Goal: Task Accomplishment & Management: Use online tool/utility

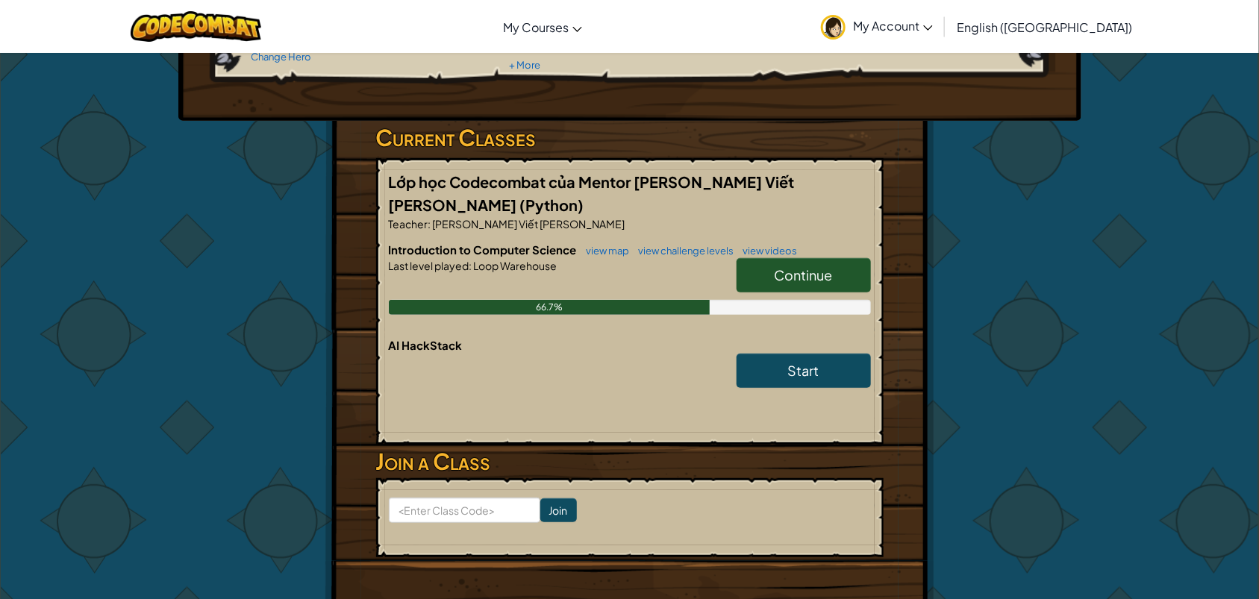
scroll to position [187, 0]
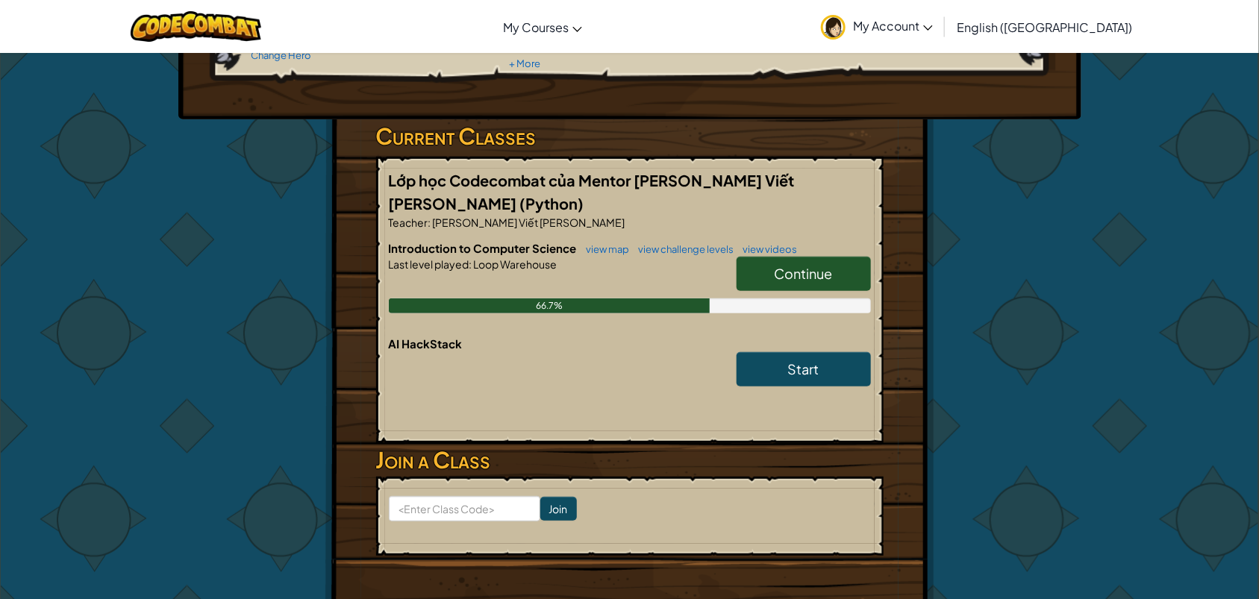
click at [810, 257] on link "Continue" at bounding box center [803, 274] width 134 height 34
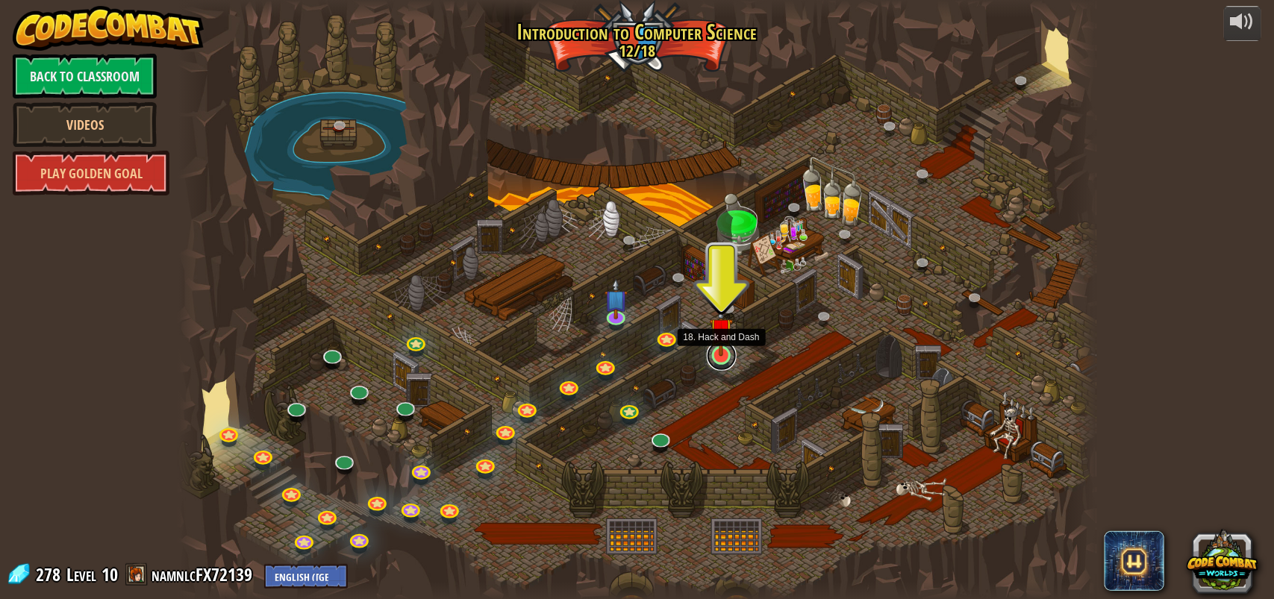
click at [721, 362] on link at bounding box center [722, 356] width 30 height 30
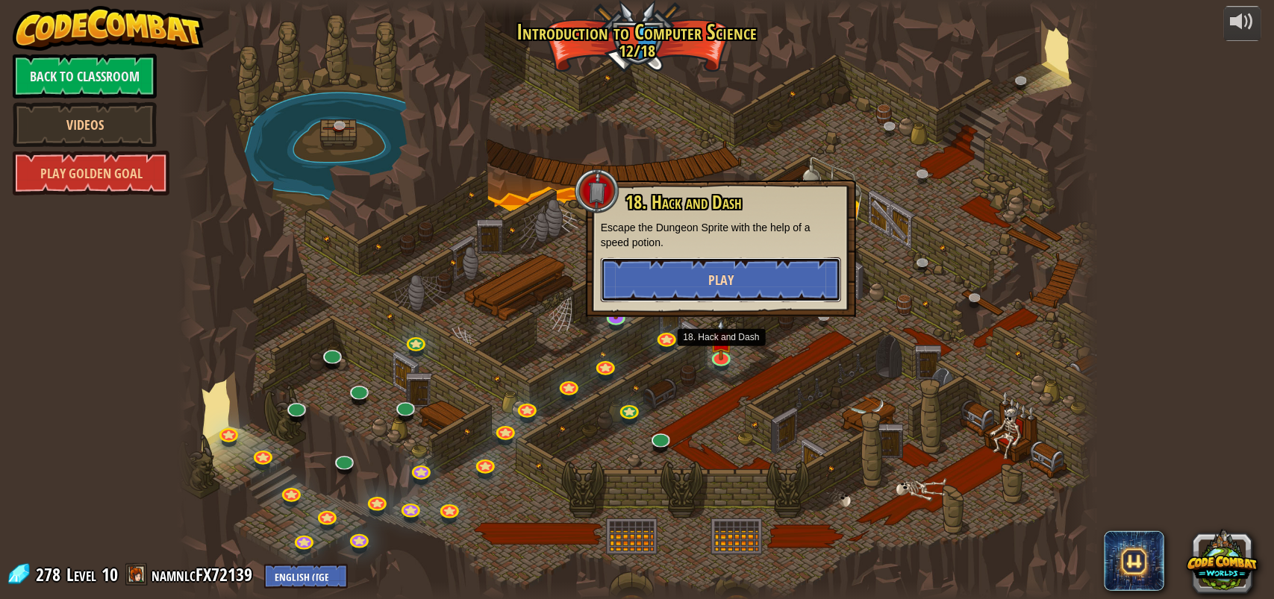
click at [701, 295] on button "Play" at bounding box center [721, 279] width 240 height 45
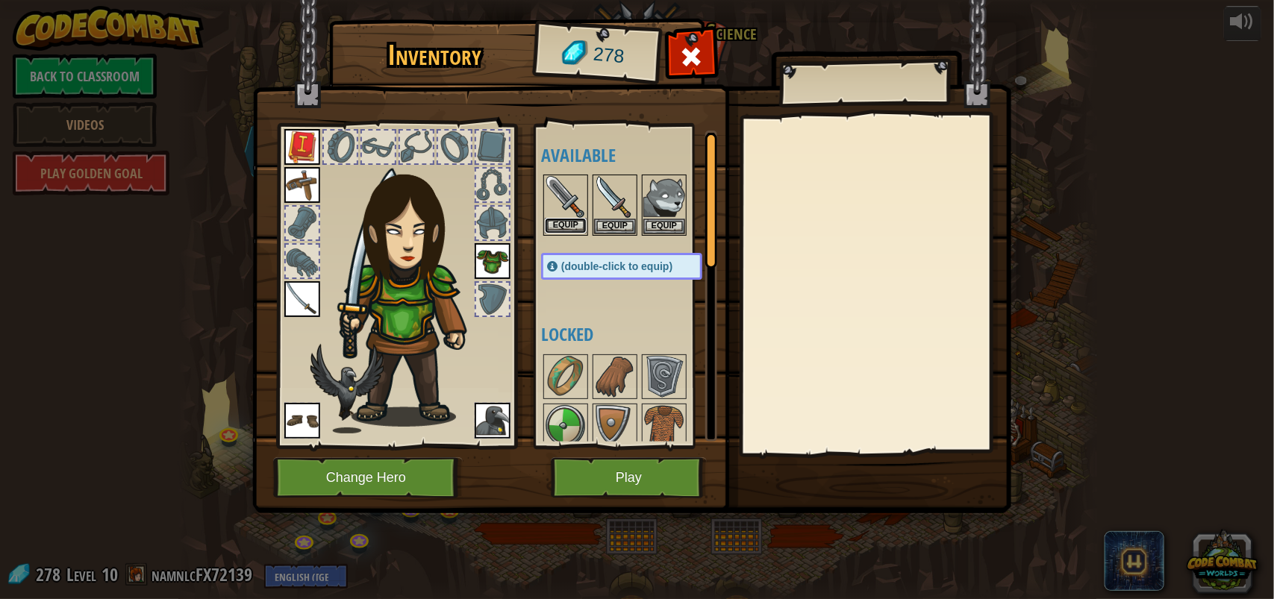
click at [573, 233] on button "Equip" at bounding box center [566, 226] width 42 height 16
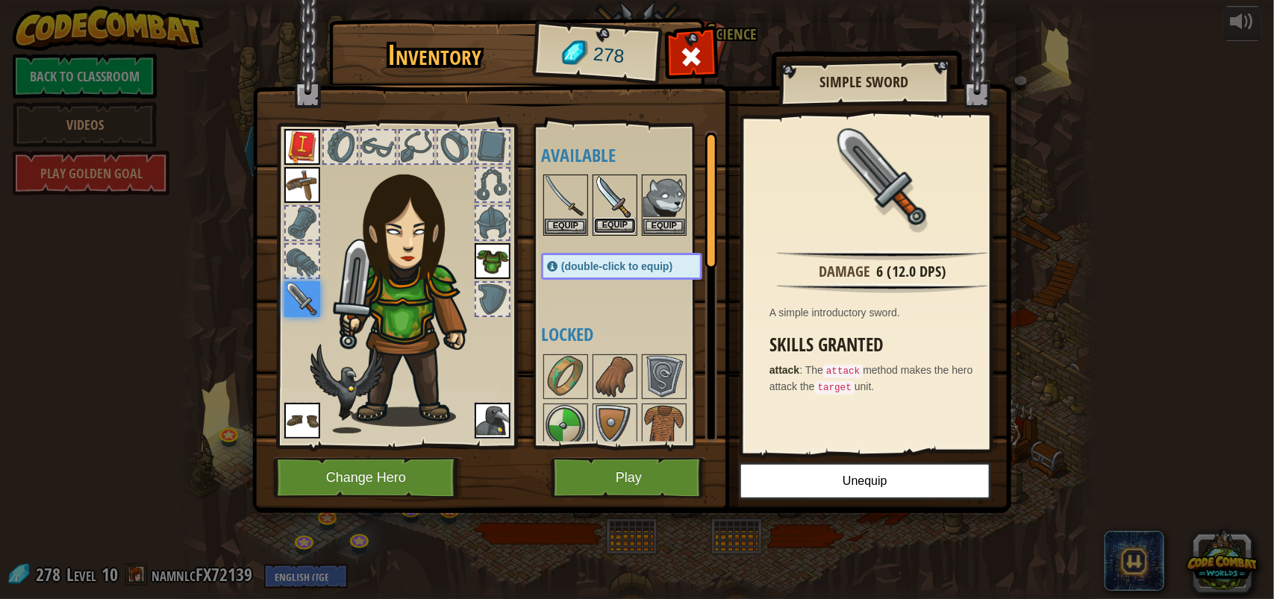
click at [599, 222] on button "Equip" at bounding box center [615, 226] width 42 height 16
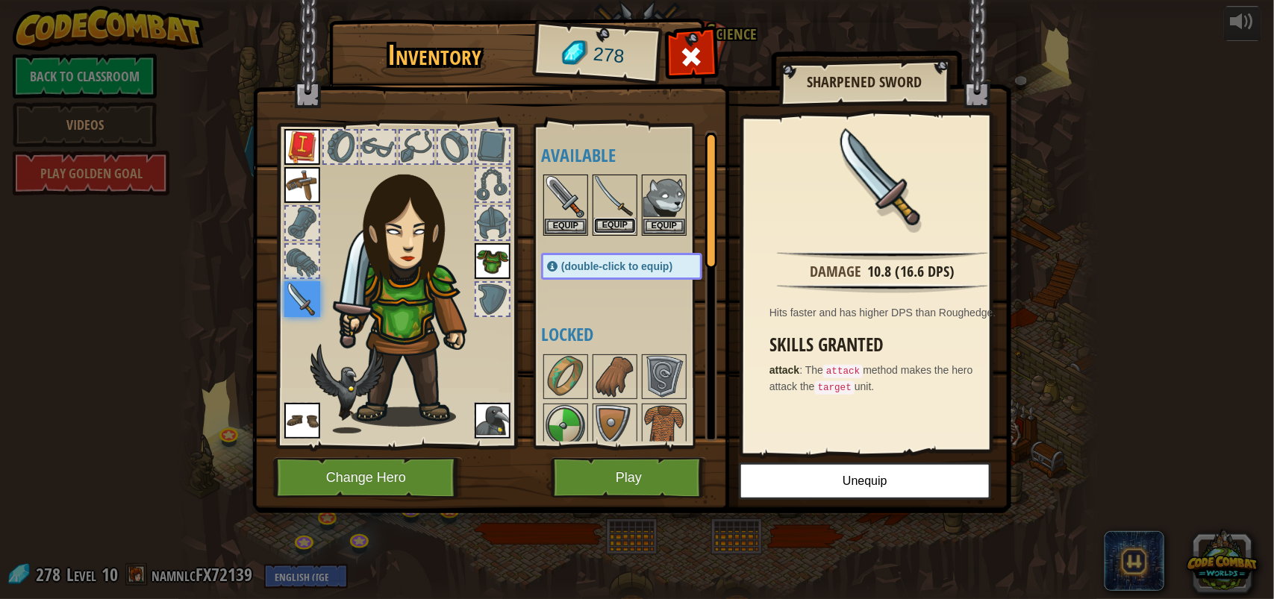
click at [602, 226] on button "Equip" at bounding box center [615, 226] width 42 height 16
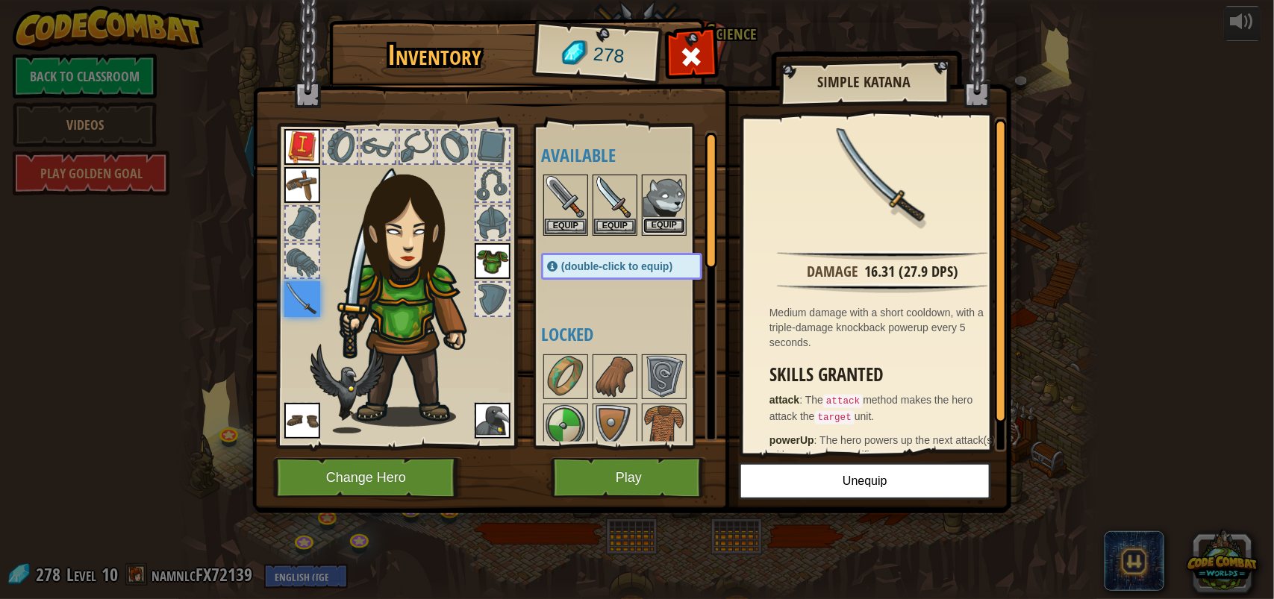
click at [662, 224] on button "Equip" at bounding box center [664, 226] width 42 height 16
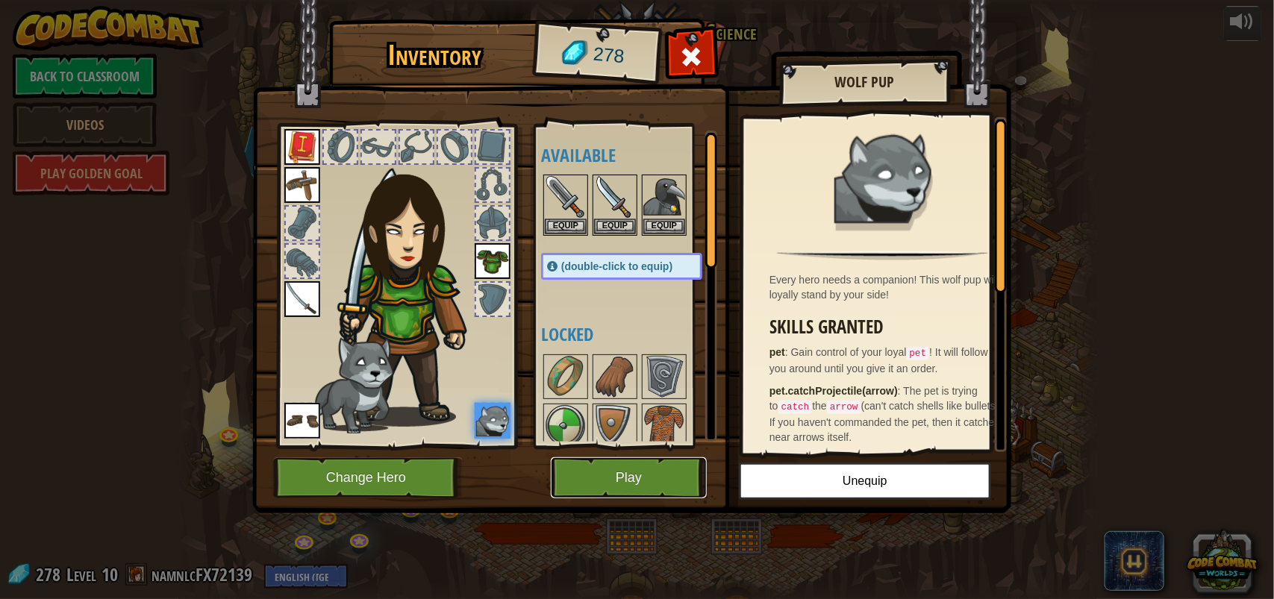
click at [674, 479] on button "Play" at bounding box center [629, 477] width 156 height 41
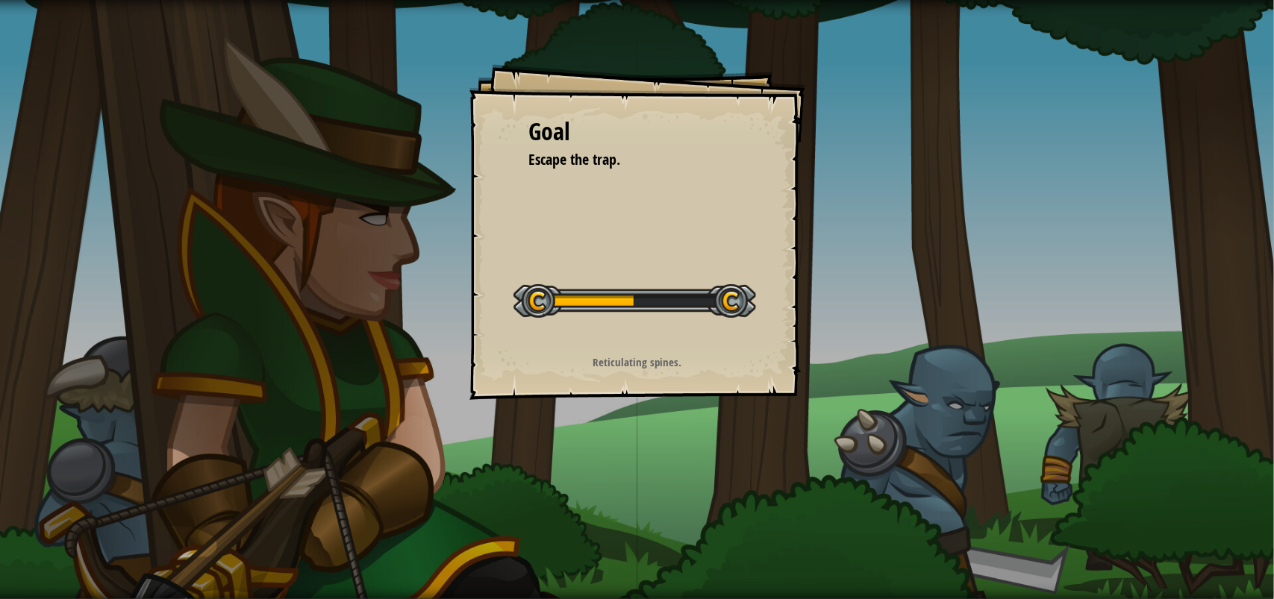
click at [1071, 345] on div "Goal Escape the trap. Start Level Error loading from server. Try refreshing the…" at bounding box center [637, 299] width 1274 height 599
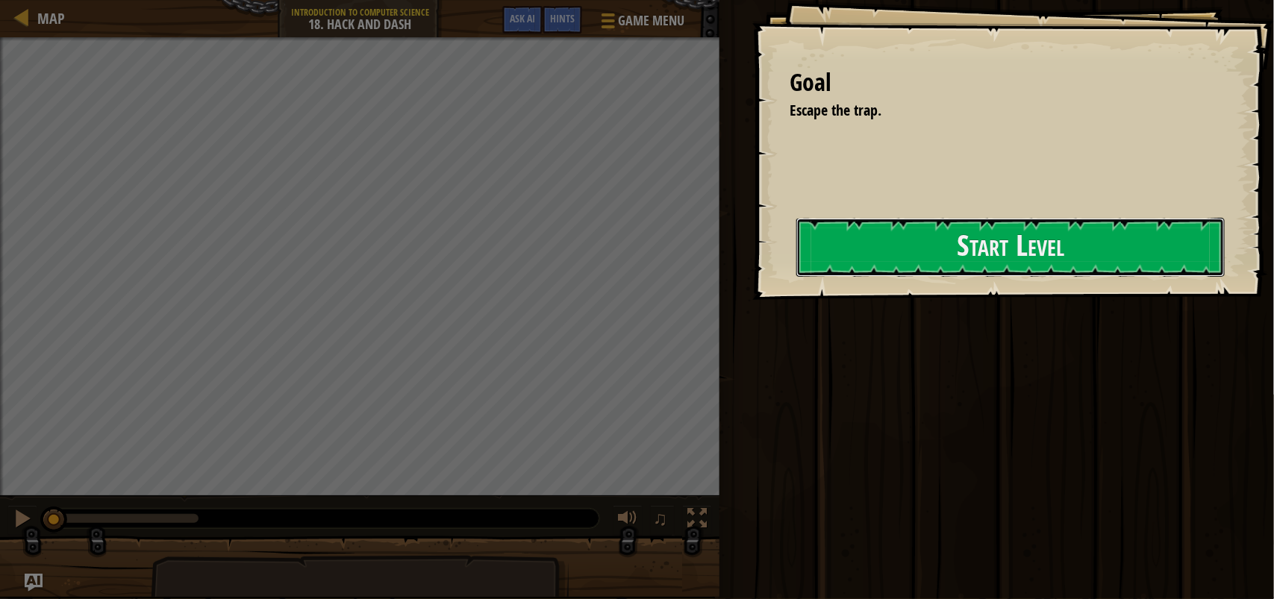
click at [871, 255] on button "Start Level" at bounding box center [1010, 247] width 428 height 59
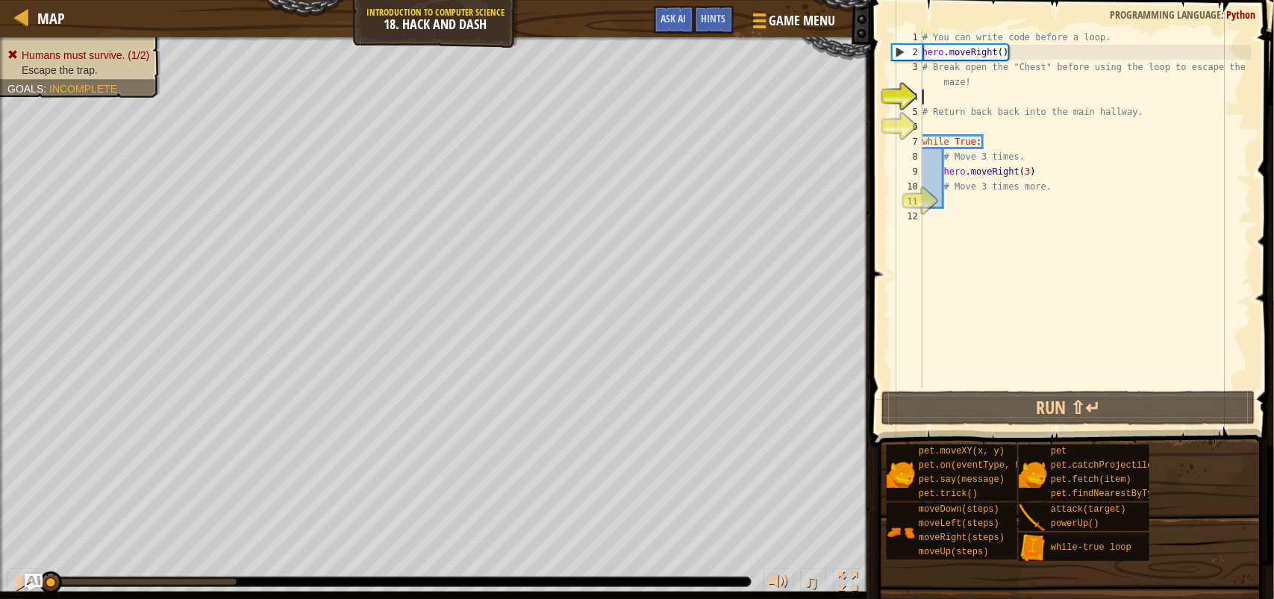
click at [467, 0] on html "Map Introduction to Computer Science 18. Hack and Dash Game Menu Done Hints Ask…" at bounding box center [637, 0] width 1274 height 0
click at [744, 590] on div "Humans must survive. (1/2) Escape the trap. Goals : Incomplete ♫ Illia 88 x: 39…" at bounding box center [637, 318] width 1274 height 562
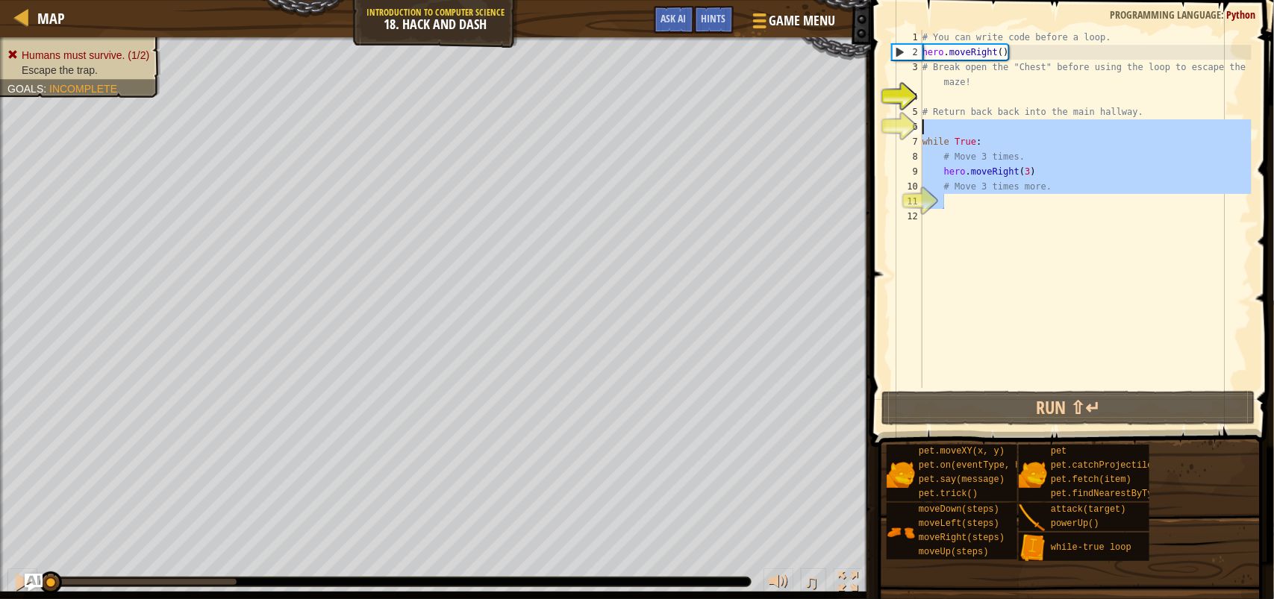
drag, startPoint x: 1048, startPoint y: 198, endPoint x: 921, endPoint y: 125, distance: 146.0
click at [921, 125] on div "1 2 3 4 5 6 7 8 9 10 11 12 # You can write code before a loop. hero . moveRight…" at bounding box center [1070, 209] width 363 height 358
type textarea "while True:"
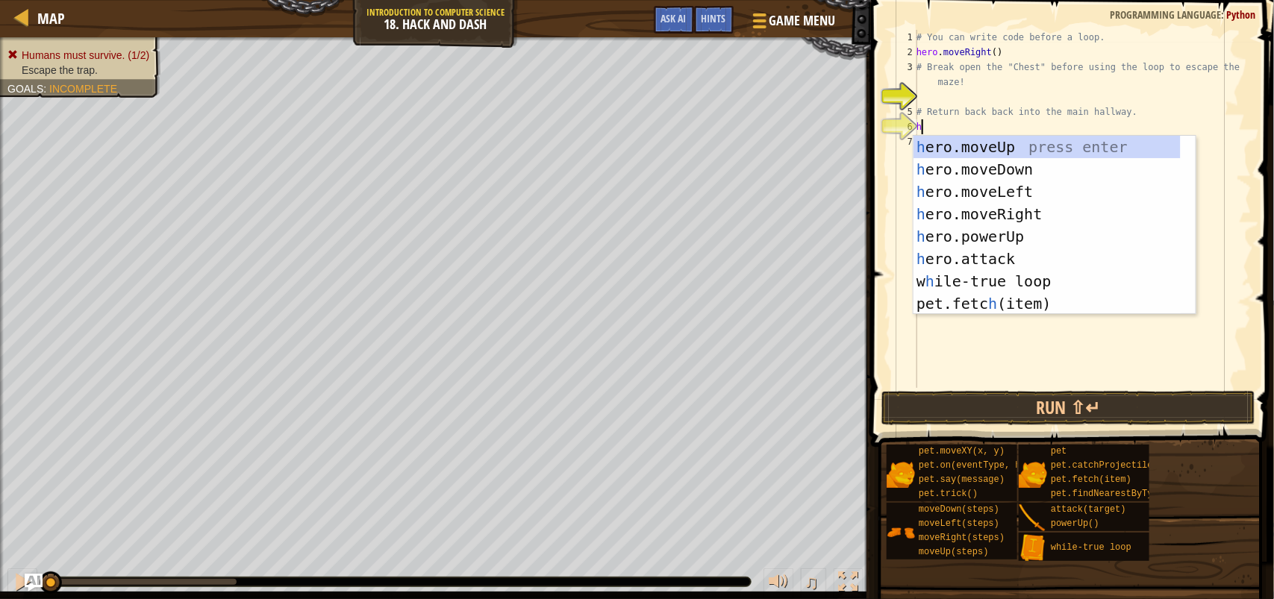
scroll to position [6, 0]
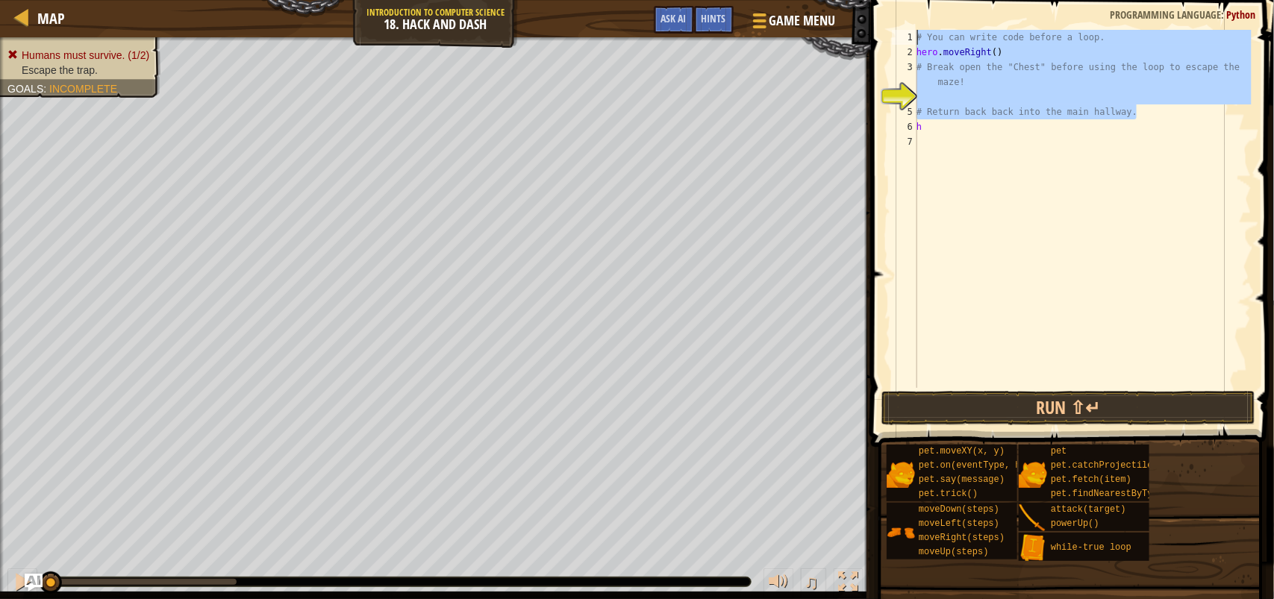
drag, startPoint x: 1171, startPoint y: 106, endPoint x: 903, endPoint y: 32, distance: 277.8
click at [903, 32] on div "h 1 2 3 4 5 6 7 # You can write code before a loop. hero . moveRight ( ) # Brea…" at bounding box center [1070, 209] width 363 height 358
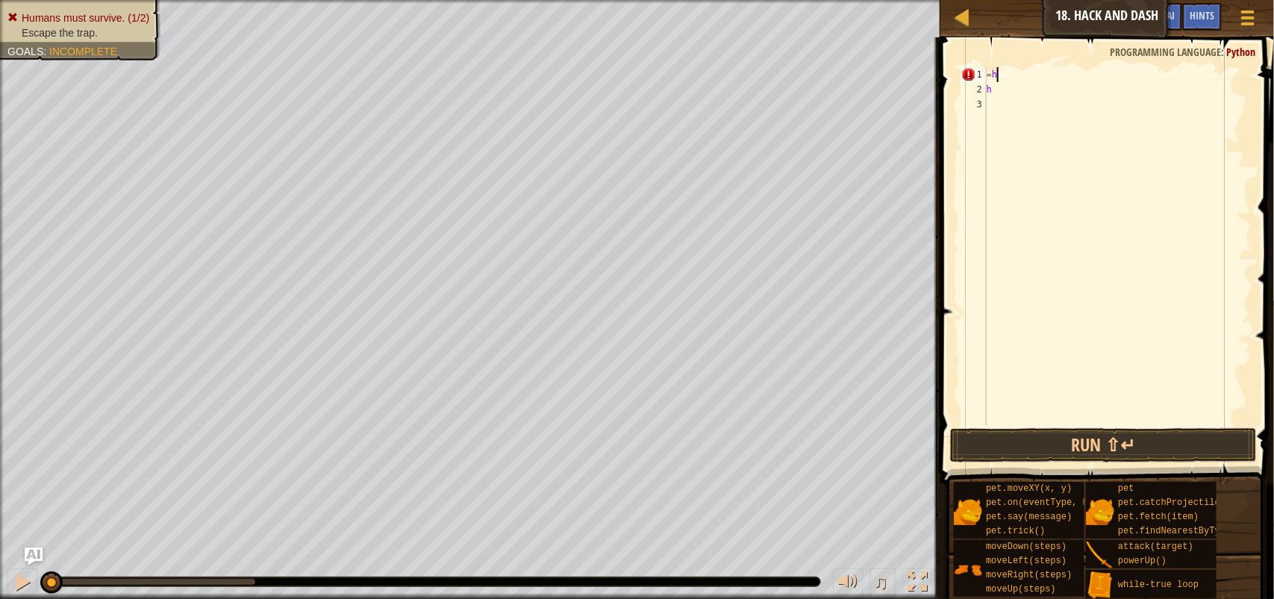
type textarea "="
click at [1004, 97] on div "h" at bounding box center [1117, 261] width 268 height 388
type textarea "h"
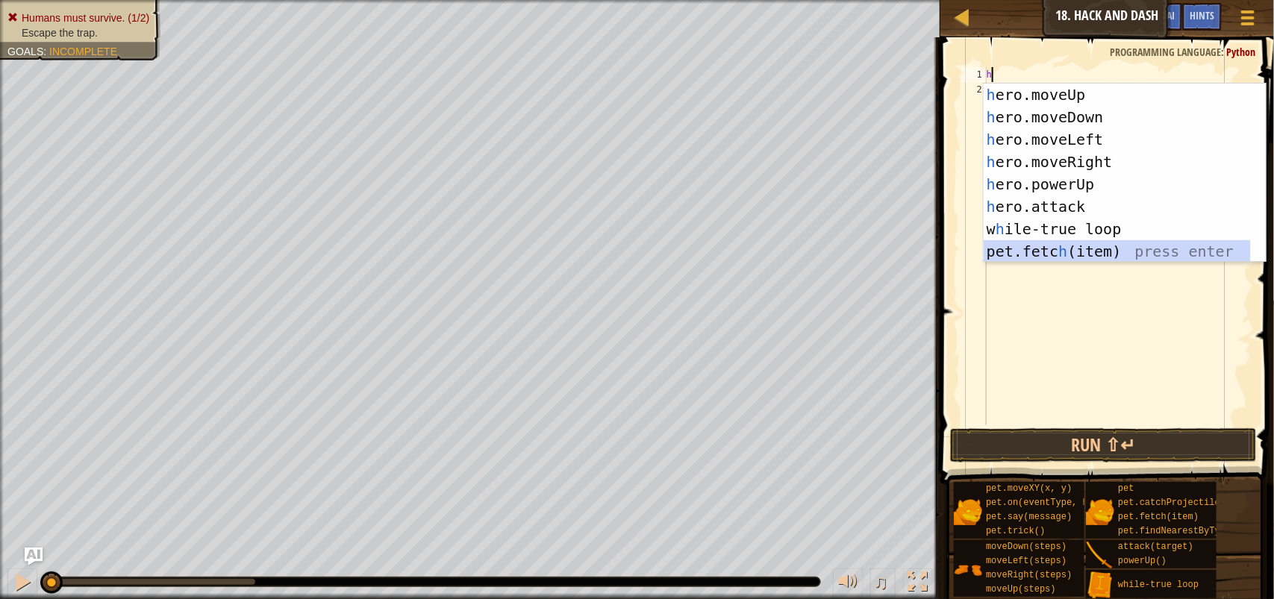
click at [1094, 248] on div "h ero.moveUp press enter h ero.moveDown press enter h ero.moveLeft press enter …" at bounding box center [1116, 196] width 267 height 224
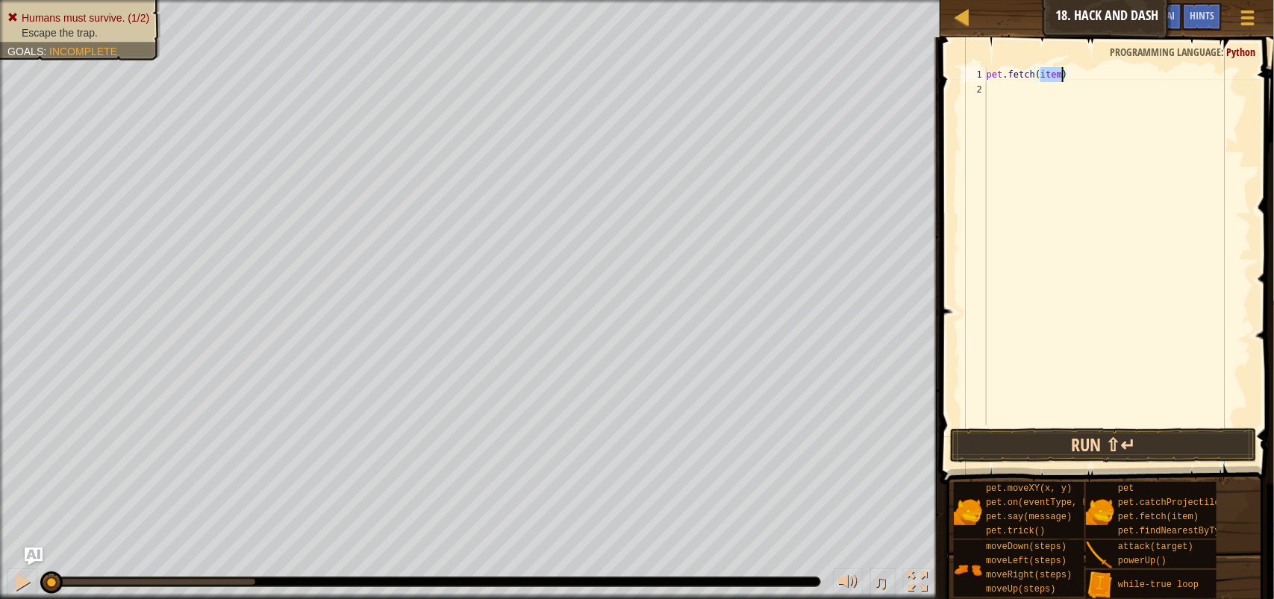
type textarea "pet.fetch(item)"
click at [1135, 446] on button "Run ⇧↵" at bounding box center [1103, 445] width 307 height 34
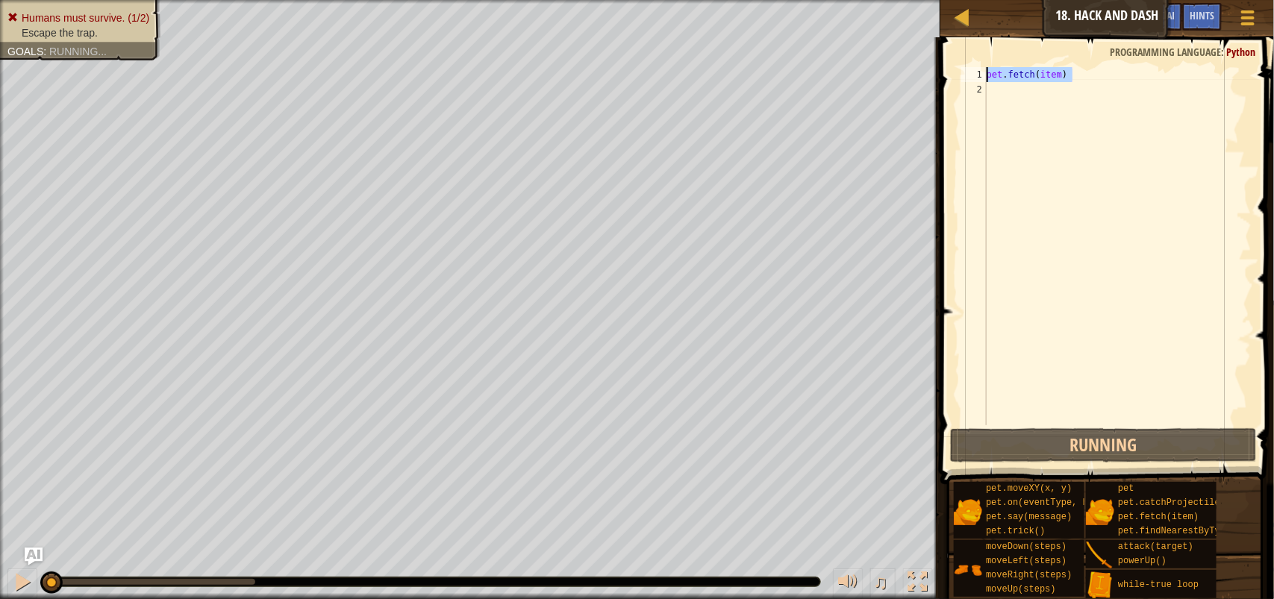
drag, startPoint x: 1097, startPoint y: 72, endPoint x: 977, endPoint y: 64, distance: 120.3
click at [979, 57] on div "pet.fetch(item) 1 2 pet . fetch ( item ) הההההההההההההההההההההההההההההההההההההה…" at bounding box center [1105, 290] width 338 height 491
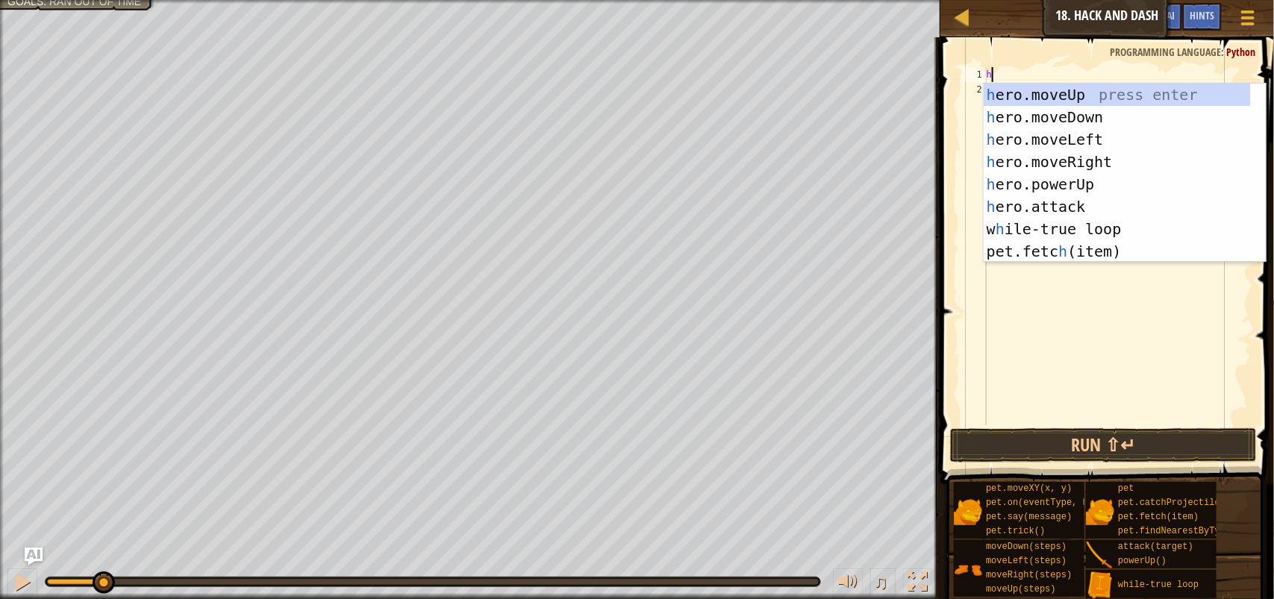
type textarea "h"
click at [1106, 161] on div "h ero.moveUp press enter h ero.moveDown press enter h ero.moveLeft press enter …" at bounding box center [1116, 196] width 267 height 224
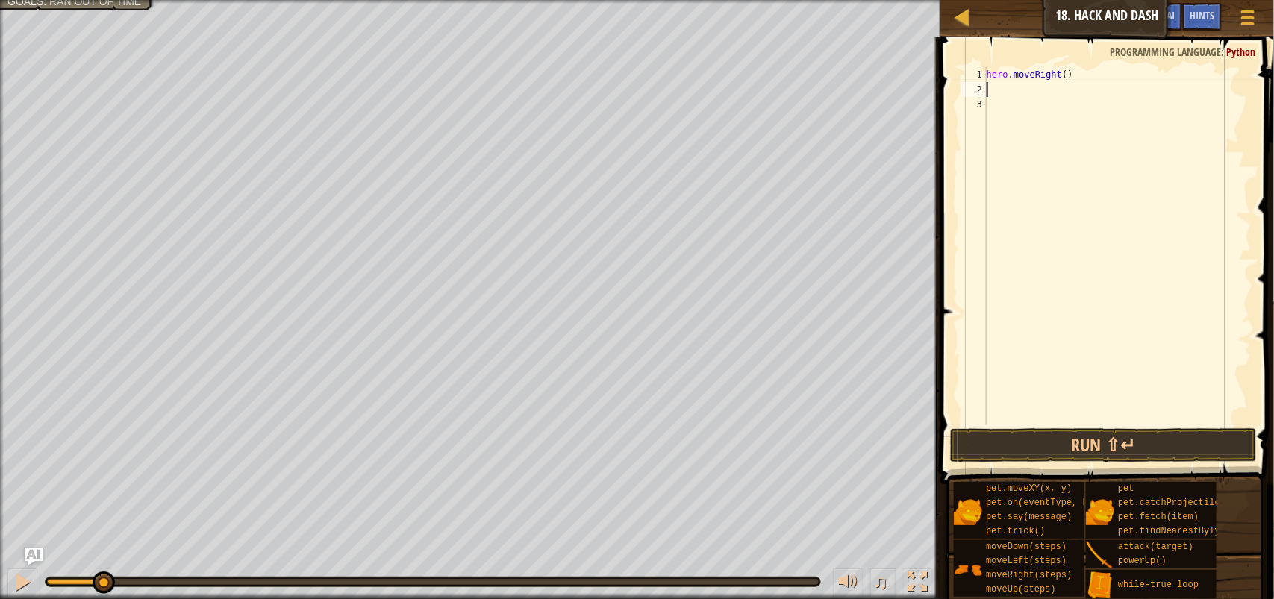
type textarea "h"
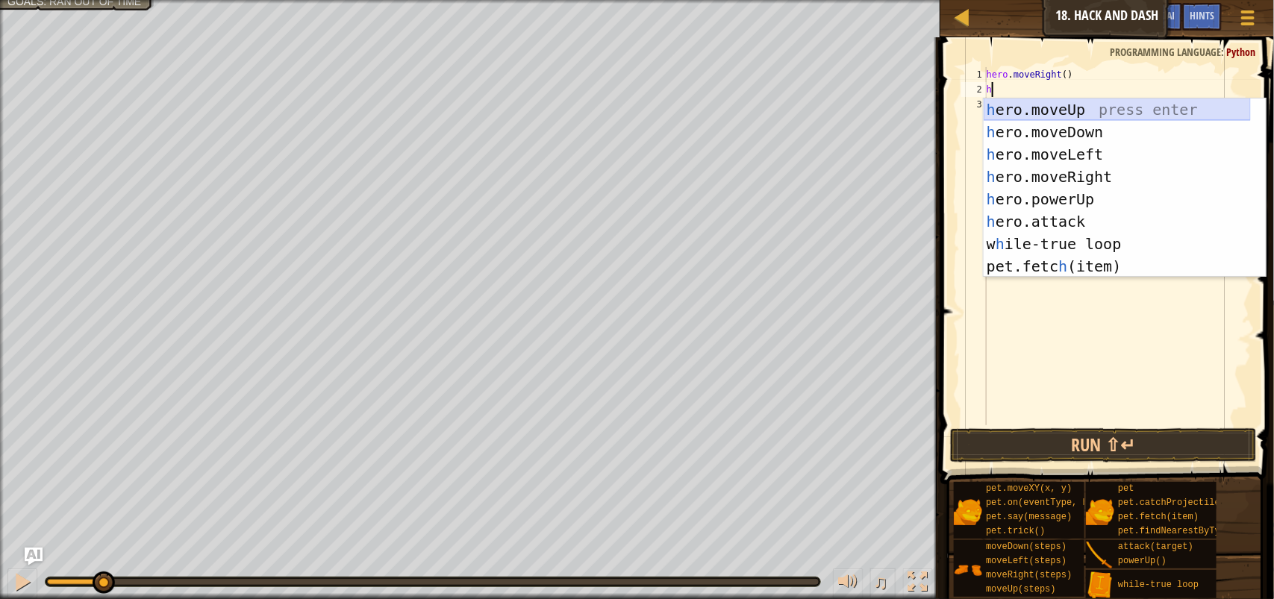
click at [1074, 106] on div "h ero.moveUp press enter h ero.moveDown press enter h ero.moveLeft press enter …" at bounding box center [1116, 210] width 267 height 224
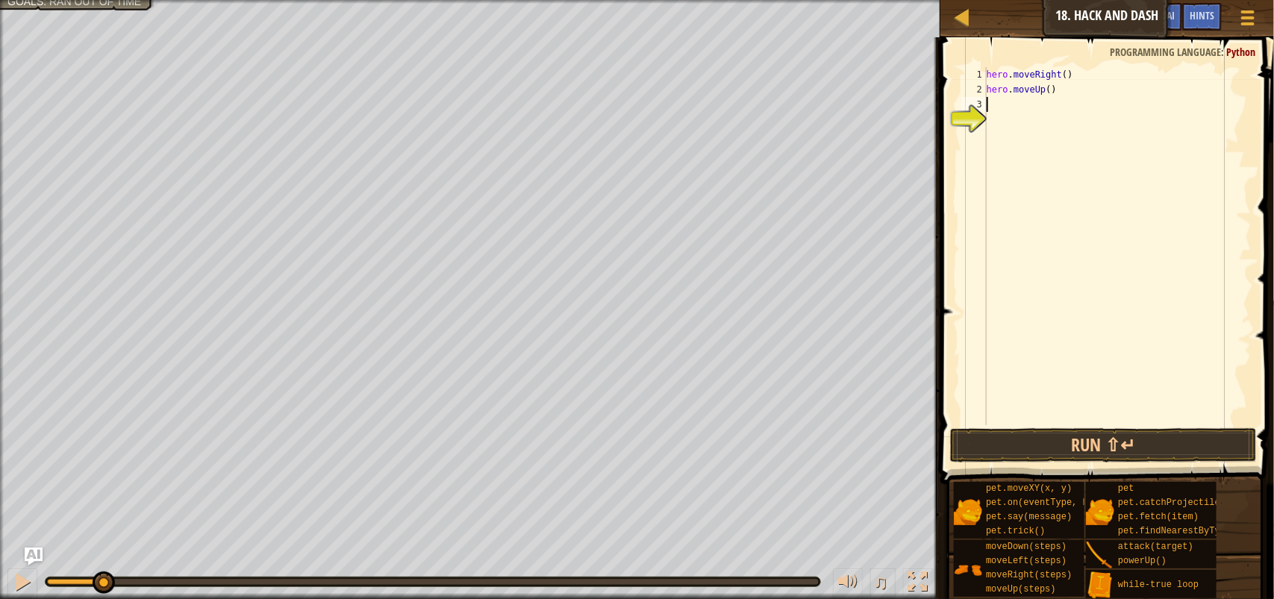
type textarea "h"
click at [1100, 331] on div "hero . moveRight ( ) hero . moveUp ( ) h" at bounding box center [1117, 261] width 268 height 388
click at [1131, 445] on button "Run ⇧↵" at bounding box center [1103, 445] width 307 height 34
drag, startPoint x: 1027, startPoint y: 108, endPoint x: 976, endPoint y: 108, distance: 50.7
click at [976, 108] on div "h 1 2 3 4 5 hero . moveRight ( ) hero . moveUp ( ) h h הההההההההההההההההההההההה…" at bounding box center [1104, 246] width 293 height 358
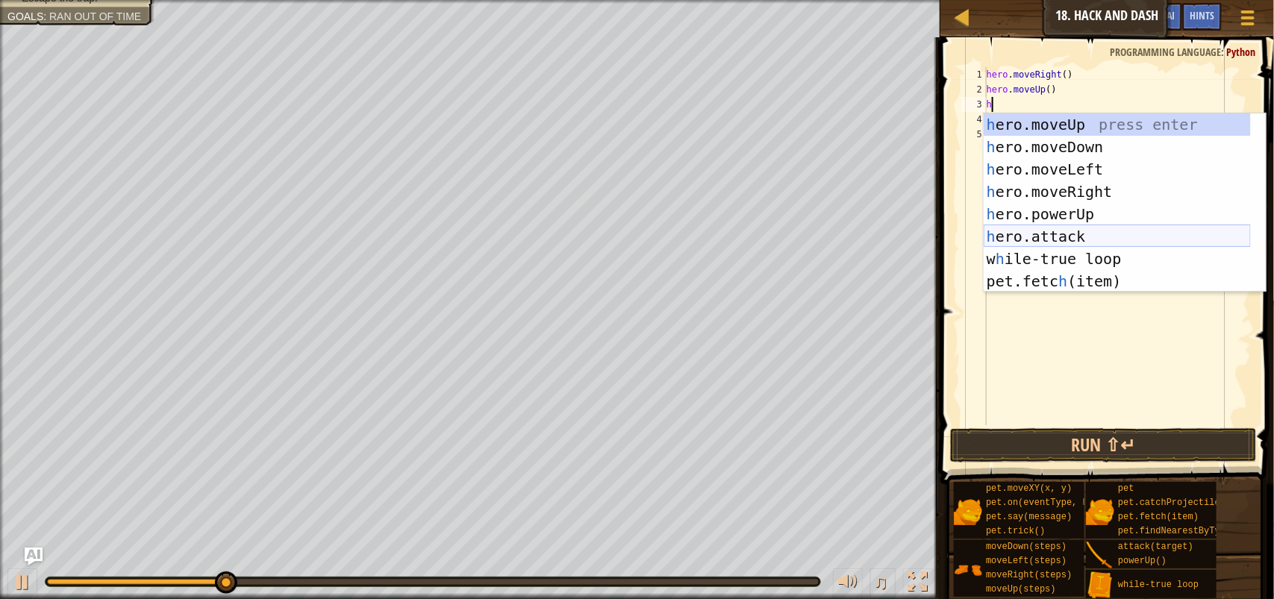
click at [1124, 231] on div "h ero.moveUp press enter h ero.moveDown press enter h ero.moveLeft press enter …" at bounding box center [1116, 225] width 267 height 224
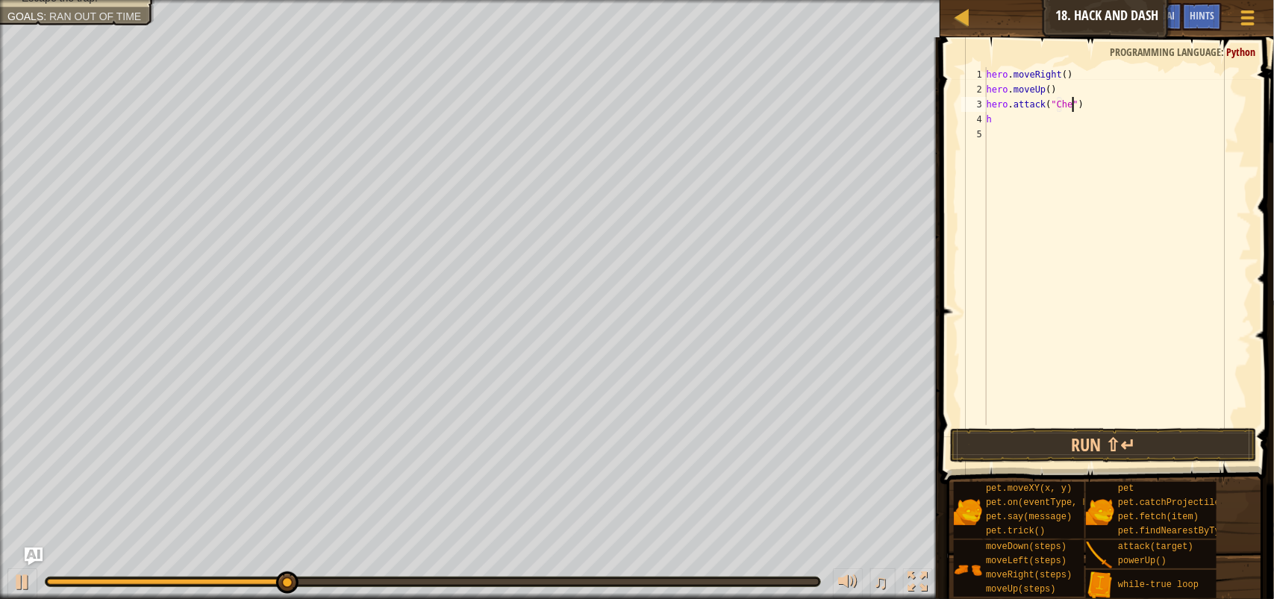
scroll to position [6, 7]
type textarea "hero.attack("Chest")"
click at [1170, 463] on span at bounding box center [1108, 239] width 345 height 491
click at [1168, 434] on button "Run ⇧↵" at bounding box center [1103, 445] width 307 height 34
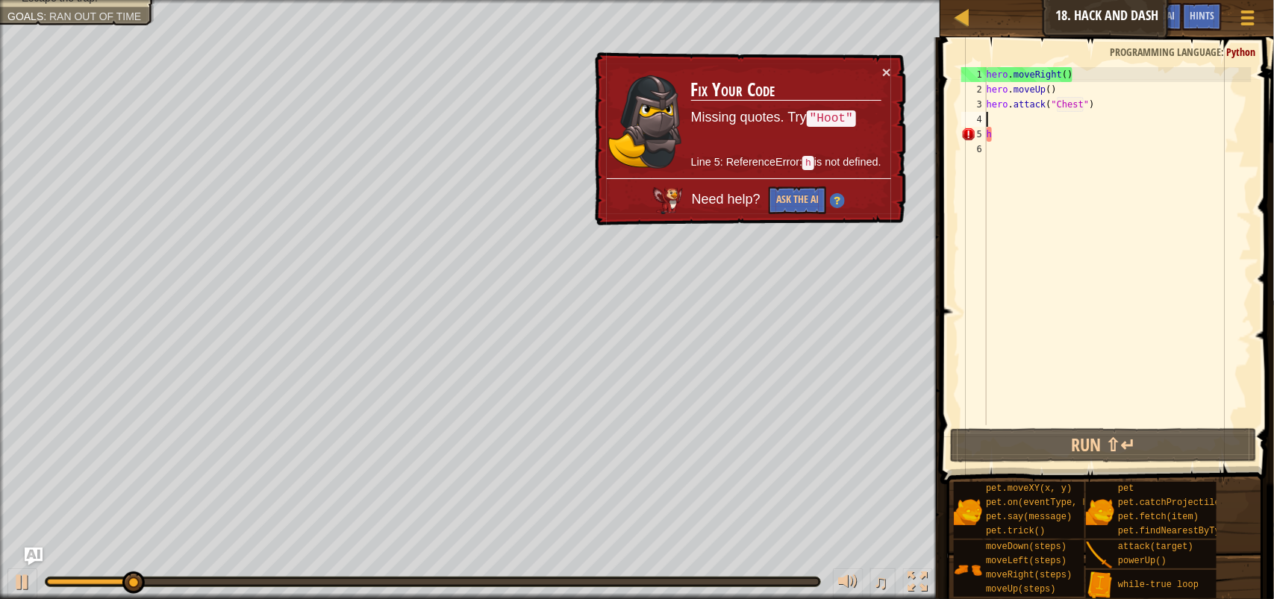
click at [1021, 128] on div "hero . moveRight ( ) hero . moveUp ( ) hero . attack ( "Chest" ) h" at bounding box center [1117, 261] width 268 height 388
click at [1019, 128] on div "hero . moveRight ( ) hero . moveUp ( ) hero . attack ( "Chest" ) h" at bounding box center [1117, 261] width 268 height 388
type textarea "h"
click at [1008, 151] on div "hero . moveRight ( ) hero . moveUp ( ) hero . attack ( "Chest" ) h" at bounding box center [1117, 261] width 268 height 388
click at [1007, 151] on div "hero . moveRight ( ) hero . moveUp ( ) hero . attack ( "Chest" ) h" at bounding box center [1117, 261] width 268 height 388
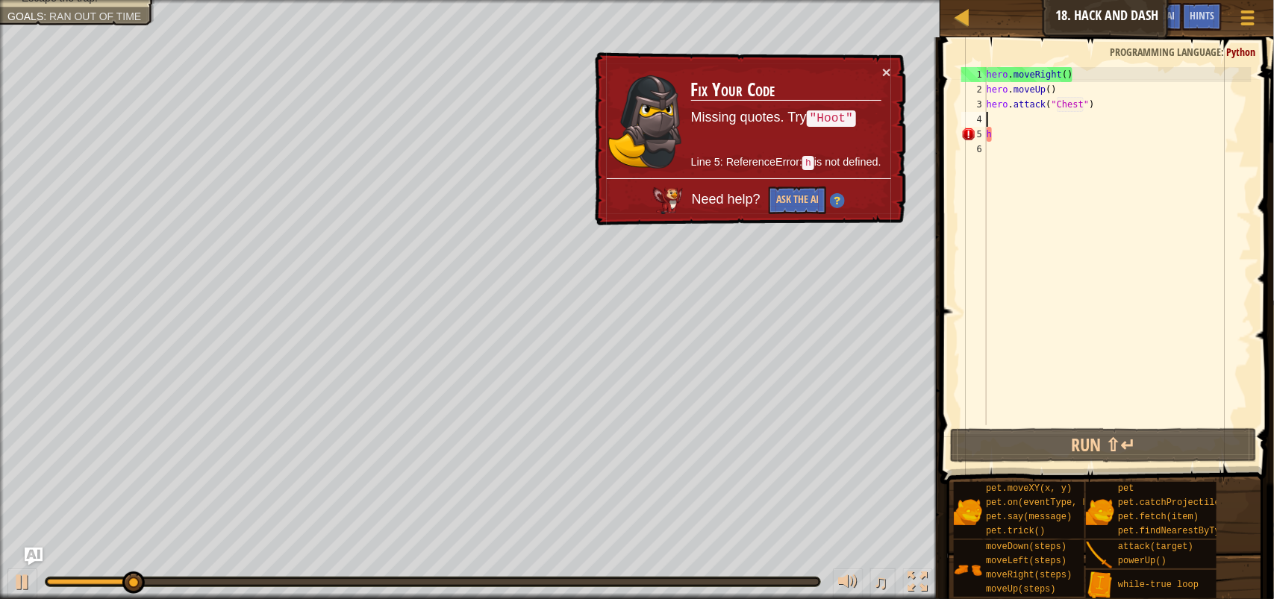
click at [1003, 147] on div "hero . moveRight ( ) hero . moveUp ( ) hero . attack ( "Chest" ) h" at bounding box center [1117, 261] width 268 height 388
click at [1003, 129] on div "hero . moveRight ( ) hero . moveUp ( ) hero . attack ( "Chest" ) h" at bounding box center [1117, 261] width 268 height 388
click at [1003, 128] on div "hero . moveRight ( ) hero . moveUp ( ) hero . attack ( "Chest" ) h" at bounding box center [1117, 261] width 268 height 388
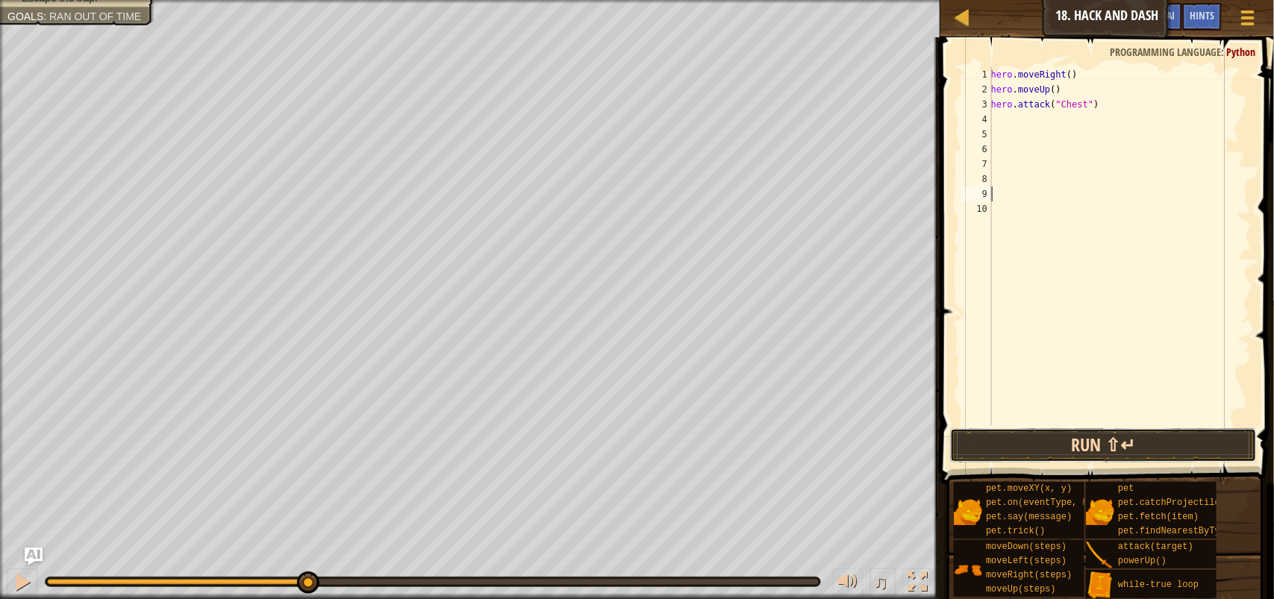
click at [1155, 431] on button "Run ⇧↵" at bounding box center [1103, 445] width 307 height 34
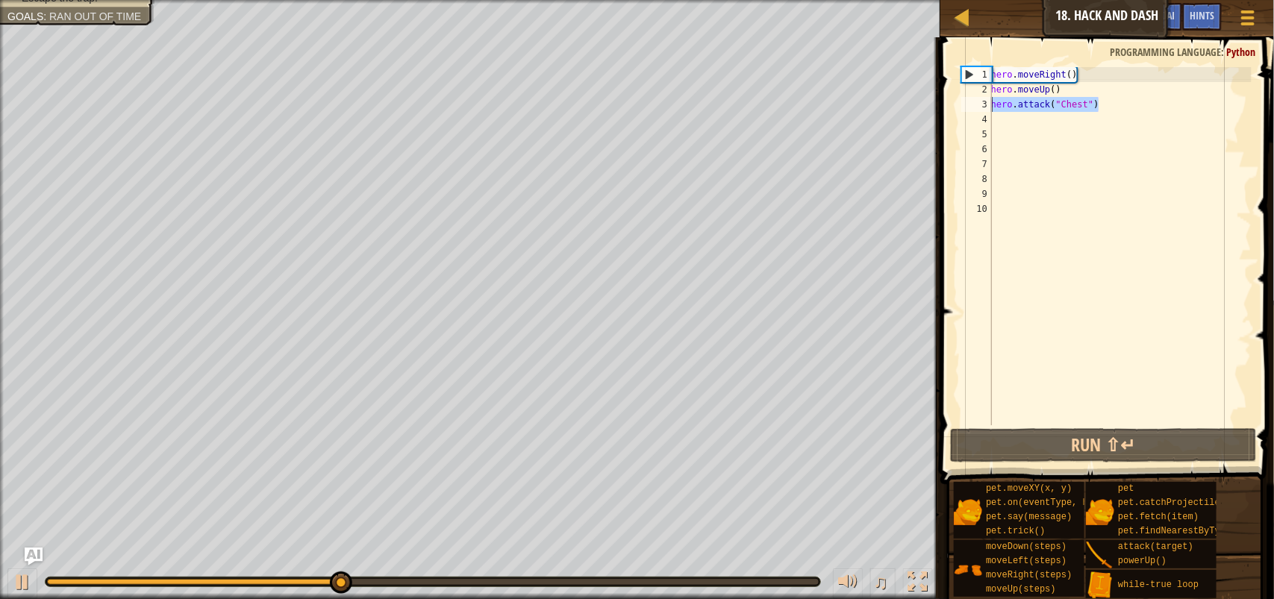
drag, startPoint x: 1110, startPoint y: 101, endPoint x: 990, endPoint y: 105, distance: 120.2
click at [990, 105] on div "1 2 3 4 5 6 7 8 9 10 hero . moveRight ( ) hero . moveUp ( ) hero . attack ( "Ch…" at bounding box center [1104, 246] width 293 height 358
type textarea "hero.attack("Chest")"
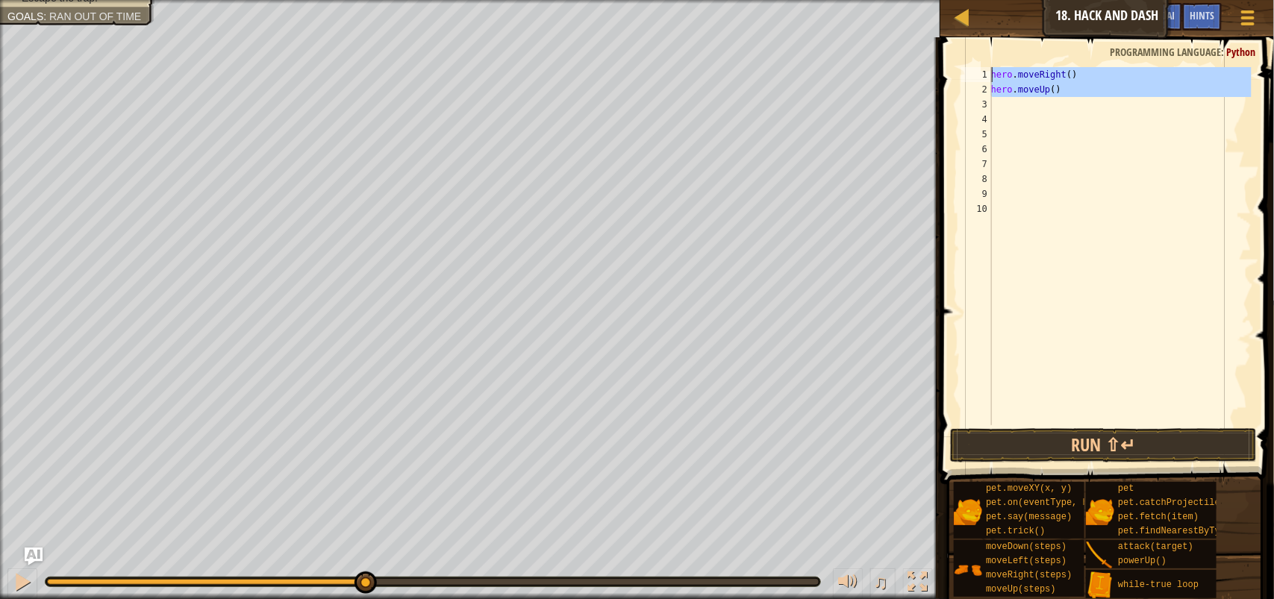
drag, startPoint x: 1075, startPoint y: 98, endPoint x: 978, endPoint y: 56, distance: 105.9
click at [978, 56] on div "1 2 3 4 5 6 7 8 9 10 hero . moveRight ( ) hero . moveUp ( ) ההההההההההההההההההה…" at bounding box center [1105, 290] width 338 height 491
type textarea "hero.moveRight() hero.moveUp()"
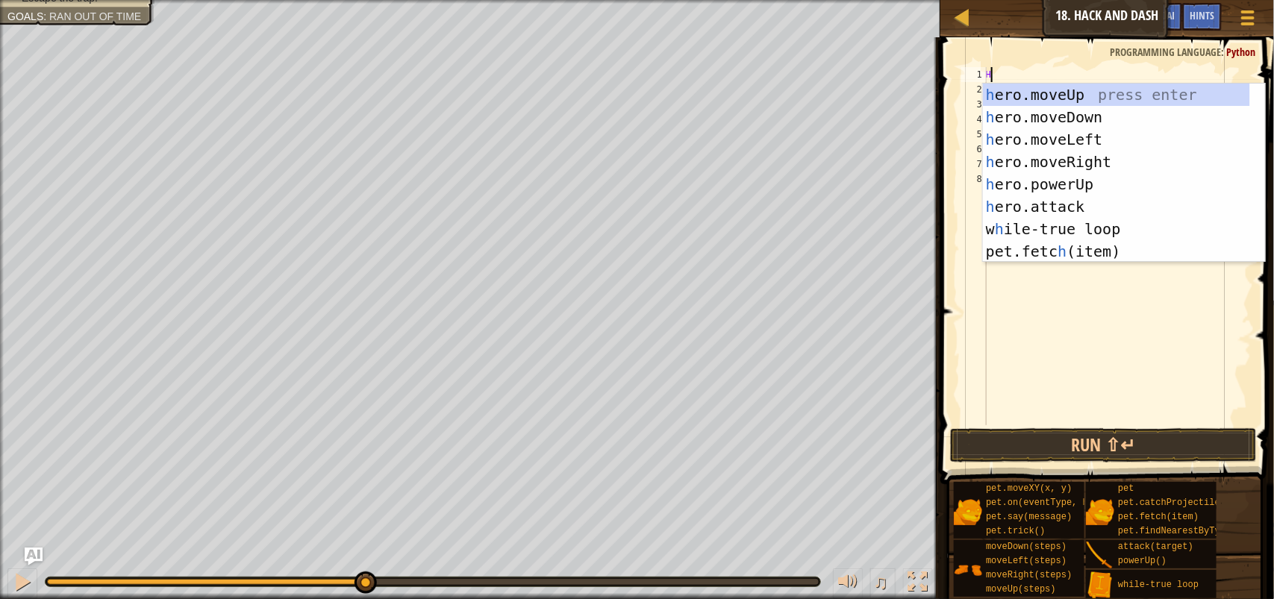
type textarea "H"
click at [1138, 140] on div "h ero.moveUp press enter h ero.moveDown press enter h ero.moveLeft press enter …" at bounding box center [1116, 196] width 267 height 224
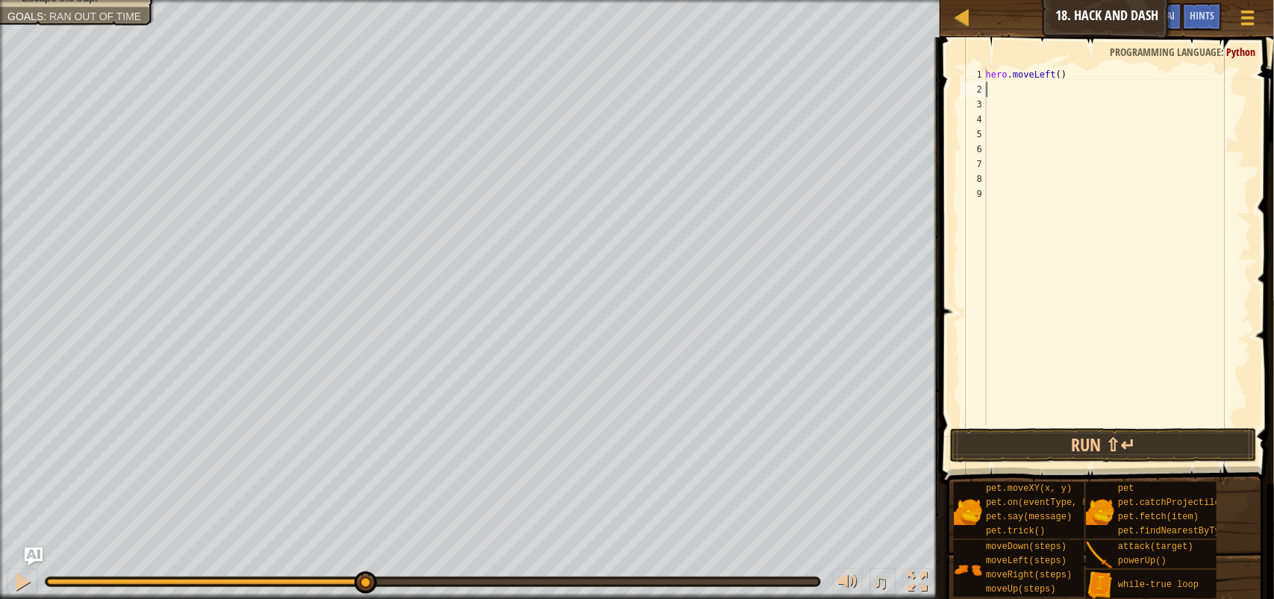
click at [1062, 78] on div "hero . moveLeft ( )" at bounding box center [1117, 261] width 269 height 388
click at [1151, 435] on button "Run ⇧↵" at bounding box center [1103, 445] width 307 height 34
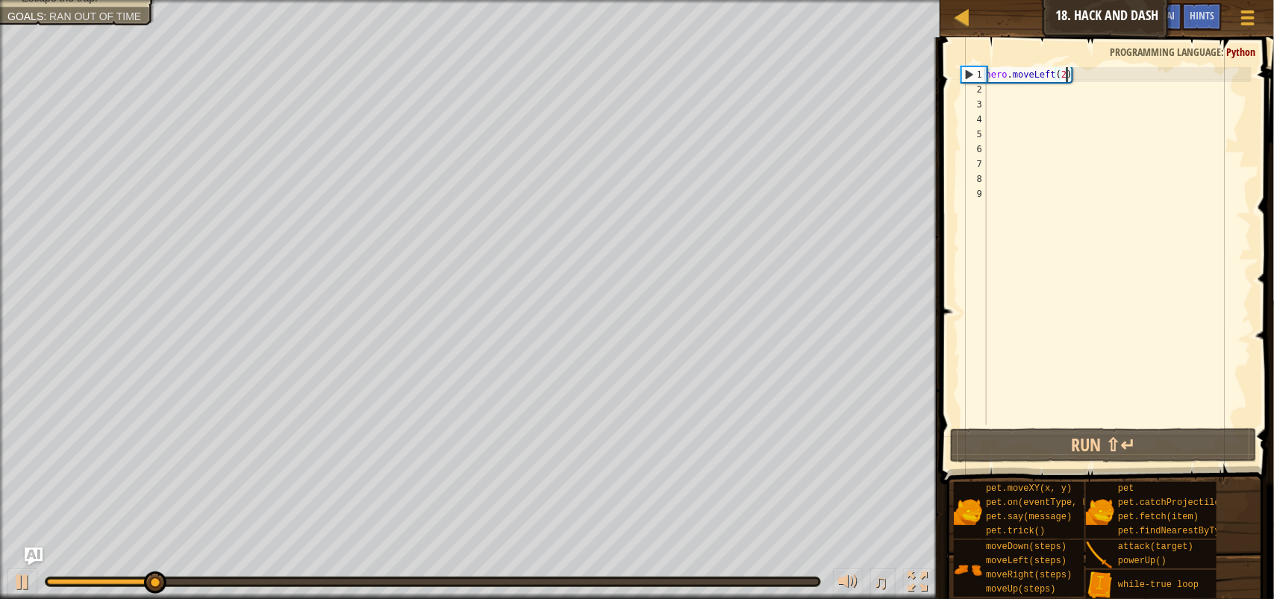
type textarea "hero.moveLeft()"
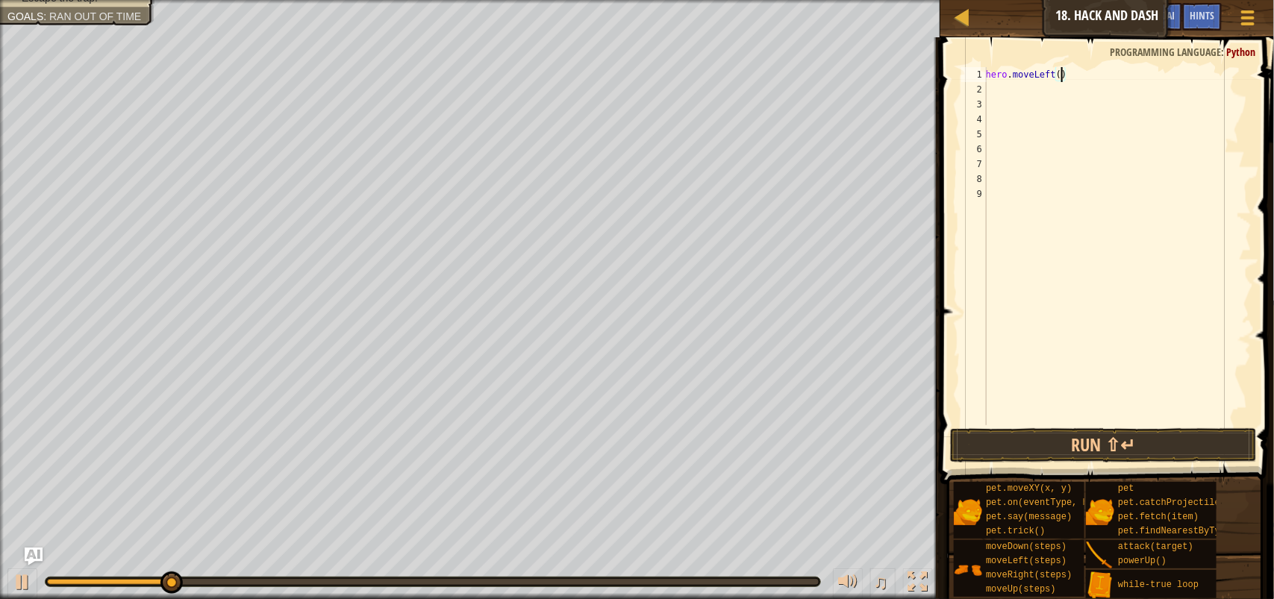
scroll to position [6, 0]
click at [1132, 425] on span at bounding box center [1108, 239] width 345 height 491
click at [1127, 429] on button "Run ⇧↵" at bounding box center [1103, 445] width 307 height 34
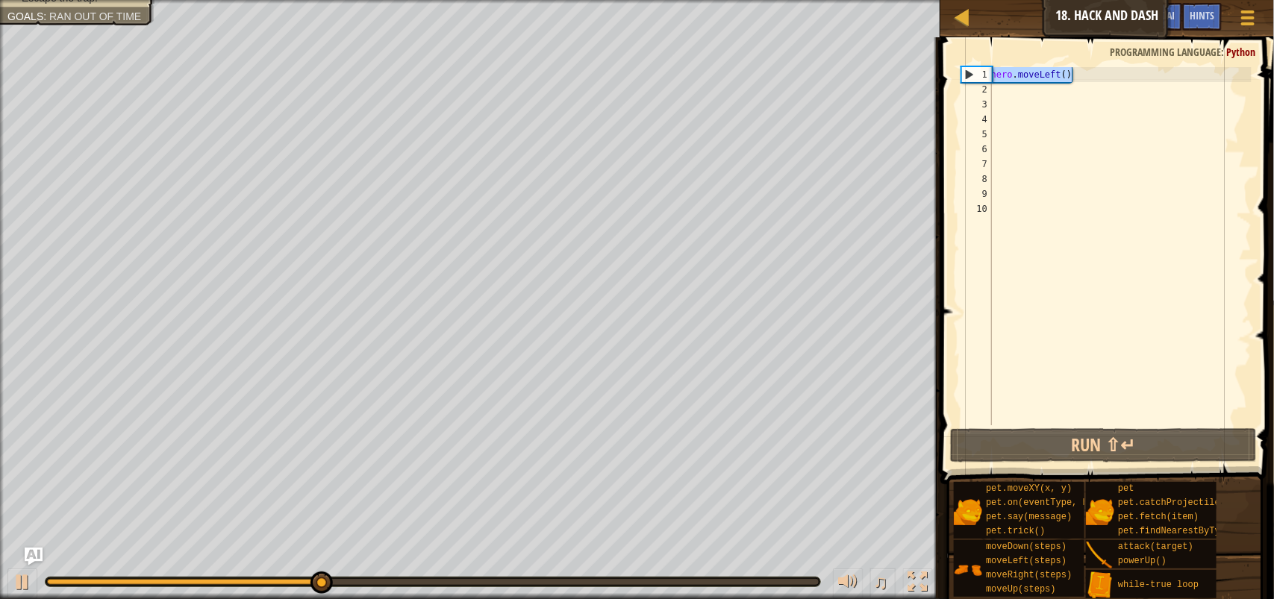
drag, startPoint x: 1080, startPoint y: 78, endPoint x: 986, endPoint y: 78, distance: 94.0
click at [986, 78] on div "1 2 3 4 5 6 7 8 9 10 hero . moveLeft ( ) הההההההההההההההההההההההההההההההההההההה…" at bounding box center [1104, 246] width 293 height 358
type textarea "hero.moveLeft()"
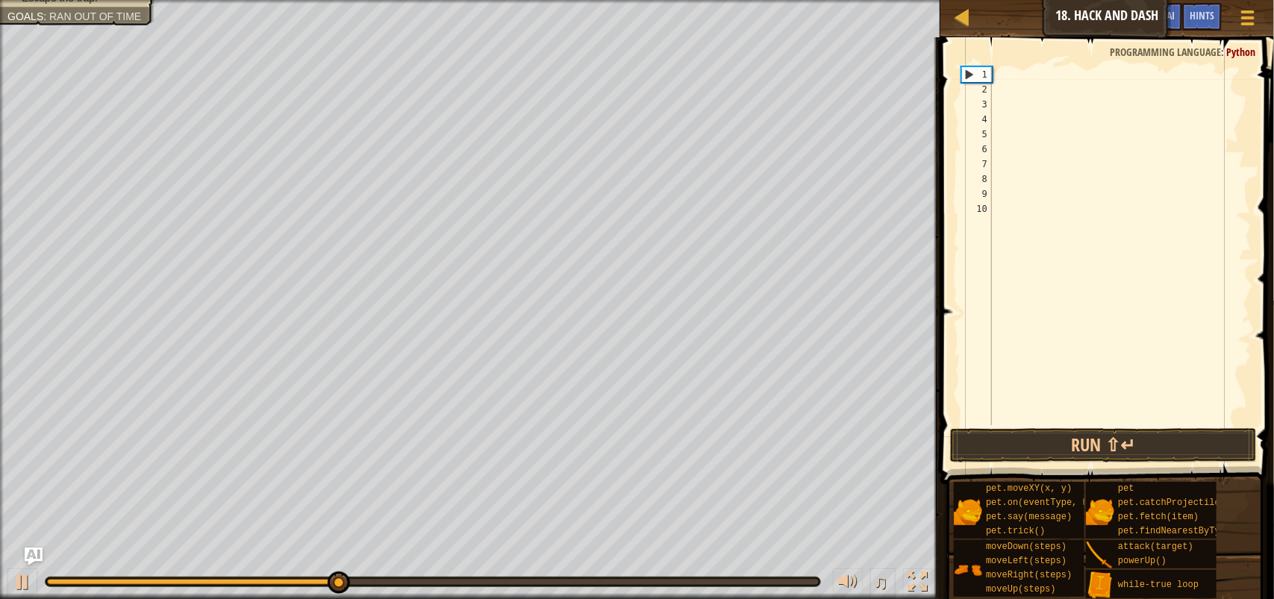
type textarea "H"
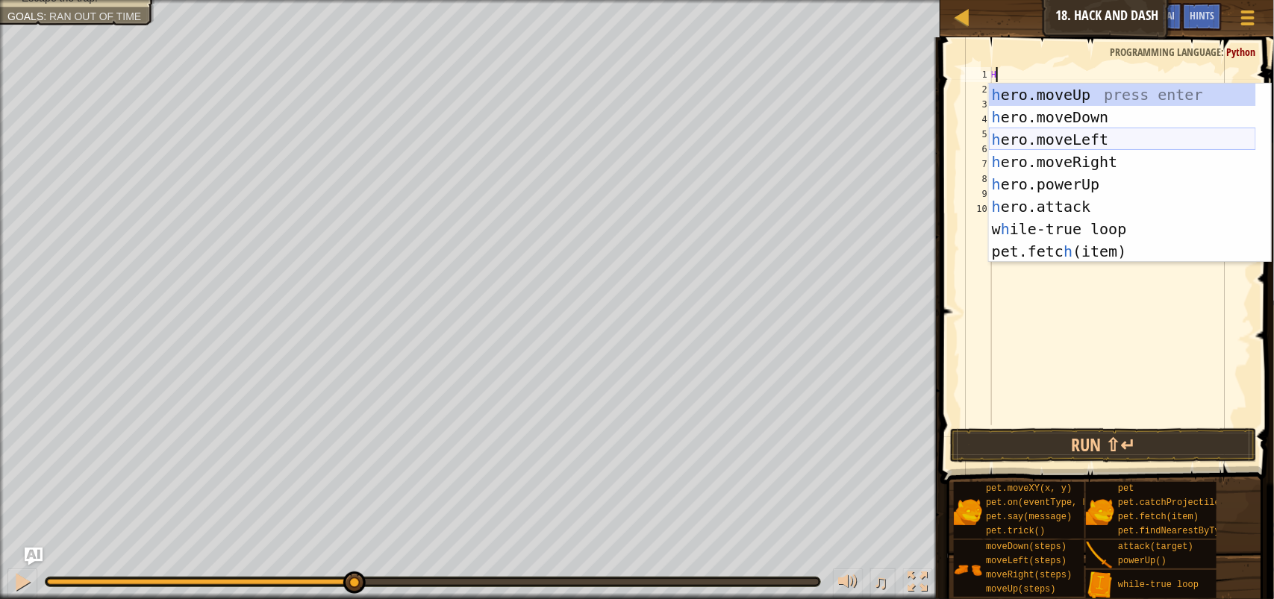
click at [1060, 151] on div "h ero.moveUp press enter h ero.moveDown press enter h ero.moveLeft press enter …" at bounding box center [1122, 196] width 267 height 224
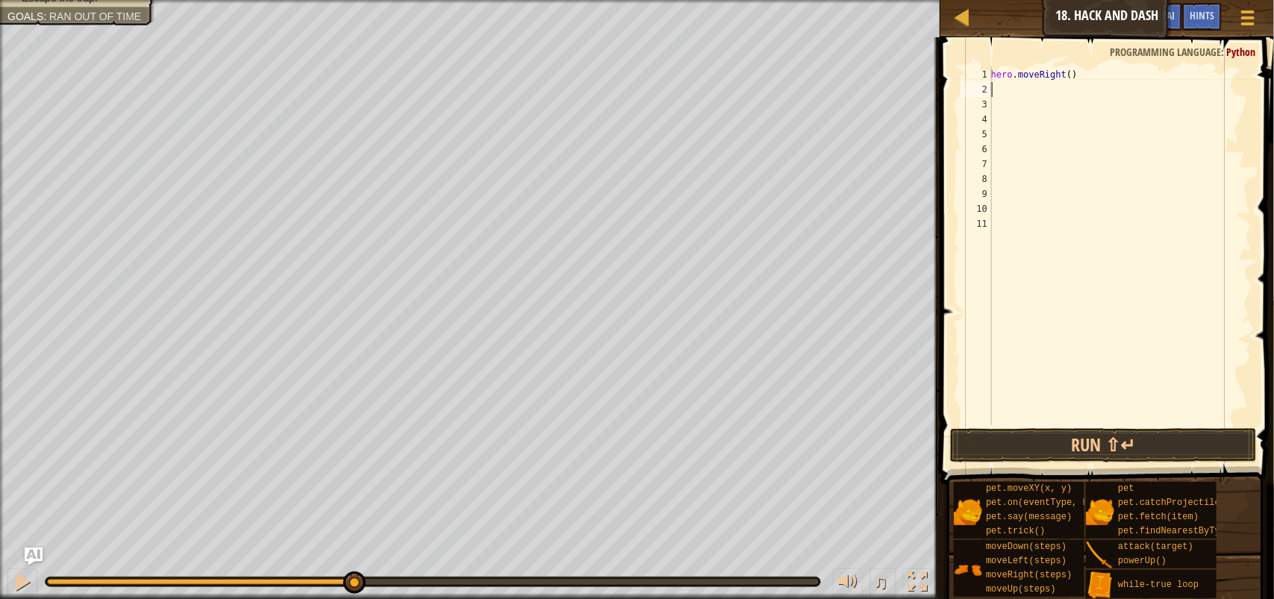
type textarea "H"
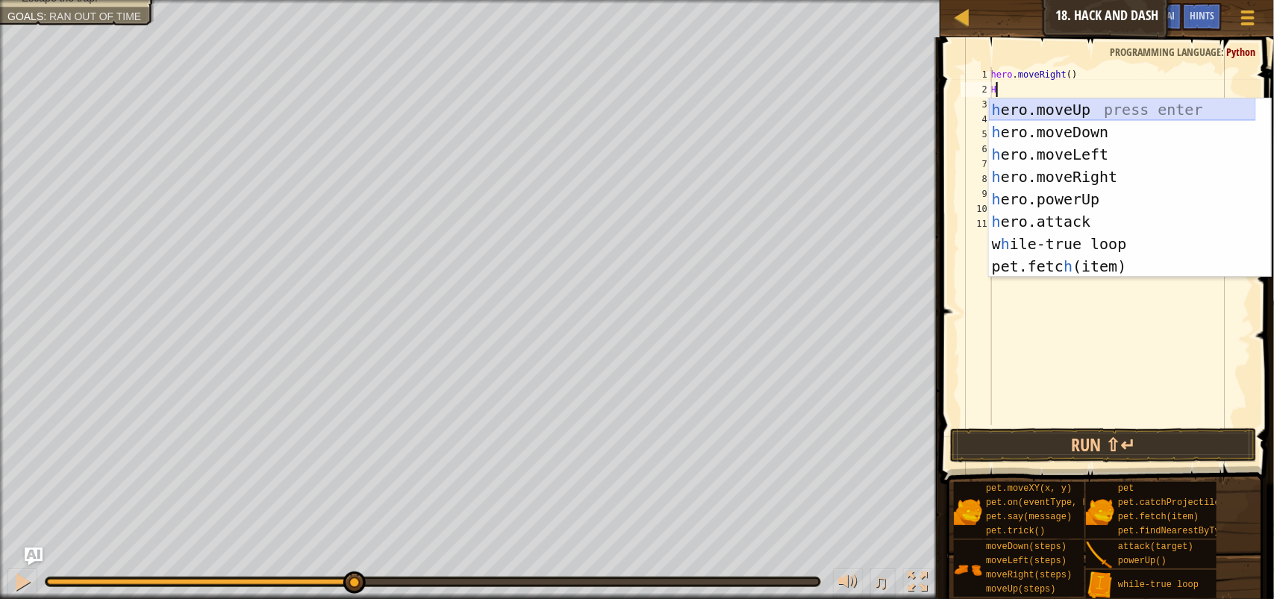
click at [1059, 108] on div "h ero.moveUp press enter h ero.moveDown press enter h ero.moveLeft press enter …" at bounding box center [1122, 210] width 267 height 224
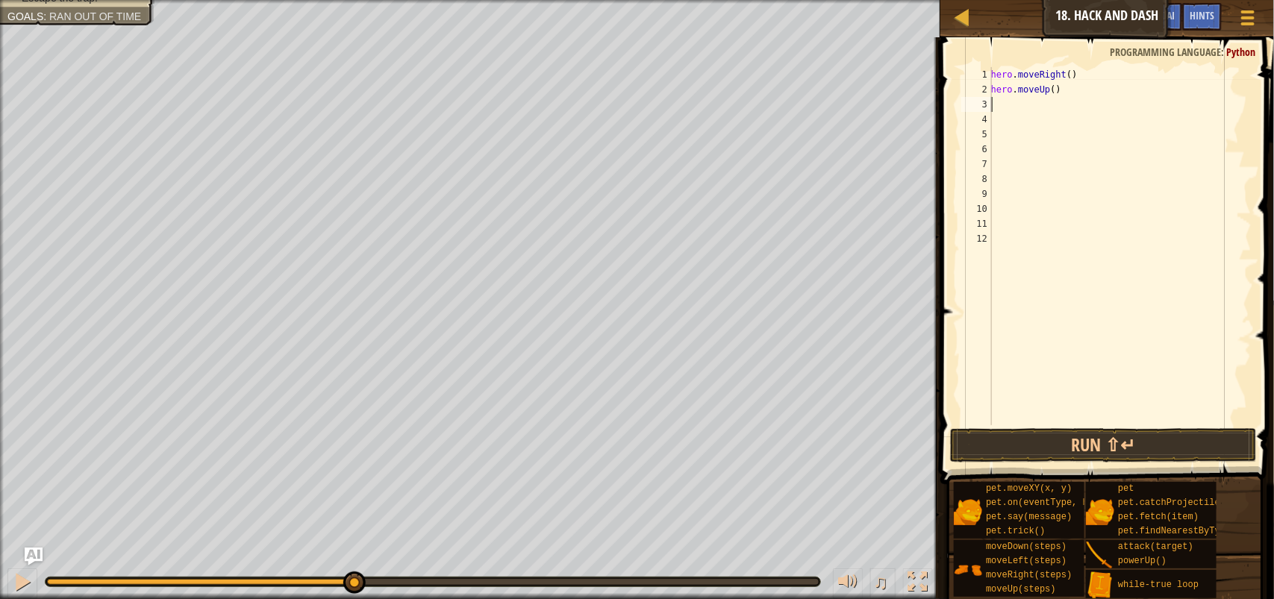
type textarea "W"
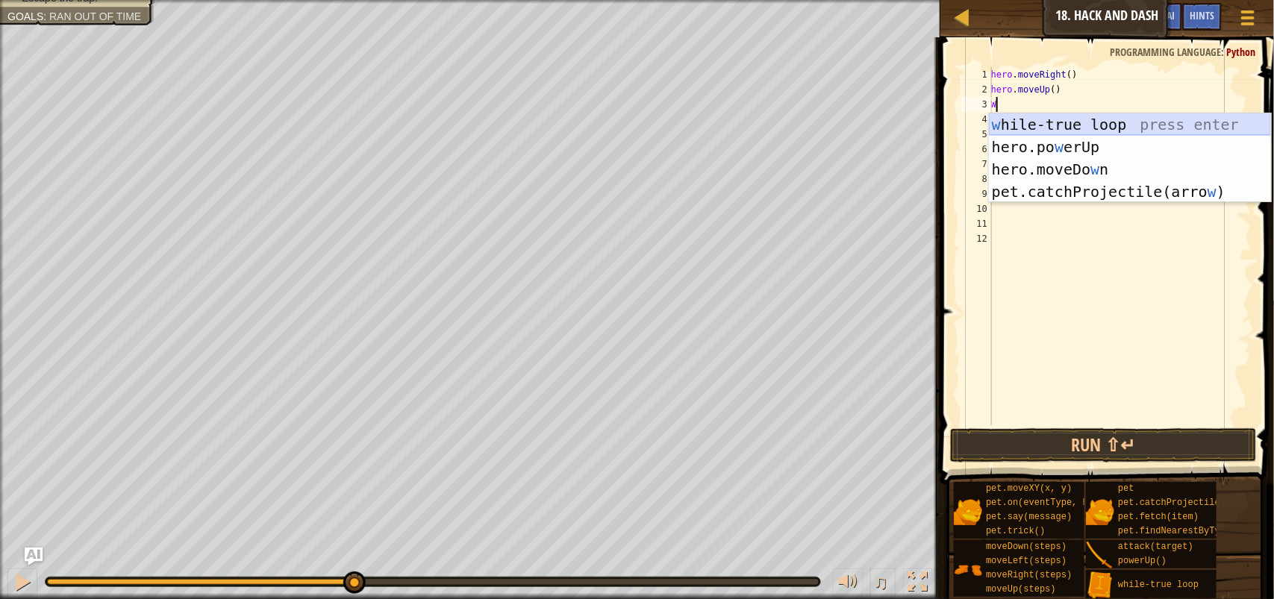
click at [1082, 121] on div "w [PERSON_NAME]-true loop press enter hero.po w erUp press enter hero.moveDo w …" at bounding box center [1130, 180] width 282 height 134
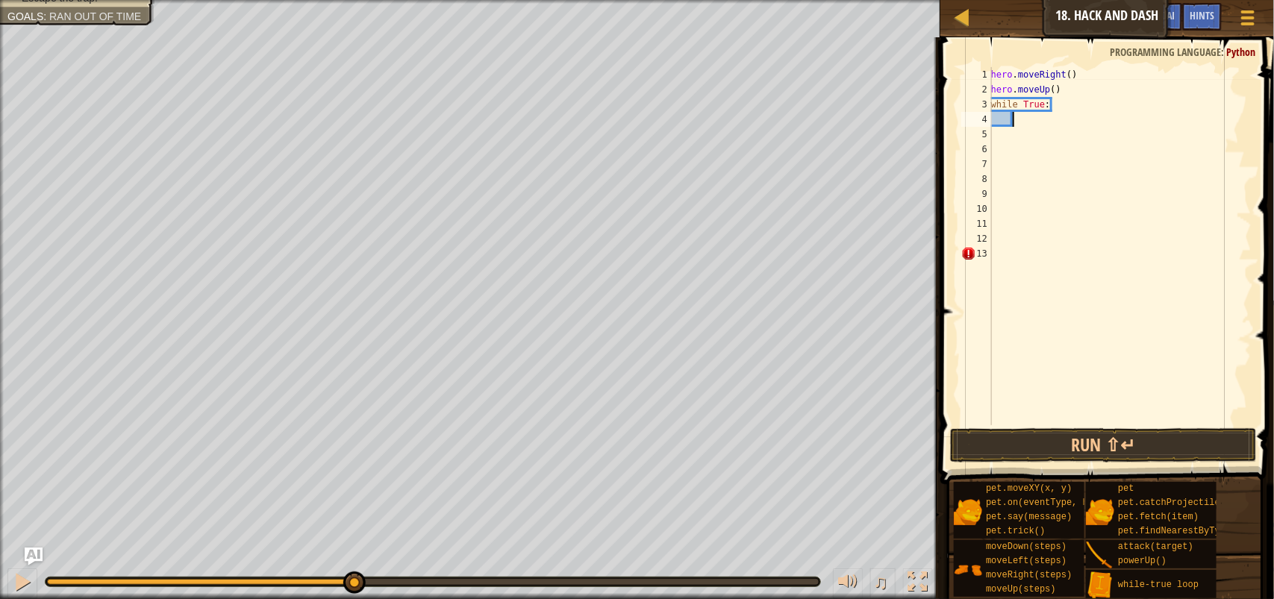
scroll to position [6, 1]
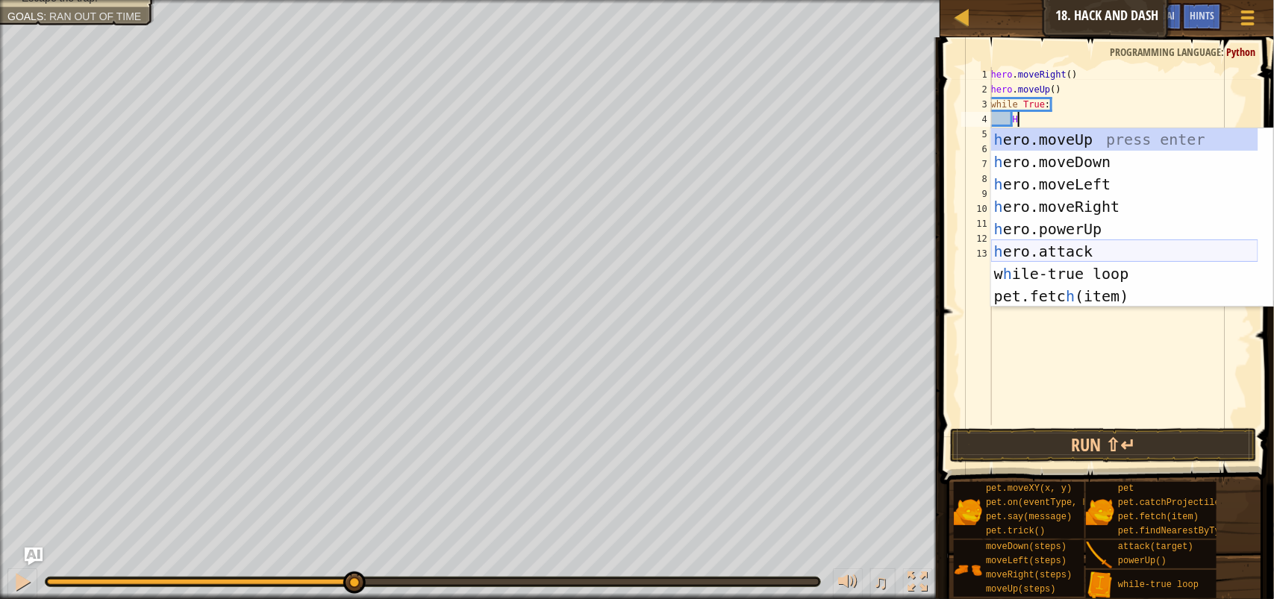
click at [1124, 244] on div "h ero.moveUp press enter h ero.moveDown press enter h ero.moveLeft press enter …" at bounding box center [1124, 240] width 267 height 224
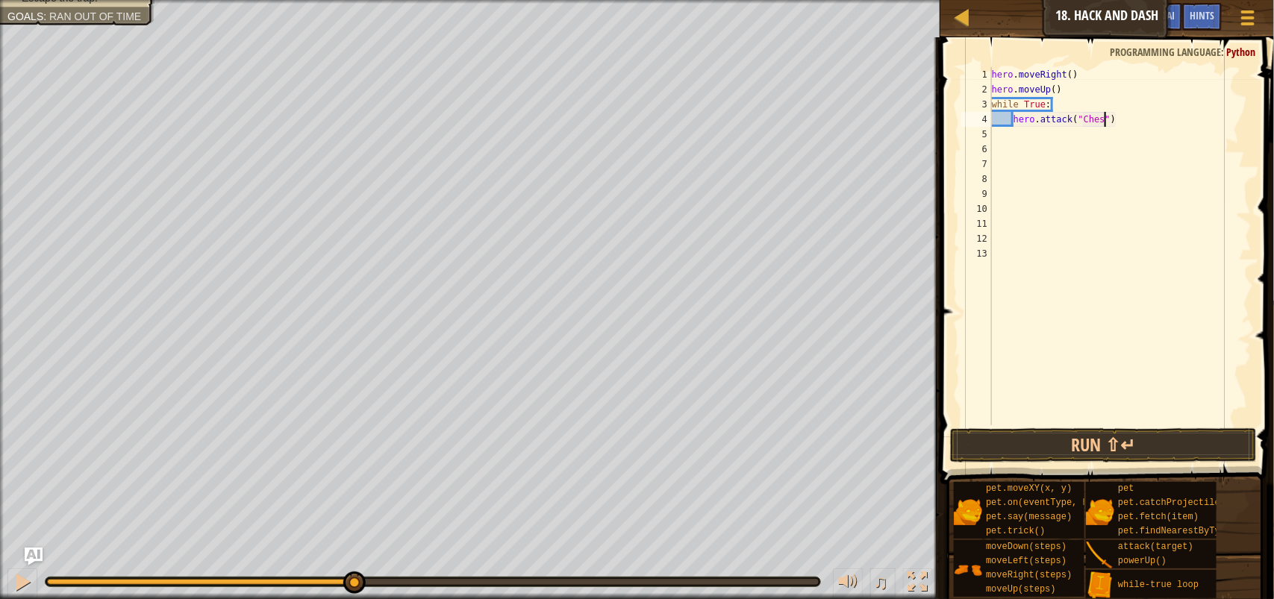
type textarea "hero.attack("Chest")"
click at [1162, 431] on button "Run ⇧↵" at bounding box center [1103, 445] width 307 height 34
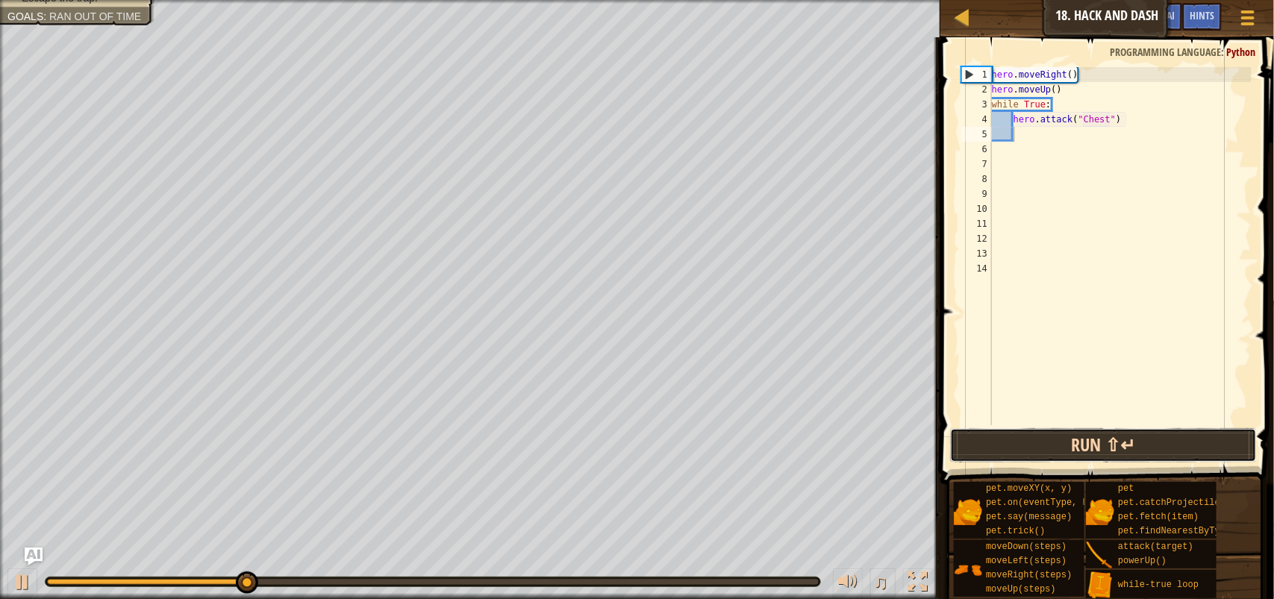
click at [1108, 445] on button "Run ⇧↵" at bounding box center [1103, 445] width 307 height 34
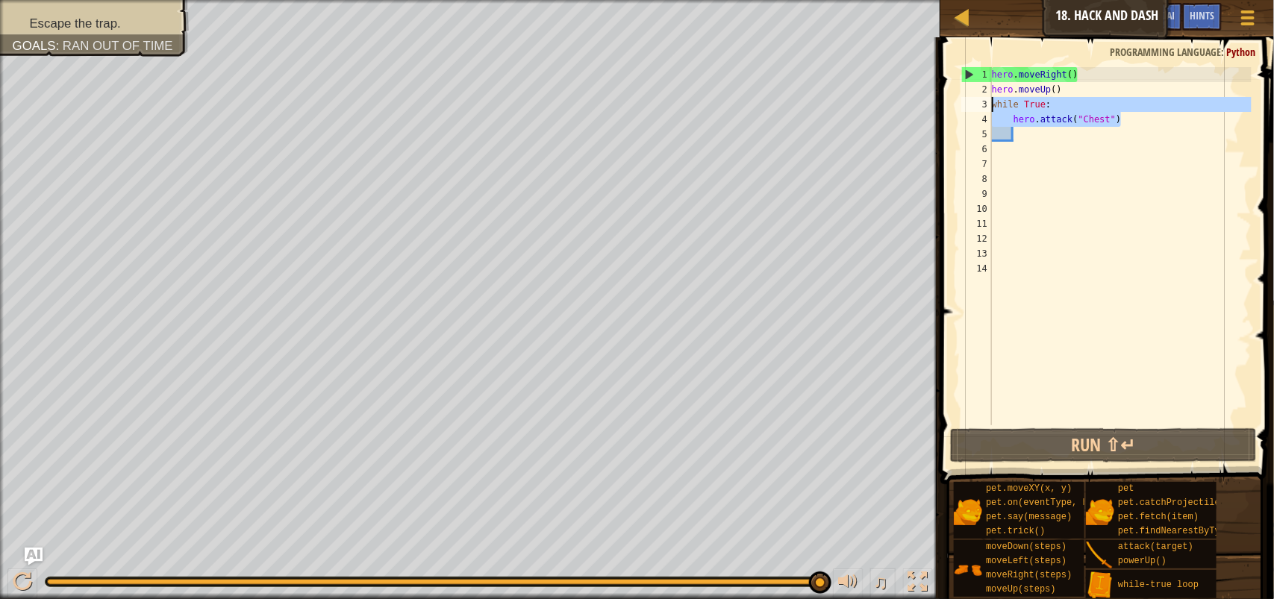
drag, startPoint x: 1132, startPoint y: 121, endPoint x: 989, endPoint y: 98, distance: 145.0
click at [989, 98] on div "1 2 3 4 5 6 7 8 9 10 11 12 13 14 hero . moveRight ( ) hero . moveUp ( ) while T…" at bounding box center [1104, 246] width 293 height 358
type textarea "while True: hero.attack("Chest")"
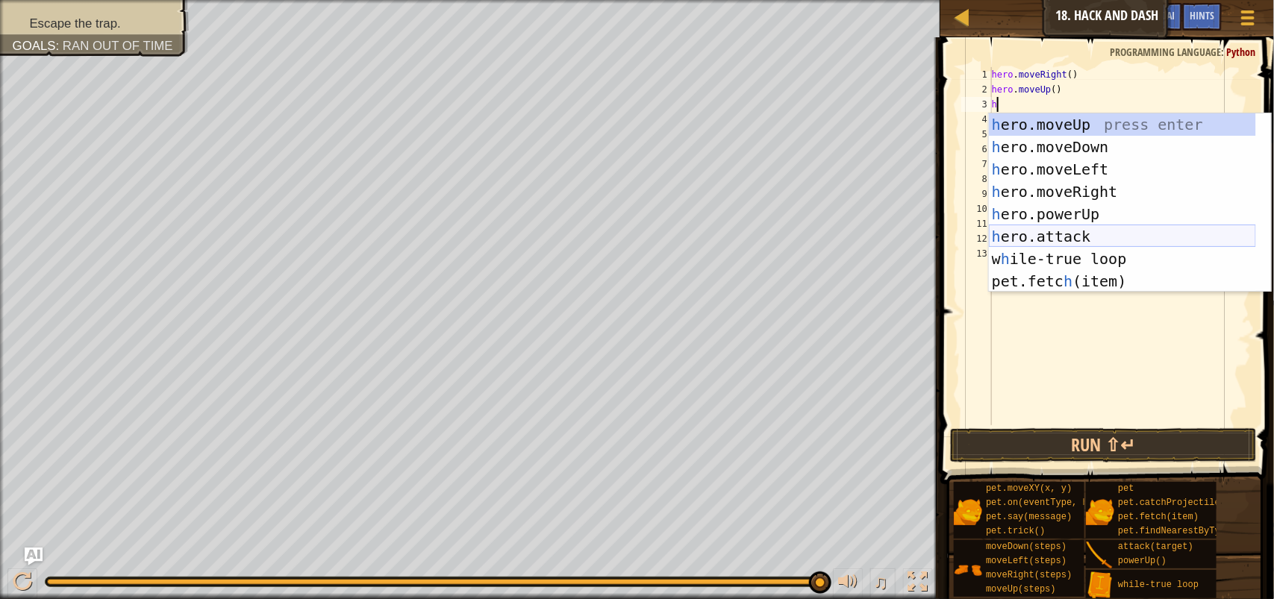
click at [1103, 232] on div "h ero.moveUp press enter h ero.moveDown press enter h ero.moveLeft press enter …" at bounding box center [1122, 225] width 267 height 224
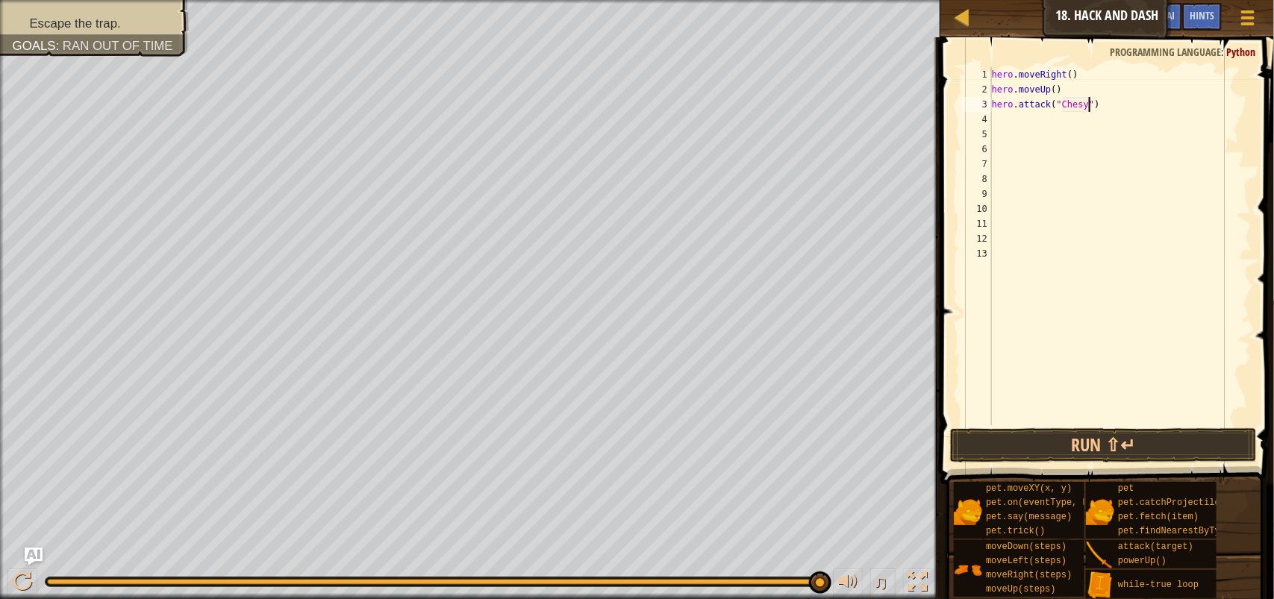
scroll to position [6, 7]
click at [1121, 95] on div "hero . moveRight ( ) hero . moveUp ( ) hero . attack ( "Chest" )" at bounding box center [1120, 261] width 263 height 388
click at [1115, 104] on div "hero . moveRight ( ) hero . moveUp ( ) hero . attack ( "Chest" )" at bounding box center [1120, 261] width 263 height 388
type textarea "hero.attack("Chest")"
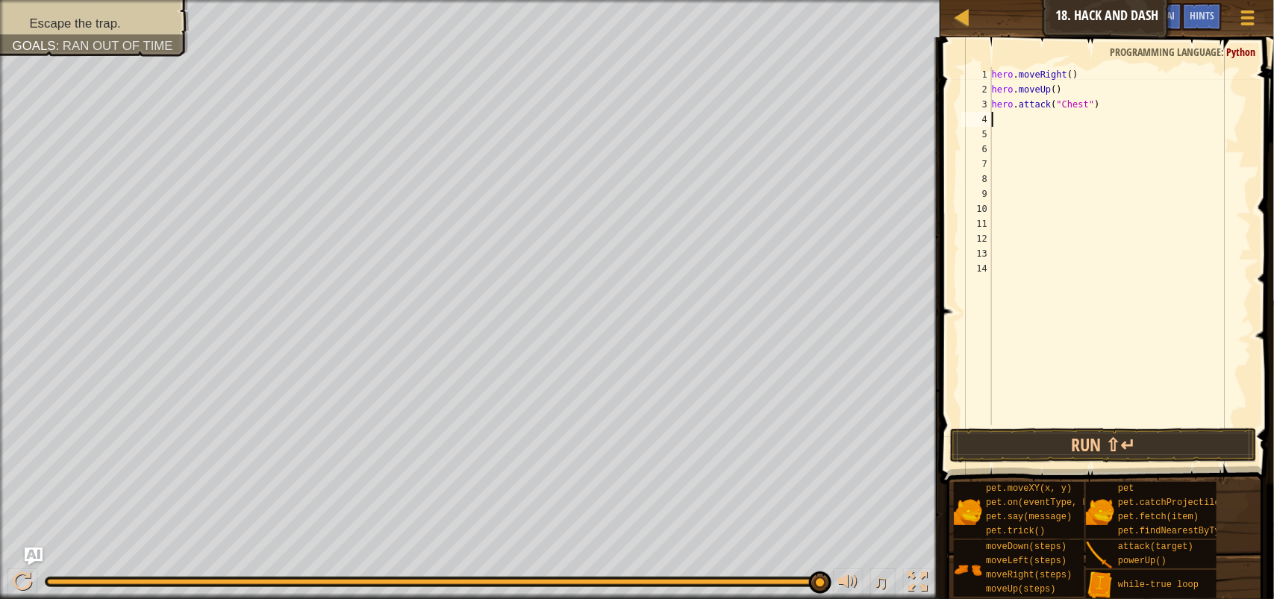
scroll to position [6, 0]
click at [1013, 124] on div "hero . moveRight ( ) hero . moveUp ( ) hero . attack ( "Chest" )" at bounding box center [1120, 261] width 263 height 388
click at [1009, 116] on div "hero . moveRight ( ) hero . moveUp ( ) hero . attack ( "Chest" )" at bounding box center [1120, 261] width 263 height 388
type textarea "h"
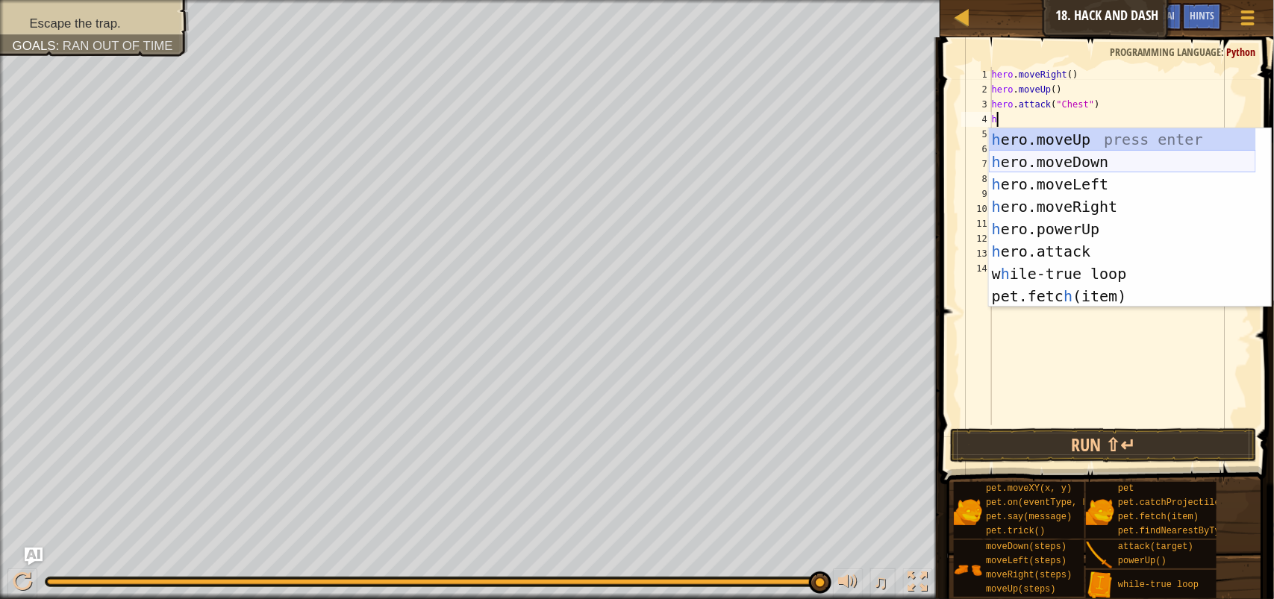
click at [1098, 160] on div "h ero.moveUp press enter h ero.moveDown press enter h ero.moveLeft press enter …" at bounding box center [1122, 240] width 267 height 224
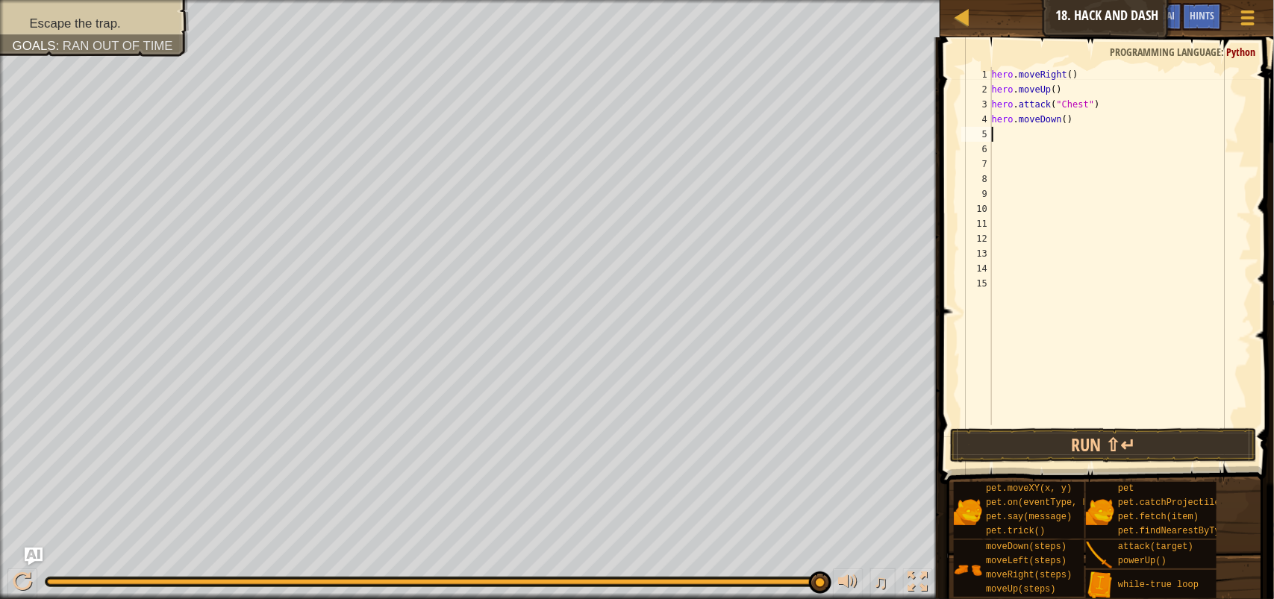
type textarea "h"
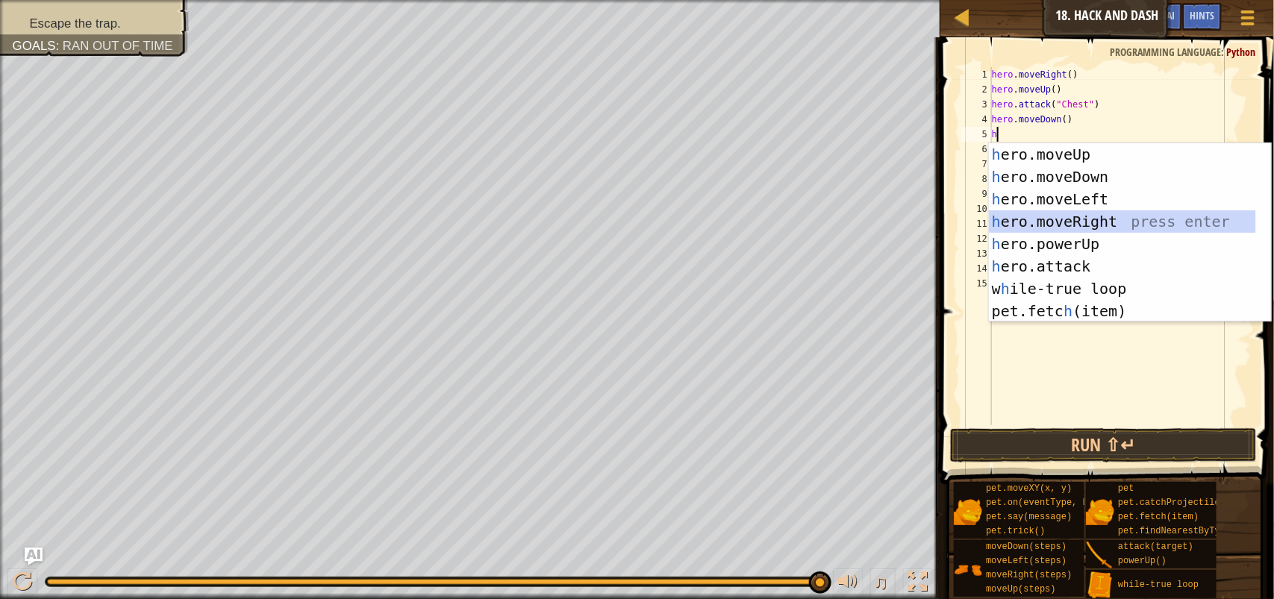
click at [1112, 217] on div "h ero.moveUp press enter h ero.moveDown press enter h ero.moveLeft press enter …" at bounding box center [1122, 255] width 267 height 224
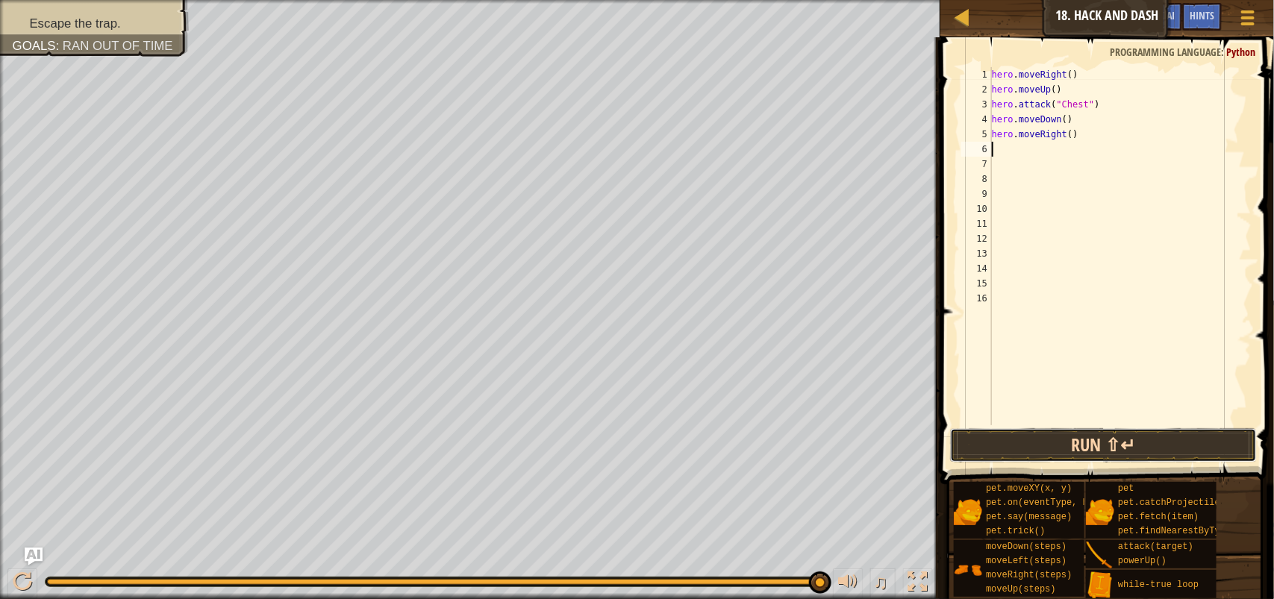
click at [1139, 437] on button "Run ⇧↵" at bounding box center [1103, 445] width 307 height 34
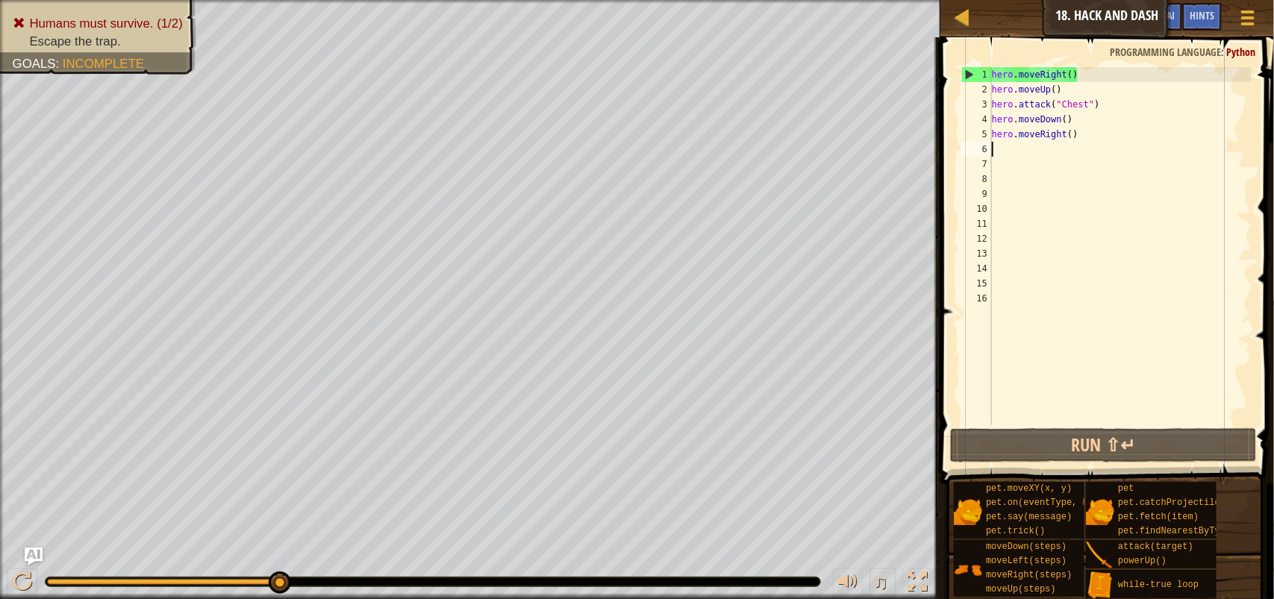
click at [1011, 149] on div "hero . moveRight ( ) hero . moveUp ( ) hero . attack ( "Chest" ) hero . moveDow…" at bounding box center [1120, 261] width 263 height 388
type textarea "w"
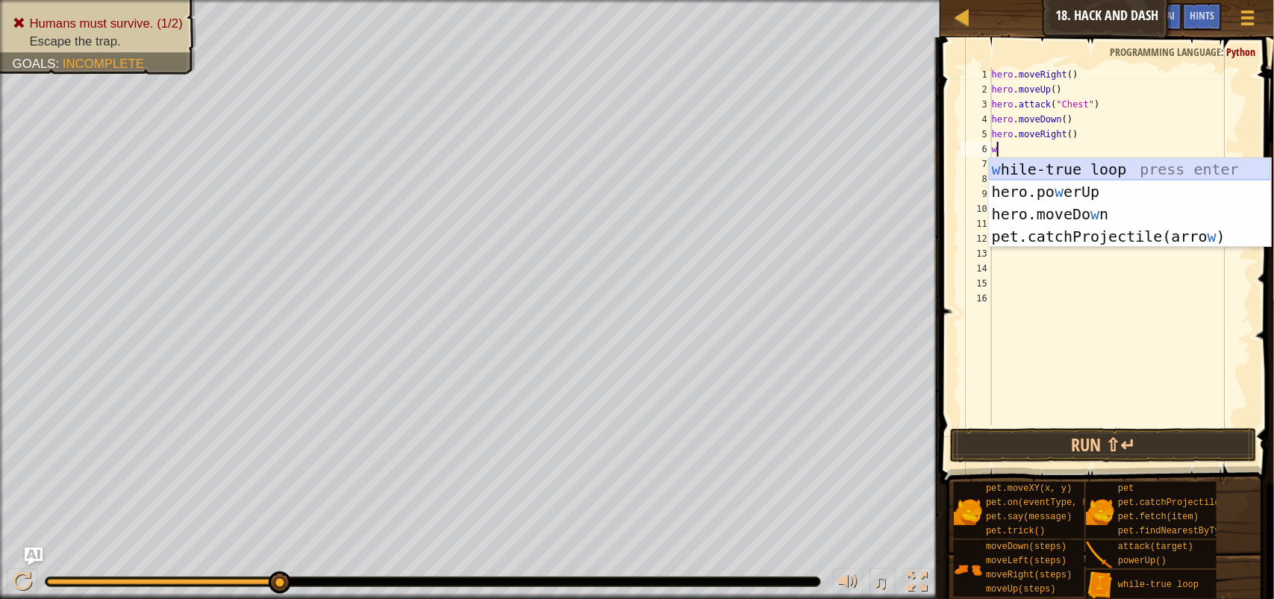
click at [1068, 161] on div "w [PERSON_NAME]-true loop press enter hero.po w erUp press enter hero.moveDo w …" at bounding box center [1130, 225] width 282 height 134
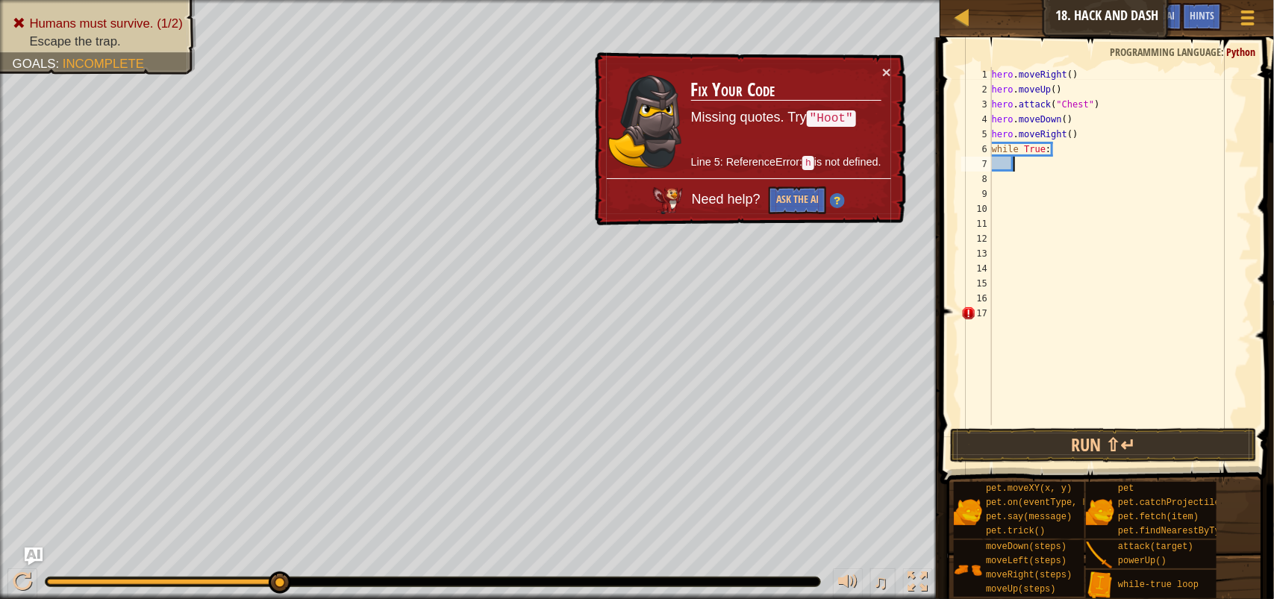
click at [880, 72] on td "Fix Your Code Missing quotes. Try "Hoot" Line 5: ReferenceError: h is not defin…" at bounding box center [786, 121] width 192 height 114
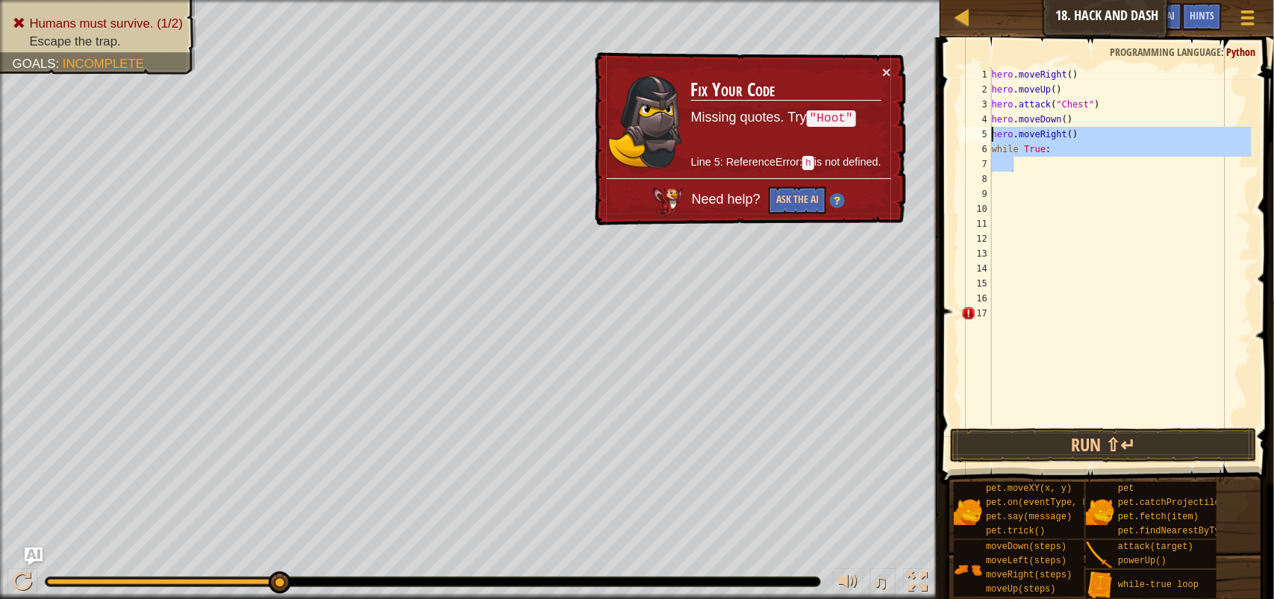
drag, startPoint x: 1023, startPoint y: 149, endPoint x: 987, endPoint y: 136, distance: 38.2
click at [987, 136] on div "1 2 3 4 5 6 7 8 9 10 11 12 13 14 15 16 17 hero . moveRight ( ) hero . moveUp ( …" at bounding box center [1104, 246] width 293 height 358
type textarea "hero.moveRight() while True:"
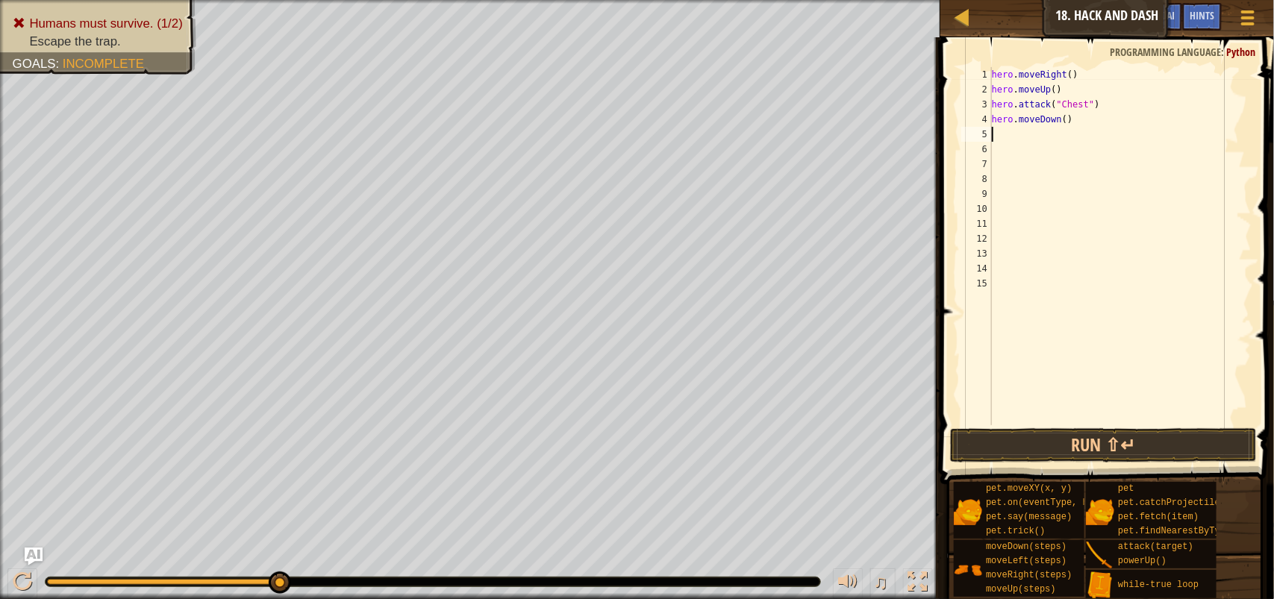
click at [1007, 138] on div "hero . moveRight ( ) hero . moveUp ( ) hero . attack ( "Chest" ) hero . moveDow…" at bounding box center [1120, 261] width 263 height 388
type textarea "w"
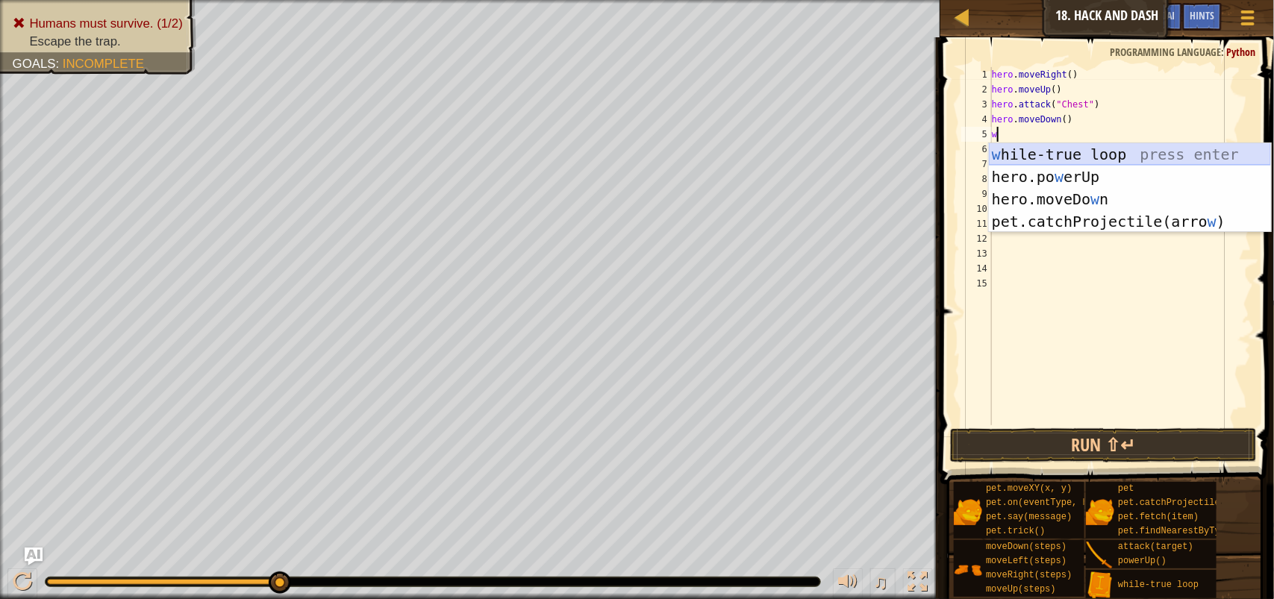
click at [1064, 157] on div "w [PERSON_NAME]-true loop press enter hero.po w erUp press enter hero.moveDo w …" at bounding box center [1130, 210] width 282 height 134
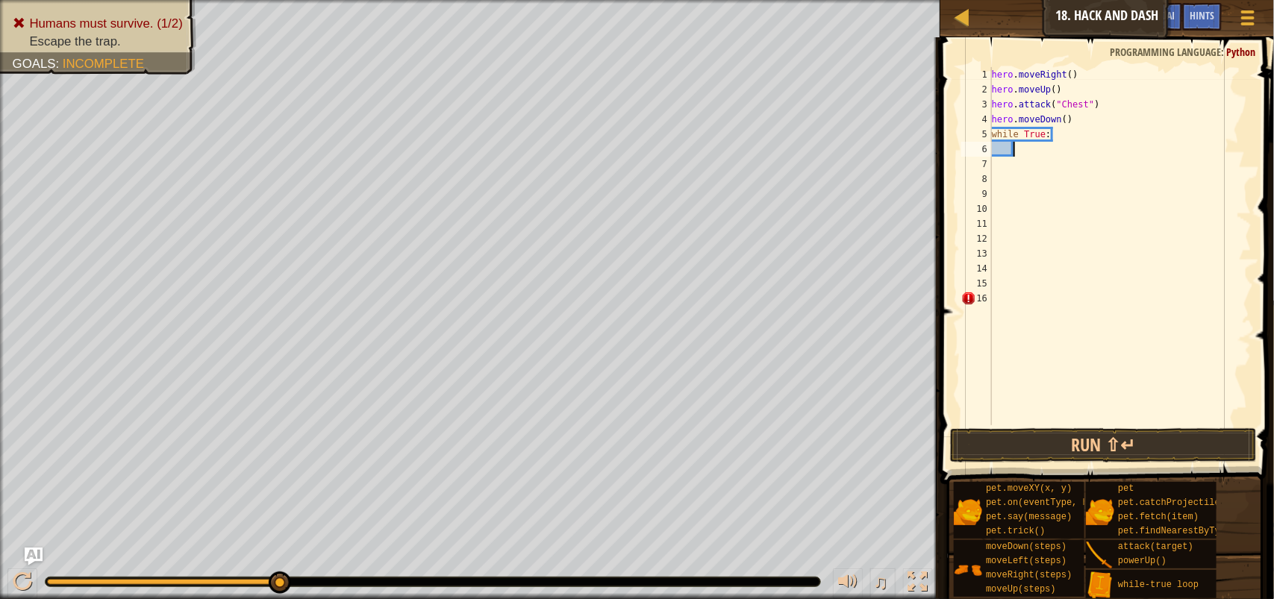
type textarea "h"
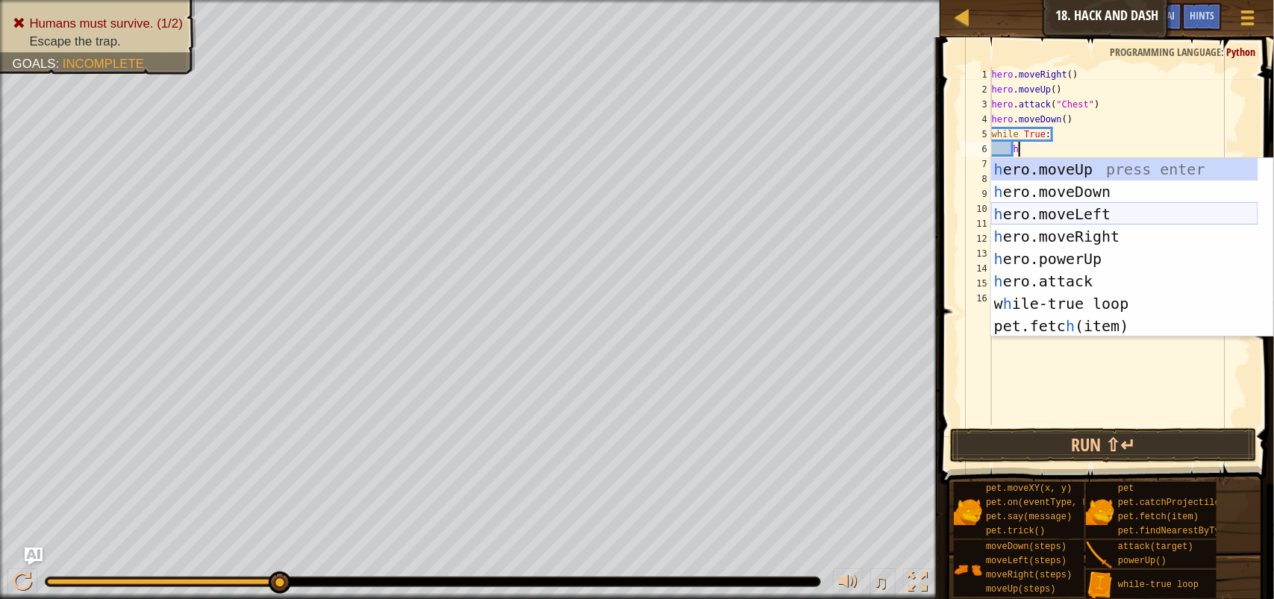
click at [1145, 225] on div "h ero.moveUp press enter h ero.moveDown press enter h ero.moveLeft press enter …" at bounding box center [1124, 270] width 267 height 224
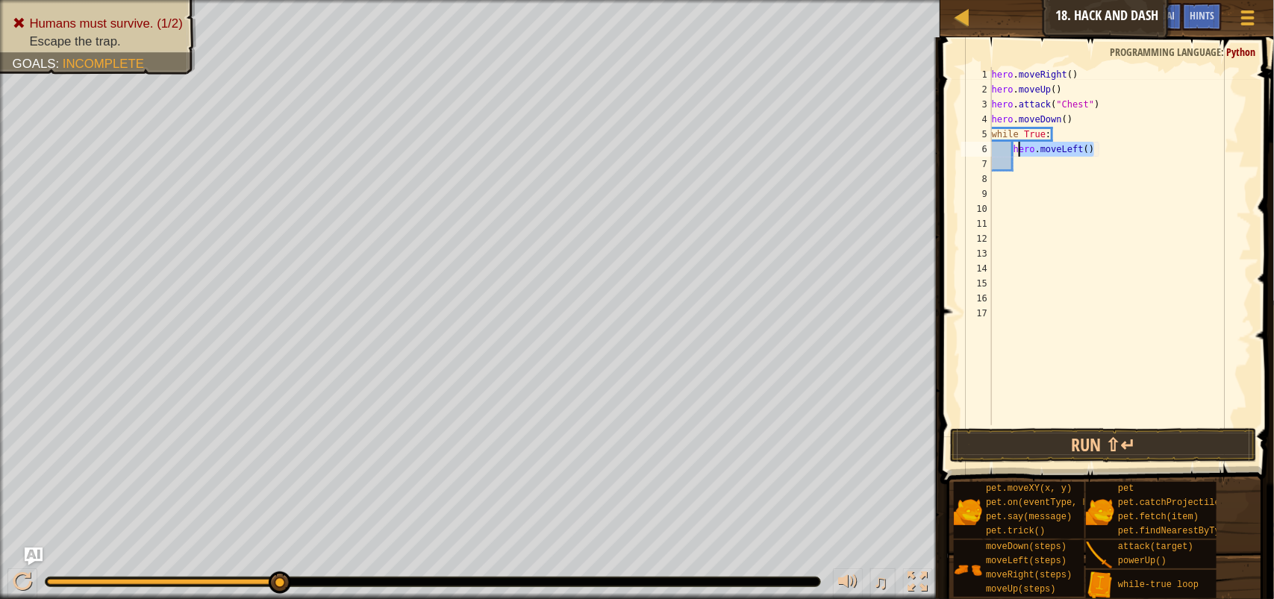
drag, startPoint x: 1108, startPoint y: 147, endPoint x: 1016, endPoint y: 148, distance: 91.8
click at [1016, 148] on div "hero . moveRight ( ) hero . moveUp ( ) hero . attack ( "Chest" ) hero . moveDow…" at bounding box center [1120, 261] width 263 height 388
type textarea "h"
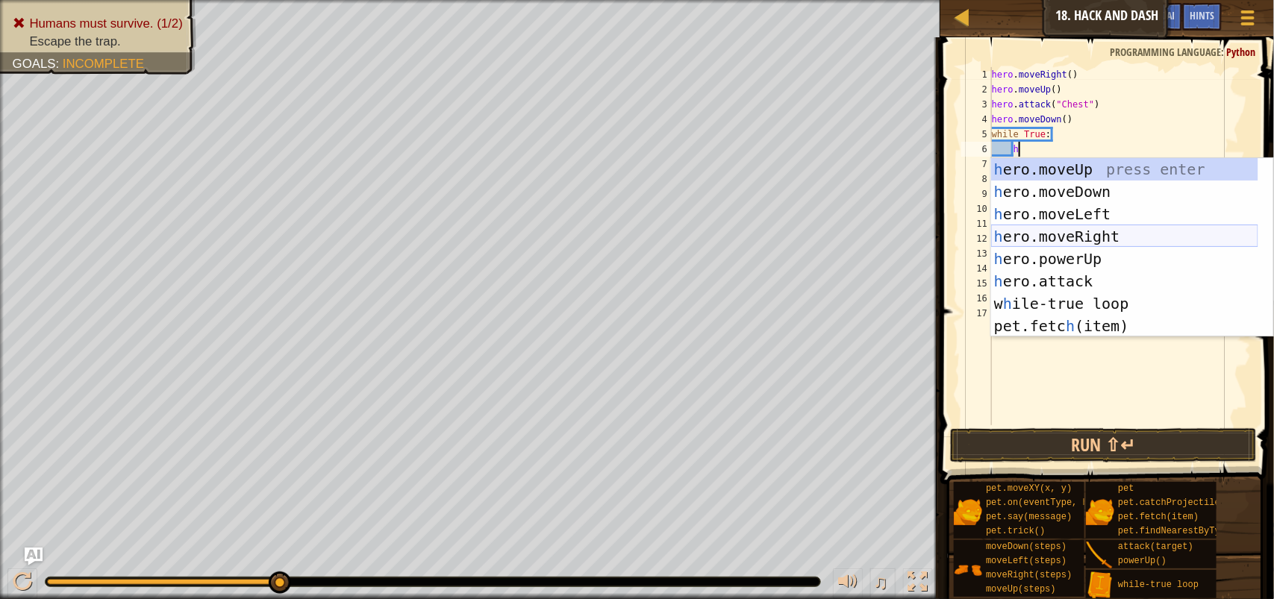
click at [1087, 231] on div "h ero.moveUp press enter h ero.moveDown press enter h ero.moveLeft press enter …" at bounding box center [1124, 270] width 267 height 224
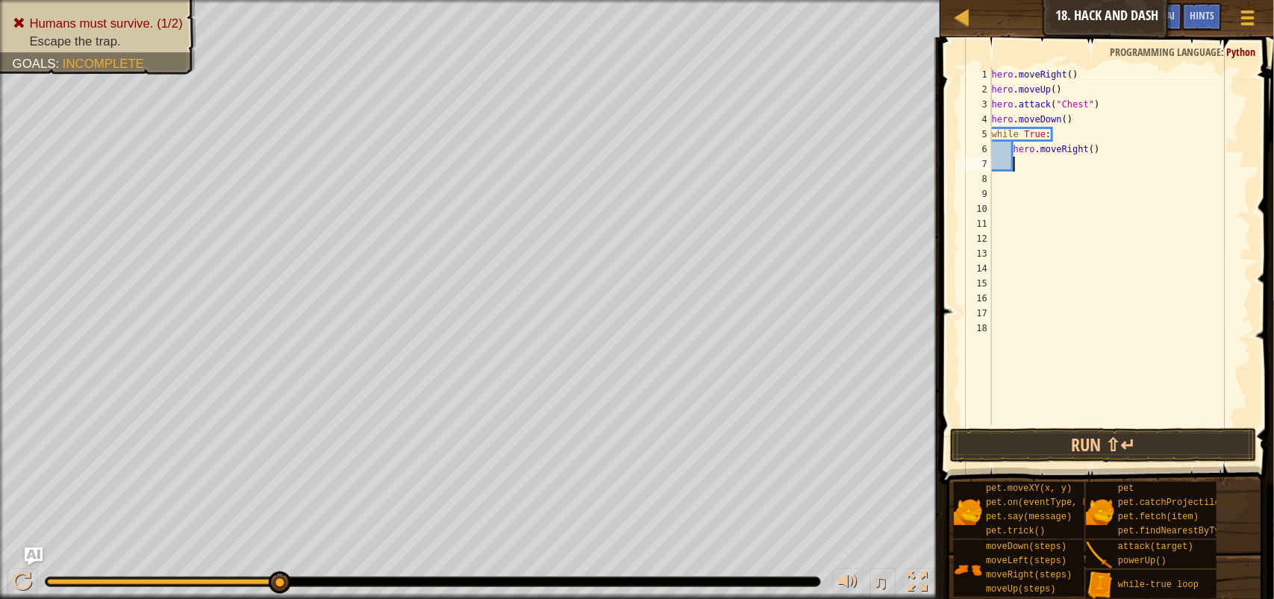
click at [1093, 150] on div "hero . moveRight ( ) hero . moveUp ( ) hero . attack ( "Chest" ) hero . moveDow…" at bounding box center [1120, 261] width 263 height 388
type textarea "hero.moveRight(3)"
click at [1023, 169] on div "hero . moveRight ( ) hero . moveUp ( ) hero . attack ( "Chest" ) hero . moveDow…" at bounding box center [1120, 261] width 263 height 388
type textarea "h"
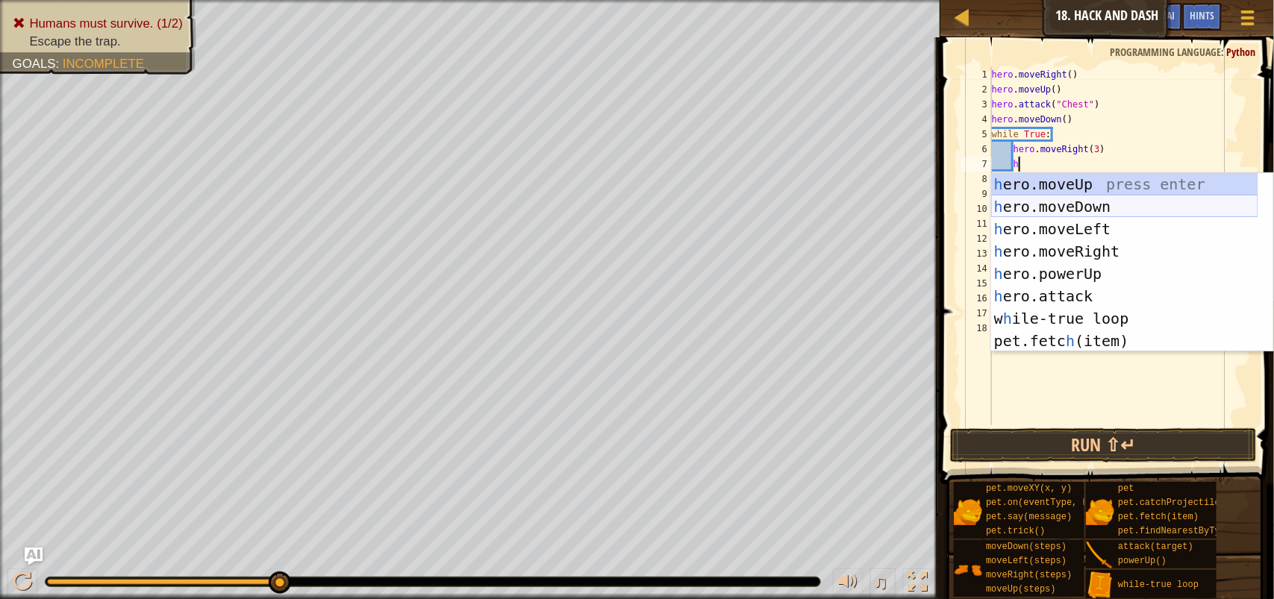
click at [1104, 210] on div "h ero.moveUp press enter h ero.moveDown press enter h ero.moveLeft press enter …" at bounding box center [1124, 285] width 267 height 224
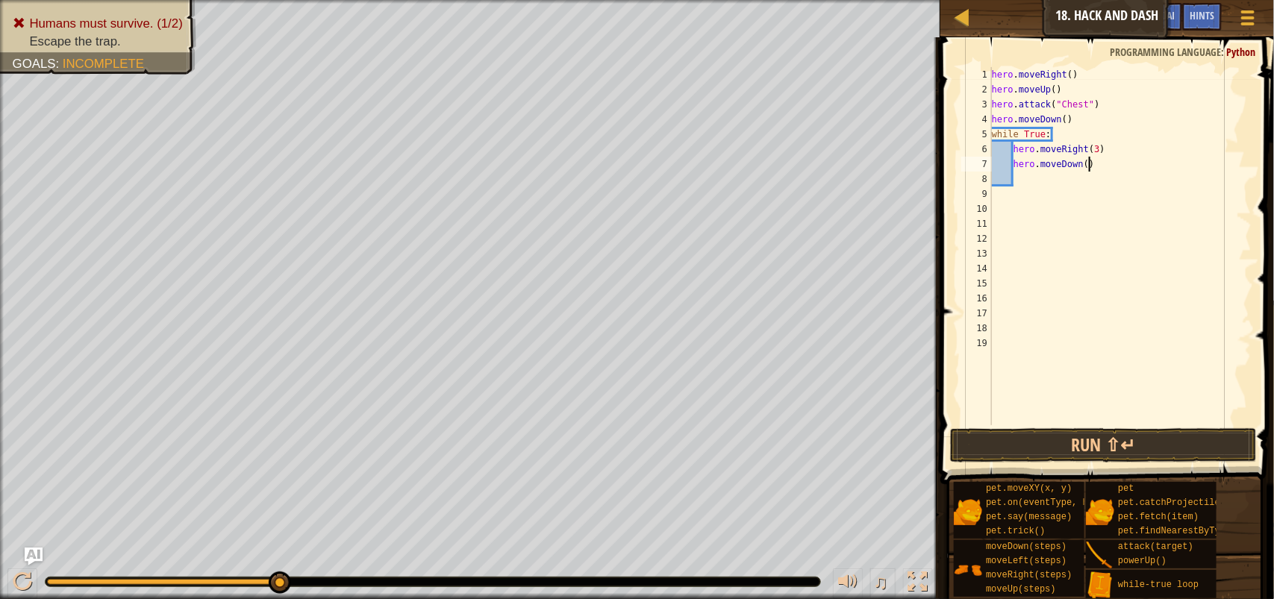
click at [1087, 169] on div "hero . moveRight ( ) hero . moveUp ( ) hero . attack ( "Chest" ) hero . moveDow…" at bounding box center [1120, 261] width 263 height 388
type textarea "hero.moveDown(3)"
click at [1119, 445] on button "Run ⇧↵" at bounding box center [1103, 445] width 307 height 34
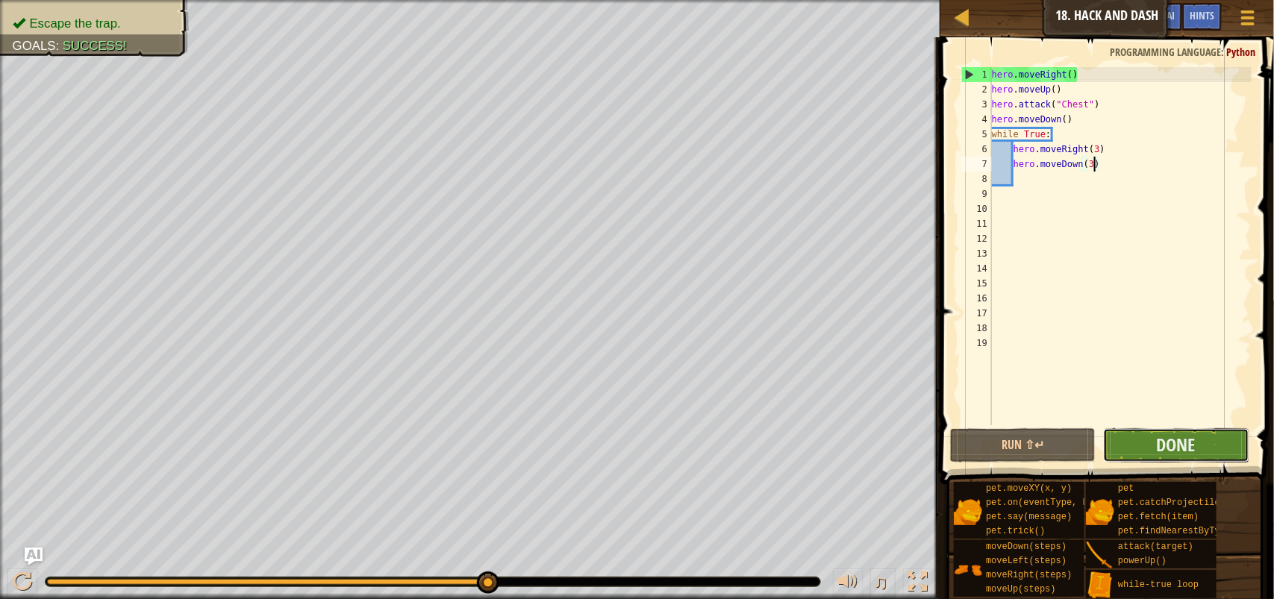
click at [1154, 439] on button "Done" at bounding box center [1175, 445] width 145 height 34
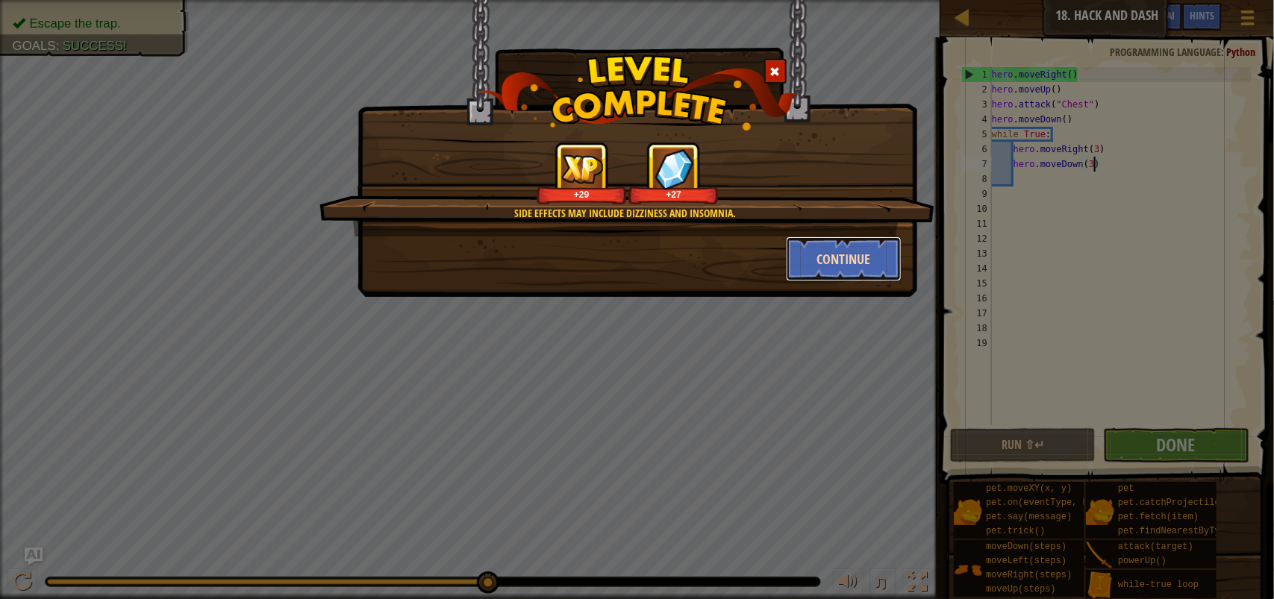
click at [847, 271] on button "Continue" at bounding box center [844, 258] width 116 height 45
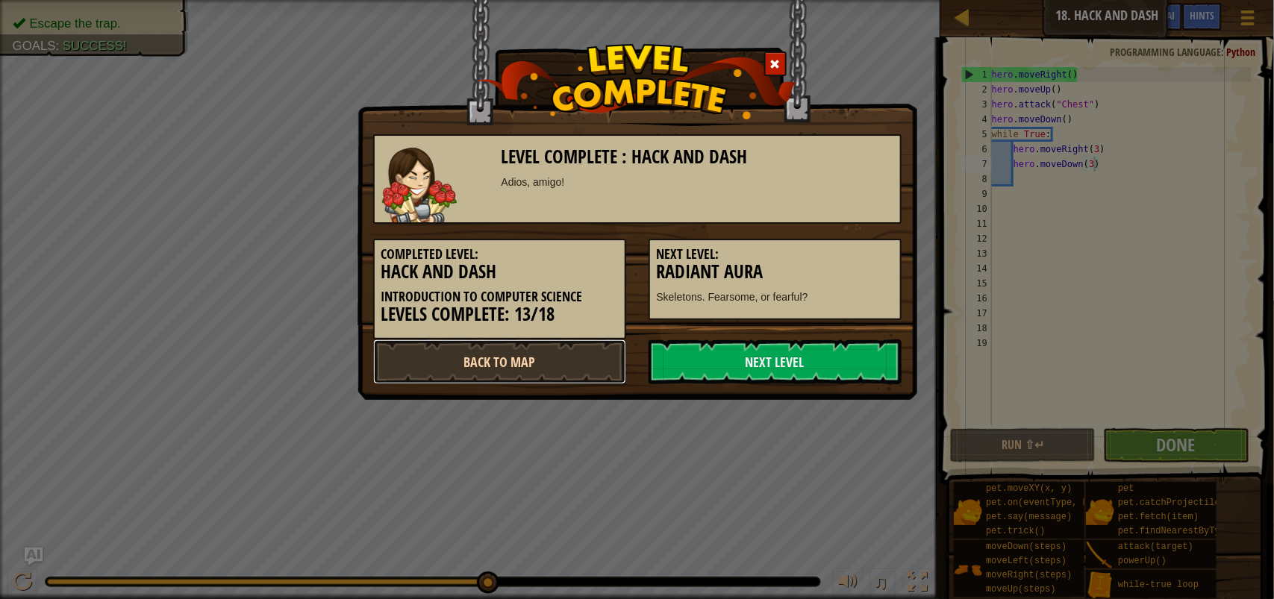
click at [543, 351] on link "Back to Map" at bounding box center [499, 361] width 253 height 45
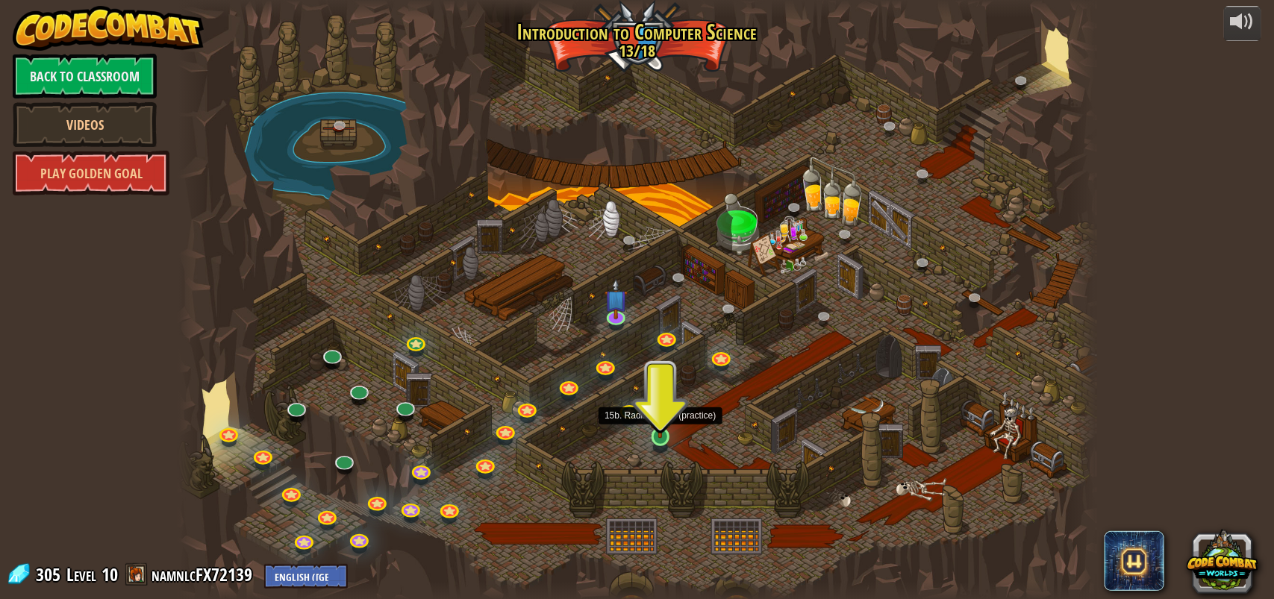
click at [657, 433] on img at bounding box center [660, 411] width 24 height 54
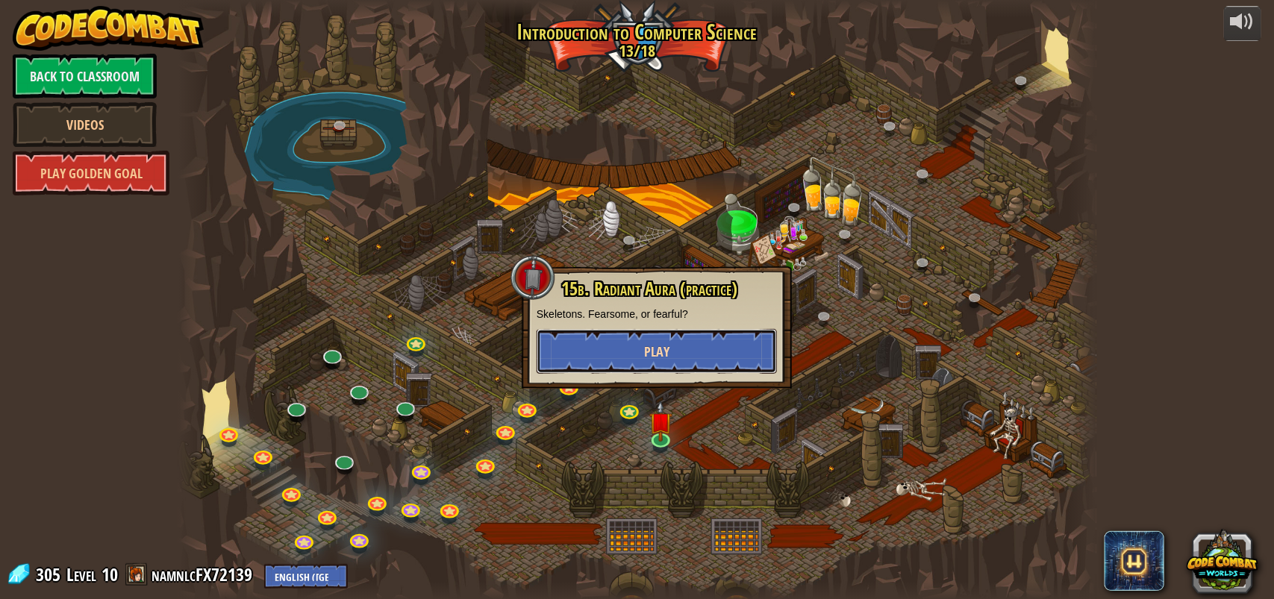
click at [654, 359] on span "Play" at bounding box center [656, 351] width 25 height 19
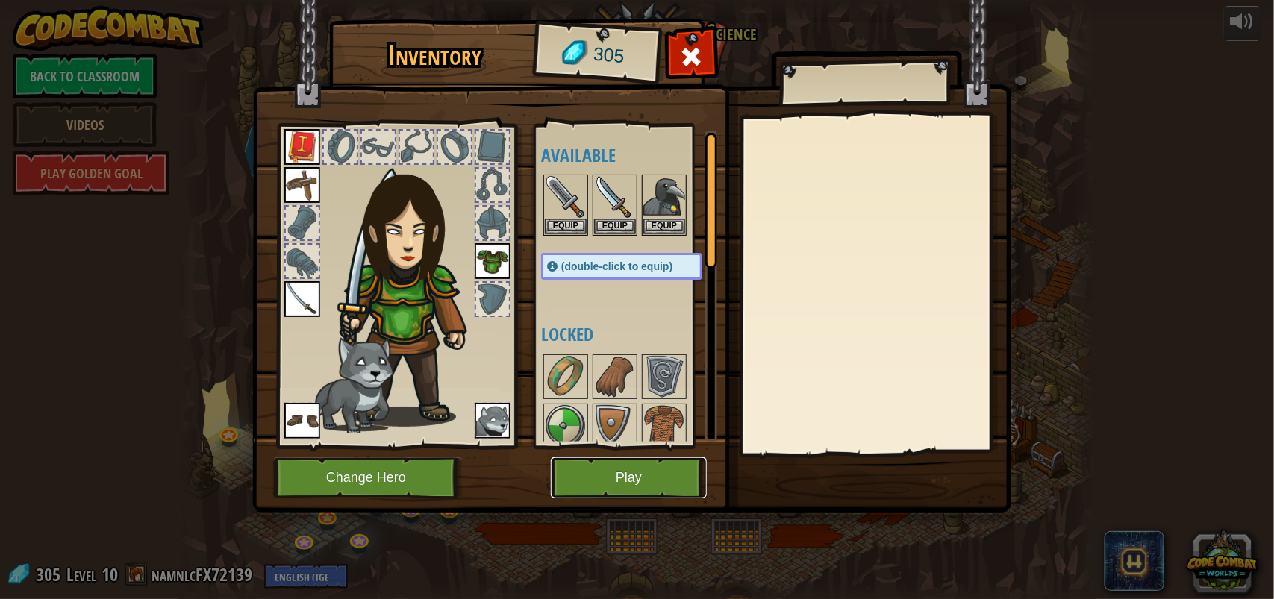
click at [651, 471] on button "Play" at bounding box center [629, 477] width 156 height 41
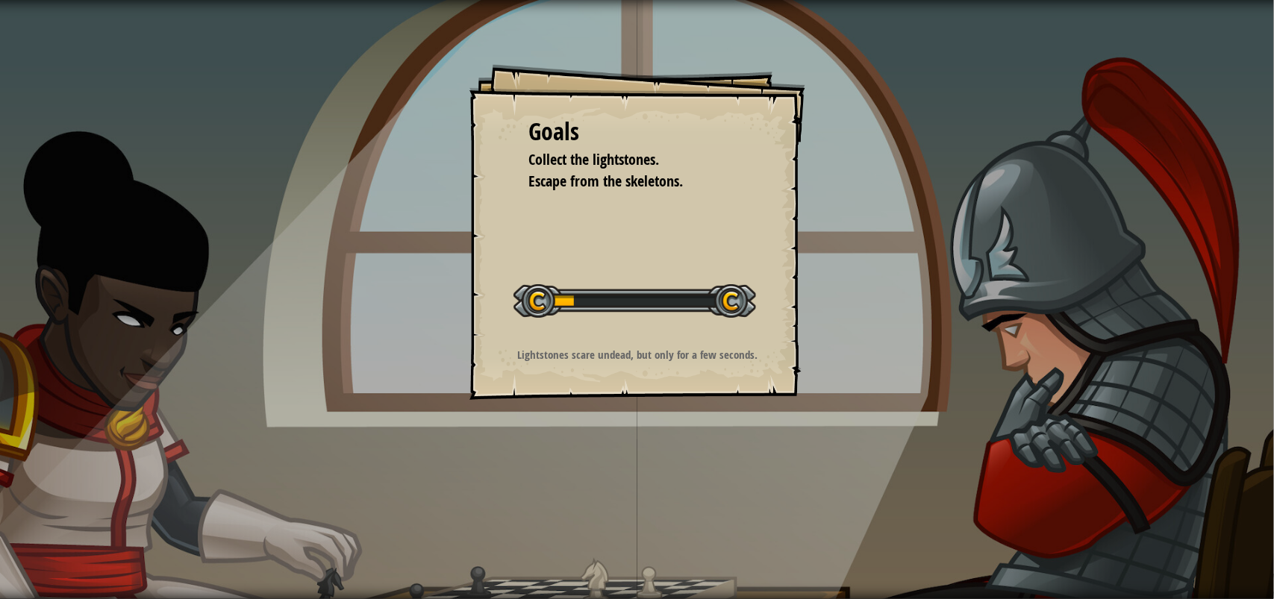
drag, startPoint x: 564, startPoint y: 157, endPoint x: 665, endPoint y: 180, distance: 104.1
click at [665, 180] on ul "Collect the lightstones. Escape from the skeletons." at bounding box center [637, 170] width 216 height 43
click at [568, 157] on span "Collect the lightstones." at bounding box center [594, 159] width 131 height 20
click at [569, 157] on span "Collect the lightstones." at bounding box center [594, 159] width 131 height 20
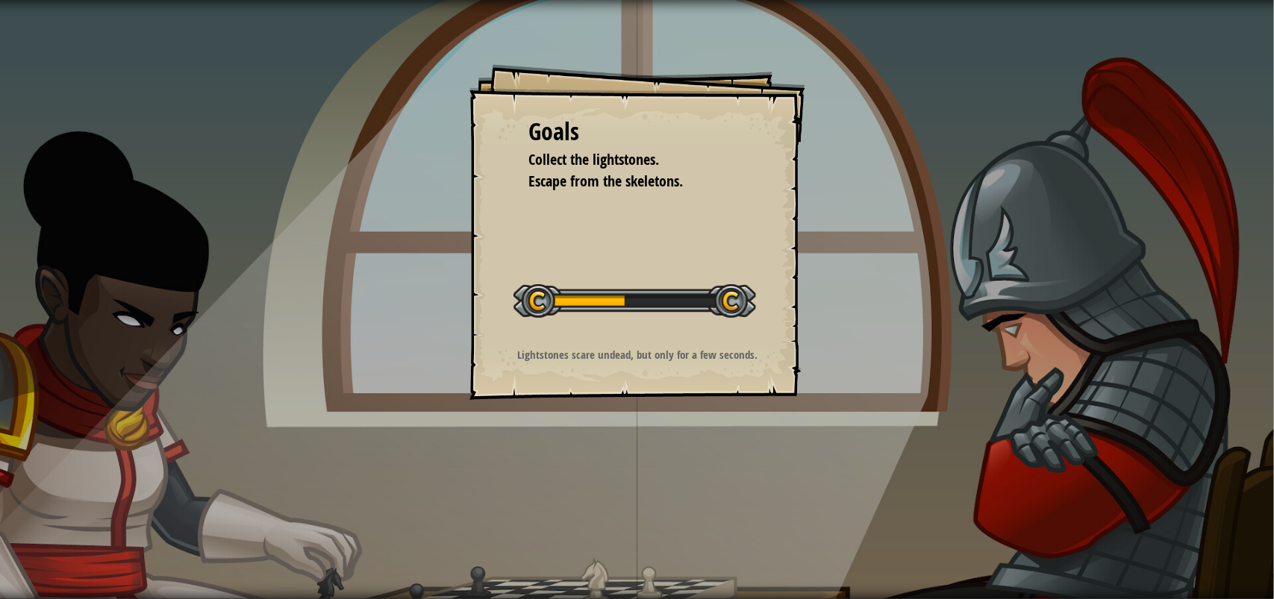
click at [569, 157] on span "Collect the lightstones." at bounding box center [594, 159] width 131 height 20
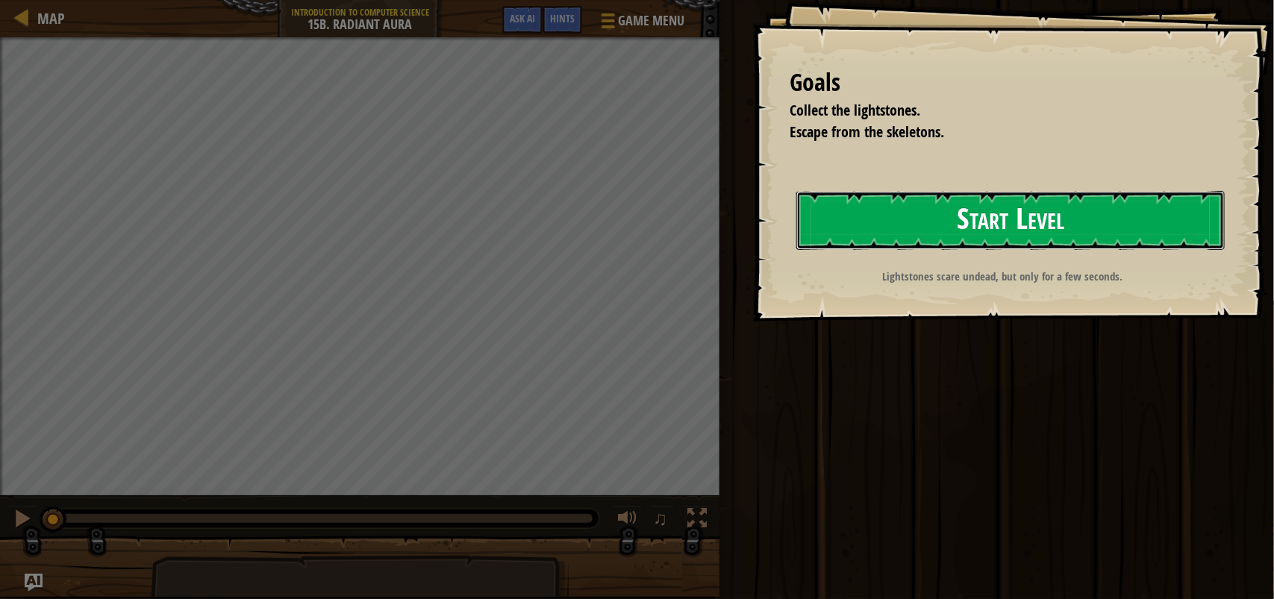
click at [858, 213] on button "Start Level" at bounding box center [1010, 220] width 428 height 59
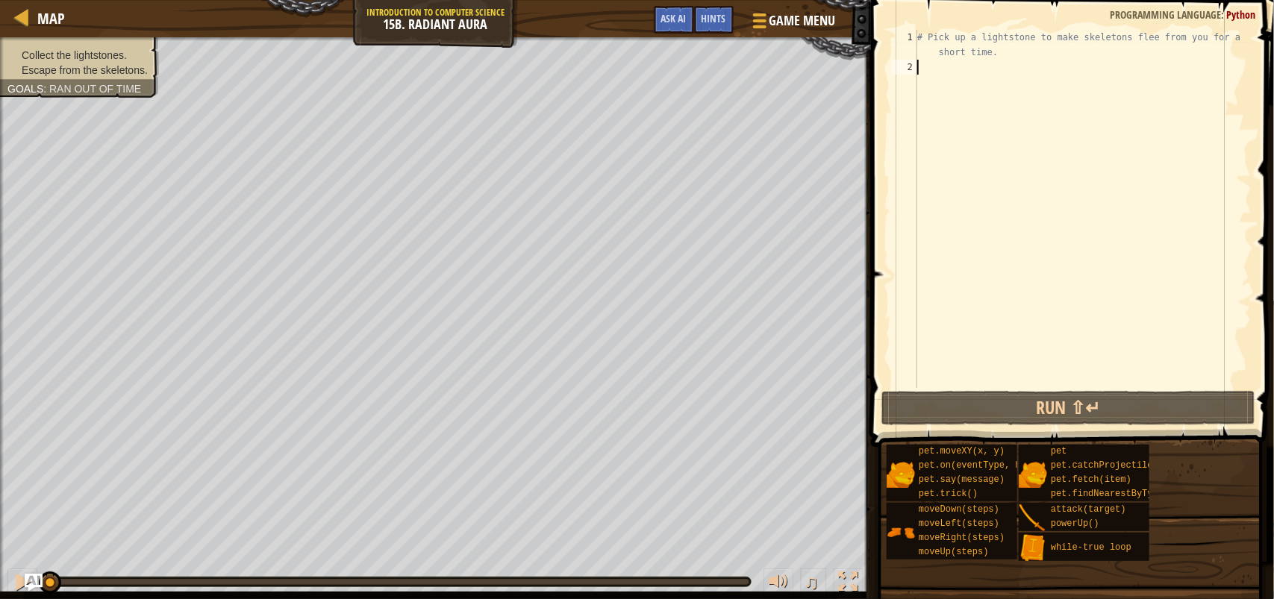
type textarea "h"
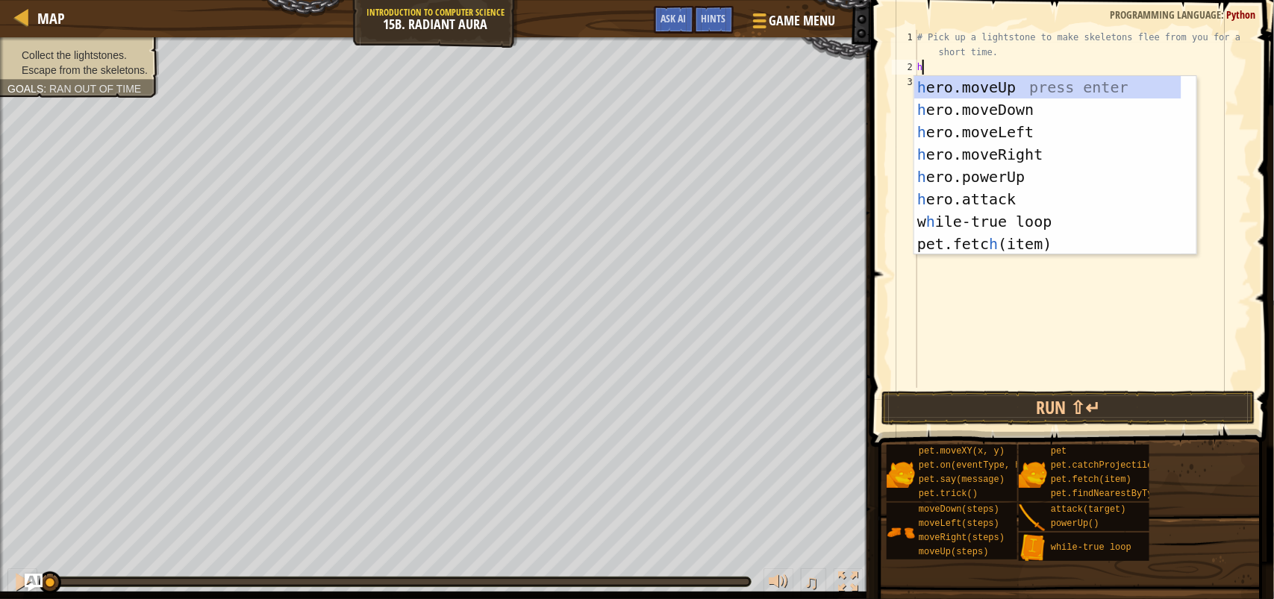
scroll to position [6, 0]
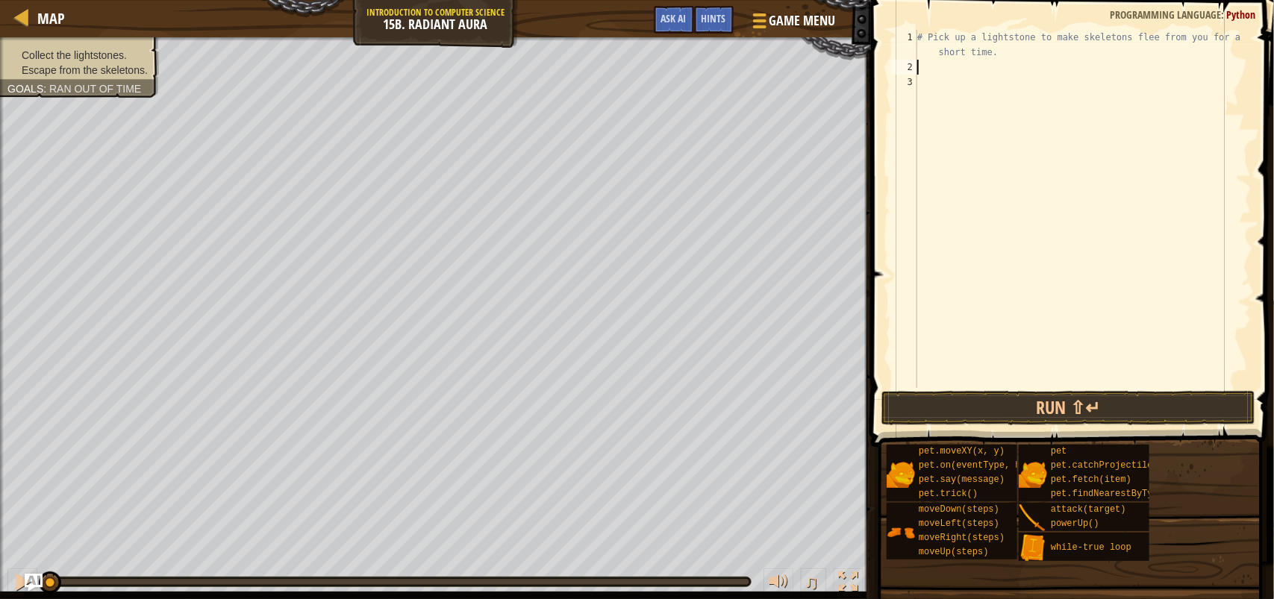
type textarea "w"
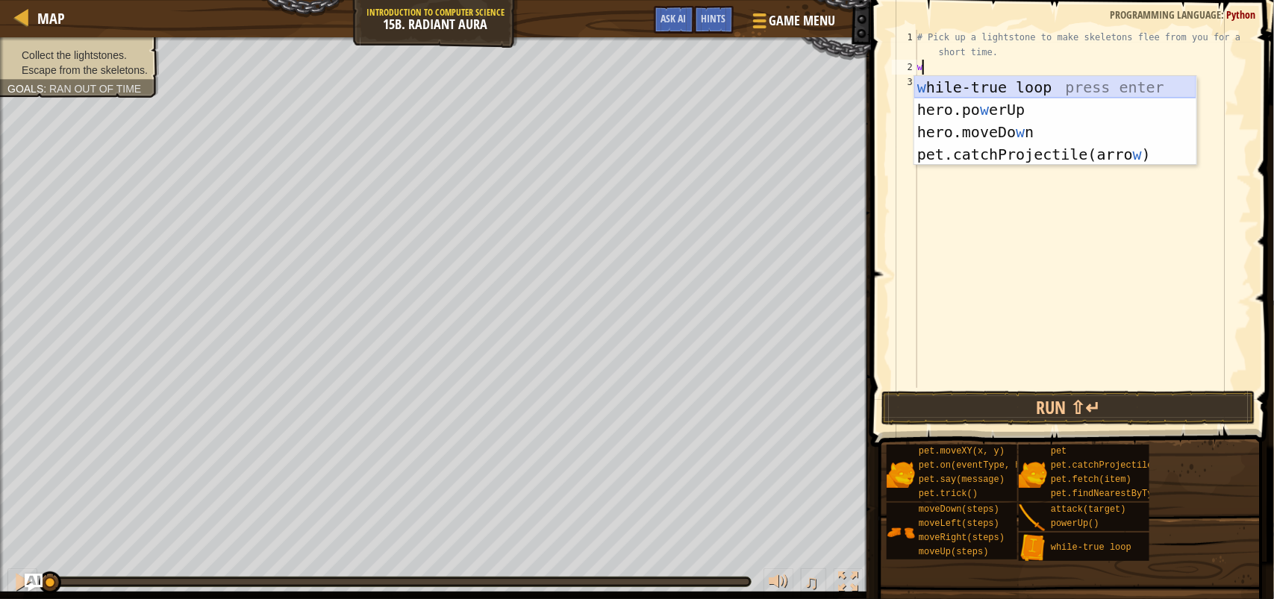
click at [992, 81] on div "w [PERSON_NAME]-true loop press enter hero.po w erUp press enter hero.moveDo w …" at bounding box center [1055, 143] width 282 height 134
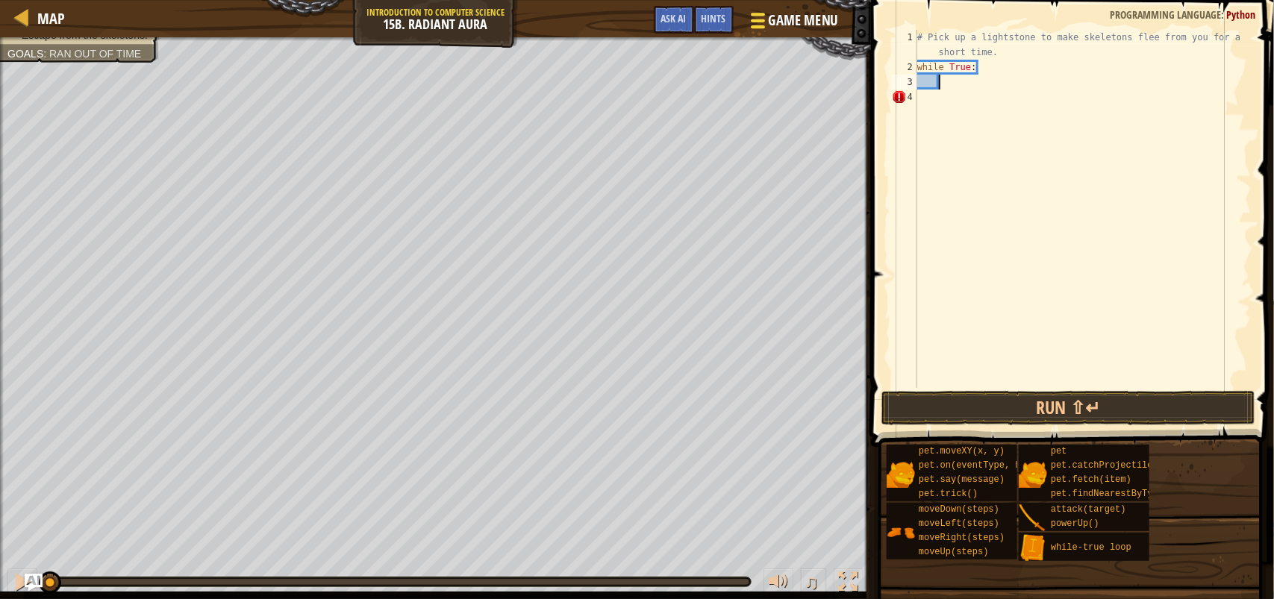
type textarea "h"
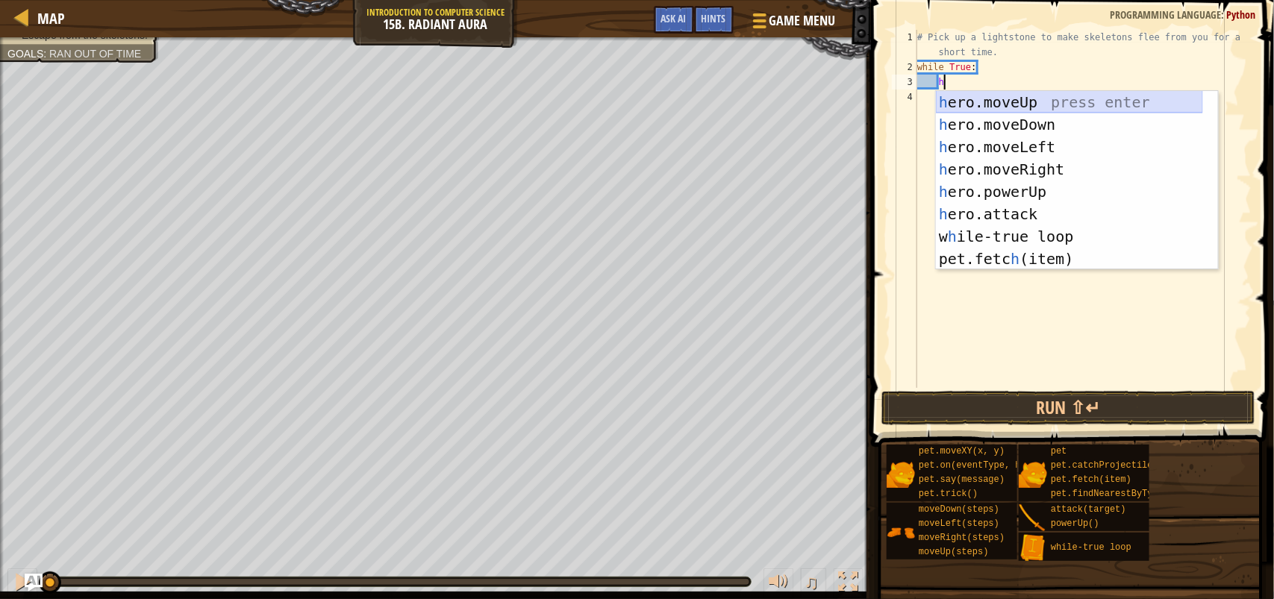
click at [1063, 102] on div "h ero.moveUp press enter h ero.moveDown press enter h ero.moveLeft press enter …" at bounding box center [1069, 203] width 267 height 224
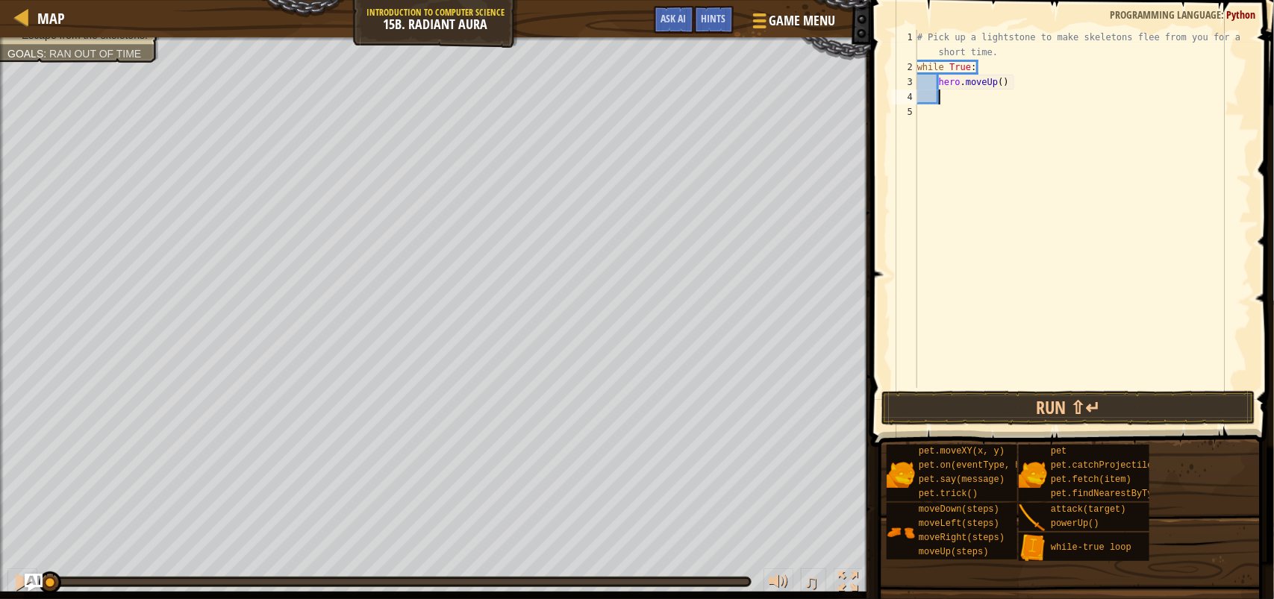
type textarea "h"
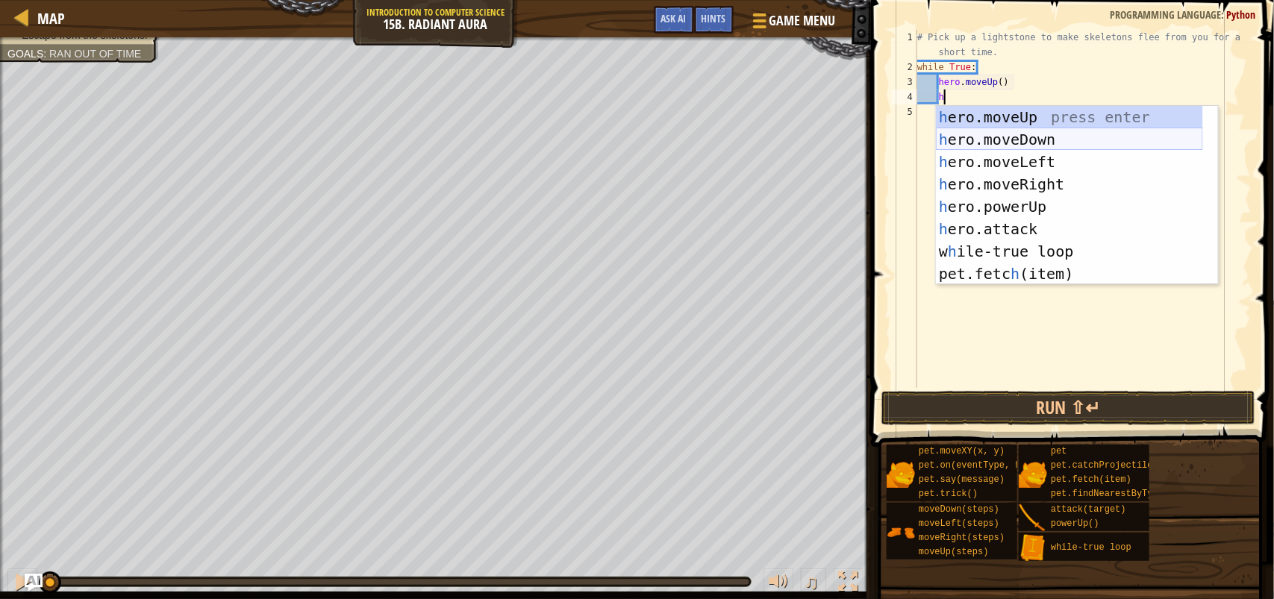
click at [1041, 139] on div "h ero.moveUp press enter h ero.moveDown press enter h ero.moveLeft press enter …" at bounding box center [1069, 218] width 267 height 224
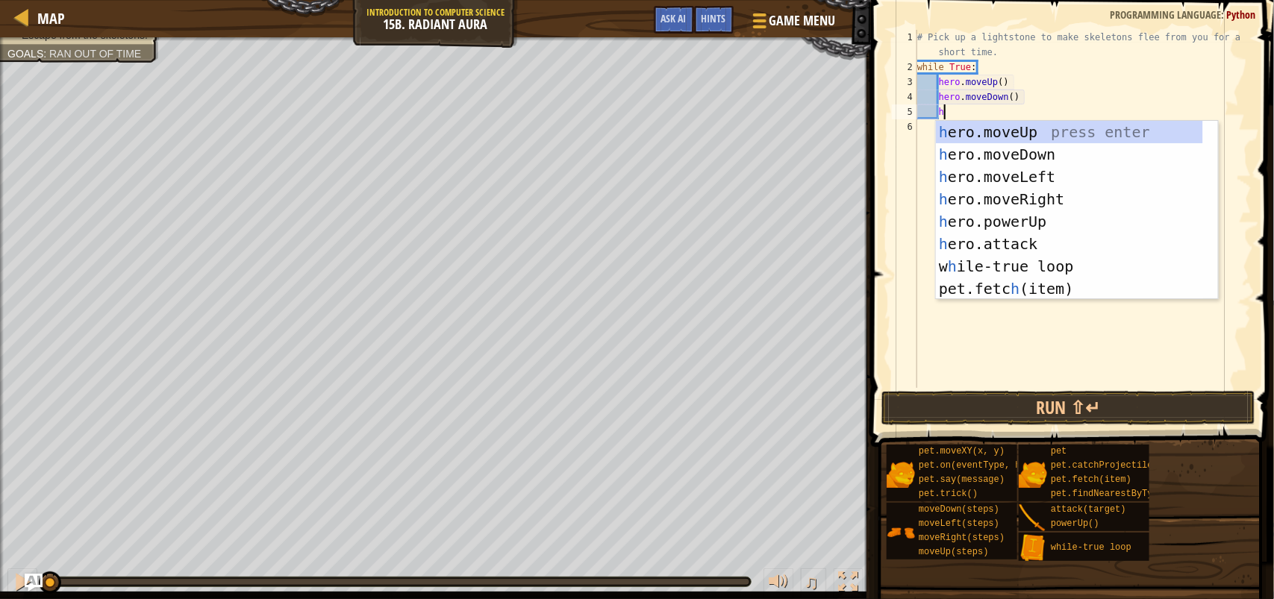
type textarea "h"
drag, startPoint x: 1083, startPoint y: 206, endPoint x: 1041, endPoint y: 166, distance: 57.0
click at [1082, 200] on div "h ero.moveUp press enter h ero.moveDown press enter h ero.moveLeft press enter …" at bounding box center [1069, 233] width 267 height 224
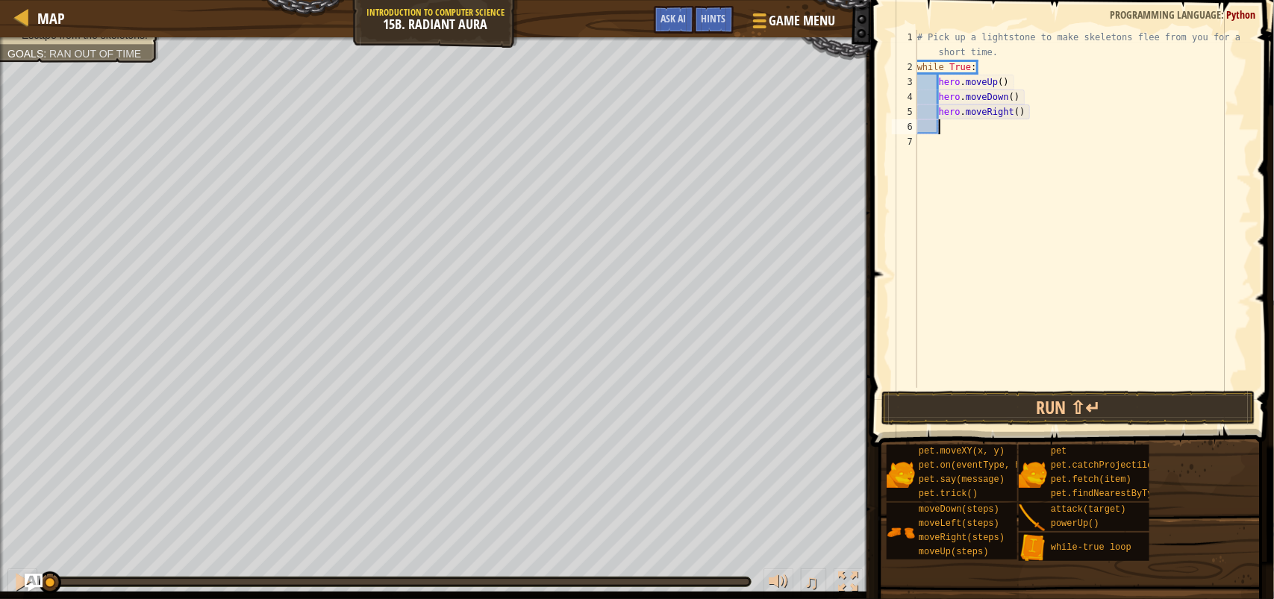
click at [1016, 110] on div "# Pick up a lightstone to make skeletons flee from you for a short time. while …" at bounding box center [1082, 231] width 337 height 403
type textarea "hero.moveRight()"
click at [1019, 119] on div "# Pick up a lightstone to make skeletons flee from you for a short time. while …" at bounding box center [1082, 231] width 337 height 403
click at [1019, 114] on div "# Pick up a lightstone to make skeletons flee from you for a short time. while …" at bounding box center [1082, 231] width 337 height 403
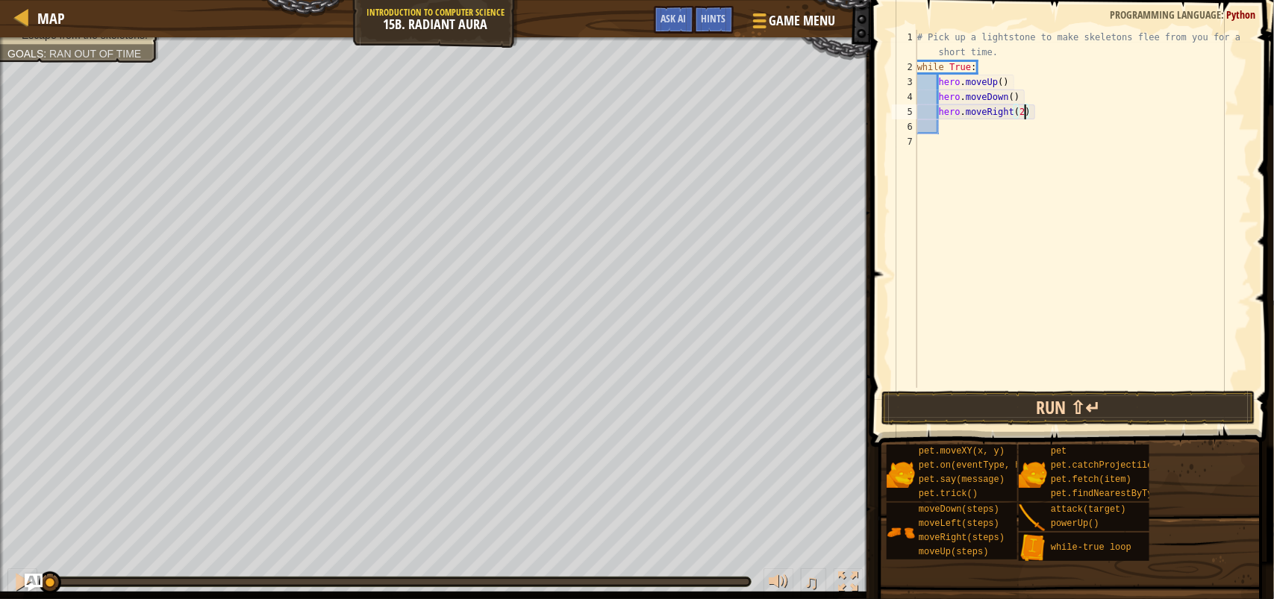
type textarea "hero.moveRight(2)"
click at [1061, 409] on button "Run ⇧↵" at bounding box center [1068, 408] width 374 height 34
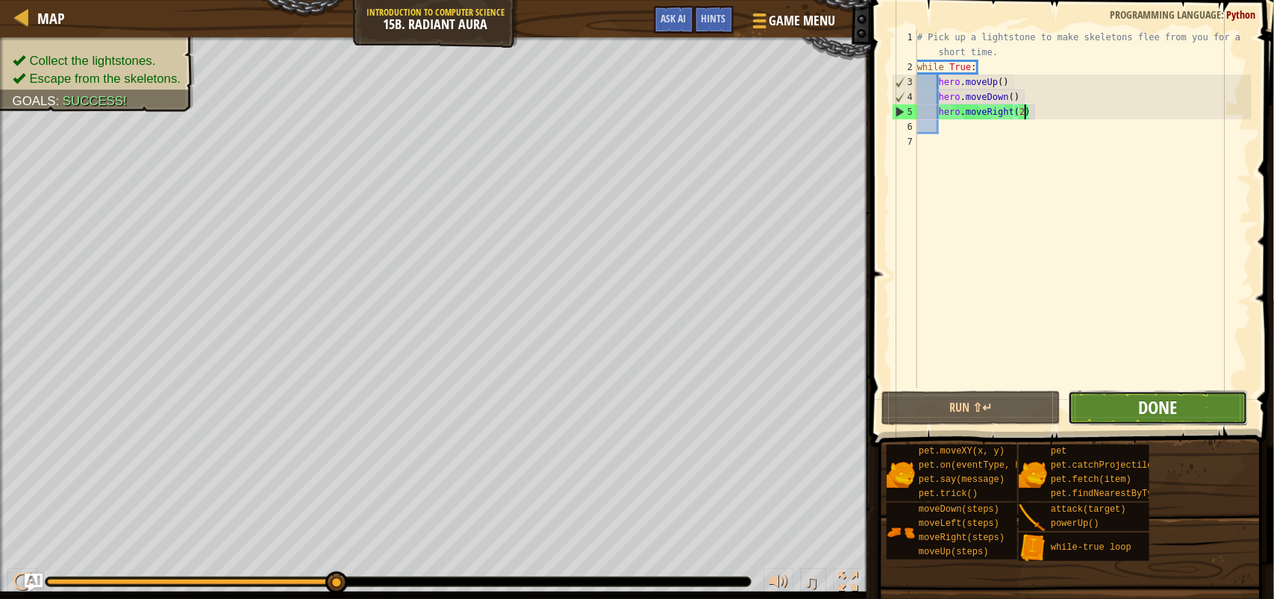
click at [1160, 404] on span "Done" at bounding box center [1157, 407] width 39 height 24
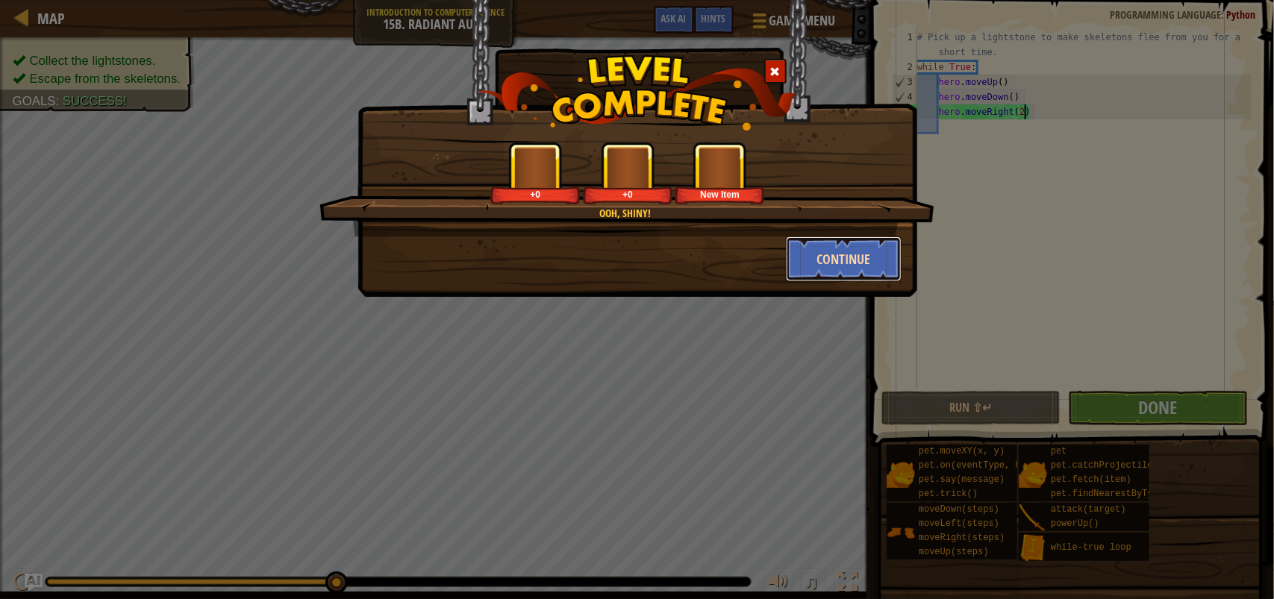
click at [839, 270] on button "Continue" at bounding box center [844, 258] width 116 height 45
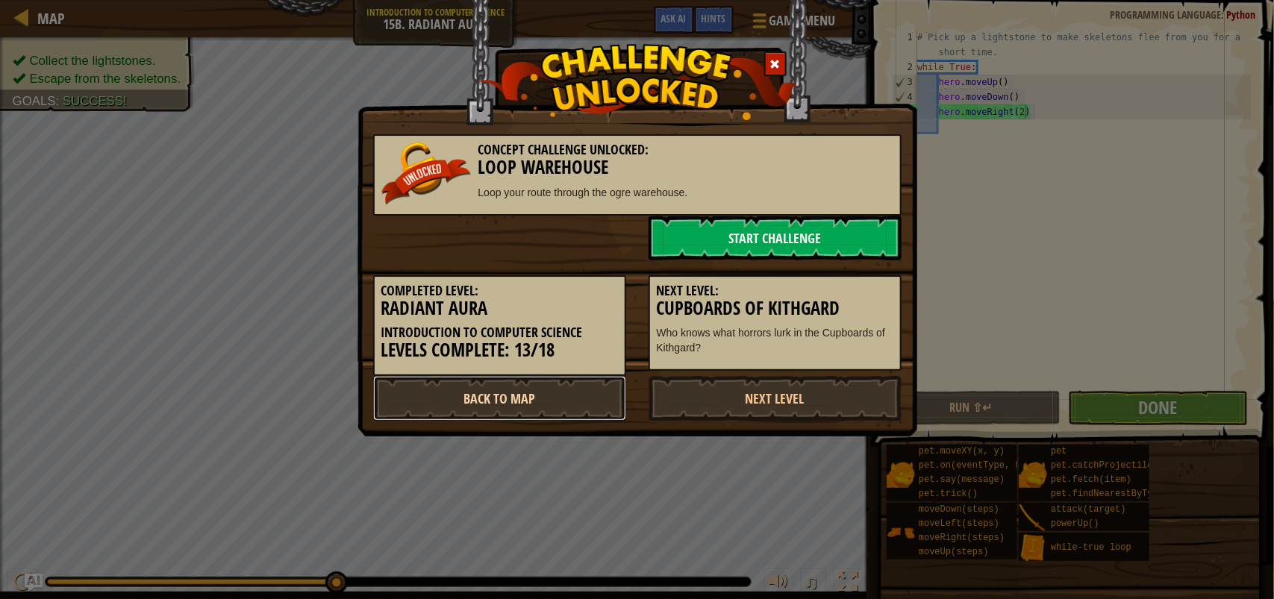
click at [607, 396] on link "Back to Map" at bounding box center [499, 398] width 253 height 45
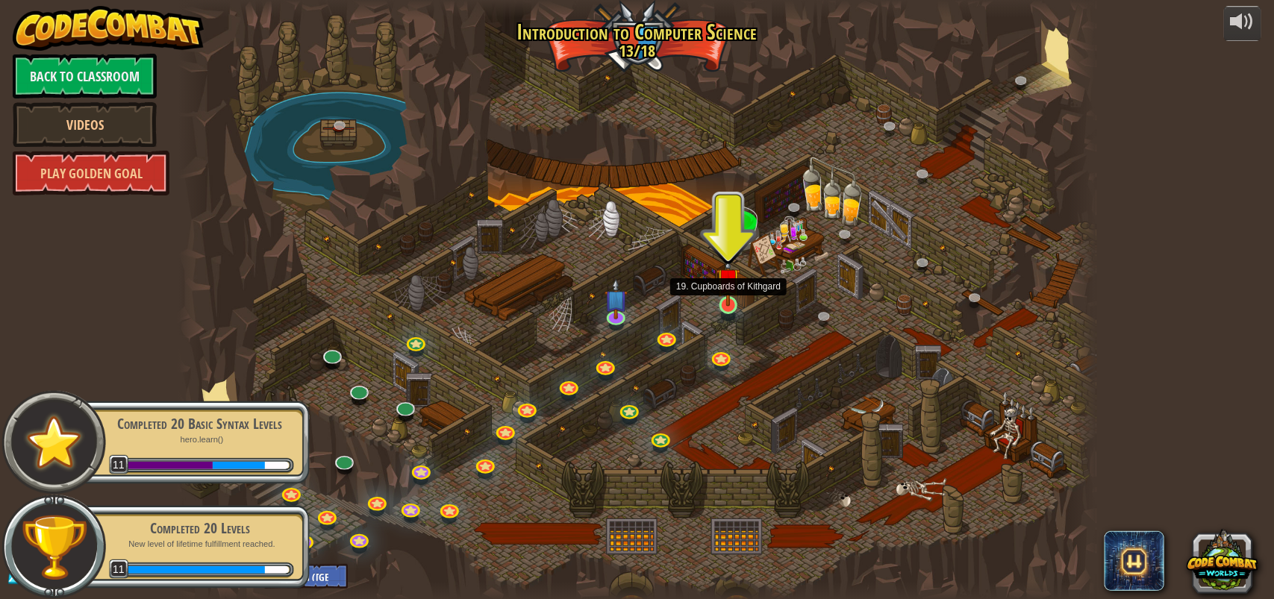
click at [726, 307] on img at bounding box center [728, 280] width 24 height 54
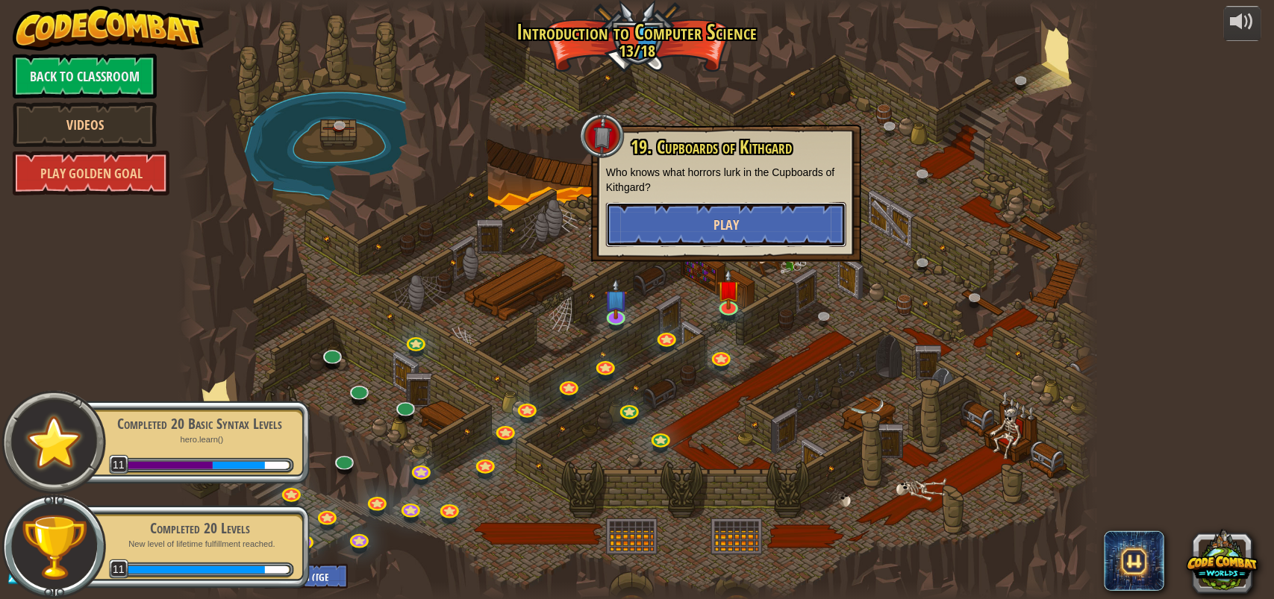
click at [721, 226] on span "Play" at bounding box center [725, 225] width 25 height 19
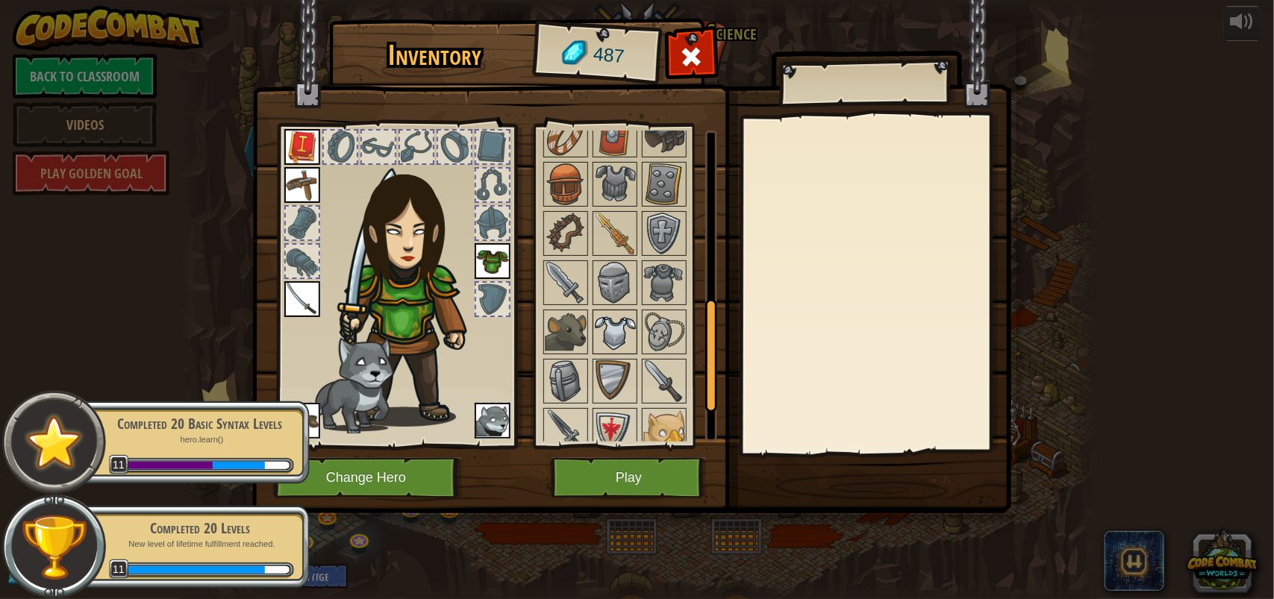
scroll to position [553, 0]
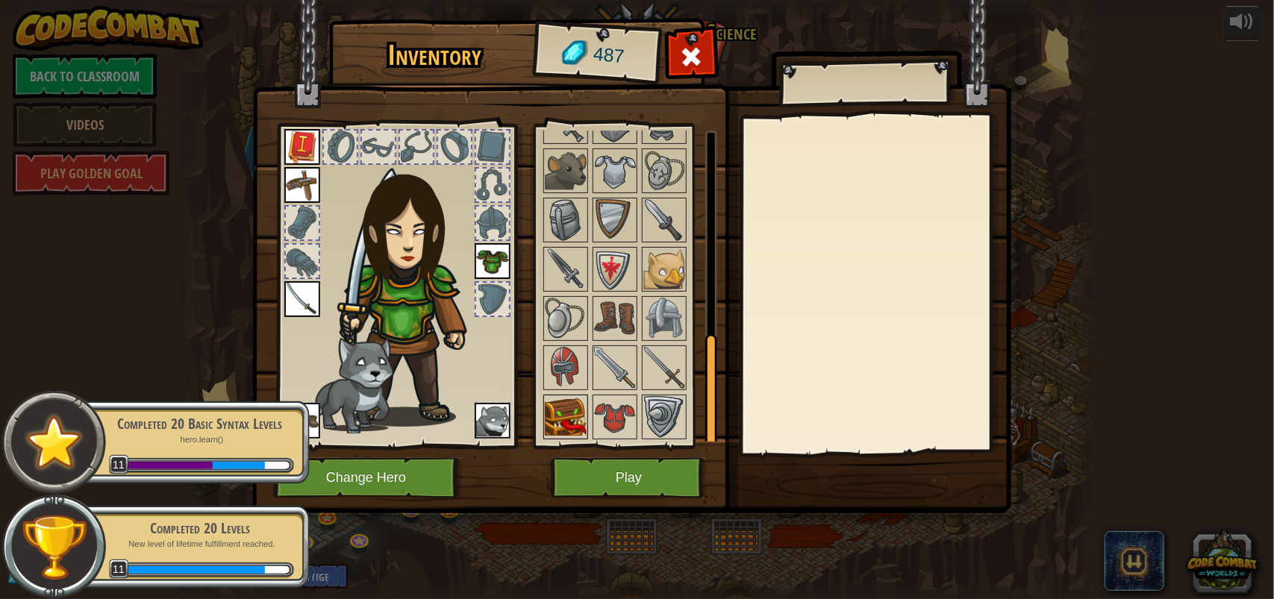
click at [575, 429] on img at bounding box center [566, 417] width 42 height 42
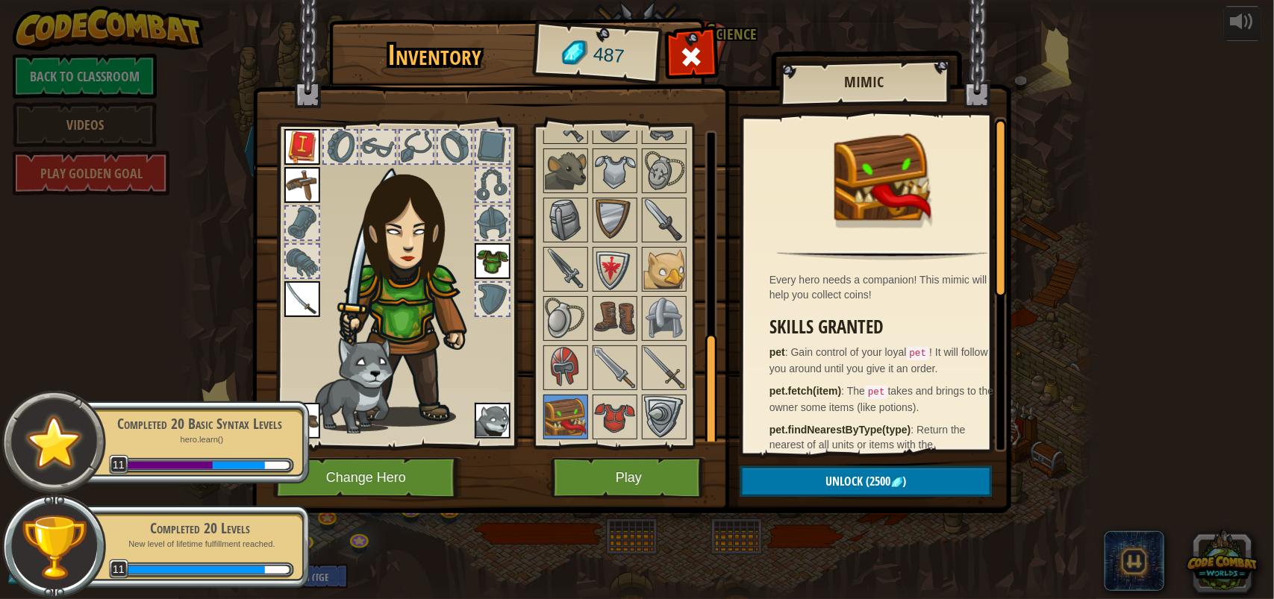
click at [569, 530] on div "Inventory 487 Available Equip Equip Equip Equip Equip Equip Equip Equip (double…" at bounding box center [637, 299] width 1274 height 599
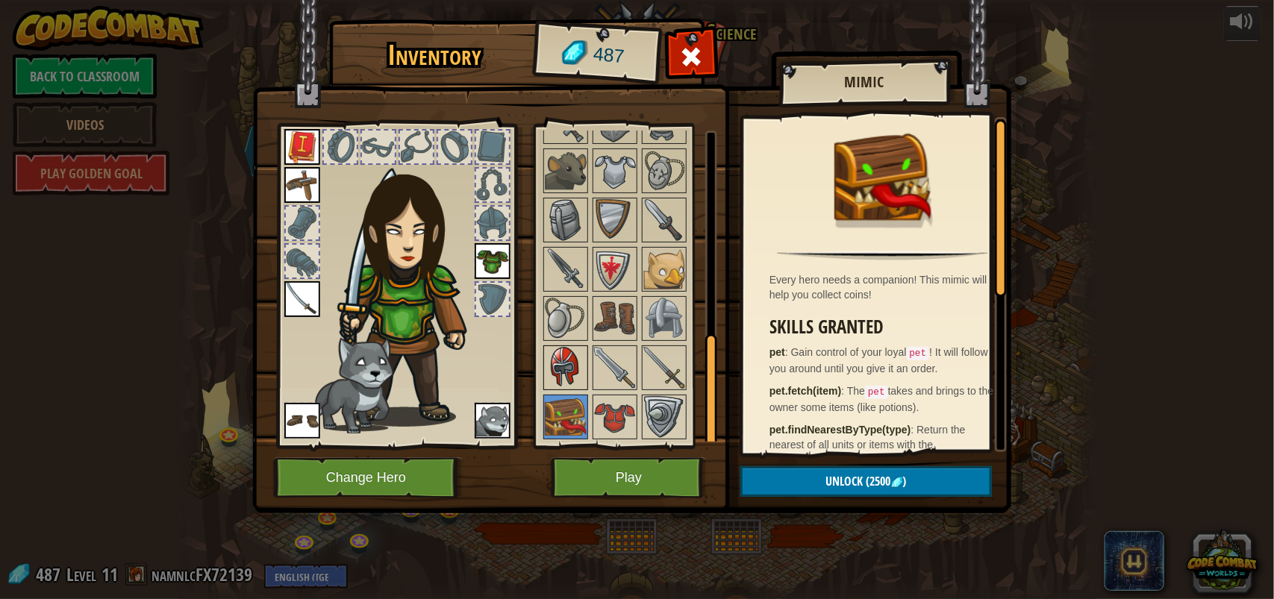
click at [587, 352] on div at bounding box center [565, 367] width 45 height 45
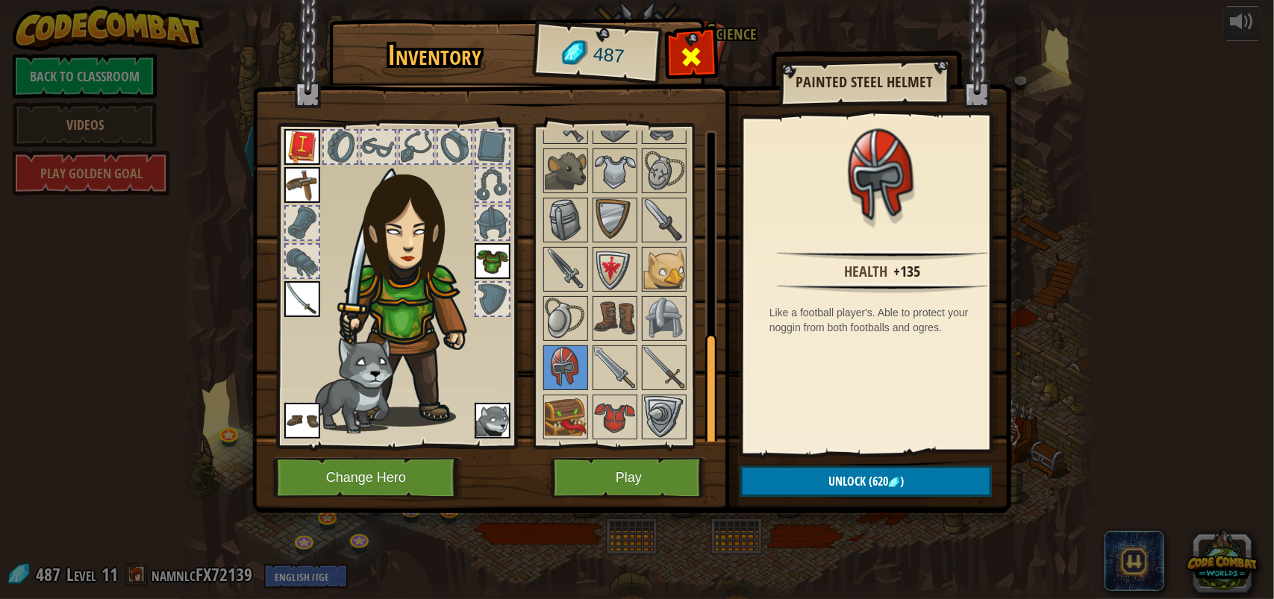
click at [696, 46] on span at bounding box center [692, 57] width 24 height 24
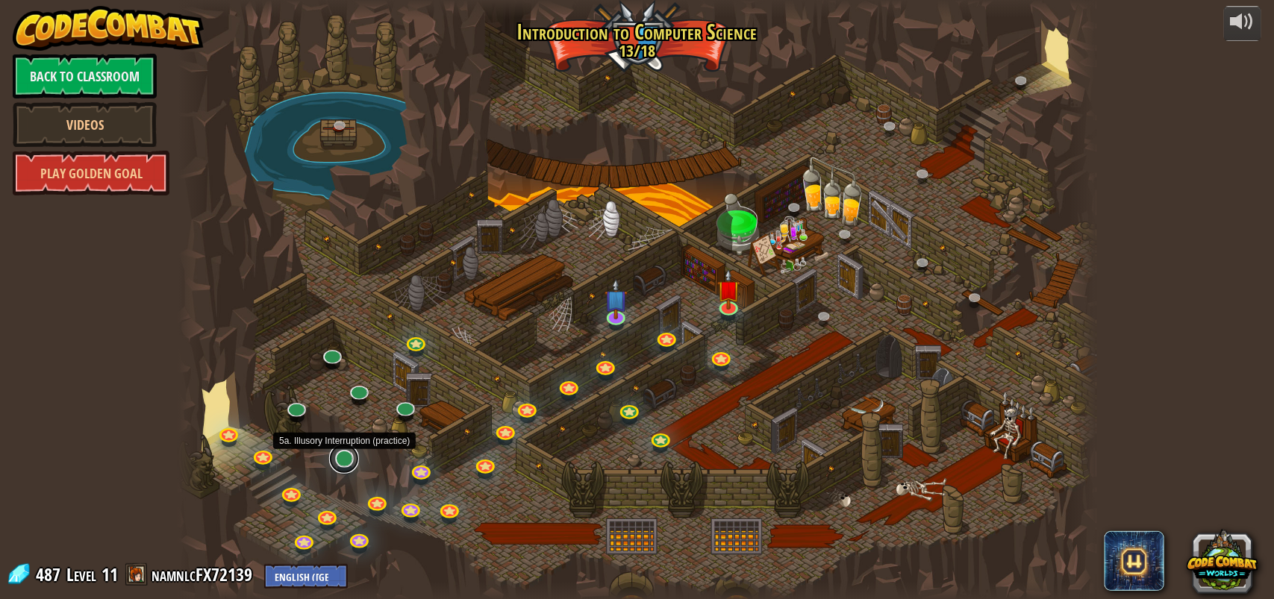
click at [343, 461] on link at bounding box center [344, 459] width 30 height 30
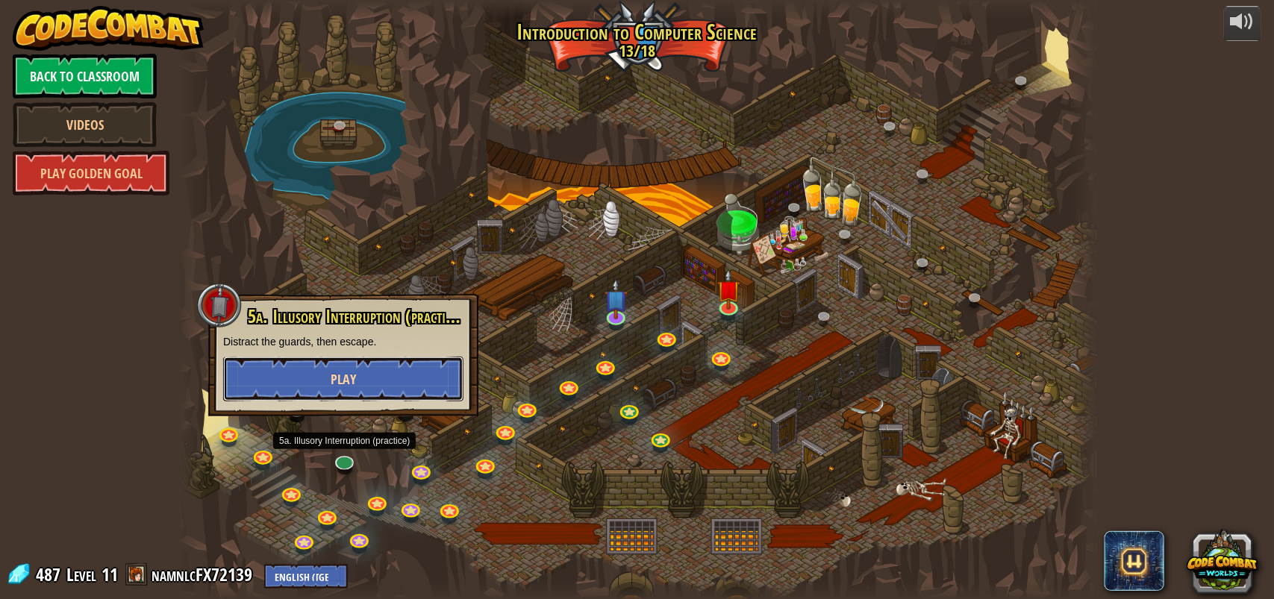
click at [351, 380] on span "Play" at bounding box center [343, 379] width 25 height 19
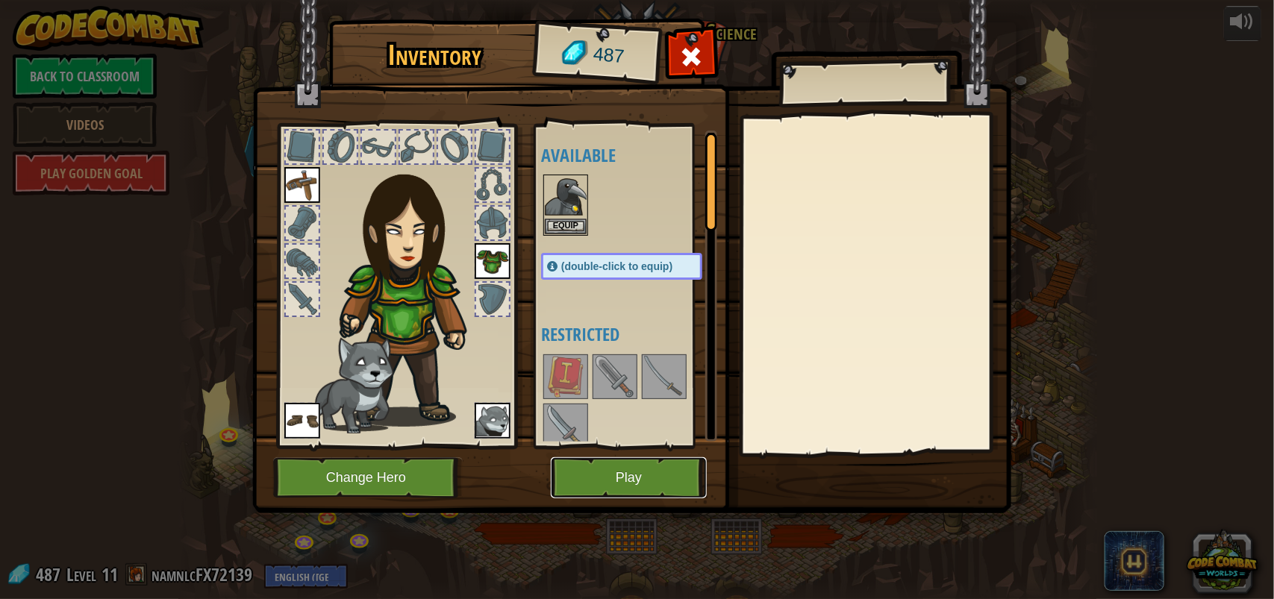
click at [635, 467] on button "Play" at bounding box center [629, 477] width 156 height 41
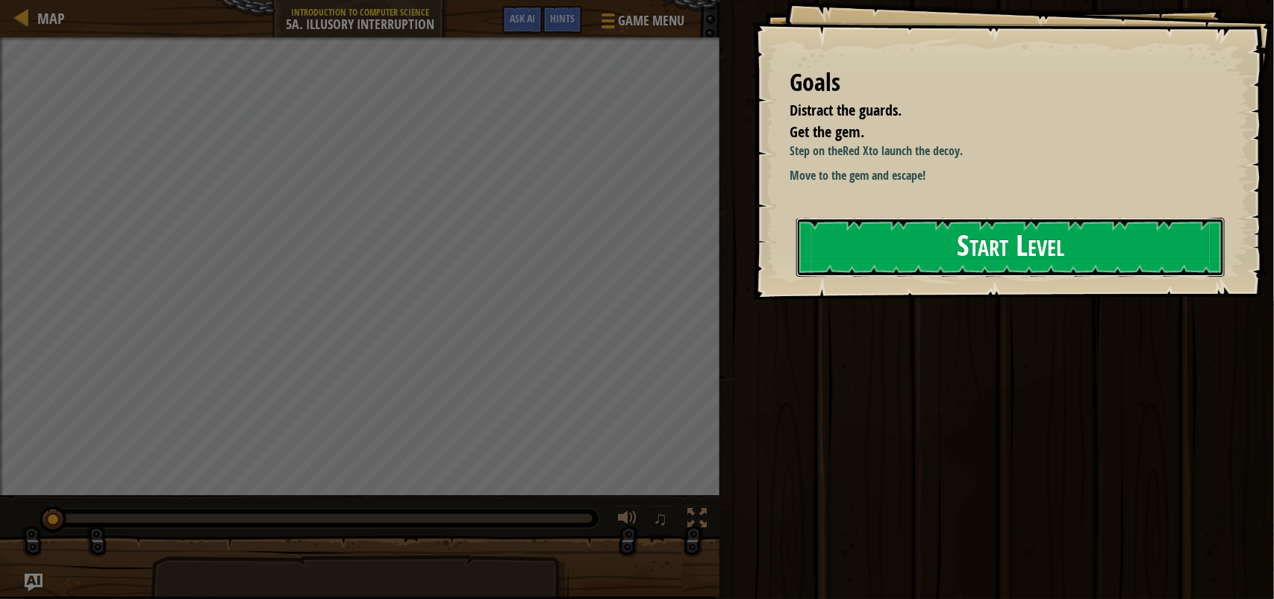
click at [883, 258] on button "Start Level" at bounding box center [1010, 247] width 428 height 59
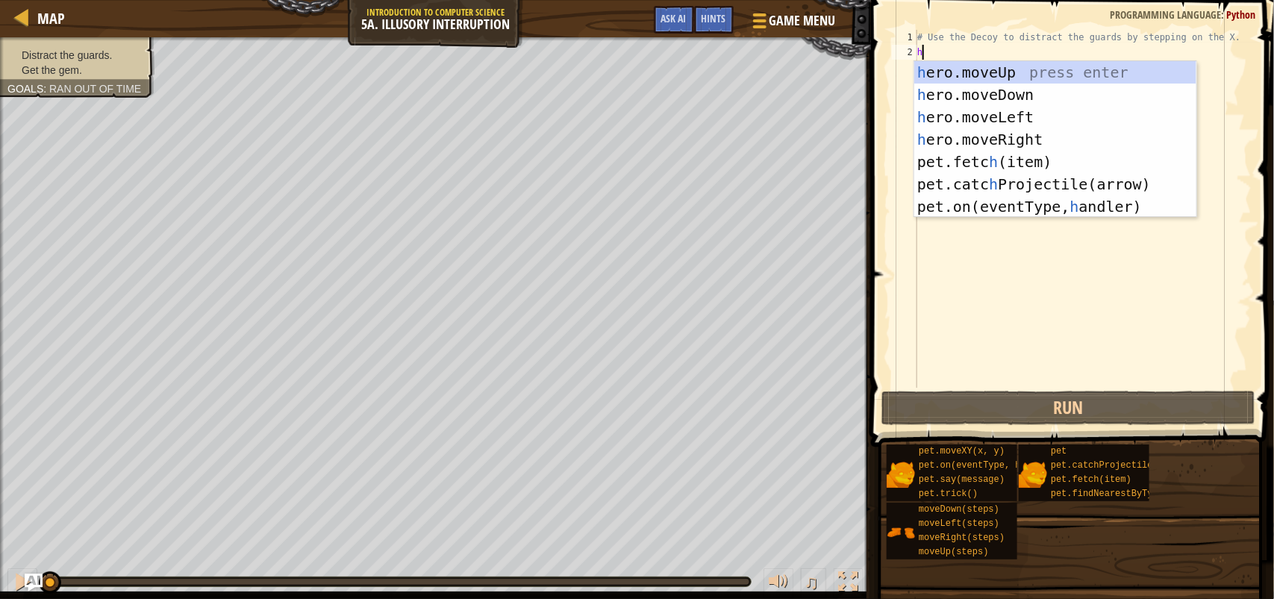
type textarea "h"
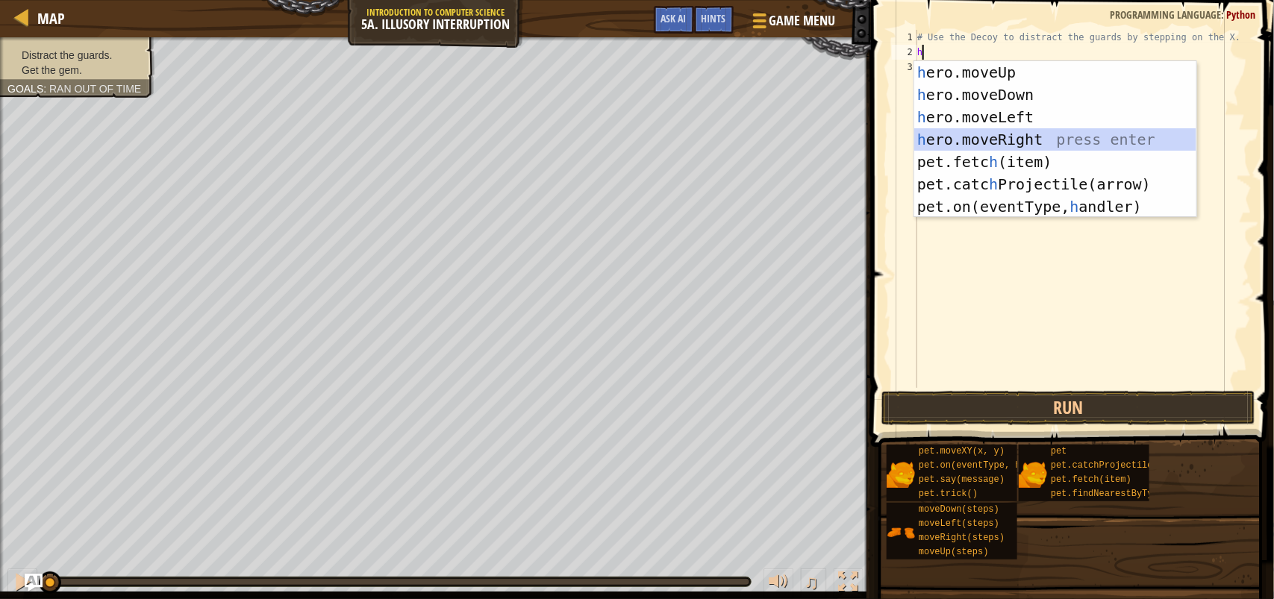
click at [1047, 135] on div "h ero.moveUp press enter h ero.moveDown press enter h ero.moveLeft press enter …" at bounding box center [1055, 161] width 282 height 201
type textarea "h"
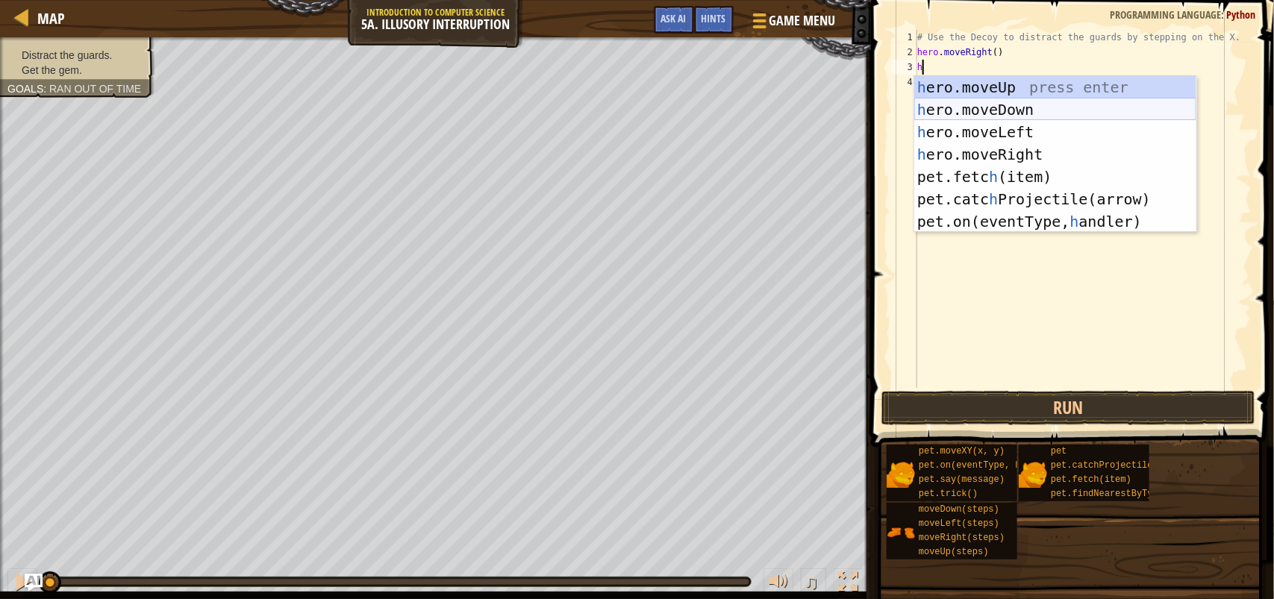
click at [1022, 104] on div "h ero.moveUp press enter h ero.moveDown press enter h ero.moveLeft press enter …" at bounding box center [1055, 176] width 282 height 201
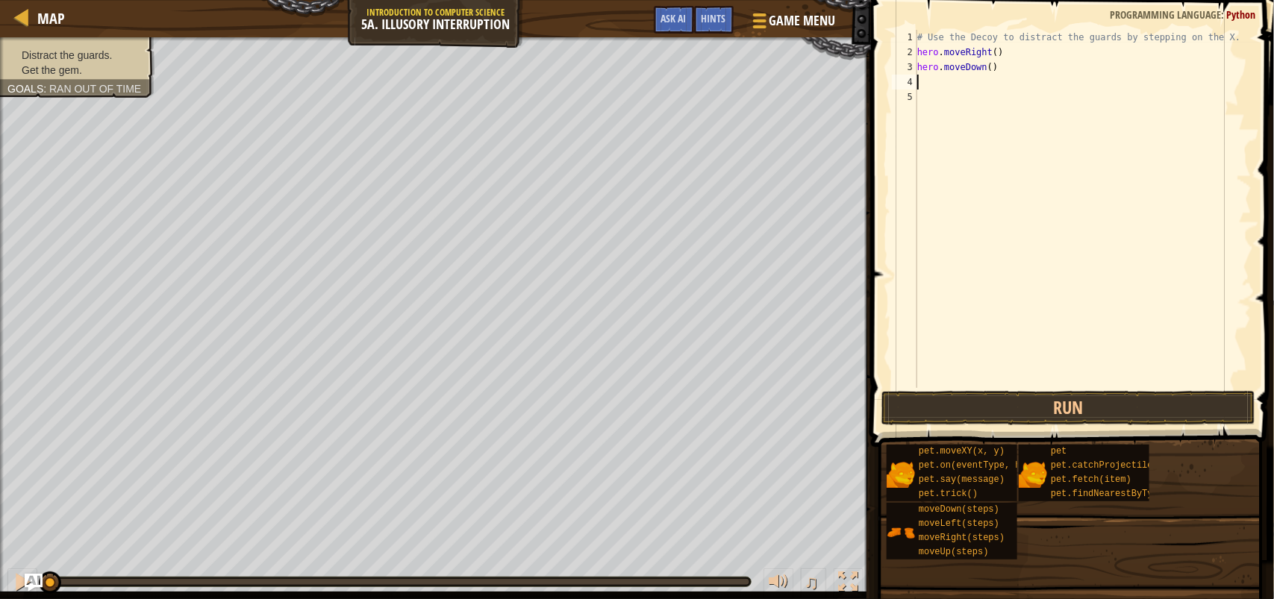
click at [994, 69] on div "# Use the Decoy to distract the guards by stepping on the X. hero . moveRight (…" at bounding box center [1082, 224] width 337 height 388
type textarea "hero.moveDown(2)"
click at [953, 91] on div "# Use the Decoy to distract the guards by stepping on the X. hero . moveRight (…" at bounding box center [1082, 224] width 337 height 388
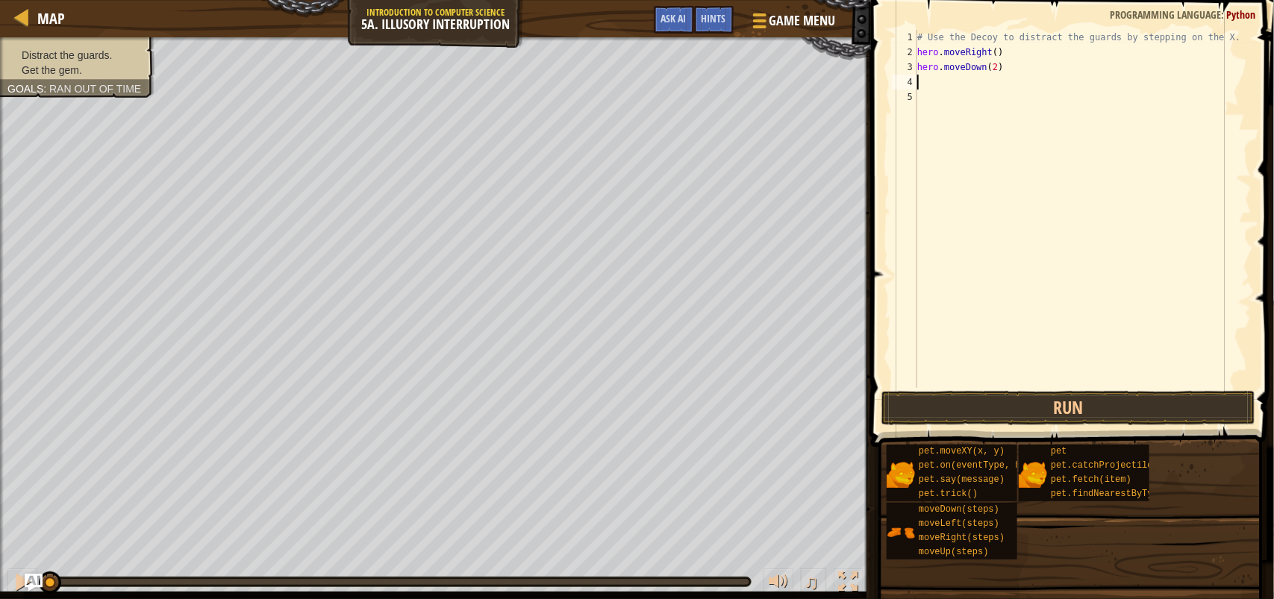
click at [942, 80] on div "# Use the Decoy to distract the guards by stepping on the X. hero . moveRight (…" at bounding box center [1082, 224] width 337 height 388
type textarea "h"
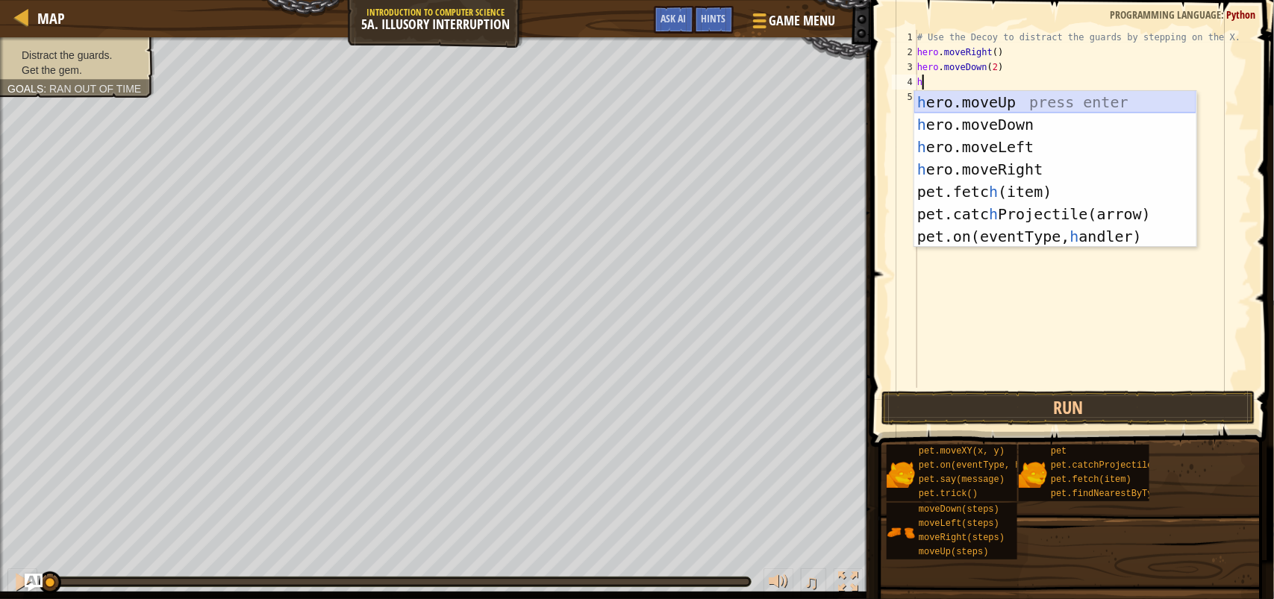
drag, startPoint x: 1024, startPoint y: 103, endPoint x: 997, endPoint y: 75, distance: 39.0
click at [1024, 101] on div "h ero.moveUp press enter h ero.moveDown press enter h ero.moveLeft press enter …" at bounding box center [1055, 191] width 282 height 201
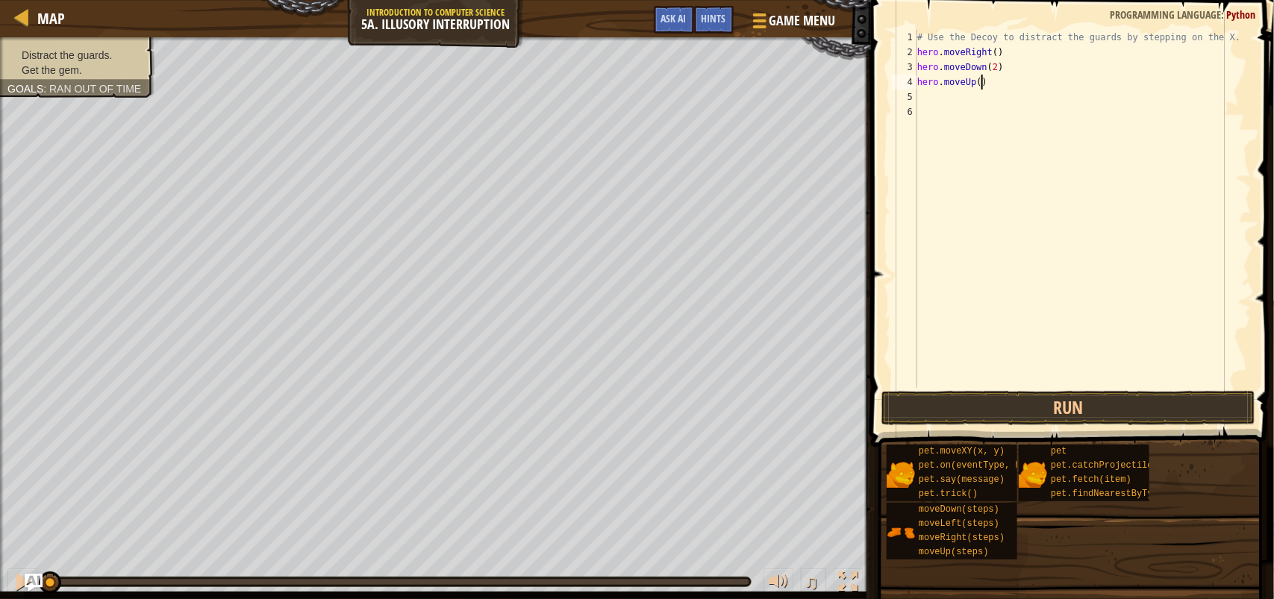
click at [982, 84] on div "# Use the Decoy to distract the guards by stepping on the X. hero . moveRight (…" at bounding box center [1082, 224] width 337 height 388
type textarea "hero.moveUp(2)"
click at [956, 102] on div "# Use the Decoy to distract the guards by stepping on the X. hero . moveRight (…" at bounding box center [1082, 224] width 337 height 388
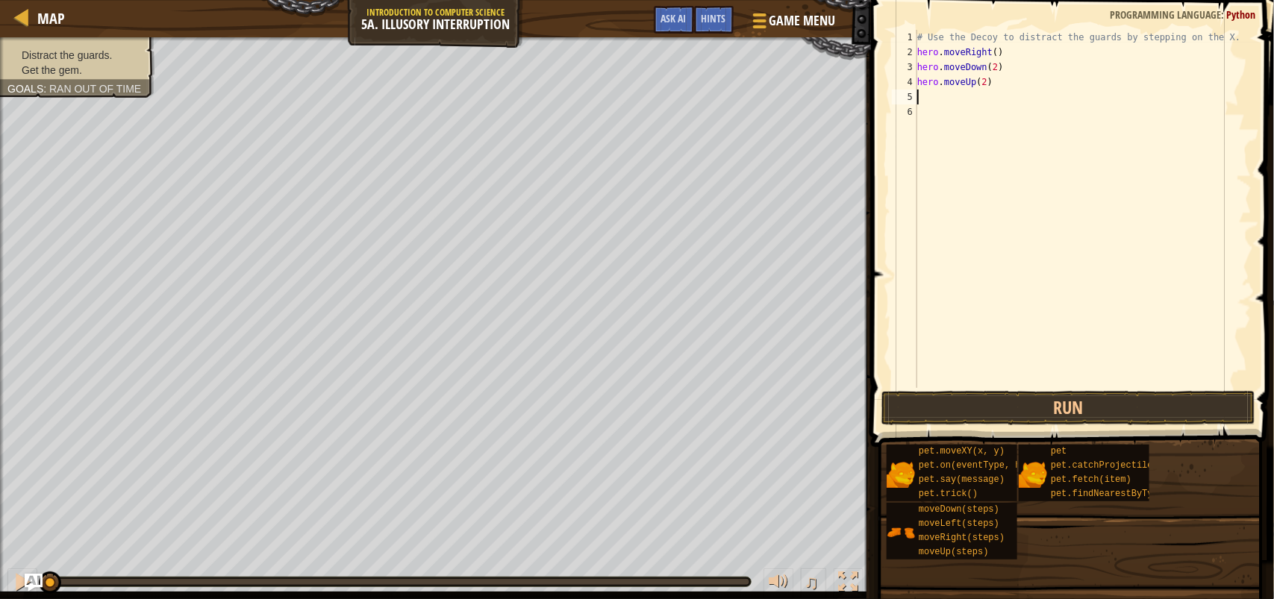
type textarea "h"
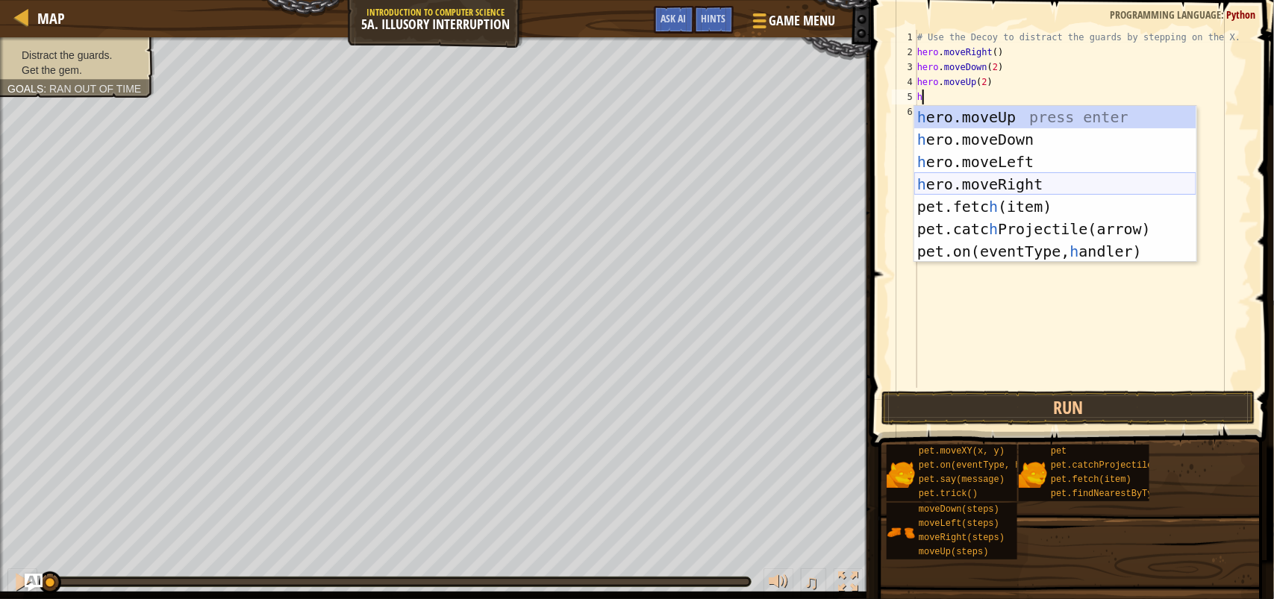
click at [1054, 185] on div "h ero.moveUp press enter h ero.moveDown press enter h ero.moveLeft press enter …" at bounding box center [1055, 206] width 282 height 201
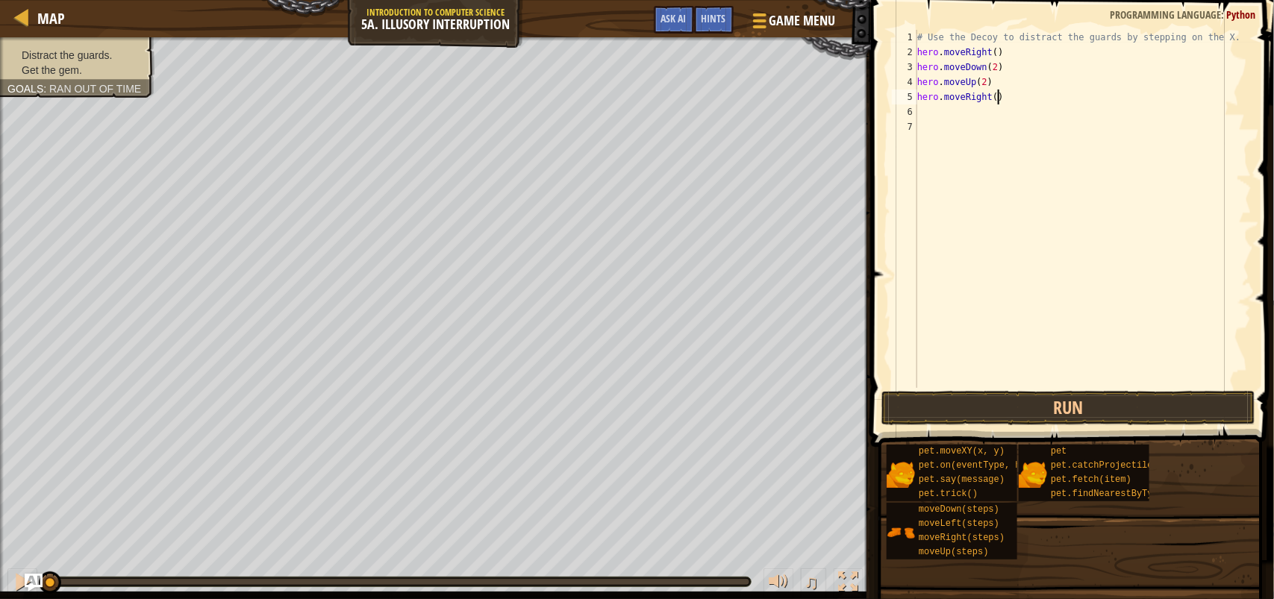
click at [996, 98] on div "# Use the Decoy to distract the guards by stepping on the X. hero . moveRight (…" at bounding box center [1082, 224] width 337 height 388
type textarea "hero.moveRight(3)"
click at [1074, 409] on button "Run" at bounding box center [1068, 408] width 374 height 34
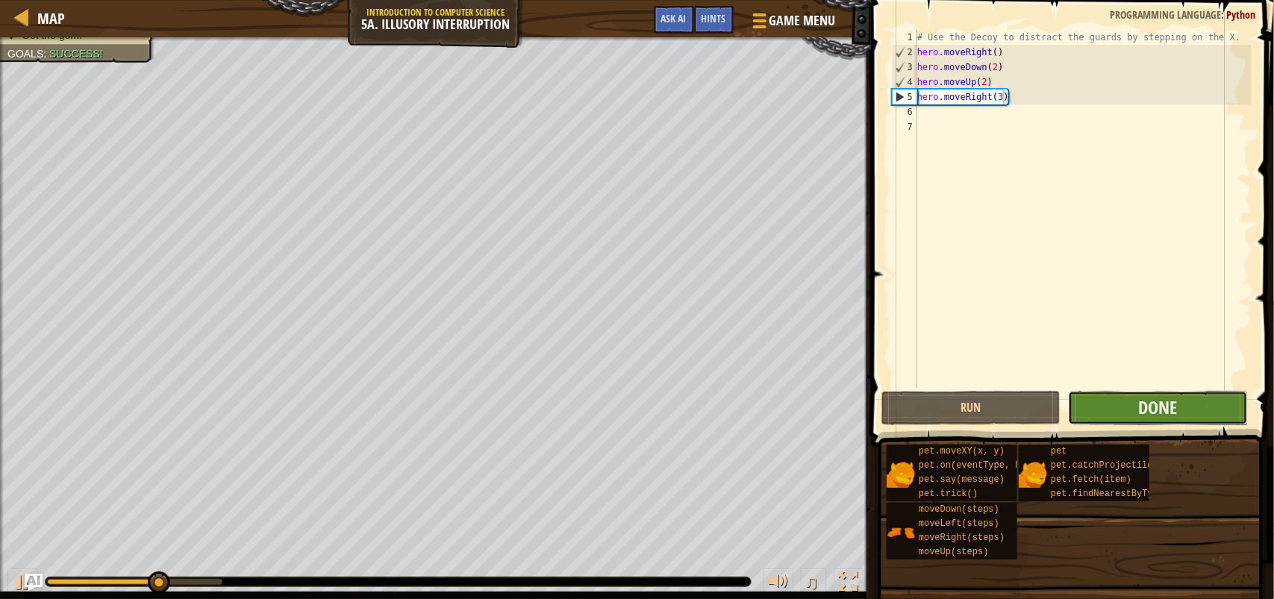
click at [1123, 416] on button "Done" at bounding box center [1157, 408] width 179 height 34
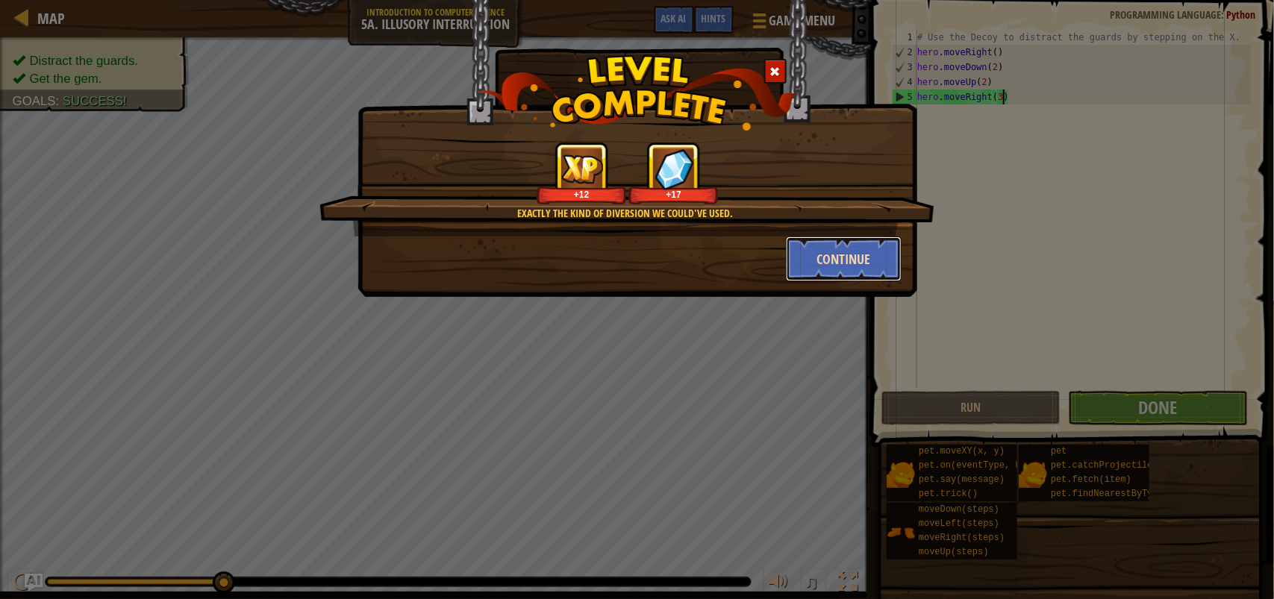
click at [837, 262] on button "Continue" at bounding box center [844, 258] width 116 height 45
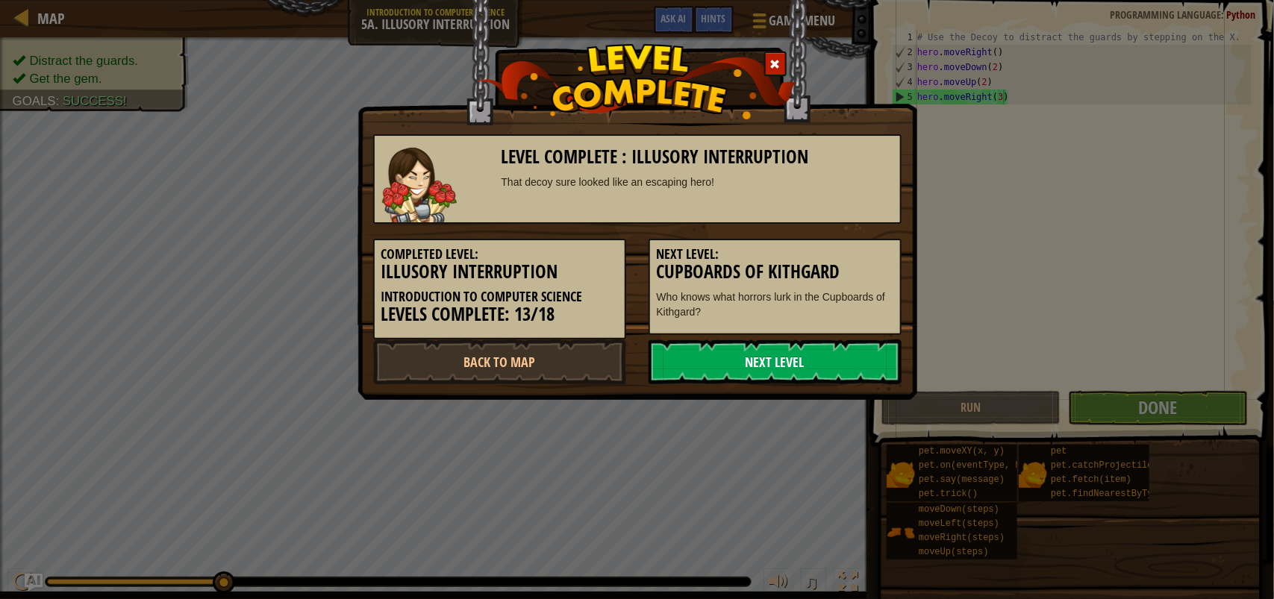
click at [792, 371] on link "Next Level" at bounding box center [774, 361] width 253 height 45
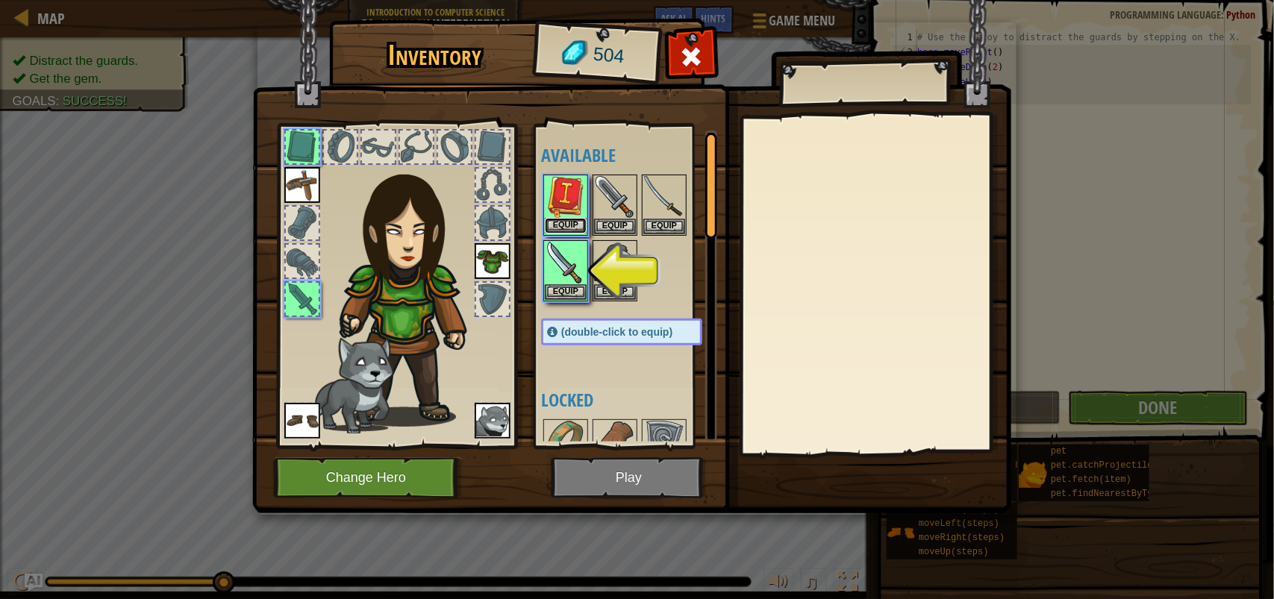
click at [568, 226] on button "Equip" at bounding box center [566, 226] width 42 height 16
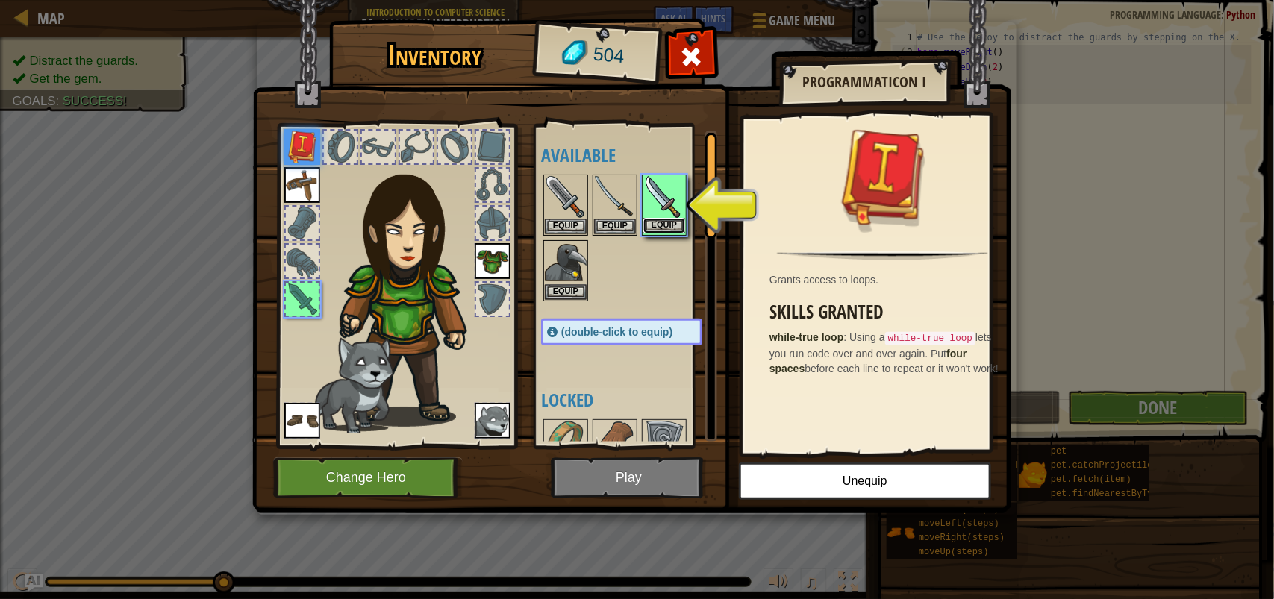
click at [657, 224] on button "Equip" at bounding box center [664, 226] width 42 height 16
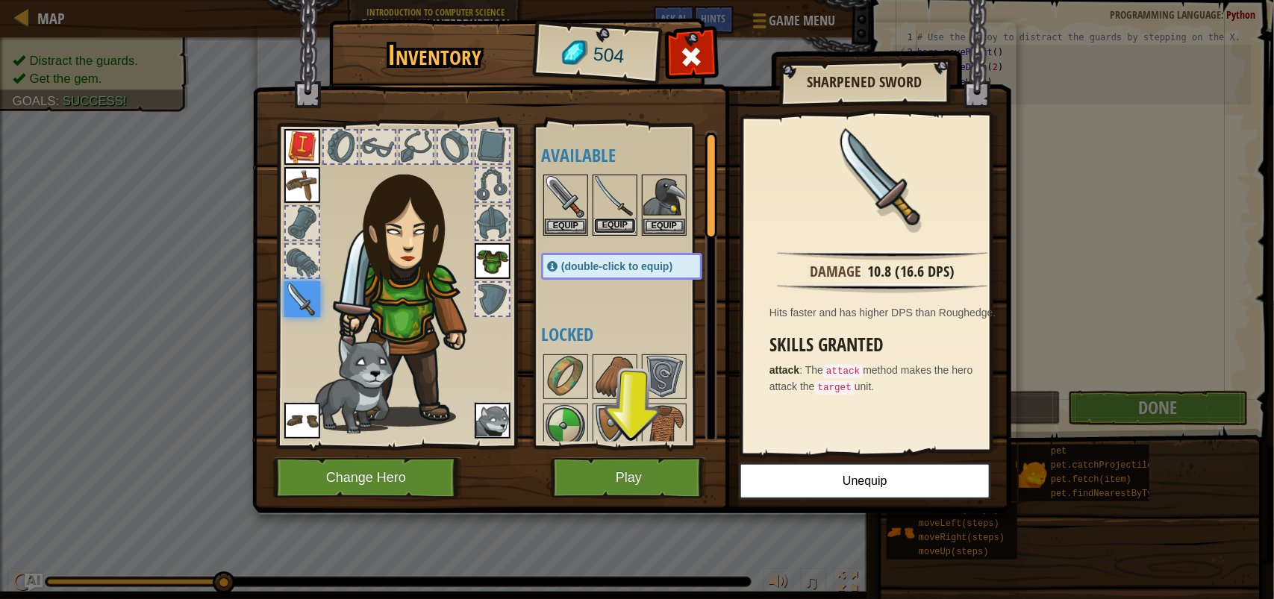
click at [610, 225] on button "Equip" at bounding box center [615, 226] width 42 height 16
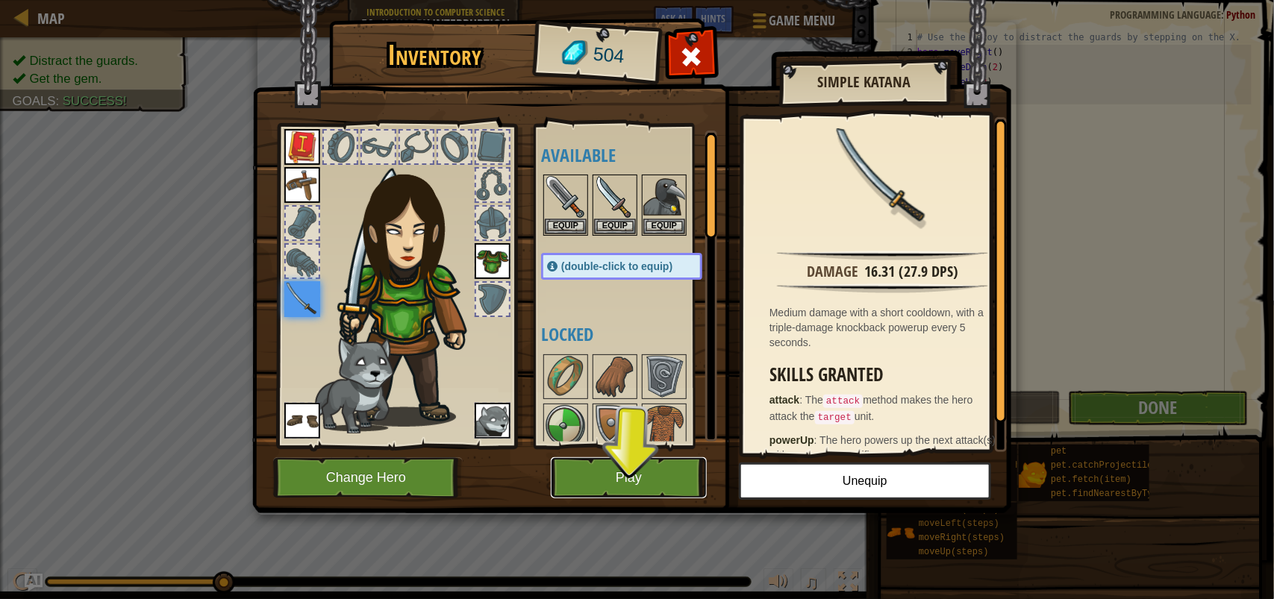
click at [636, 464] on button "Play" at bounding box center [629, 477] width 156 height 41
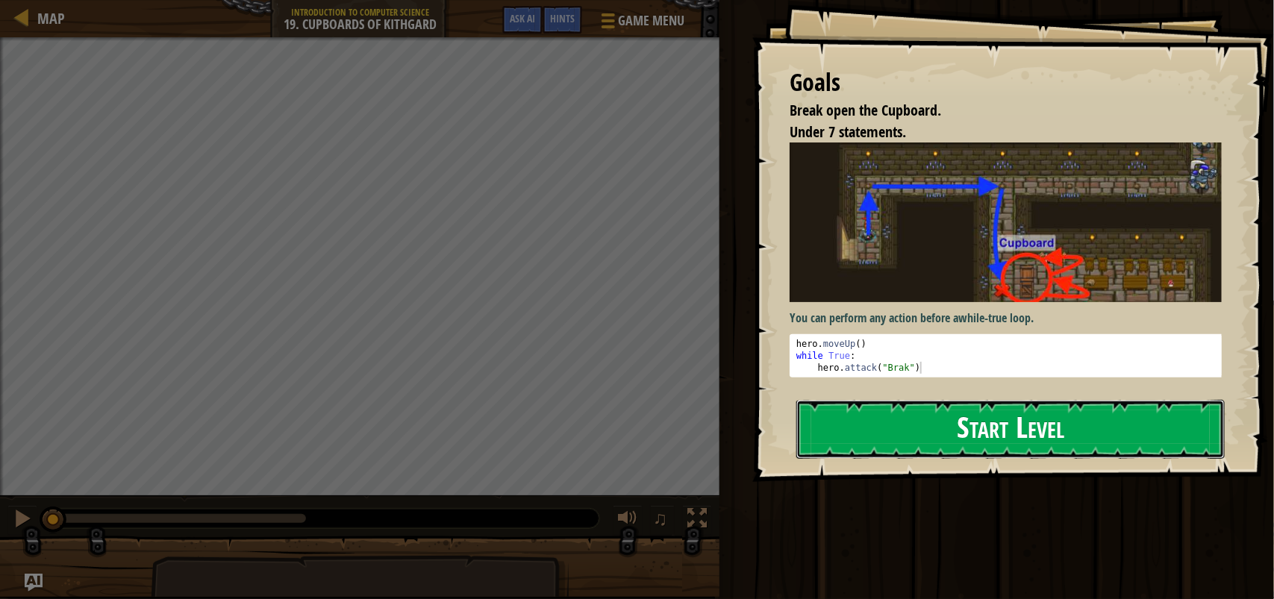
click at [915, 413] on button "Start Level" at bounding box center [1010, 429] width 428 height 59
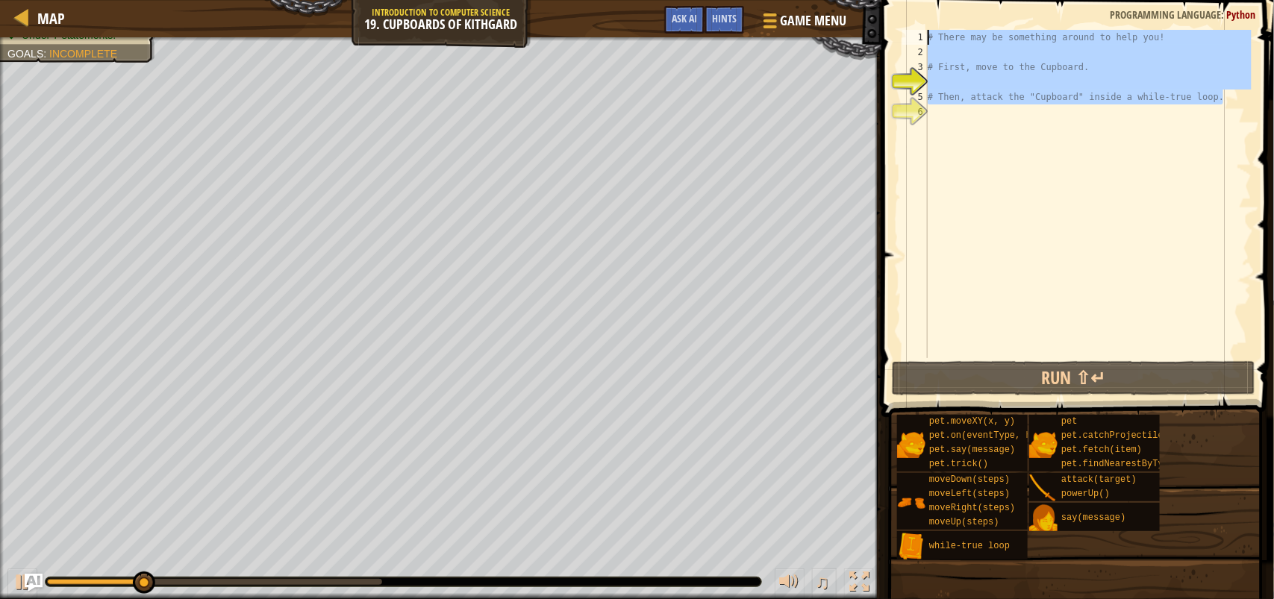
drag, startPoint x: 1226, startPoint y: 98, endPoint x: 915, endPoint y: 35, distance: 317.5
click at [915, 35] on div "1 2 3 4 5 6 # There may be something around to help you! # First, move to the C…" at bounding box center [1075, 194] width 352 height 328
type textarea "# There may be something around to help you!"
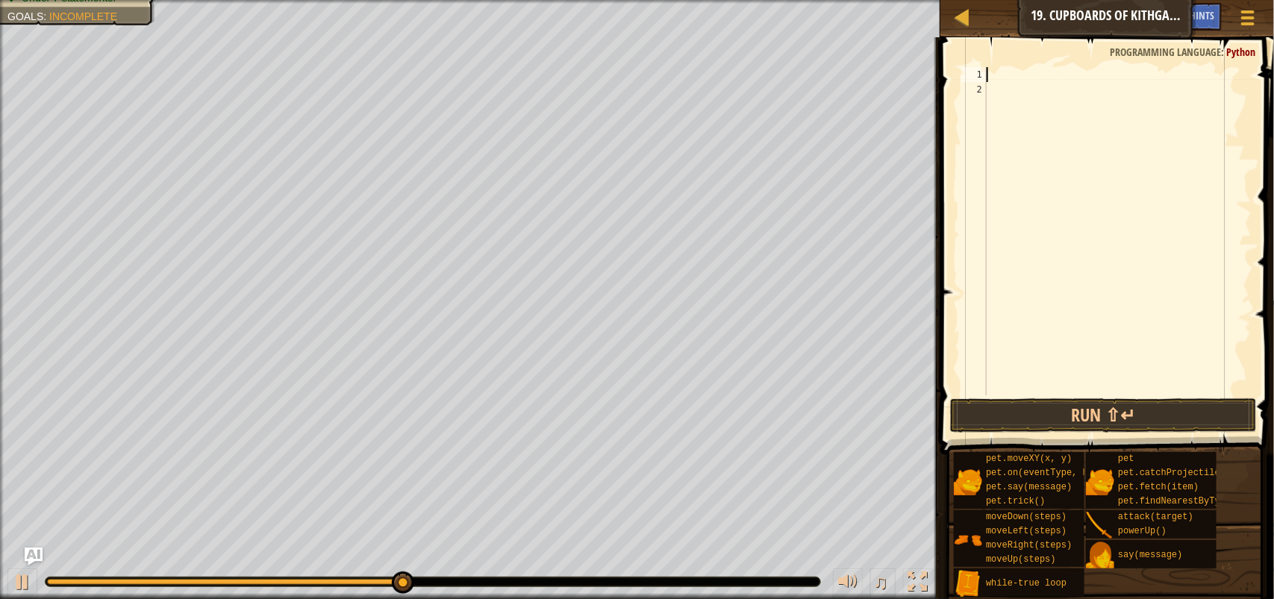
type textarea "w"
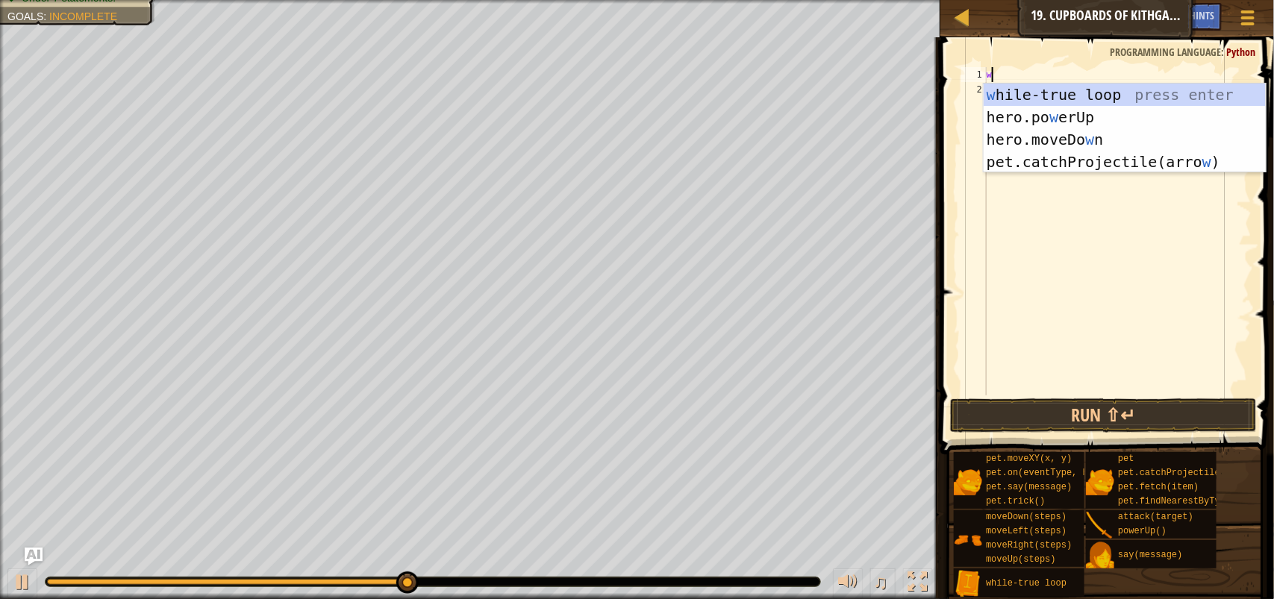
scroll to position [6, 0]
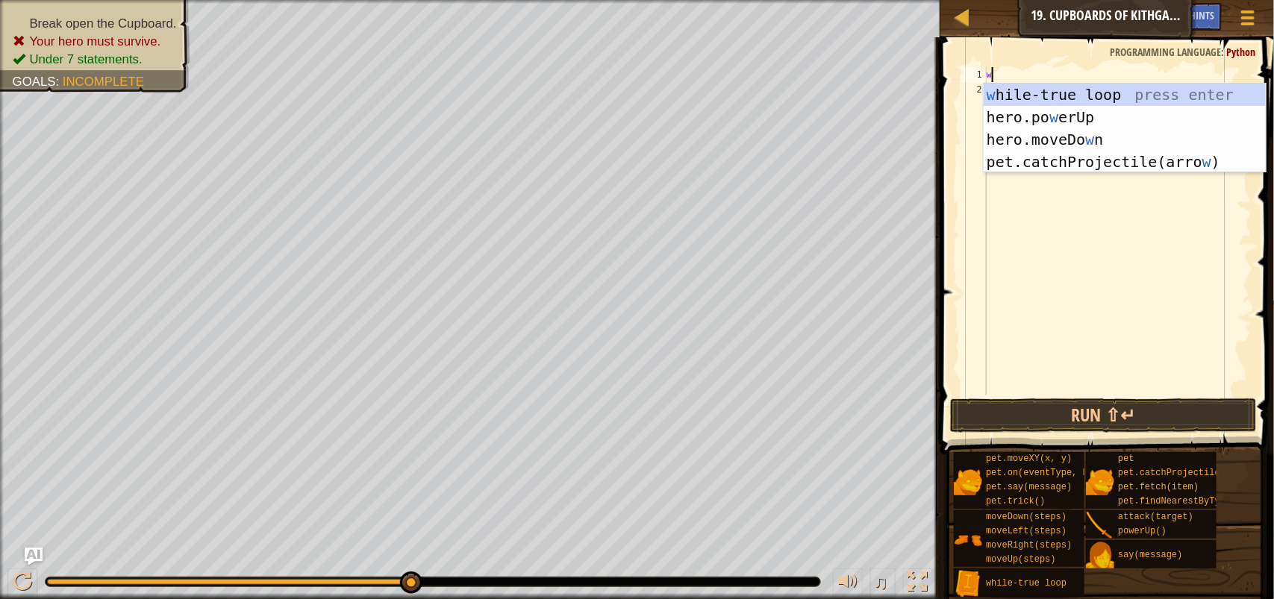
click at [1121, 211] on div "w" at bounding box center [1117, 246] width 268 height 358
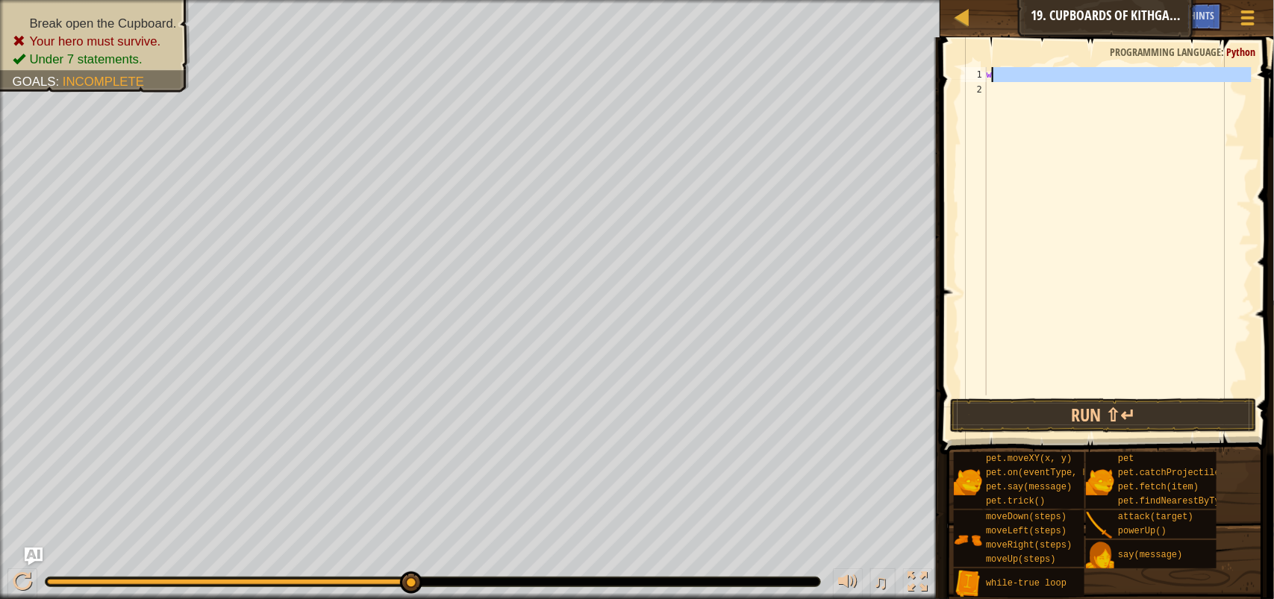
drag, startPoint x: 1036, startPoint y: 84, endPoint x: 977, endPoint y: 66, distance: 60.9
click at [977, 66] on div "1 2 w ההההההההההההההההההההההההההההההההההההההההההההההההההההההההההההההההההההההההה…" at bounding box center [1105, 275] width 338 height 461
type textarea "w"
type textarea "h"
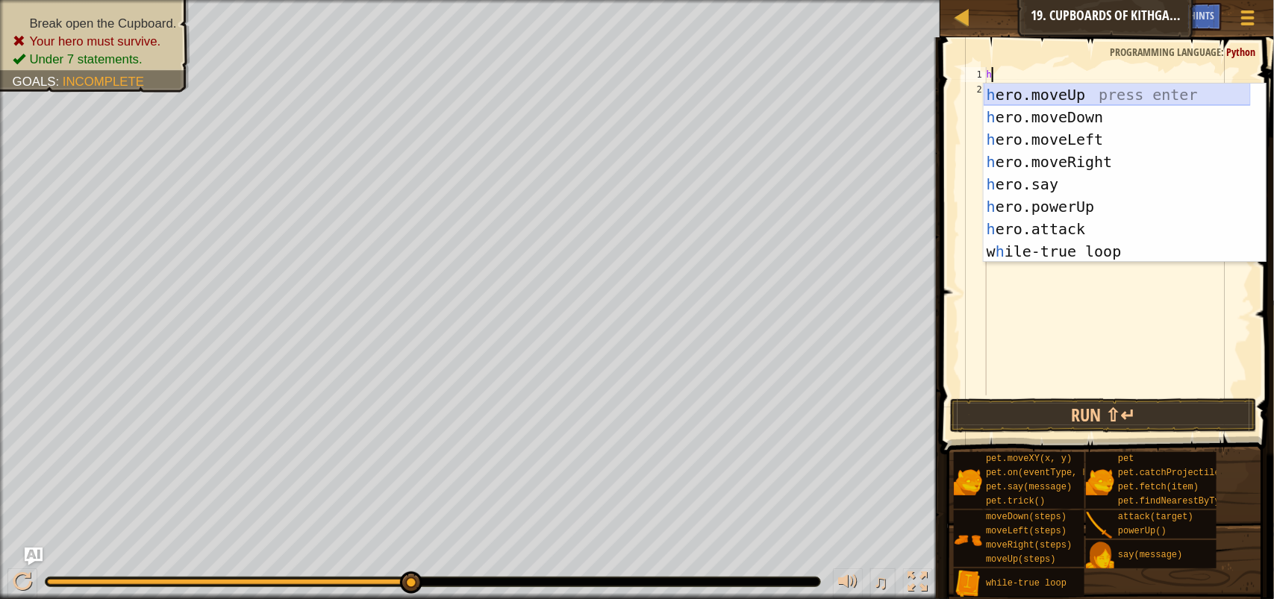
click at [1097, 95] on div "h ero.moveUp press enter h ero.moveDown press enter h ero.moveLeft press enter …" at bounding box center [1116, 196] width 267 height 224
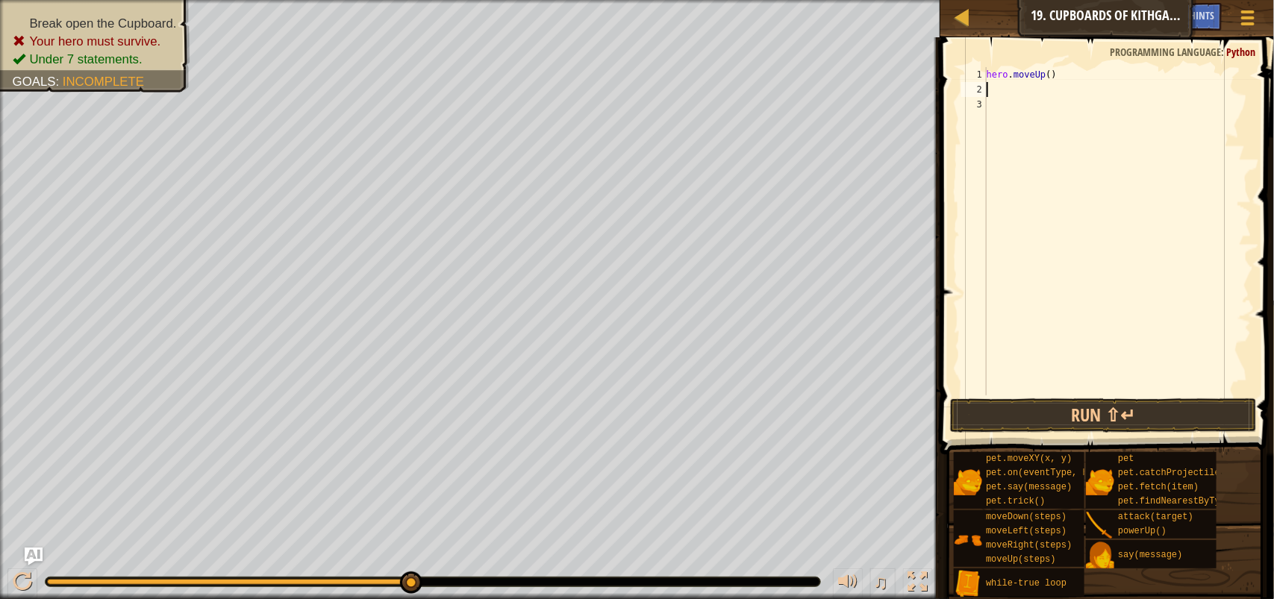
type textarea "h"
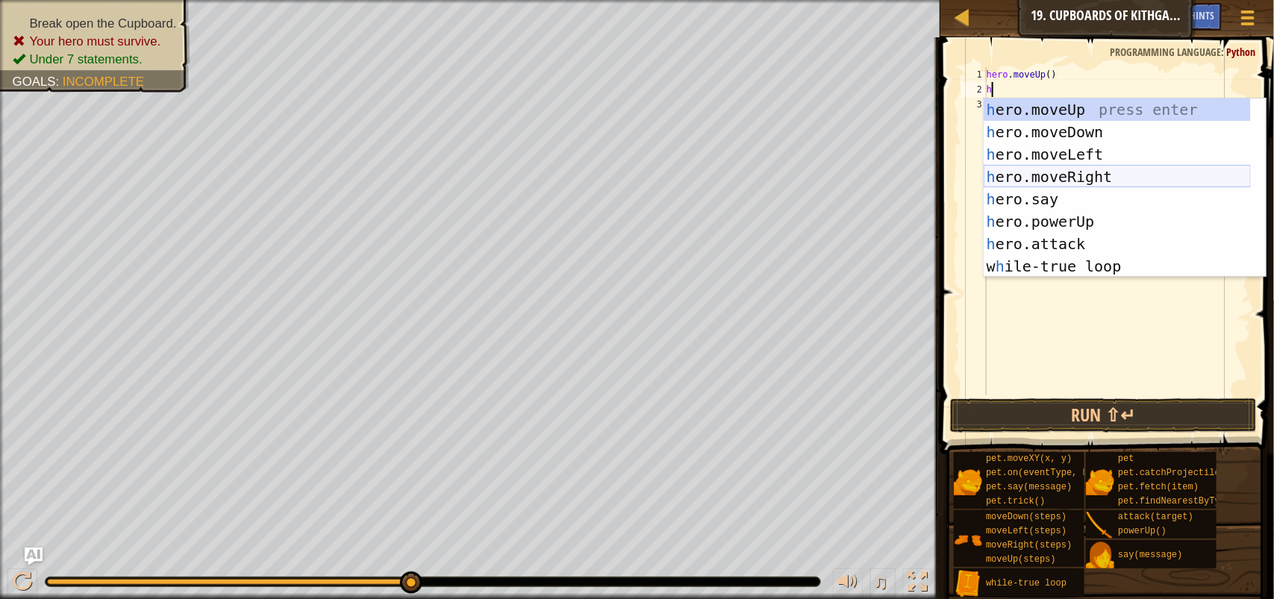
click at [1145, 166] on div "h ero.moveUp press enter h ero.moveDown press enter h ero.moveLeft press enter …" at bounding box center [1116, 210] width 267 height 224
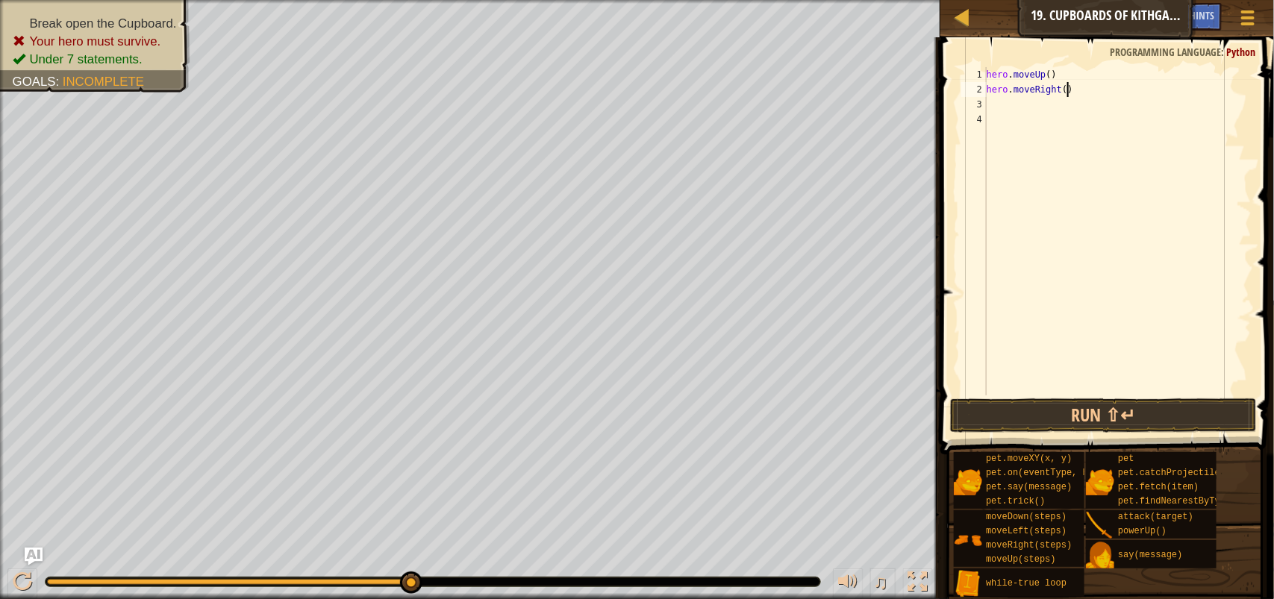
click at [1065, 88] on div "hero . moveUp ( ) hero . moveRight ( )" at bounding box center [1117, 246] width 268 height 358
type textarea "hero.moveRight(2)"
click at [1016, 104] on div "hero . moveUp ( ) hero . moveRight ( 2 )" at bounding box center [1117, 246] width 268 height 358
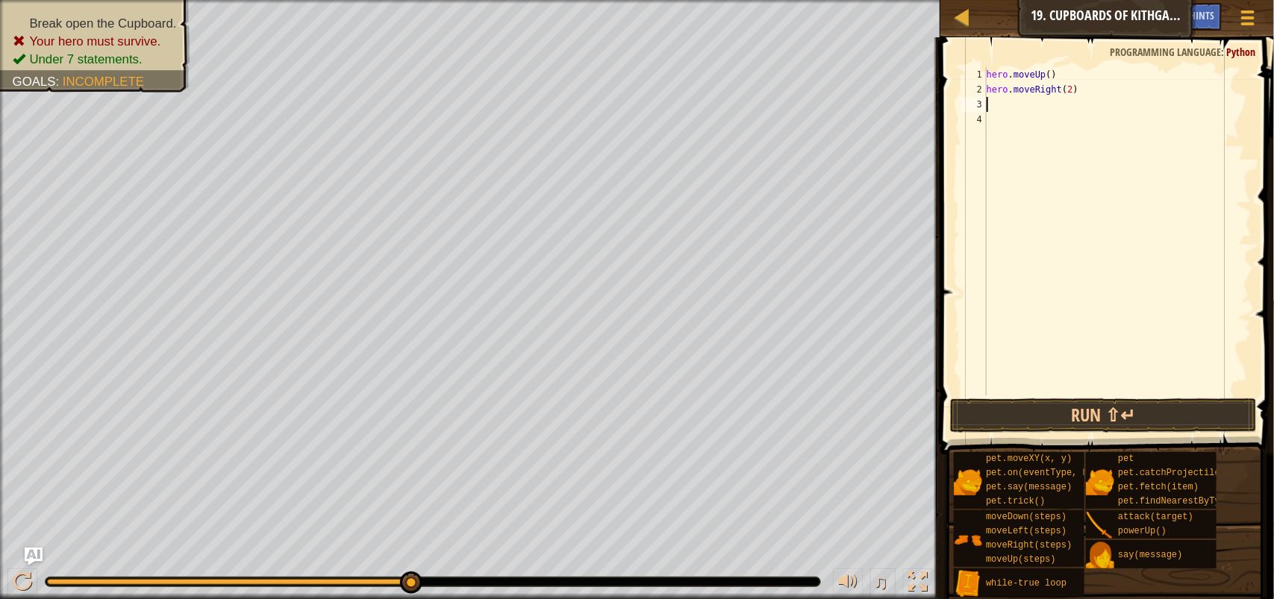
type textarea "h"
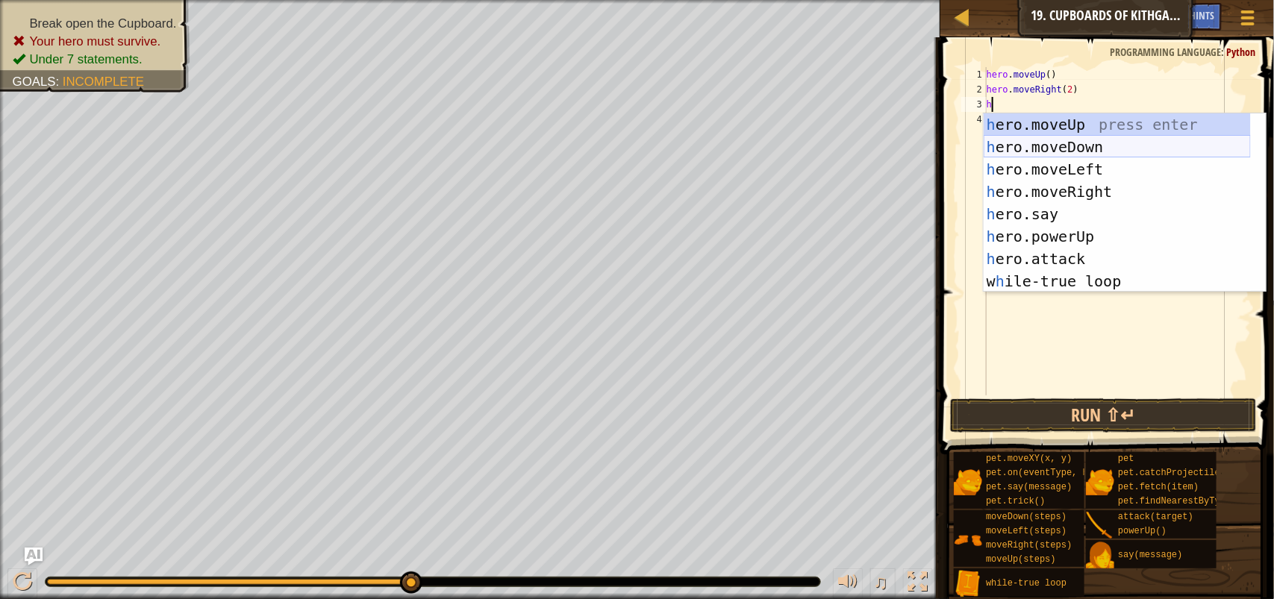
click at [1087, 146] on div "h ero.moveUp press enter h ero.moveDown press enter h ero.moveLeft press enter …" at bounding box center [1116, 225] width 267 height 224
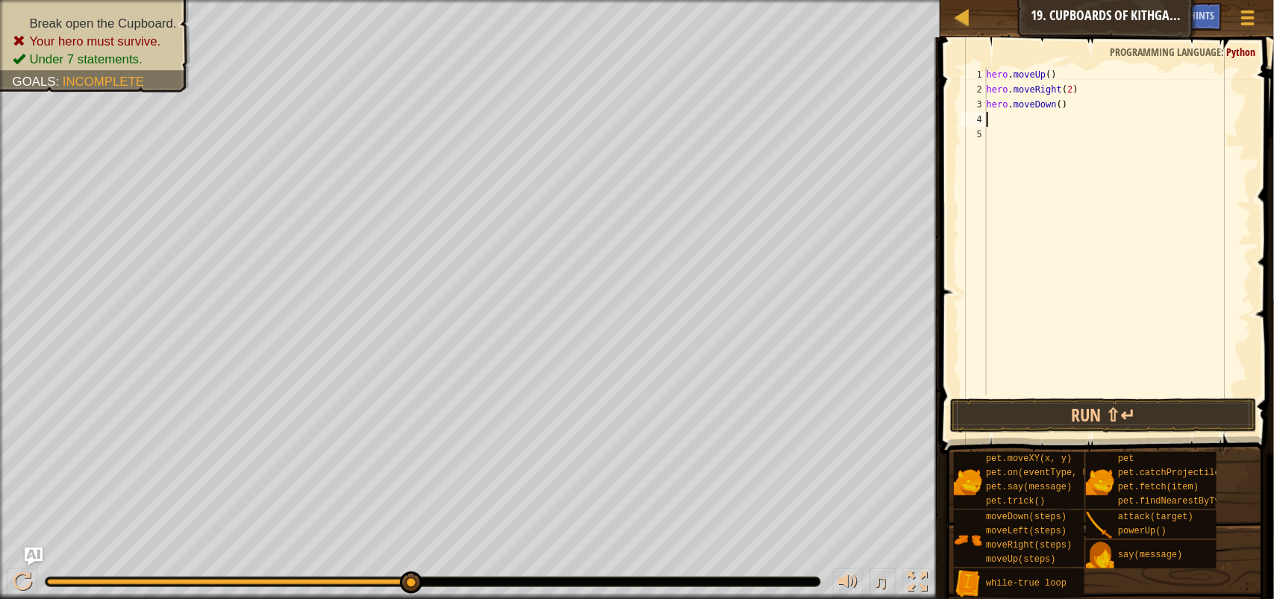
click at [1062, 112] on div "hero . moveUp ( ) hero . moveRight ( 2 ) hero . moveDown ( )" at bounding box center [1117, 246] width 268 height 358
click at [1062, 106] on div "hero . moveUp ( ) hero . moveRight ( 2 ) hero . moveDown ( )" at bounding box center [1117, 246] width 268 height 358
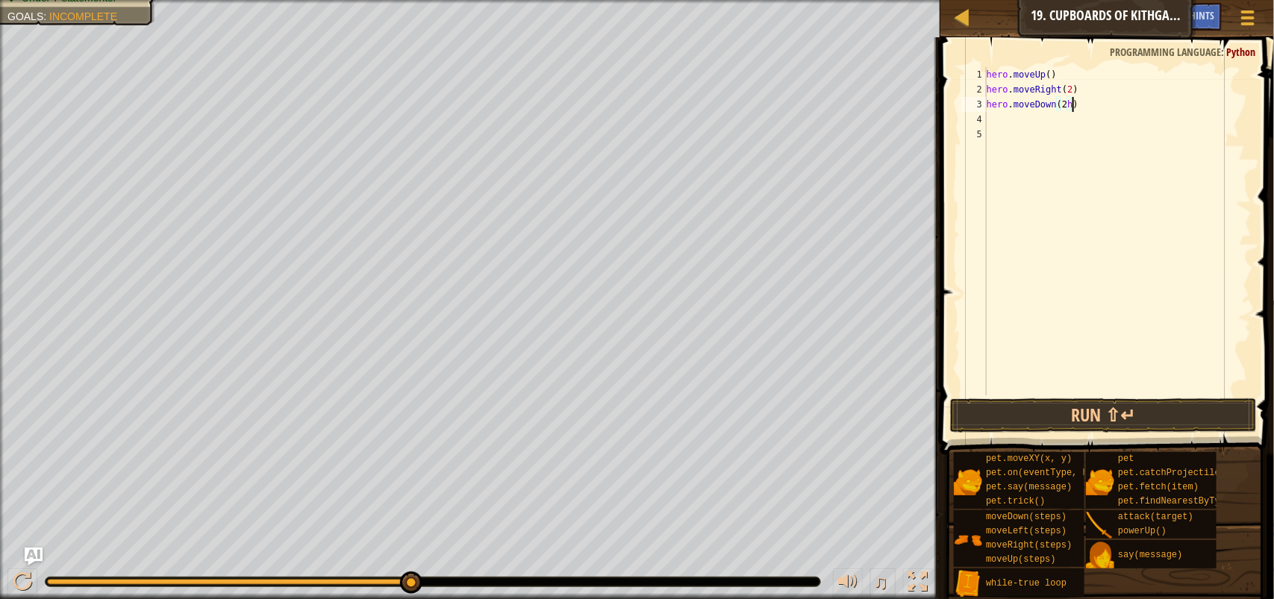
scroll to position [6, 6]
type textarea "hero.moveDown(2)"
click at [989, 119] on div "hero . moveUp ( ) hero . moveRight ( 2 ) hero . moveDown ( 2 )" at bounding box center [1117, 246] width 268 height 358
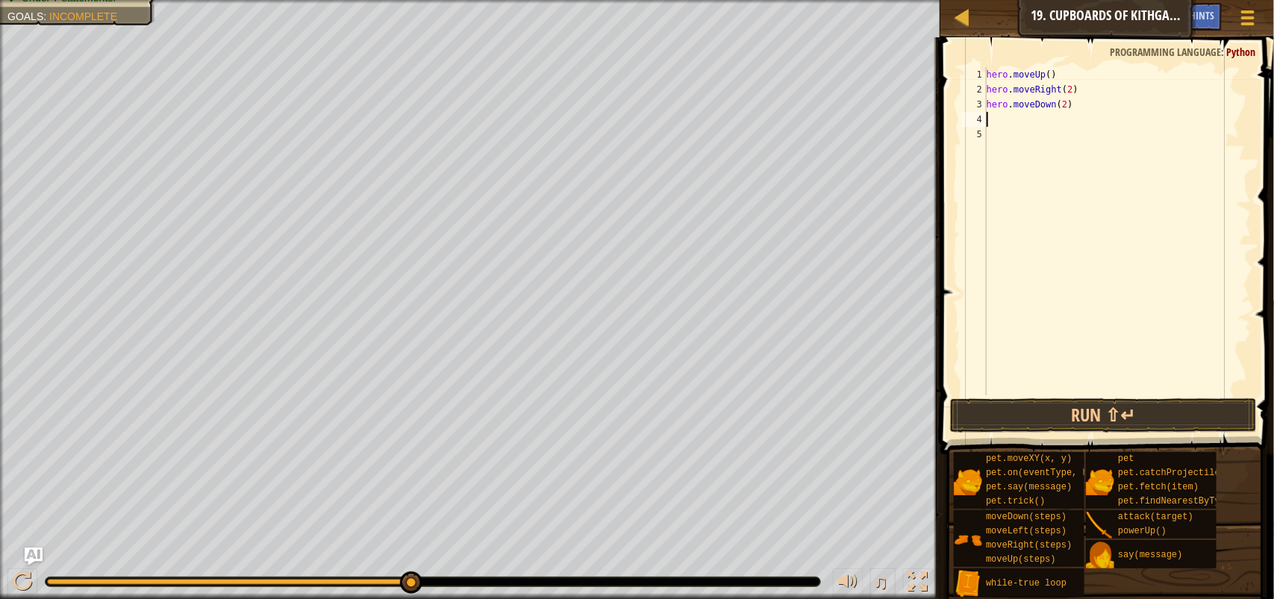
type textarea "w"
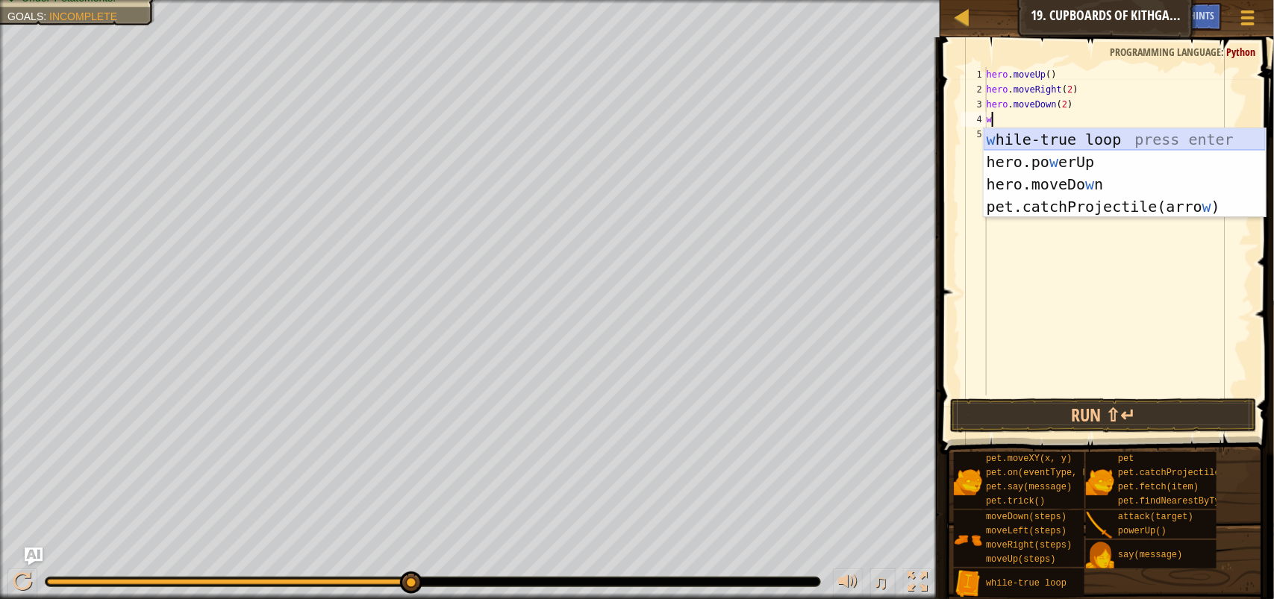
click at [1090, 144] on div "w [PERSON_NAME]-true loop press enter hero.po w erUp press enter hero.moveDo w …" at bounding box center [1124, 195] width 282 height 134
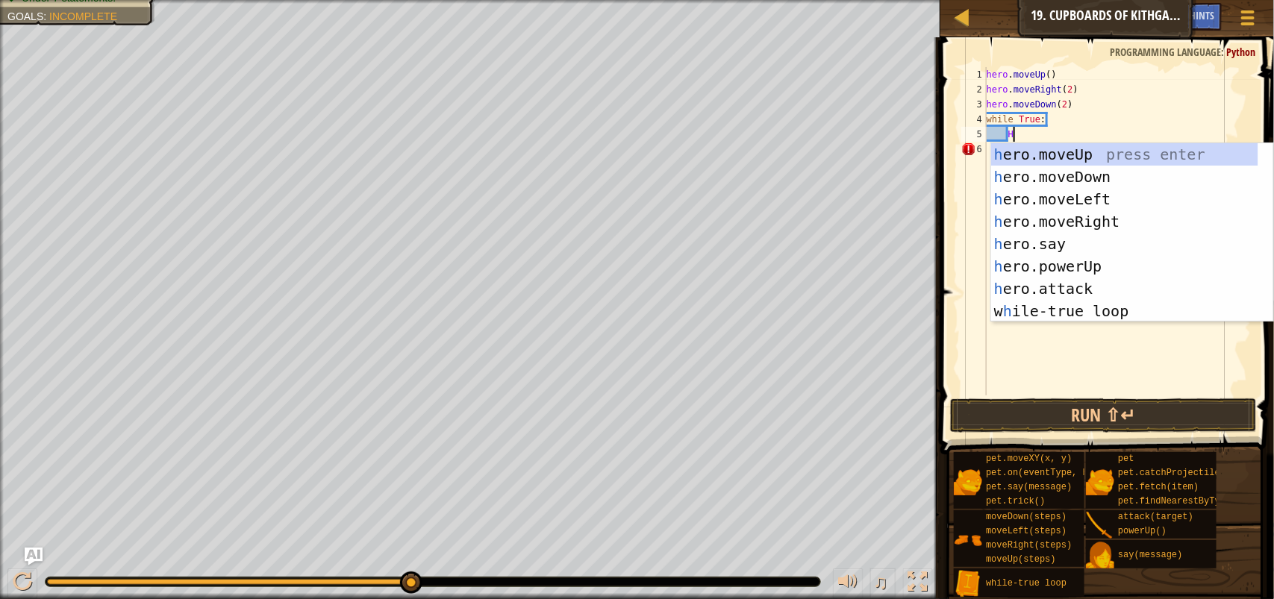
scroll to position [6, 1]
click at [1128, 287] on div "h ero.moveUp press enter h ero.moveDown press enter h ero.moveLeft press enter …" at bounding box center [1124, 255] width 267 height 224
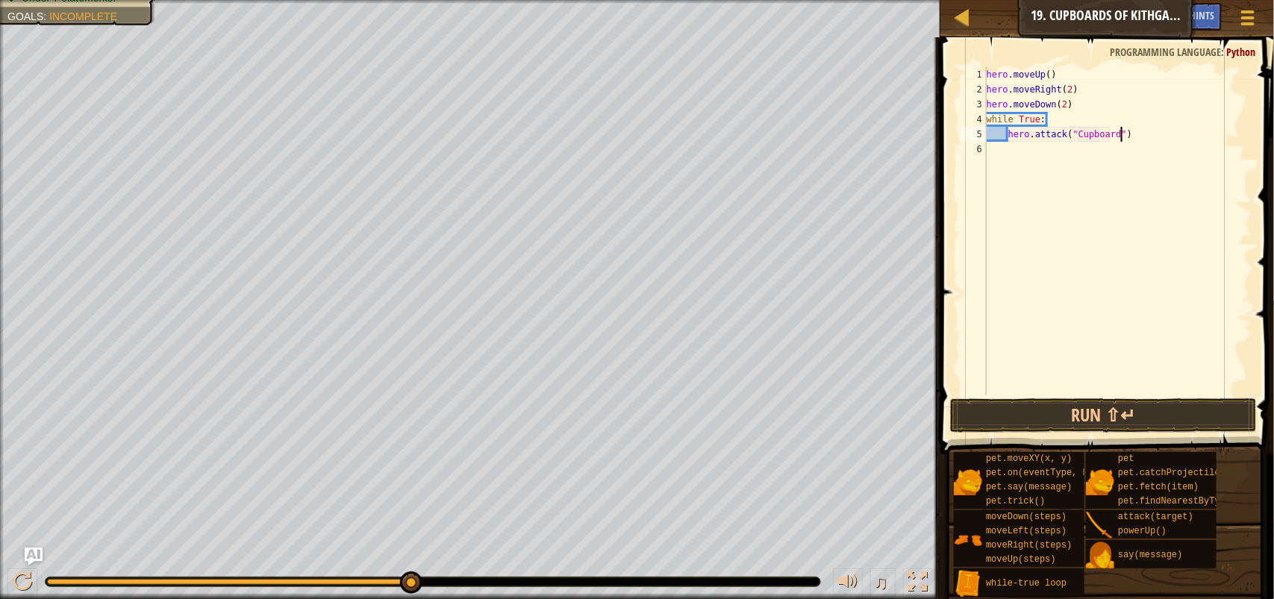
scroll to position [6, 11]
type textarea "hero.attack("Cupboard")"
click at [1143, 419] on button "Run ⇧↵" at bounding box center [1103, 415] width 307 height 34
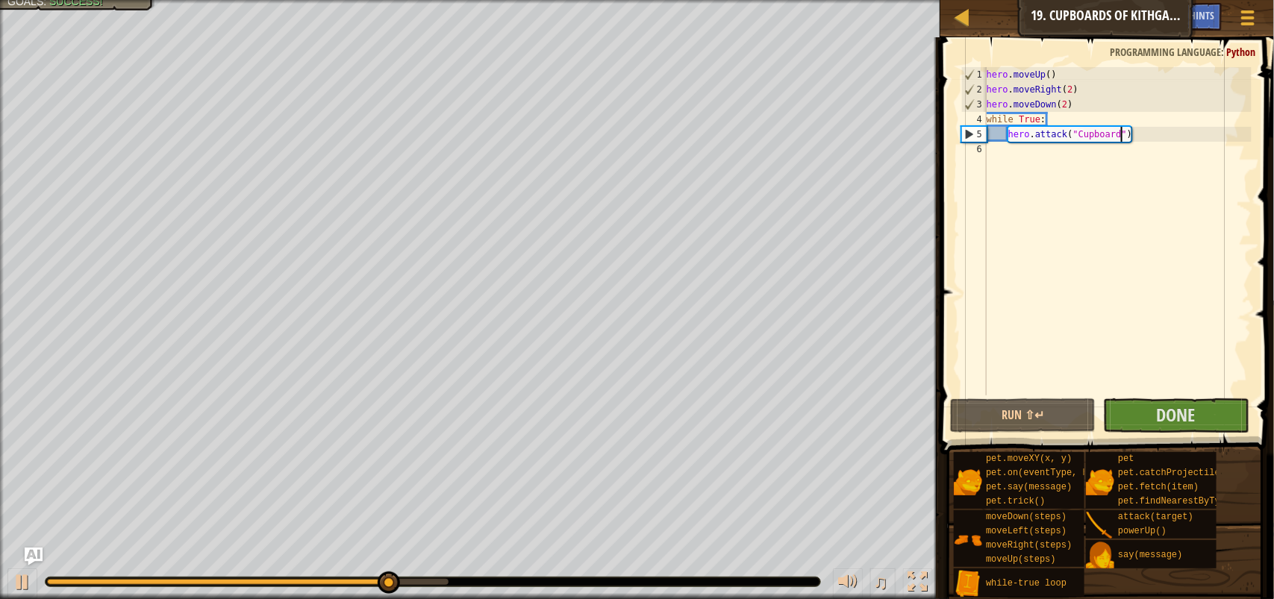
click at [1000, 151] on div "hero . moveUp ( ) hero . moveRight ( 2 ) hero . moveDown ( 2 ) while True : her…" at bounding box center [1117, 246] width 268 height 358
click at [1008, 148] on div "hero . moveUp ( ) hero . moveRight ( 2 ) hero . moveDown ( 2 ) while True : her…" at bounding box center [1117, 246] width 268 height 358
click at [1162, 422] on span "Done" at bounding box center [1175, 415] width 39 height 24
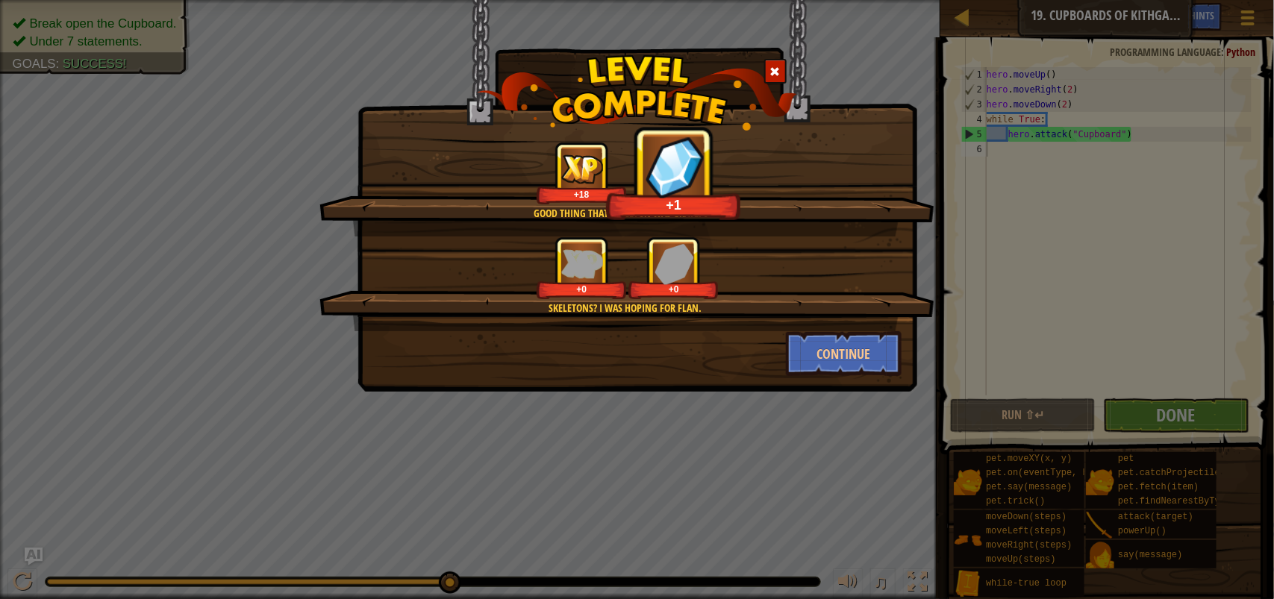
click at [675, 175] on img at bounding box center [673, 167] width 57 height 62
click at [675, 175] on img at bounding box center [674, 166] width 59 height 63
click at [675, 175] on img at bounding box center [674, 167] width 74 height 74
click at [675, 174] on img at bounding box center [673, 167] width 57 height 62
click at [675, 174] on img at bounding box center [674, 166] width 60 height 64
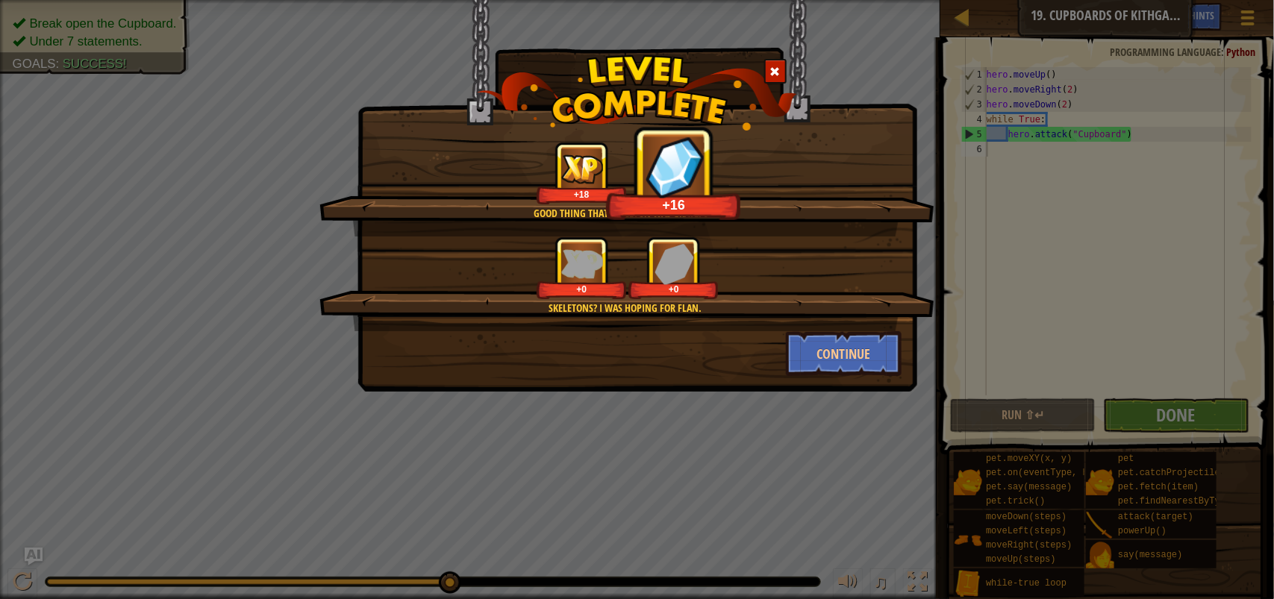
click at [675, 174] on img at bounding box center [675, 166] width 60 height 63
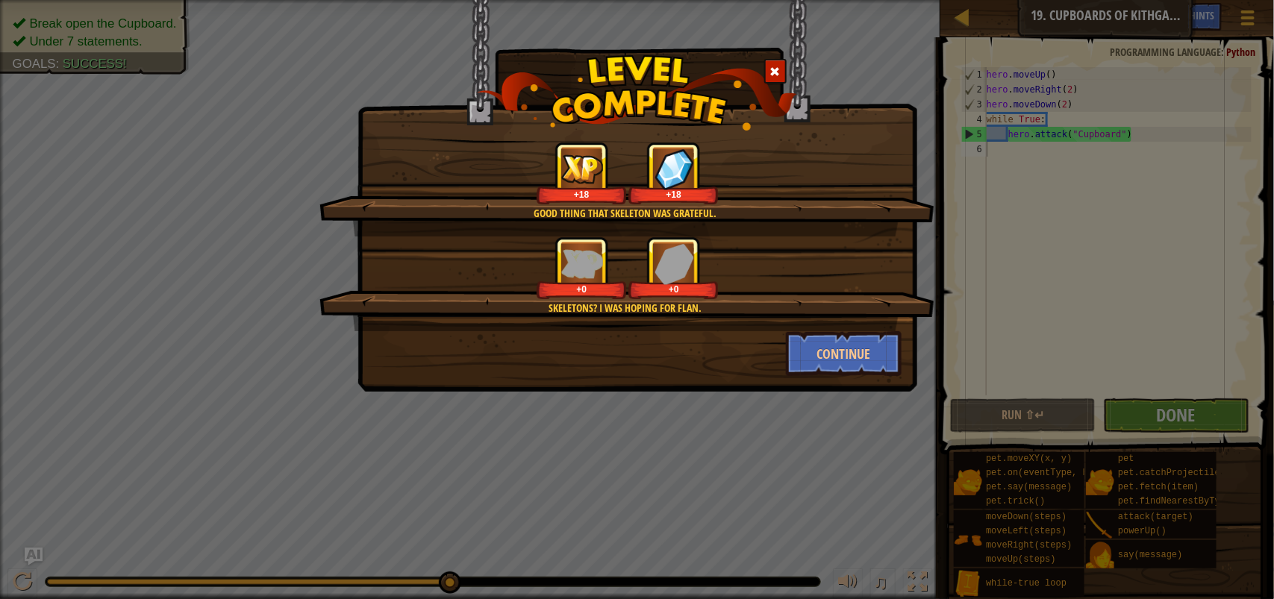
click at [675, 174] on img at bounding box center [674, 169] width 49 height 48
click at [675, 174] on img at bounding box center [673, 169] width 39 height 42
click at [658, 288] on div "+0" at bounding box center [673, 288] width 84 height 11
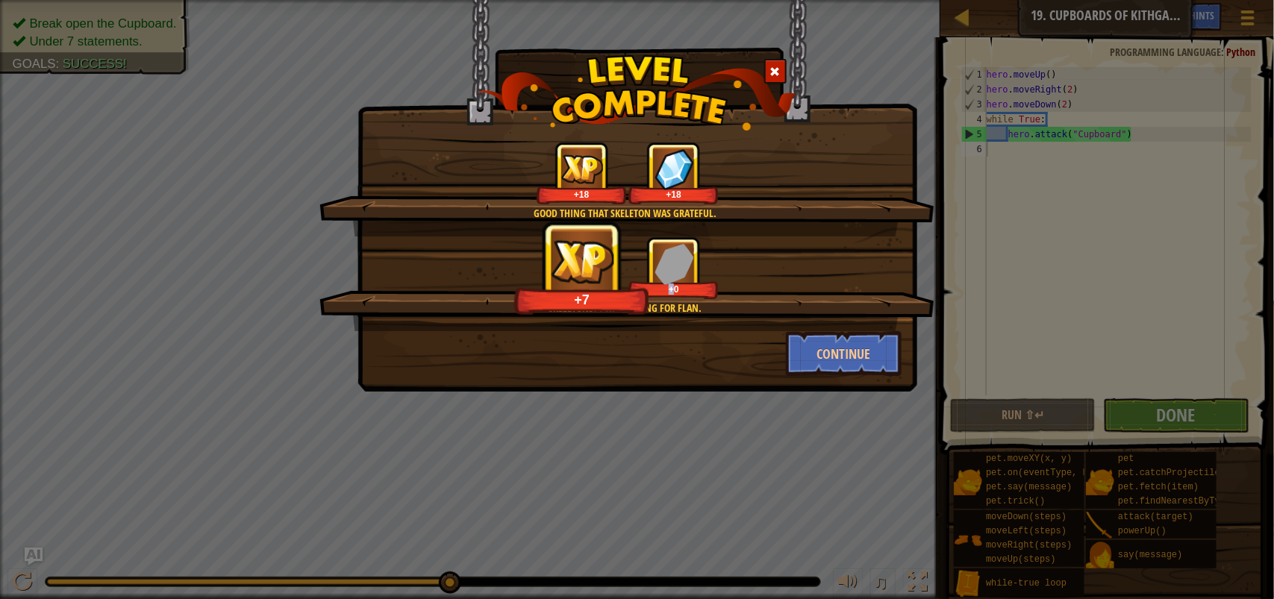
click at [660, 282] on div "+0" at bounding box center [673, 268] width 90 height 62
click at [665, 275] on img at bounding box center [674, 263] width 39 height 41
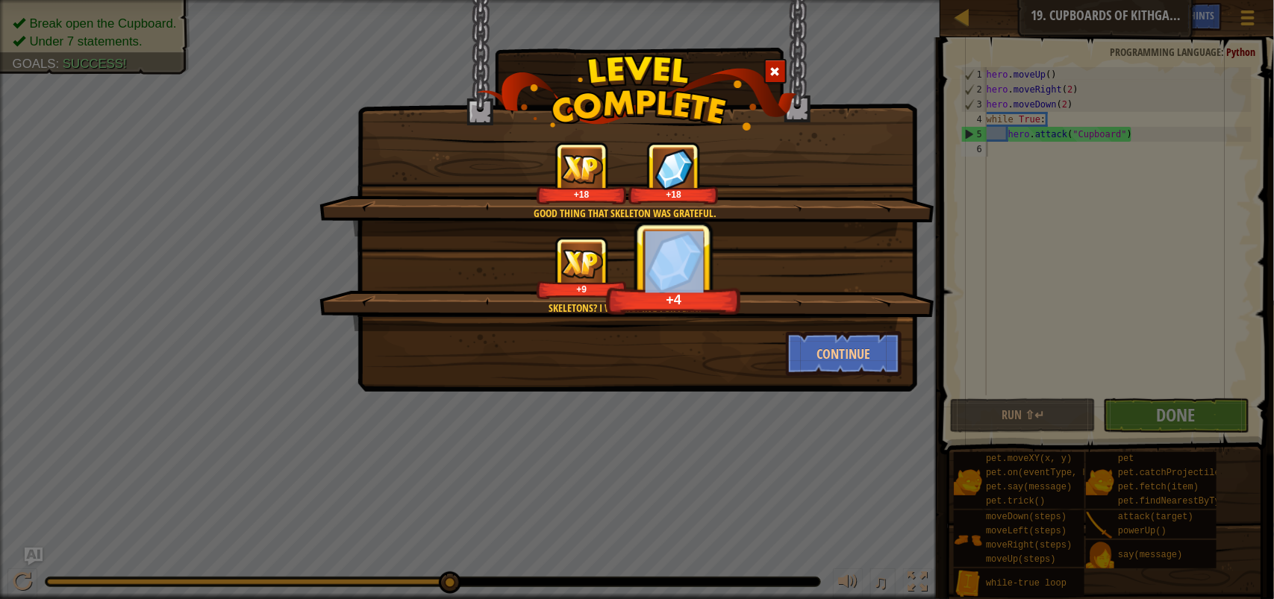
click at [670, 272] on img at bounding box center [675, 261] width 60 height 63
click at [670, 272] on img at bounding box center [675, 261] width 72 height 72
click at [670, 272] on img at bounding box center [674, 261] width 63 height 67
click at [670, 272] on img at bounding box center [673, 262] width 57 height 62
click at [670, 272] on img at bounding box center [674, 261] width 63 height 67
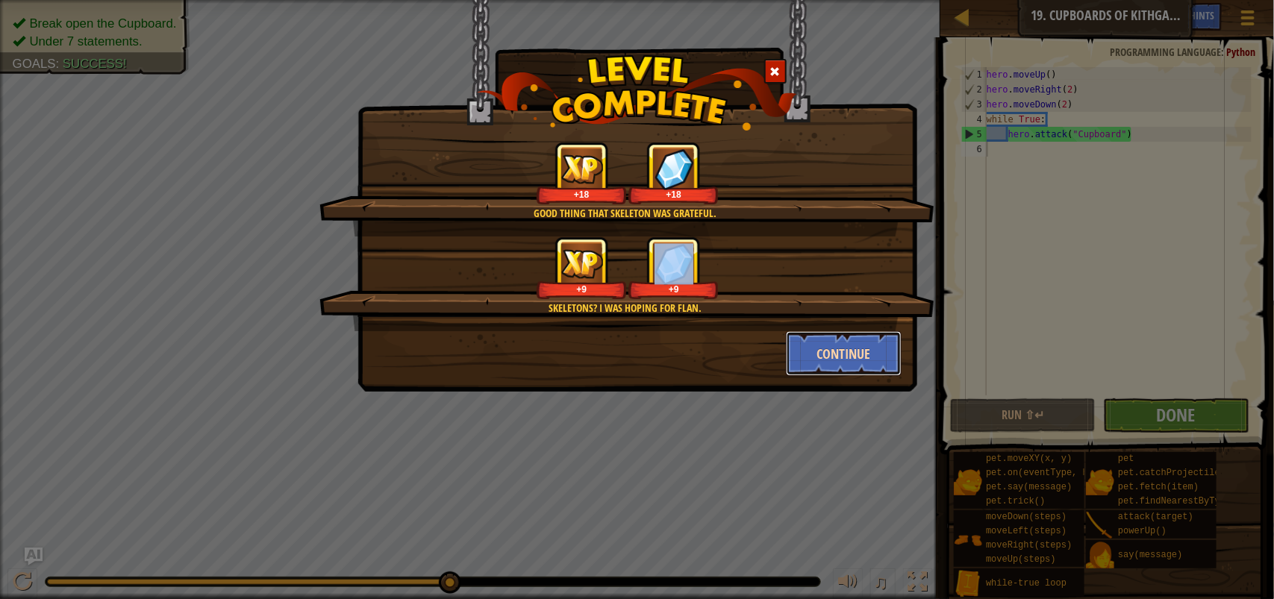
click at [821, 352] on button "Continue" at bounding box center [844, 353] width 116 height 45
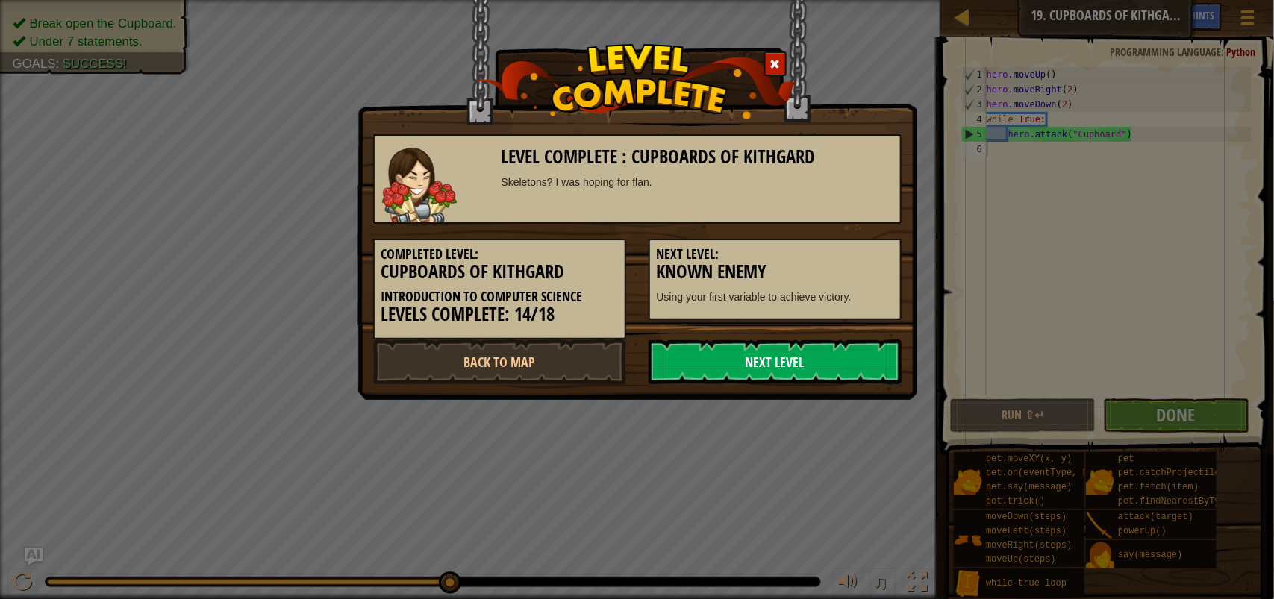
click at [833, 357] on link "Next Level" at bounding box center [774, 361] width 253 height 45
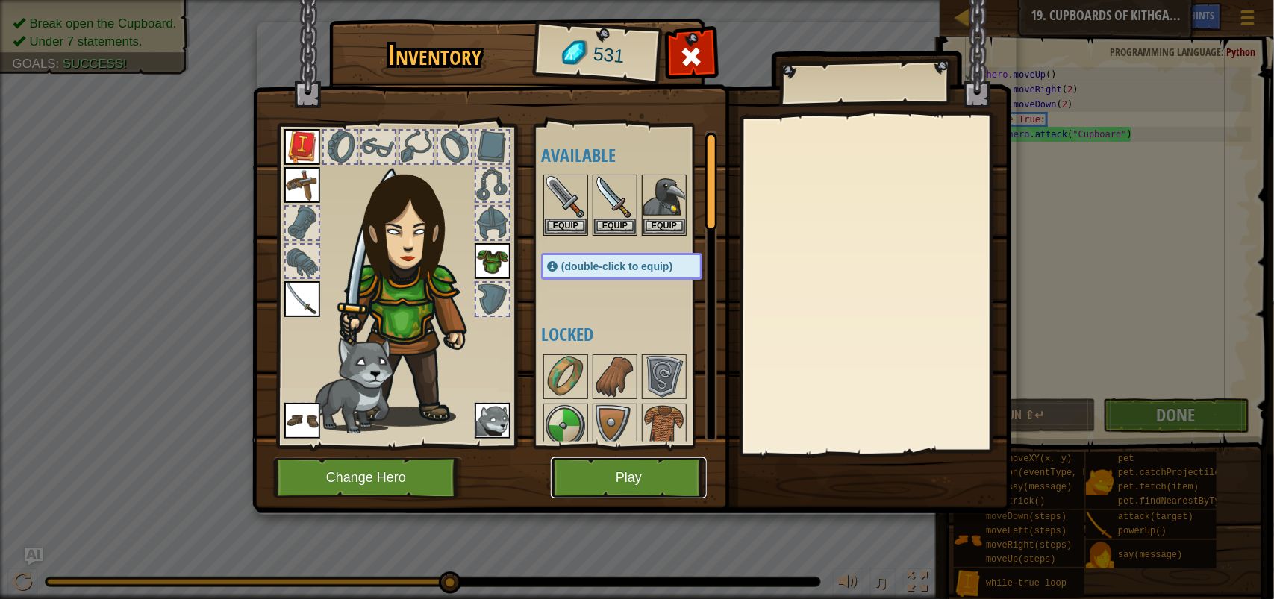
click at [664, 463] on button "Play" at bounding box center [629, 477] width 156 height 41
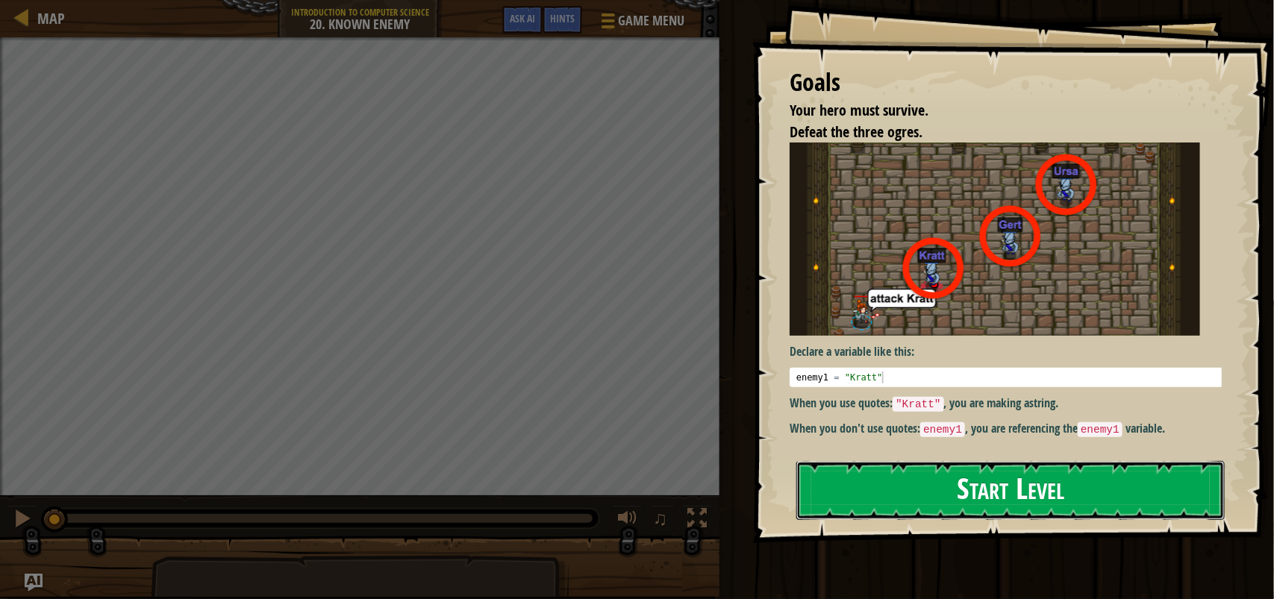
click at [978, 475] on button "Start Level" at bounding box center [1010, 490] width 428 height 59
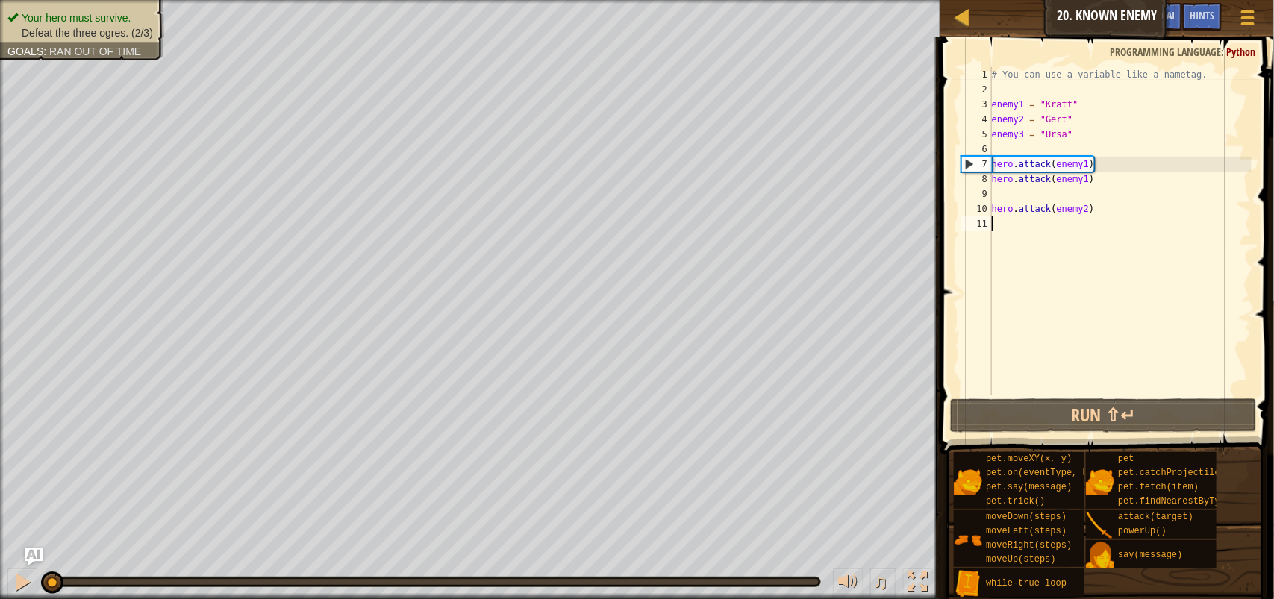
click at [1056, 122] on div "# You can use a variable like a nametag. enemy1 = "[PERSON_NAME]" enemy2 = "[PE…" at bounding box center [1120, 246] width 263 height 358
type textarea "enemy2 = "[PERSON_NAME]""
drag, startPoint x: 1091, startPoint y: 149, endPoint x: 1094, endPoint y: 180, distance: 30.8
click at [1091, 150] on div "# You can use a variable like a nametag. enemy1 = "[PERSON_NAME]" enemy2 = "[PE…" at bounding box center [1120, 246] width 263 height 358
click at [1088, 213] on div "# You can use a variable like a nametag. enemy1 = "[PERSON_NAME]" enemy2 = "[PE…" at bounding box center [1120, 246] width 263 height 358
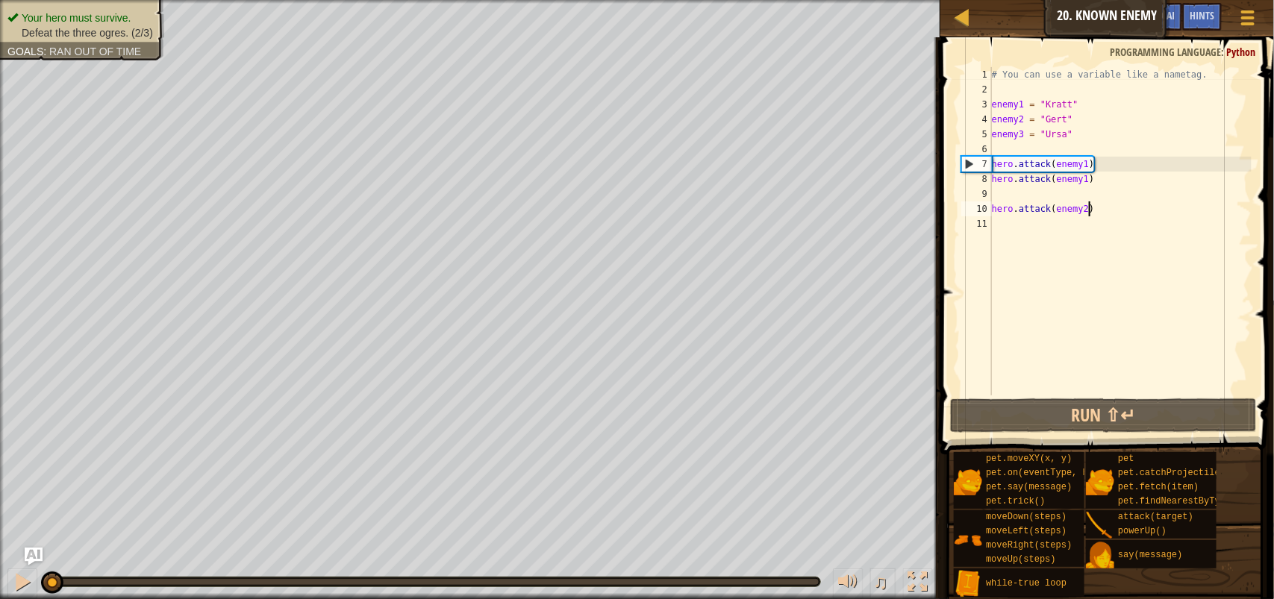
type textarea "hero.attack(enemy2)"
click at [1009, 148] on div "# You can use a variable like a nametag. enemy1 = "[PERSON_NAME]" enemy2 = "[PE…" at bounding box center [1120, 246] width 263 height 358
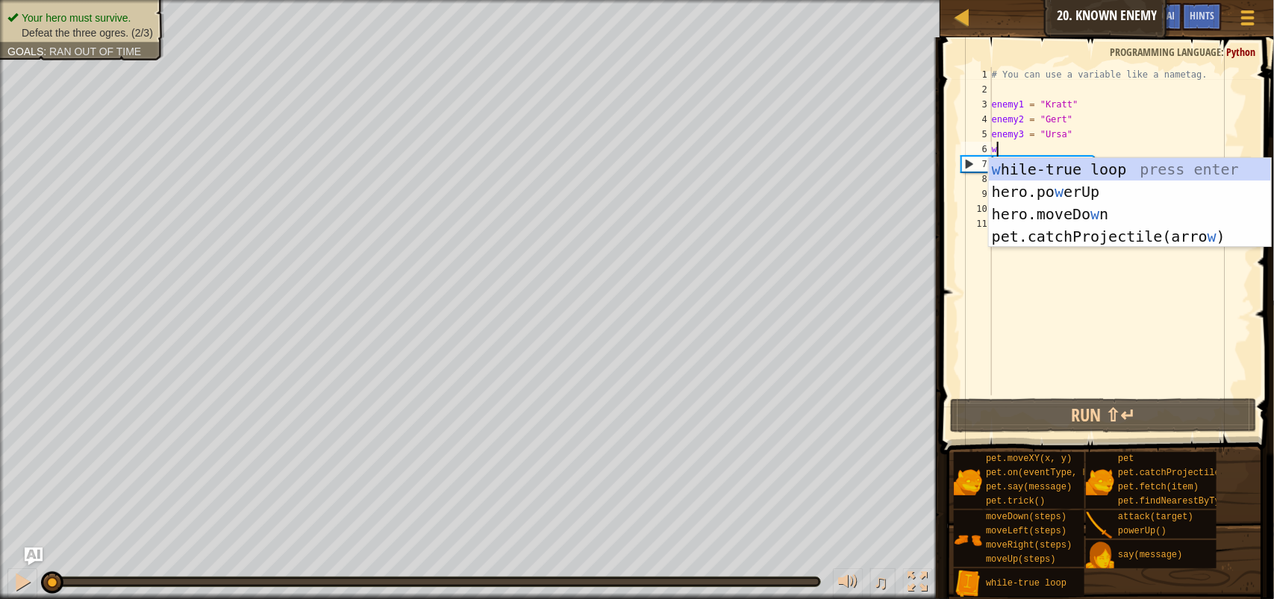
type textarea "w"
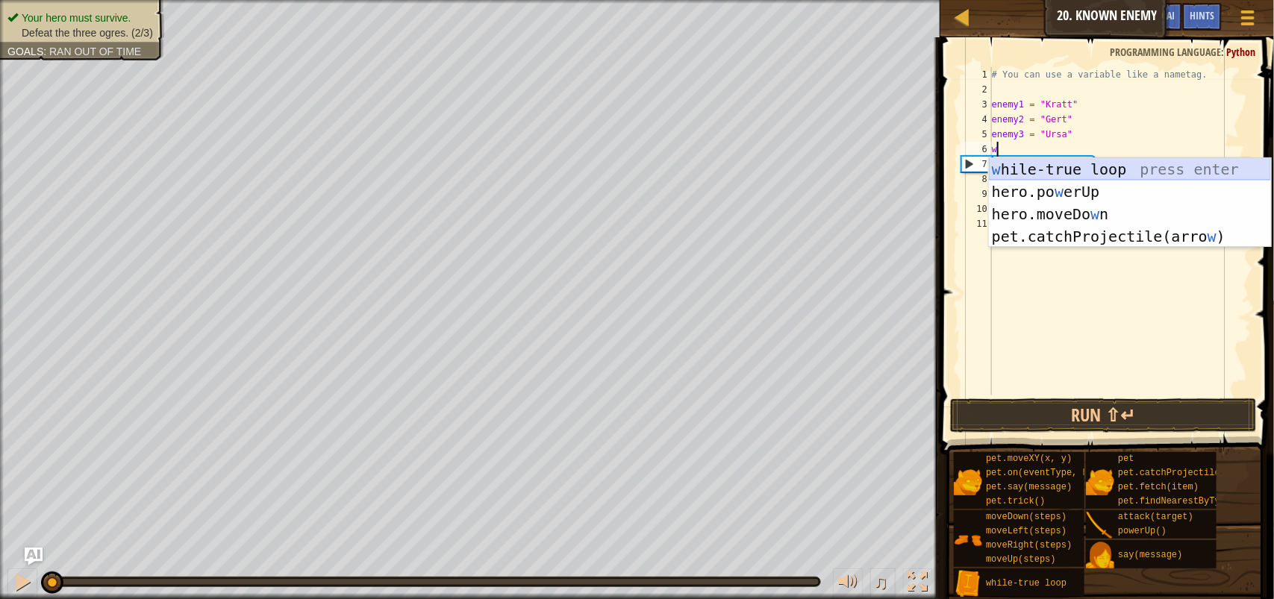
click at [1075, 166] on div "w [PERSON_NAME]-true loop press enter hero.po w erUp press enter hero.moveDo w …" at bounding box center [1130, 225] width 282 height 134
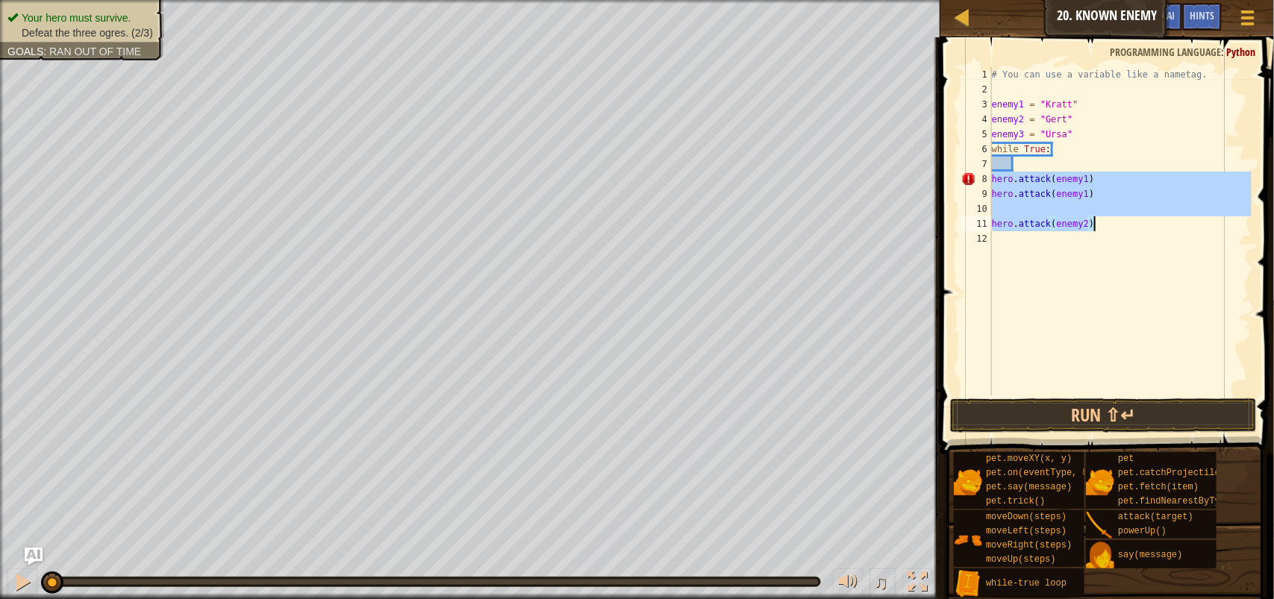
drag, startPoint x: 993, startPoint y: 180, endPoint x: 1094, endPoint y: 228, distance: 112.5
click at [1094, 228] on div "# You can use a variable like a nametag. enemy1 = "[PERSON_NAME]" enemy2 = "[PE…" at bounding box center [1120, 246] width 263 height 358
type textarea "hero.attack(enemy2)"
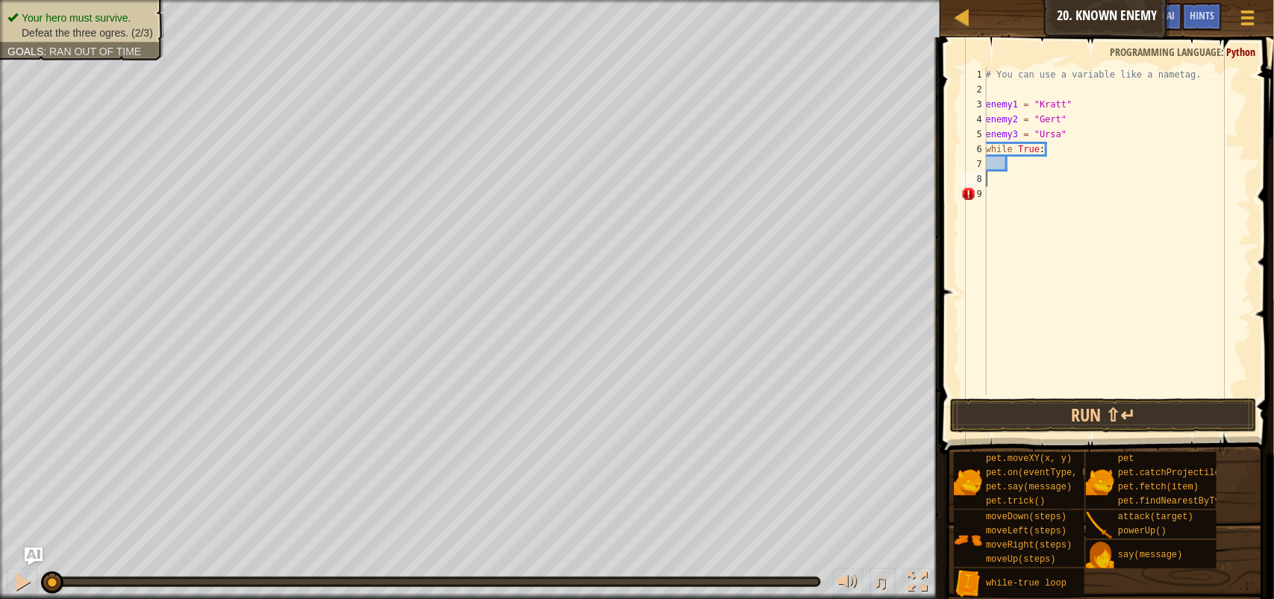
click at [1021, 172] on div "# You can use a variable like a nametag. enemy1 = "[PERSON_NAME]" enemy2 = "[PE…" at bounding box center [1117, 246] width 269 height 358
click at [1012, 160] on div "# You can use a variable like a nametag. enemy1 = "[PERSON_NAME]" enemy2 = "[PE…" at bounding box center [1117, 246] width 269 height 358
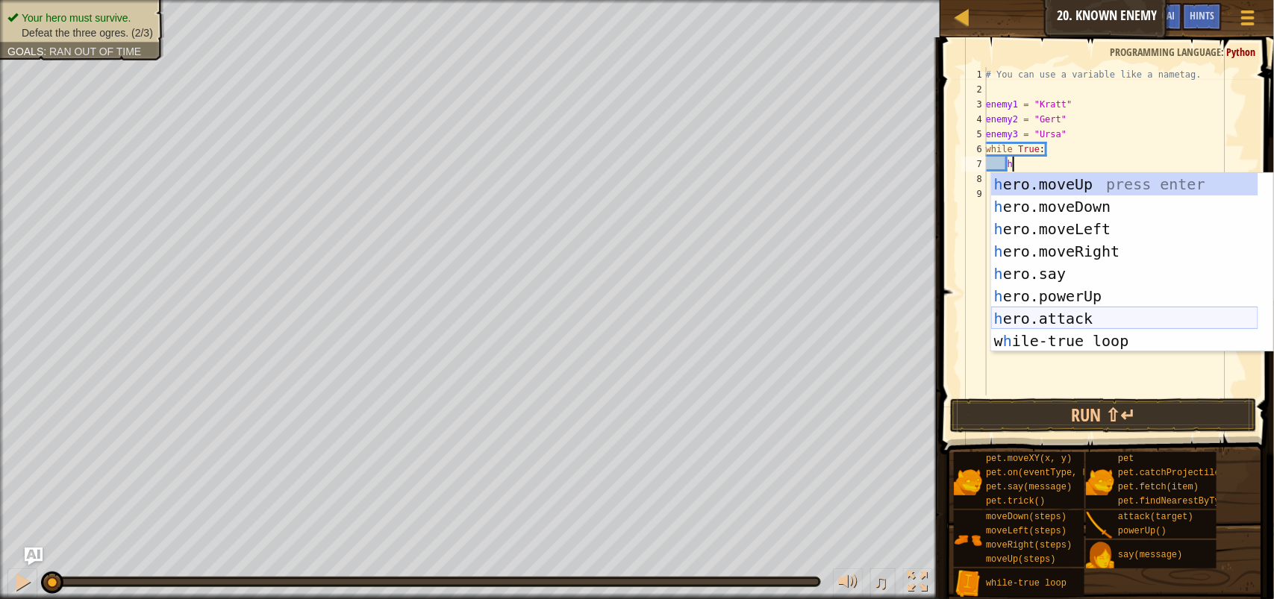
click at [1127, 315] on div "h ero.moveUp press enter h ero.moveDown press enter h ero.moveLeft press enter …" at bounding box center [1124, 285] width 267 height 224
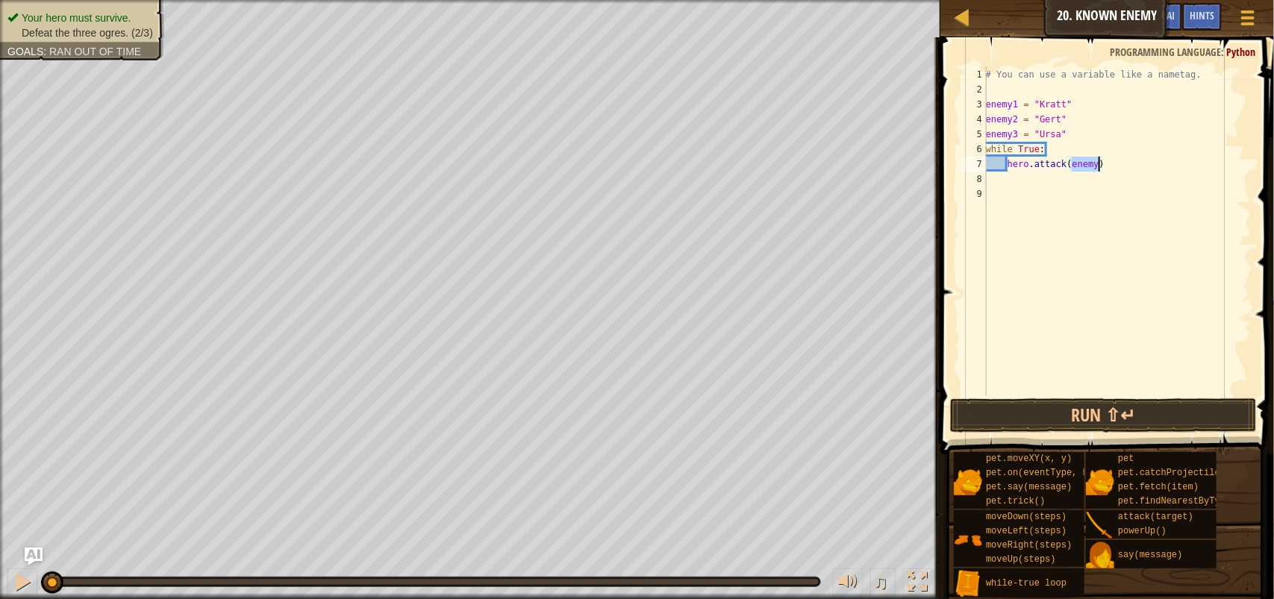
click at [1094, 169] on div "# You can use a variable like a nametag. enemy1 = "[PERSON_NAME]" enemy2 = "[PE…" at bounding box center [1117, 231] width 269 height 328
click at [1097, 158] on div "# You can use a variable like a nametag. enemy1 = "[PERSON_NAME]" enemy2 = "[PE…" at bounding box center [1117, 246] width 269 height 358
type textarea "hero.attack(enemy1)"
click at [1013, 176] on div "# You can use a variable like a nametag. enemy1 = "[PERSON_NAME]" enemy2 = "[PE…" at bounding box center [1117, 246] width 269 height 358
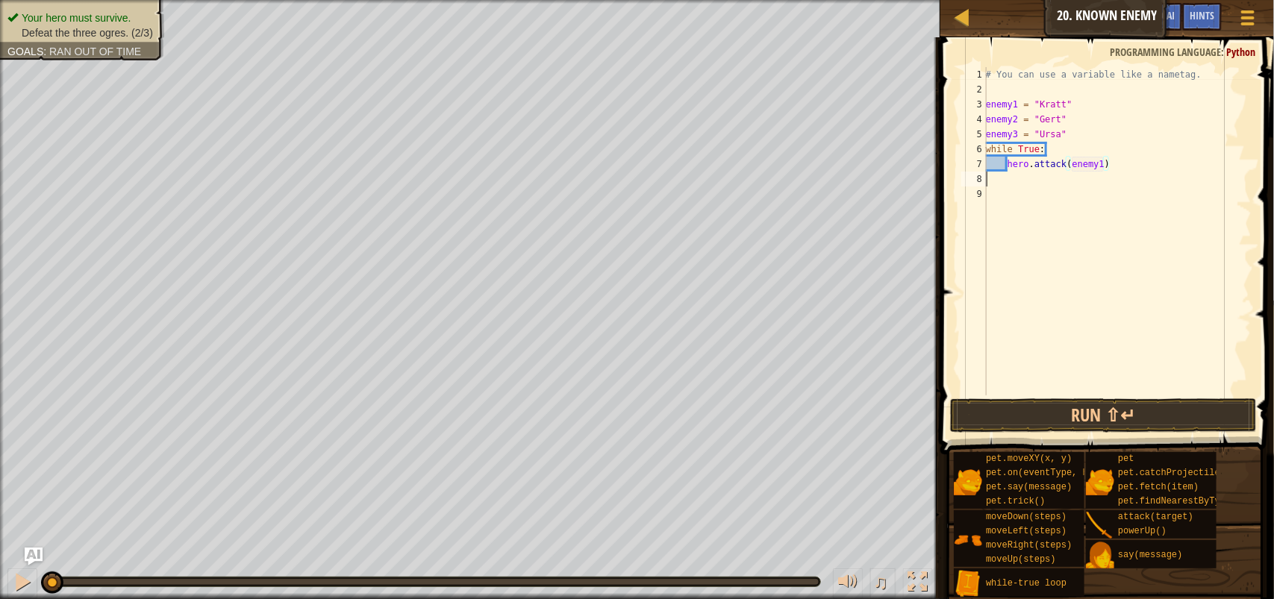
scroll to position [6, 0]
click at [1013, 172] on div "# You can use a variable like a nametag. enemy1 = "[PERSON_NAME]" enemy2 = "[PE…" at bounding box center [1117, 246] width 269 height 358
type textarea "h"
click at [1120, 154] on div "# You can use a variable like a nametag. enemy1 = "[PERSON_NAME]" enemy2 = "[PE…" at bounding box center [1117, 246] width 269 height 358
type textarea "while True:"
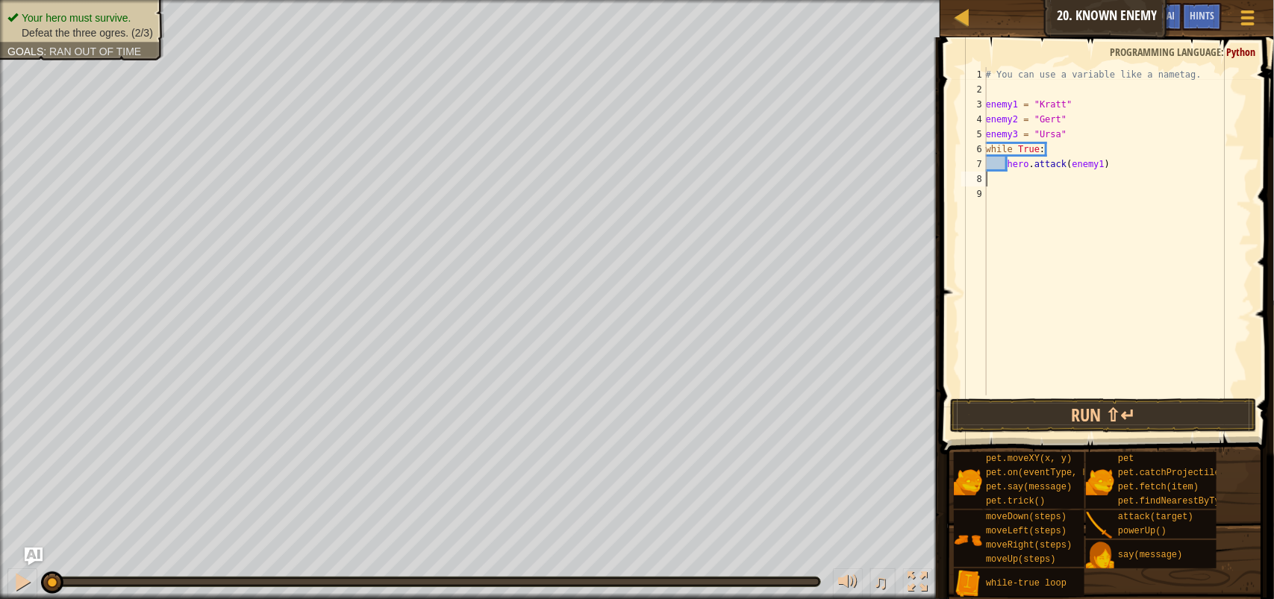
click at [1118, 172] on div "# You can use a variable like a nametag. enemy1 = "[PERSON_NAME]" enemy2 = "[PE…" at bounding box center [1117, 246] width 269 height 358
click at [1124, 404] on button "Run ⇧↵" at bounding box center [1103, 415] width 307 height 34
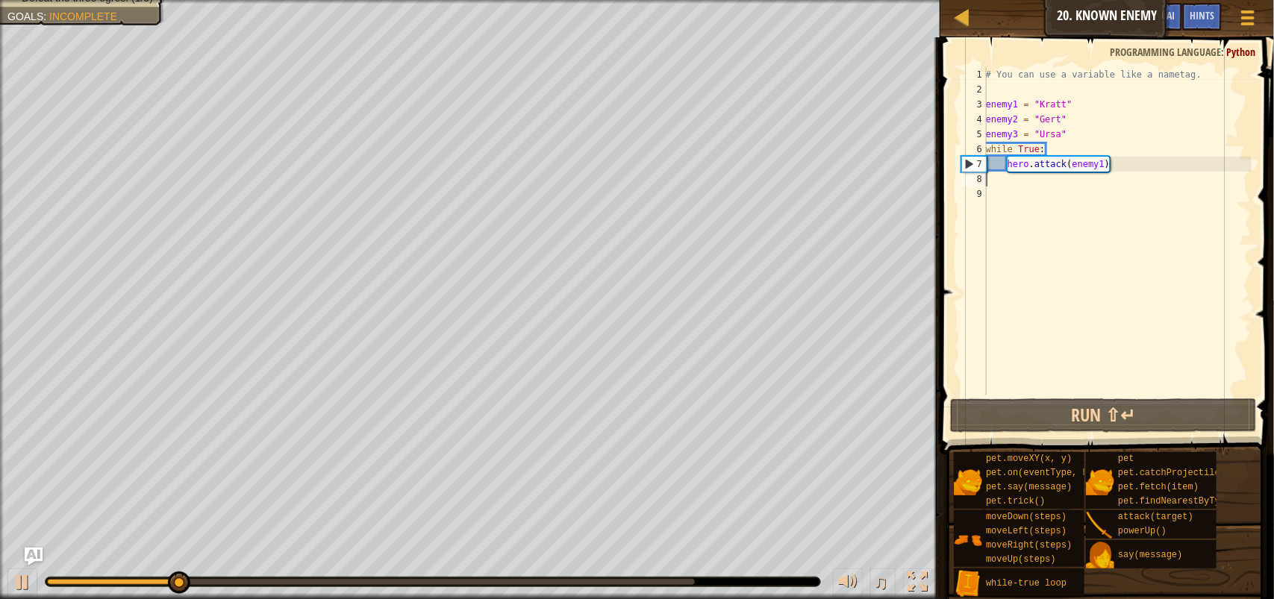
click at [1008, 183] on div "# You can use a variable like a nametag. enemy1 = "[PERSON_NAME]" enemy2 = "[PE…" at bounding box center [1117, 246] width 269 height 358
click at [1008, 181] on div "# You can use a variable like a nametag. enemy1 = "[PERSON_NAME]" enemy2 = "[PE…" at bounding box center [1117, 246] width 269 height 358
click at [1008, 177] on div "# You can use a variable like a nametag. enemy1 = "[PERSON_NAME]" enemy2 = "[PE…" at bounding box center [1117, 246] width 269 height 358
click at [1008, 176] on div "# You can use a variable like a nametag. enemy1 = "[PERSON_NAME]" enemy2 = "[PE…" at bounding box center [1117, 246] width 269 height 358
click at [1115, 174] on div "# You can use a variable like a nametag. enemy1 = "[PERSON_NAME]" enemy2 = "[PE…" at bounding box center [1117, 246] width 269 height 358
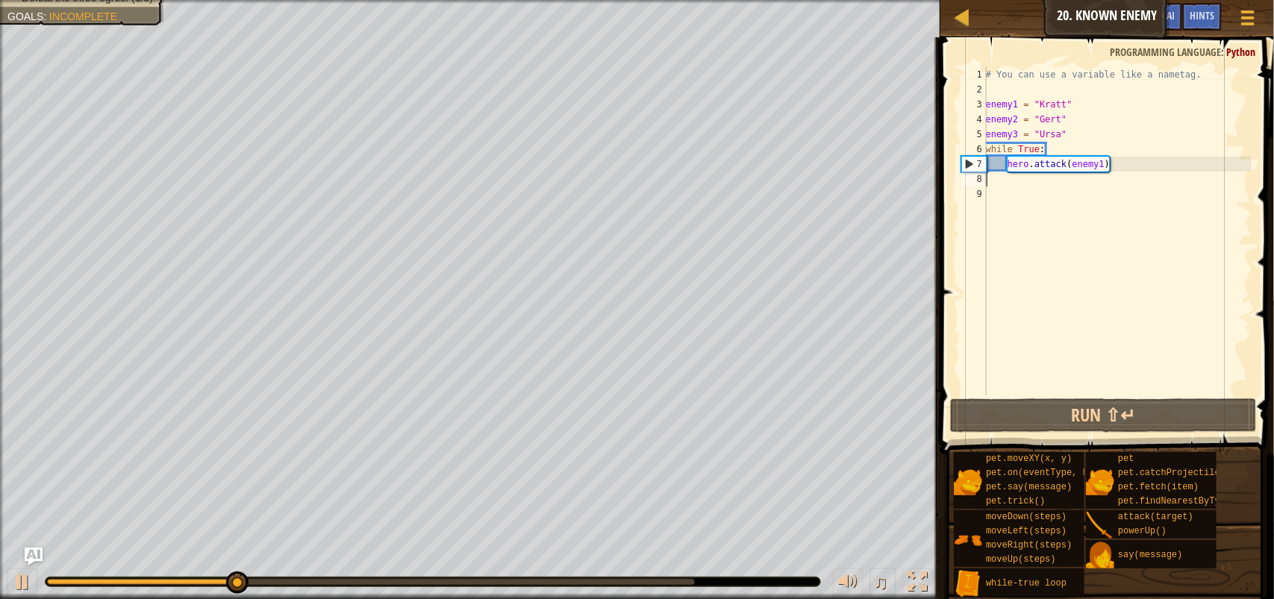
click at [1115, 170] on div "# You can use a variable like a nametag. enemy1 = "[PERSON_NAME]" enemy2 = "[PE…" at bounding box center [1117, 246] width 269 height 358
type textarea "hero.attack(enemy1)"
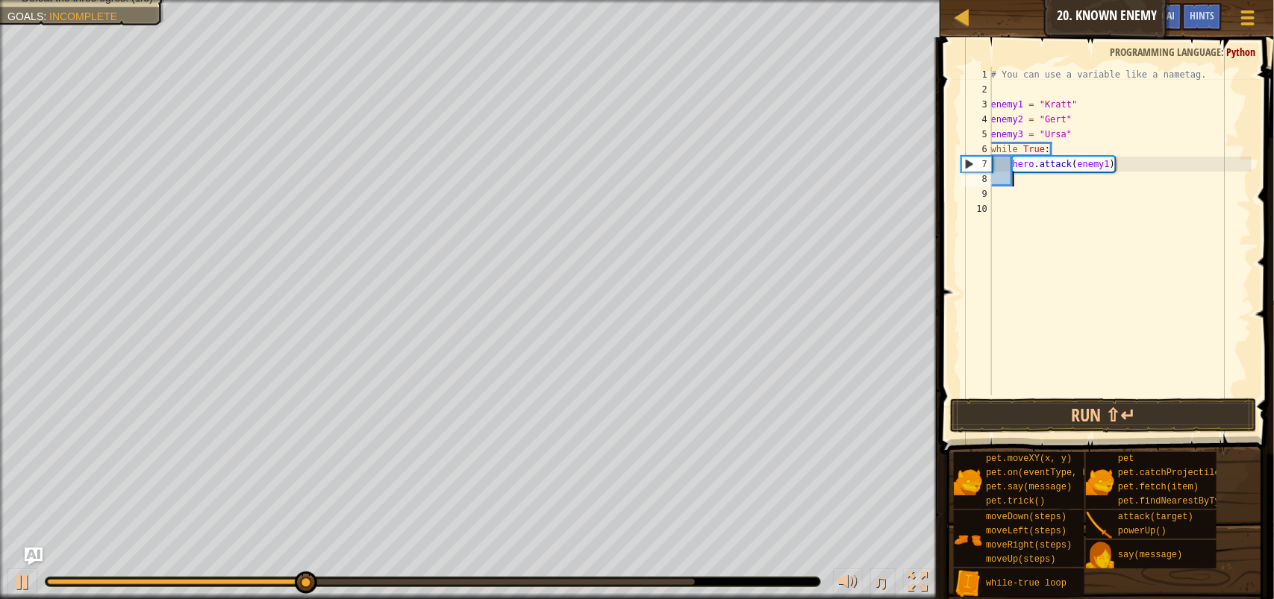
scroll to position [6, 1]
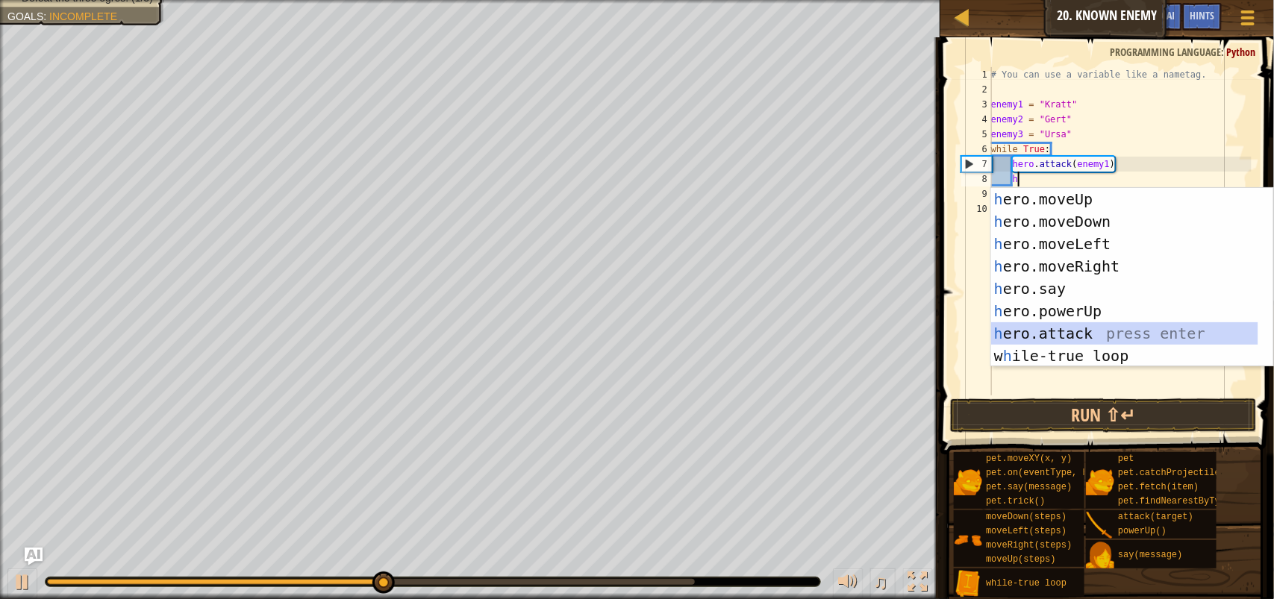
click at [1103, 327] on div "h ero.moveUp press enter h ero.moveDown press enter h ero.moveLeft press enter …" at bounding box center [1124, 300] width 267 height 224
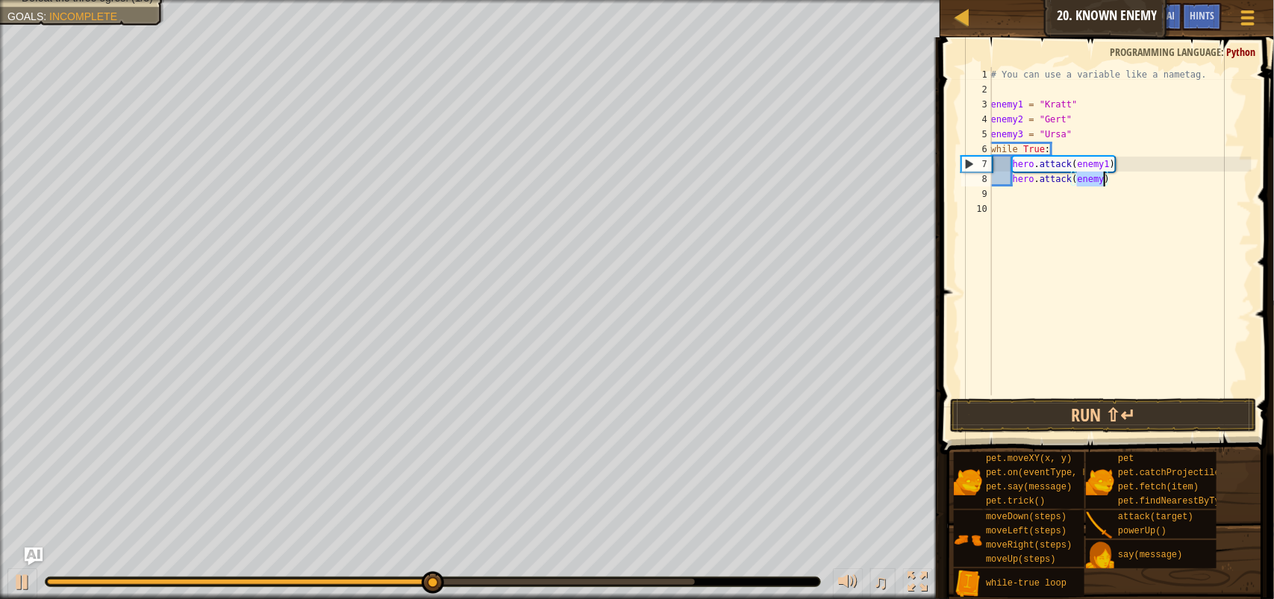
click at [1106, 178] on div "# You can use a variable like a nametag. enemy1 = "[PERSON_NAME]" enemy2 = "[PE…" at bounding box center [1119, 231] width 263 height 328
click at [1104, 178] on div "# You can use a variable like a nametag. enemy1 = "[PERSON_NAME]" enemy2 = "[PE…" at bounding box center [1119, 246] width 263 height 358
type textarea "hero.attack(enemy2)"
click at [1131, 411] on button "Run ⇧↵" at bounding box center [1103, 415] width 307 height 34
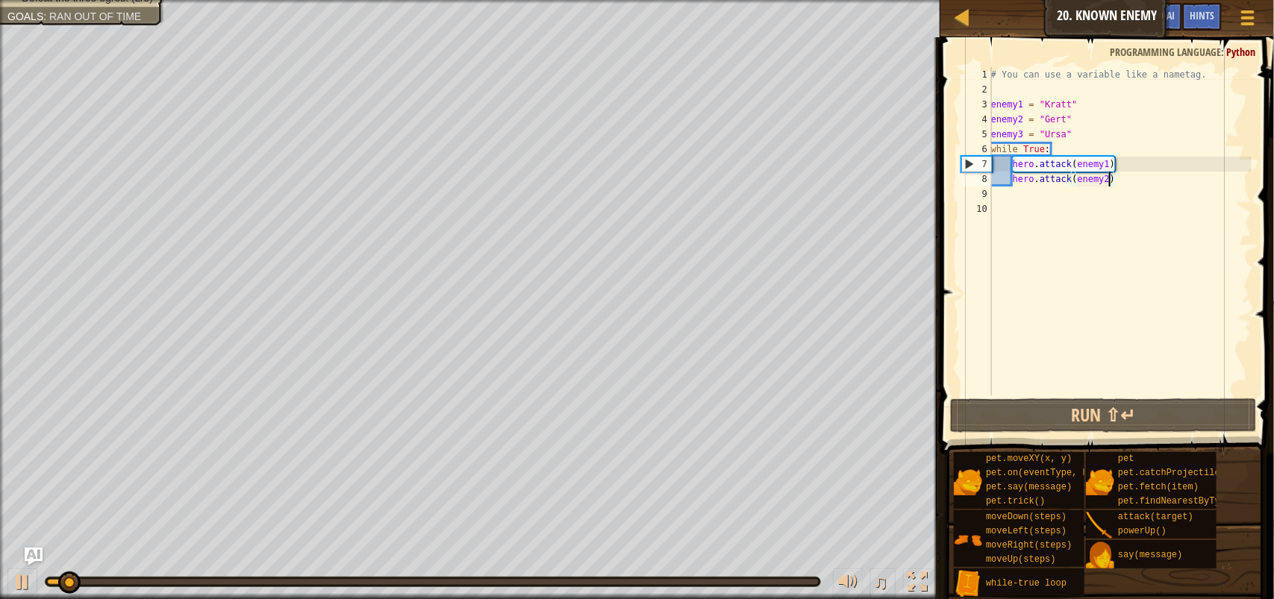
click at [1019, 192] on div "# You can use a variable like a nametag. enemy1 = "[PERSON_NAME]" enemy2 = "[PE…" at bounding box center [1119, 246] width 263 height 358
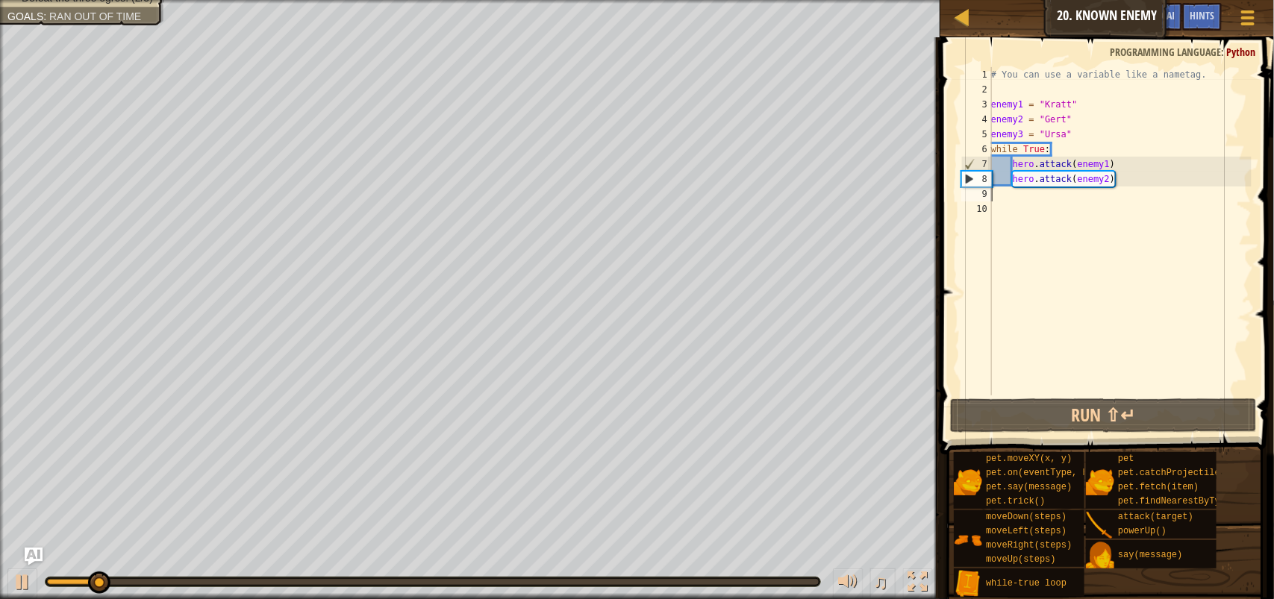
click at [1124, 177] on div "# You can use a variable like a nametag. enemy1 = "[PERSON_NAME]" enemy2 = "[PE…" at bounding box center [1119, 246] width 263 height 358
type textarea "hero.attack(enemy2)"
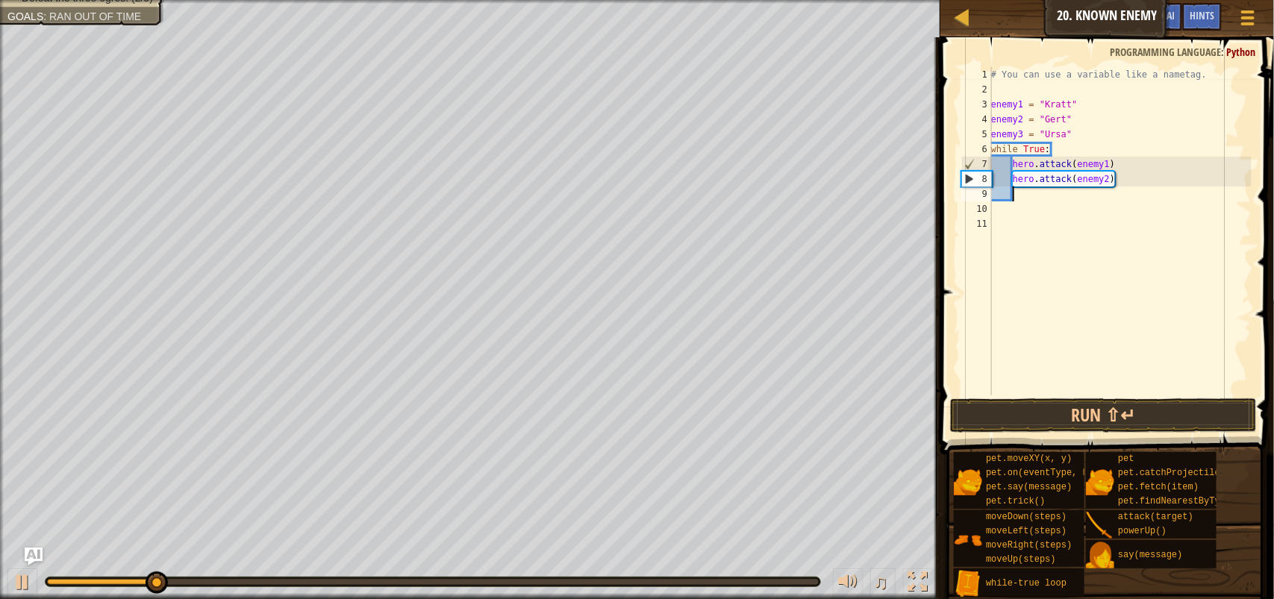
scroll to position [6, 1]
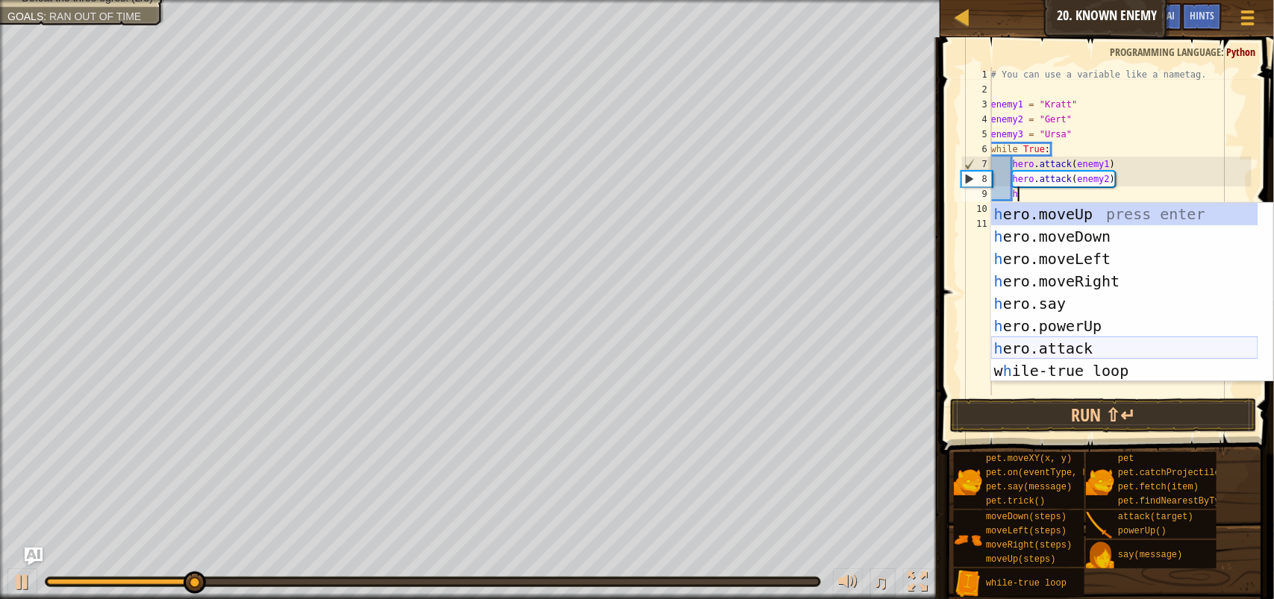
click at [1091, 341] on div "h ero.moveUp press enter h ero.moveDown press enter h ero.moveLeft press enter …" at bounding box center [1124, 315] width 267 height 224
type textarea "hero.attack(enemy)"
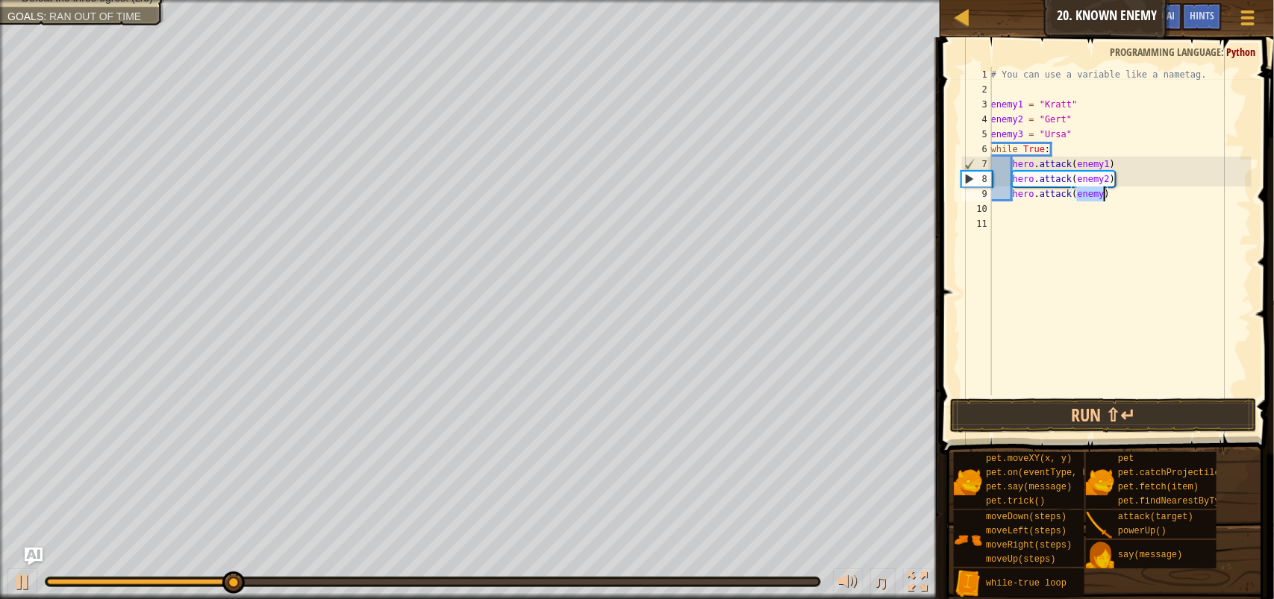
click at [1097, 201] on div "# You can use a variable like a nametag. enemy1 = "[PERSON_NAME]" enemy2 = "[PE…" at bounding box center [1119, 246] width 263 height 358
click at [1104, 195] on div "# You can use a variable like a nametag. enemy1 = "[PERSON_NAME]" enemy2 = "[PE…" at bounding box center [1119, 246] width 263 height 358
type textarea "hero.attack(enemy3)"
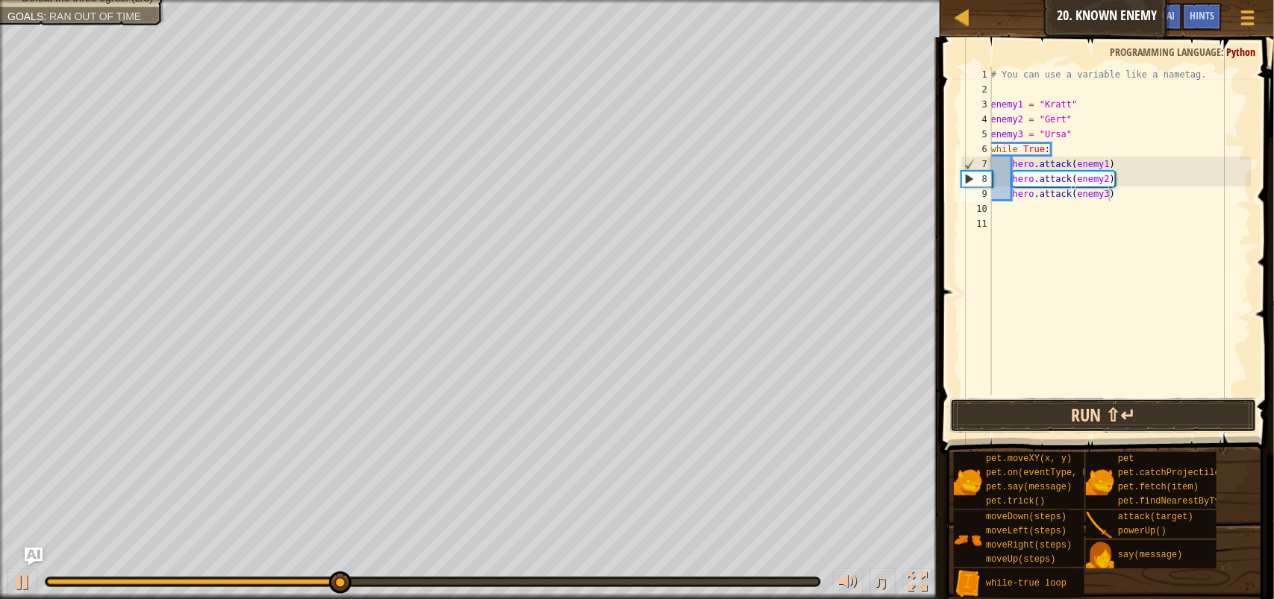
click at [1138, 414] on button "Run ⇧↵" at bounding box center [1103, 415] width 307 height 34
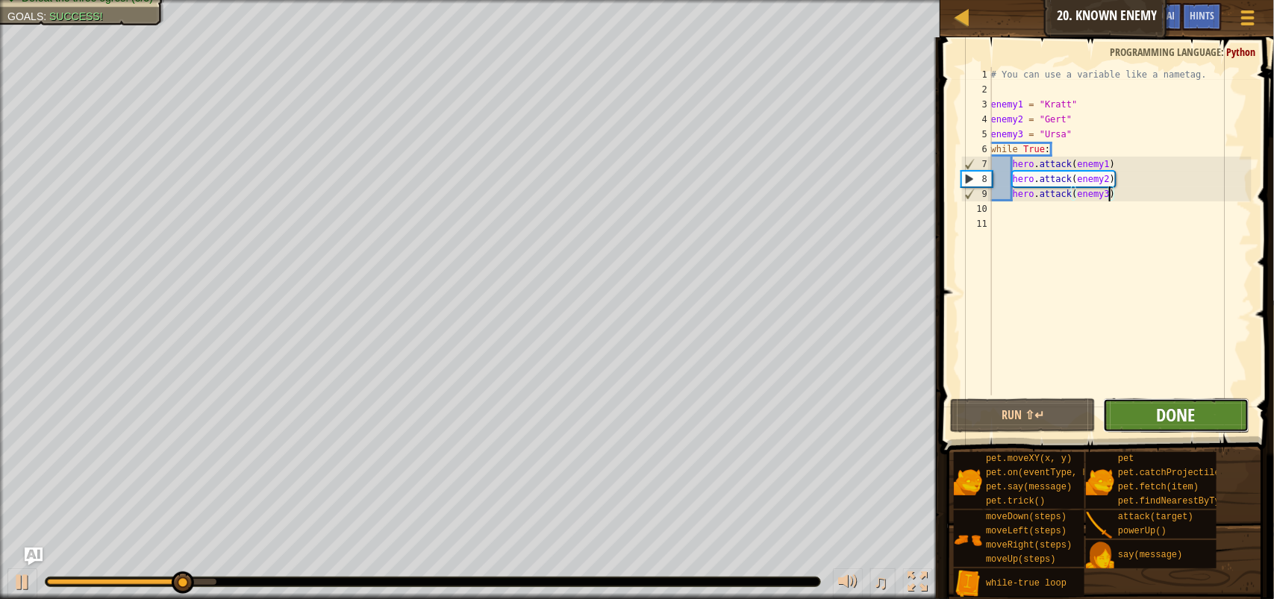
click at [1179, 408] on span "Done" at bounding box center [1175, 415] width 39 height 24
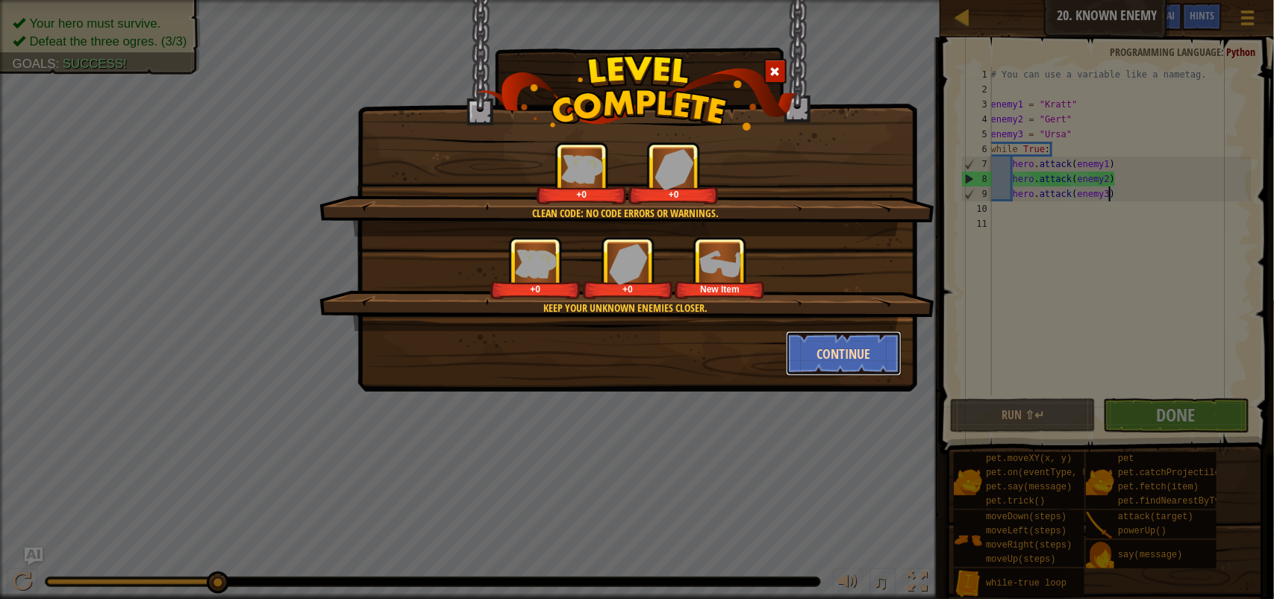
click at [868, 349] on button "Continue" at bounding box center [844, 353] width 116 height 45
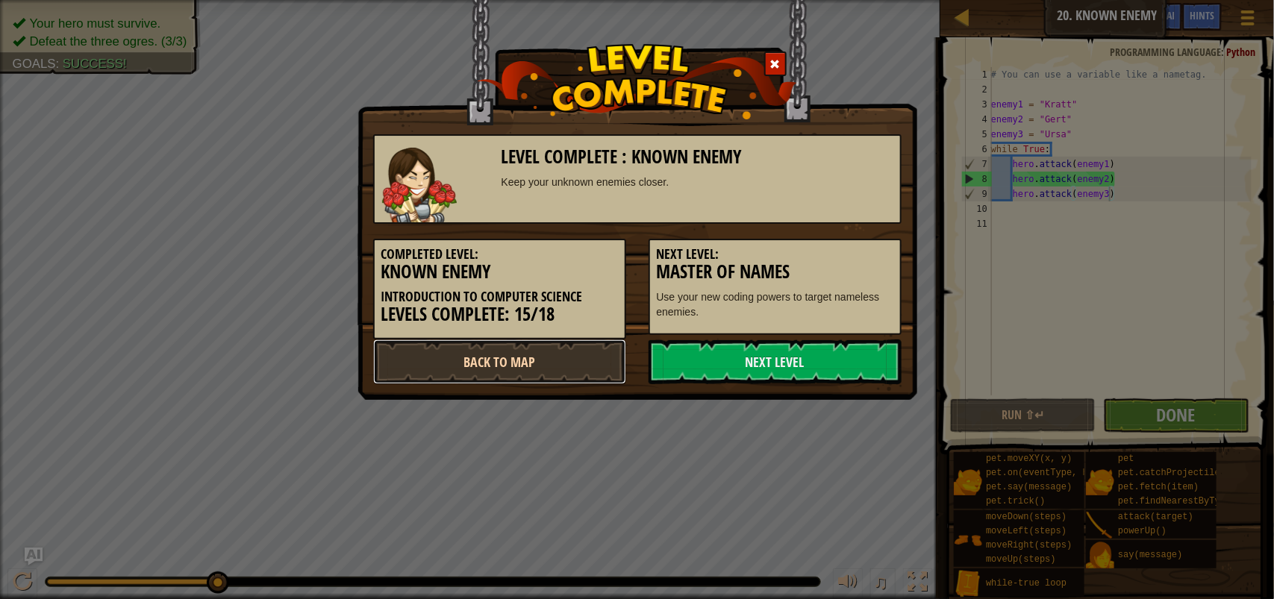
click at [560, 359] on link "Back to Map" at bounding box center [499, 361] width 253 height 45
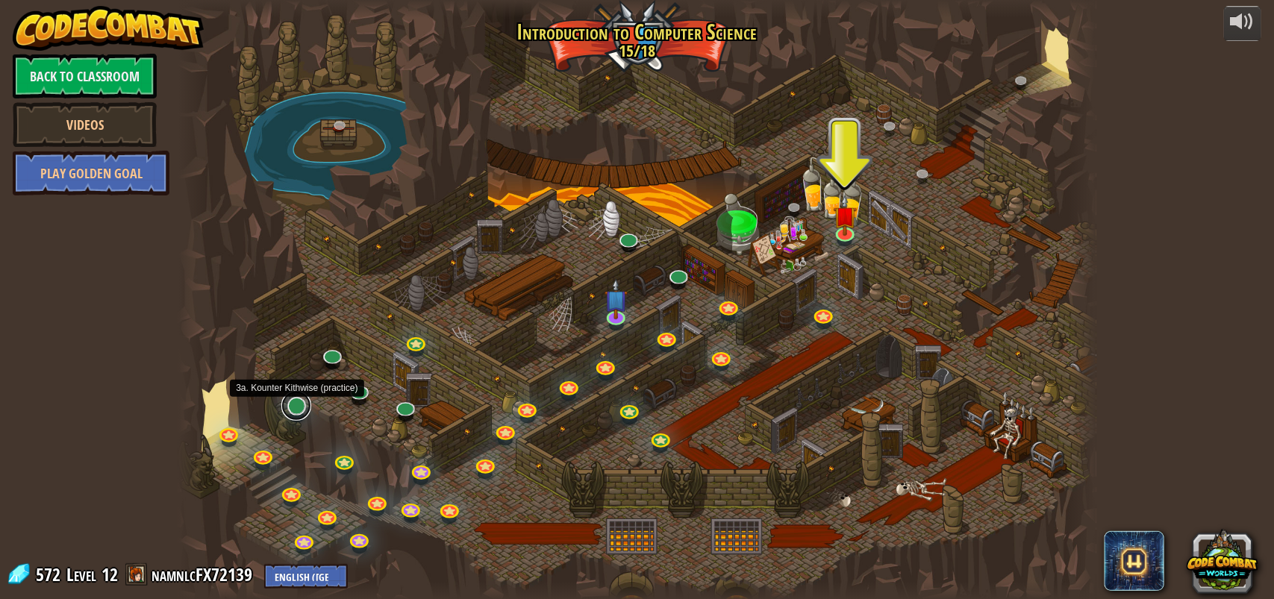
click at [292, 411] on link at bounding box center [296, 406] width 30 height 30
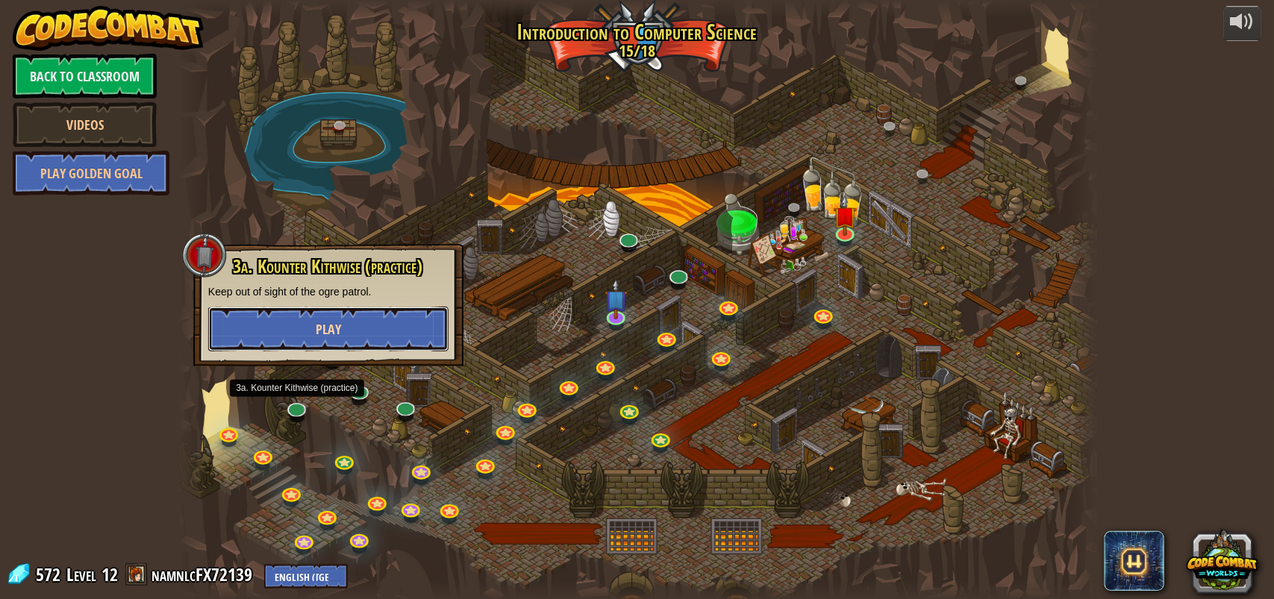
click at [354, 319] on button "Play" at bounding box center [328, 329] width 240 height 45
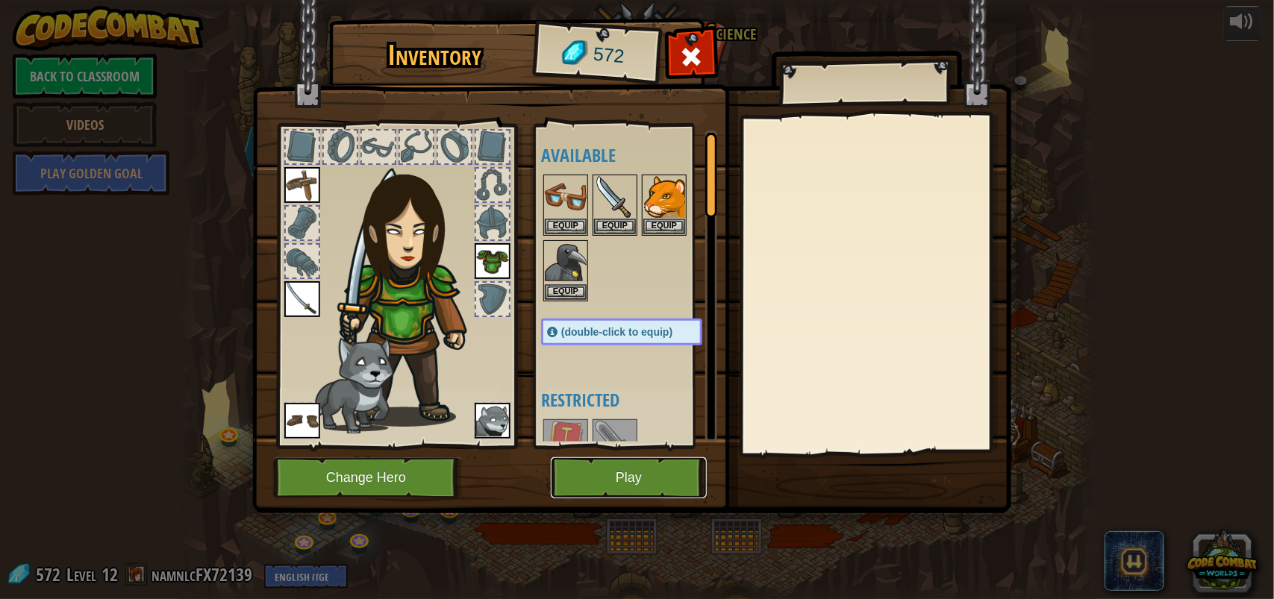
click at [603, 470] on button "Play" at bounding box center [629, 477] width 156 height 41
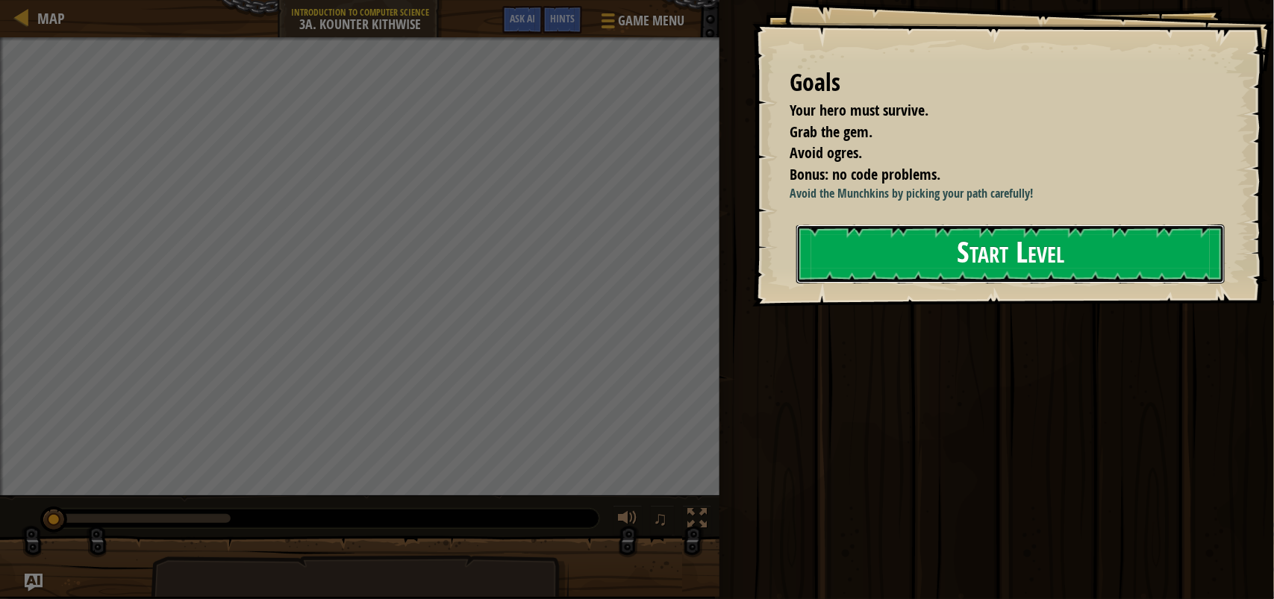
click at [1001, 282] on button "Start Level" at bounding box center [1010, 254] width 428 height 59
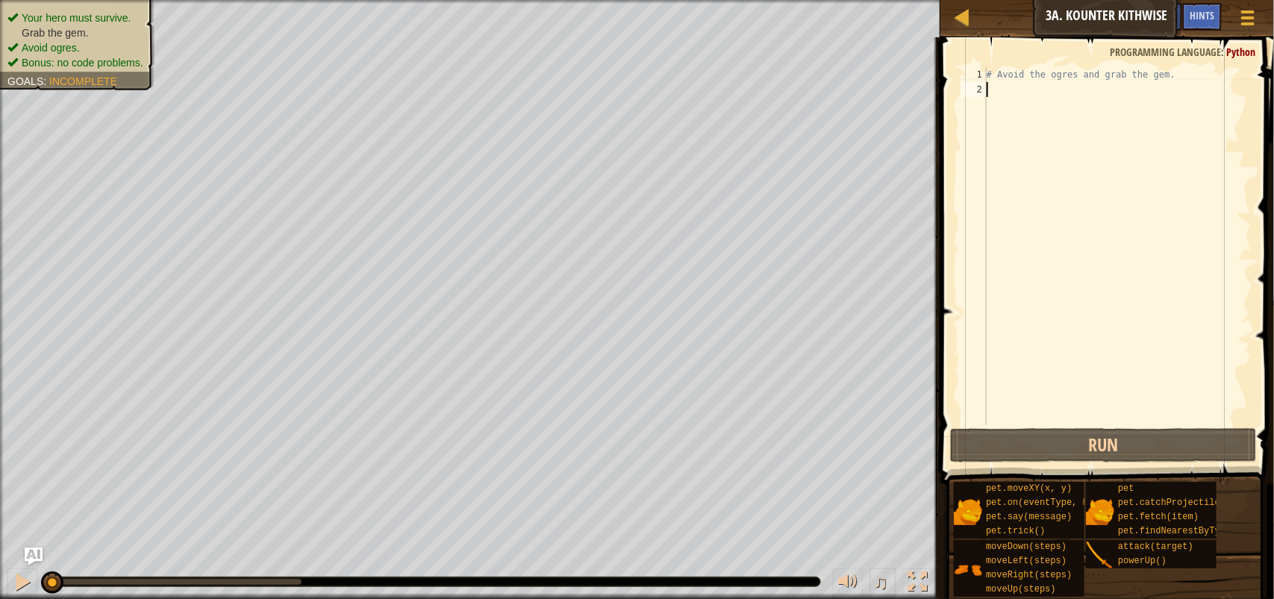
type textarea "h"
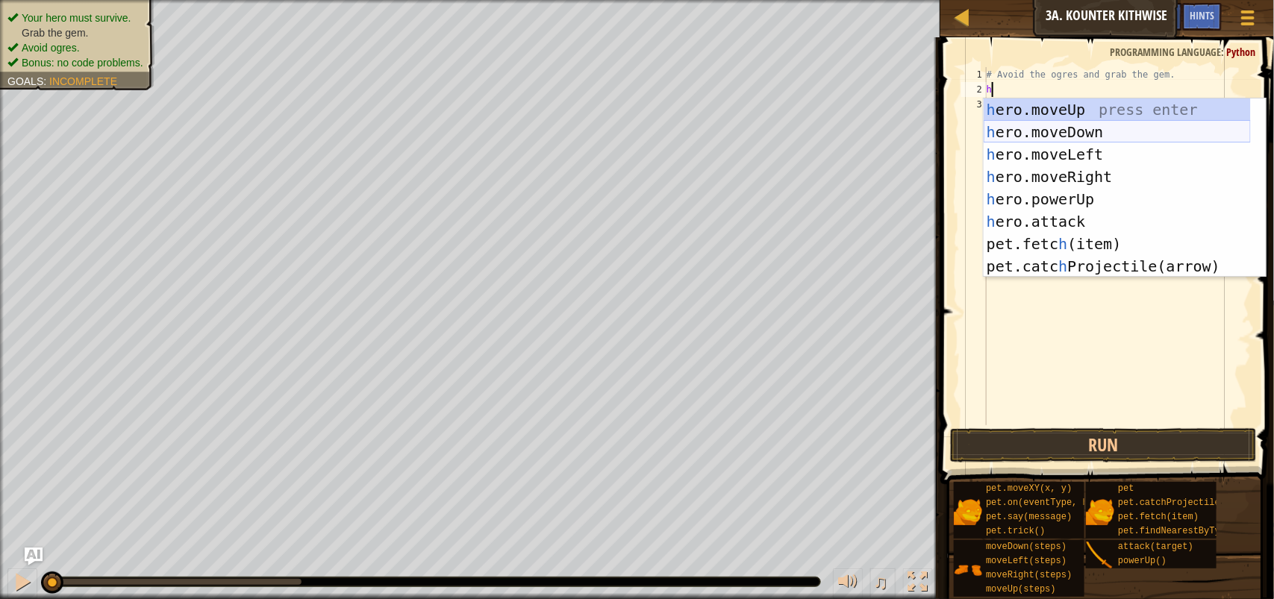
scroll to position [6, 0]
click at [1103, 135] on div "h ero.moveUp press enter h ero.moveDown press enter h ero.moveLeft press enter …" at bounding box center [1116, 210] width 267 height 224
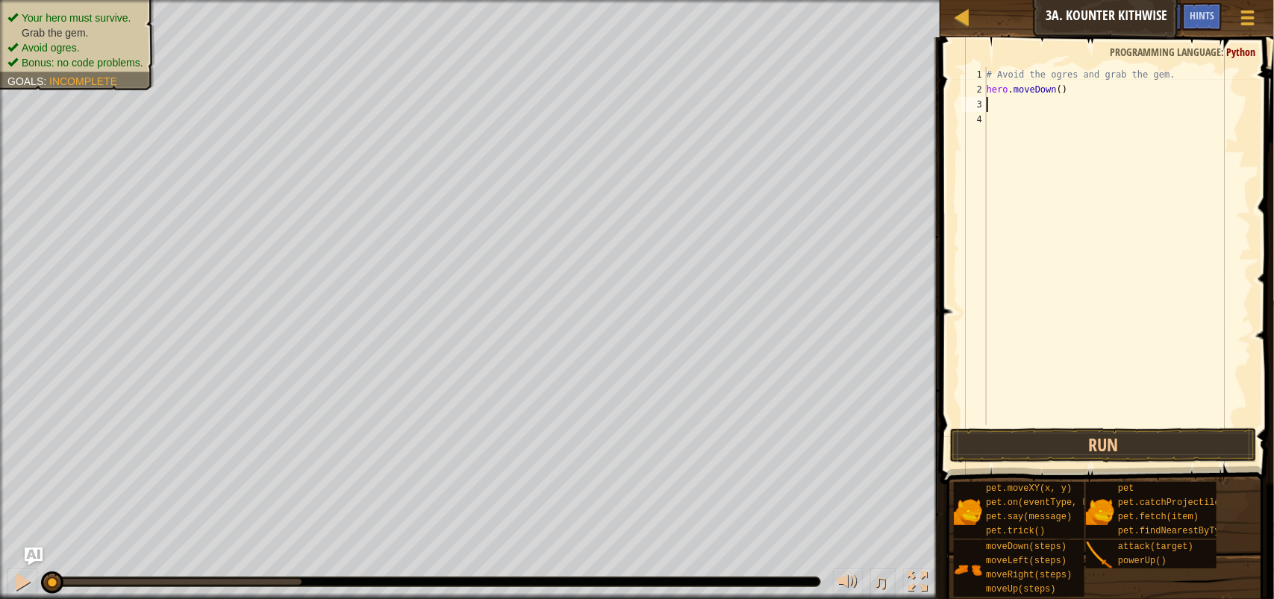
click at [1064, 87] on div "# Avoid the ogres and grab the gem. hero . moveDown ( )" at bounding box center [1117, 261] width 268 height 388
type textarea "hero.moveDown(2)"
click at [1017, 106] on div "# Avoid the ogres and grab the gem. hero . moveDown ( 2 )" at bounding box center [1117, 261] width 268 height 388
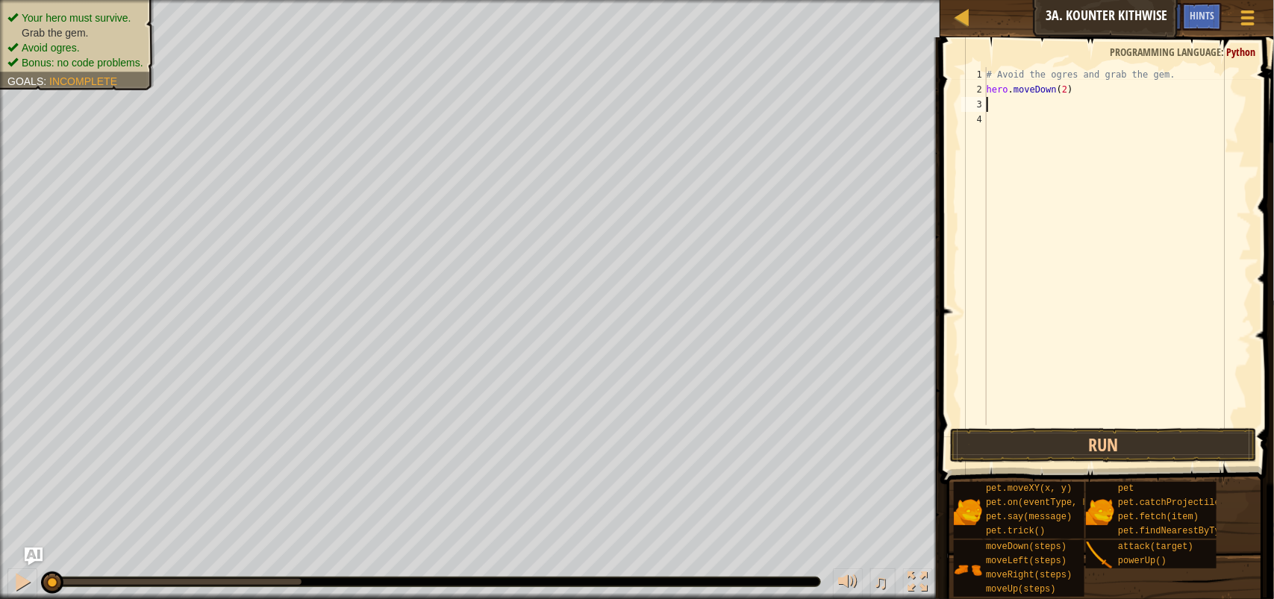
type textarea "h"
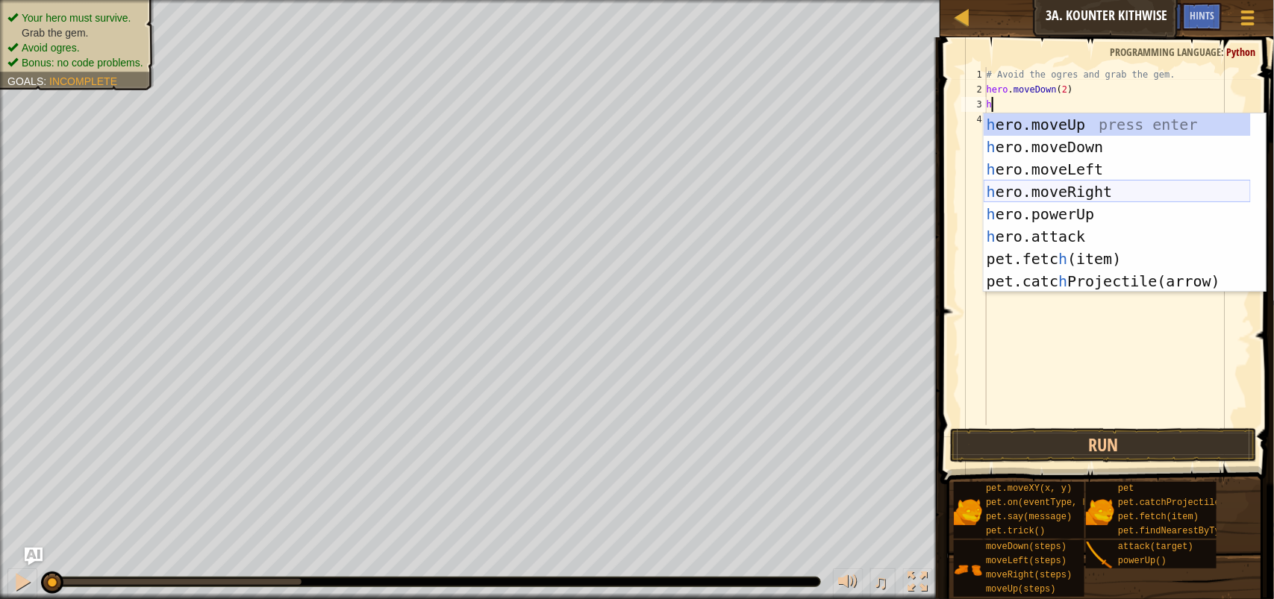
click at [1112, 190] on div "h ero.moveUp press enter h ero.moveDown press enter h ero.moveLeft press enter …" at bounding box center [1116, 225] width 267 height 224
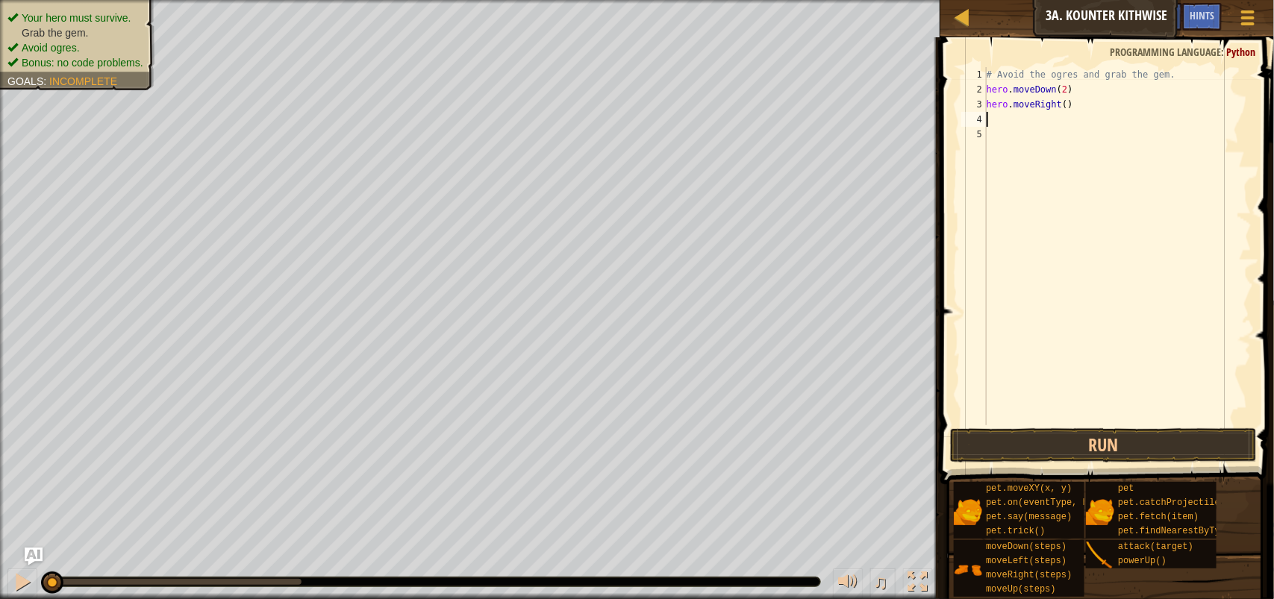
type textarea "h"
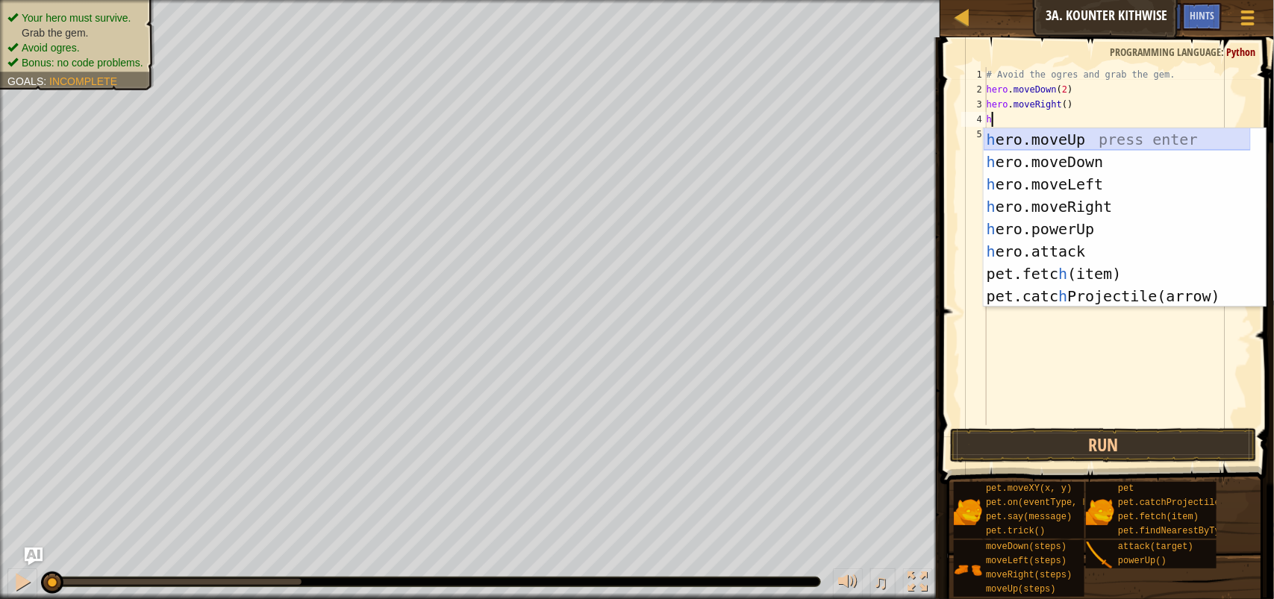
click at [1102, 142] on div "h ero.moveUp press enter h ero.moveDown press enter h ero.moveLeft press enter …" at bounding box center [1116, 240] width 267 height 224
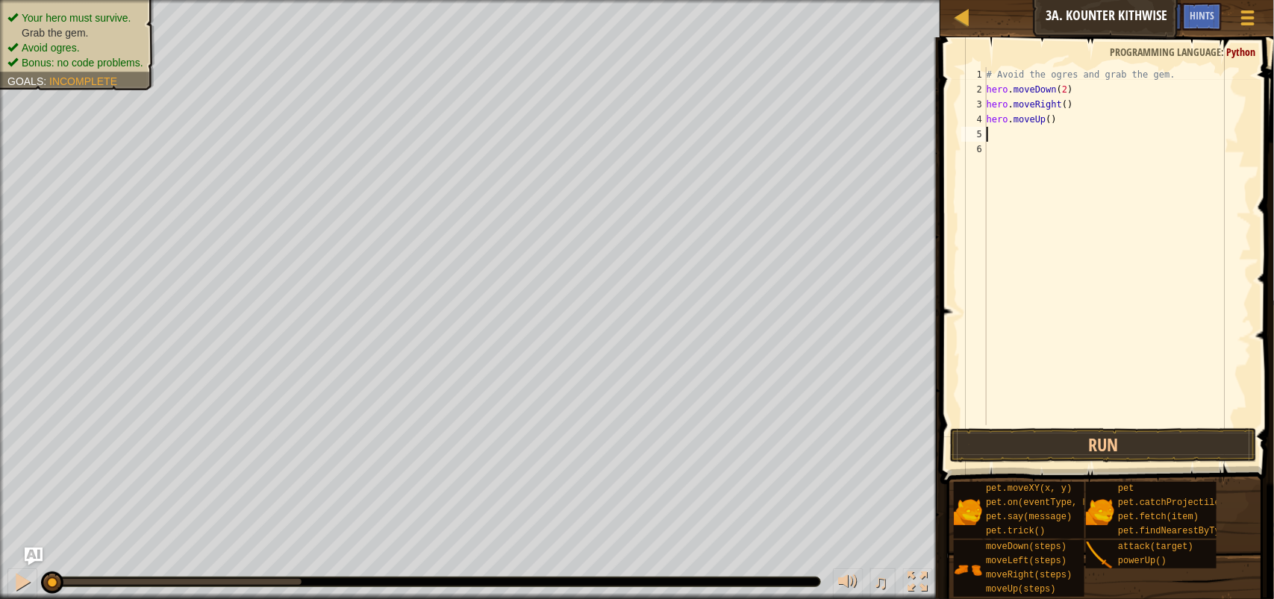
type textarea "h"
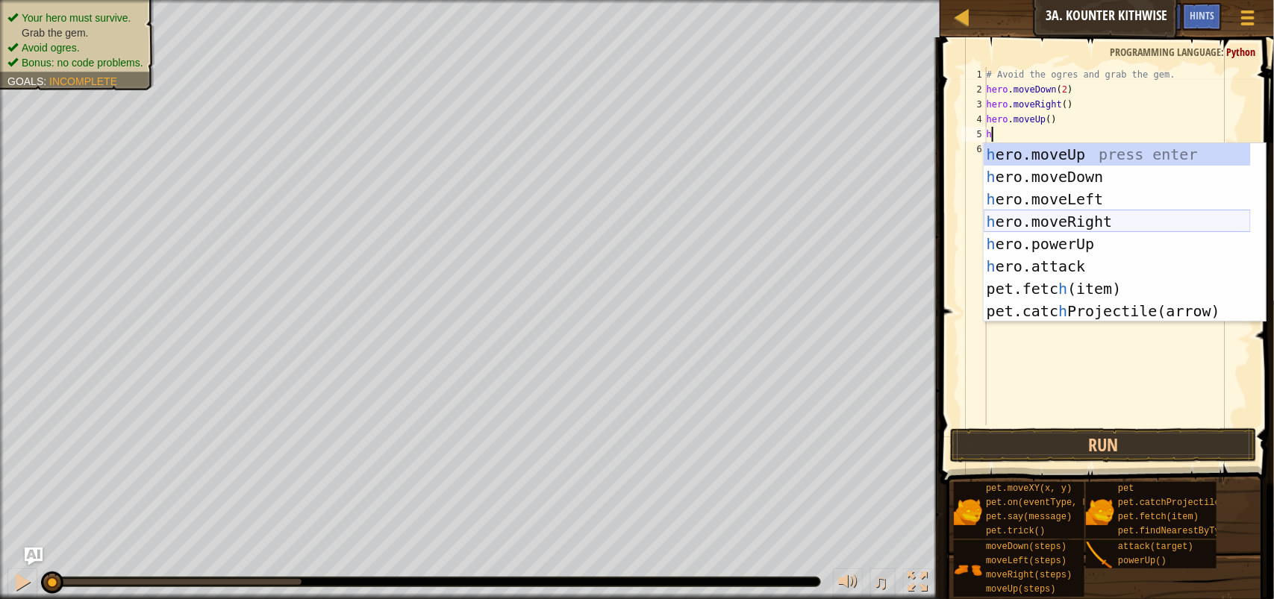
click at [1121, 220] on div "h ero.moveUp press enter h ero.moveDown press enter h ero.moveLeft press enter …" at bounding box center [1116, 255] width 267 height 224
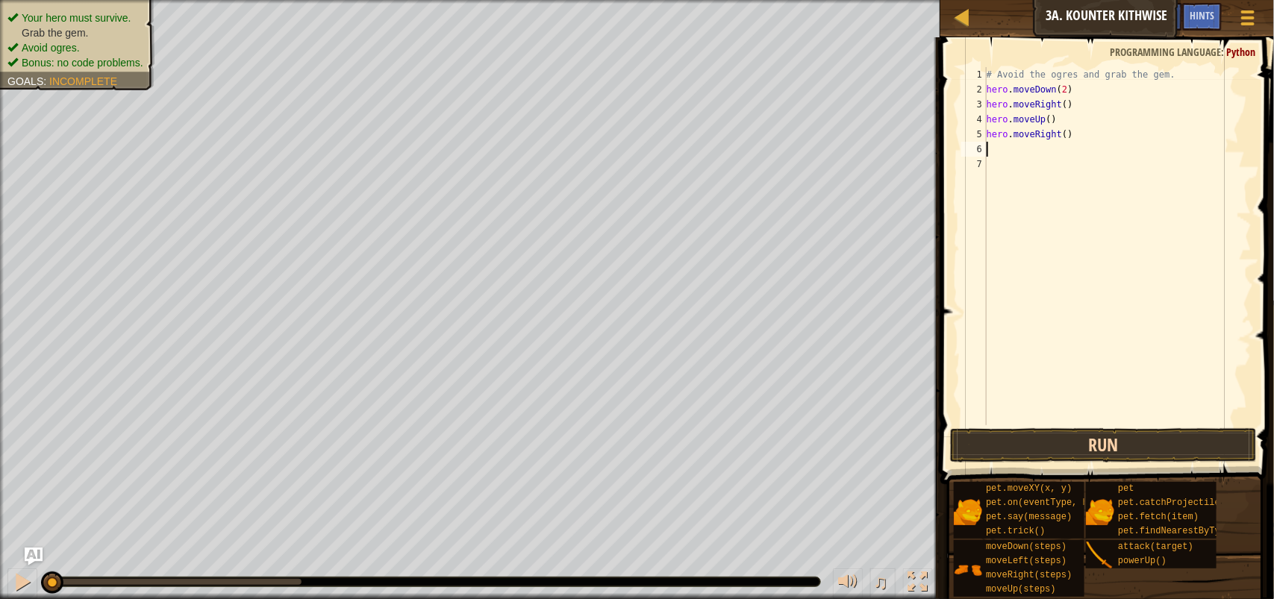
click at [1150, 427] on span at bounding box center [1108, 239] width 345 height 491
click at [1146, 439] on button "Run" at bounding box center [1103, 445] width 307 height 34
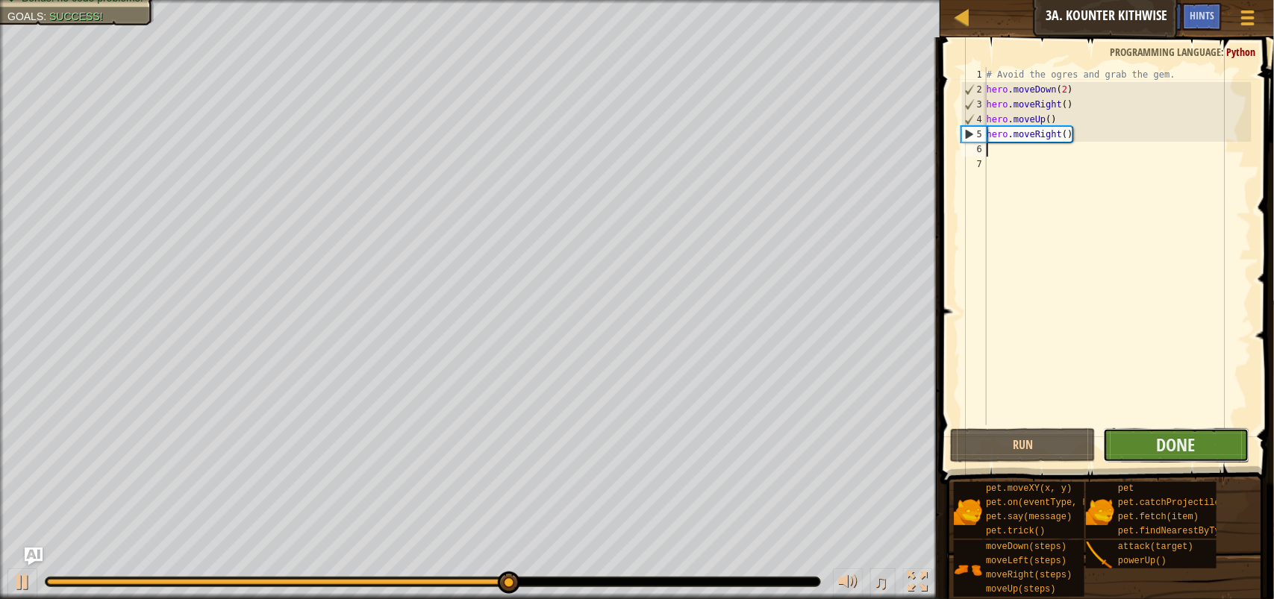
click at [1195, 449] on button "Done" at bounding box center [1175, 445] width 145 height 34
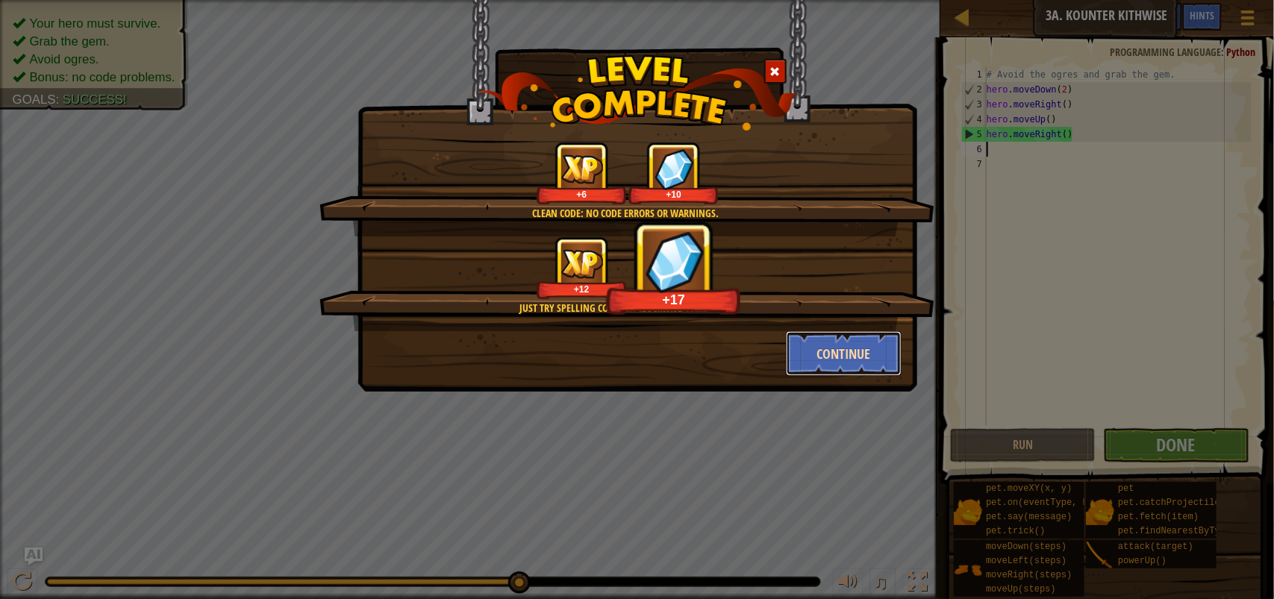
click at [850, 348] on button "Continue" at bounding box center [844, 353] width 116 height 45
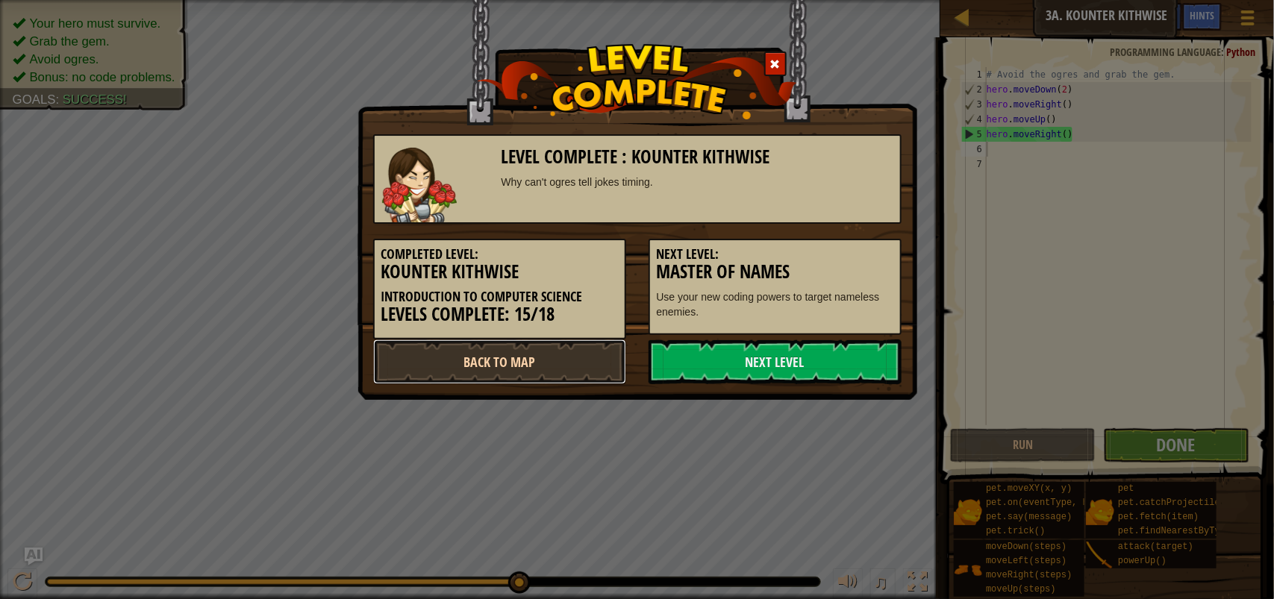
click at [612, 352] on link "Back to Map" at bounding box center [499, 361] width 253 height 45
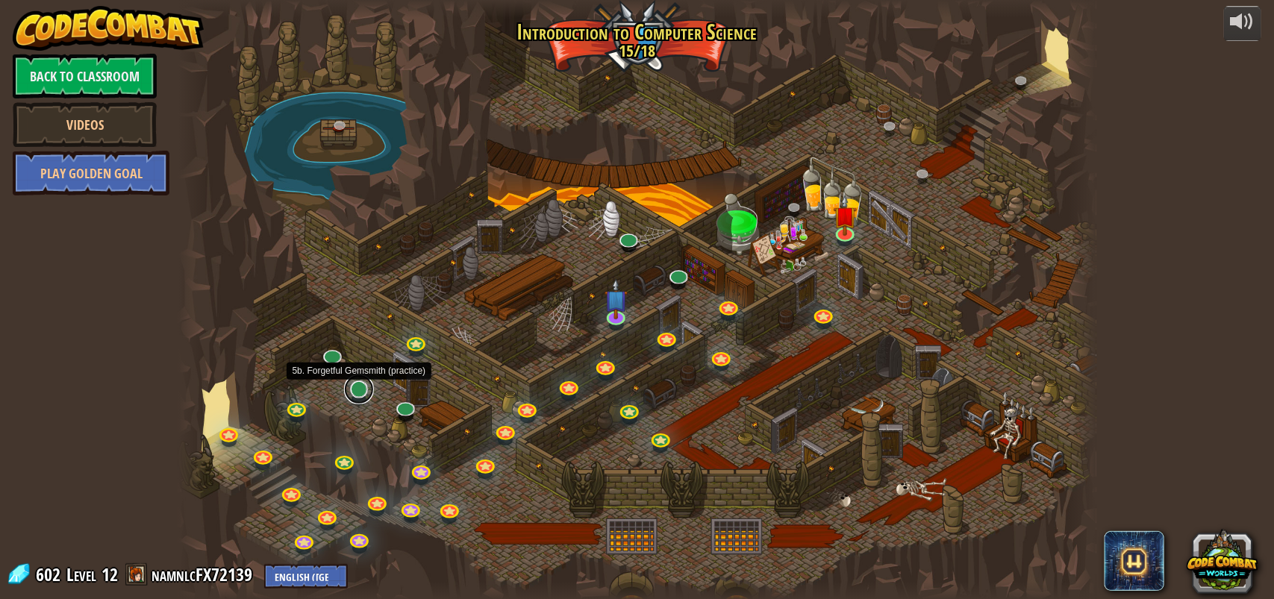
click at [360, 394] on link at bounding box center [359, 390] width 30 height 30
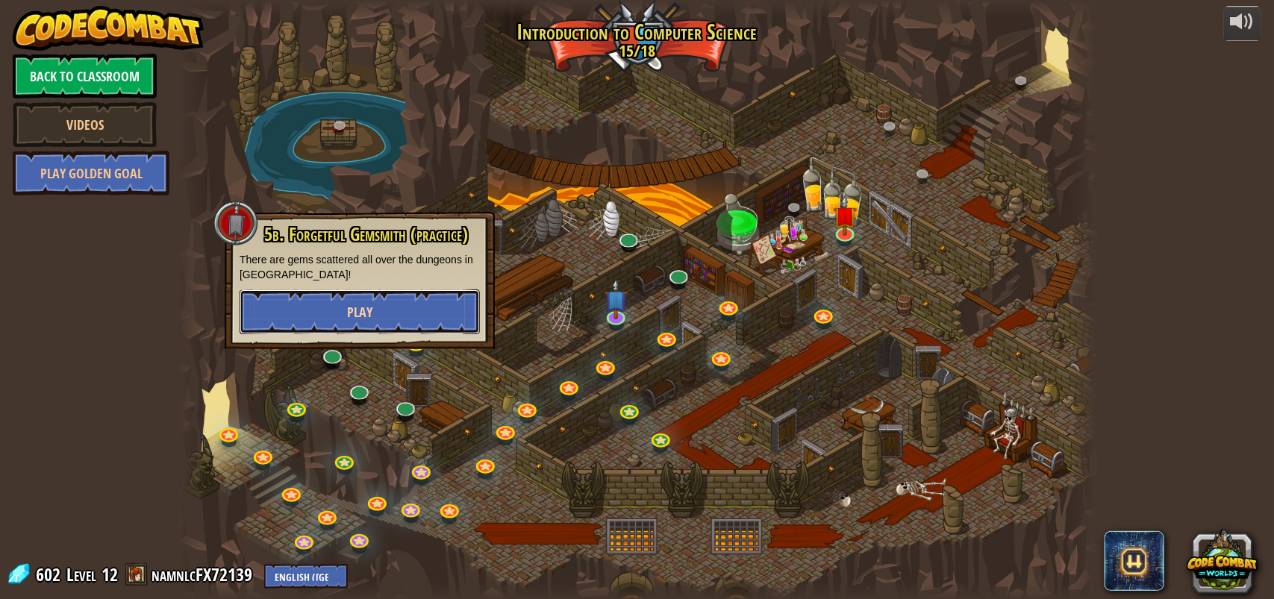
click at [380, 323] on button "Play" at bounding box center [359, 311] width 240 height 45
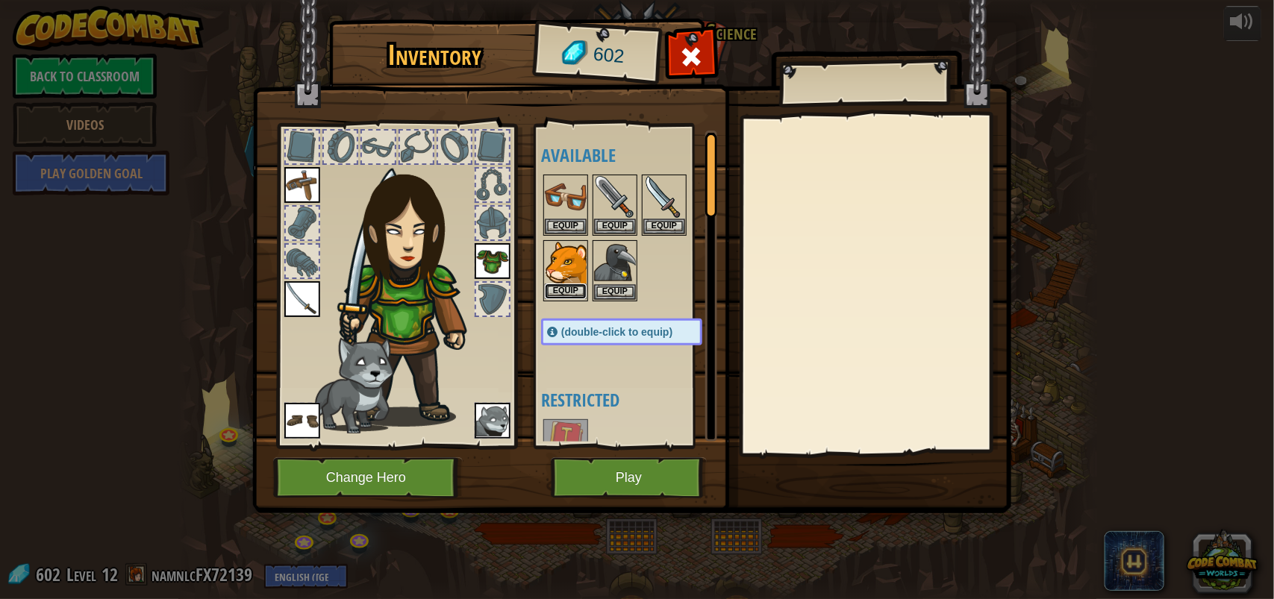
click at [567, 289] on button "Equip" at bounding box center [566, 291] width 42 height 16
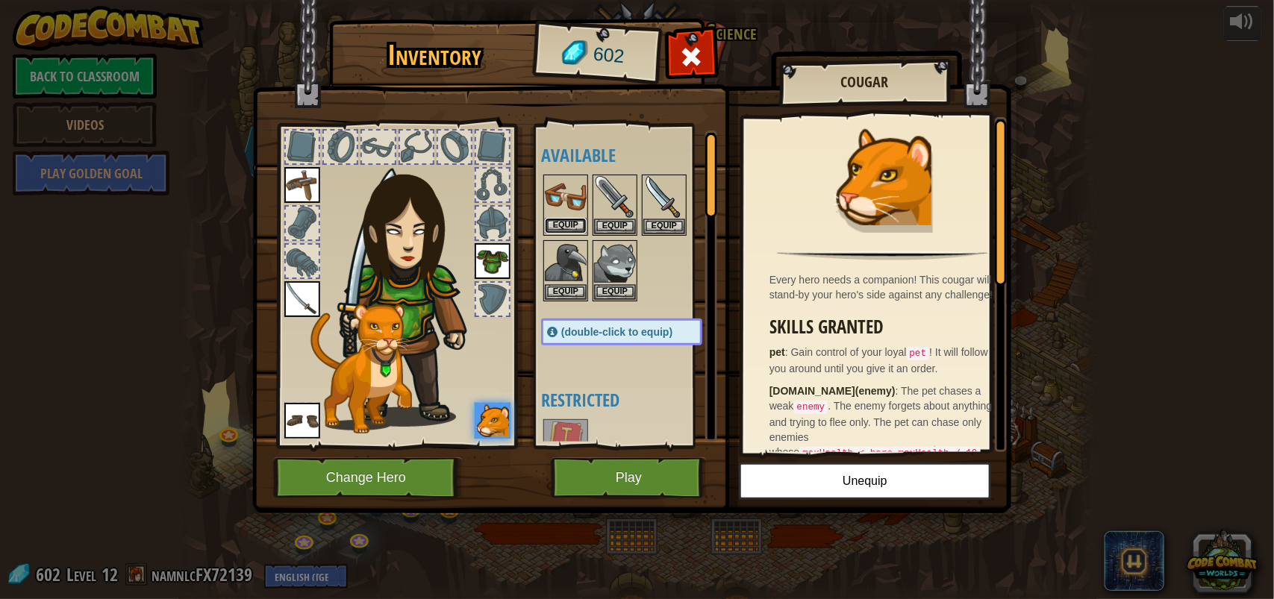
click at [568, 231] on button "Equip" at bounding box center [566, 226] width 42 height 16
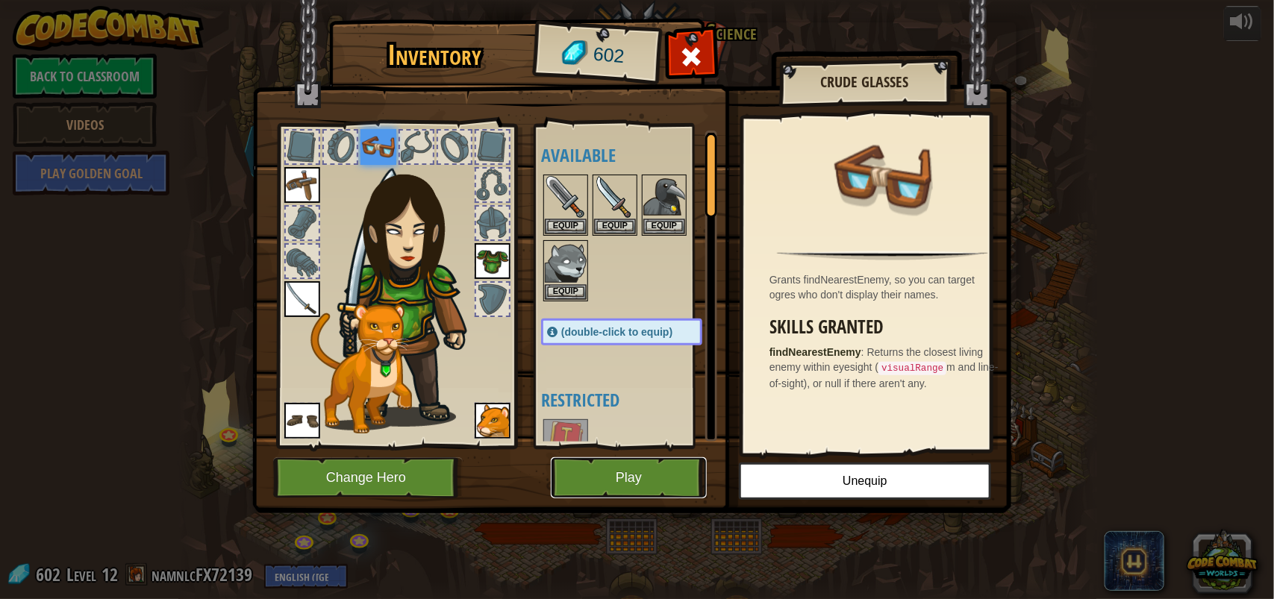
click at [633, 474] on button "Play" at bounding box center [629, 477] width 156 height 41
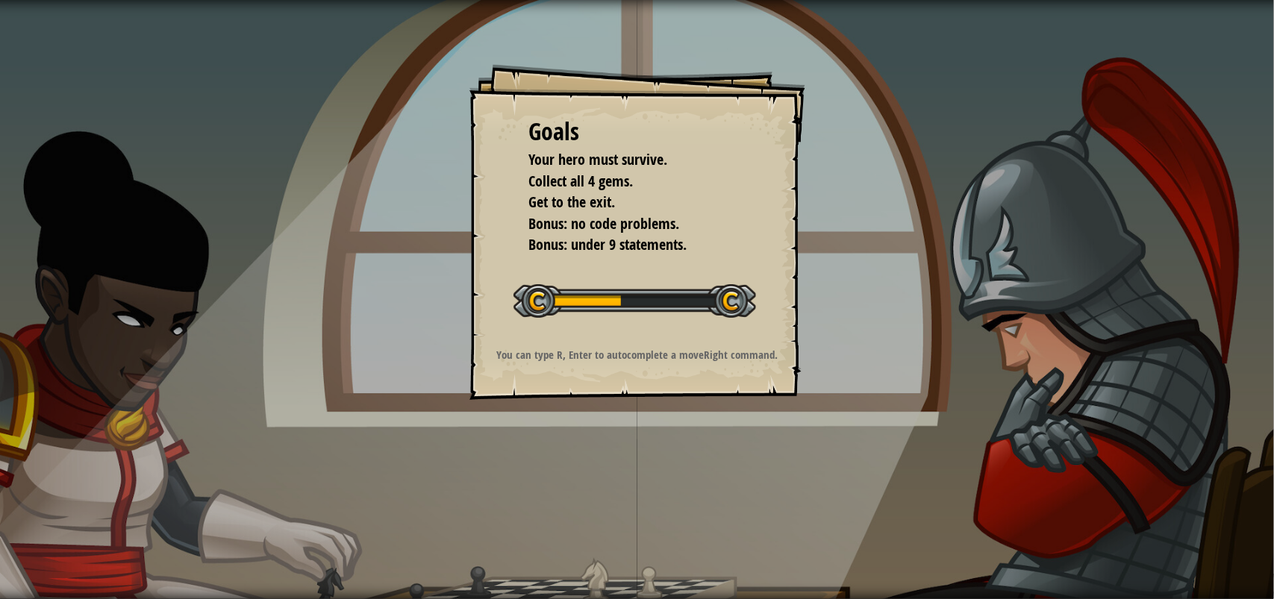
drag, startPoint x: 531, startPoint y: 163, endPoint x: 587, endPoint y: 213, distance: 75.0
click at [587, 213] on ul "Your hero must survive. Collect all 4 gems. Get to the exit. Bonus: no code pro…" at bounding box center [637, 202] width 216 height 107
click at [590, 207] on ul "Your hero must survive. Collect all 4 gems. Get to the exit. Bonus: no code pro…" at bounding box center [637, 202] width 216 height 107
click at [592, 200] on span "Get to the exit." at bounding box center [572, 202] width 87 height 20
click at [592, 191] on span "Collect all 4 gems." at bounding box center [581, 181] width 104 height 20
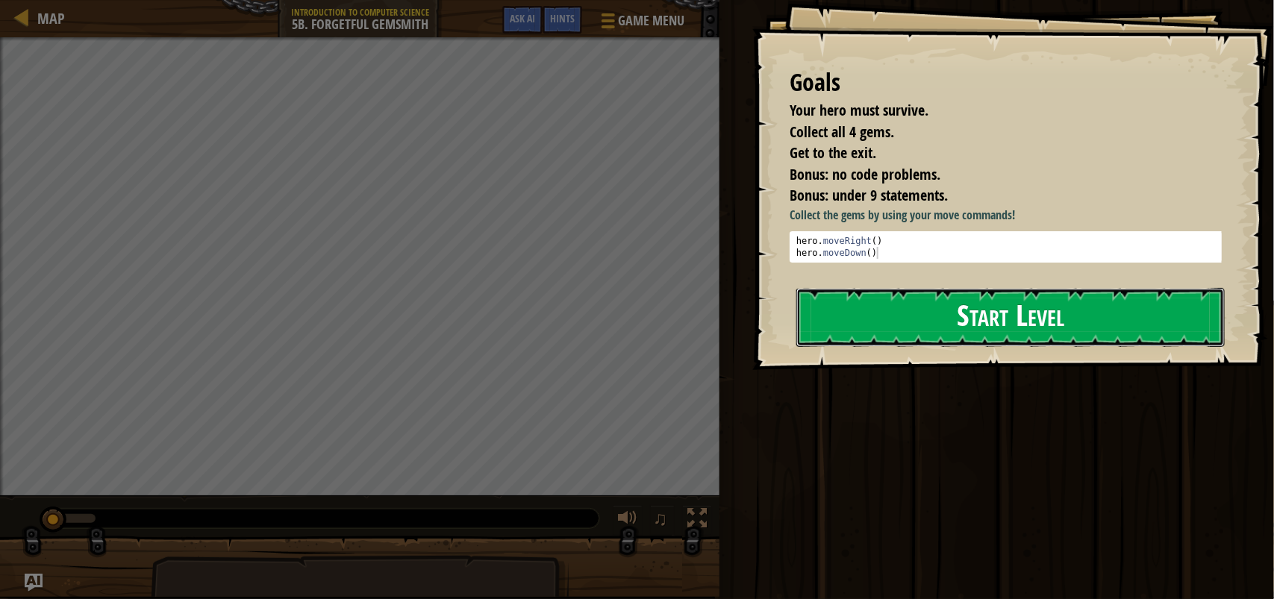
click at [978, 325] on button "Start Level" at bounding box center [1010, 317] width 428 height 59
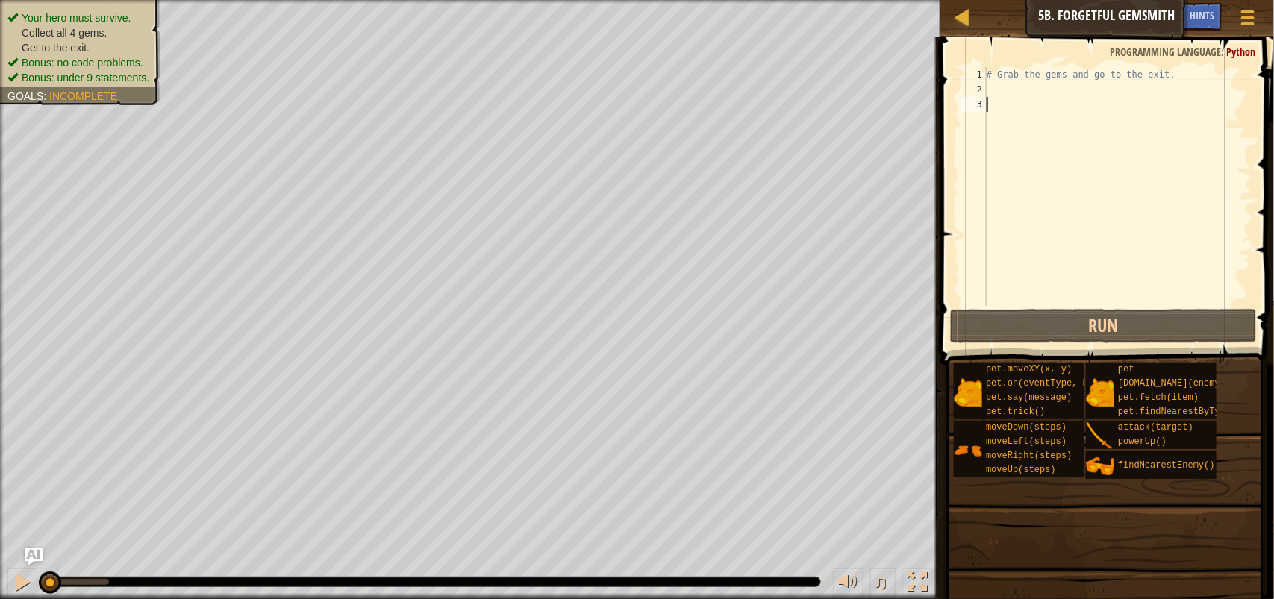
scroll to position [6, 0]
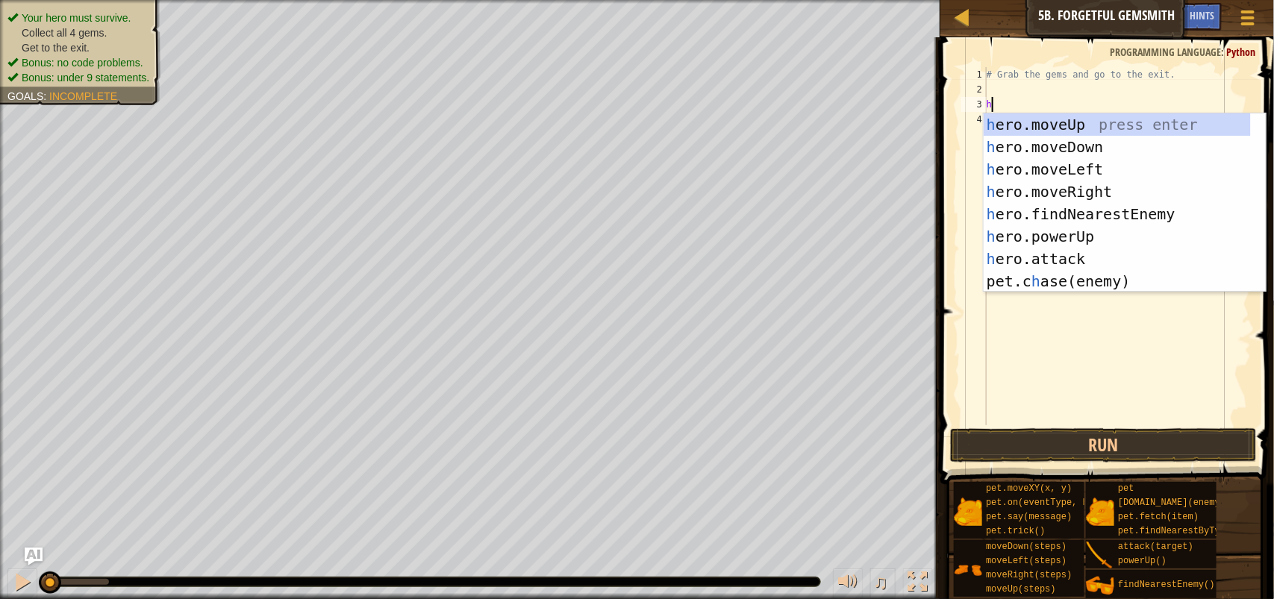
type textarea "h"
click at [1113, 192] on div "h ero.moveUp press enter h ero.moveDown press enter h ero.moveLeft press enter …" at bounding box center [1116, 225] width 267 height 224
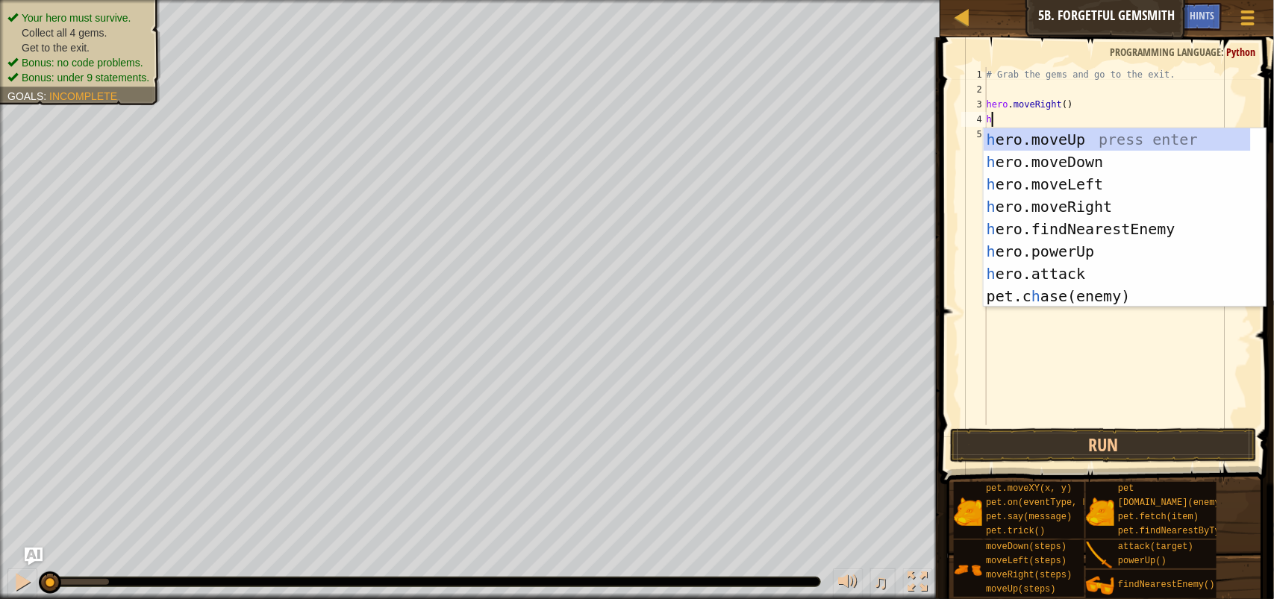
type textarea "h"
click at [1127, 168] on div "h ero.moveUp press enter h ero.moveDown press enter h ero.moveLeft press enter …" at bounding box center [1116, 240] width 267 height 224
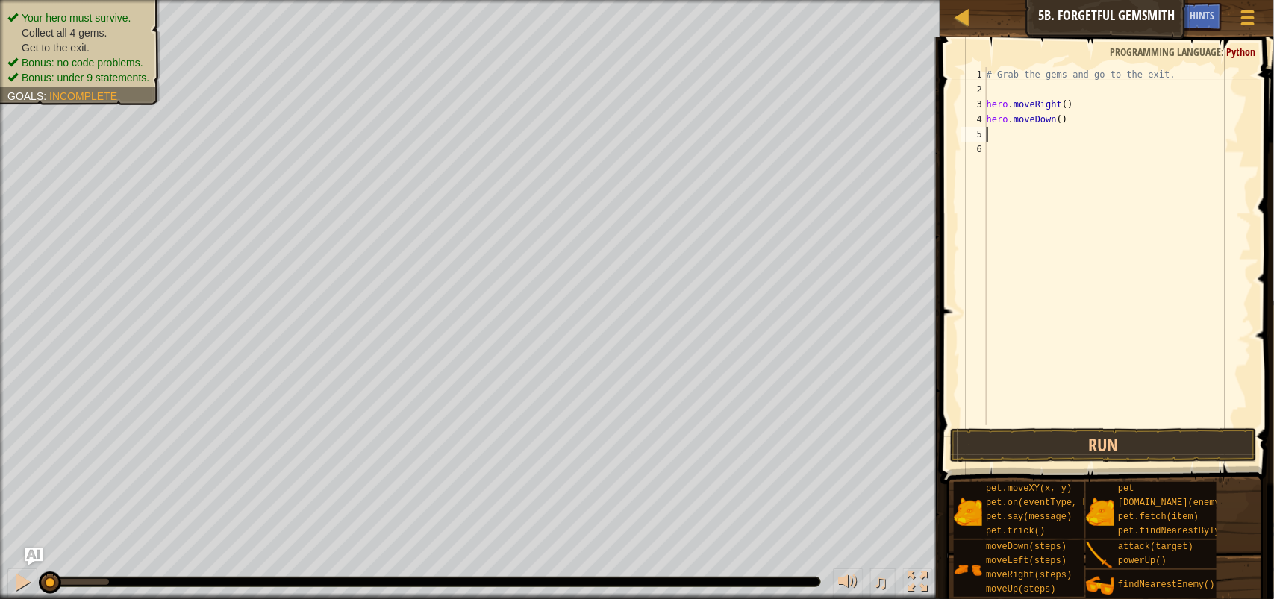
type textarea "h"
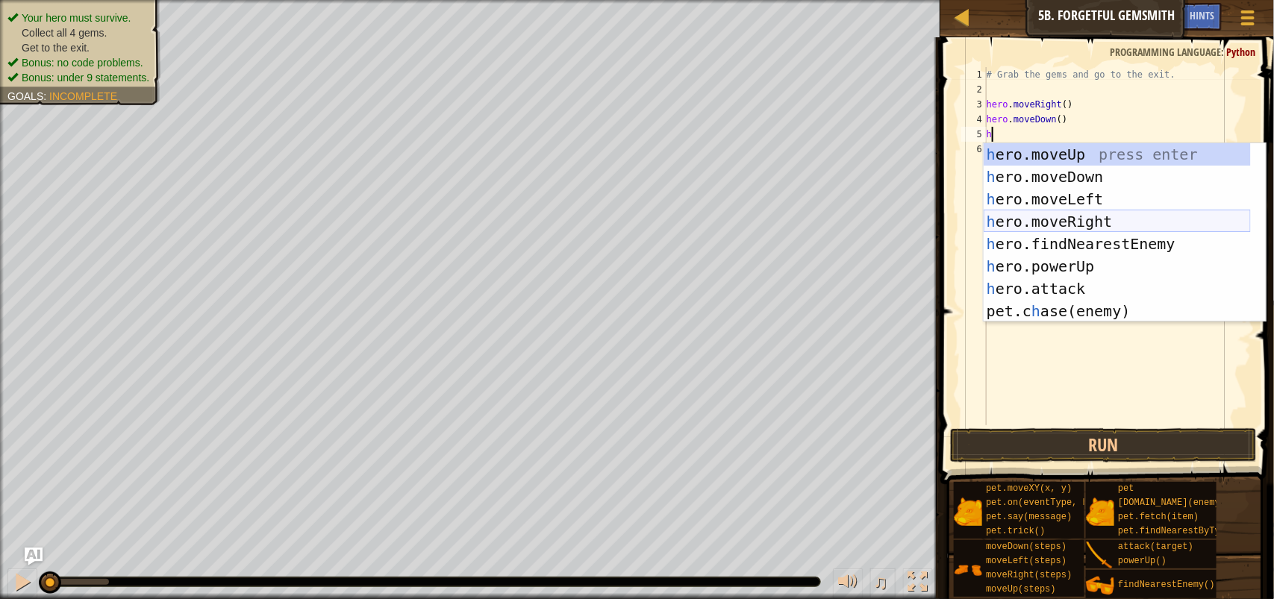
click at [1123, 220] on div "h ero.moveUp press enter h ero.moveDown press enter h ero.moveLeft press enter …" at bounding box center [1116, 255] width 267 height 224
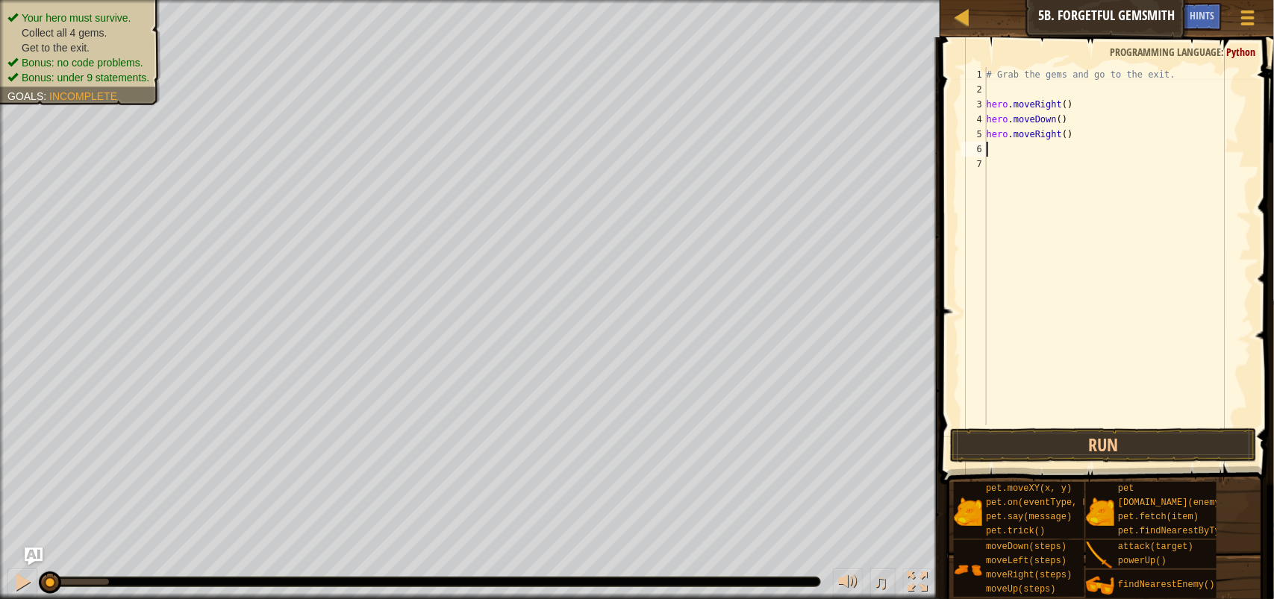
click at [1069, 137] on div "# Grab the gems and go to the exit. hero . moveRight ( ) hero . moveDown ( ) he…" at bounding box center [1117, 261] width 268 height 388
type textarea "hero.moveRight(2)"
click at [1016, 160] on div "# Grab the gems and go to the exit. hero . moveRight ( ) hero . moveDown ( ) he…" at bounding box center [1117, 261] width 268 height 388
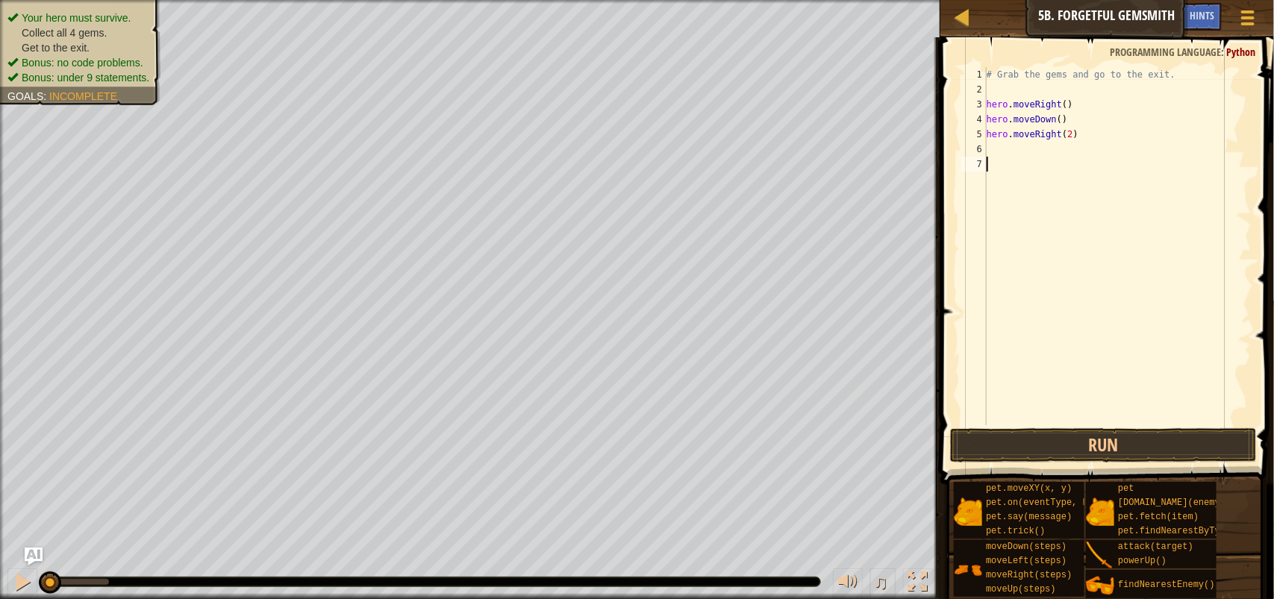
click at [1011, 143] on div "# Grab the gems and go to the exit. hero . moveRight ( ) hero . moveDown ( ) he…" at bounding box center [1117, 261] width 268 height 388
type textarea "h"
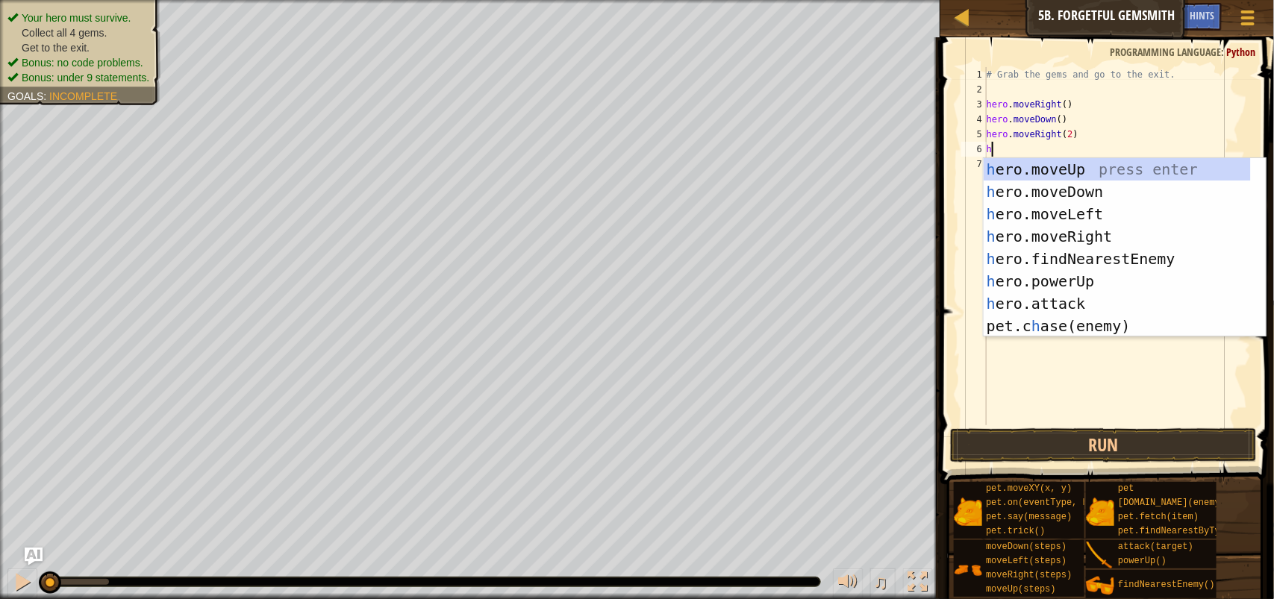
click at [1063, 154] on div "# Grab the gems and go to the exit. hero . moveRight ( ) hero . moveDown ( ) he…" at bounding box center [1117, 261] width 268 height 388
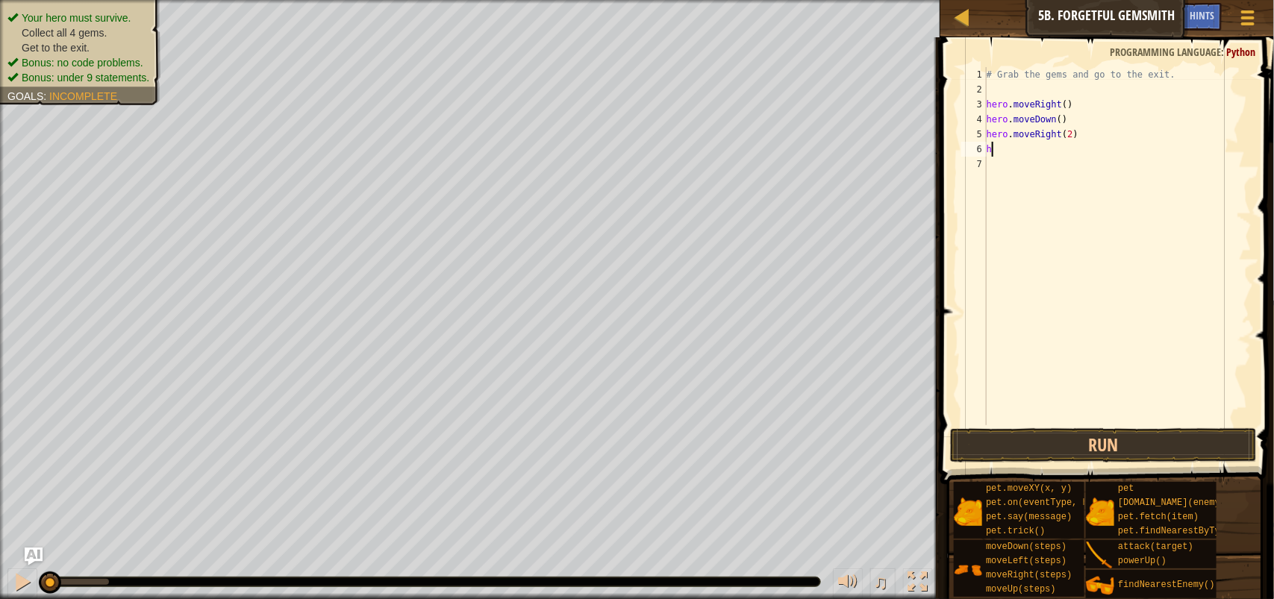
click at [1071, 165] on div "# Grab the gems and go to the exit. hero . moveRight ( ) hero . moveDown ( ) he…" at bounding box center [1117, 261] width 268 height 388
type textarea "h"
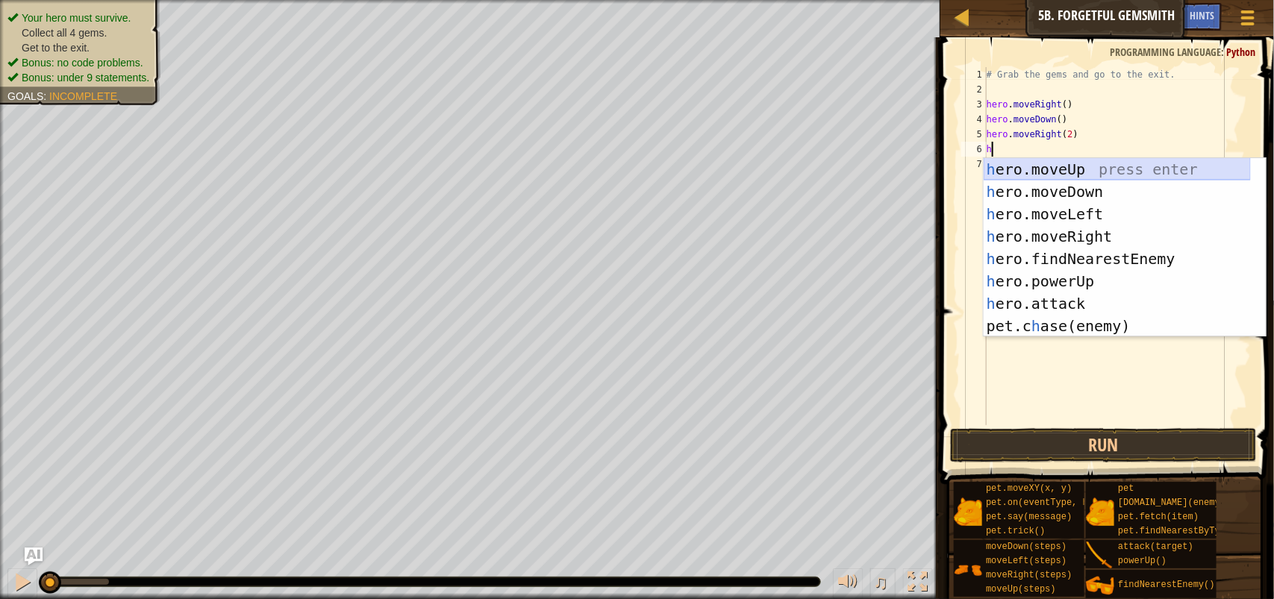
click at [1093, 166] on div "h ero.moveUp press enter h ero.moveDown press enter h ero.moveLeft press enter …" at bounding box center [1116, 270] width 267 height 224
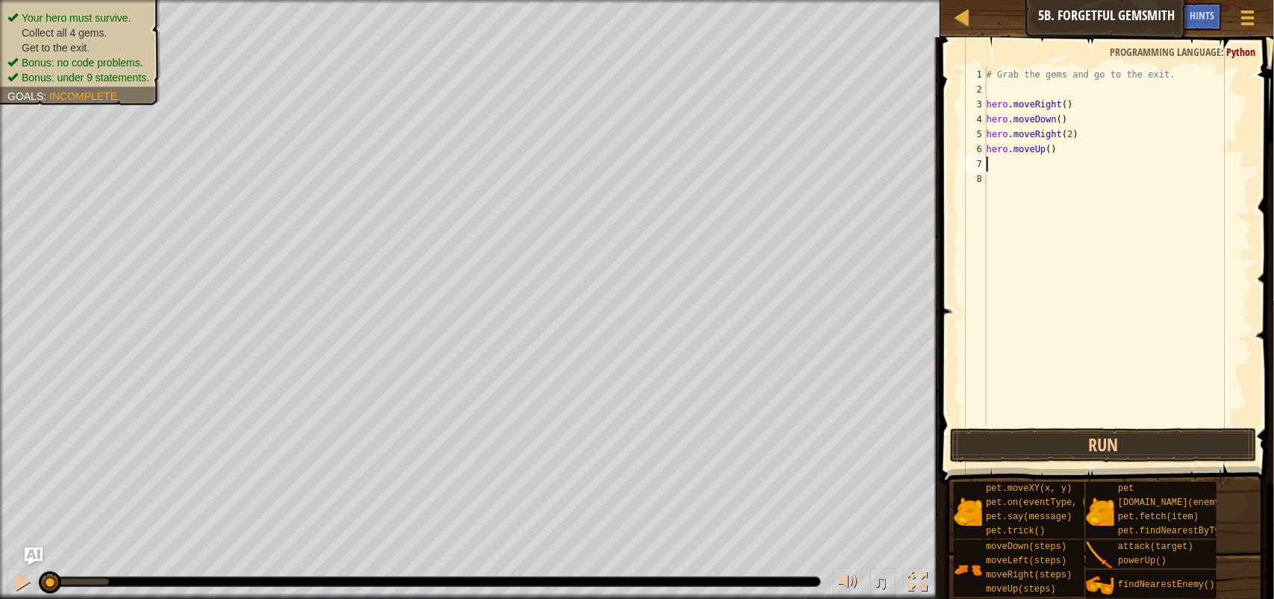
type textarea "h"
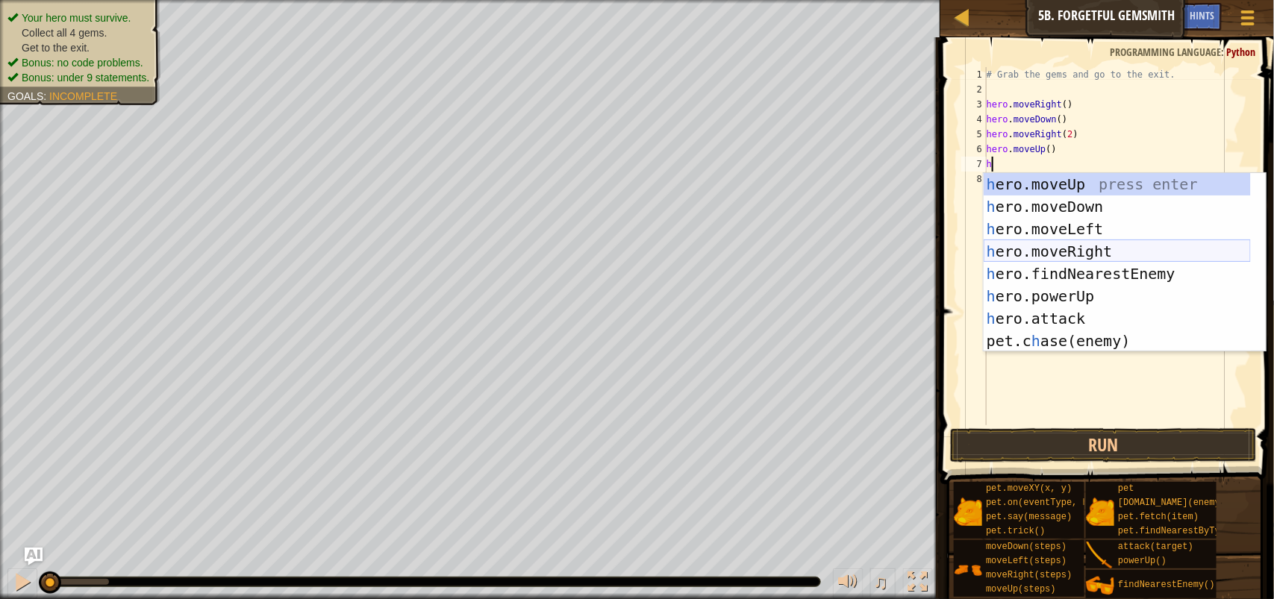
click at [1109, 255] on div "h ero.moveUp press enter h ero.moveDown press enter h ero.moveLeft press enter …" at bounding box center [1116, 285] width 267 height 224
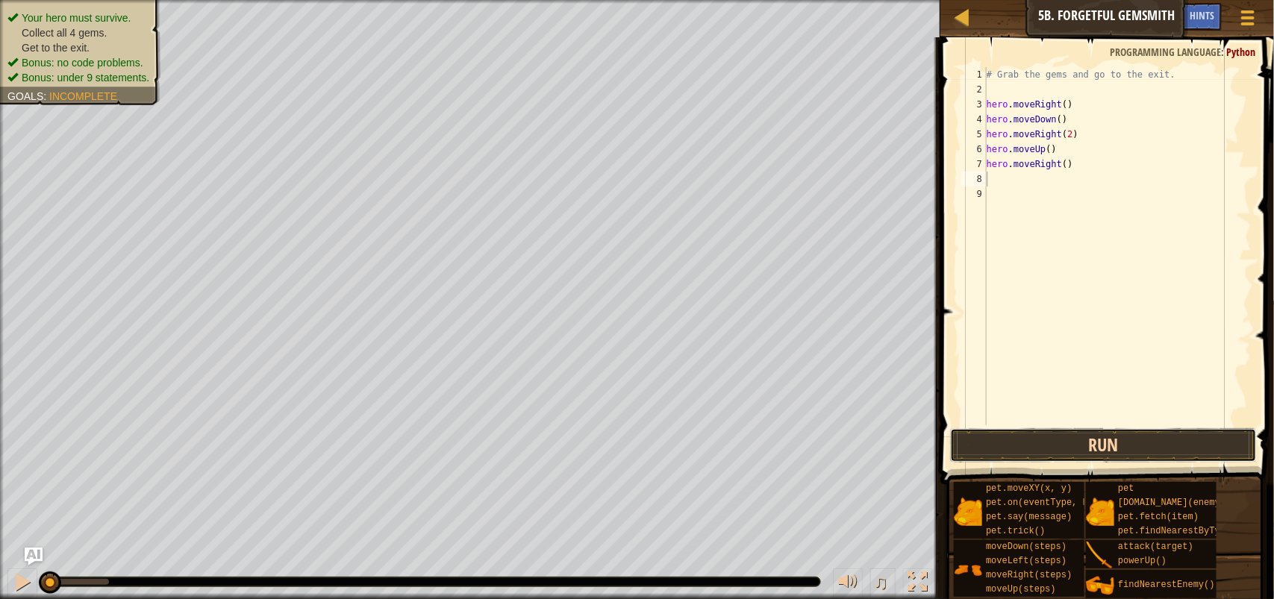
click at [1121, 440] on button "Run" at bounding box center [1103, 445] width 307 height 34
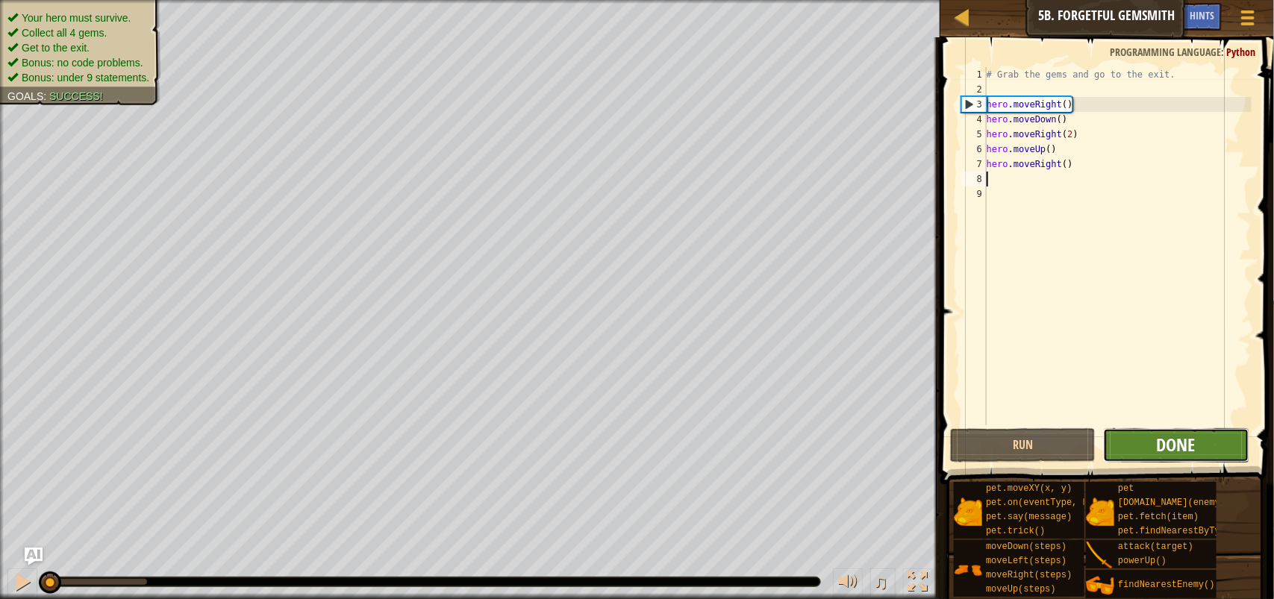
click at [1194, 442] on span "Done" at bounding box center [1175, 445] width 39 height 24
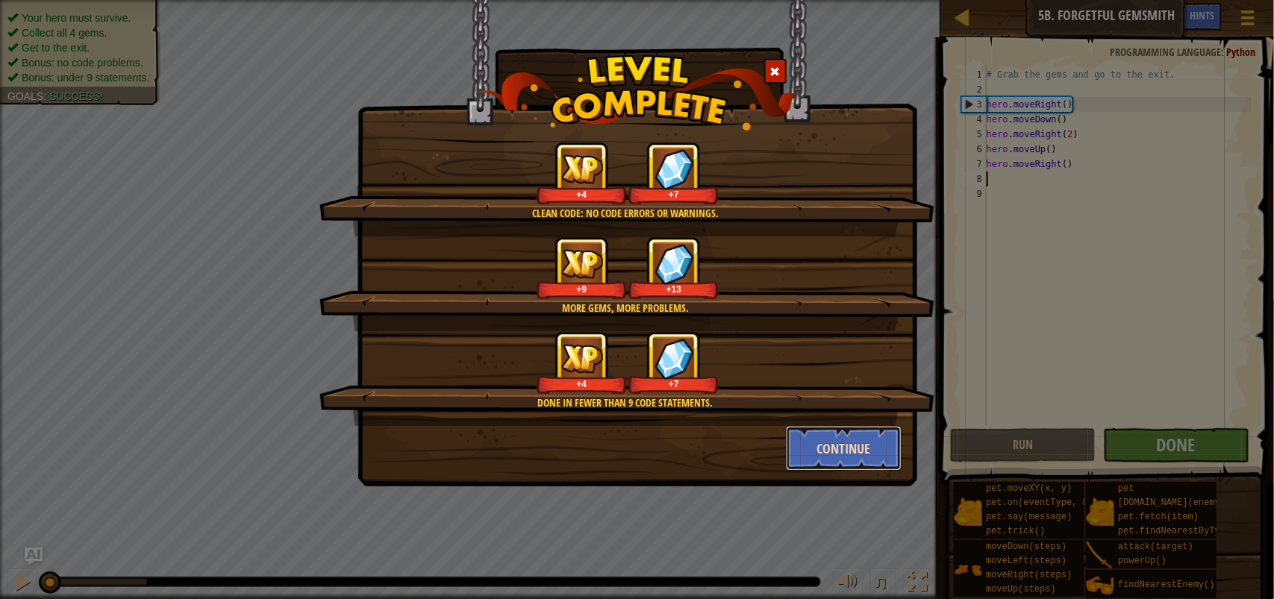
click at [849, 448] on button "Continue" at bounding box center [844, 448] width 116 height 45
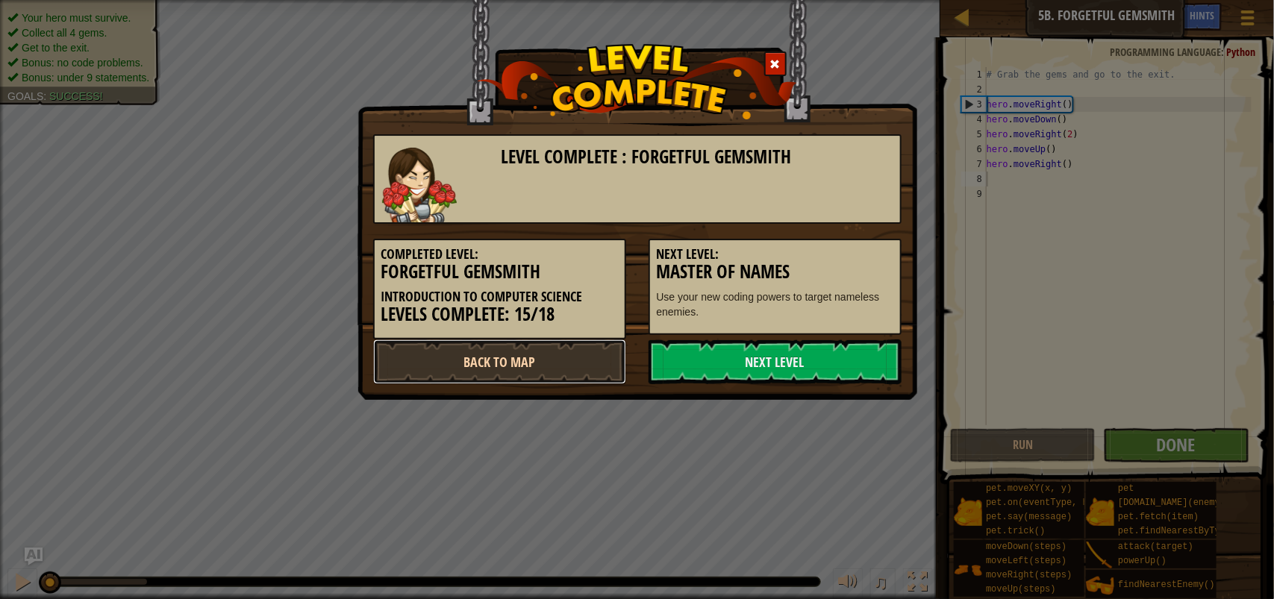
click at [543, 354] on link "Back to Map" at bounding box center [499, 361] width 253 height 45
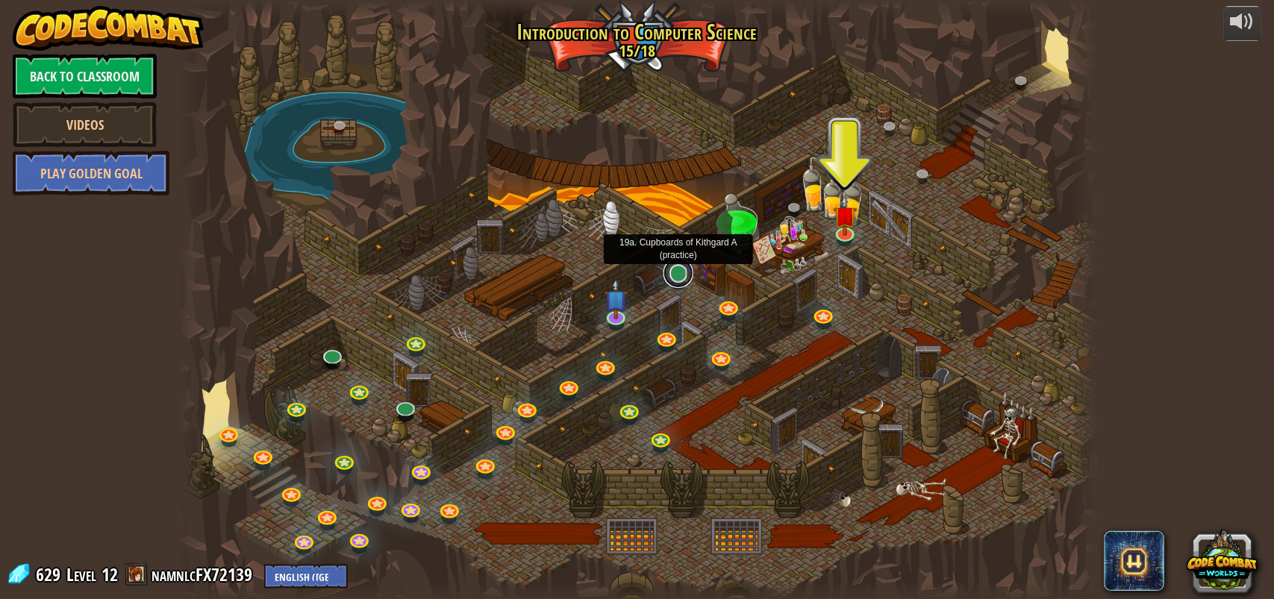
click at [674, 266] on link at bounding box center [678, 273] width 30 height 30
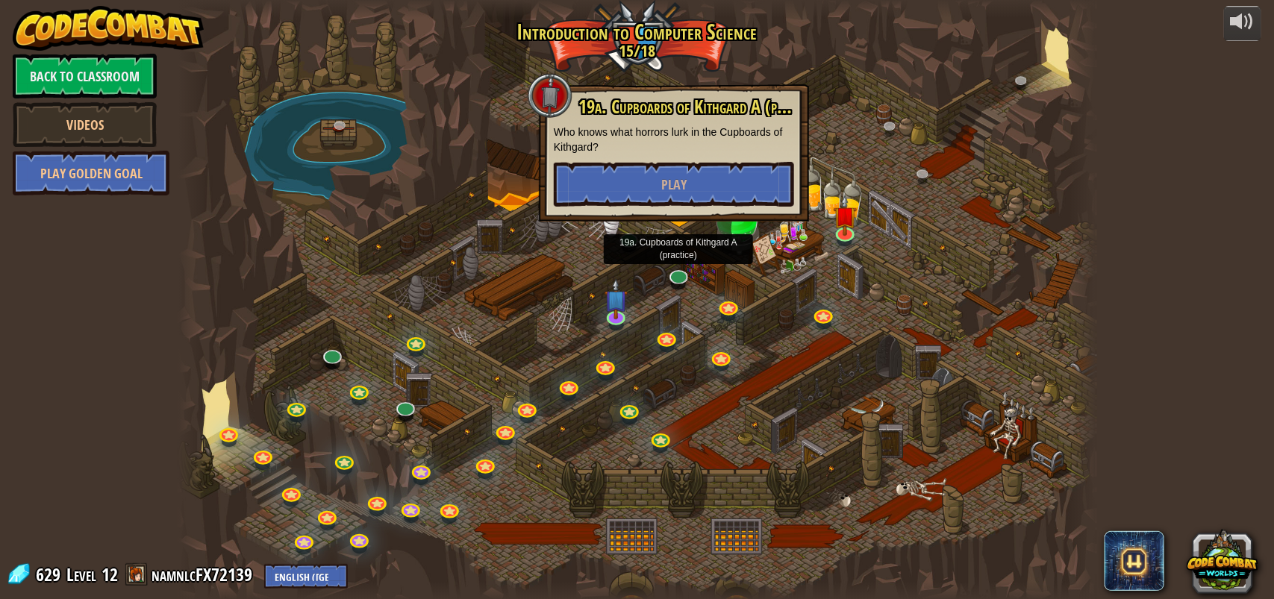
click at [333, 198] on div at bounding box center [637, 300] width 918 height 600
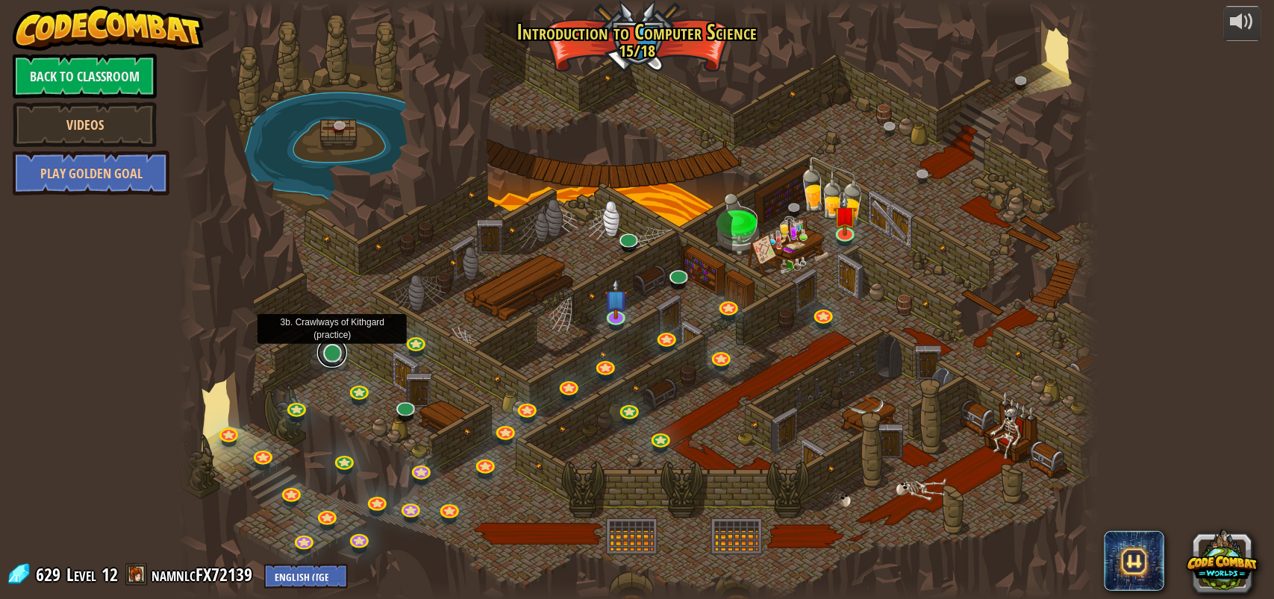
click at [332, 354] on link at bounding box center [332, 353] width 30 height 30
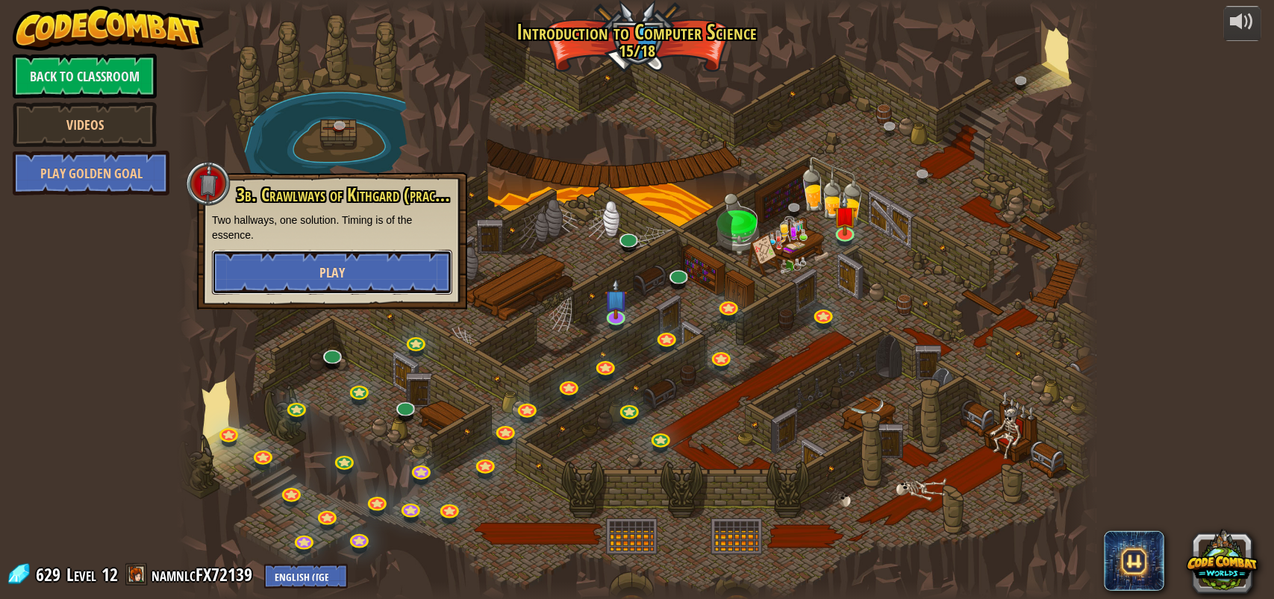
click at [369, 277] on button "Play" at bounding box center [332, 272] width 240 height 45
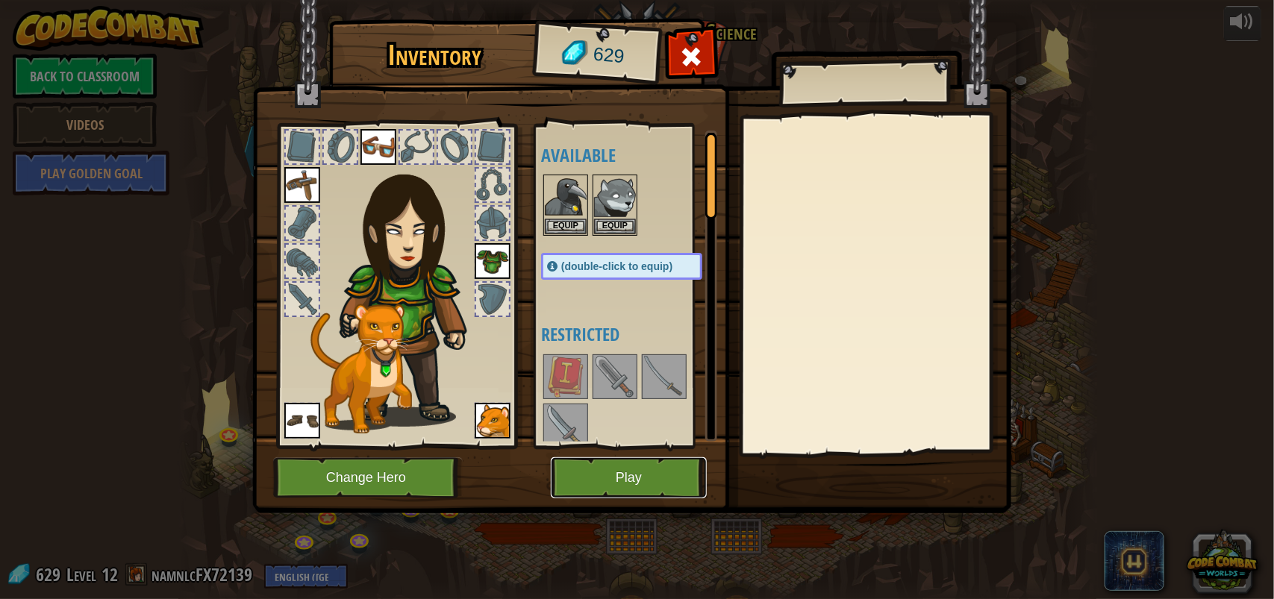
click at [639, 483] on button "Play" at bounding box center [629, 477] width 156 height 41
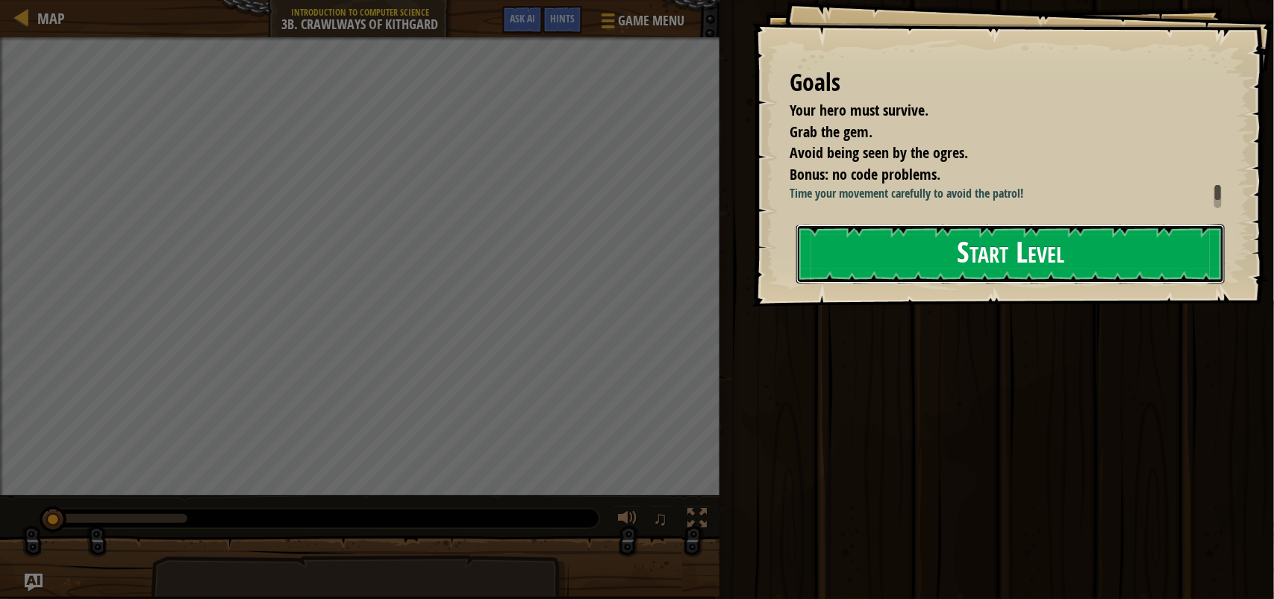
click at [1015, 263] on button "Start Level" at bounding box center [1010, 254] width 428 height 59
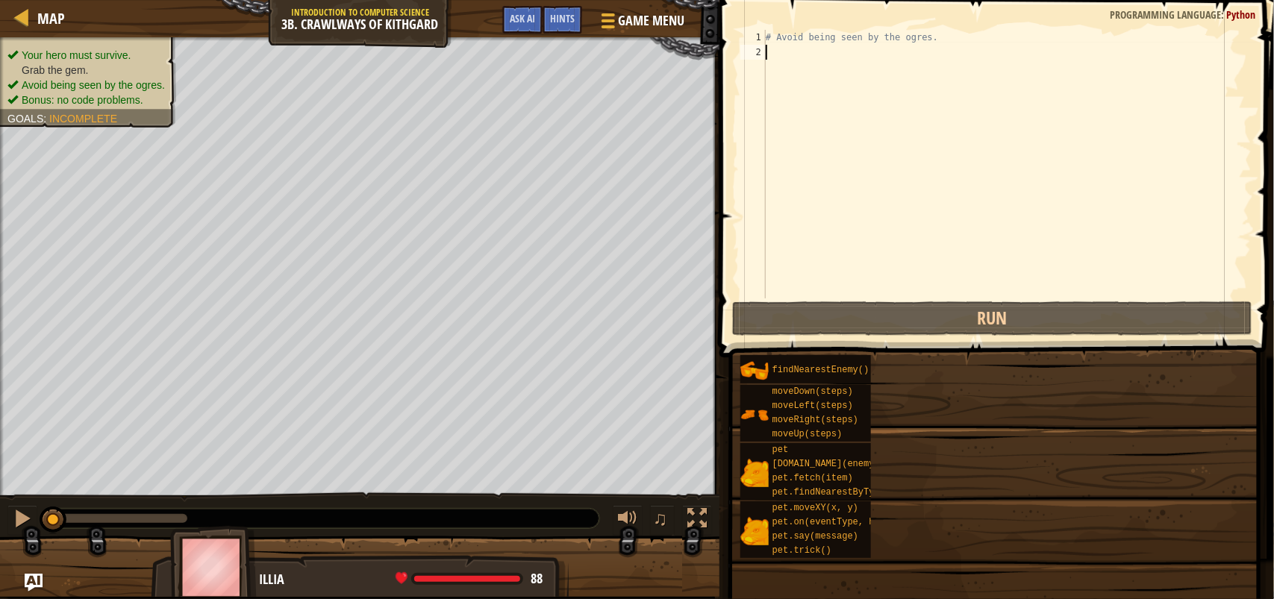
type textarea "h"
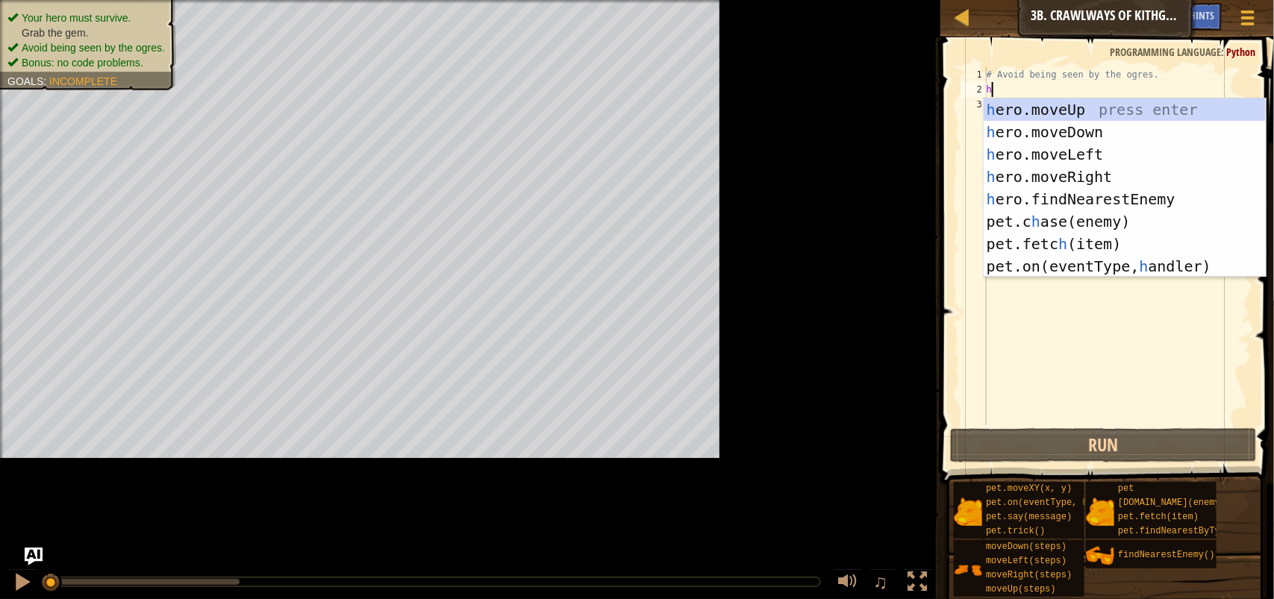
scroll to position [6, 0]
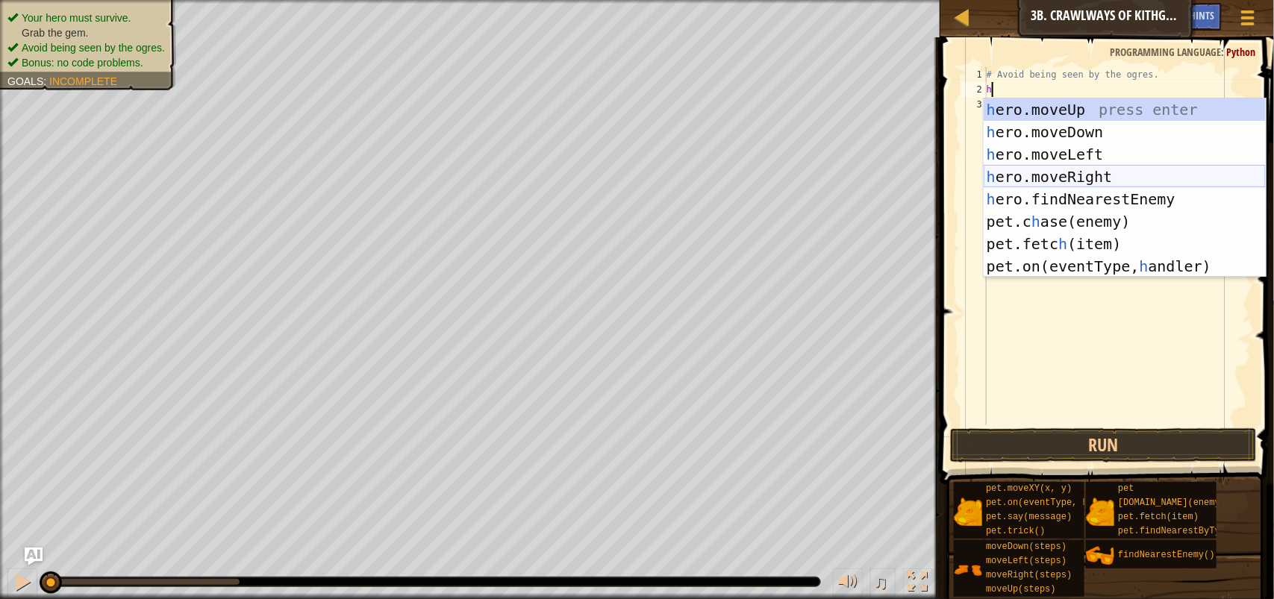
click at [1115, 173] on div "h ero.moveUp press enter h ero.moveDown press enter h ero.moveLeft press enter …" at bounding box center [1124, 210] width 282 height 224
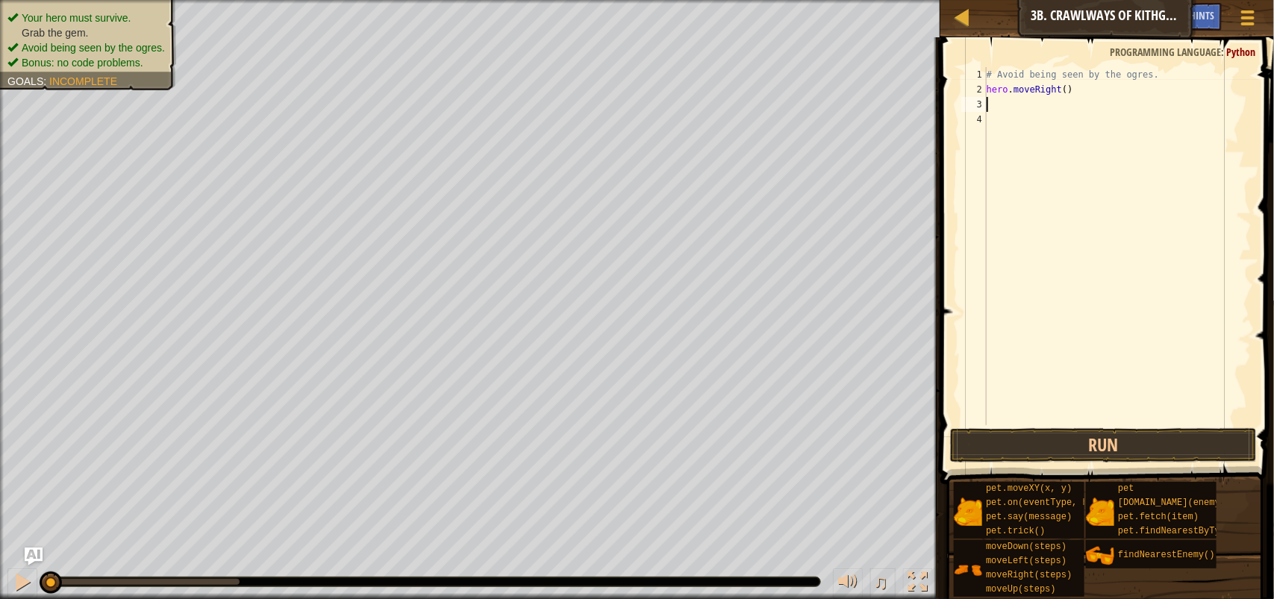
click at [1071, 93] on div "# Avoid being seen by the ogres. hero . moveRight ( )" at bounding box center [1117, 261] width 268 height 388
click at [1068, 91] on div "# Avoid being seen by the ogres. hero . moveRight ( )" at bounding box center [1117, 261] width 268 height 388
click at [1089, 442] on button "Run" at bounding box center [1103, 445] width 307 height 34
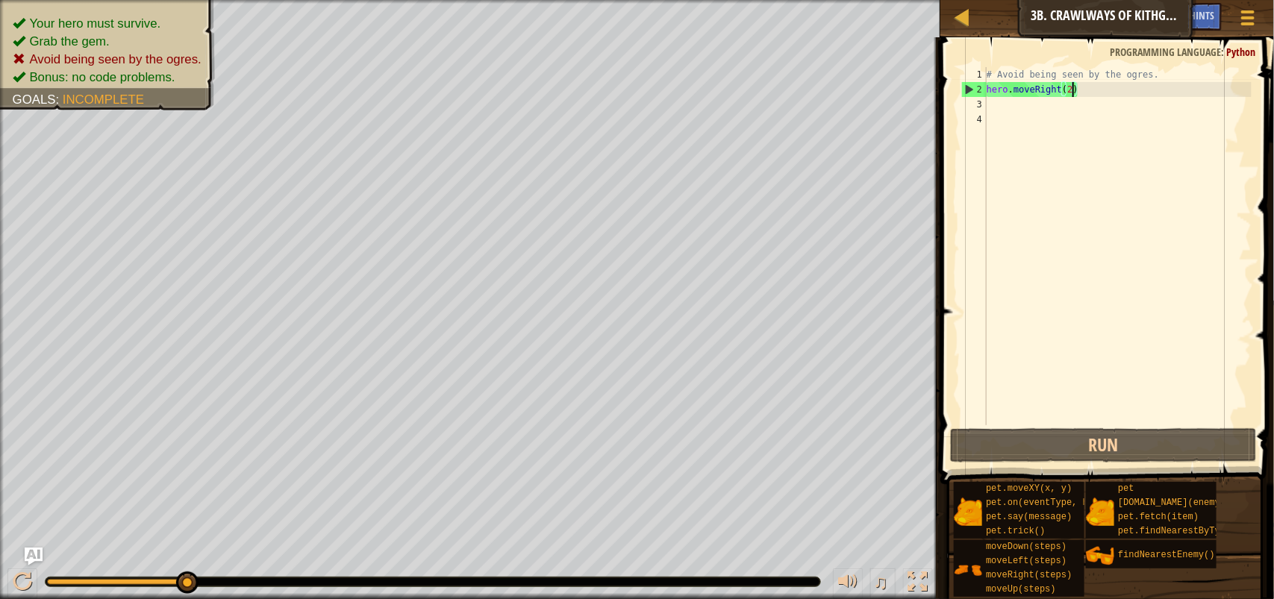
click at [1083, 91] on div "# Avoid being seen by the ogres. hero . moveRight ( 2 )" at bounding box center [1117, 261] width 268 height 388
drag, startPoint x: 985, startPoint y: 86, endPoint x: 1091, endPoint y: 83, distance: 106.7
click at [1074, 87] on div "hero.moveRight(2) 1 2 3 4 # Avoid being seen by the ogres. hero . moveRight ( 2…" at bounding box center [1104, 246] width 293 height 358
type textarea "hero.moveRight(2)"
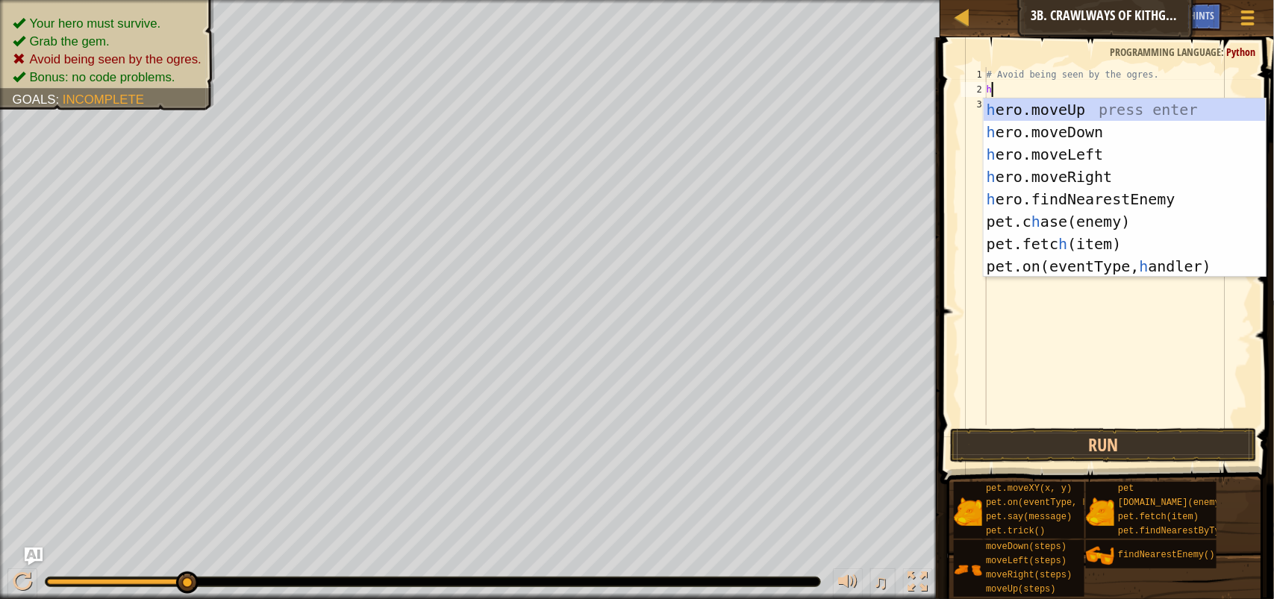
type textarea "h"
click at [1106, 170] on div "h ero.moveUp press enter h ero.moveDown press enter h ero.moveLeft press enter …" at bounding box center [1124, 210] width 282 height 224
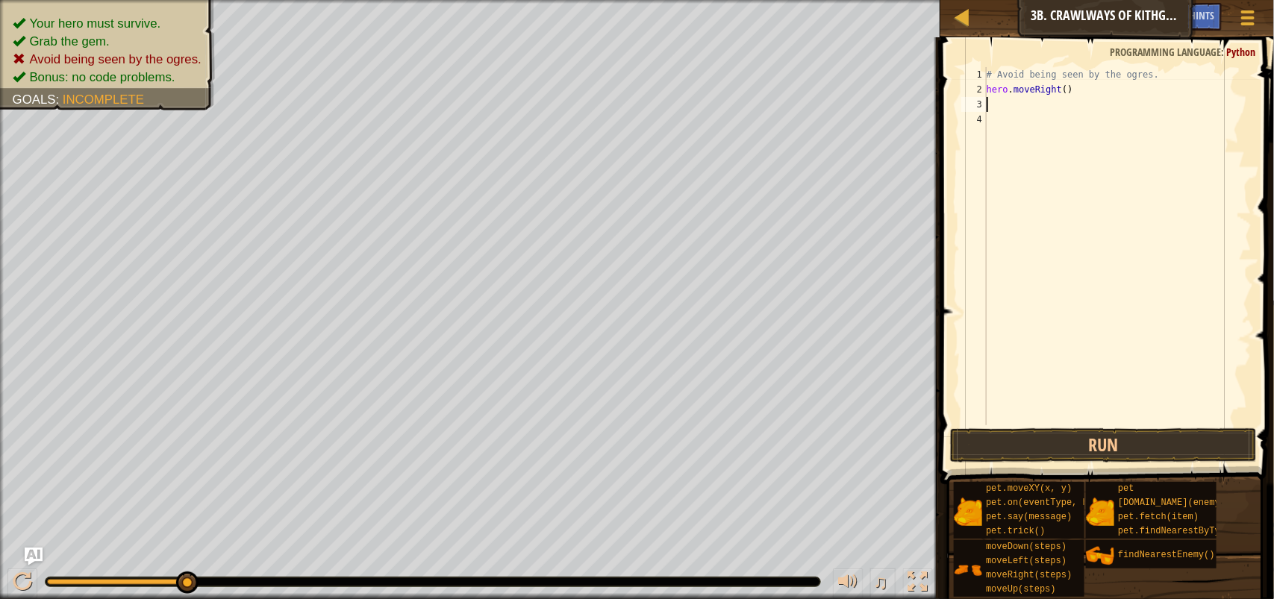
type textarea "h"
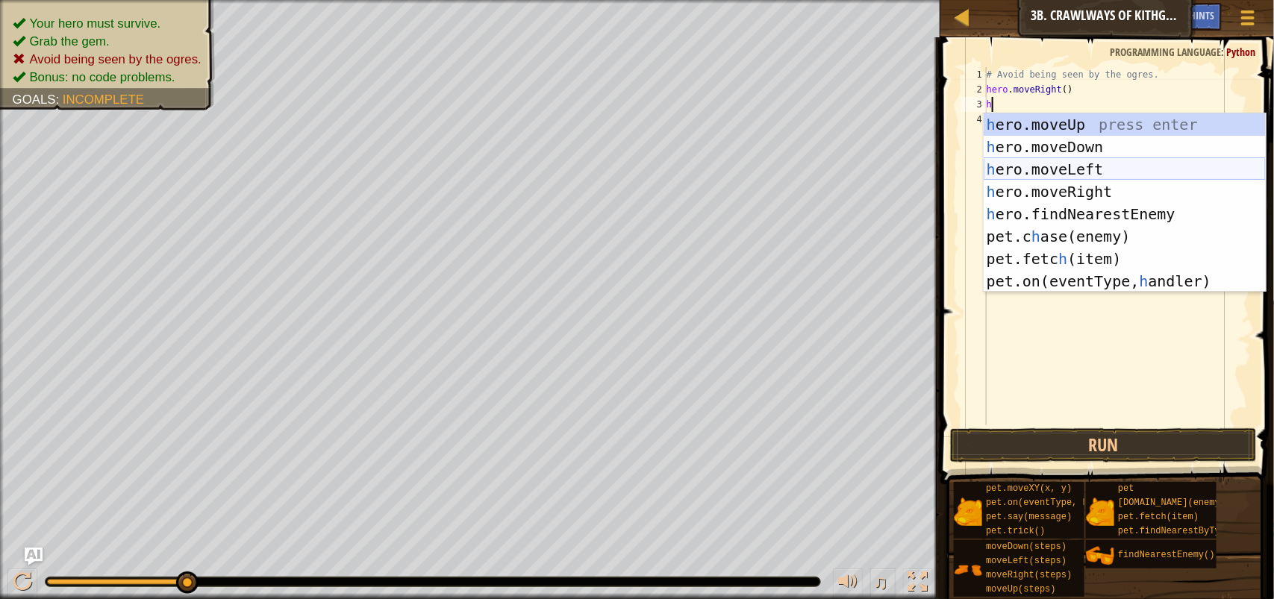
click at [1093, 181] on div "h ero.moveUp press enter h ero.moveDown press enter h ero.moveLeft press enter …" at bounding box center [1124, 225] width 282 height 224
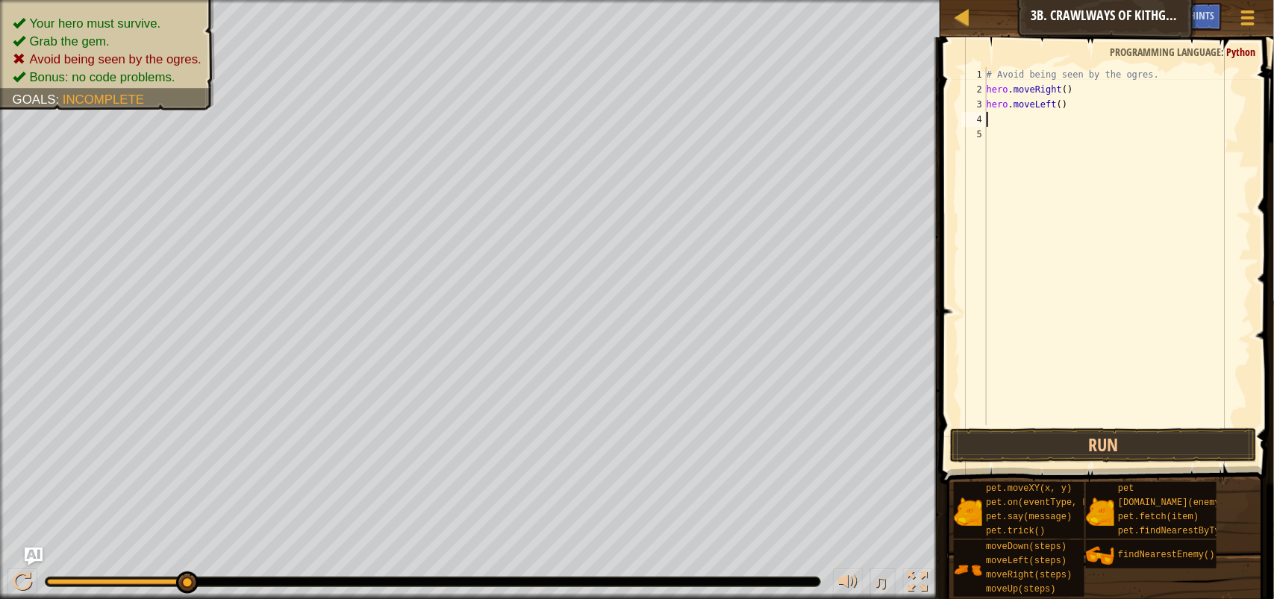
type textarea "h"
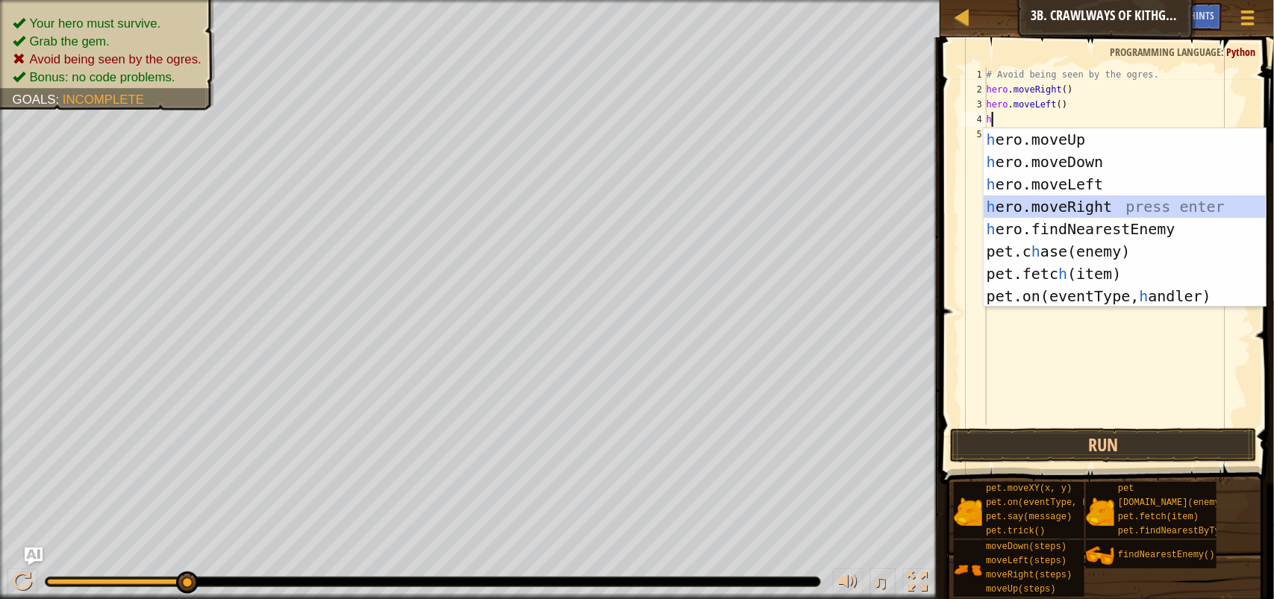
click at [1099, 206] on div "h ero.moveUp press enter h ero.moveDown press enter h ero.moveLeft press enter …" at bounding box center [1124, 240] width 282 height 224
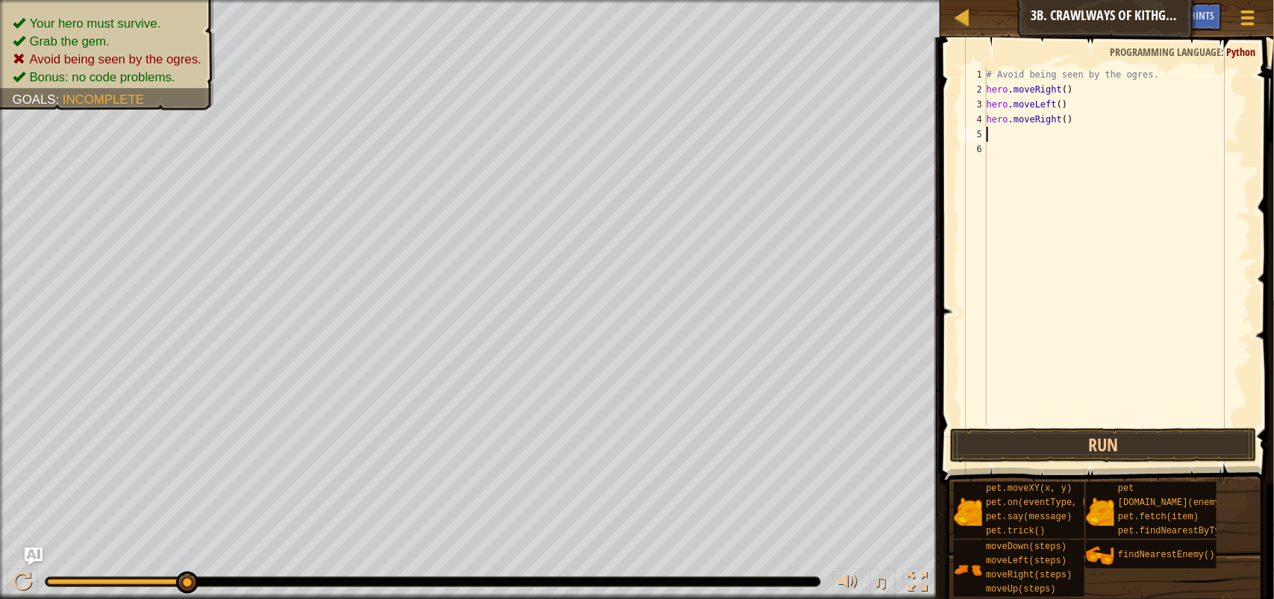
click at [1068, 114] on div "# Avoid being seen by the ogres. hero . moveRight ( ) hero . moveLeft ( ) hero …" at bounding box center [1117, 261] width 268 height 388
type textarea "hero.moveRight(2)"
click at [1140, 430] on button "Run" at bounding box center [1103, 445] width 307 height 34
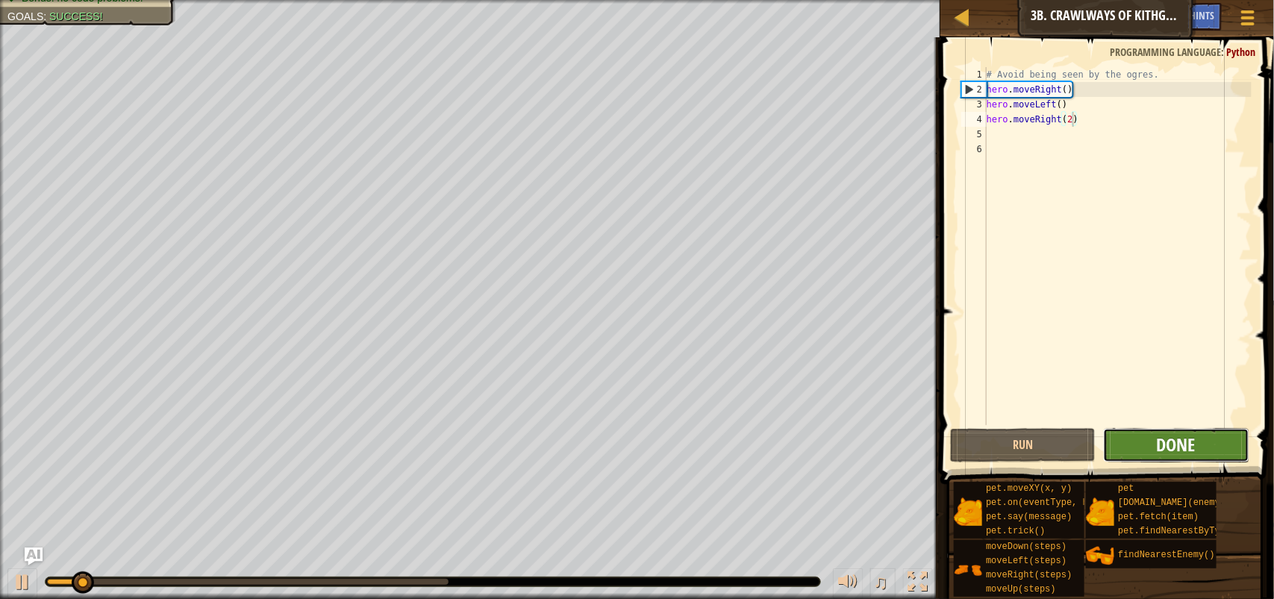
click at [1158, 438] on span "Done" at bounding box center [1175, 445] width 39 height 24
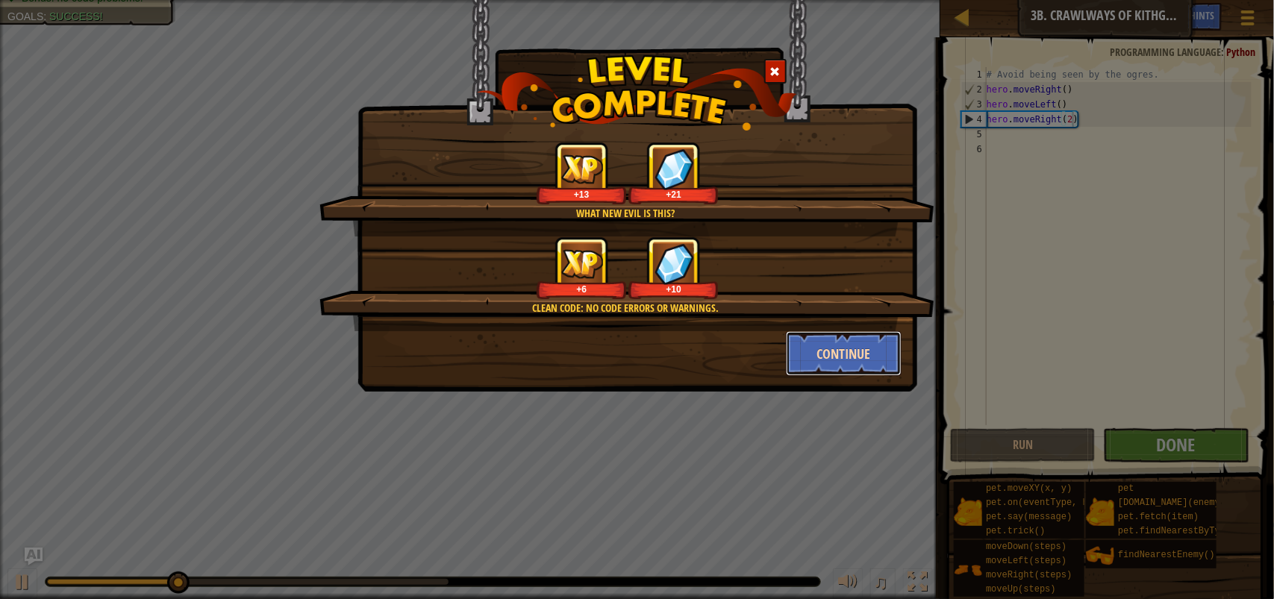
click at [860, 351] on button "Continue" at bounding box center [844, 353] width 116 height 45
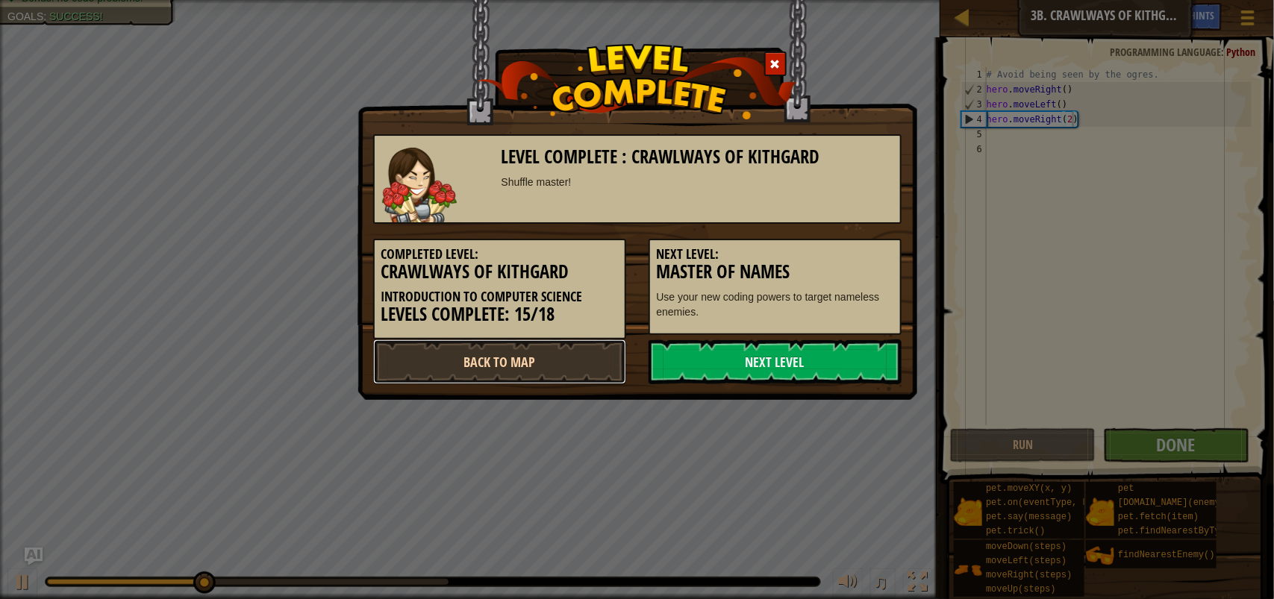
click at [481, 360] on link "Back to Map" at bounding box center [499, 361] width 253 height 45
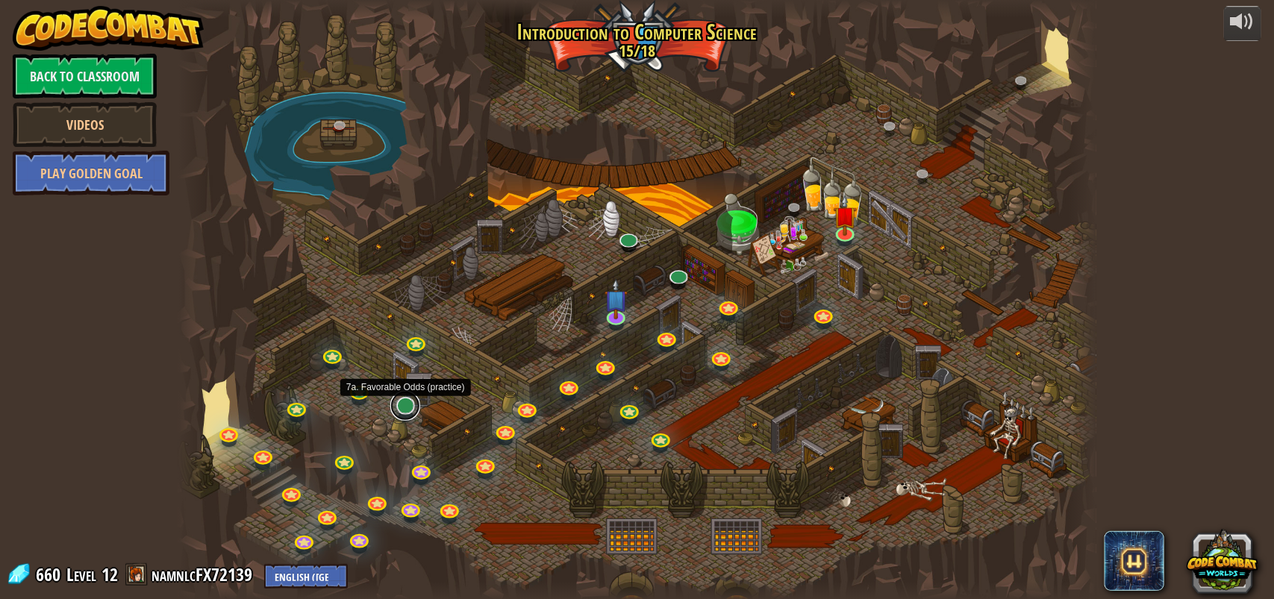
click at [405, 414] on link at bounding box center [405, 406] width 30 height 30
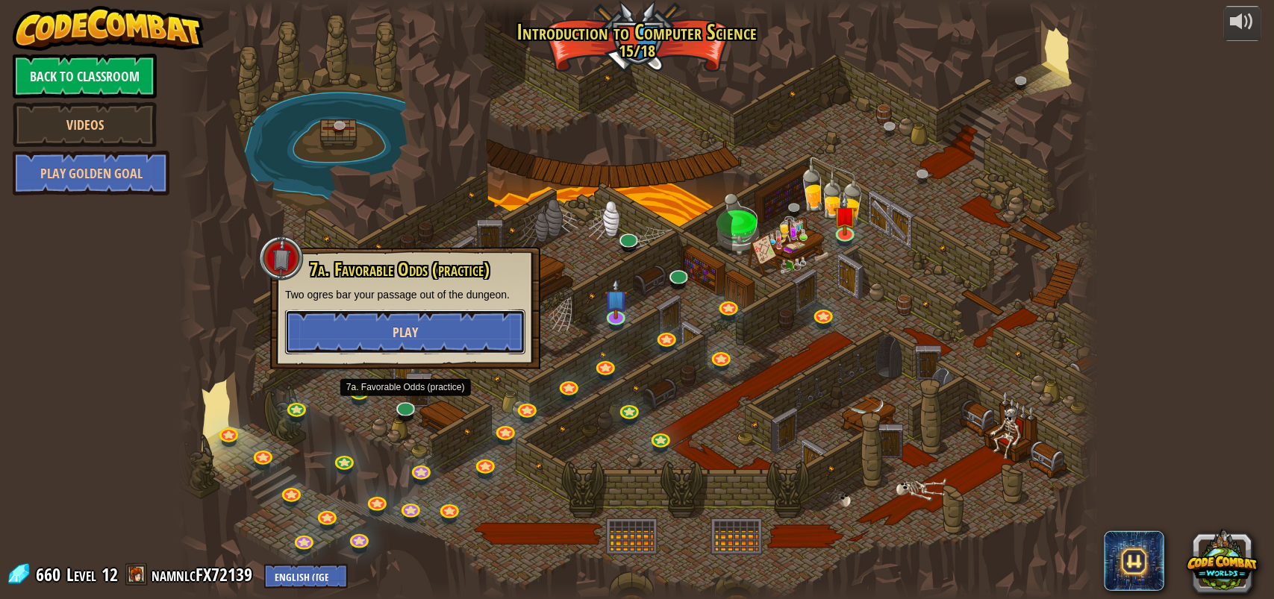
click at [429, 341] on button "Play" at bounding box center [405, 332] width 240 height 45
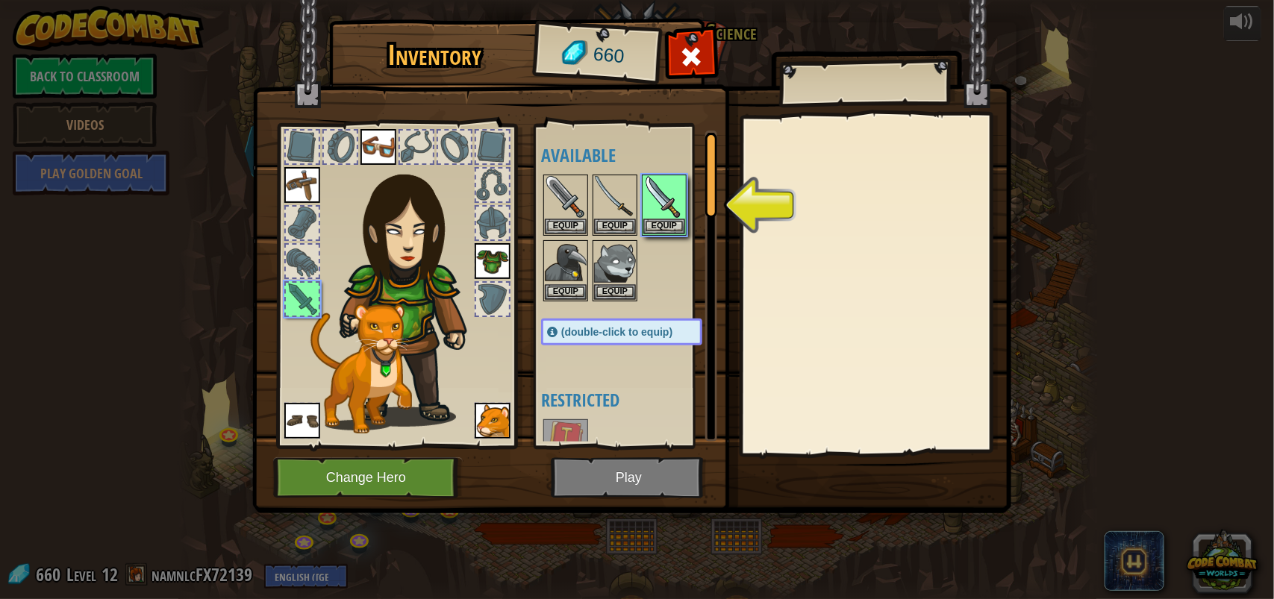
click at [668, 474] on img at bounding box center [631, 243] width 759 height 542
click at [662, 222] on button "Equip" at bounding box center [664, 226] width 42 height 16
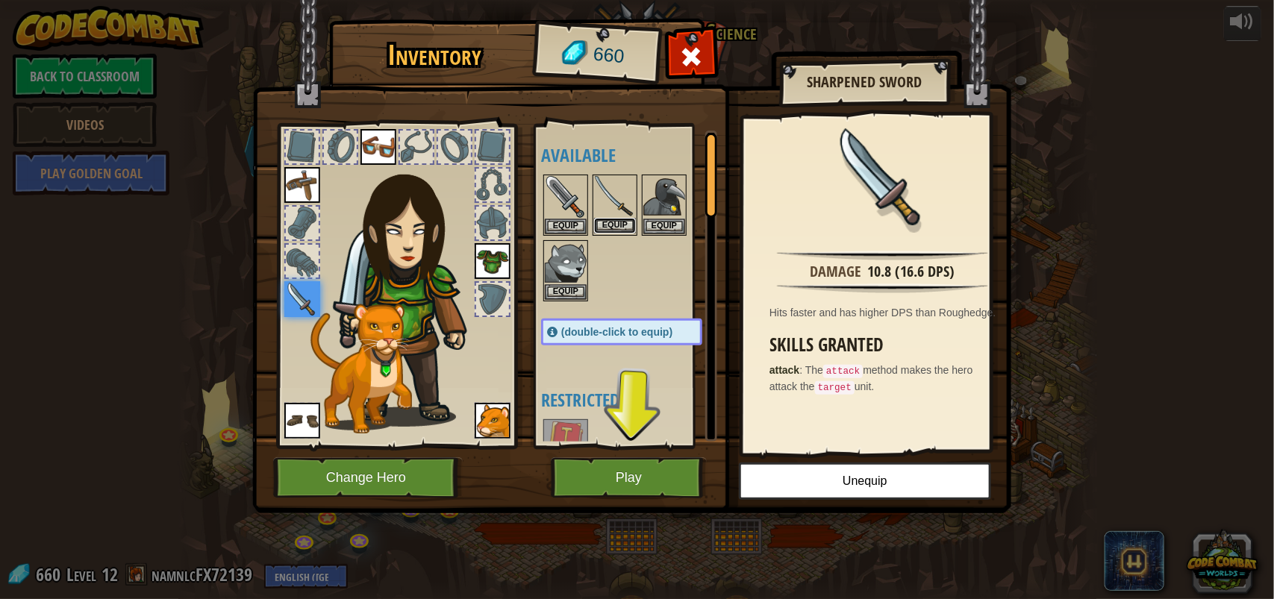
click at [624, 225] on button "Equip" at bounding box center [615, 226] width 42 height 16
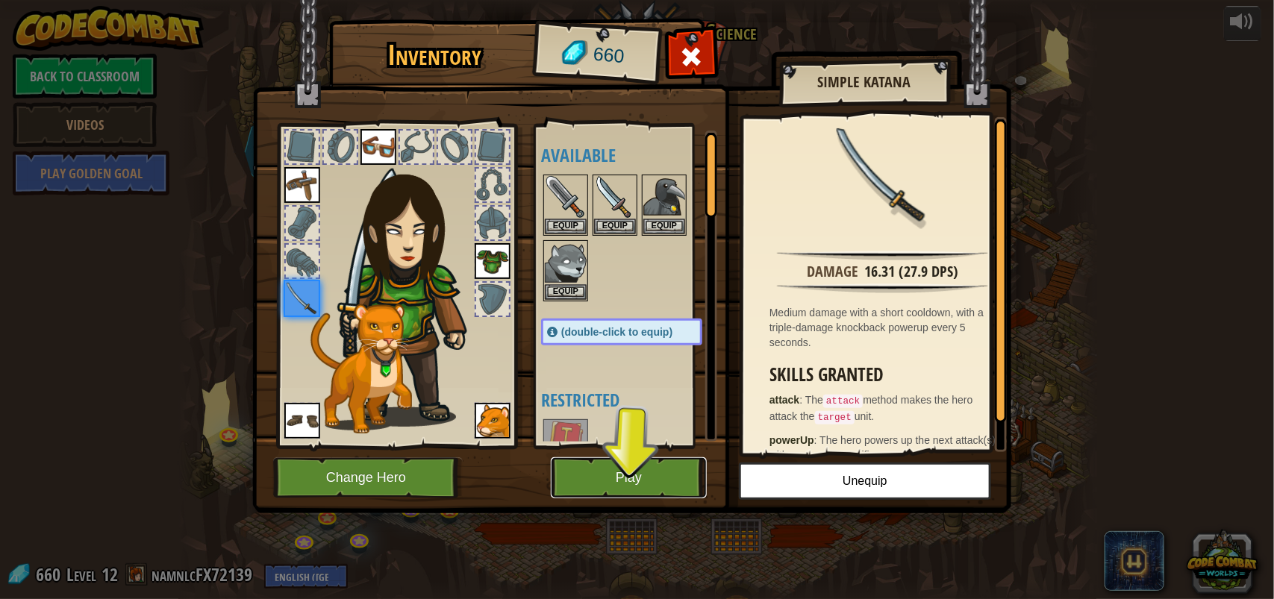
click at [657, 483] on button "Play" at bounding box center [629, 477] width 156 height 41
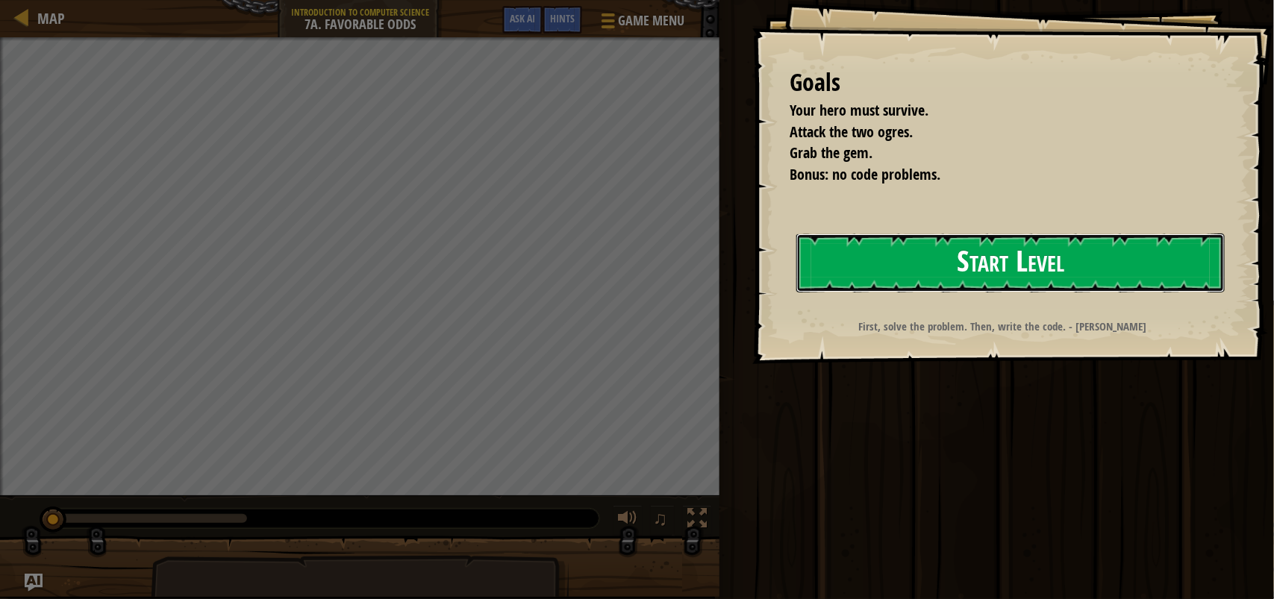
click at [1011, 280] on button "Start Level" at bounding box center [1010, 263] width 428 height 59
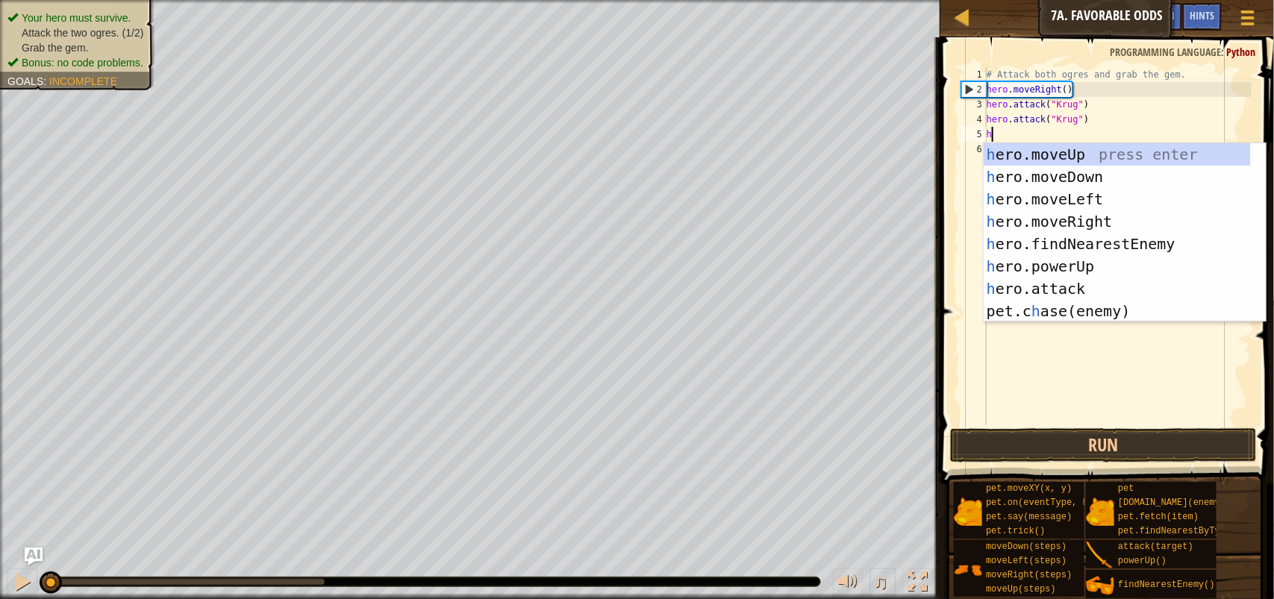
scroll to position [6, 0]
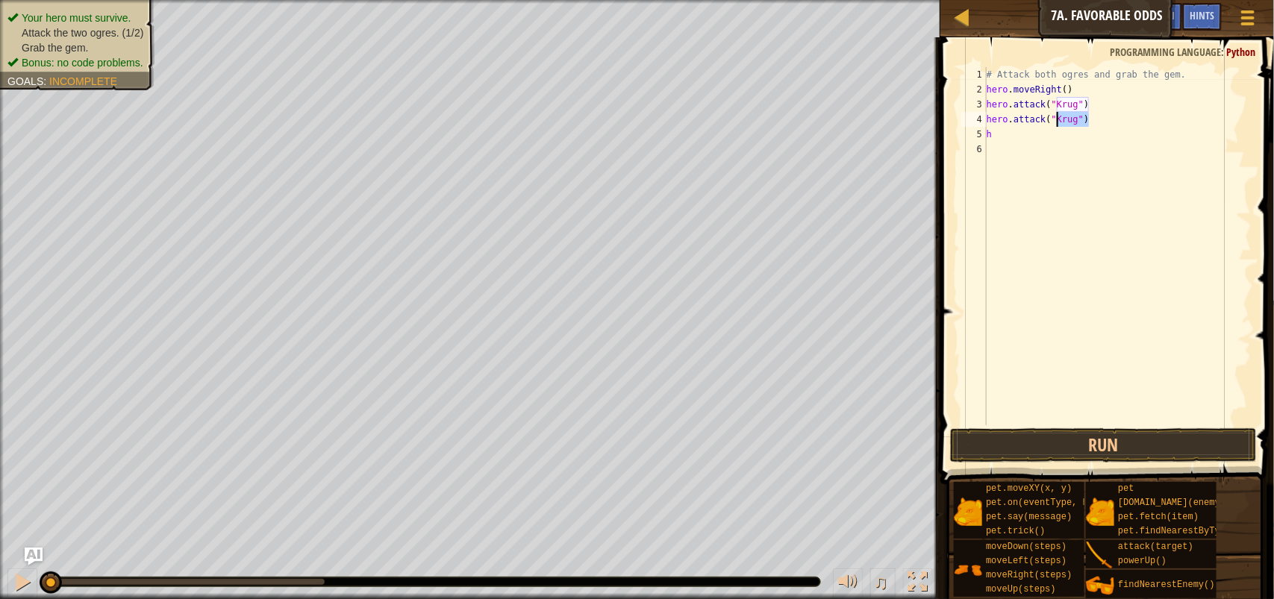
drag, startPoint x: 1109, startPoint y: 121, endPoint x: 1086, endPoint y: 135, distance: 27.1
click at [1074, 125] on div "# Attack both ogres and grab the gem. hero . moveRight ( ) hero . attack ( "Kru…" at bounding box center [1117, 261] width 268 height 388
type textarea "hero.attack("Krug")"
click at [1094, 142] on div "# Attack both ogres and grab the gem. hero . moveRight ( ) hero . attack ( "Kru…" at bounding box center [1117, 261] width 268 height 388
click at [1004, 127] on div "# Attack both ogres and grab the gem. hero . moveRight ( ) hero . attack ( "Kru…" at bounding box center [1117, 261] width 268 height 388
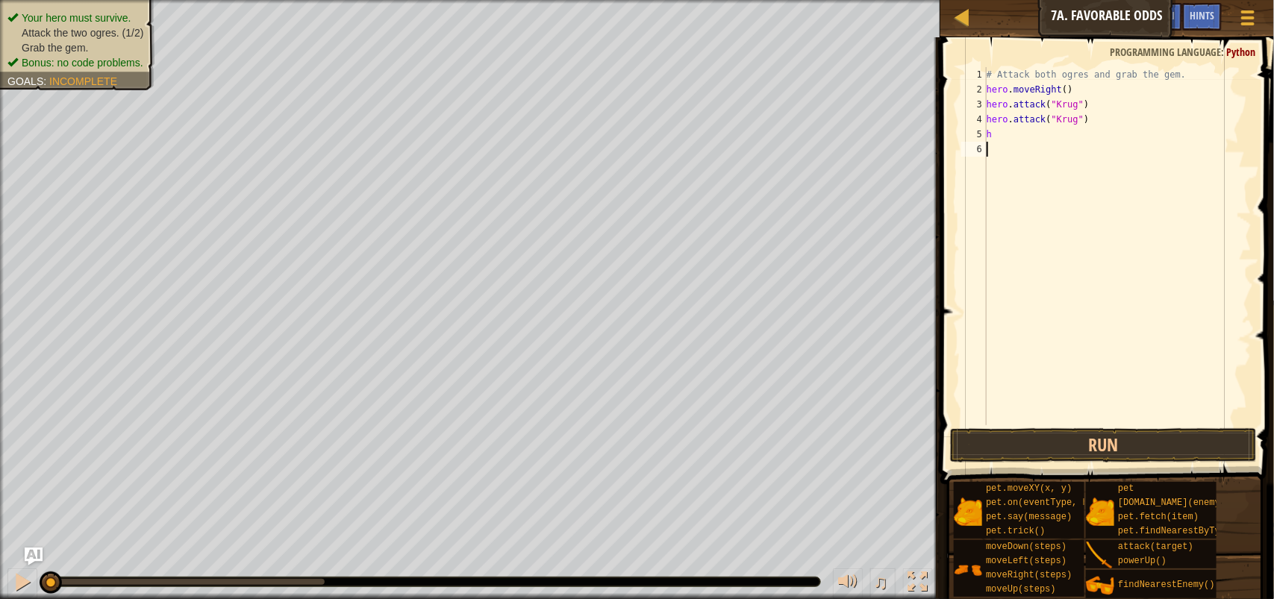
type textarea "h"
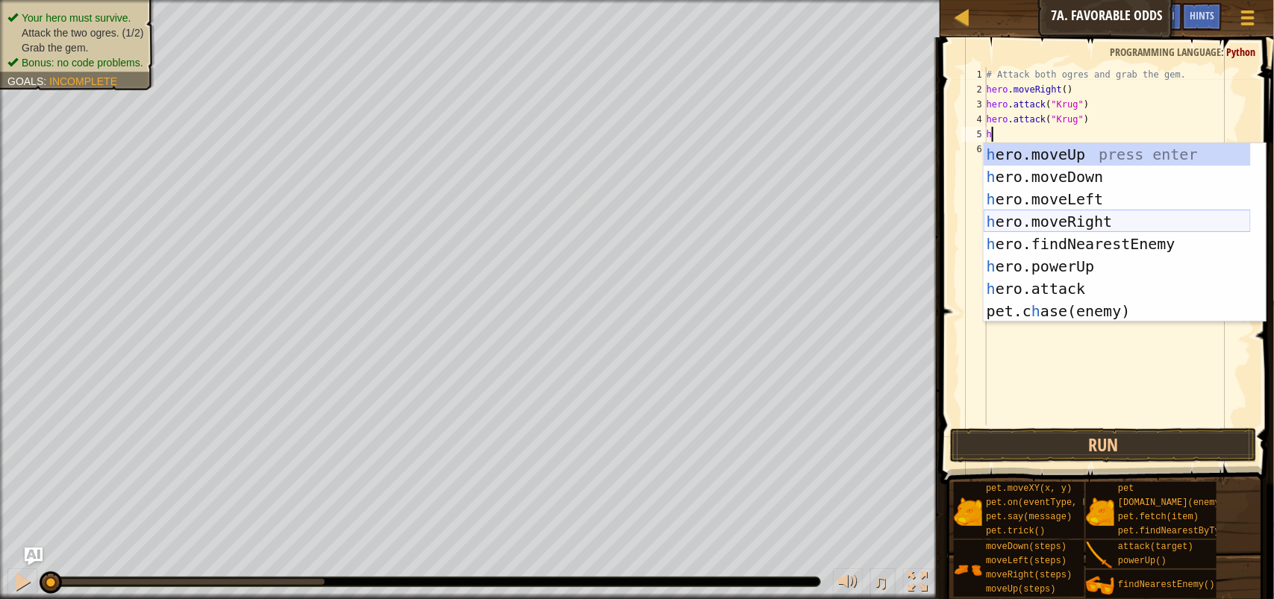
click at [1071, 221] on div "h ero.moveUp press enter h ero.moveDown press enter h ero.moveLeft press enter …" at bounding box center [1116, 255] width 267 height 224
type textarea "h"
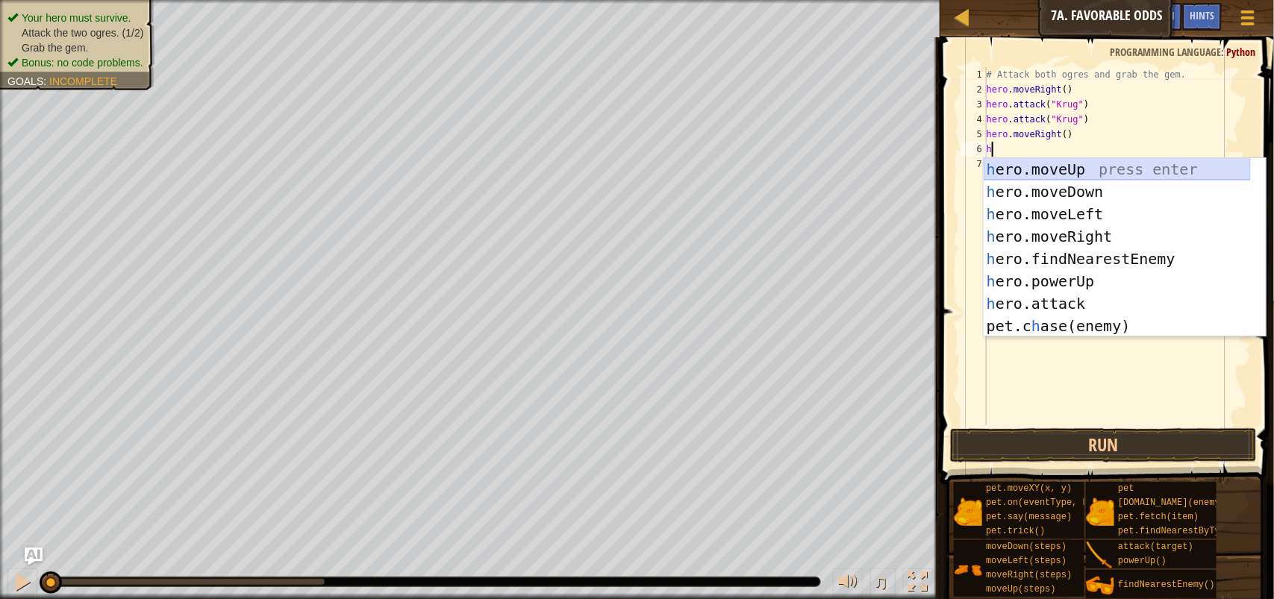
click at [1087, 163] on div "h ero.moveUp press enter h ero.moveDown press enter h ero.moveLeft press enter …" at bounding box center [1116, 270] width 267 height 224
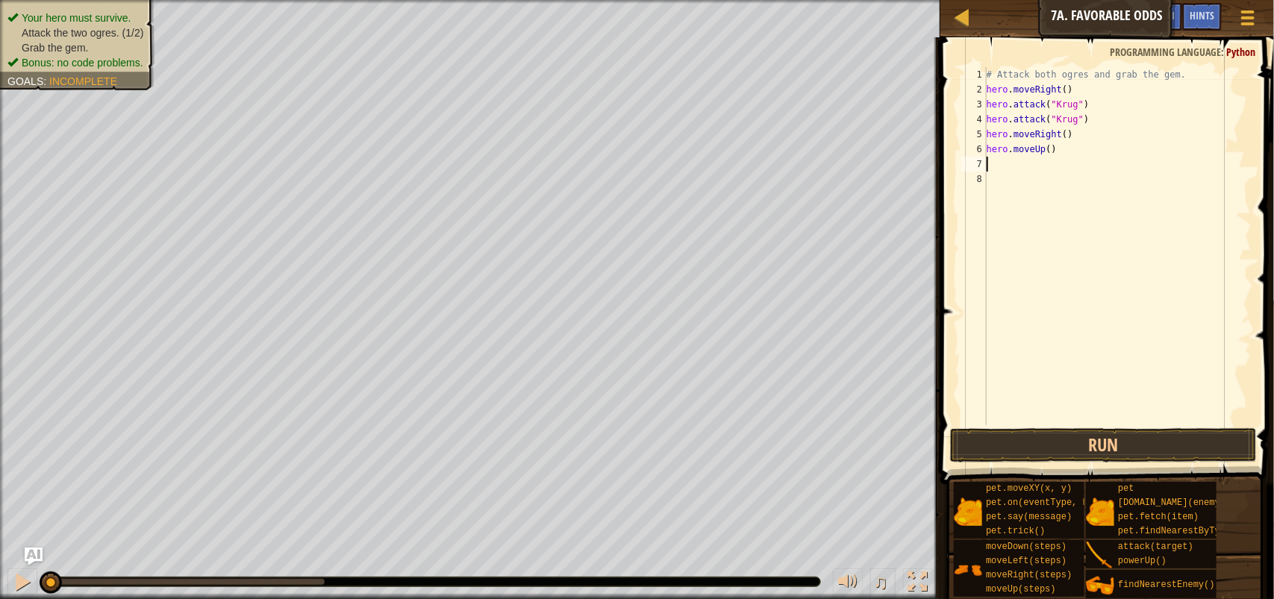
type textarea "h"
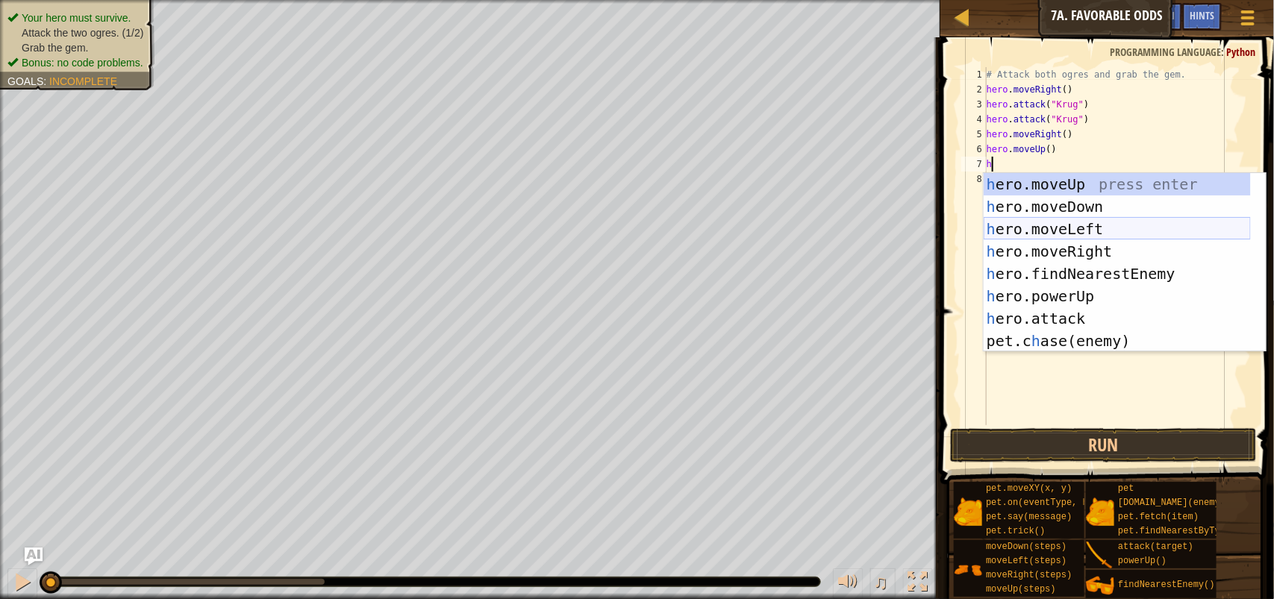
click at [1048, 219] on div "h ero.moveUp press enter h ero.moveDown press enter h ero.moveLeft press enter …" at bounding box center [1116, 285] width 267 height 224
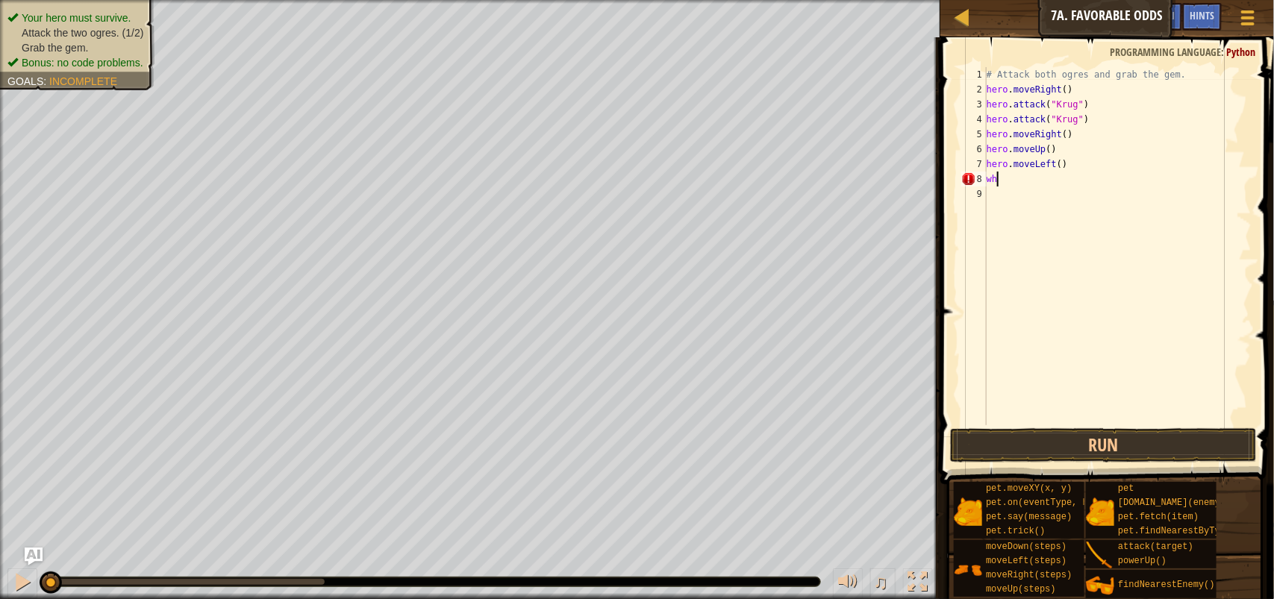
type textarea "w"
type textarea "while-True:"
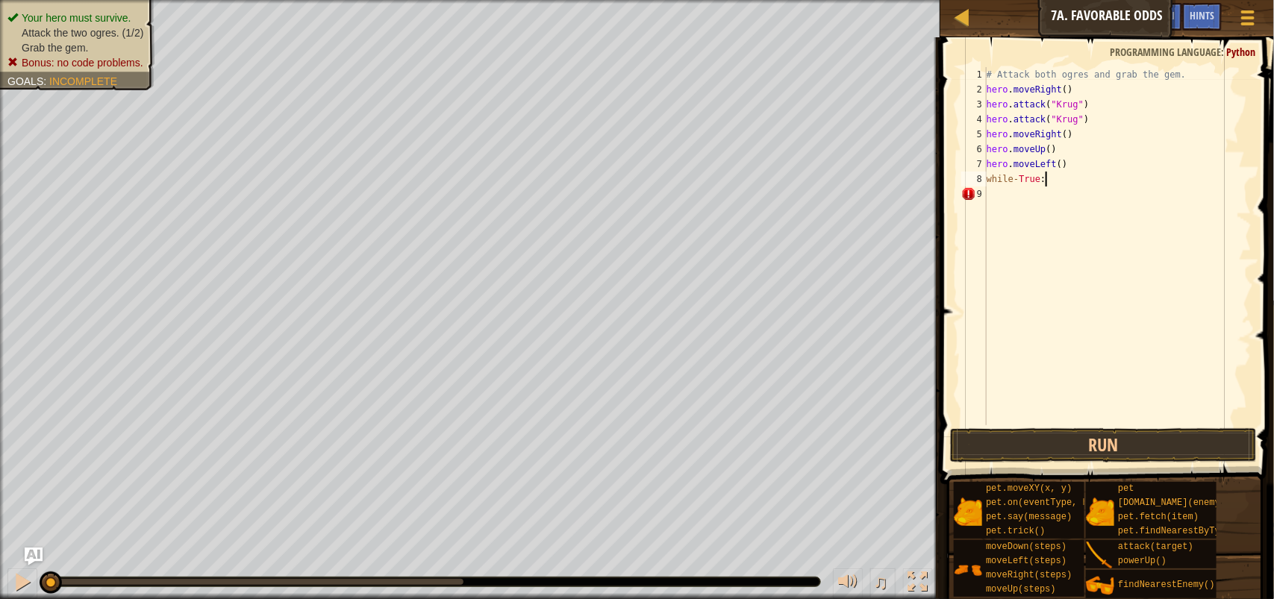
scroll to position [6, 1]
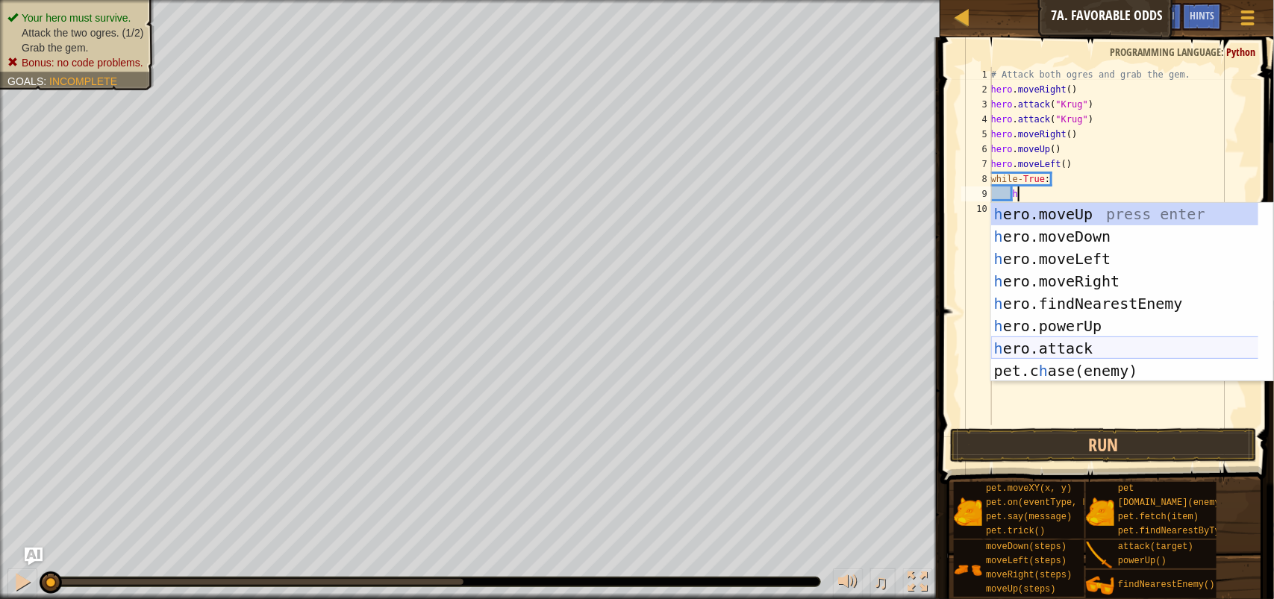
click at [1110, 354] on div "h ero.moveUp press enter h ero.moveDown press enter h ero.moveLeft press enter …" at bounding box center [1132, 315] width 282 height 224
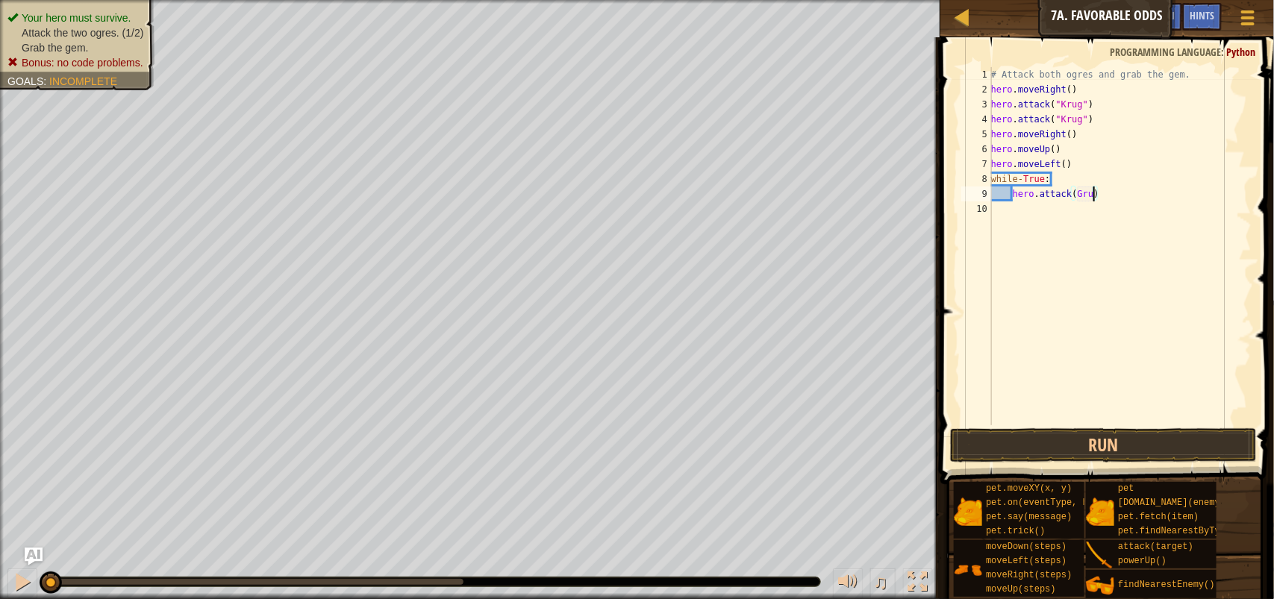
scroll to position [6, 8]
click at [1166, 442] on button "Run" at bounding box center [1103, 445] width 307 height 34
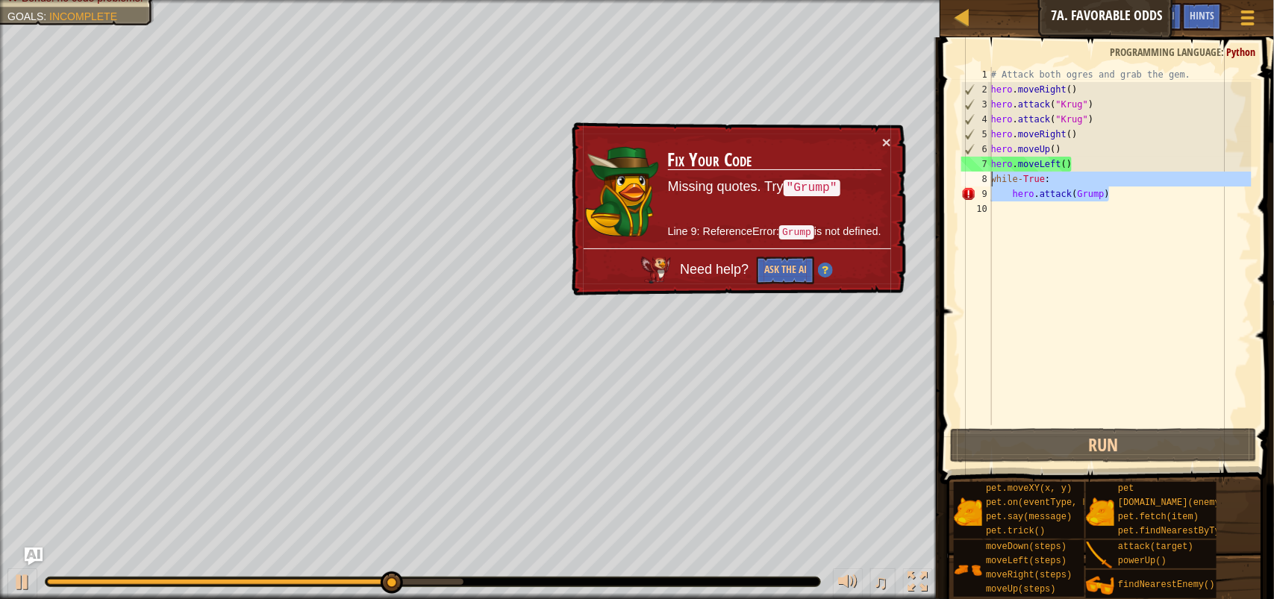
drag, startPoint x: 1124, startPoint y: 195, endPoint x: 987, endPoint y: 185, distance: 136.9
click at [987, 185] on div "hero.attack(Grump) 1 2 3 4 5 6 7 8 9 10 # Attack both ogres and grab the gem. h…" at bounding box center [1104, 246] width 293 height 358
type textarea "while-True: hero.attack(Grump)"
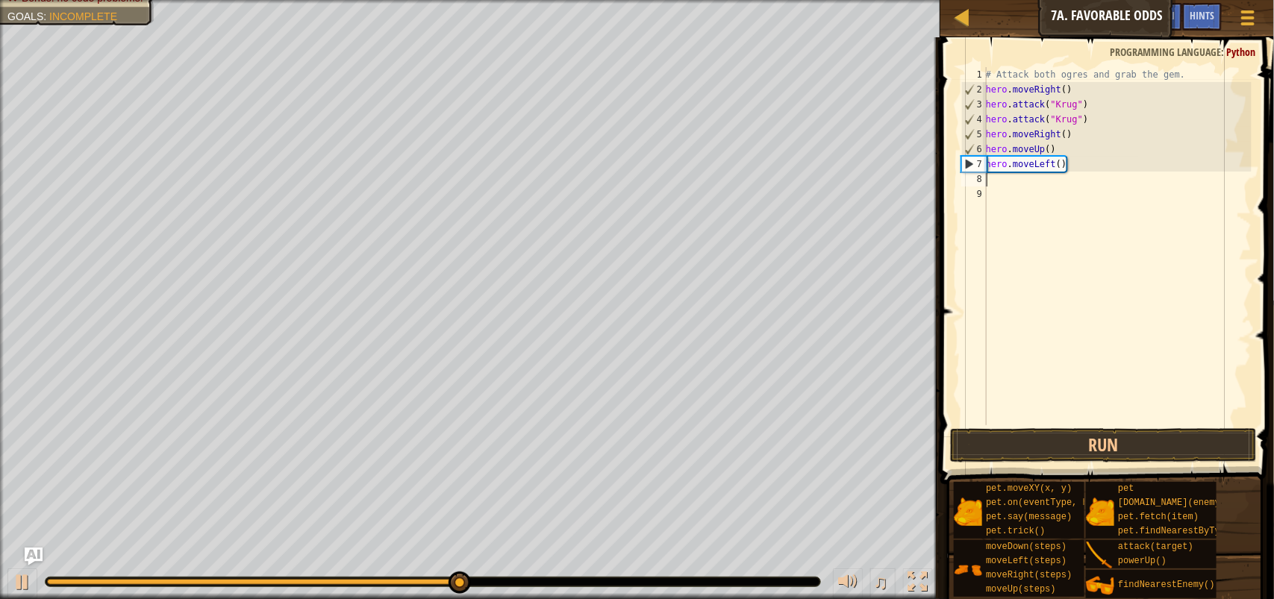
click at [1023, 175] on div "# Attack both ogres and grab the gem. hero . moveRight ( ) hero . attack ( "Kru…" at bounding box center [1117, 261] width 269 height 388
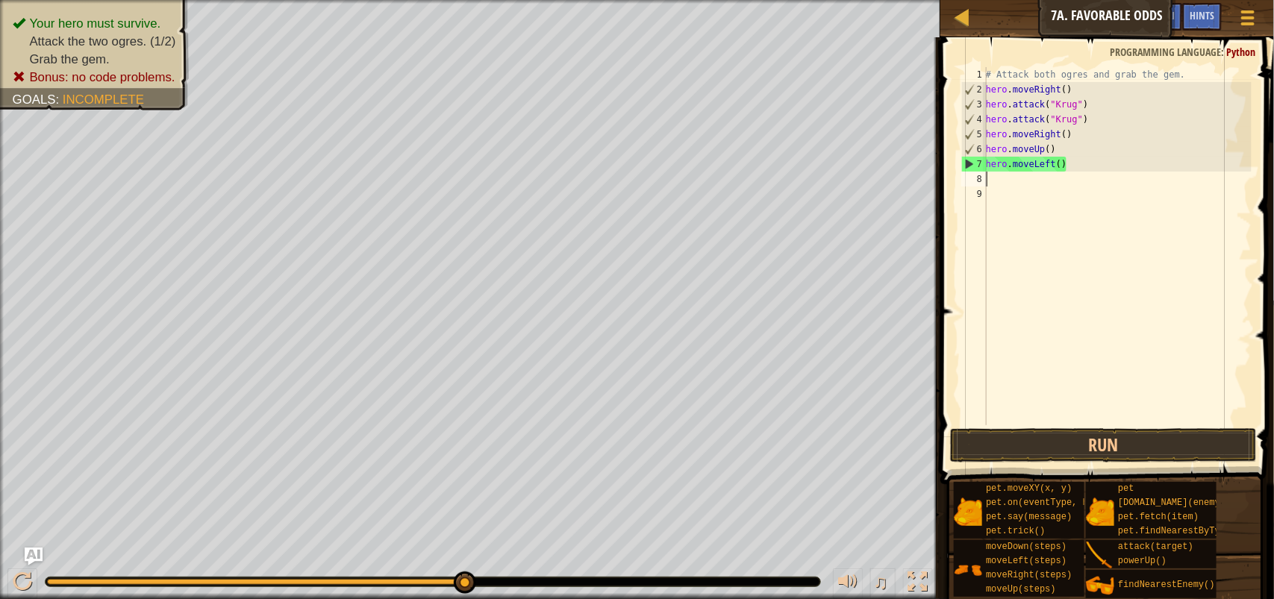
click at [1015, 183] on div "# Attack both ogres and grab the gem. hero . moveRight ( ) hero . attack ( "Kru…" at bounding box center [1117, 261] width 269 height 388
click at [1065, 173] on div "# Attack both ogres and grab the gem. hero . moveRight ( ) hero . attack ( "Kru…" at bounding box center [1117, 261] width 269 height 388
click at [1071, 162] on div "# Attack both ogres and grab the gem. hero . moveRight ( ) hero . attack ( "Kru…" at bounding box center [1117, 261] width 269 height 388
type textarea "hero.moveLeft()"
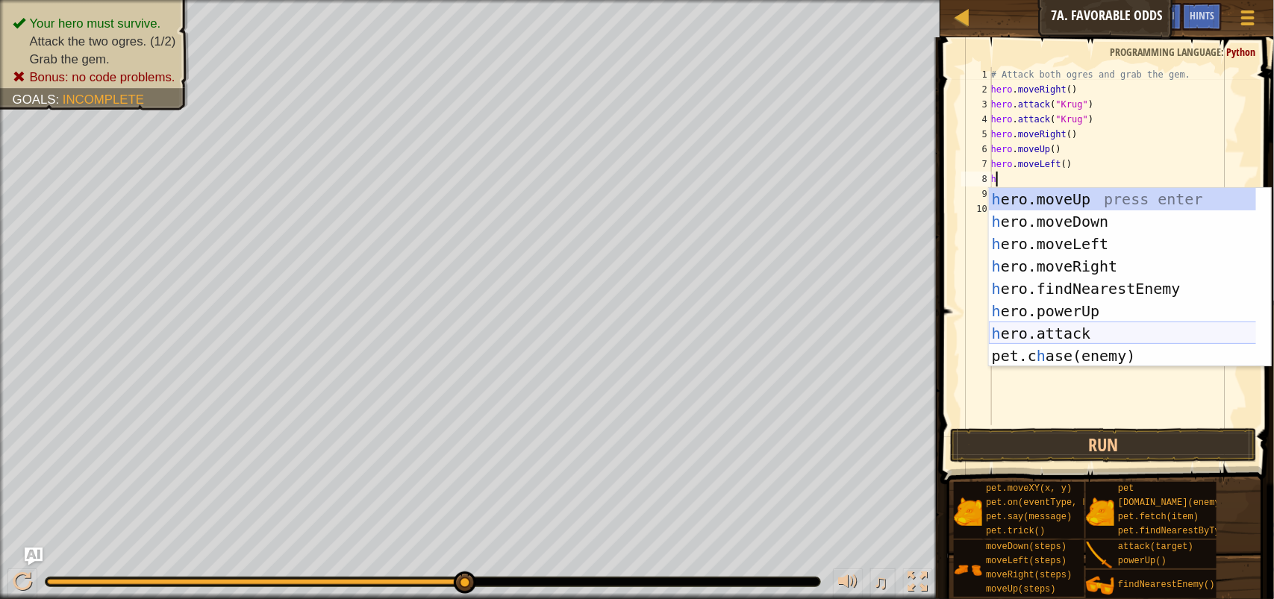
click at [1121, 343] on div "h ero.moveUp press enter h ero.moveDown press enter h ero.moveLeft press enter …" at bounding box center [1130, 300] width 282 height 224
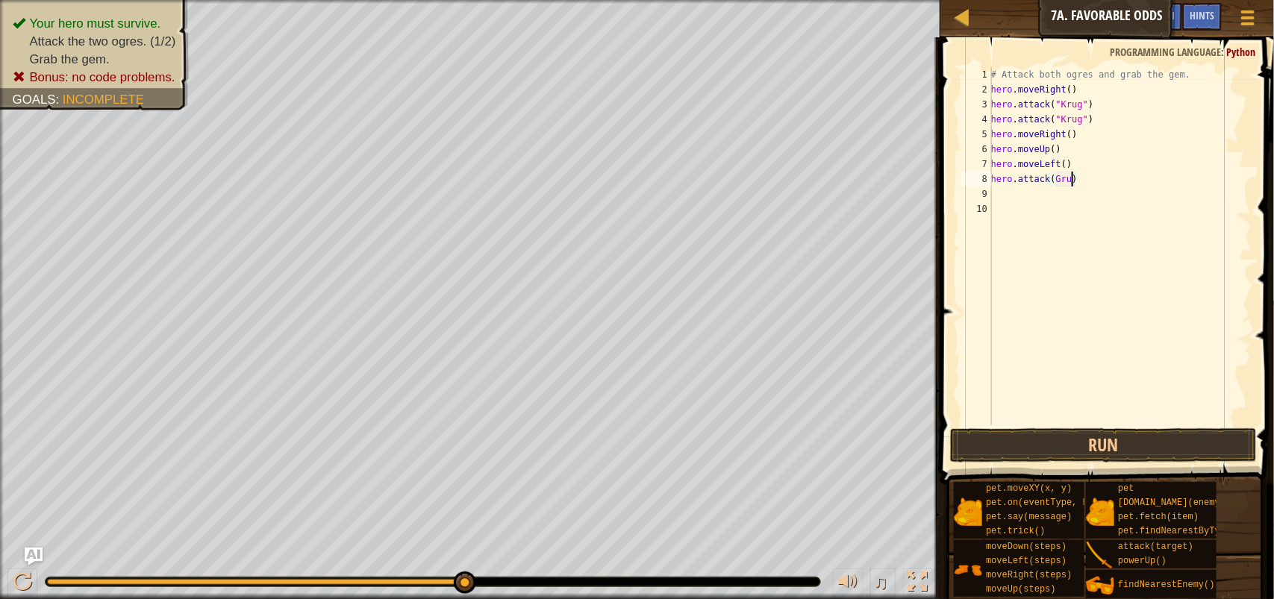
scroll to position [6, 6]
type textarea "hero.attack(Grump)"
click at [1019, 192] on div "# Attack both ogres and grab the gem. hero . moveRight ( ) hero . attack ( "Kru…" at bounding box center [1119, 261] width 263 height 388
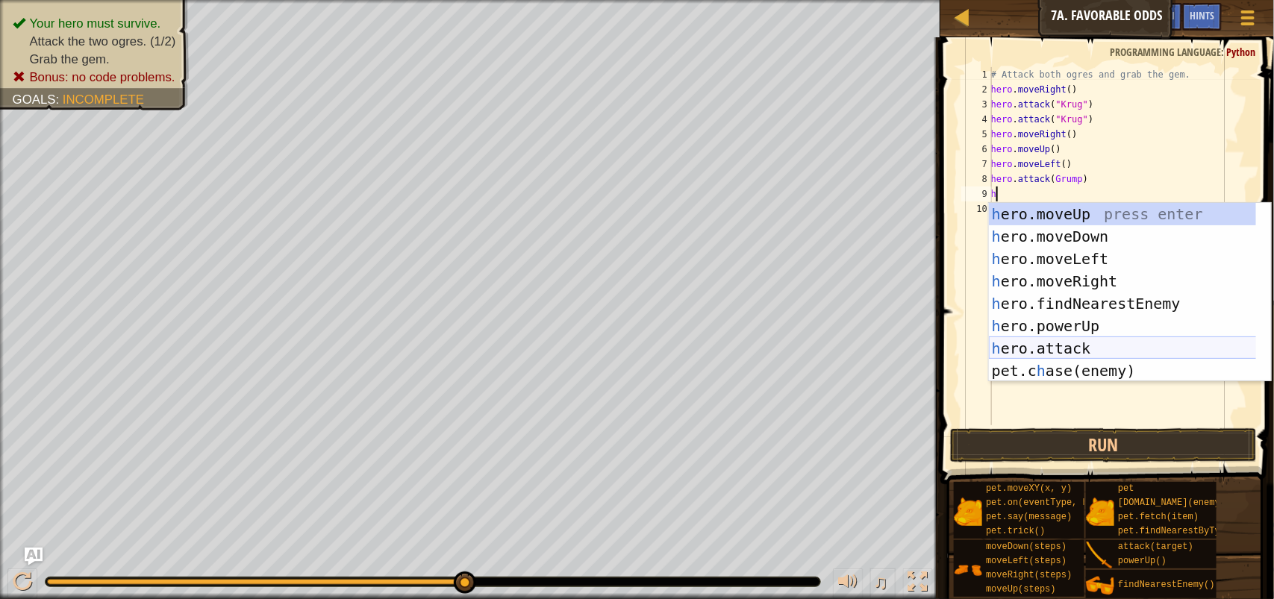
click at [1080, 345] on div "h ero.moveUp press enter h ero.moveDown press enter h ero.moveLeft press enter …" at bounding box center [1130, 315] width 282 height 224
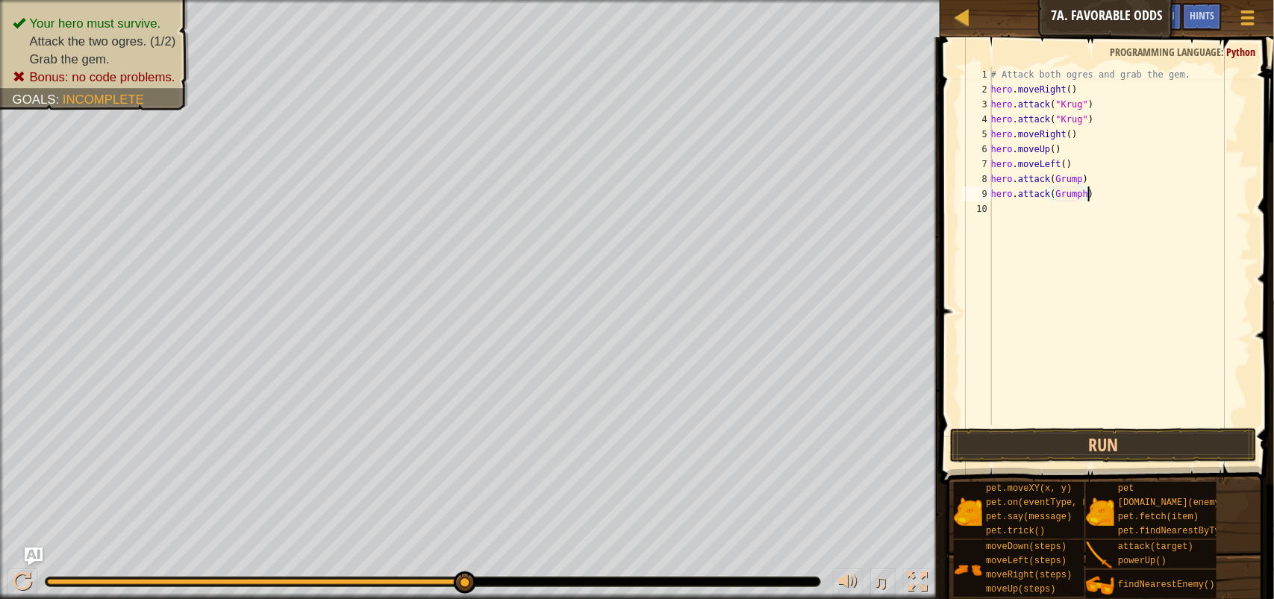
scroll to position [6, 7]
type textarea "hero.attack(Grump)"
click at [1041, 215] on div "# Attack both ogres and grab the gem. hero . moveRight ( ) hero . attack ( "Kru…" at bounding box center [1119, 261] width 263 height 388
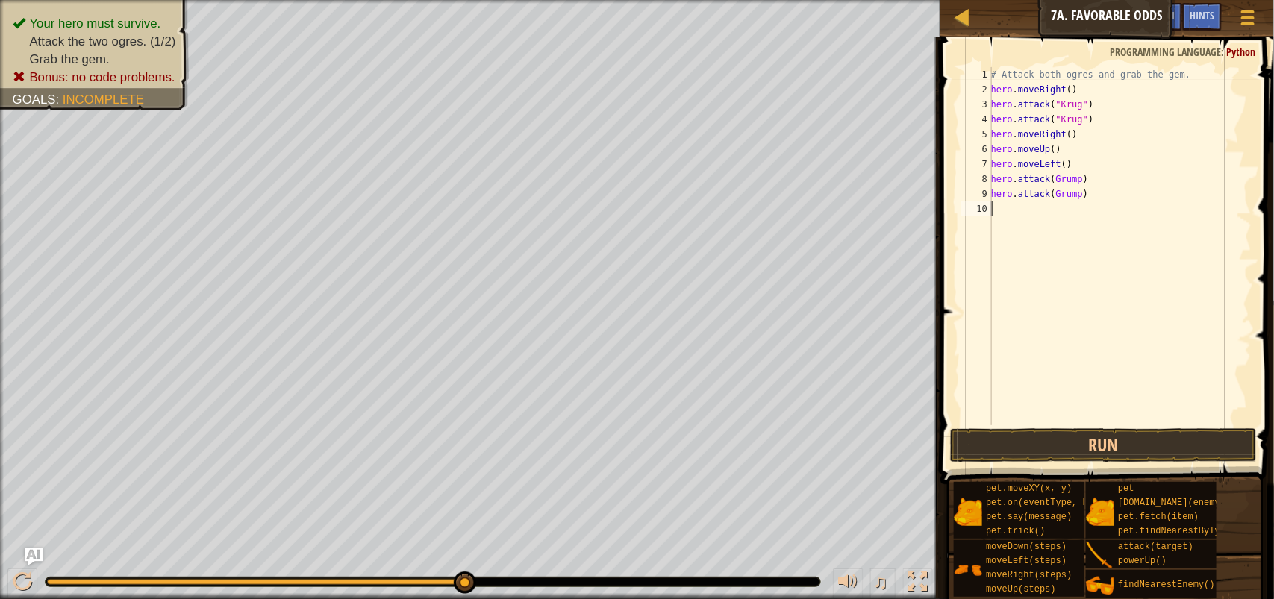
type textarea "h"
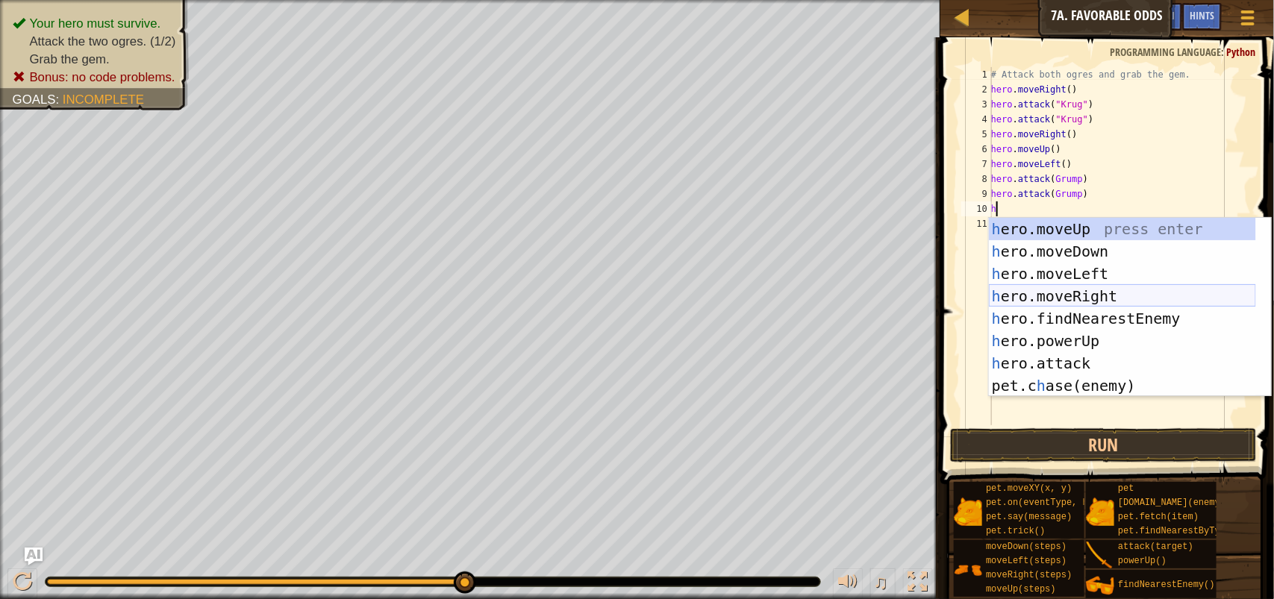
click at [1112, 281] on div "h ero.moveUp press enter h ero.moveDown press enter h ero.moveLeft press enter …" at bounding box center [1122, 330] width 267 height 224
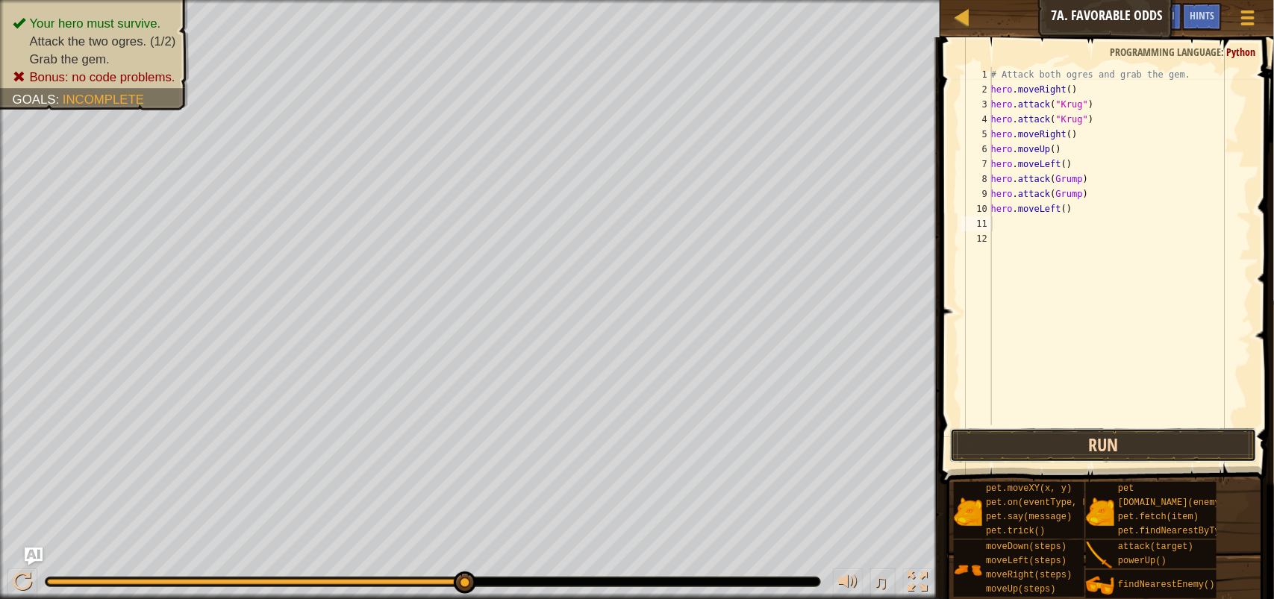
click at [1119, 441] on button "Run" at bounding box center [1103, 445] width 307 height 34
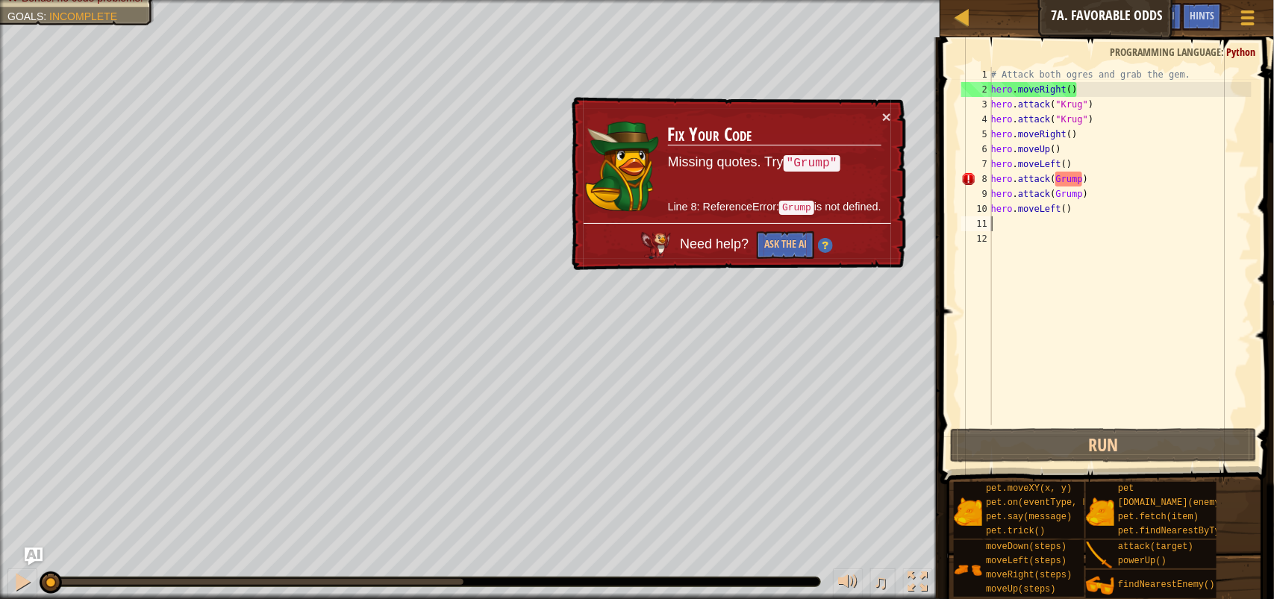
click at [1086, 174] on div "# Attack both ogres and grab the gem. hero . moveRight ( ) hero . attack ( "Kru…" at bounding box center [1119, 261] width 263 height 388
click at [1077, 174] on div "# Attack both ogres and grab the gem. hero . moveRight ( ) hero . attack ( "Kru…" at bounding box center [1119, 261] width 263 height 388
click at [1094, 181] on div "# Attack both ogres and grab the gem. hero . moveRight ( ) hero . attack ( "Kru…" at bounding box center [1119, 261] width 263 height 388
drag, startPoint x: 1094, startPoint y: 181, endPoint x: 1065, endPoint y: 181, distance: 28.3
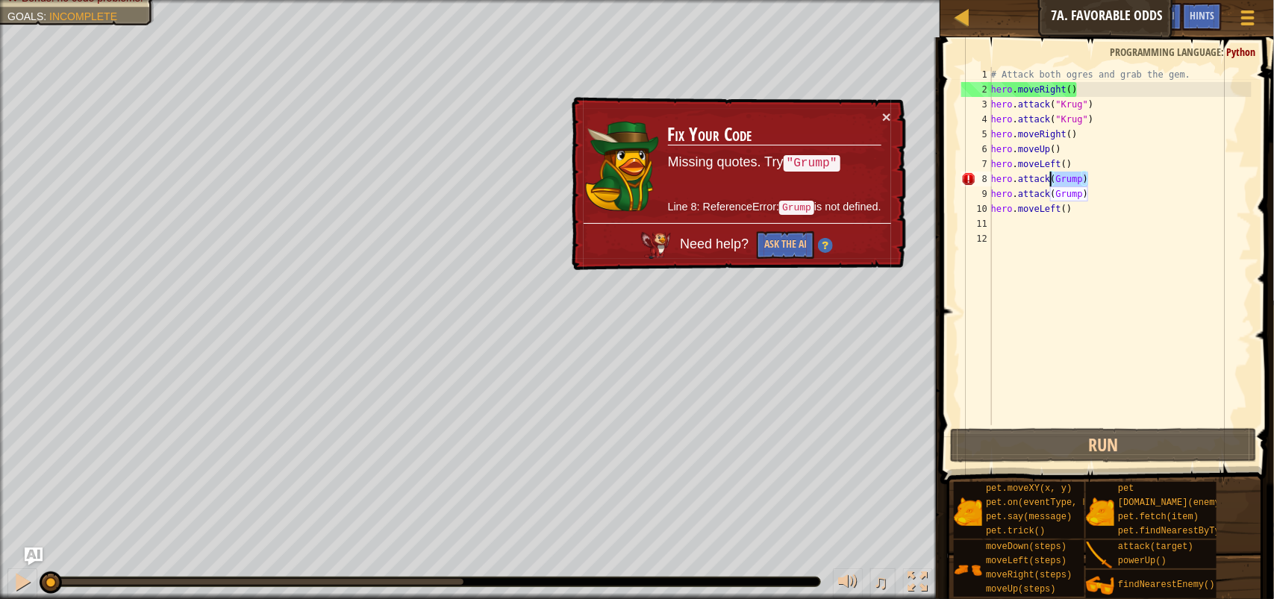
click at [1065, 181] on div "# Attack both ogres and grab the gem. hero . moveRight ( ) hero . attack ( "Kru…" at bounding box center [1119, 261] width 263 height 388
click at [1087, 176] on div "# Attack both ogres and grab the gem. hero . moveRight ( ) hero . attack ( "Kru…" at bounding box center [1119, 246] width 263 height 358
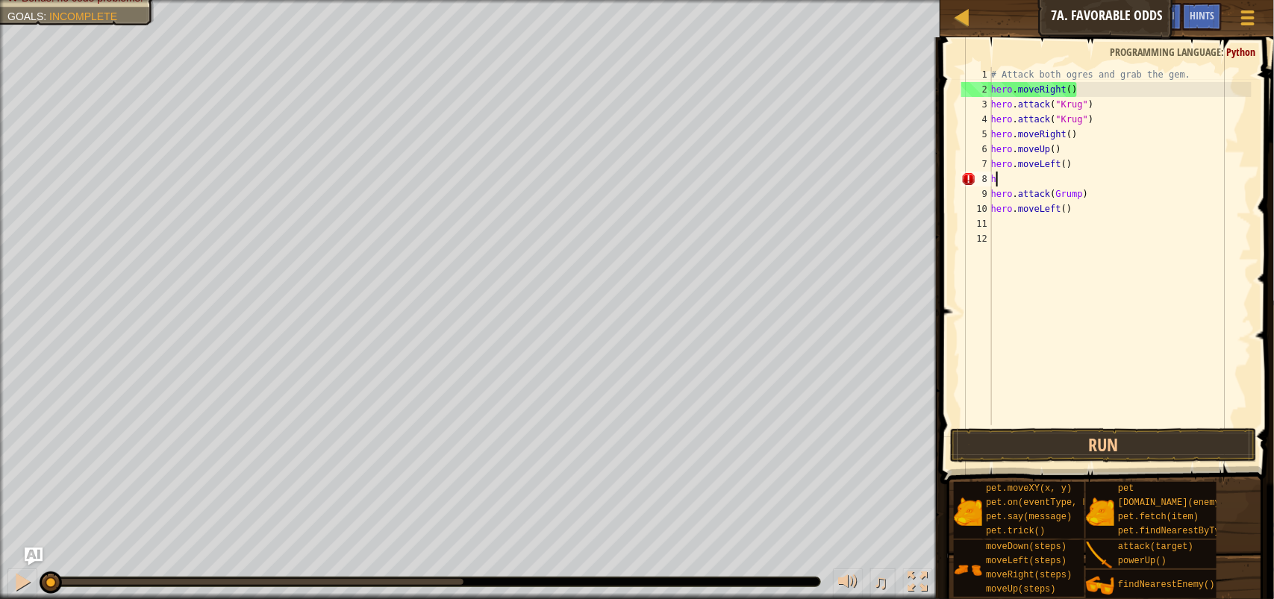
type textarea "h"
click at [1021, 184] on div "# Attack both ogres and grab the gem. hero . moveRight ( ) hero . attack ( "Kru…" at bounding box center [1119, 261] width 263 height 388
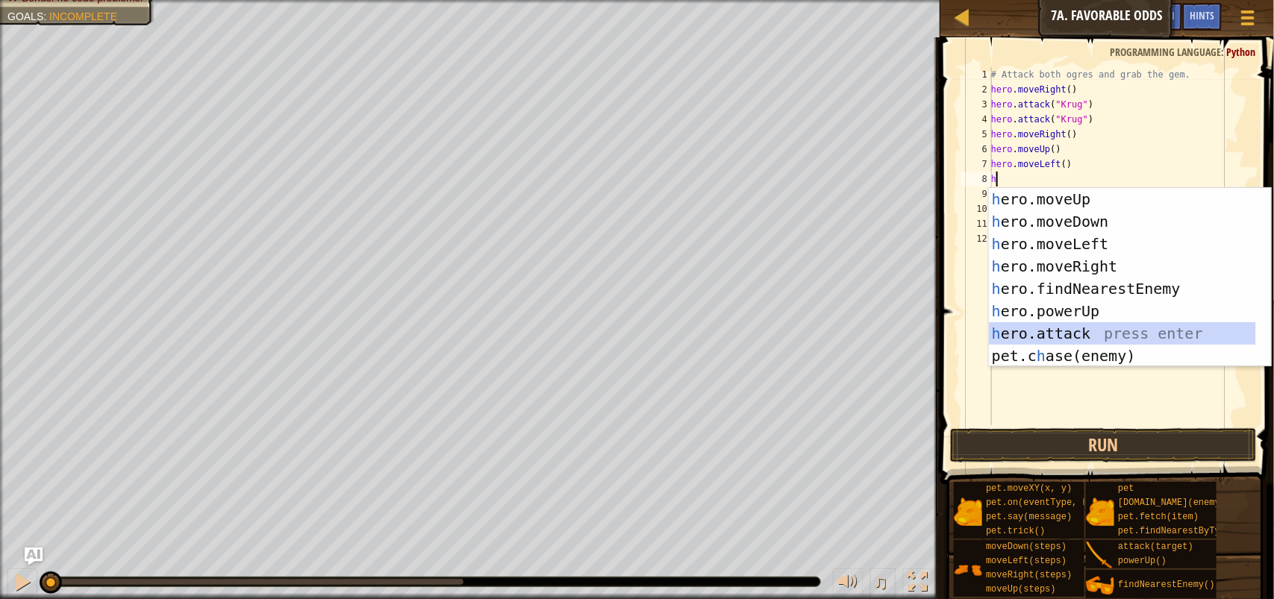
click at [1115, 332] on div "h ero.moveUp press enter h ero.moveDown press enter h ero.moveLeft press enter …" at bounding box center [1122, 300] width 267 height 224
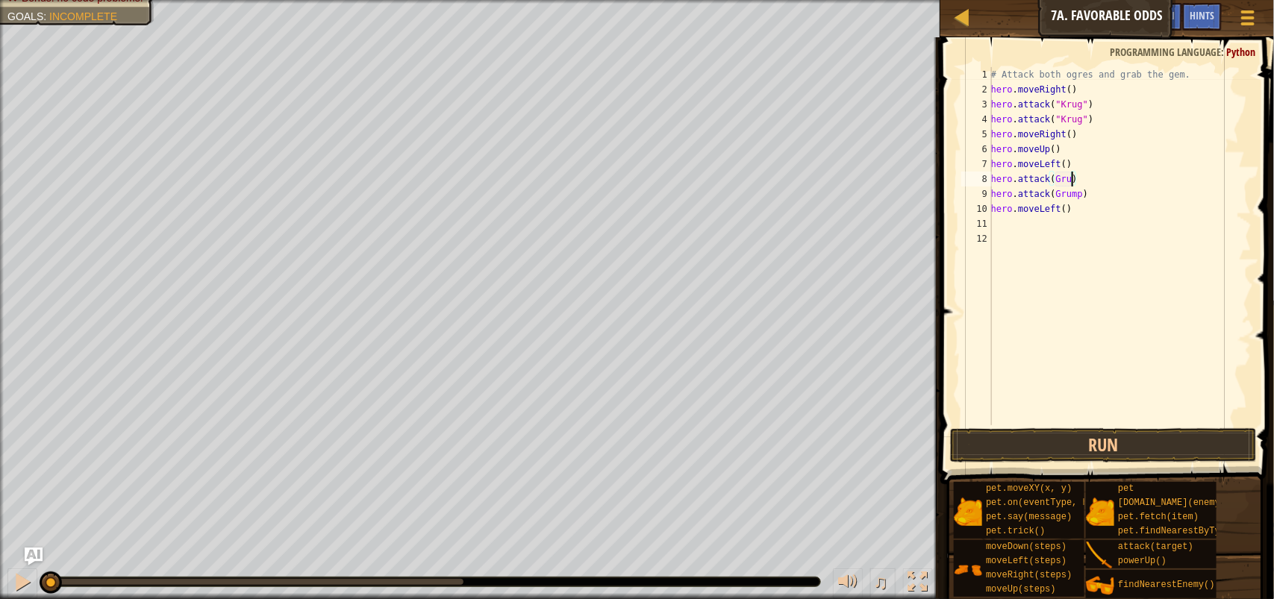
scroll to position [6, 6]
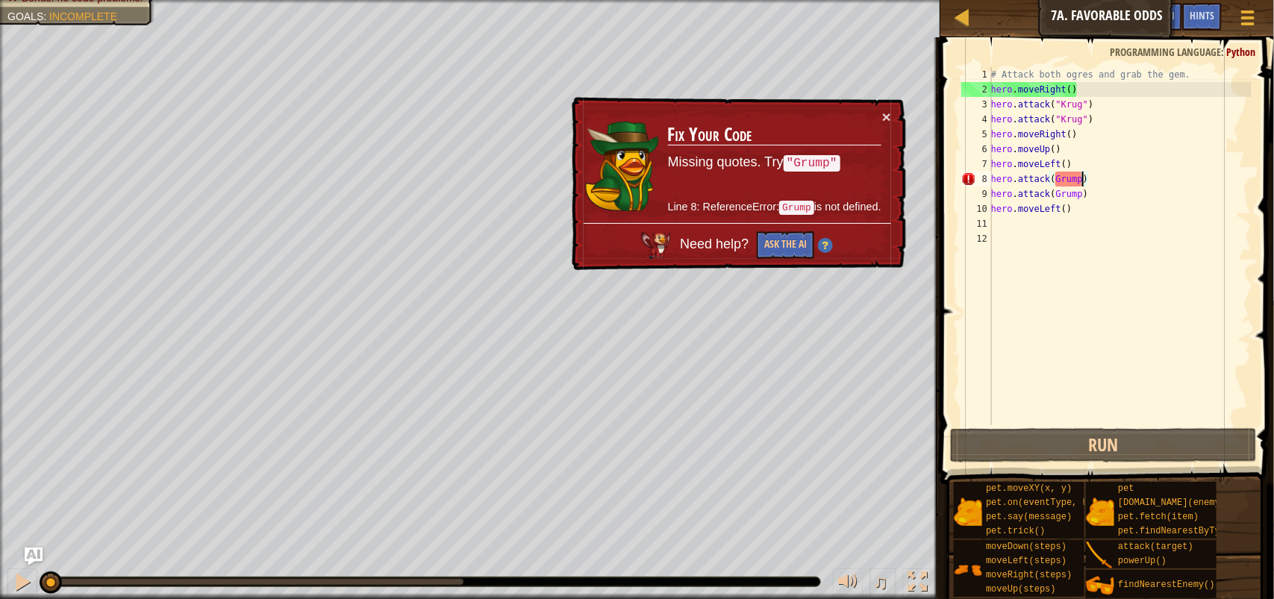
click at [812, 164] on code ""Grump"" at bounding box center [811, 163] width 57 height 16
click at [1191, 464] on span at bounding box center [1108, 239] width 345 height 491
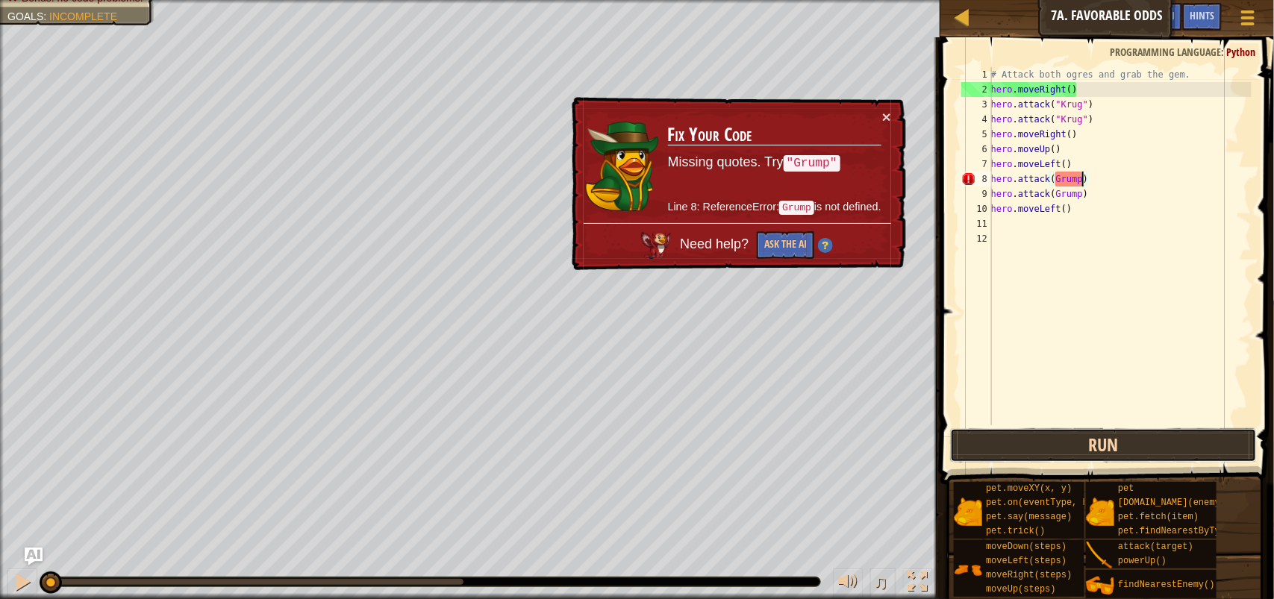
click at [1181, 442] on button "Run" at bounding box center [1103, 445] width 307 height 34
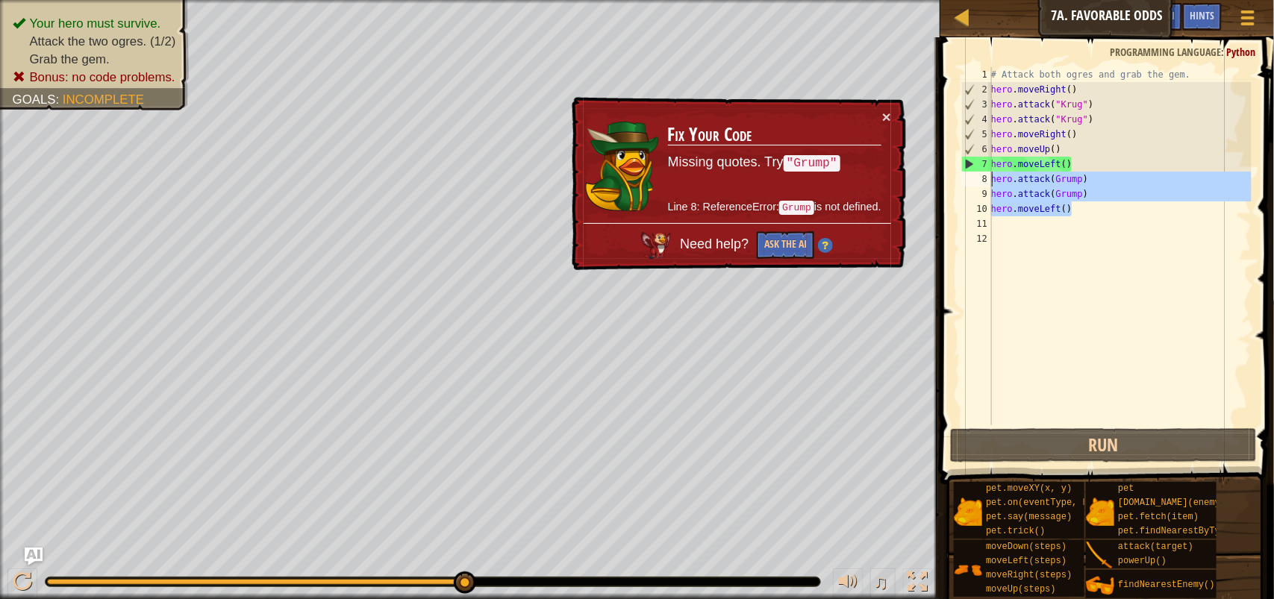
drag, startPoint x: 1078, startPoint y: 215, endPoint x: 991, endPoint y: 173, distance: 96.8
click at [991, 173] on div "hero.attack(Grump) 1 2 3 4 5 6 7 8 9 10 11 12 # Attack both ogres and grab the …" at bounding box center [1104, 246] width 293 height 358
type textarea "hero.attack(Grump) hero.attack(Grump)"
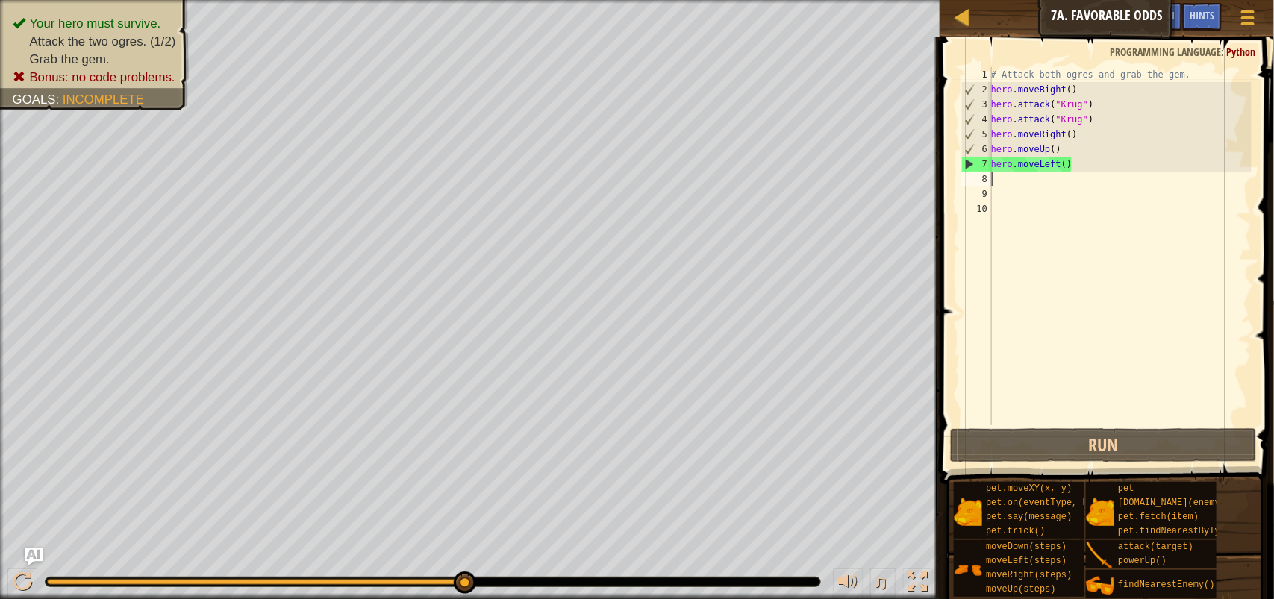
scroll to position [6, 0]
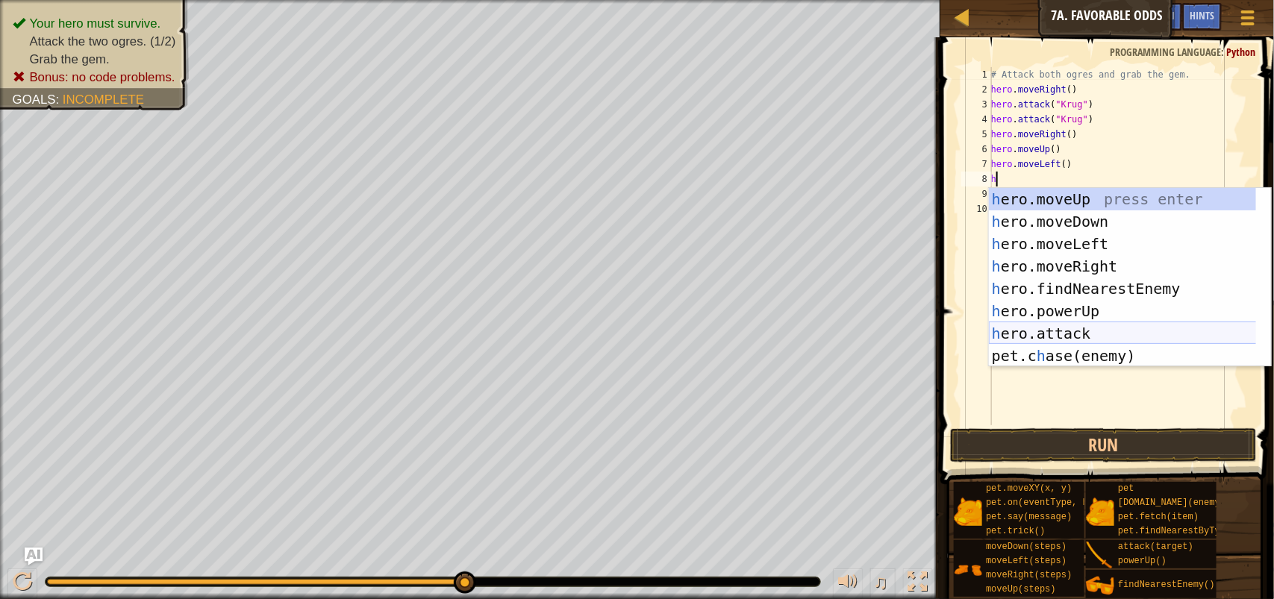
click at [1121, 326] on div "h ero.moveUp press enter h ero.moveDown press enter h ero.moveLeft press enter …" at bounding box center [1130, 300] width 282 height 224
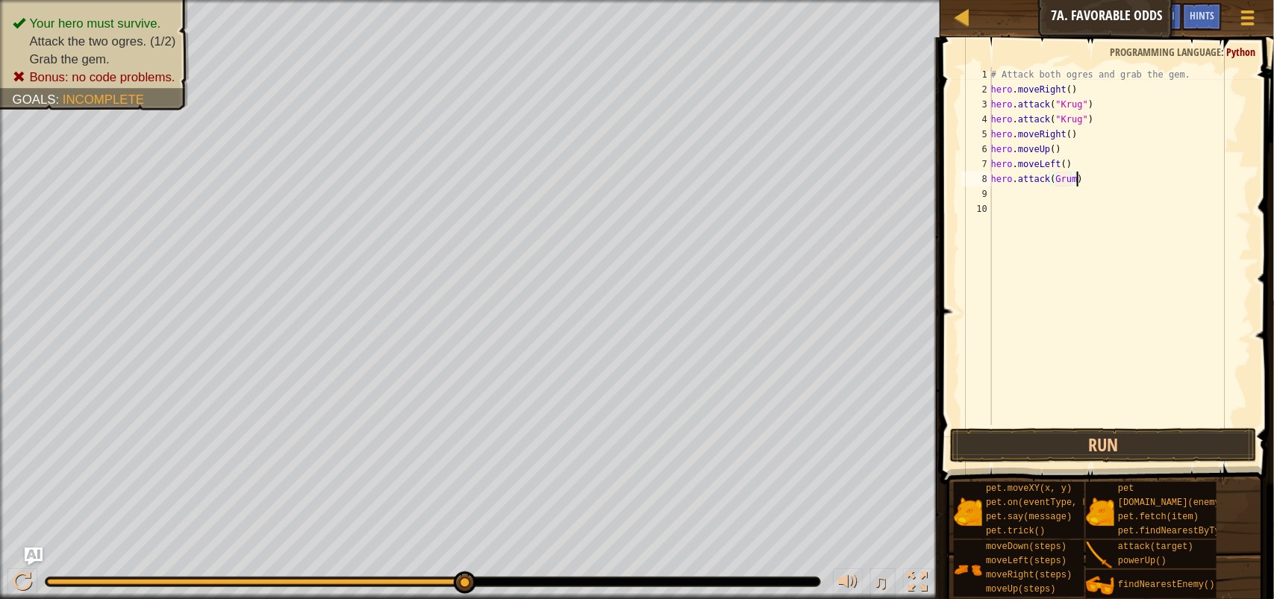
scroll to position [6, 6]
type textarea "hero.attack(Grump)"
click at [1008, 195] on div "# Attack both ogres and grab the gem. hero . moveRight ( ) hero . attack ( "Kru…" at bounding box center [1119, 261] width 263 height 388
click at [1000, 191] on div "# Attack both ogres and grab the gem. hero . moveRight ( ) hero . attack ( "Kru…" at bounding box center [1119, 261] width 263 height 388
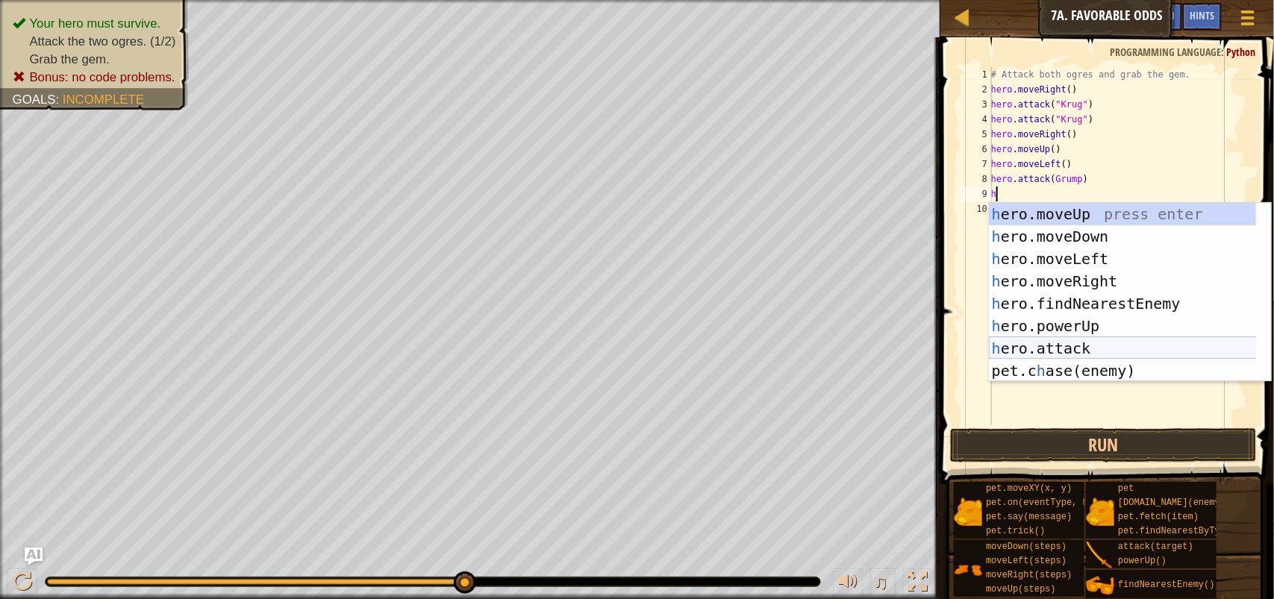
click at [1125, 341] on div "h ero.moveUp press enter h ero.moveDown press enter h ero.moveLeft press enter …" at bounding box center [1130, 315] width 282 height 224
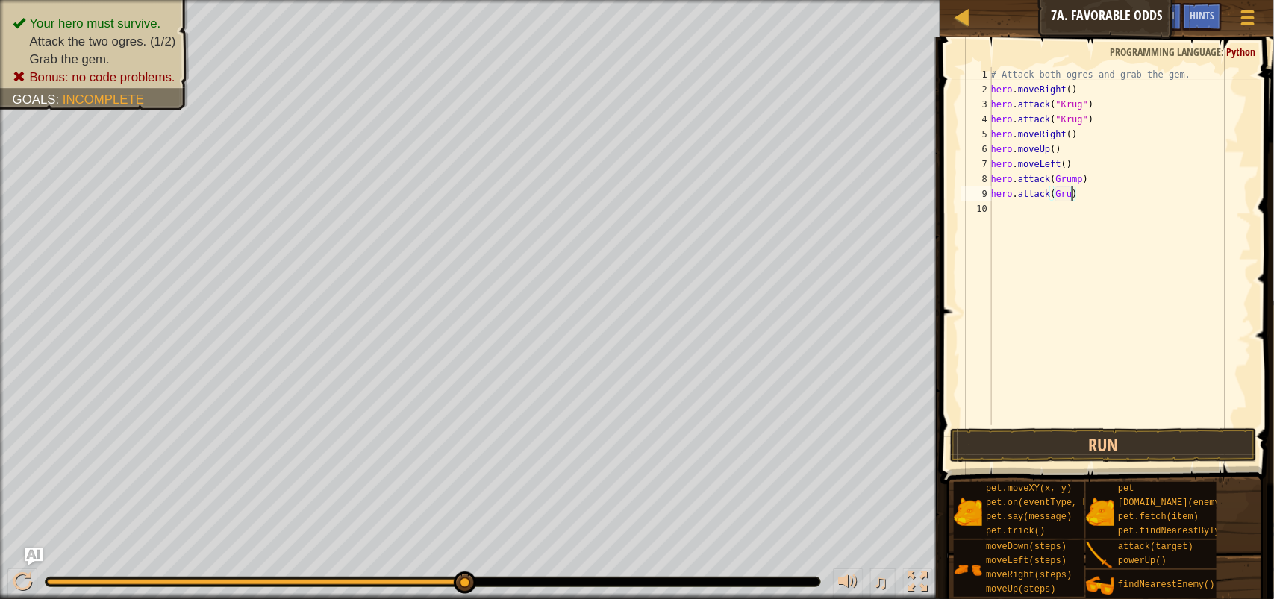
scroll to position [6, 6]
type textarea "hero.attack(Grump)"
click at [1026, 205] on div "# Attack both ogres and grab the gem. hero . moveRight ( ) hero . attack ( "Kru…" at bounding box center [1119, 261] width 263 height 388
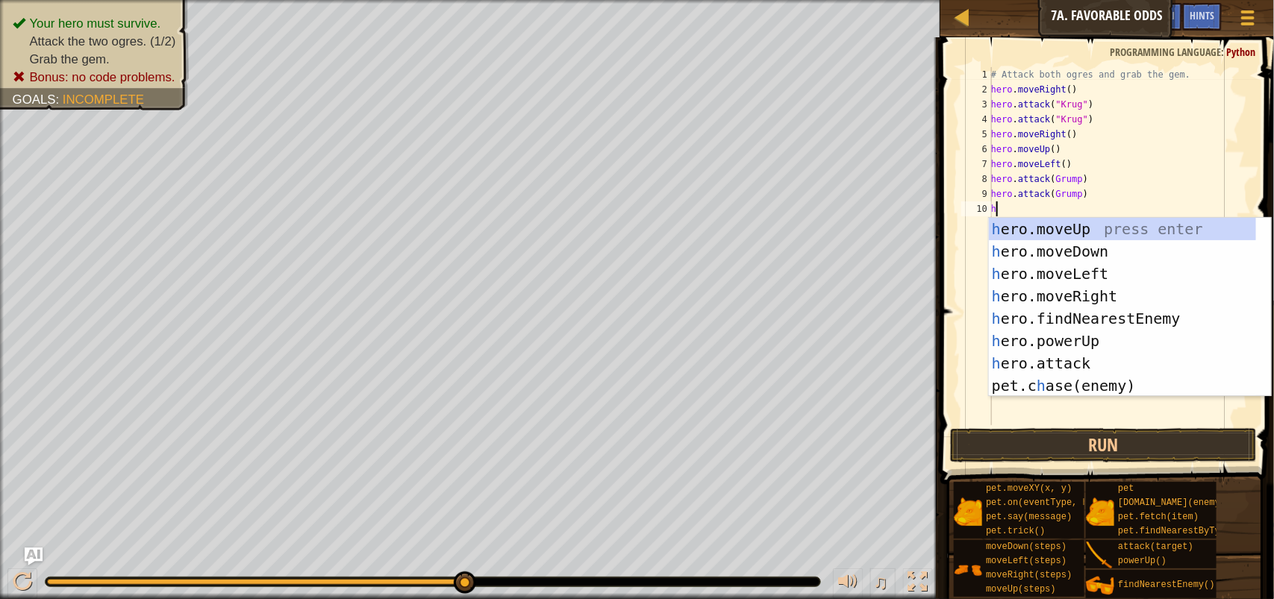
type textarea "h"
click at [1103, 276] on div "h ero.moveUp press enter h ero.moveDown press enter h ero.moveLeft press enter …" at bounding box center [1122, 330] width 267 height 224
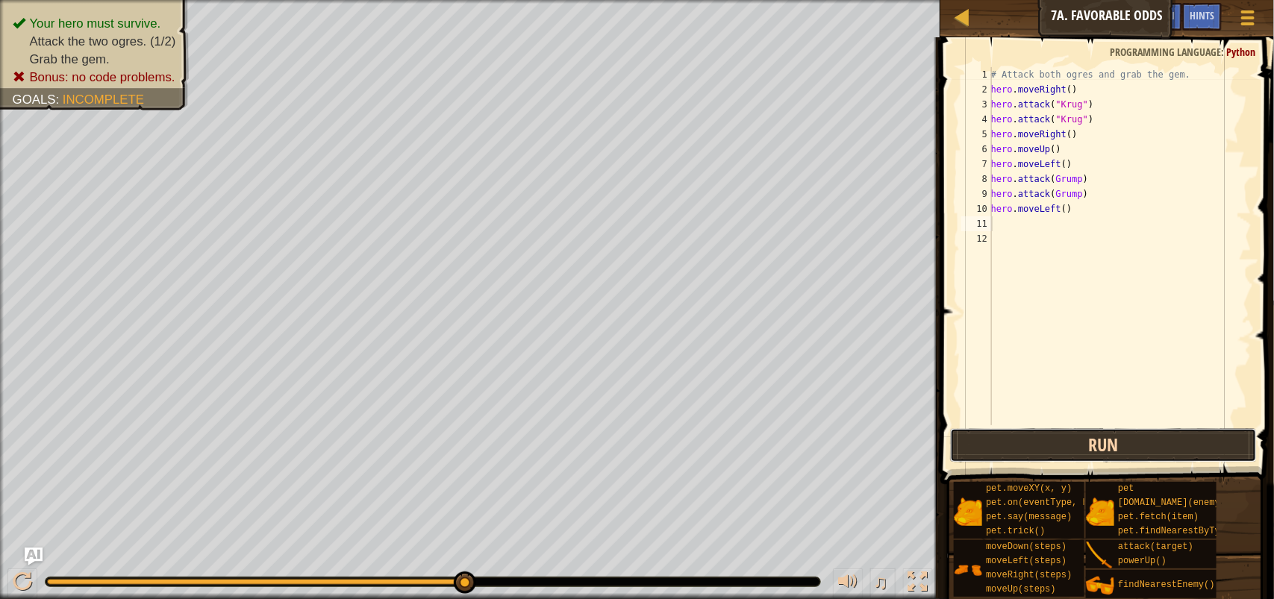
click at [1120, 456] on button "Run" at bounding box center [1103, 445] width 307 height 34
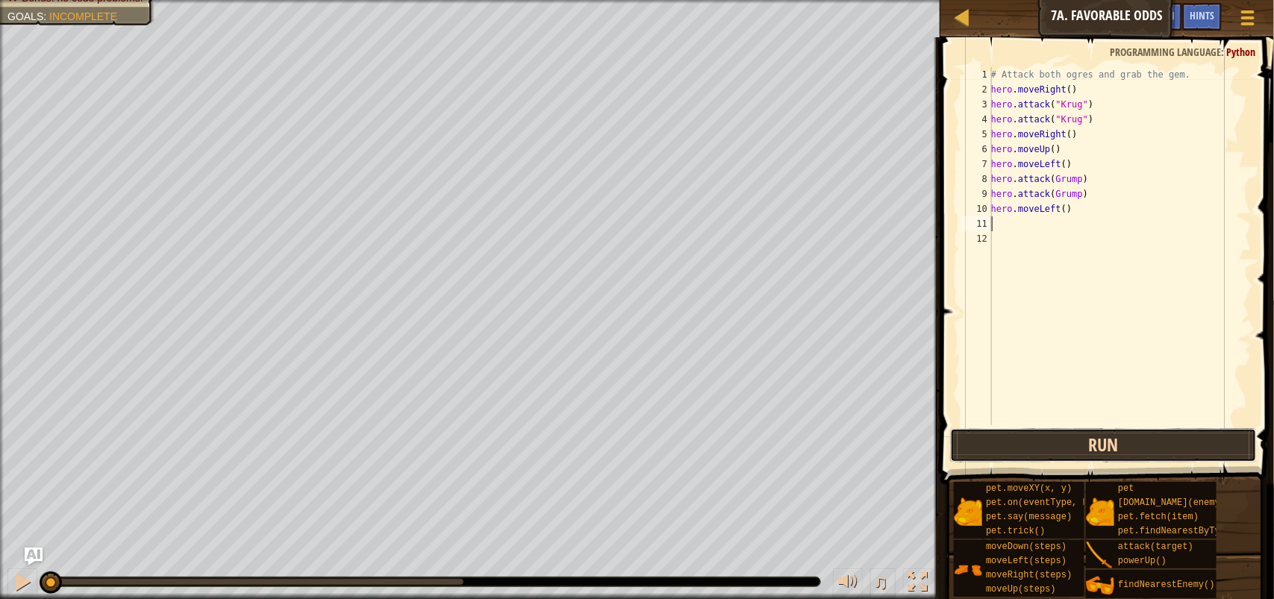
click at [1105, 444] on button "Run" at bounding box center [1103, 445] width 307 height 34
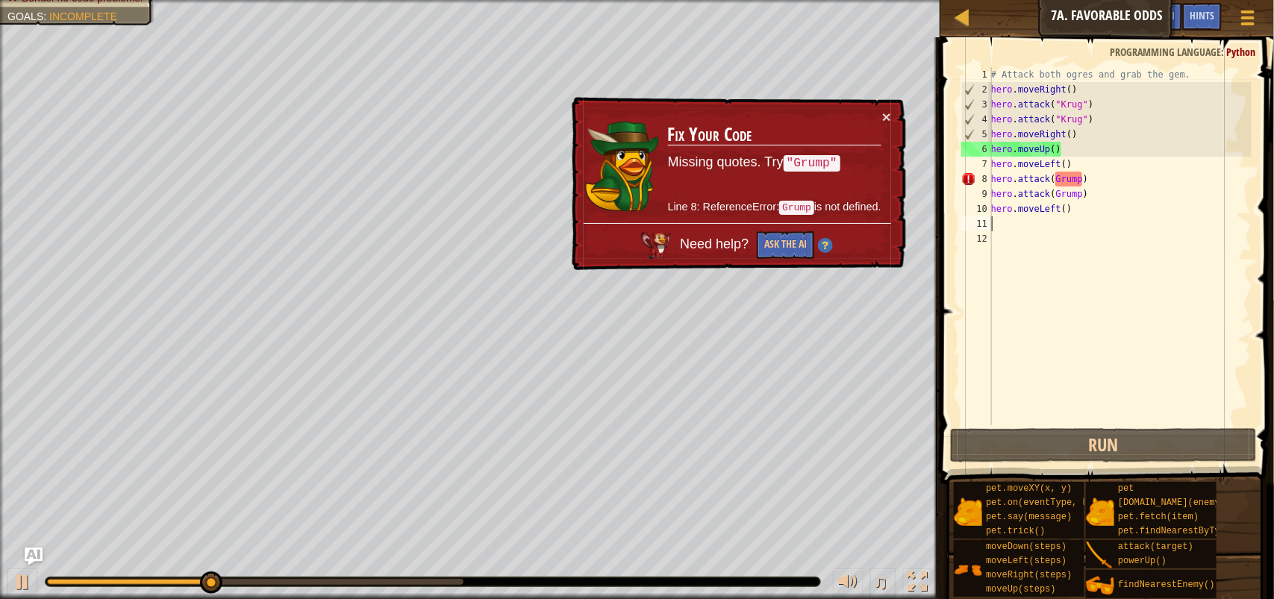
click at [1058, 180] on div "# Attack both ogres and grab the gem. hero . moveRight ( ) hero . attack ( "Kru…" at bounding box center [1119, 261] width 263 height 388
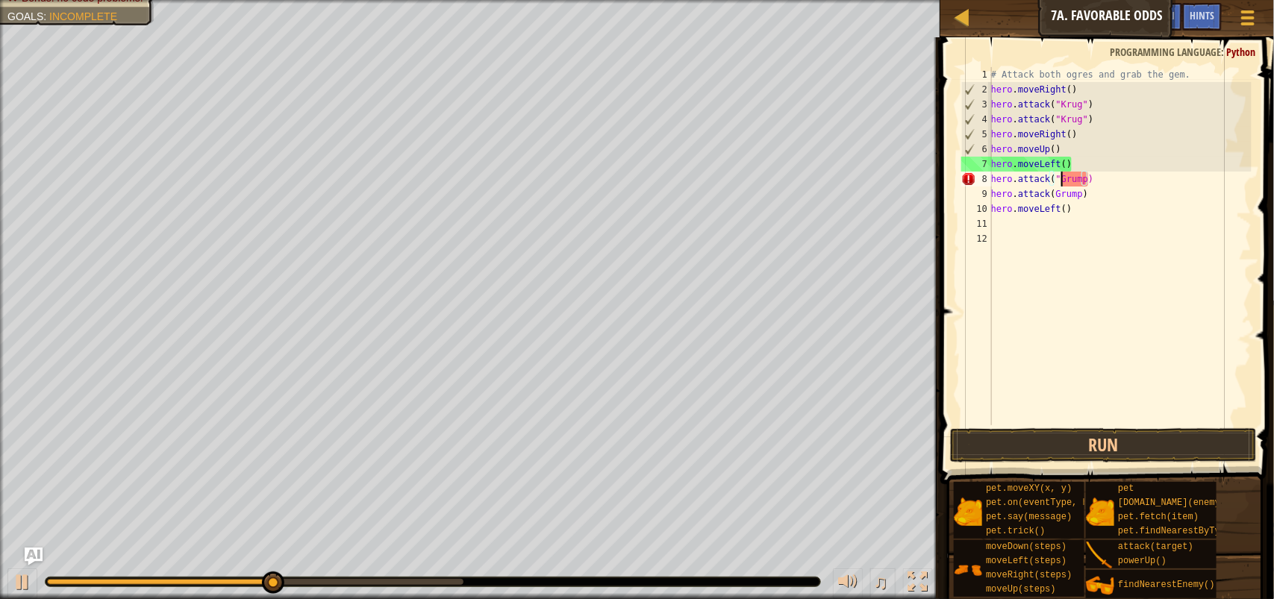
scroll to position [6, 6]
click at [1089, 179] on div "# Attack both ogres and grab the gem. hero . moveRight ( ) hero . attack ( "Kru…" at bounding box center [1119, 261] width 263 height 388
click at [1089, 179] on div "# Attack both ogres and grab the gem. hero . moveRight ( ) hero . attack ( "Kru…" at bounding box center [1119, 246] width 263 height 358
click at [1089, 179] on div "# Attack both ogres and grab the gem. hero . moveRight ( ) hero . attack ( "Kru…" at bounding box center [1119, 261] width 263 height 388
click at [1086, 179] on div "# Attack both ogres and grab the gem. hero . moveRight ( ) hero . attack ( "Kru…" at bounding box center [1119, 246] width 263 height 358
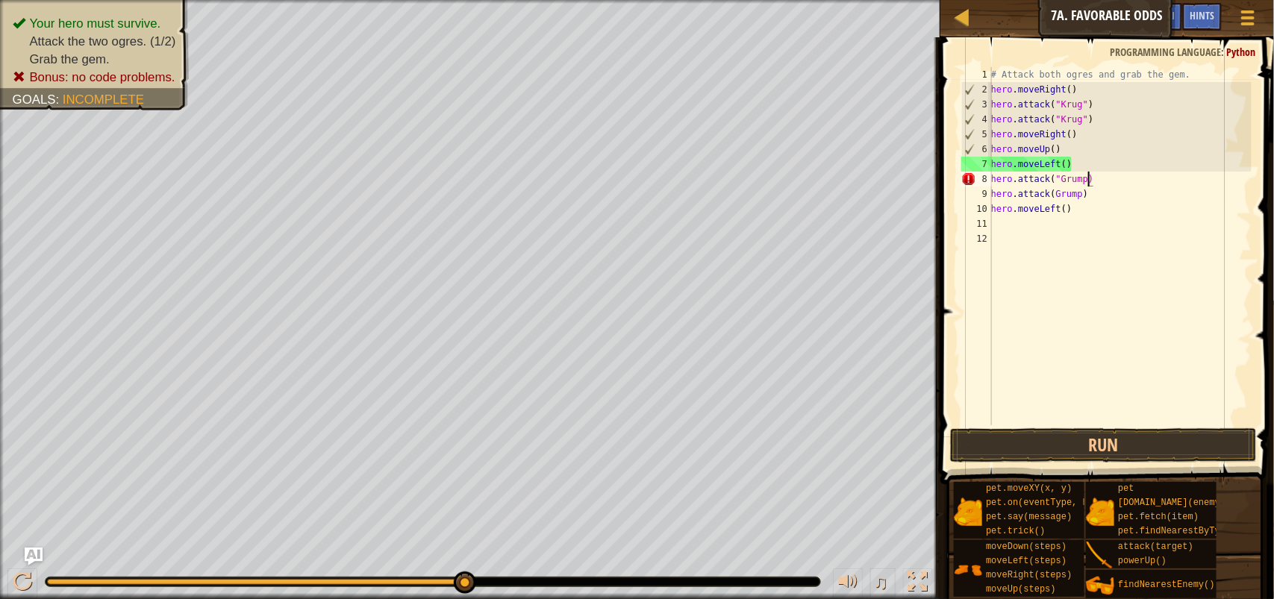
scroll to position [6, 7]
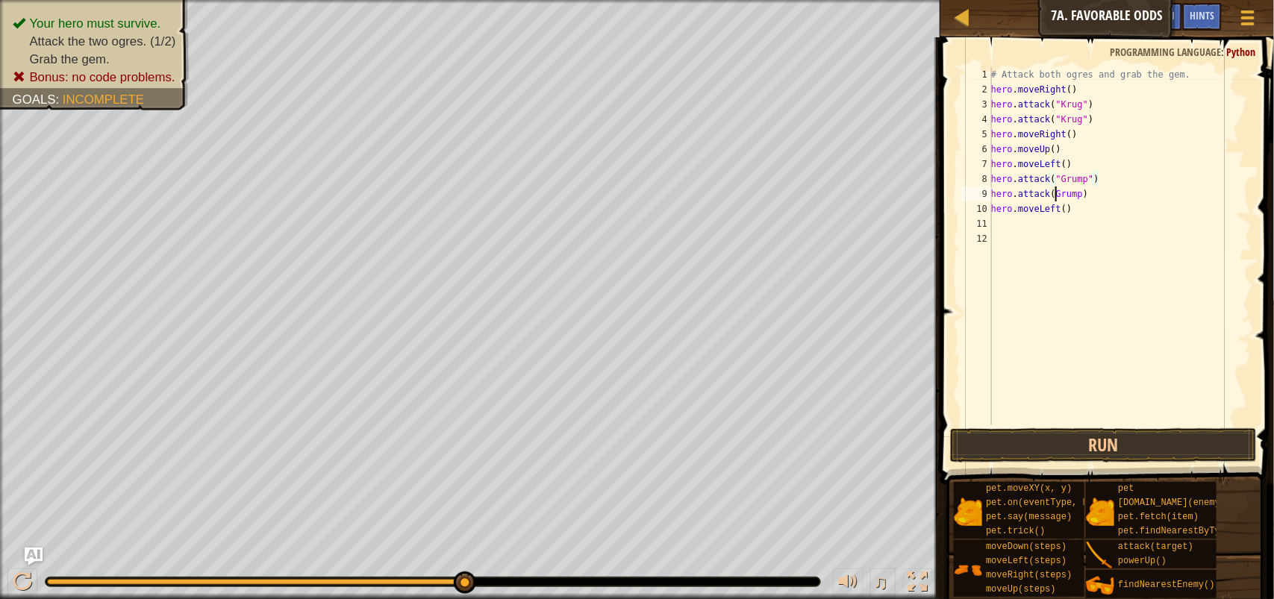
click at [1057, 192] on div "# Attack both ogres and grab the gem. hero . moveRight ( ) hero . attack ( "Kru…" at bounding box center [1119, 261] width 263 height 388
click at [1088, 192] on div "# Attack both ogres and grab the gem. hero . moveRight ( ) hero . attack ( "Kru…" at bounding box center [1119, 261] width 263 height 388
type textarea "hero.attack("Grump")"
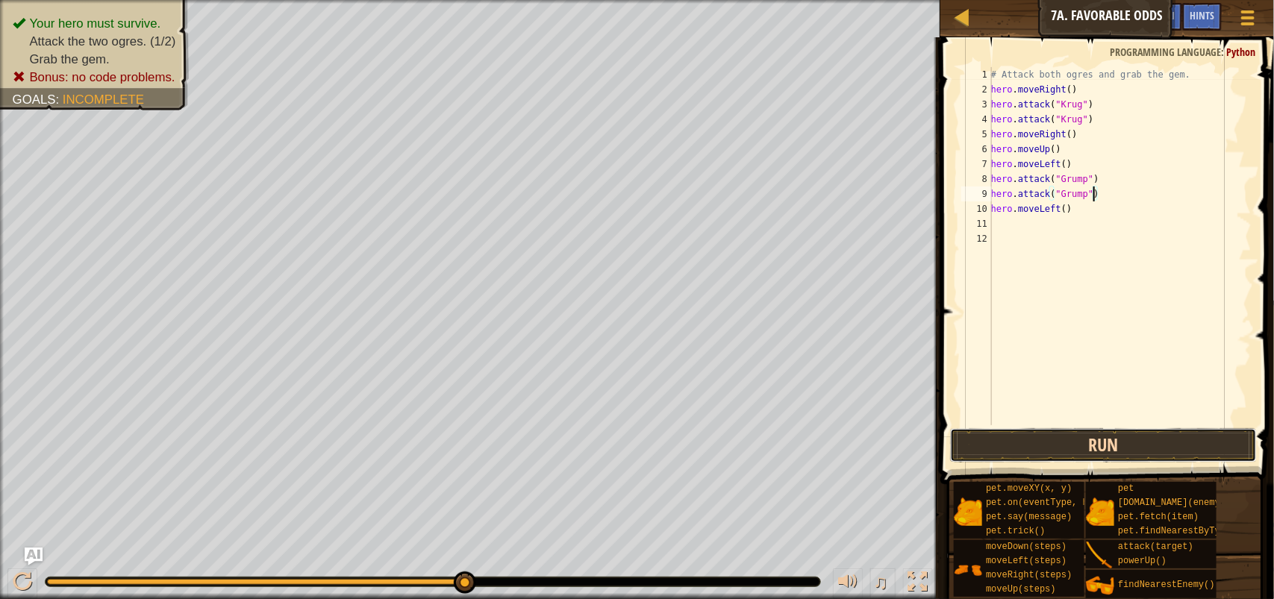
click at [1078, 438] on button "Run" at bounding box center [1103, 445] width 307 height 34
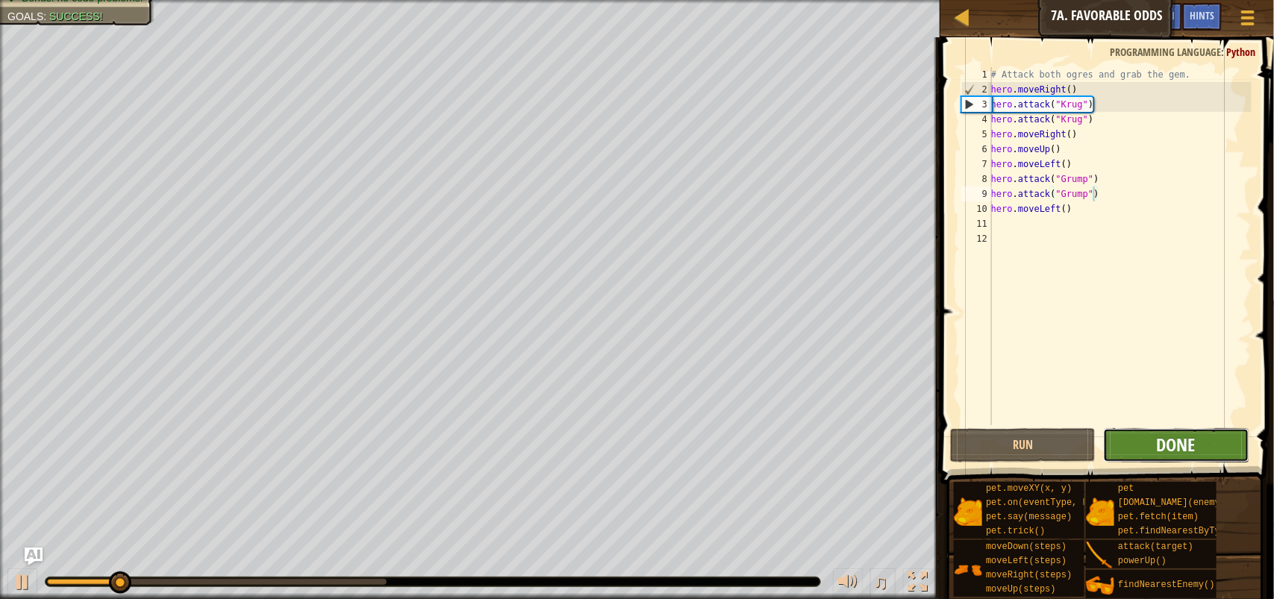
click at [1169, 444] on span "Done" at bounding box center [1175, 445] width 39 height 24
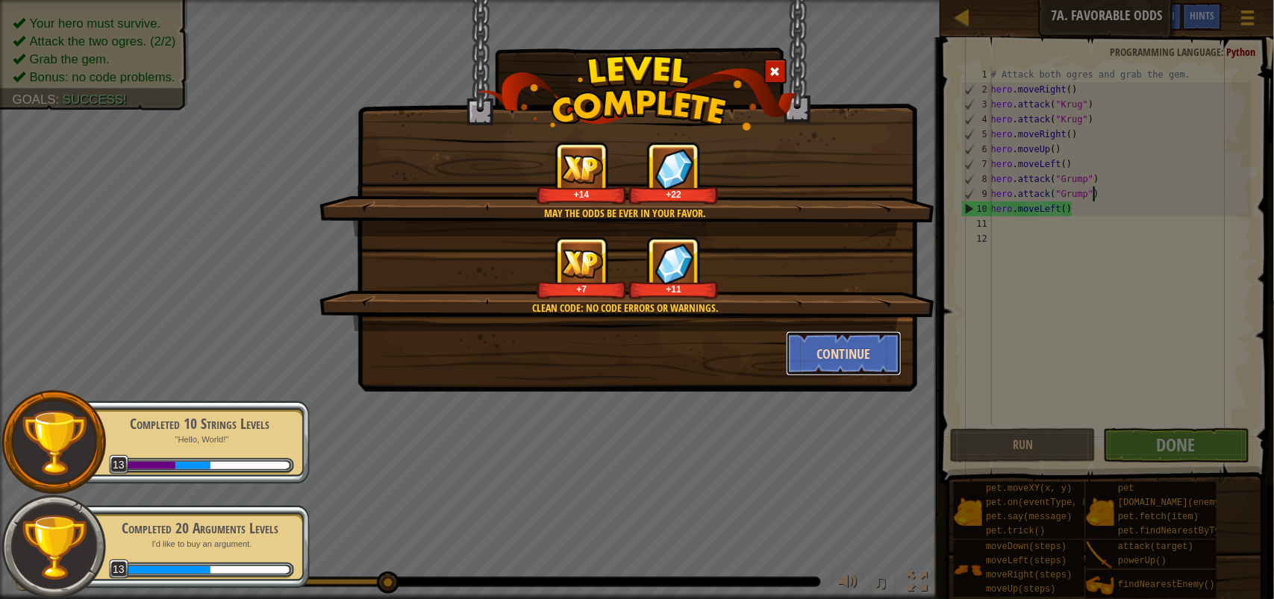
click at [837, 345] on button "Continue" at bounding box center [844, 353] width 116 height 45
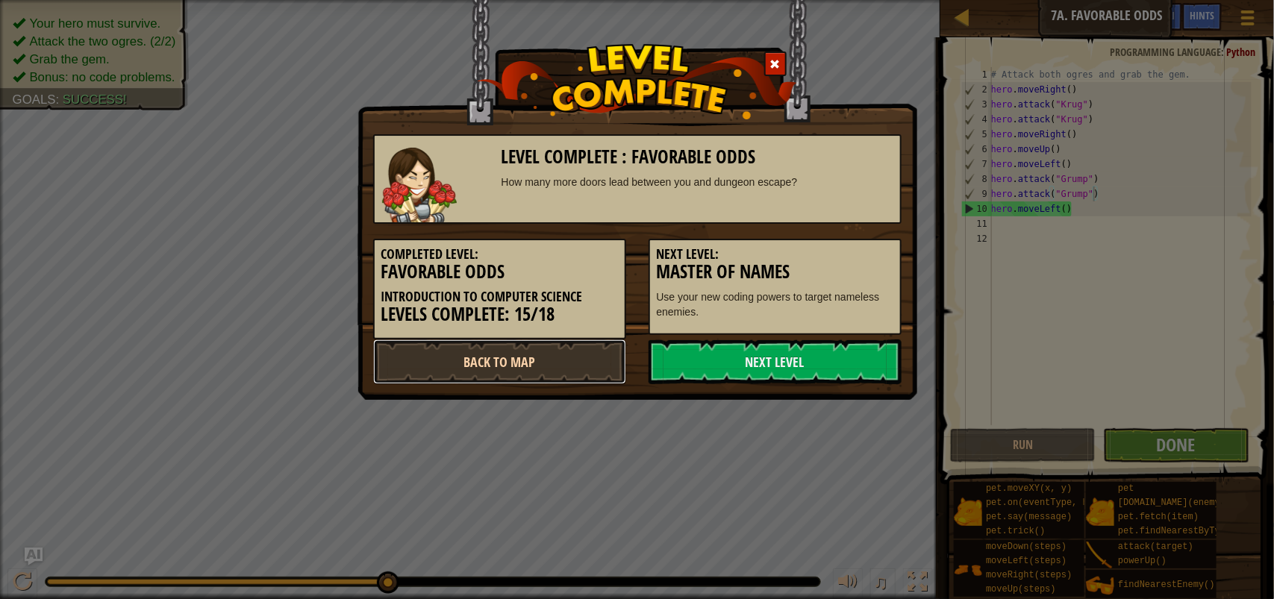
click at [564, 354] on link "Back to Map" at bounding box center [499, 361] width 253 height 45
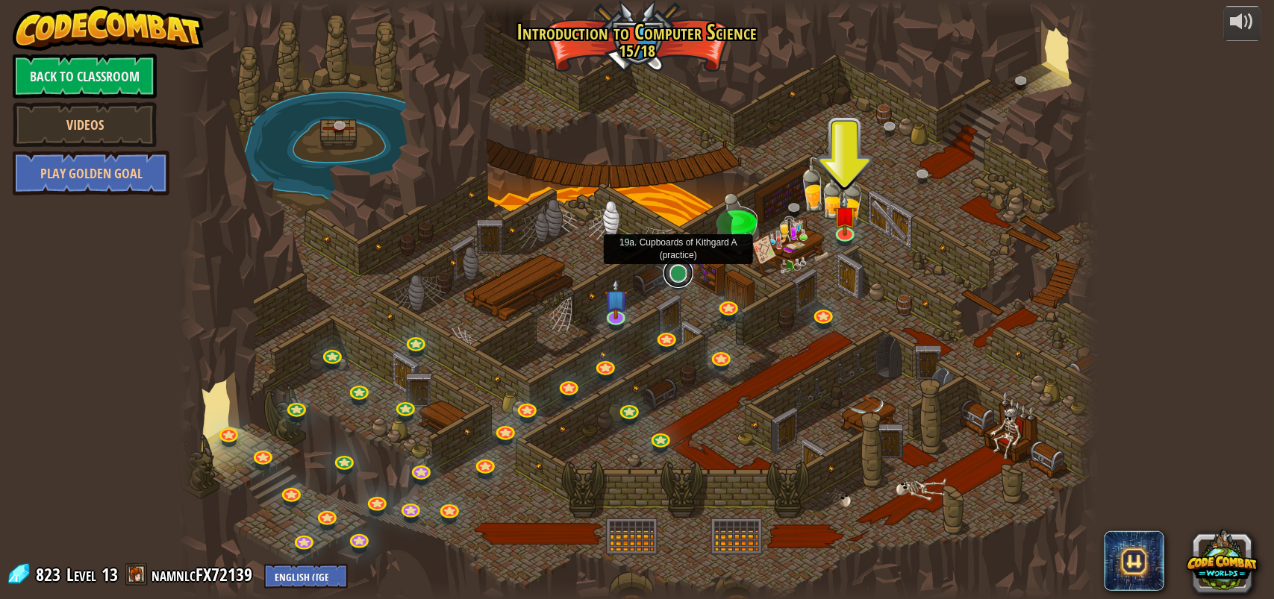
click at [674, 269] on link at bounding box center [678, 273] width 30 height 30
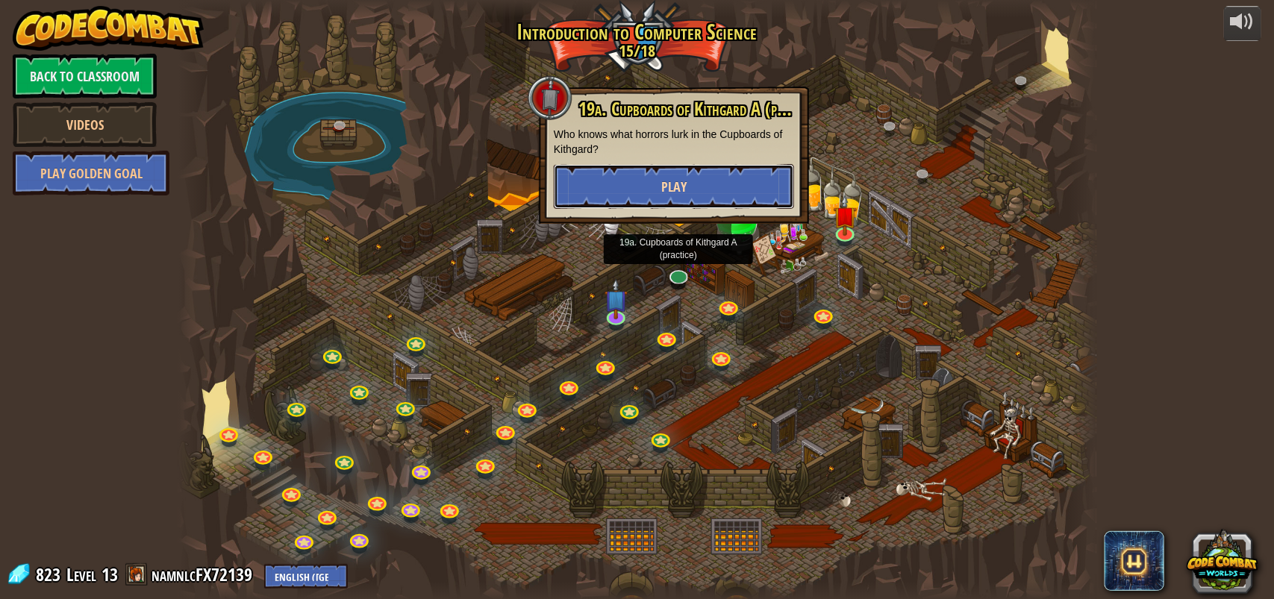
click at [676, 195] on span "Play" at bounding box center [673, 187] width 25 height 19
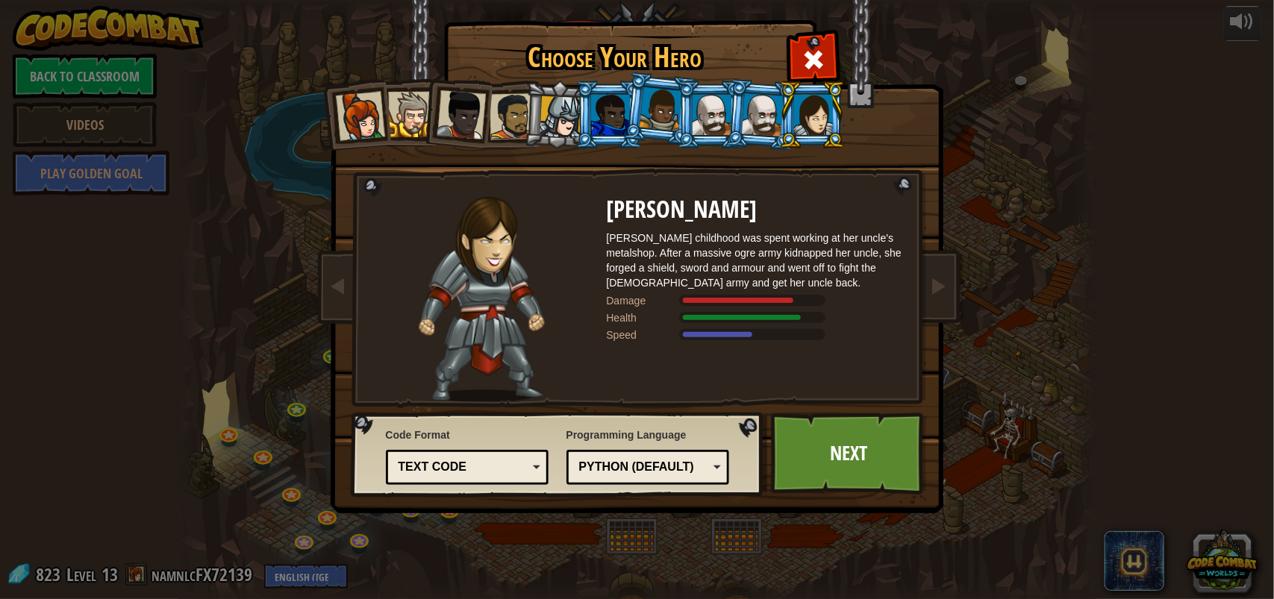
click at [793, 110] on li at bounding box center [811, 115] width 67 height 68
click at [765, 104] on div at bounding box center [763, 114] width 42 height 43
drag, startPoint x: 765, startPoint y: 104, endPoint x: 768, endPoint y: 118, distance: 13.9
click at [763, 104] on div at bounding box center [763, 114] width 42 height 43
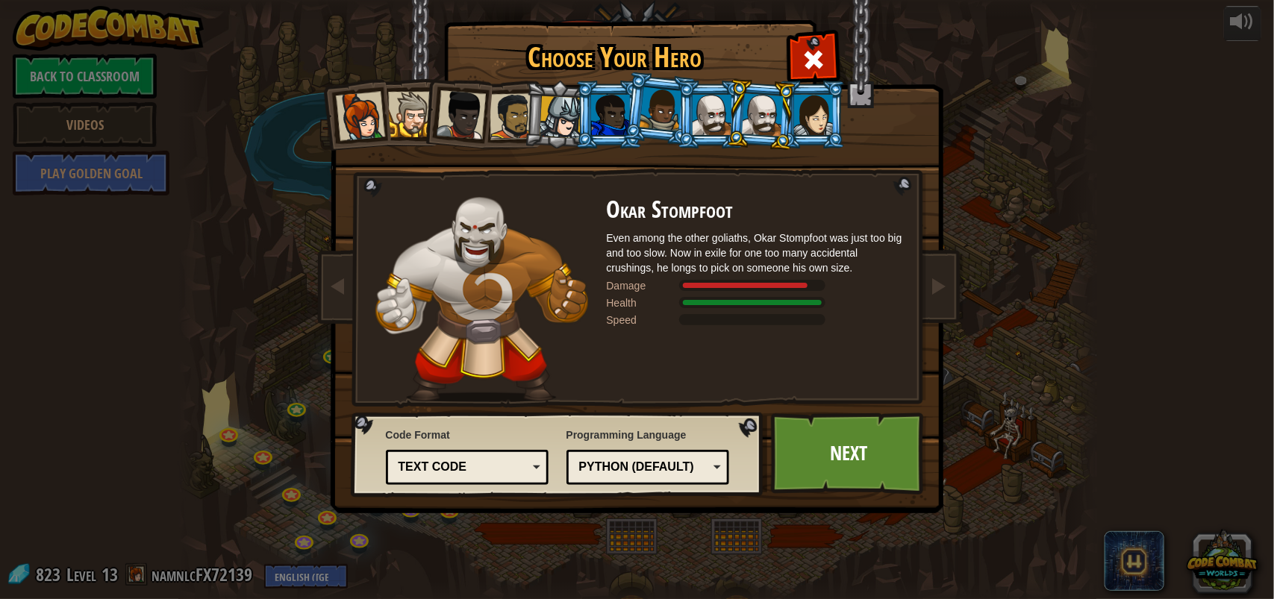
click at [804, 112] on div at bounding box center [813, 115] width 39 height 40
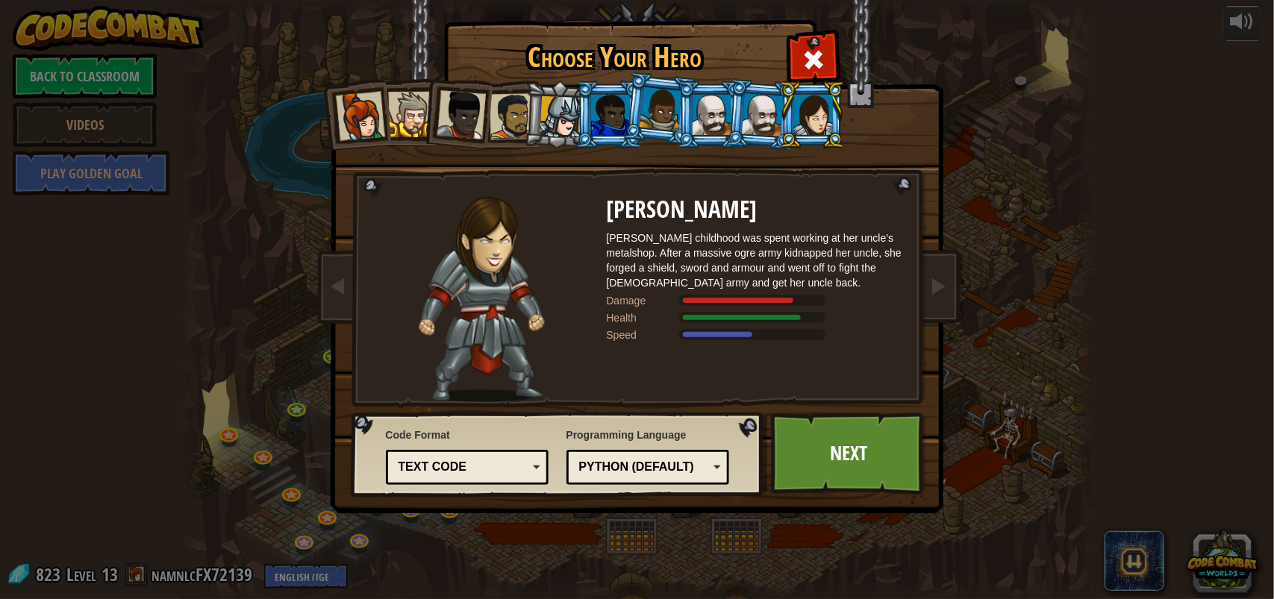
click at [751, 107] on div at bounding box center [763, 114] width 42 height 43
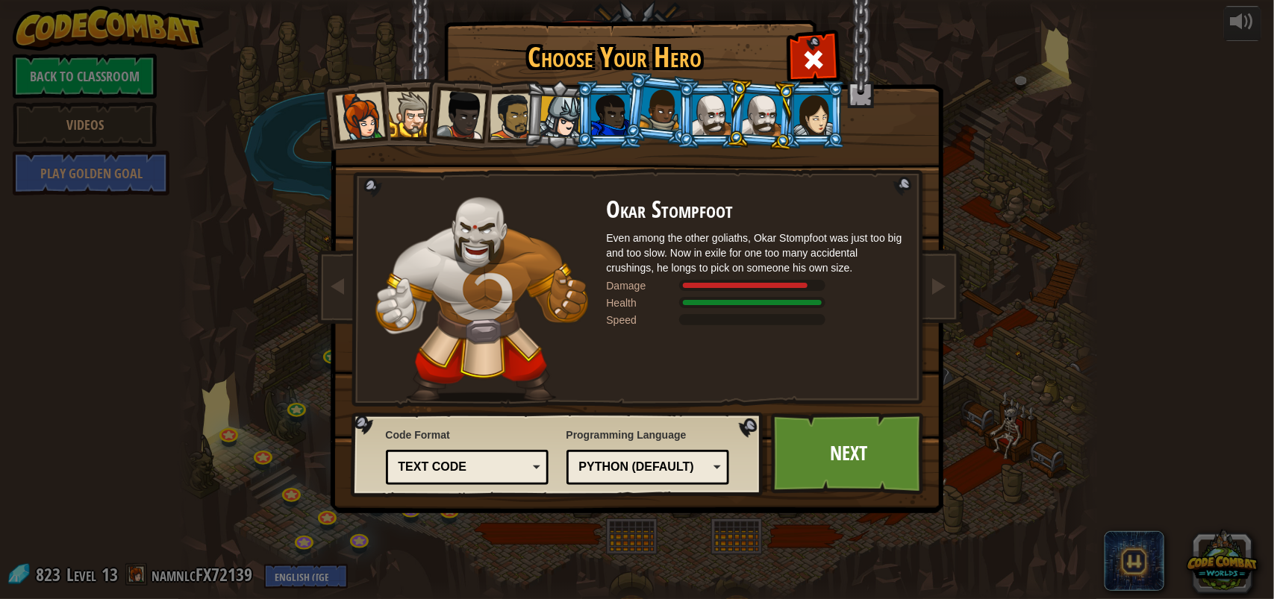
click at [721, 101] on div at bounding box center [711, 115] width 39 height 40
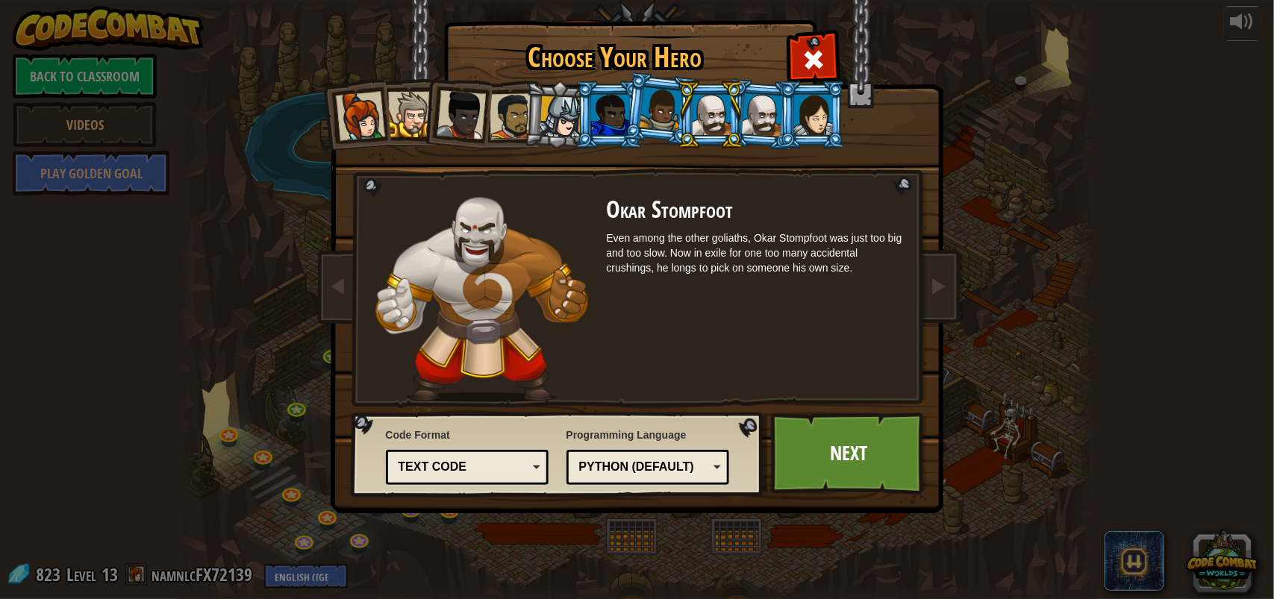
click at [744, 106] on div at bounding box center [763, 114] width 42 height 43
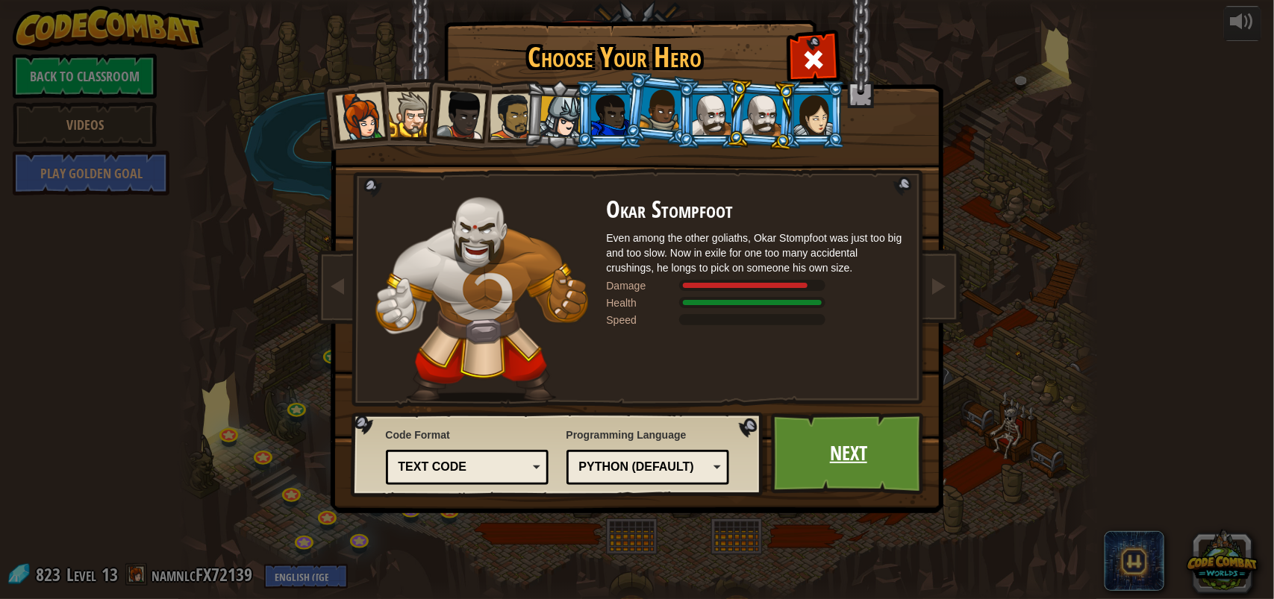
click at [833, 445] on link "Next" at bounding box center [849, 454] width 156 height 82
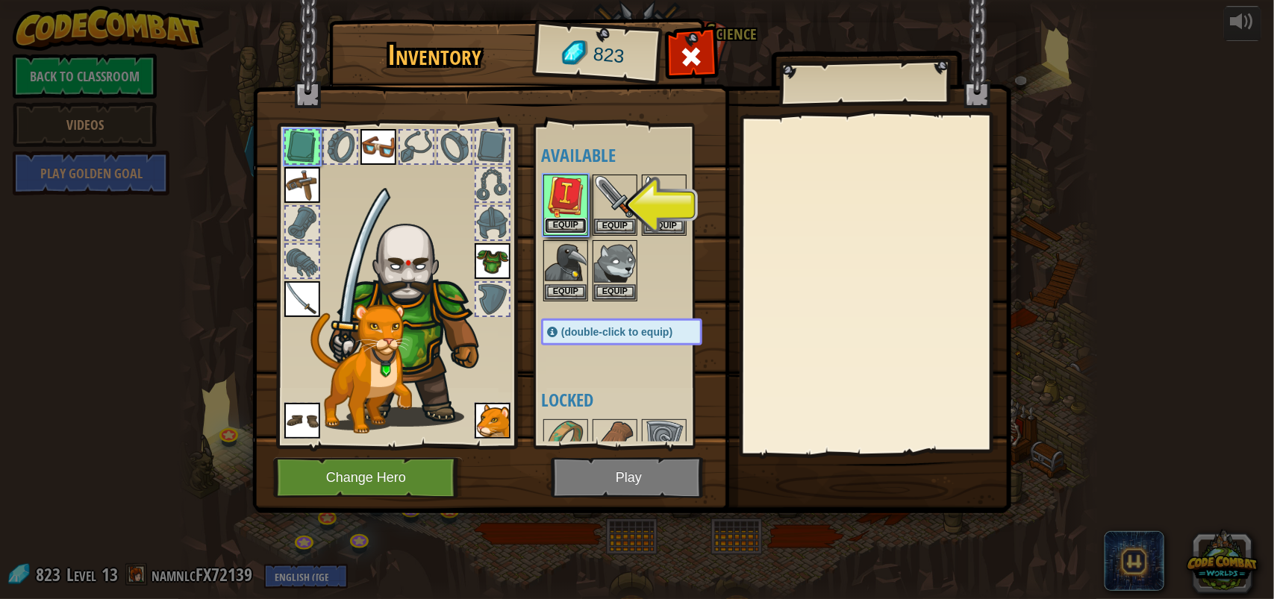
click at [567, 225] on button "Equip" at bounding box center [566, 226] width 42 height 16
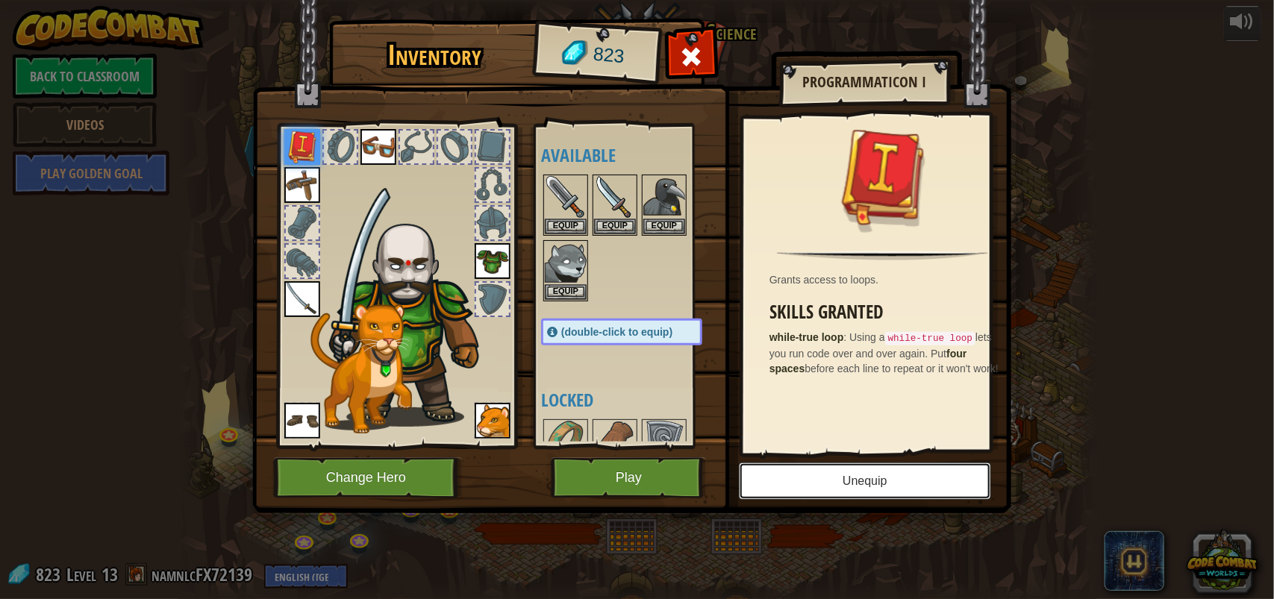
click at [796, 480] on button "Unequip" at bounding box center [865, 481] width 252 height 37
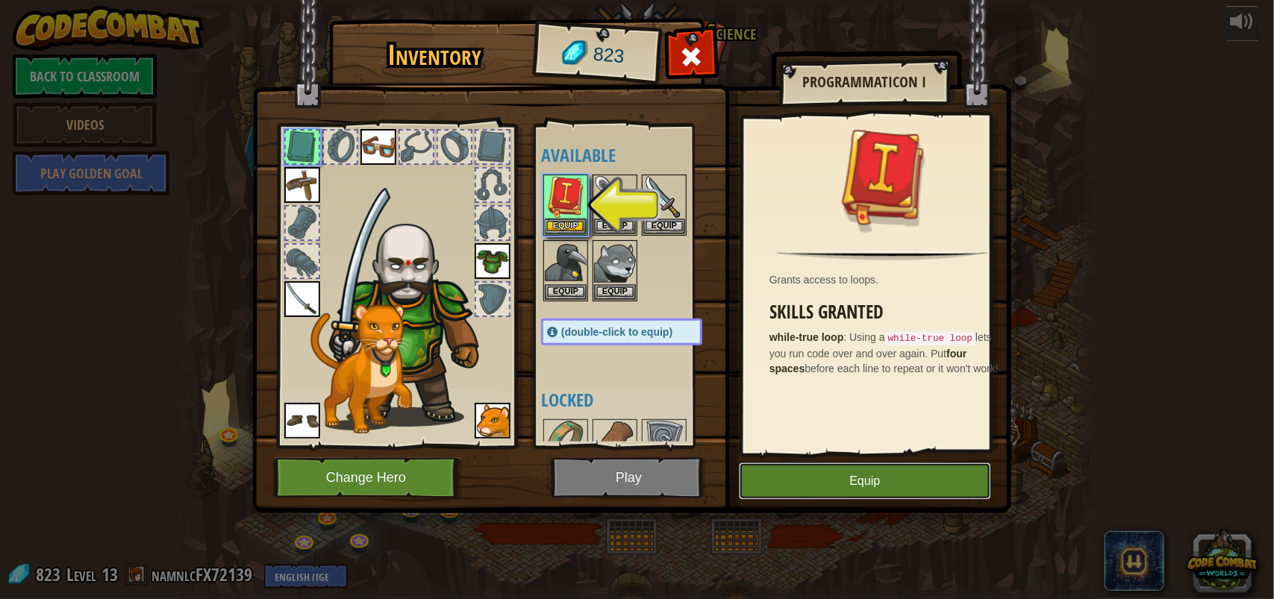
click at [796, 480] on button "Equip" at bounding box center [865, 481] width 252 height 37
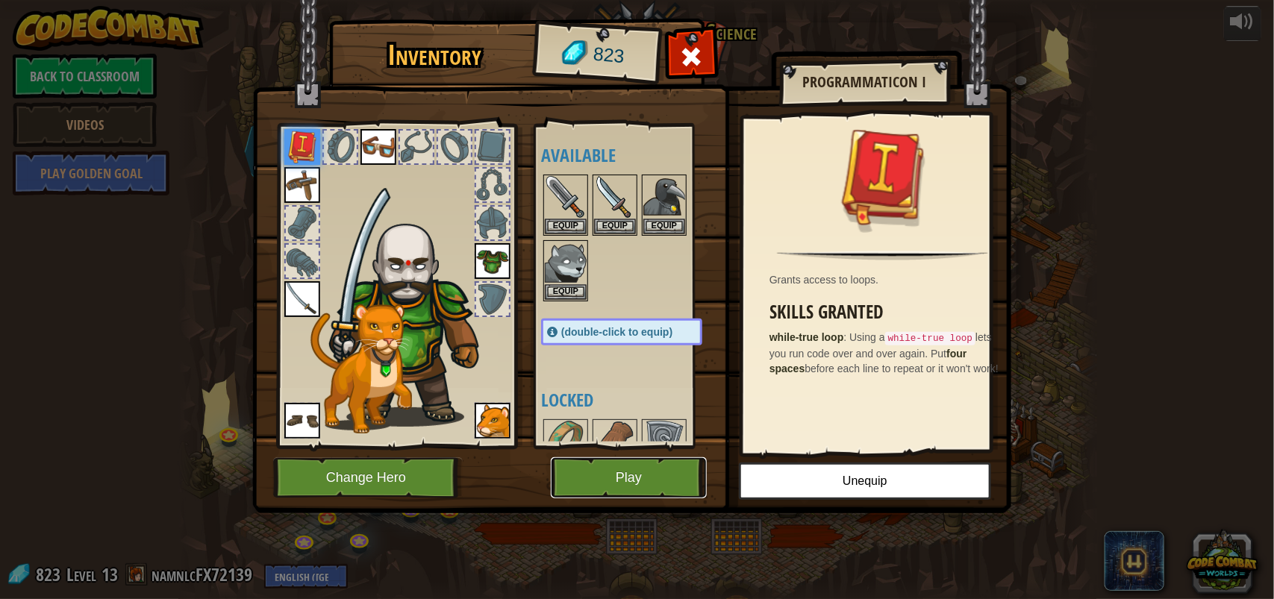
click at [633, 478] on button "Play" at bounding box center [629, 477] width 156 height 41
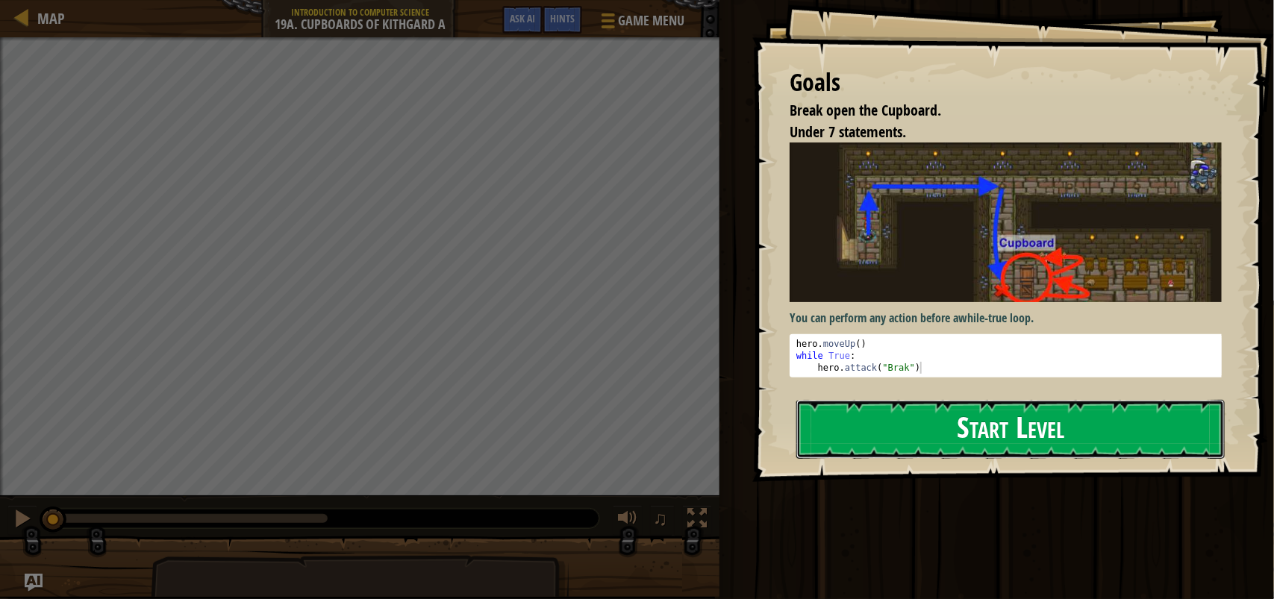
click at [1065, 453] on button "Start Level" at bounding box center [1010, 429] width 428 height 59
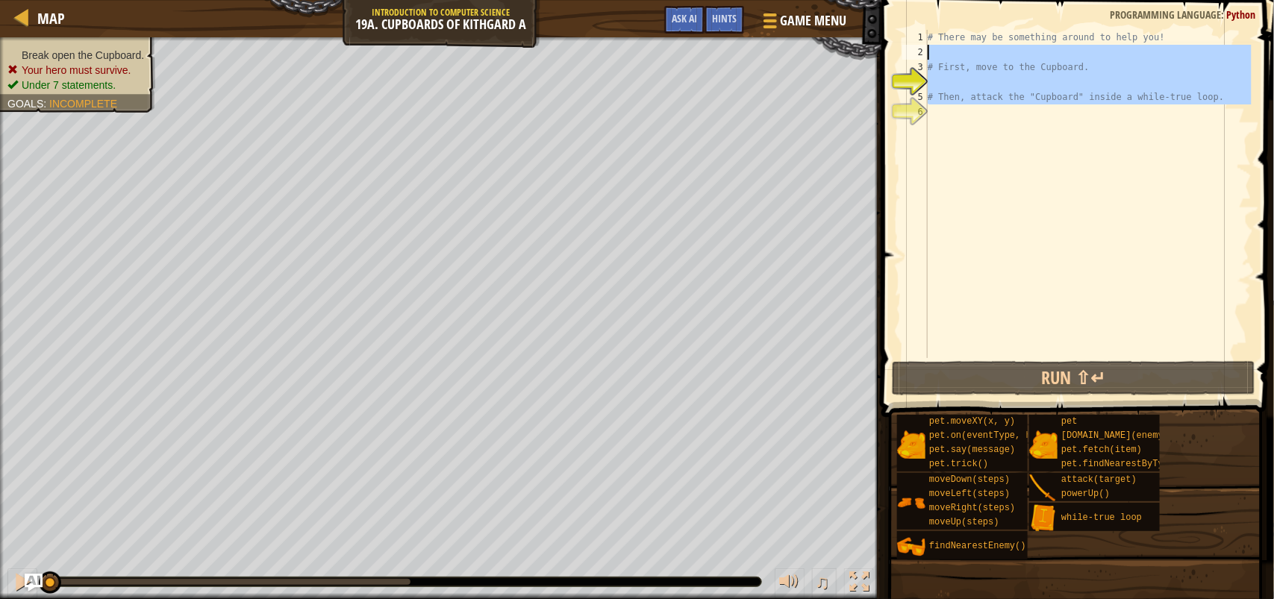
drag, startPoint x: 1073, startPoint y: 128, endPoint x: 903, endPoint y: 53, distance: 185.7
click at [903, 53] on div "1 2 3 4 5 6 # There may be something around to help you! # First, move to the C…" at bounding box center [1075, 194] width 352 height 328
type textarea "# First, move to the Cupboard."
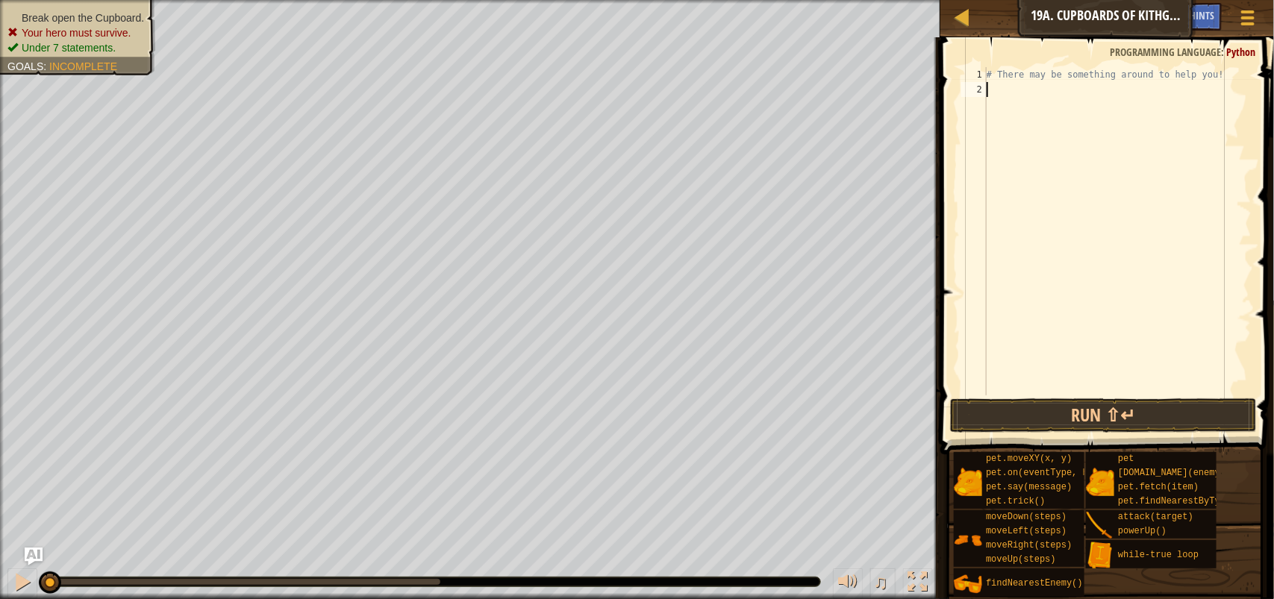
type textarea "h"
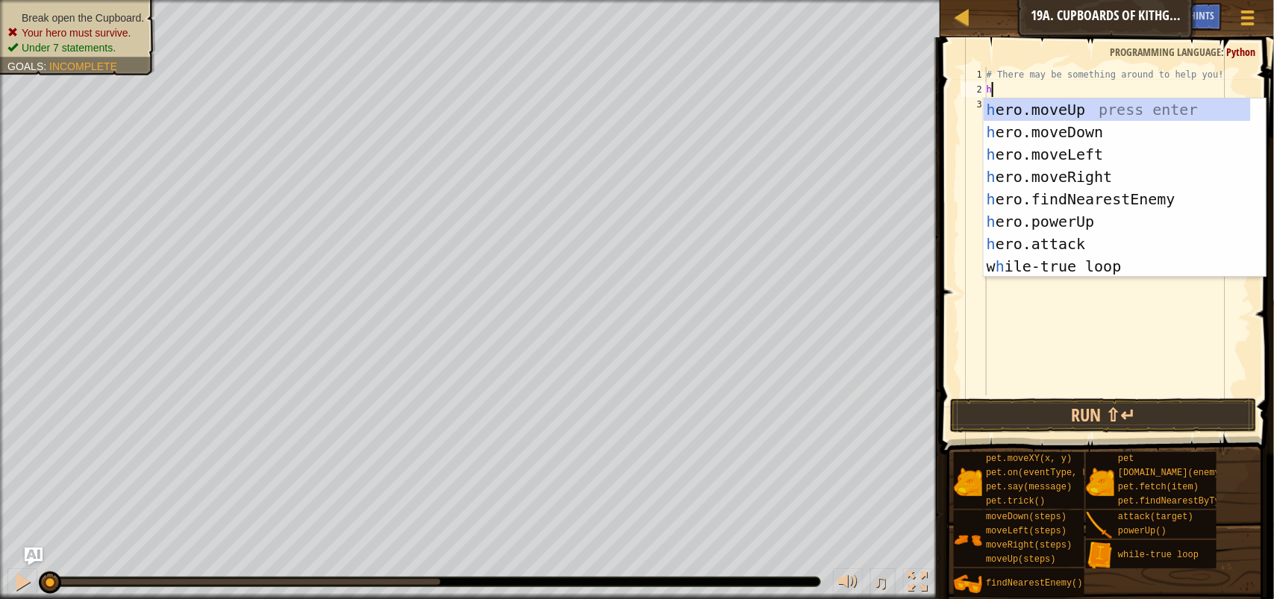
scroll to position [6, 0]
click at [1048, 113] on div "h ero.moveUp press enter h ero.moveDown press enter h ero.moveLeft press enter …" at bounding box center [1116, 210] width 267 height 224
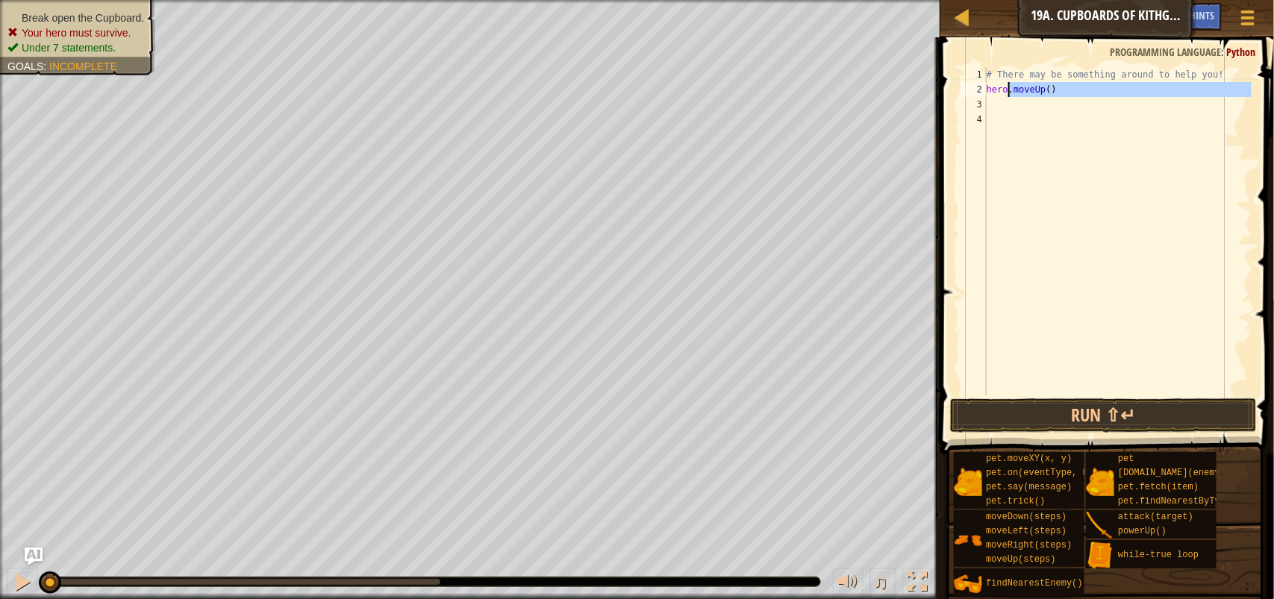
drag, startPoint x: 1077, startPoint y: 98, endPoint x: 1002, endPoint y: 86, distance: 75.7
click at [1002, 86] on div "# There may be something around to help you! hero . moveUp ( )" at bounding box center [1117, 246] width 268 height 358
type textarea "h"
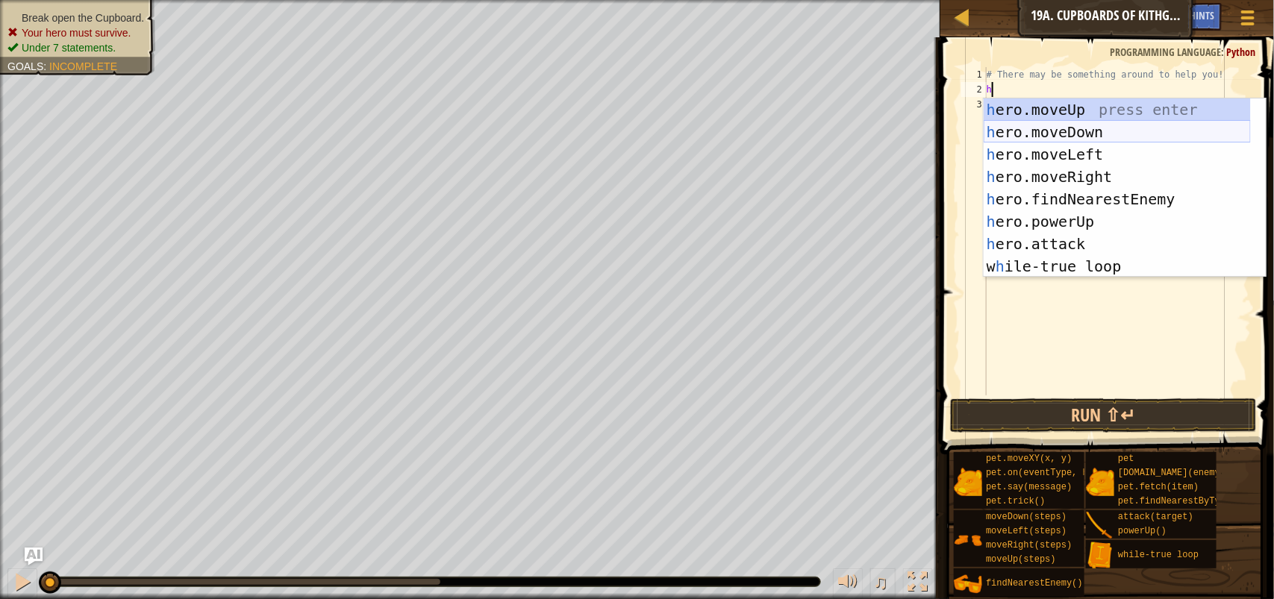
click at [1105, 135] on div "h ero.moveUp press enter h ero.moveDown press enter h ero.moveLeft press enter …" at bounding box center [1116, 210] width 267 height 224
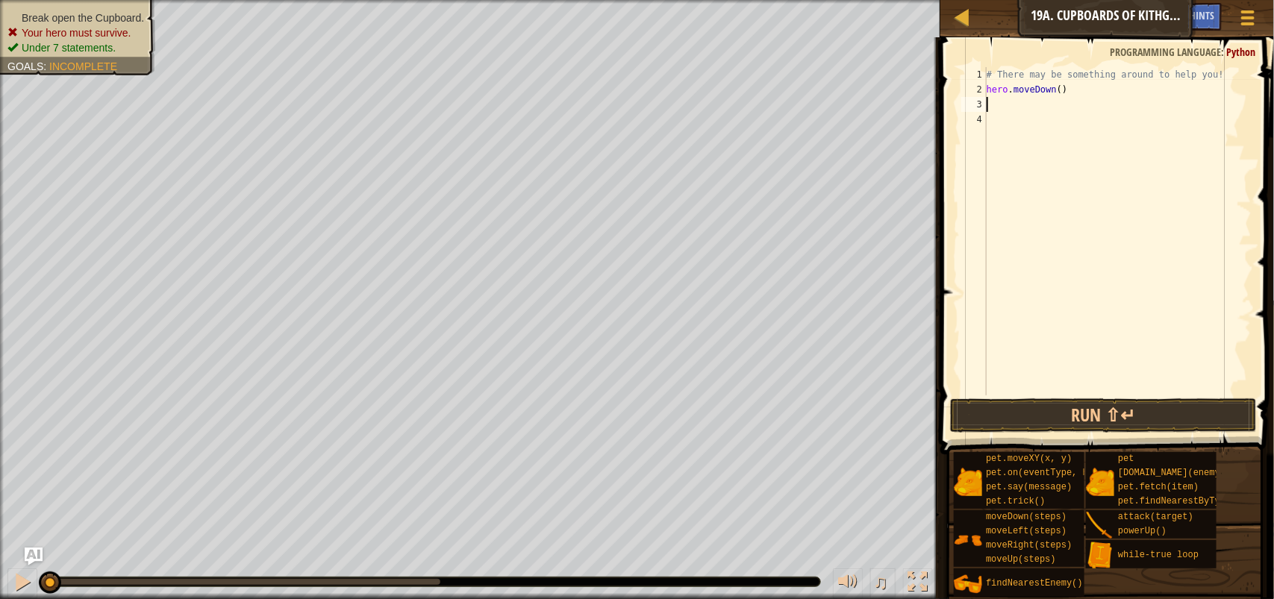
type textarea "h"
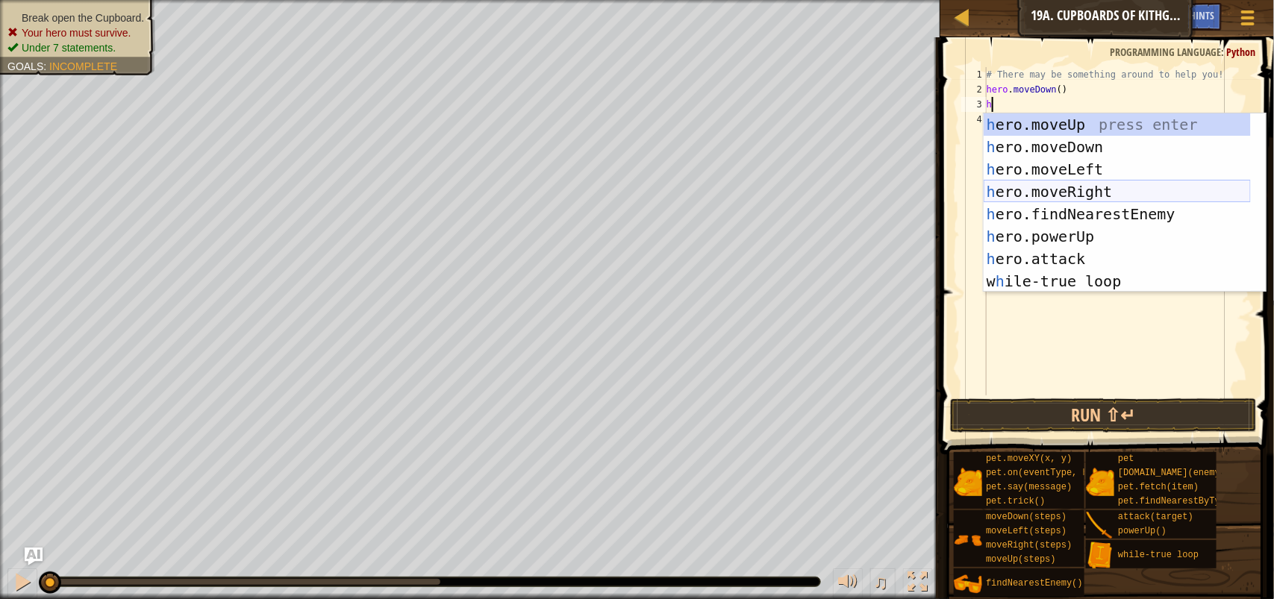
click at [1104, 187] on div "h ero.moveUp press enter h ero.moveDown press enter h ero.moveLeft press enter …" at bounding box center [1116, 225] width 267 height 224
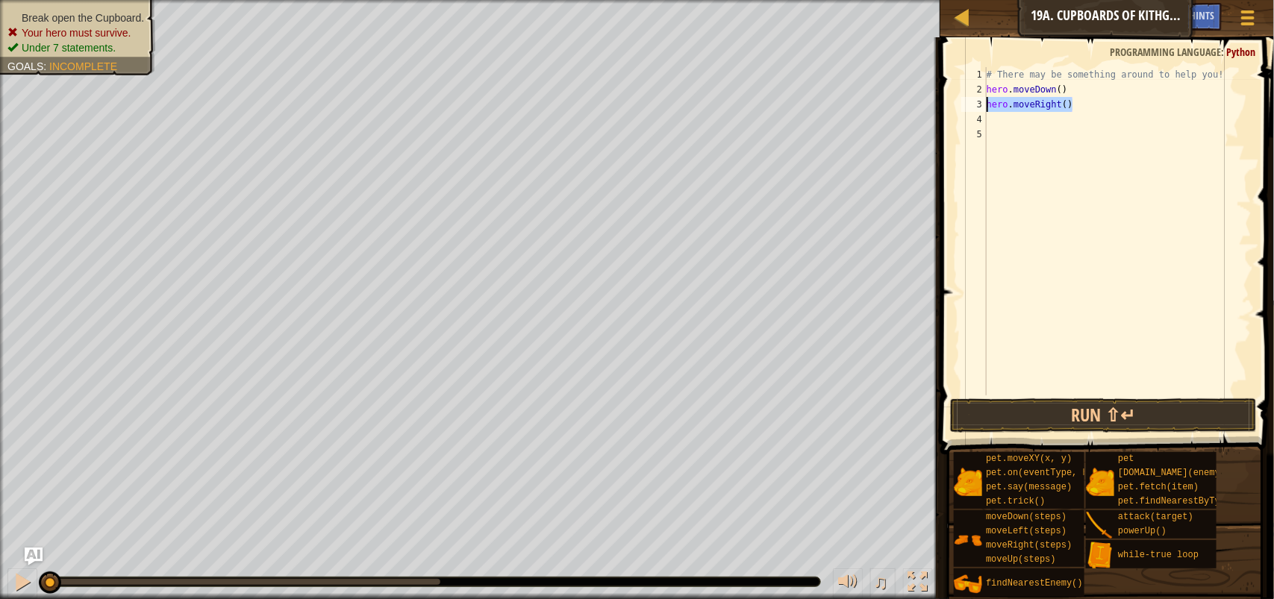
drag, startPoint x: 1099, startPoint y: 104, endPoint x: 985, endPoint y: 104, distance: 114.1
click at [985, 104] on div "1 2 3 4 5 # There may be something around to help you! hero . moveDown ( ) hero…" at bounding box center [1104, 231] width 293 height 328
type textarea "hero.moveRight()"
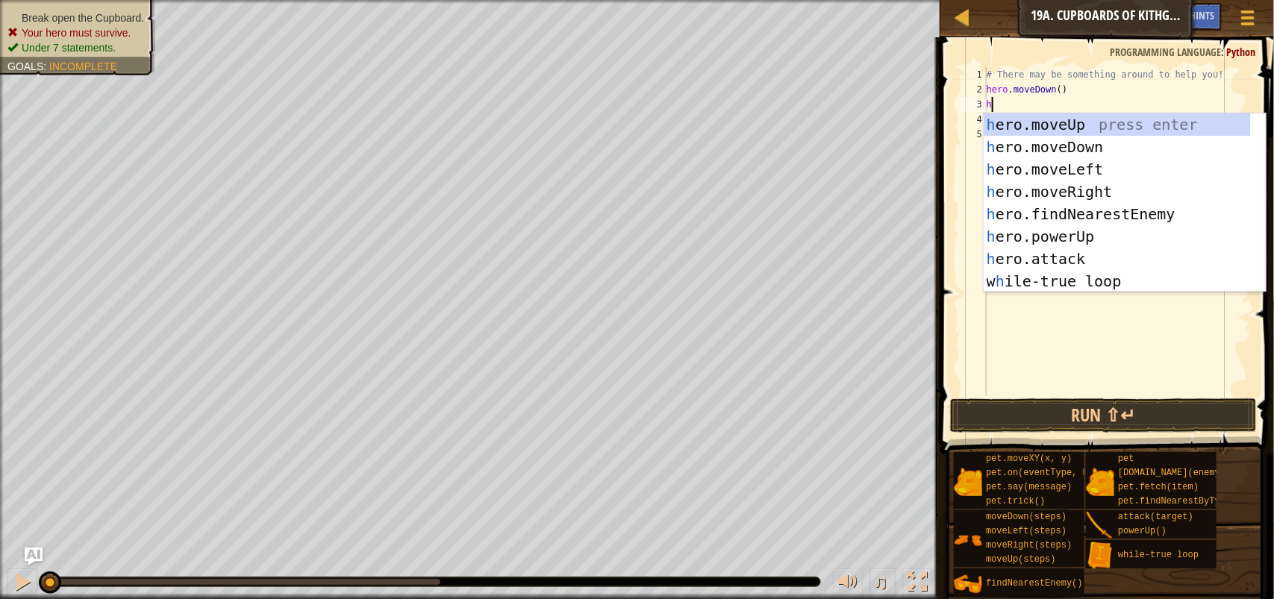
type textarea "h"
click at [1105, 172] on div "h ero.moveUp press enter h ero.moveDown press enter h ero.moveLeft press enter …" at bounding box center [1116, 225] width 267 height 224
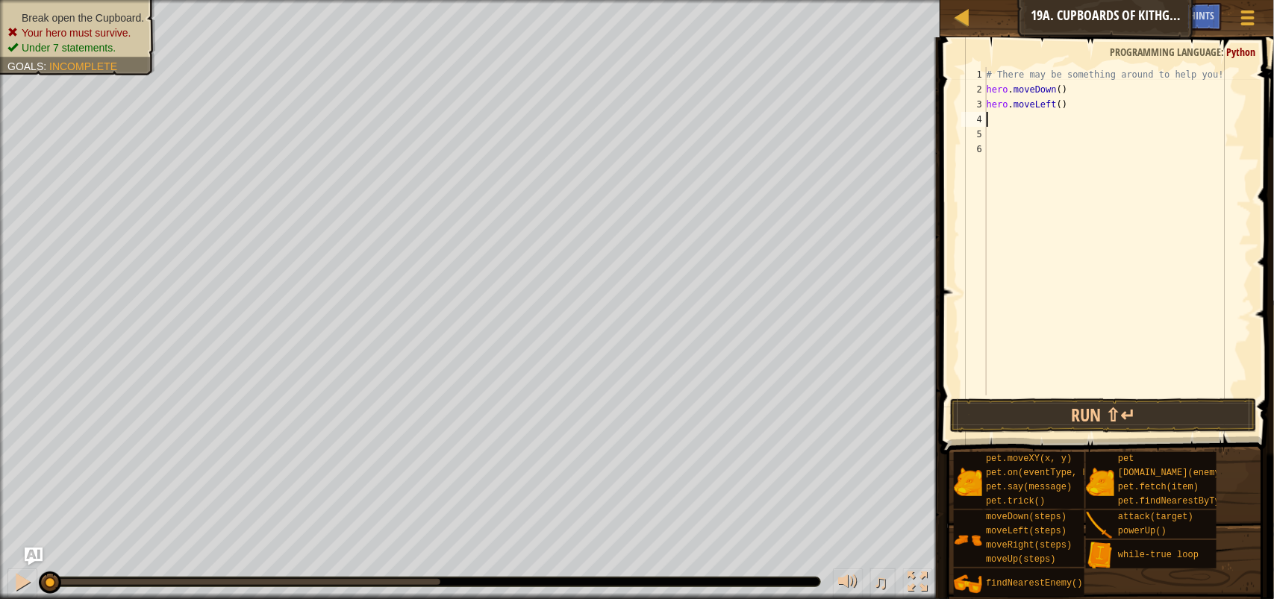
click at [1063, 108] on div "# There may be something around to help you! hero . moveDown ( ) hero . moveLef…" at bounding box center [1117, 246] width 268 height 358
type textarea "hero.moveLeft(2)"
click at [1000, 117] on div "# There may be something around to help you! hero . moveDown ( ) hero . moveLef…" at bounding box center [1117, 246] width 268 height 358
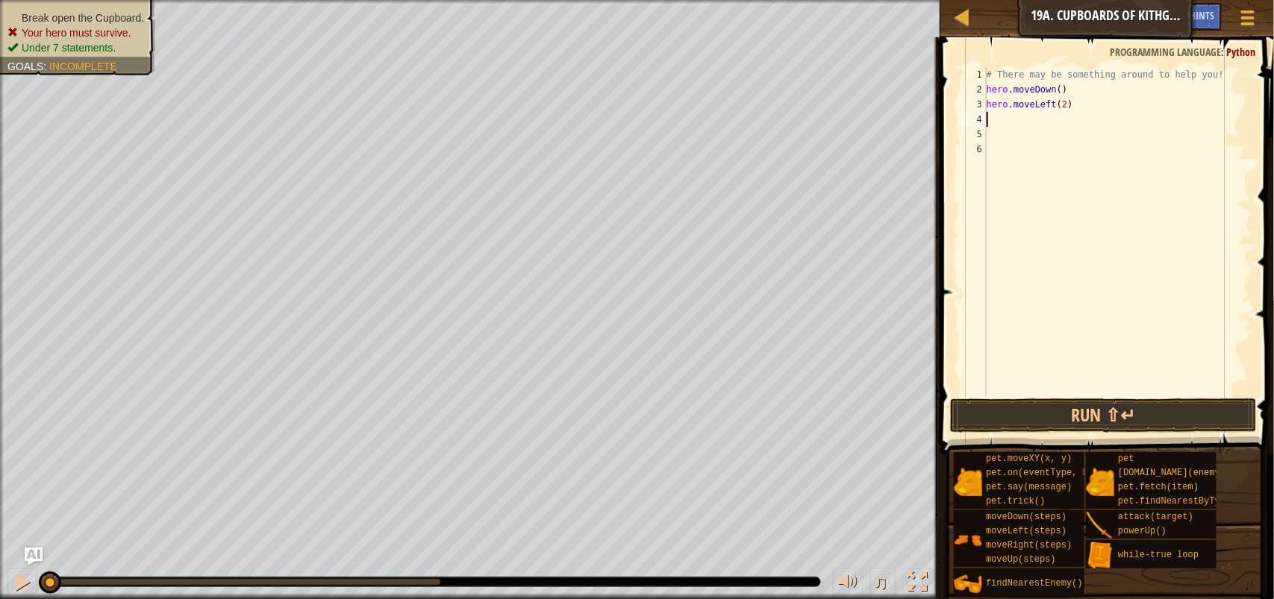
type textarea "h"
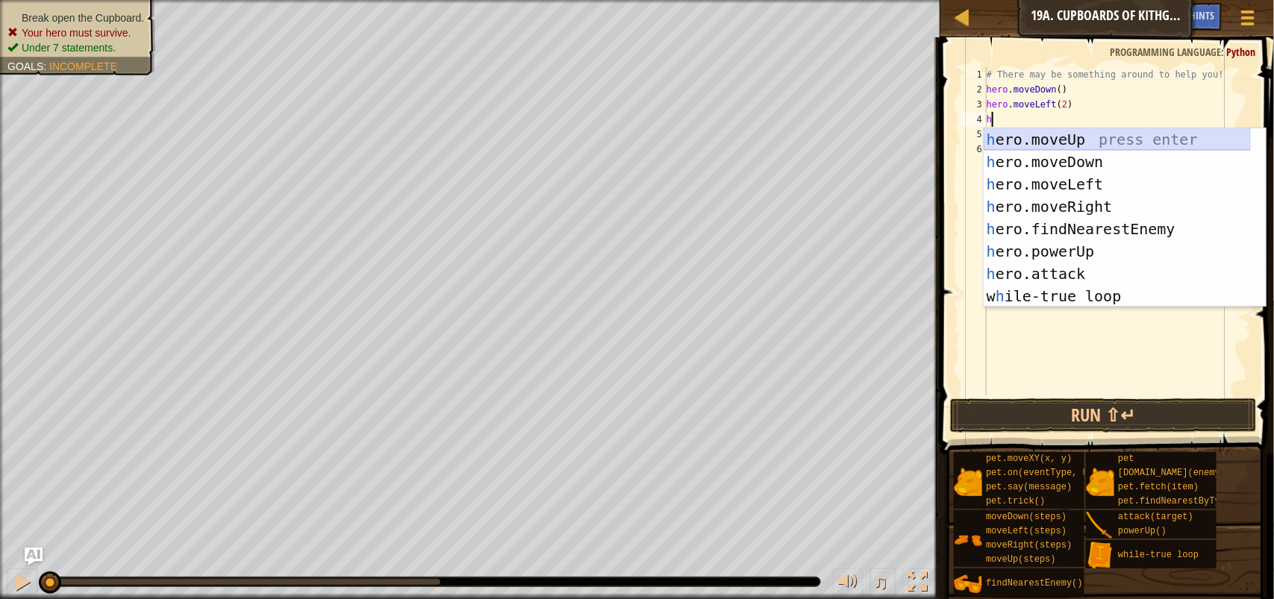
click at [1067, 147] on div "h ero.moveUp press enter h ero.moveDown press enter h ero.moveLeft press enter …" at bounding box center [1116, 240] width 267 height 224
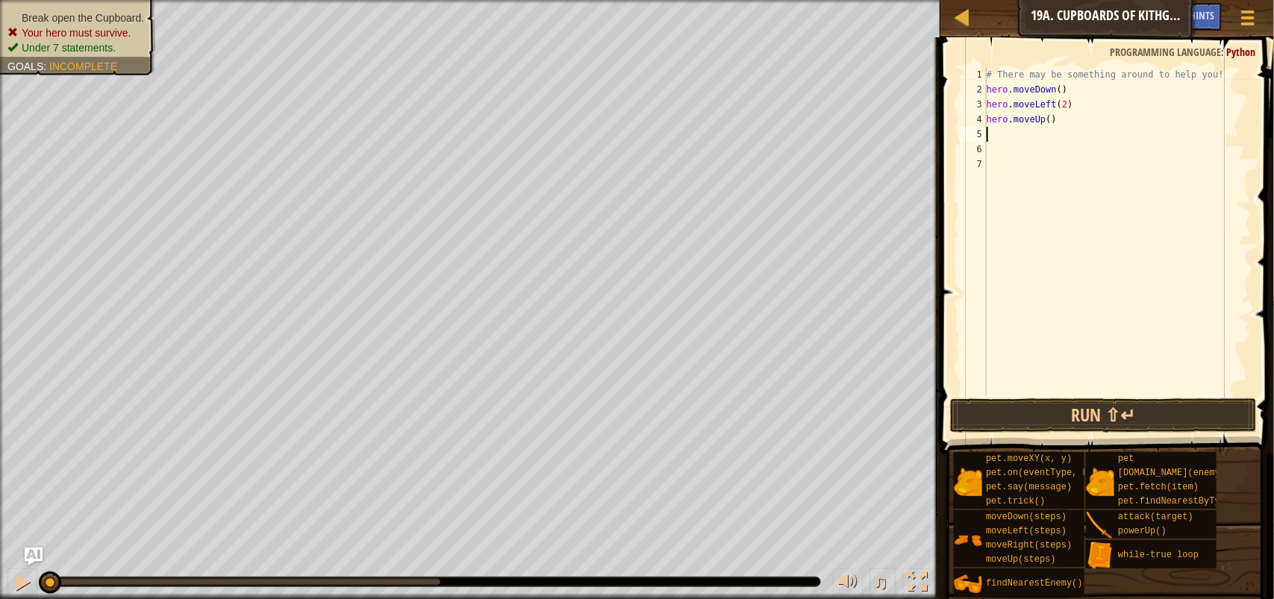
click at [1052, 118] on div "# There may be something around to help you! hero . moveDown ( ) hero . moveLef…" at bounding box center [1117, 246] width 268 height 358
type textarea "hero.moveUp(2)"
click at [1018, 420] on button "Run ⇧↵" at bounding box center [1103, 415] width 307 height 34
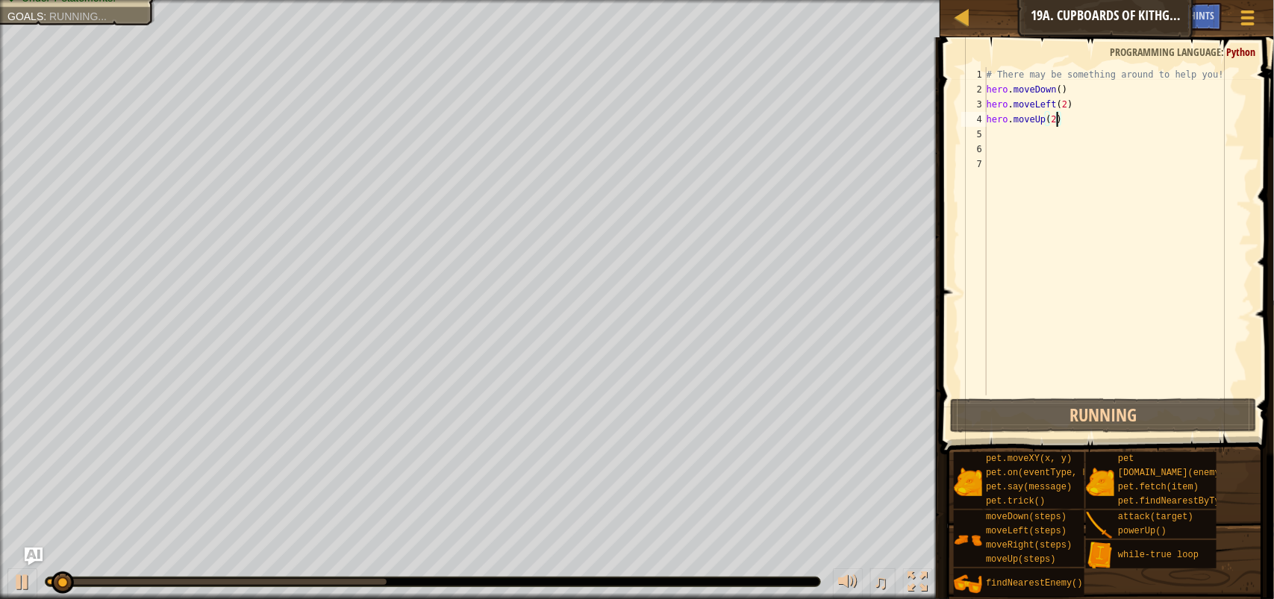
click at [1016, 133] on div "# There may be something around to help you! hero . moveDown ( ) hero . moveLef…" at bounding box center [1117, 246] width 268 height 358
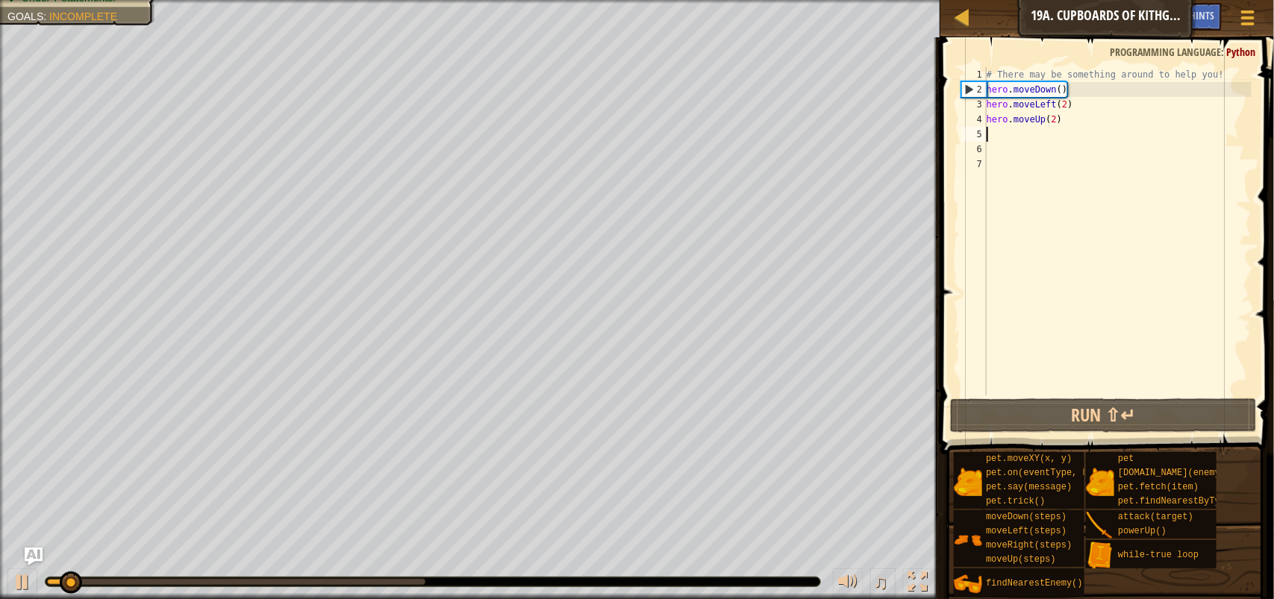
type textarea "w"
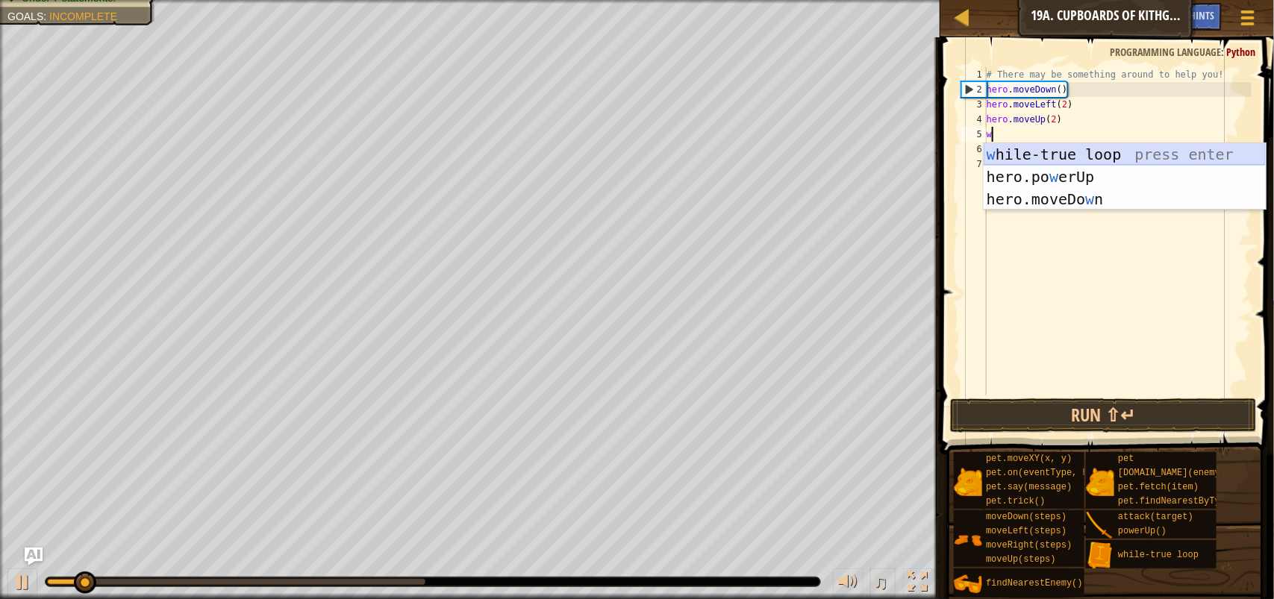
click at [1049, 147] on div "w hile-true loop press enter hero.po w erUp press enter hero.moveDo w n press e…" at bounding box center [1124, 199] width 282 height 112
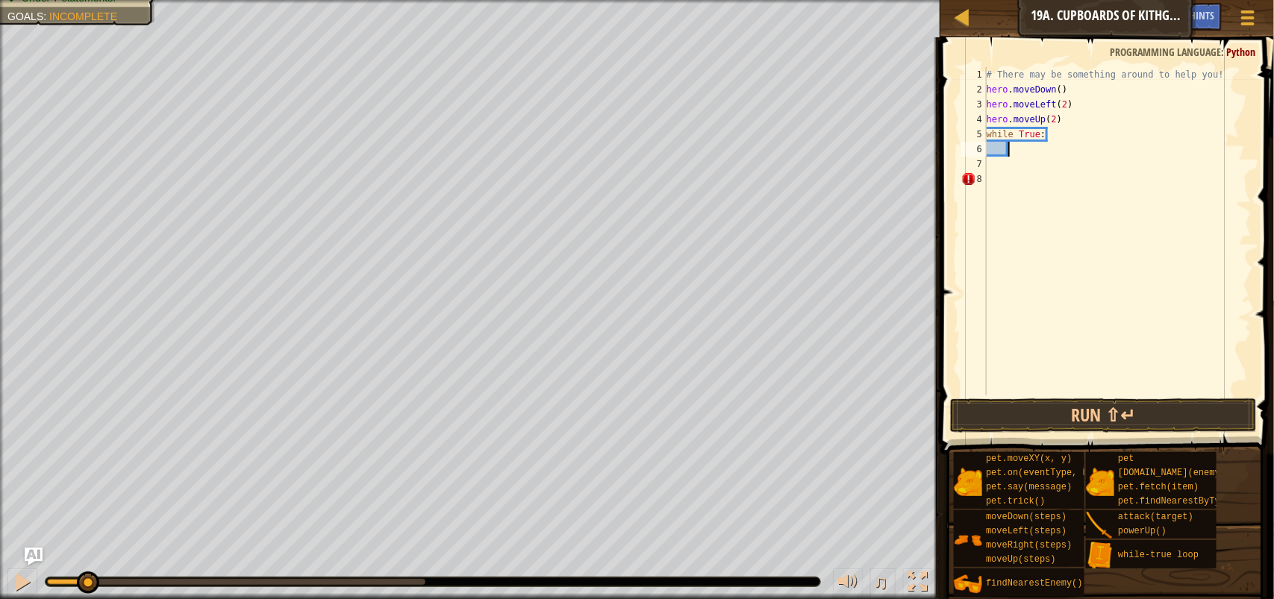
scroll to position [6, 1]
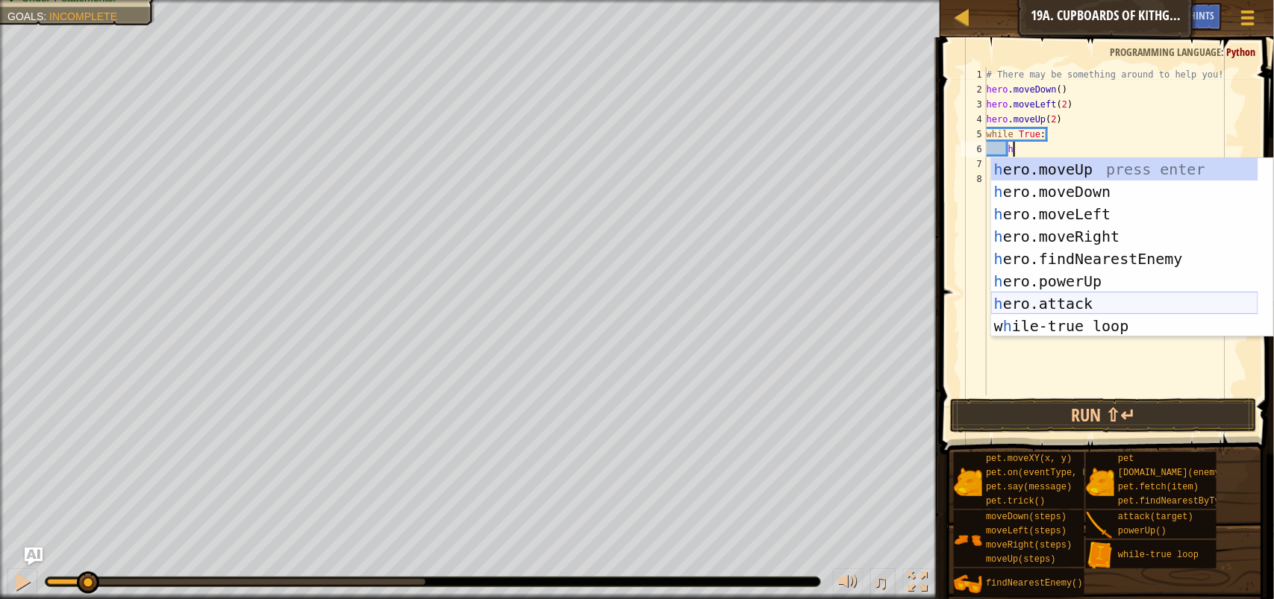
click at [1132, 307] on div "h ero.moveUp press enter h ero.moveDown press enter h ero.moveLeft press enter …" at bounding box center [1124, 270] width 267 height 224
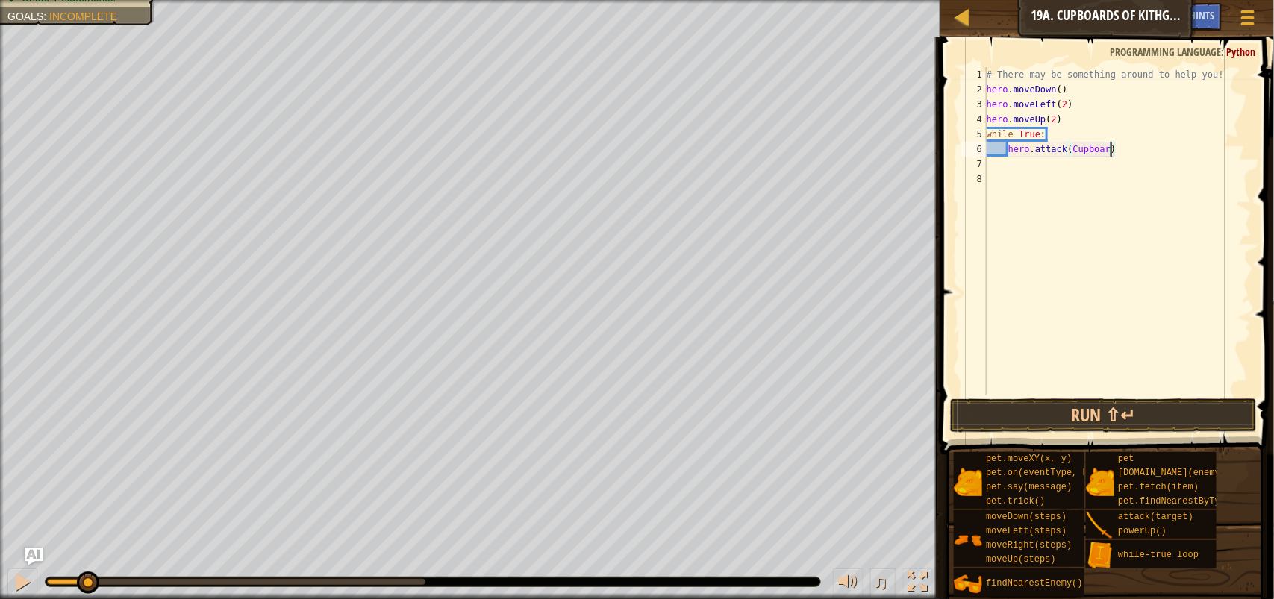
scroll to position [6, 10]
type textarea "hero.attack(Cupboard)"
click at [1114, 422] on button "Run ⇧↵" at bounding box center [1103, 415] width 307 height 34
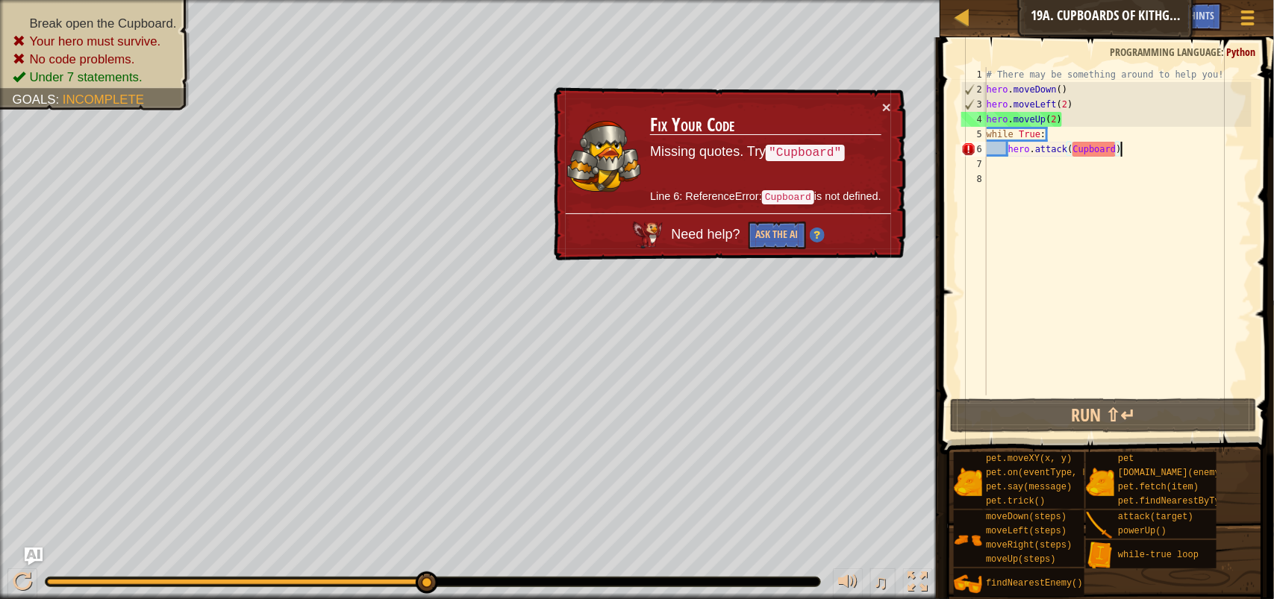
click at [1130, 144] on div "# There may be something around to help you! hero . moveDown ( ) hero . moveLef…" at bounding box center [1117, 246] width 268 height 358
drag, startPoint x: 1130, startPoint y: 144, endPoint x: 993, endPoint y: 146, distance: 137.3
click at [993, 146] on div "# There may be something around to help you! hero . moveDown ( ) hero . moveLef…" at bounding box center [1117, 246] width 268 height 358
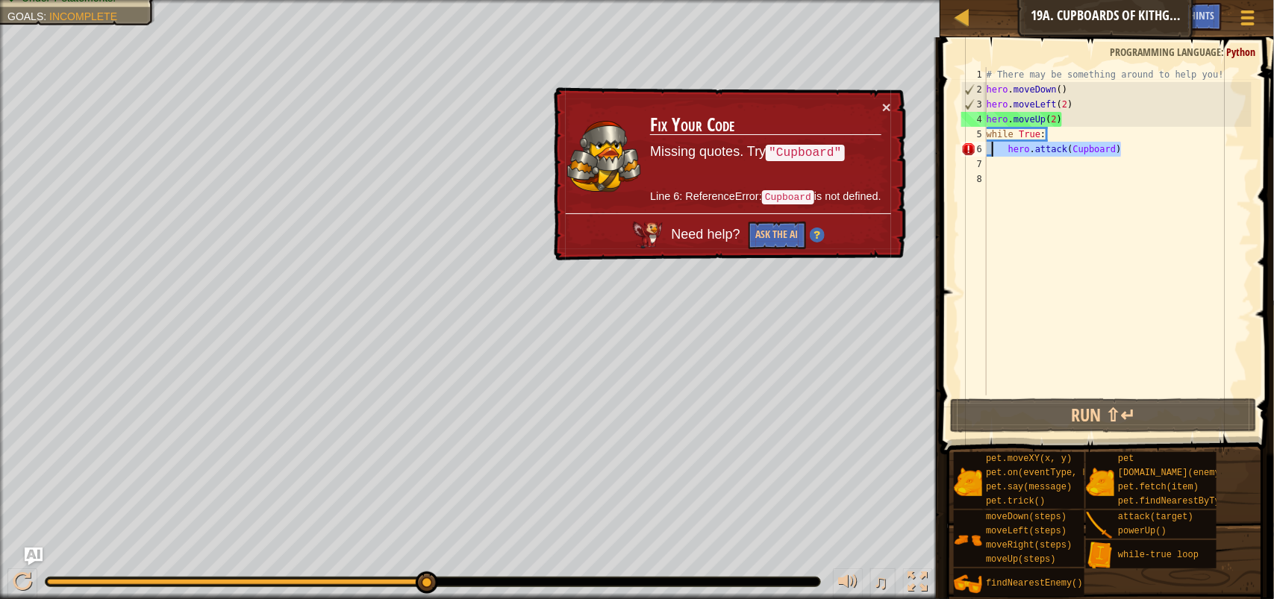
scroll to position [6, 0]
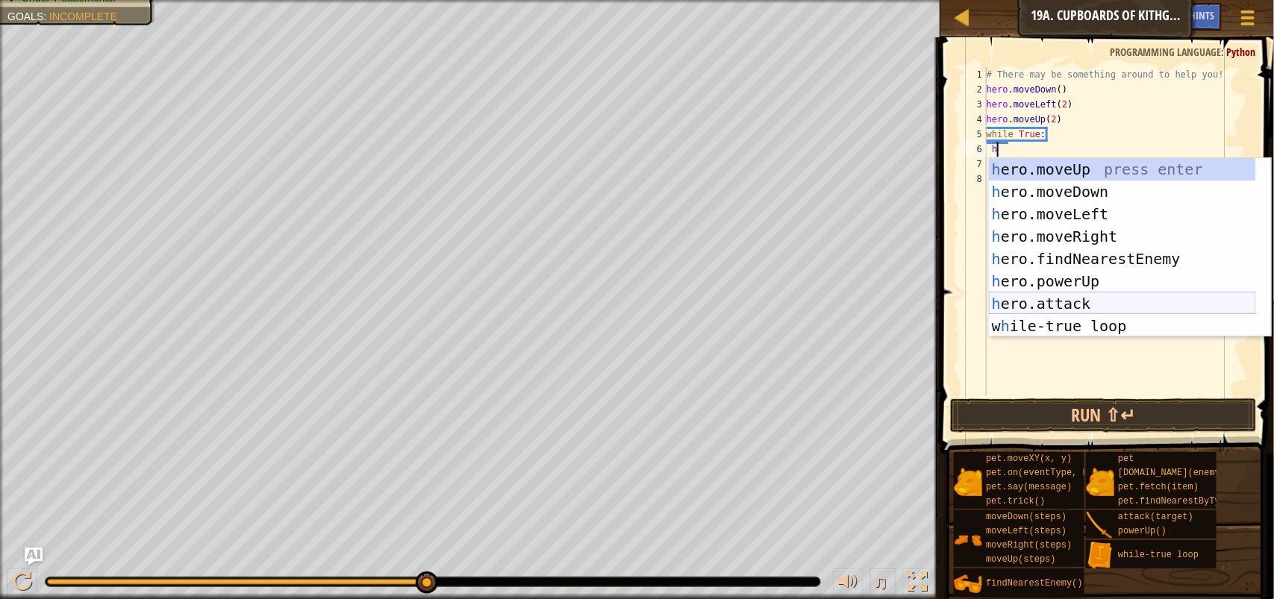
click at [1131, 301] on div "h ero.moveUp press enter h ero.moveDown press enter h ero.moveLeft press enter …" at bounding box center [1122, 270] width 267 height 224
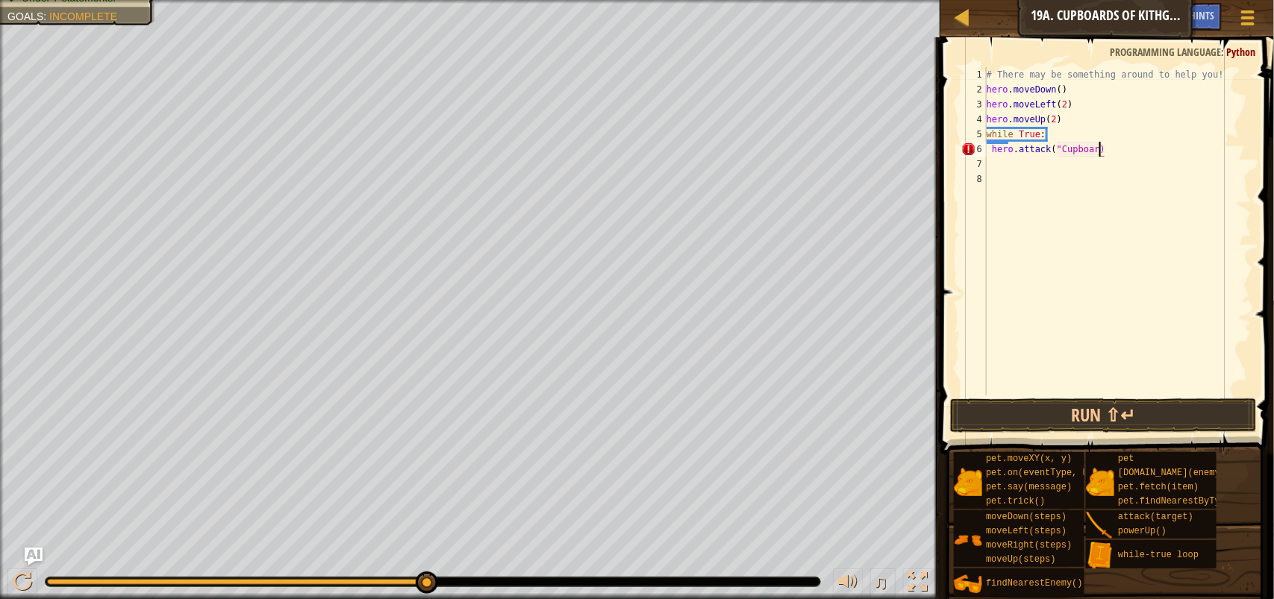
scroll to position [6, 9]
type textarea "hero.attack("Cupboard")"
click at [1133, 435] on span at bounding box center [1108, 224] width 345 height 461
click at [1132, 418] on button "Run ⇧↵" at bounding box center [1103, 415] width 307 height 34
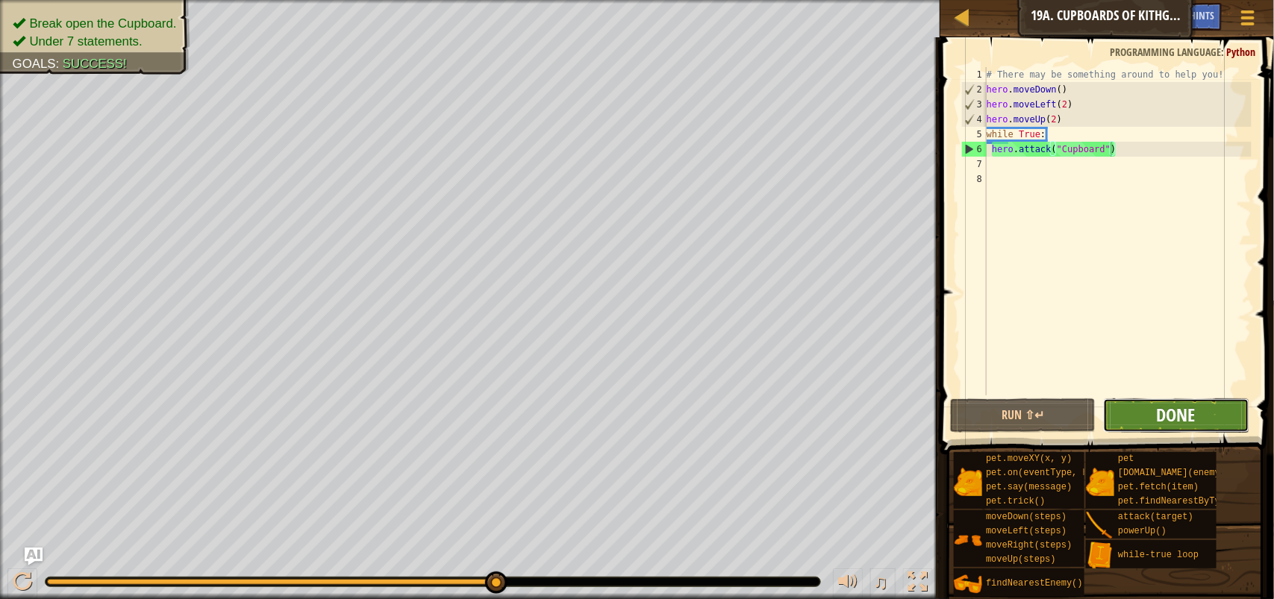
click at [1162, 422] on span "Done" at bounding box center [1175, 415] width 39 height 24
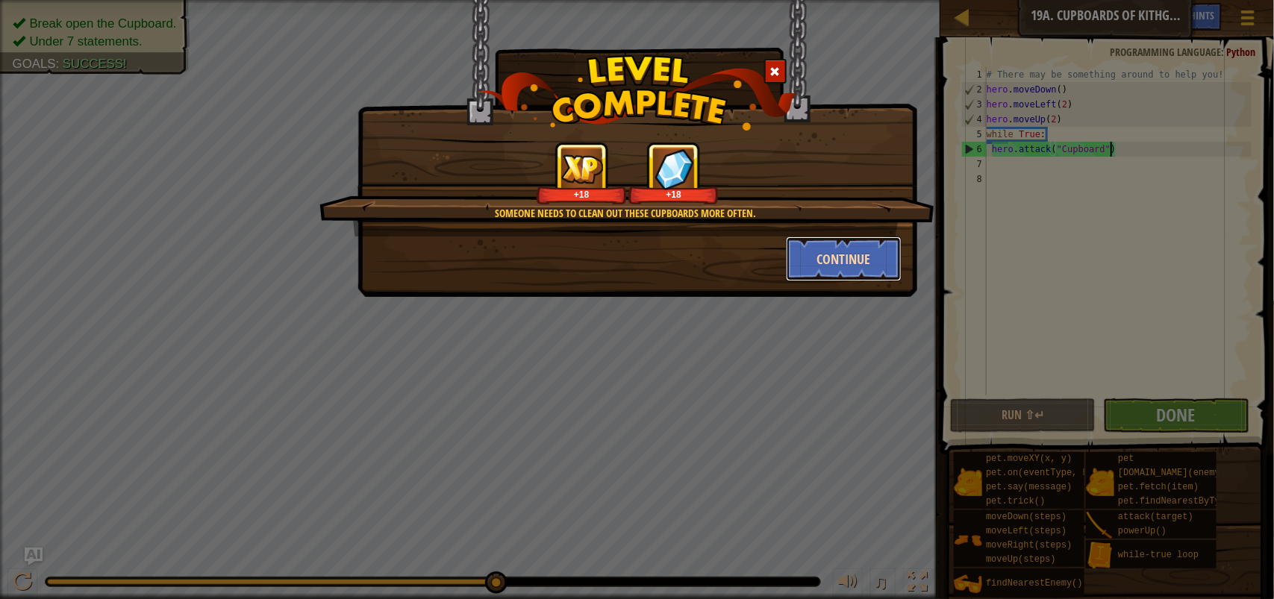
click at [859, 260] on button "Continue" at bounding box center [844, 258] width 116 height 45
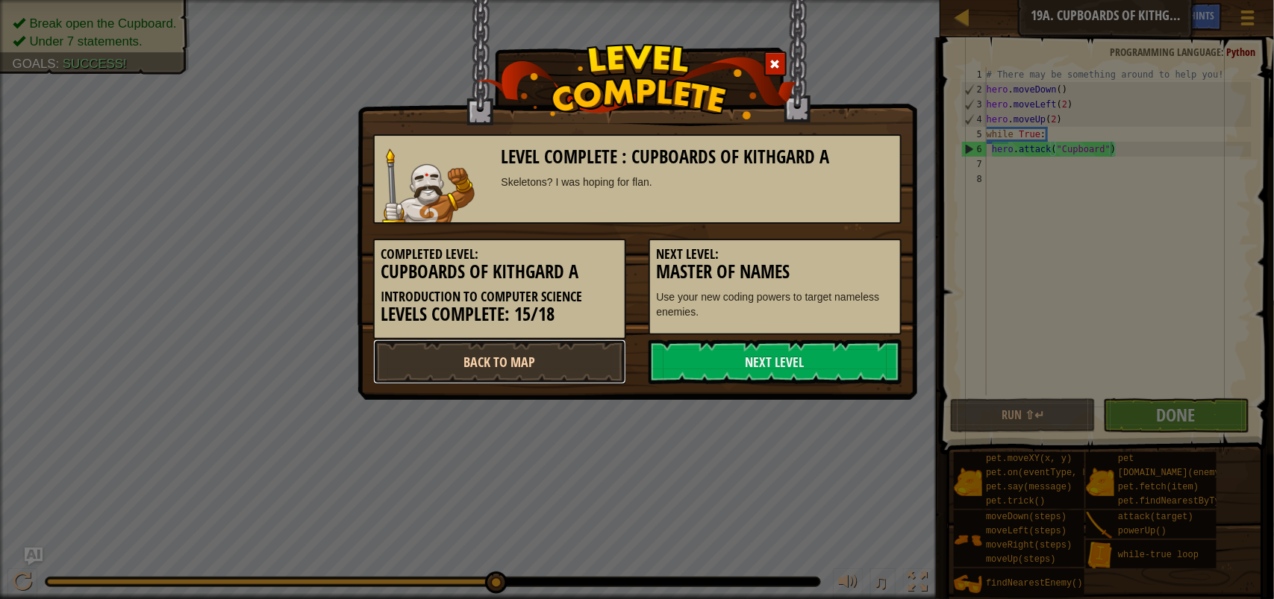
click at [519, 372] on link "Back to Map" at bounding box center [499, 361] width 253 height 45
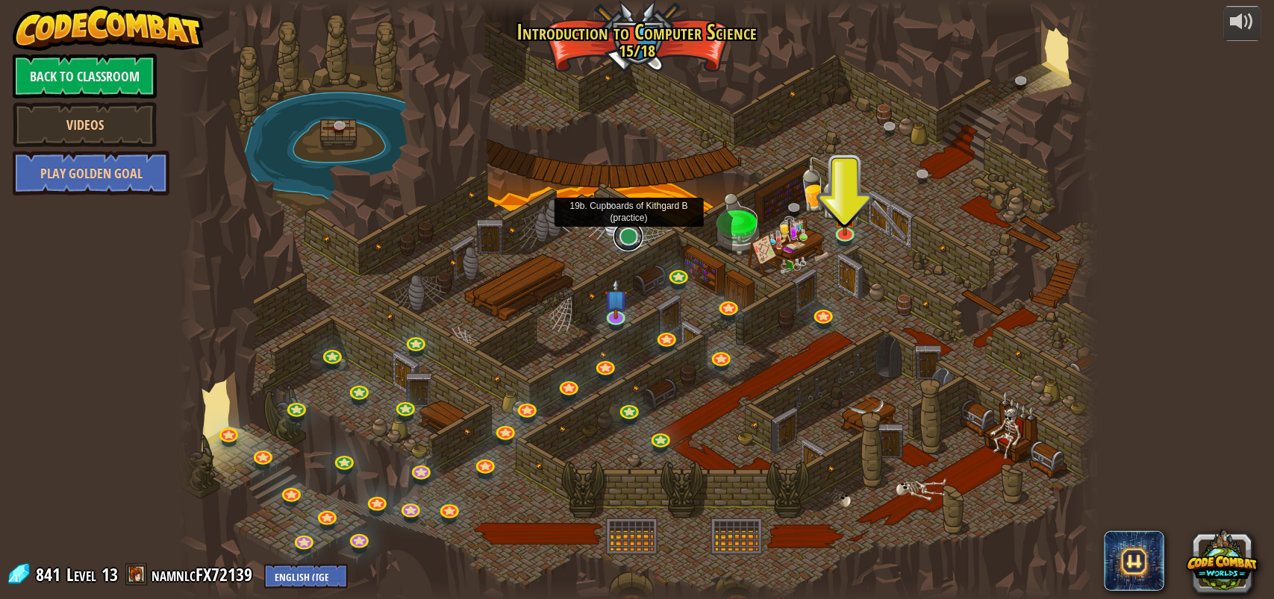
click at [618, 240] on link at bounding box center [628, 237] width 30 height 30
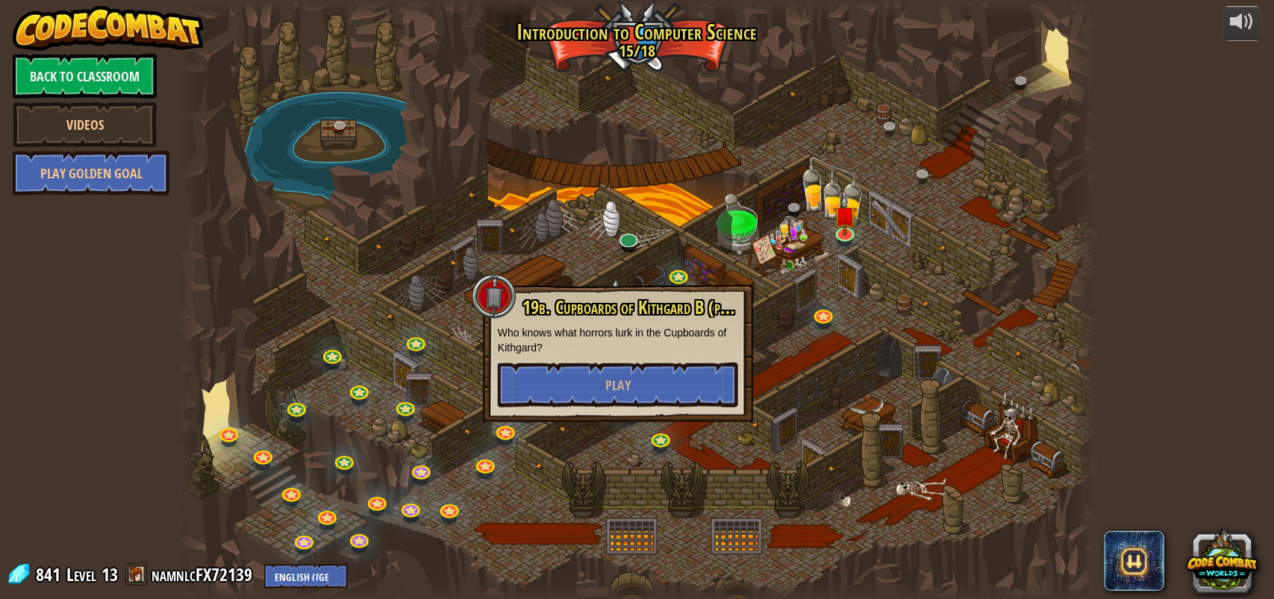
click at [624, 251] on div at bounding box center [628, 247] width 15 height 11
click at [860, 299] on div at bounding box center [637, 300] width 918 height 600
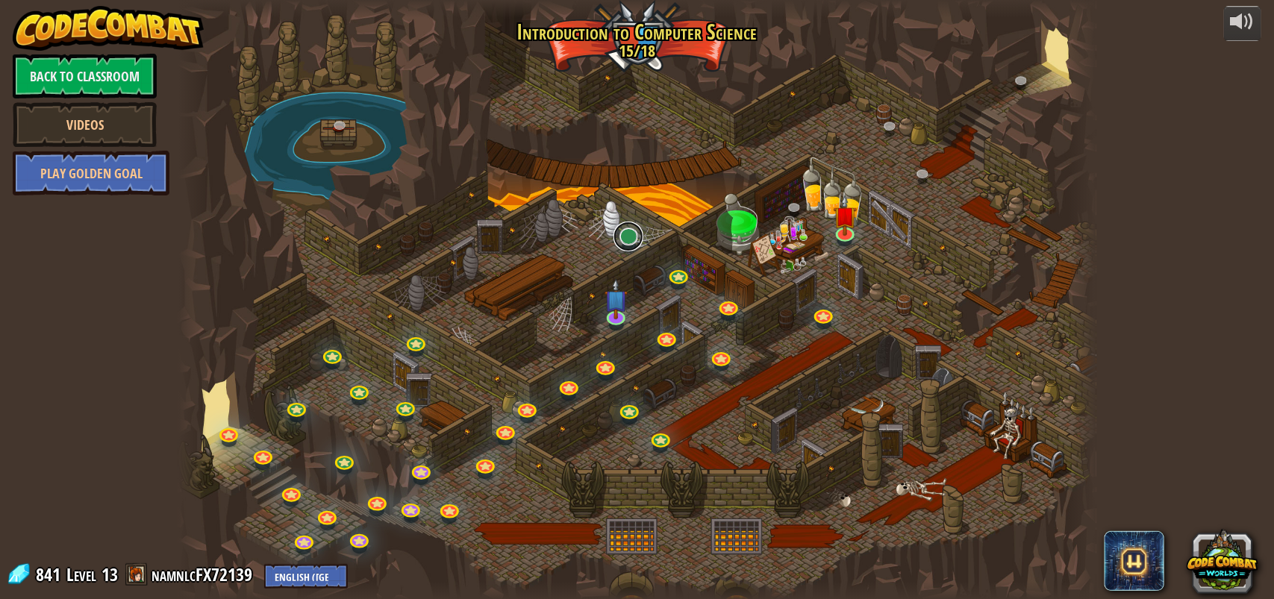
click at [615, 239] on link at bounding box center [628, 237] width 30 height 30
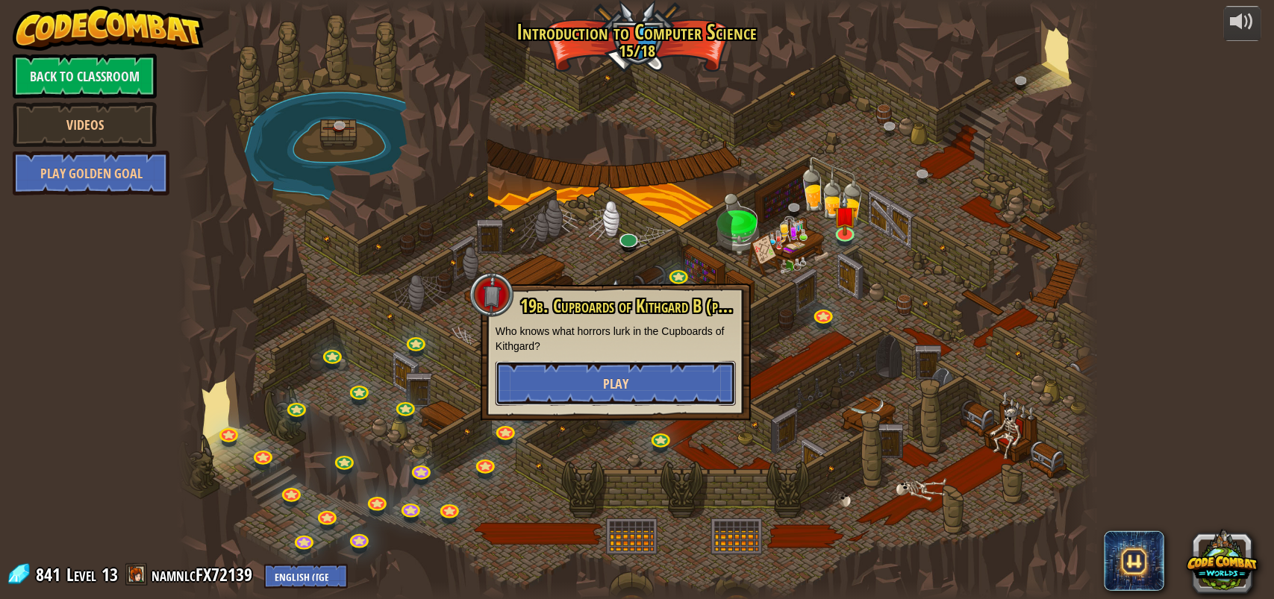
click at [659, 373] on button "Play" at bounding box center [615, 383] width 240 height 45
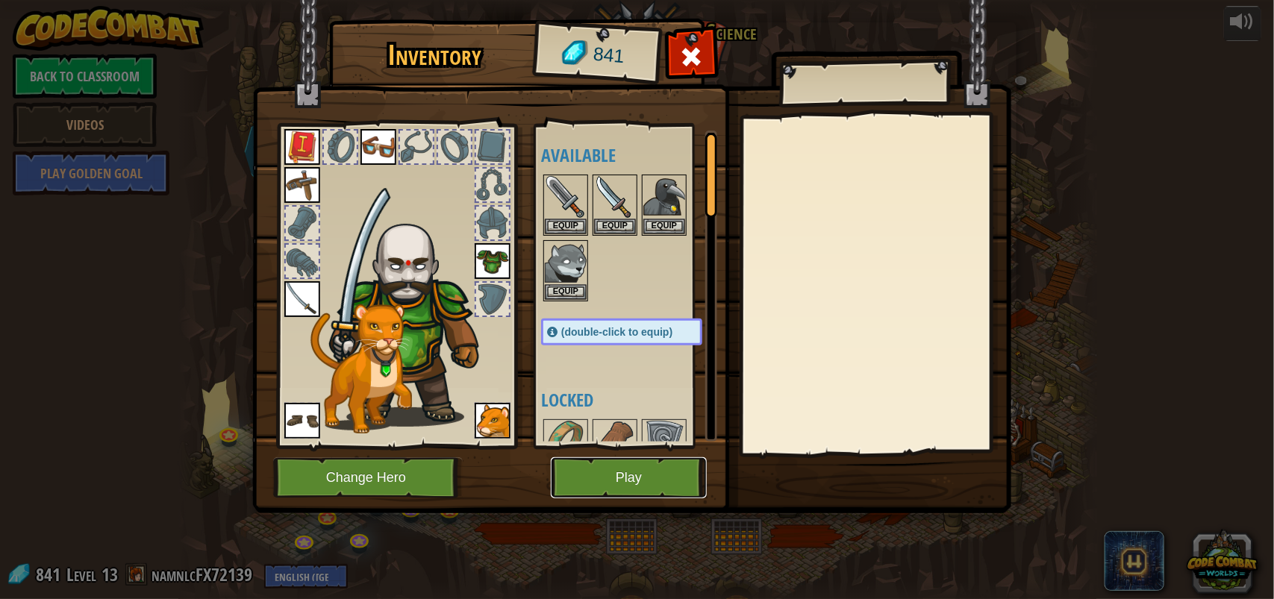
click at [625, 460] on button "Play" at bounding box center [629, 477] width 156 height 41
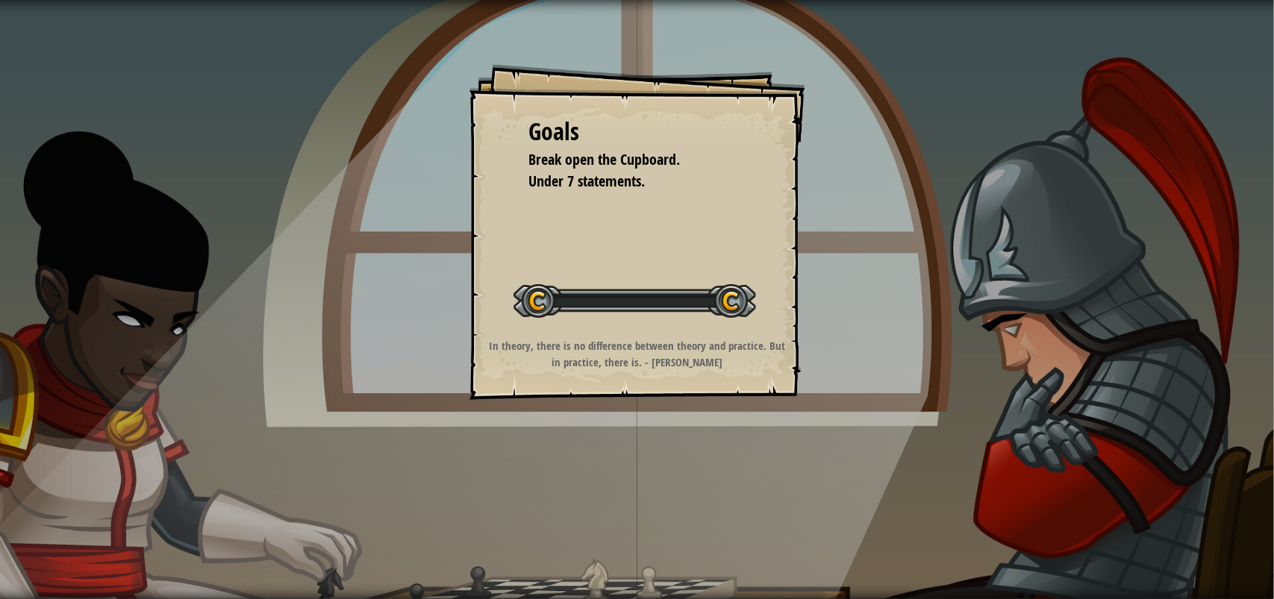
click at [620, 472] on div "Goals Break open the Cupboard. Under 7 statements. Start Level Error loading fr…" at bounding box center [637, 299] width 1274 height 599
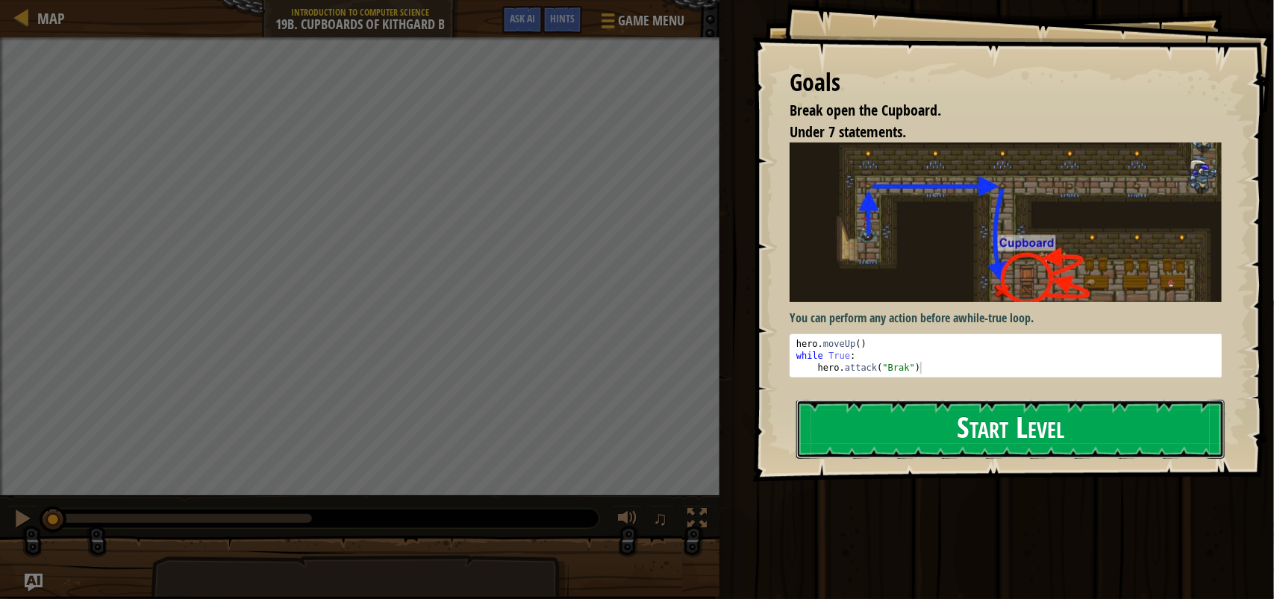
click at [951, 444] on button "Start Level" at bounding box center [1010, 429] width 428 height 59
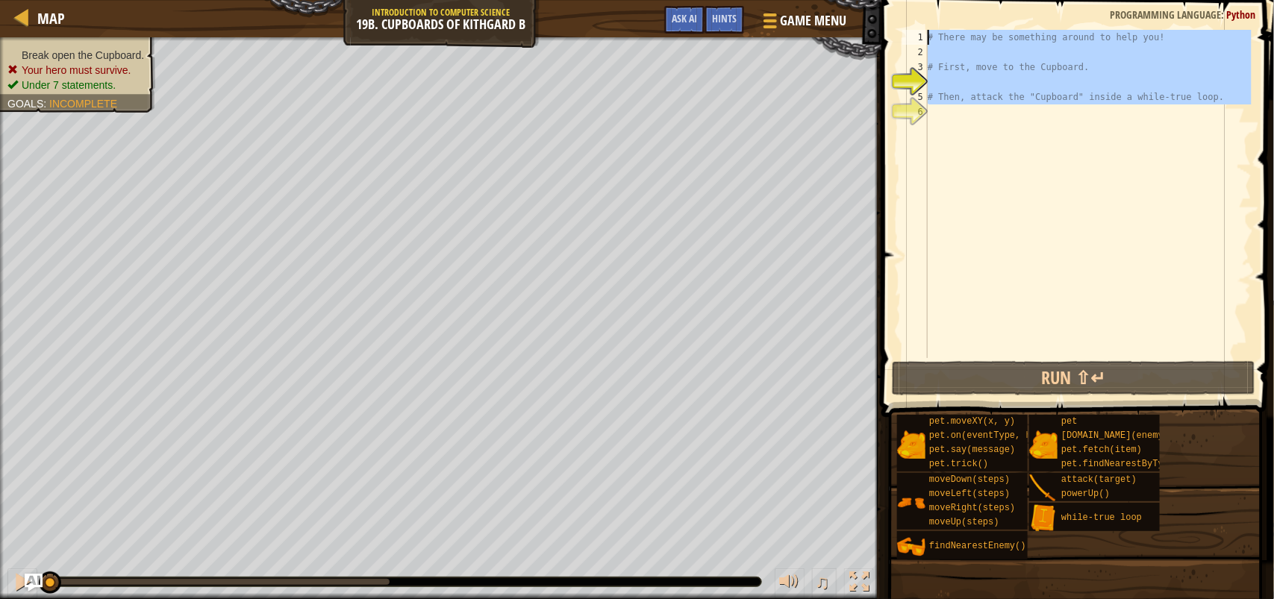
drag, startPoint x: 1238, startPoint y: 112, endPoint x: 901, endPoint y: 32, distance: 346.5
click at [901, 32] on div "1 2 3 4 5 6 # There may be something around to help you! # First, move to the C…" at bounding box center [1075, 194] width 352 height 328
type textarea "# There may be something around to help you!"
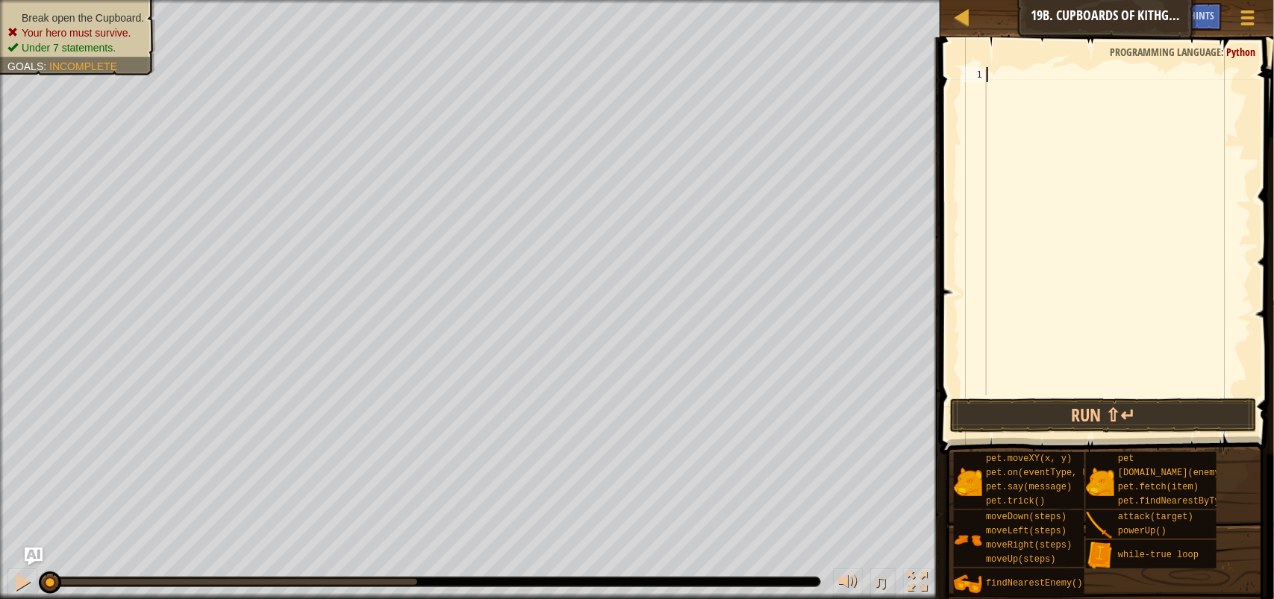
type textarea "h"
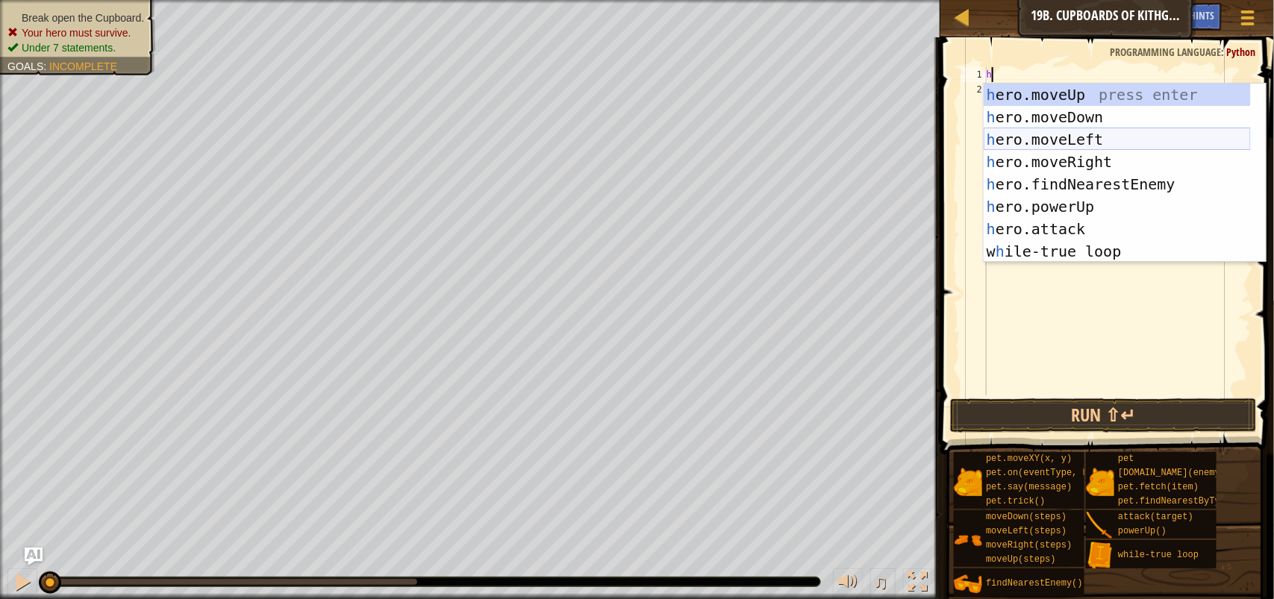
click at [1113, 143] on div "h ero.moveUp press enter h ero.moveDown press enter h ero.moveLeft press enter …" at bounding box center [1116, 196] width 267 height 224
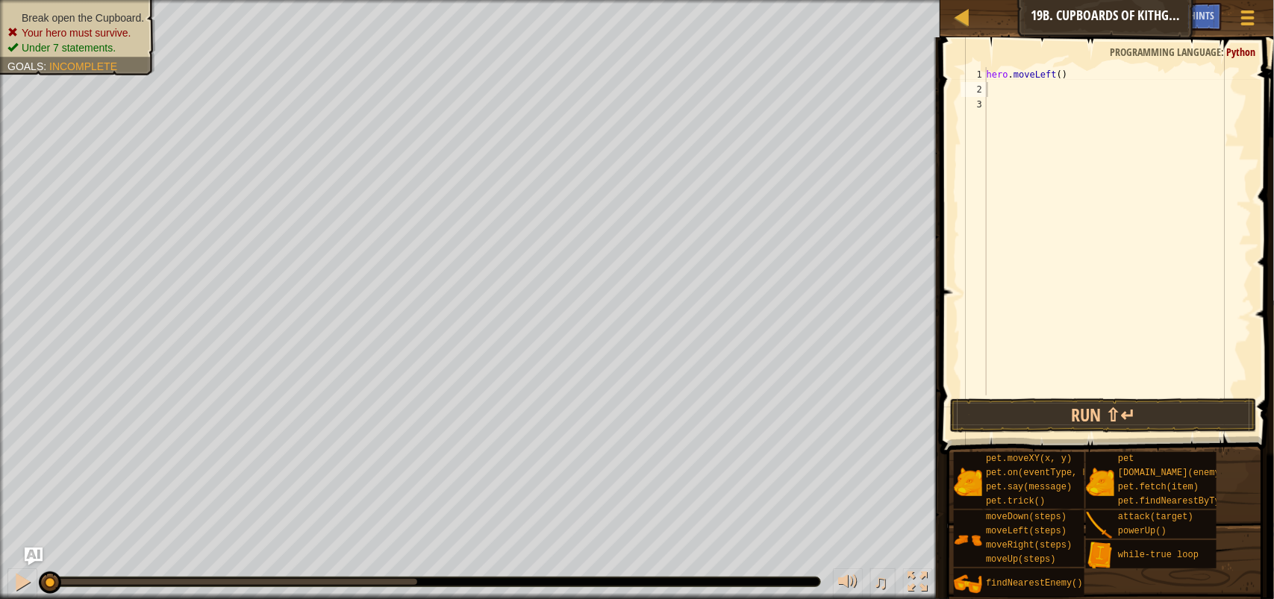
click at [906, 84] on div "Map Introduction to Computer Science 19b. Cupboards of Kithgard B Game Menu Don…" at bounding box center [637, 299] width 1274 height 599
type textarea "hero.moveLeft()"
drag, startPoint x: 1080, startPoint y: 79, endPoint x: 970, endPoint y: 79, distance: 110.4
click at [970, 79] on div "hero.moveLeft() 1 2 3 hero . moveLeft ( ) ההההההההההההההההההההההההההההההההההההה…" at bounding box center [1104, 231] width 293 height 328
type textarea "h"
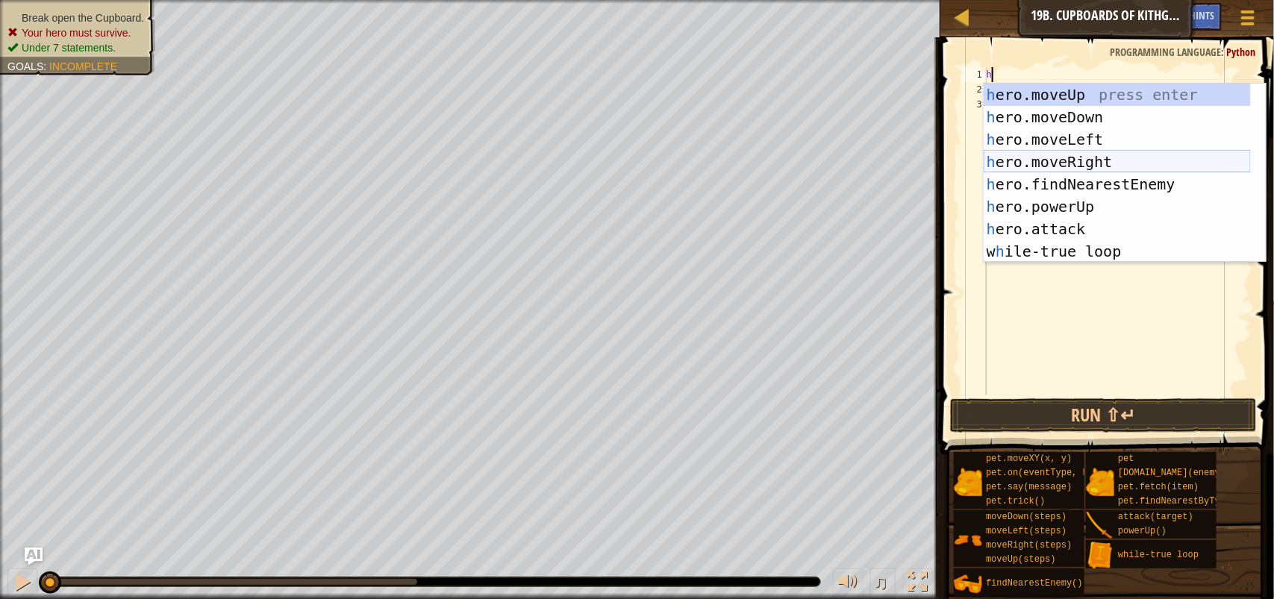
click at [1124, 168] on div "h ero.moveUp press enter h ero.moveDown press enter h ero.moveLeft press enter …" at bounding box center [1116, 196] width 267 height 224
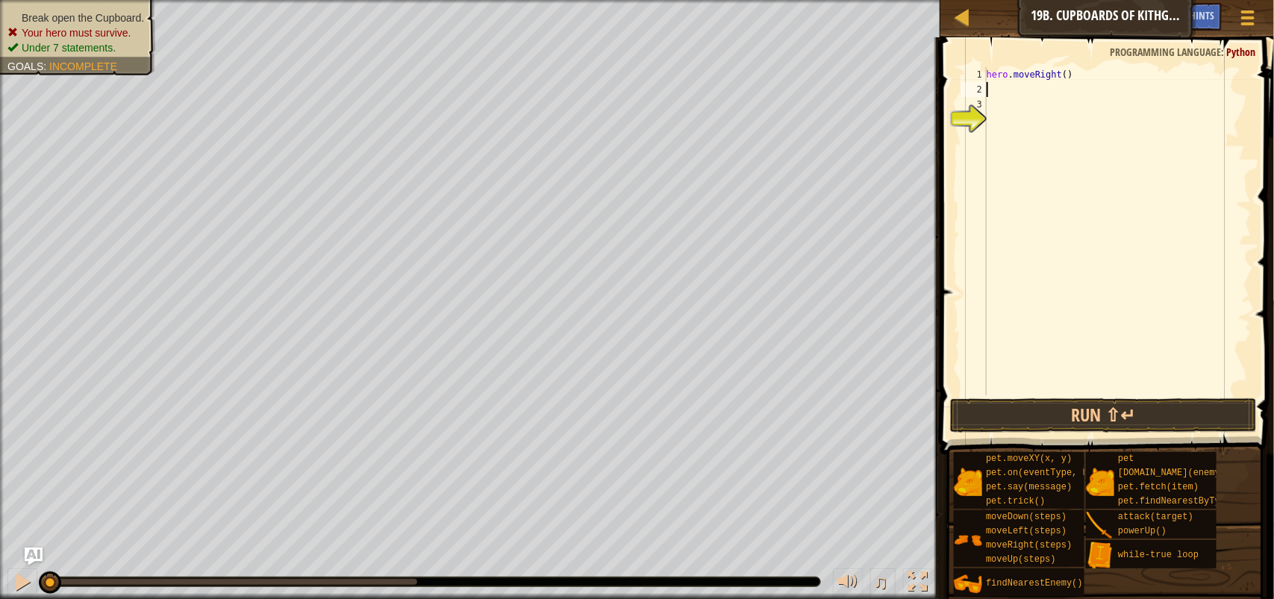
type textarea "h"
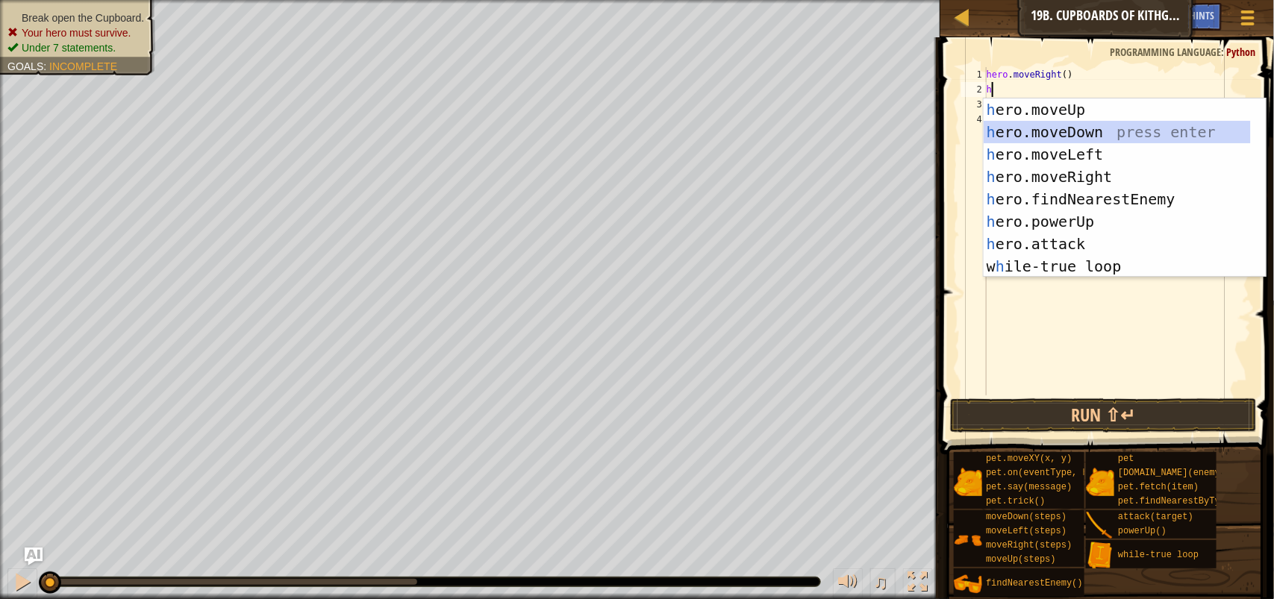
click at [1112, 135] on div "h ero.moveUp press enter h ero.moveDown press enter h ero.moveLeft press enter …" at bounding box center [1116, 210] width 267 height 224
type textarea "h"
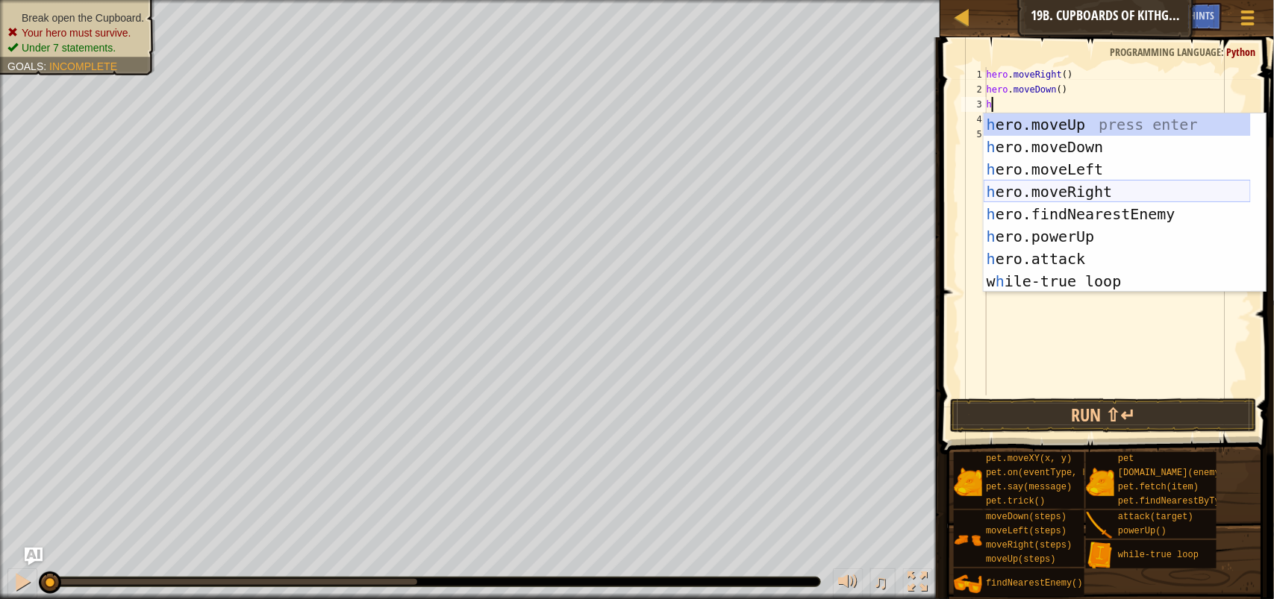
click at [1117, 184] on div "h ero.moveUp press enter h ero.moveDown press enter h ero.moveLeft press enter …" at bounding box center [1116, 225] width 267 height 224
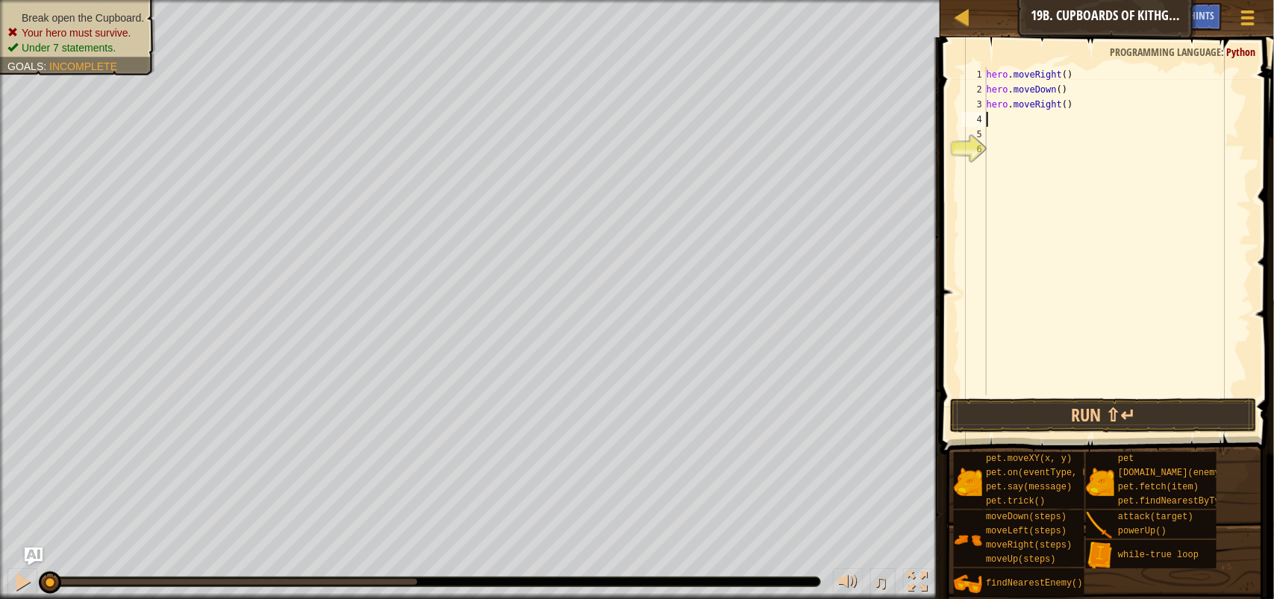
type textarea "h"
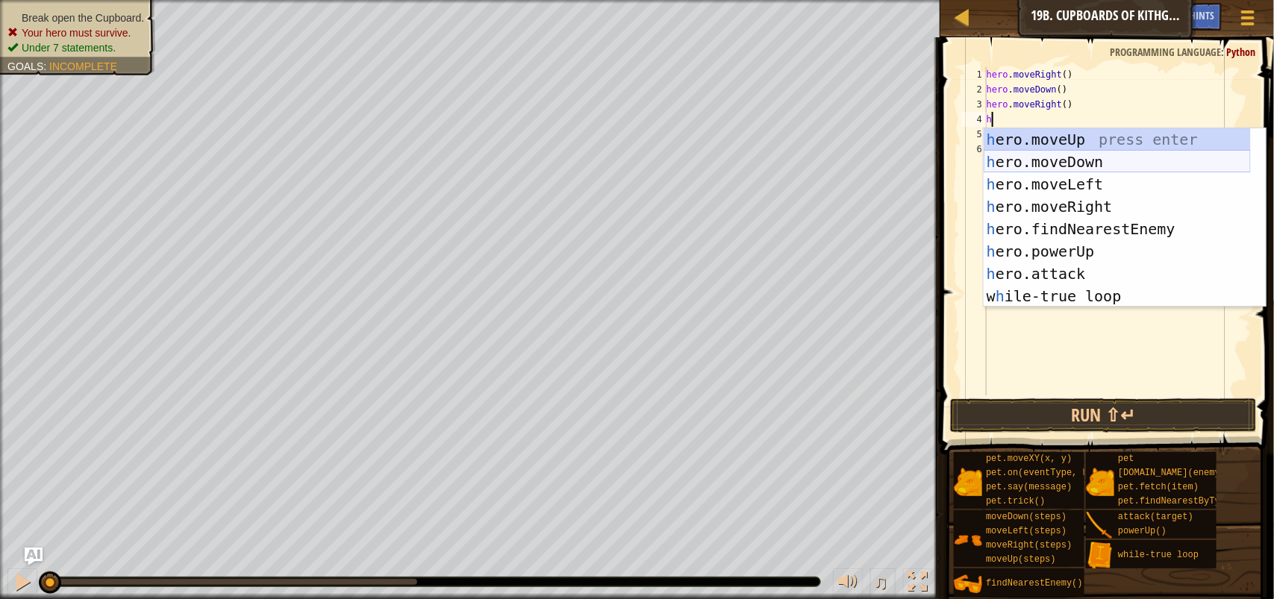
click at [1118, 159] on div "h ero.moveUp press enter h ero.moveDown press enter h ero.moveLeft press enter …" at bounding box center [1116, 240] width 267 height 224
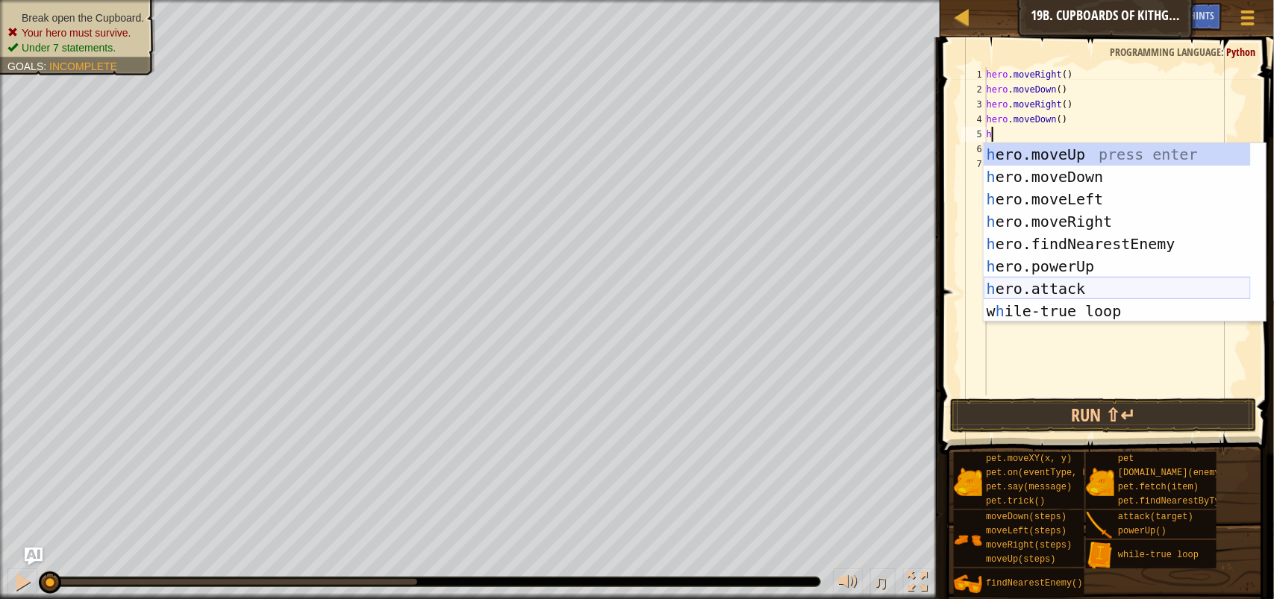
click at [1079, 281] on div "h ero.moveUp press enter h ero.moveDown press enter h ero.moveLeft press enter …" at bounding box center [1116, 255] width 267 height 224
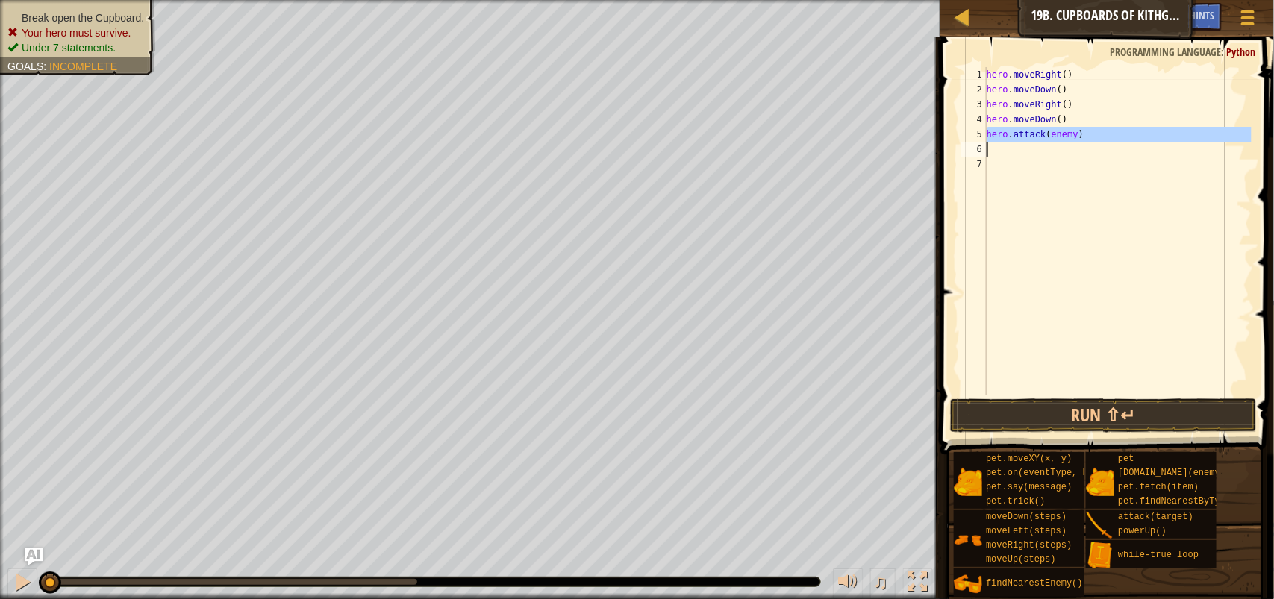
drag, startPoint x: 985, startPoint y: 134, endPoint x: 1068, endPoint y: 131, distance: 82.9
click at [1077, 132] on div "hero.attack(enemy) 1 2 3 4 5 6 7 hero . moveRight ( ) hero . moveDown ( ) hero …" at bounding box center [1104, 231] width 293 height 328
type textarea "hero.attack(enemy)"
type textarea "w"
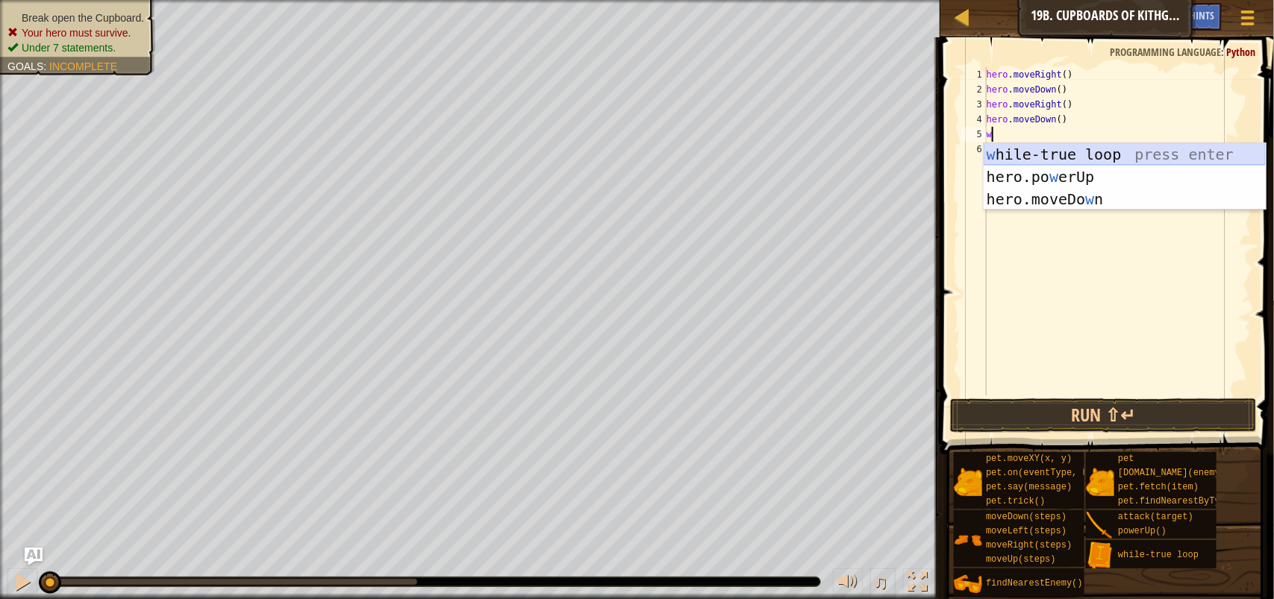
click at [1074, 161] on div "w hile-true loop press enter hero.po w erUp press enter hero.moveDo w n press e…" at bounding box center [1124, 199] width 282 height 112
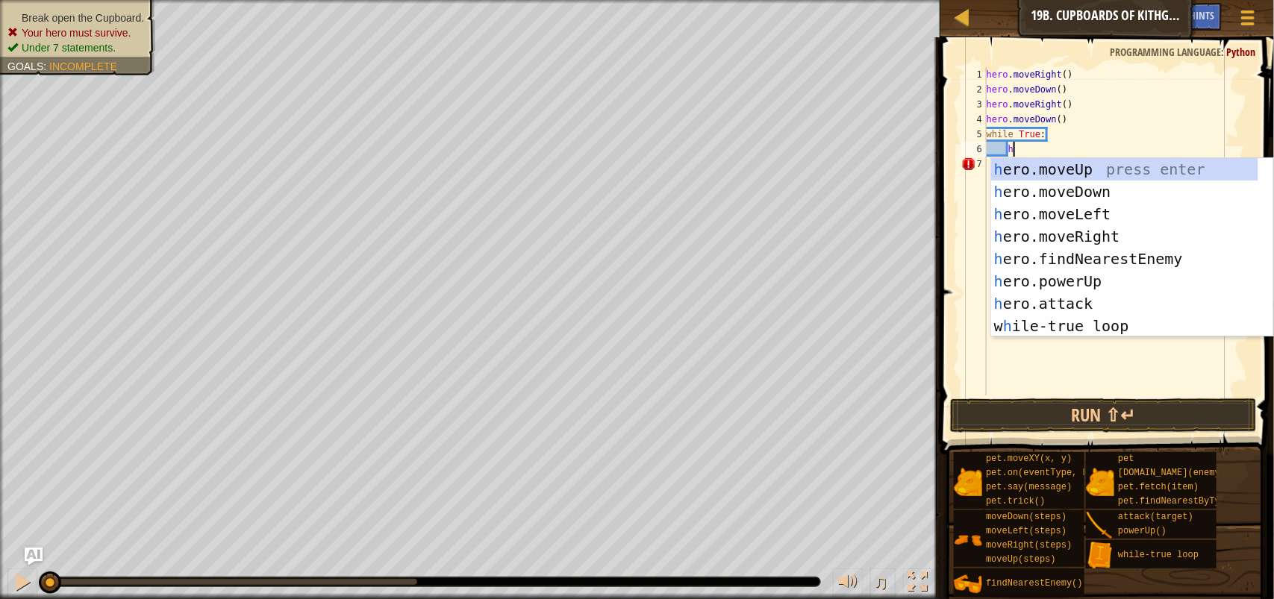
scroll to position [6, 1]
click at [1108, 300] on div "h ero.moveUp press enter h ero.moveDown press enter h ero.moveLeft press enter …" at bounding box center [1124, 270] width 267 height 224
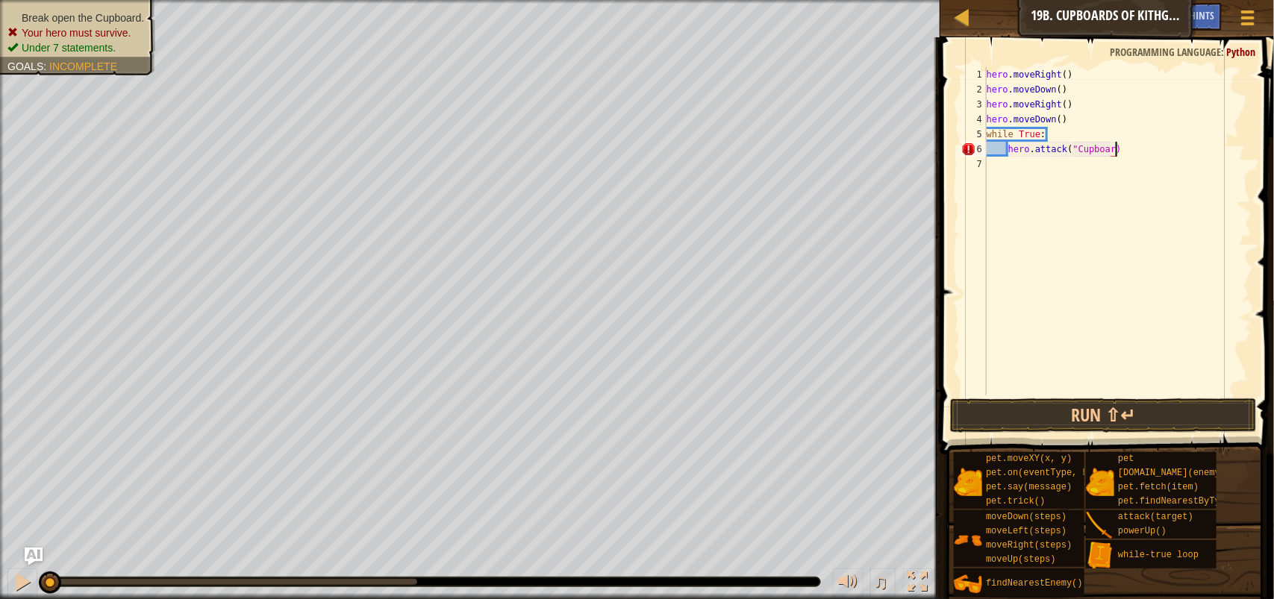
scroll to position [6, 10]
type textarea "hero.attack("Cupboard")"
click at [1076, 405] on button "Run ⇧↵" at bounding box center [1103, 415] width 307 height 34
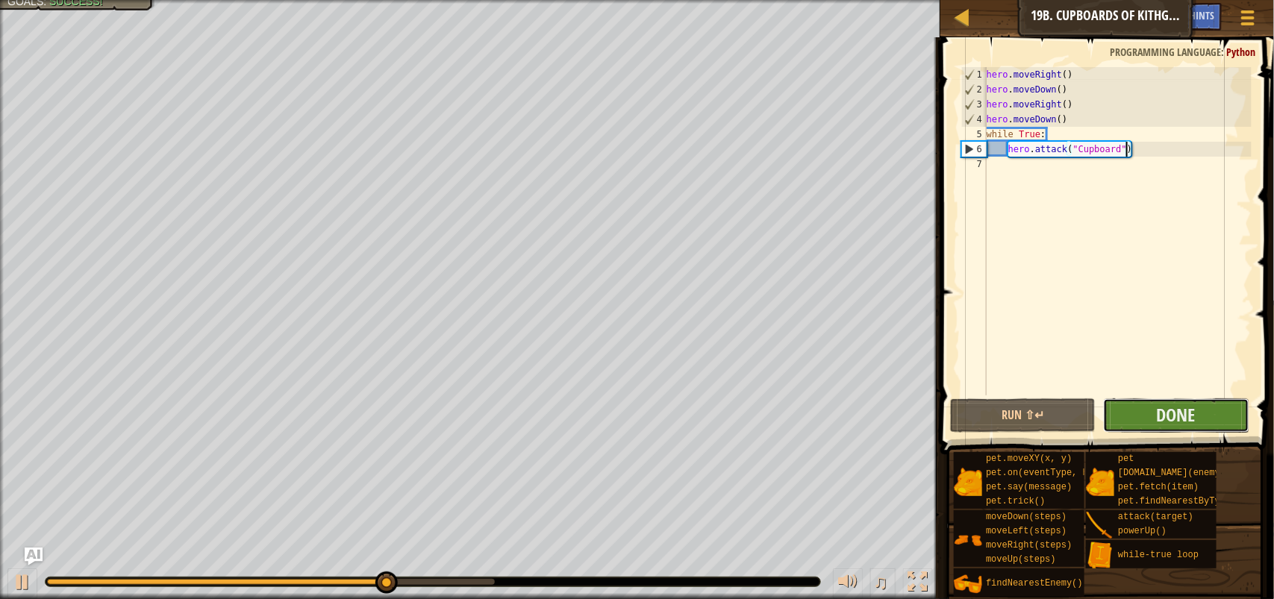
click at [1153, 420] on button "Done" at bounding box center [1175, 415] width 145 height 34
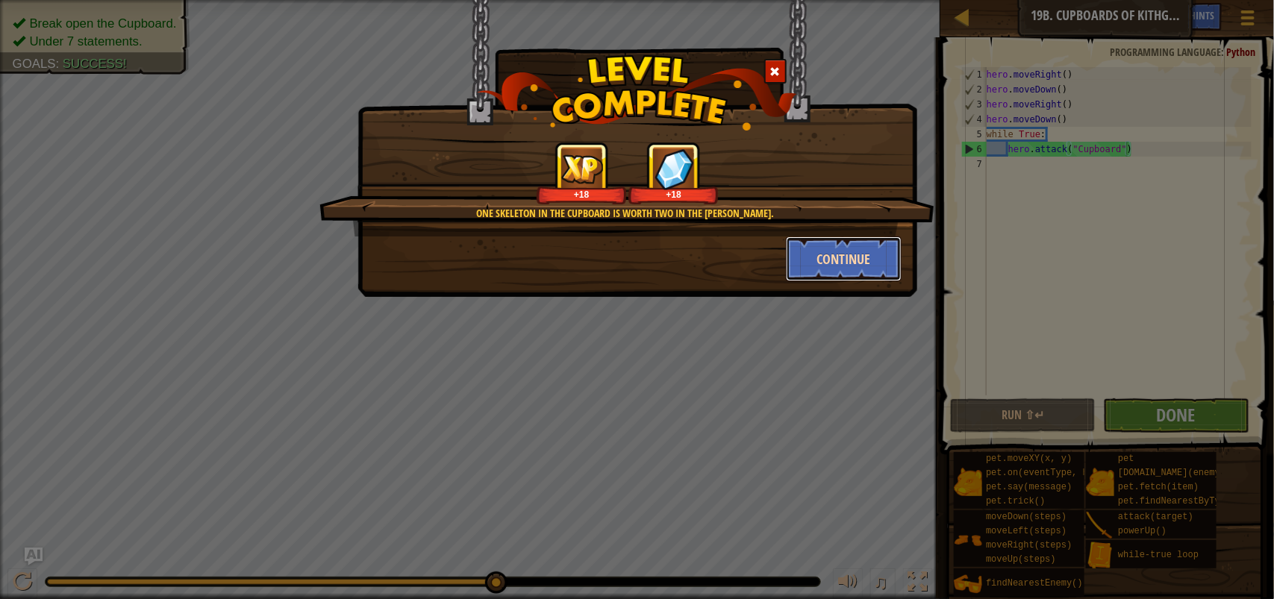
click at [873, 255] on button "Continue" at bounding box center [844, 258] width 116 height 45
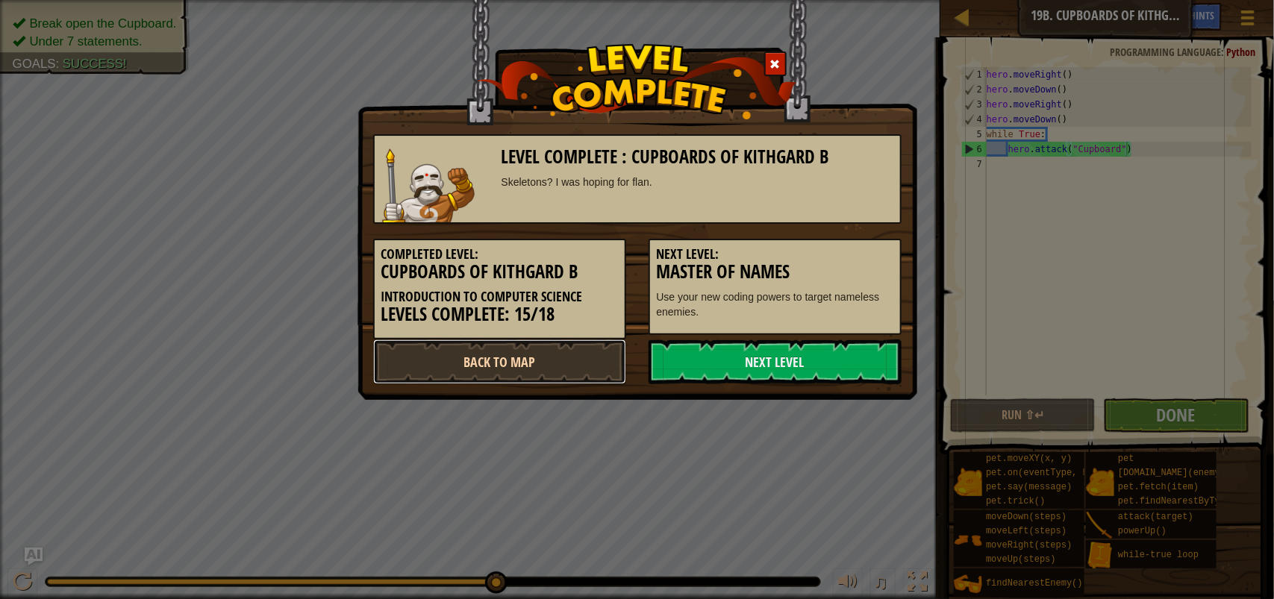
click at [549, 369] on link "Back to Map" at bounding box center [499, 361] width 253 height 45
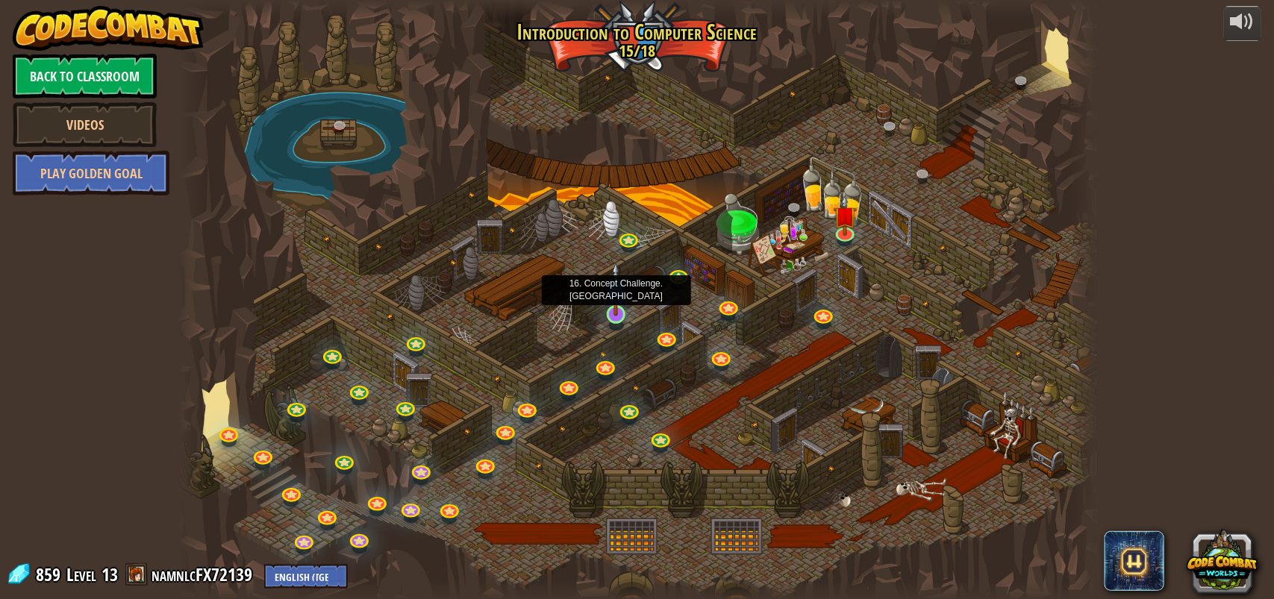
click at [609, 315] on img at bounding box center [616, 289] width 24 height 54
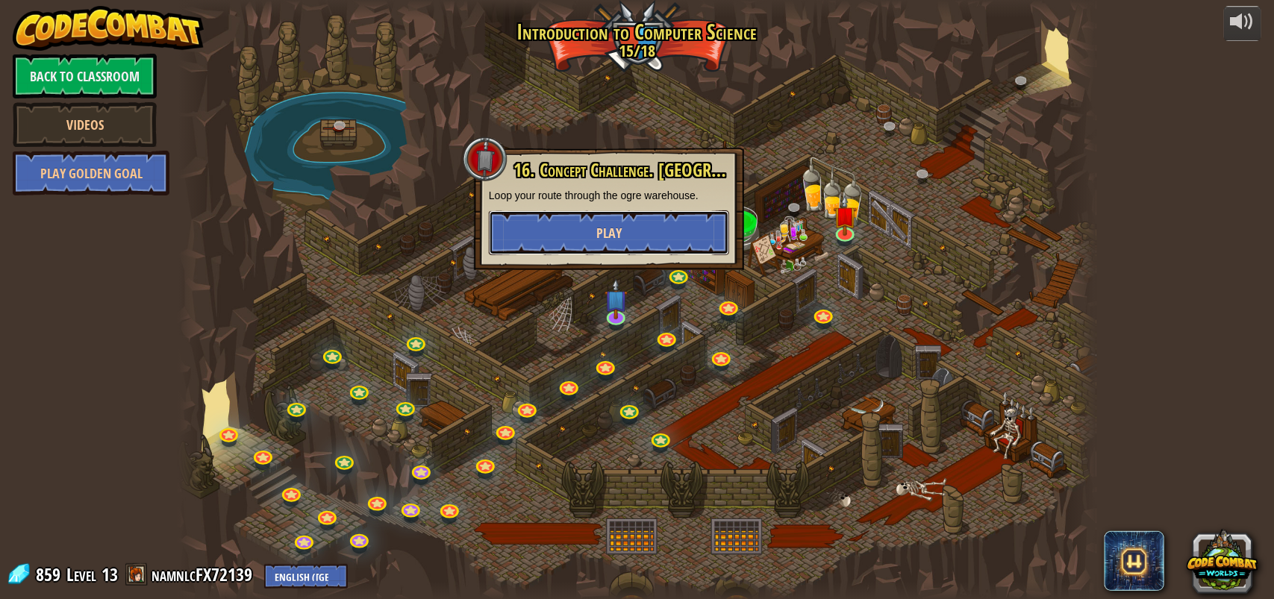
click at [619, 248] on button "Play" at bounding box center [609, 232] width 240 height 45
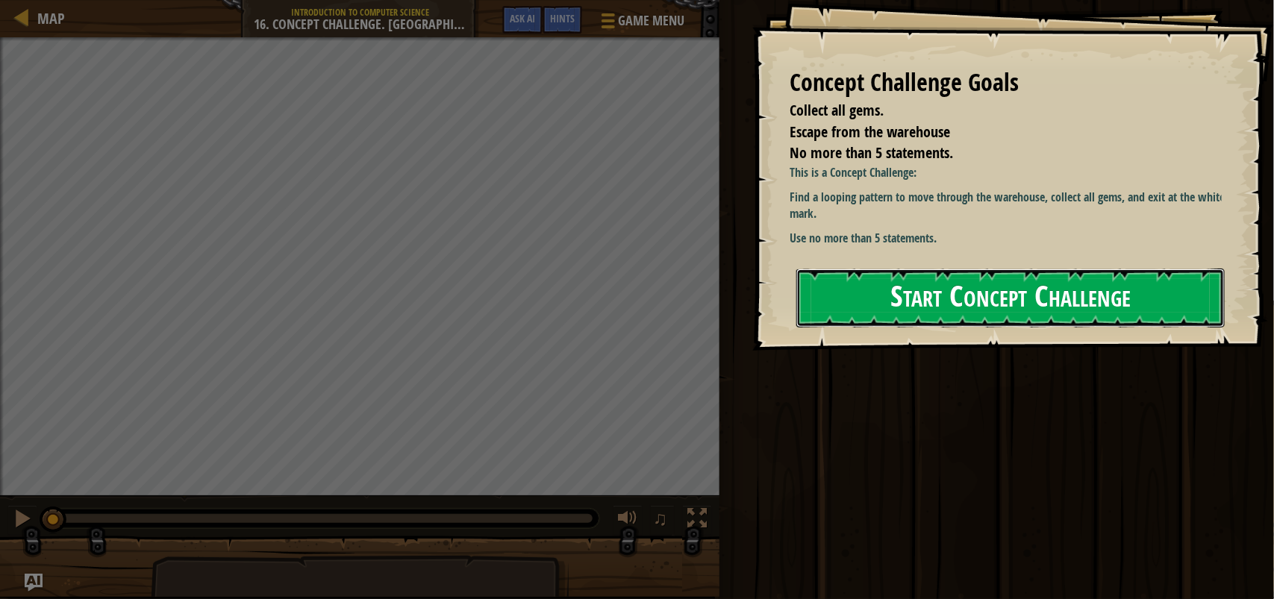
click at [929, 277] on button "Start Concept Challenge" at bounding box center [1010, 298] width 428 height 59
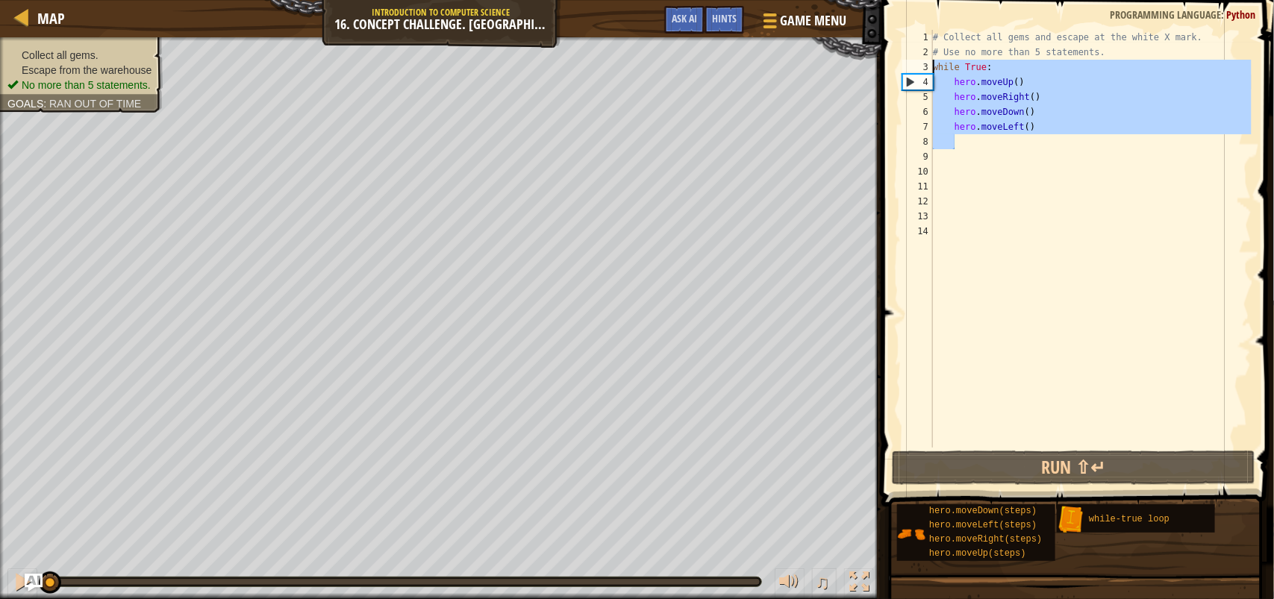
drag, startPoint x: 1047, startPoint y: 148, endPoint x: 924, endPoint y: 61, distance: 150.5
click at [924, 61] on div "1 2 3 4 5 6 7 8 9 10 11 12 13 14 # Collect all gems and escape at the white X m…" at bounding box center [1075, 239] width 352 height 418
type textarea "while True: hero.moveUp()"
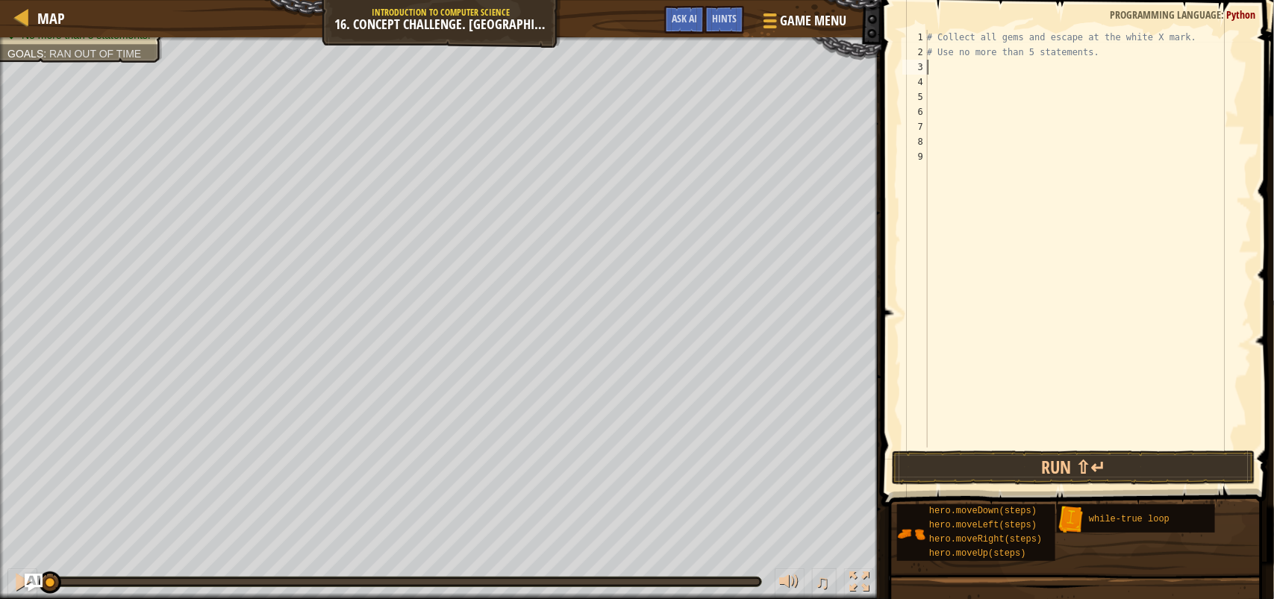
click at [960, 79] on div "# Collect all gems and escape at the white X mark. # Use no more than 5 stateme…" at bounding box center [1088, 254] width 328 height 448
click at [963, 71] on div "# Collect all gems and escape at the white X mark. # Use no more than 5 stateme…" at bounding box center [1088, 254] width 328 height 448
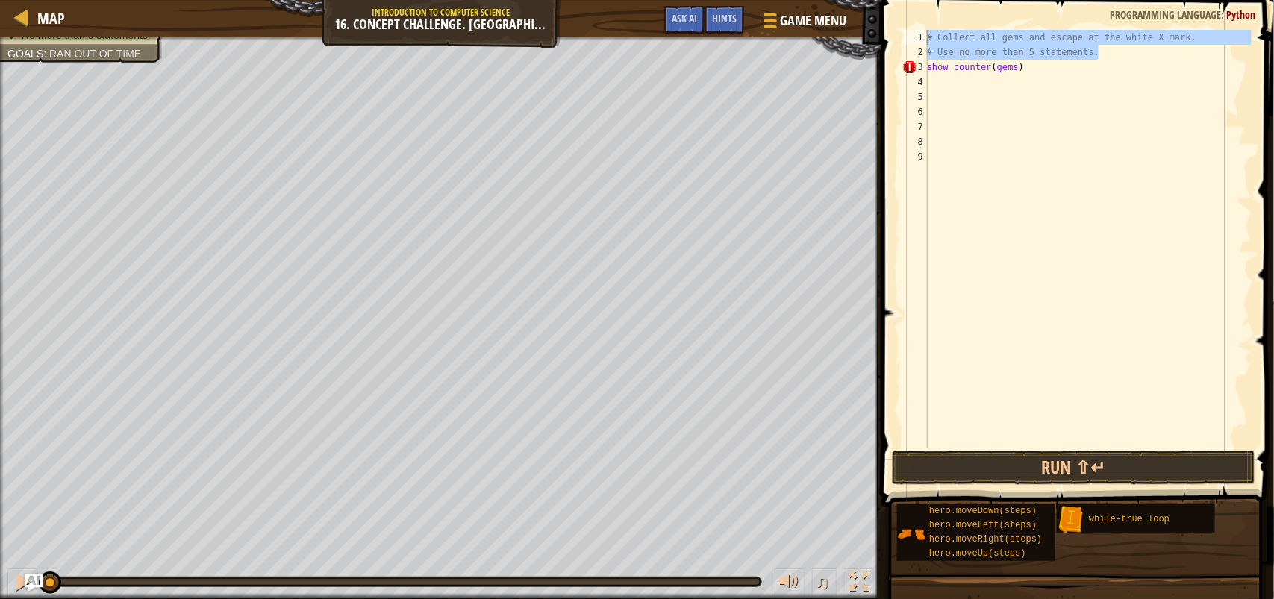
drag, startPoint x: 1103, startPoint y: 52, endPoint x: 915, endPoint y: 19, distance: 191.0
click at [915, 19] on div "show counter(gems) 1 2 3 4 5 6 7 8 9 # Collect all gems and escape at the white…" at bounding box center [1075, 282] width 397 height 551
type textarea "# Collect all gems and escape at the white X mark. # Use no more than 5 stateme…"
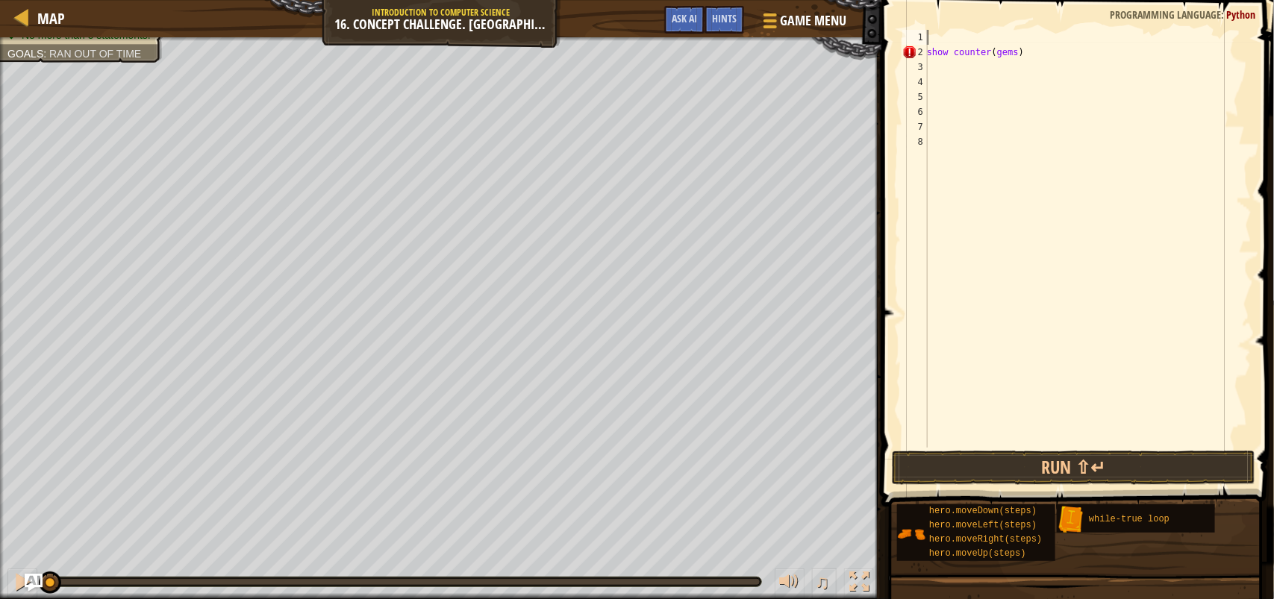
scroll to position [6, 0]
click at [881, 34] on div "Map Introduction to Computer Science 16. Concept Challenge. Loop Warehouse Game…" at bounding box center [440, 18] width 881 height 37
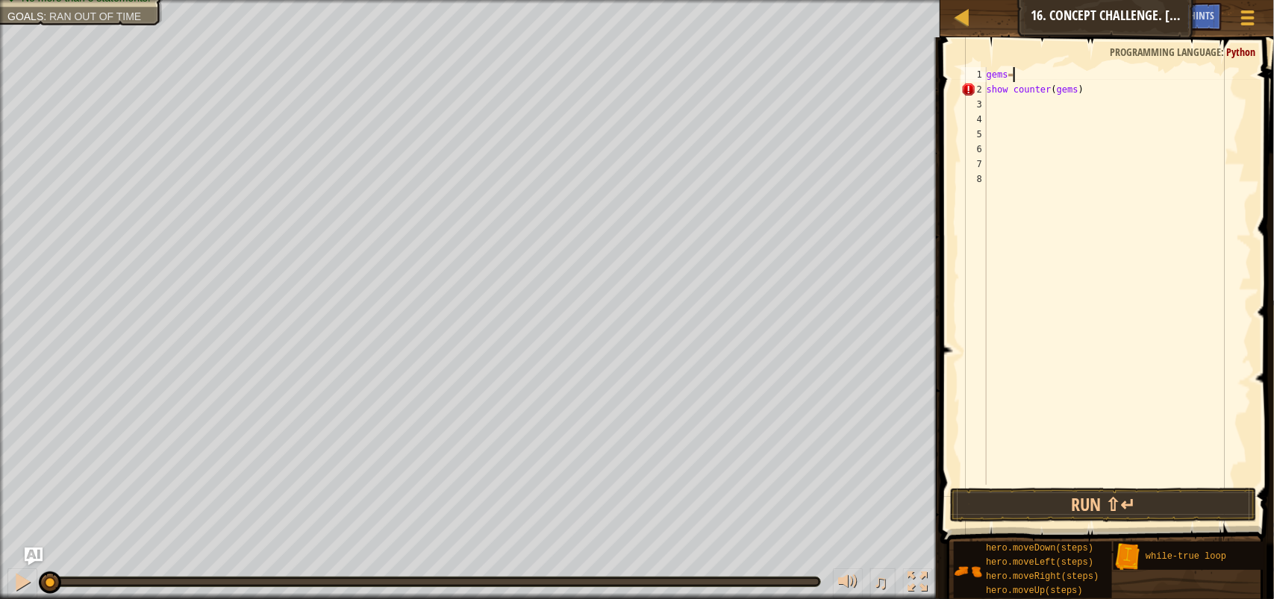
scroll to position [6, 1]
click at [1042, 504] on button "Run ⇧↵" at bounding box center [1103, 505] width 307 height 34
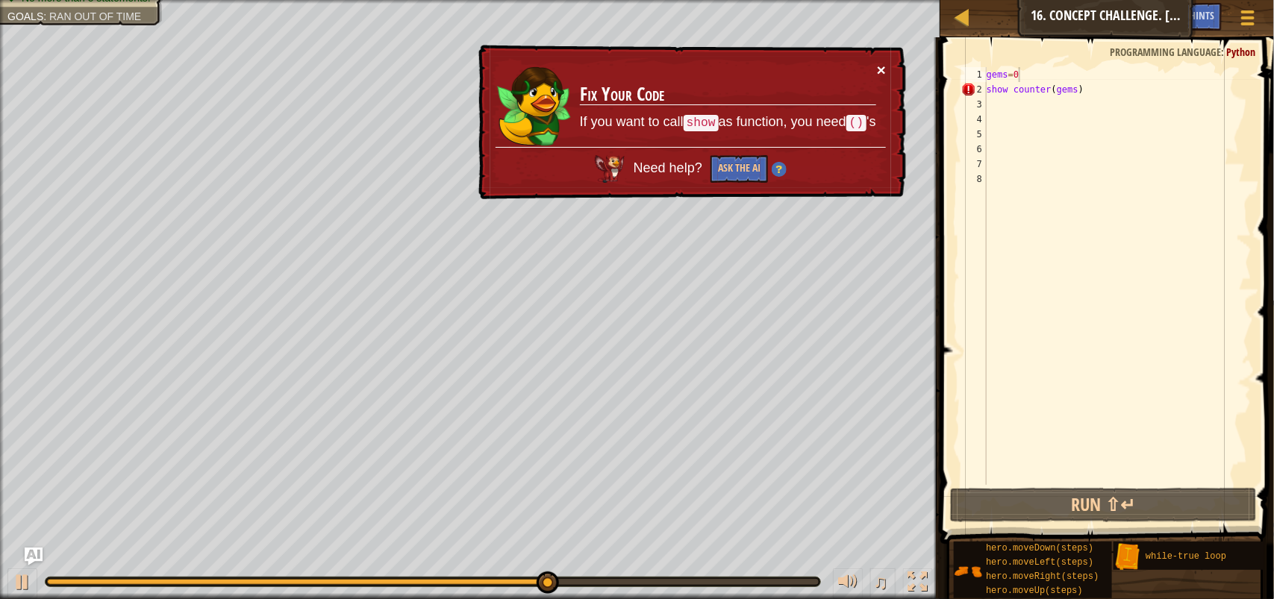
click at [883, 73] on button "×" at bounding box center [881, 70] width 9 height 16
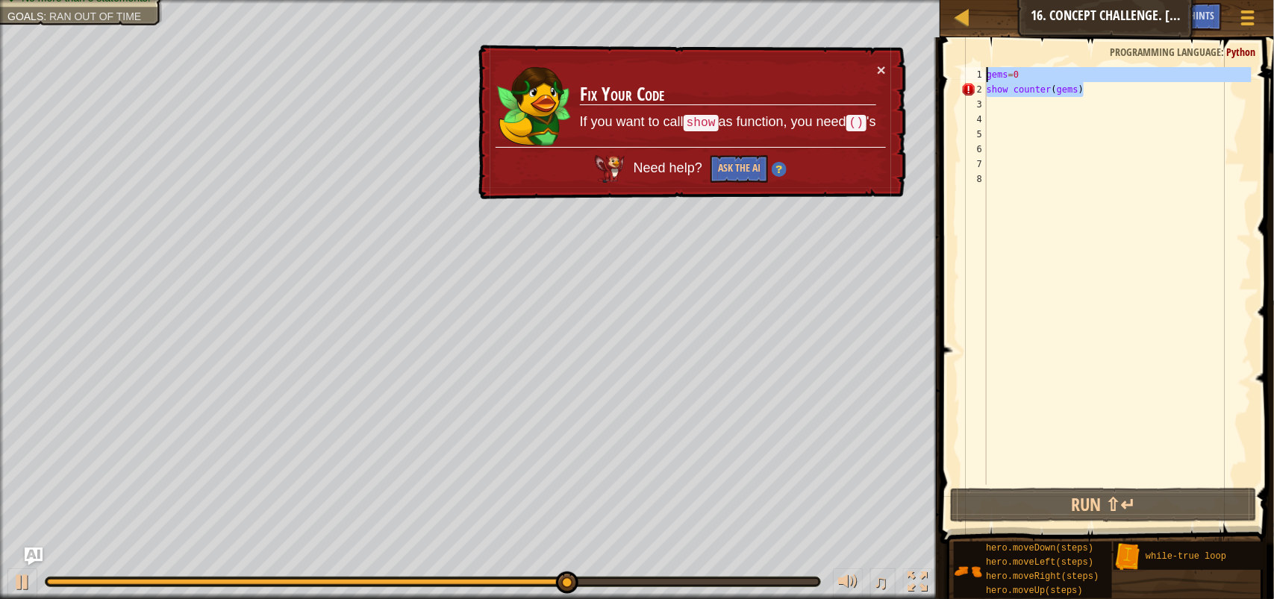
drag, startPoint x: 1093, startPoint y: 93, endPoint x: 972, endPoint y: 68, distance: 123.5
click at [972, 68] on div "gems=0 1 2 3 4 5 6 7 8 gems = 0 show counter ( gems ) ההההההההההההההההההההההההה…" at bounding box center [1104, 276] width 293 height 418
type textarea "gems=0 show counter(gems)"
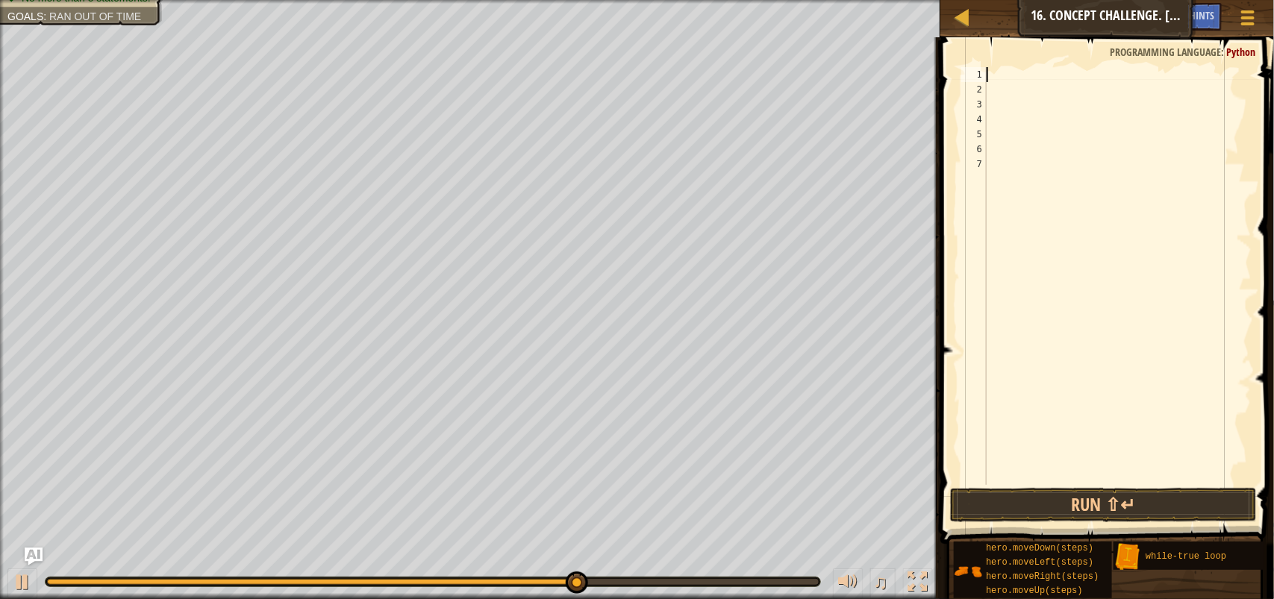
scroll to position [6, 0]
click at [1031, 39] on span at bounding box center [1108, 269] width 345 height 551
click at [1043, 62] on span at bounding box center [1108, 269] width 345 height 551
type textarea "h"
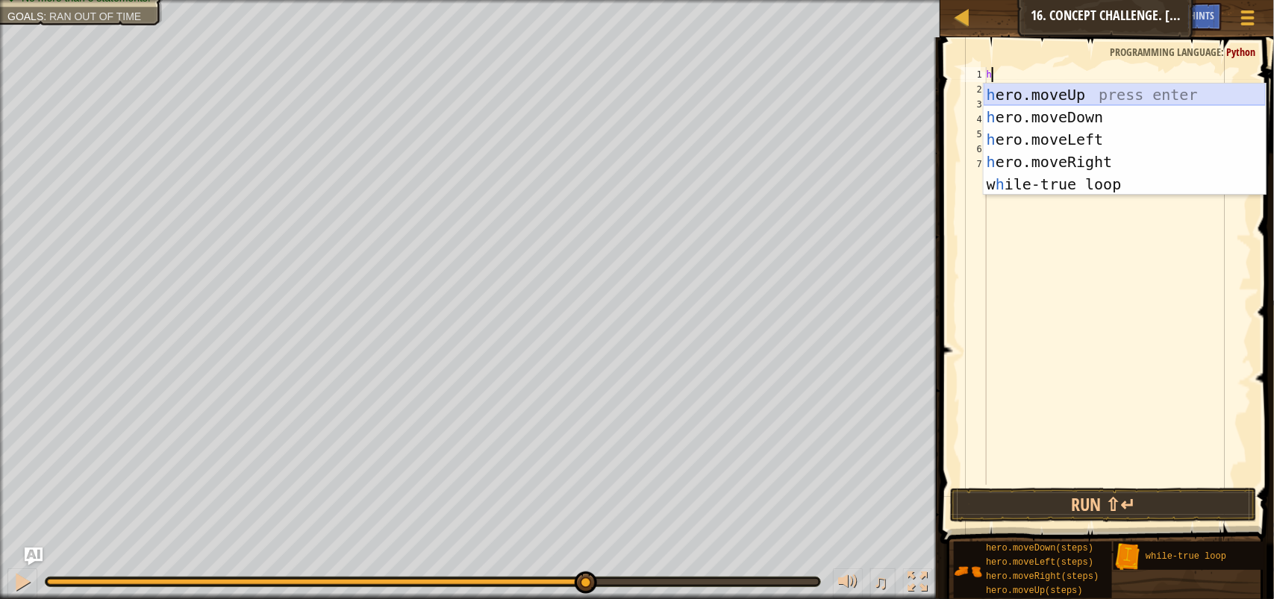
click at [1067, 99] on div "h ero.moveUp press enter h ero.moveDown press enter h ero.moveLeft press enter …" at bounding box center [1124, 162] width 282 height 157
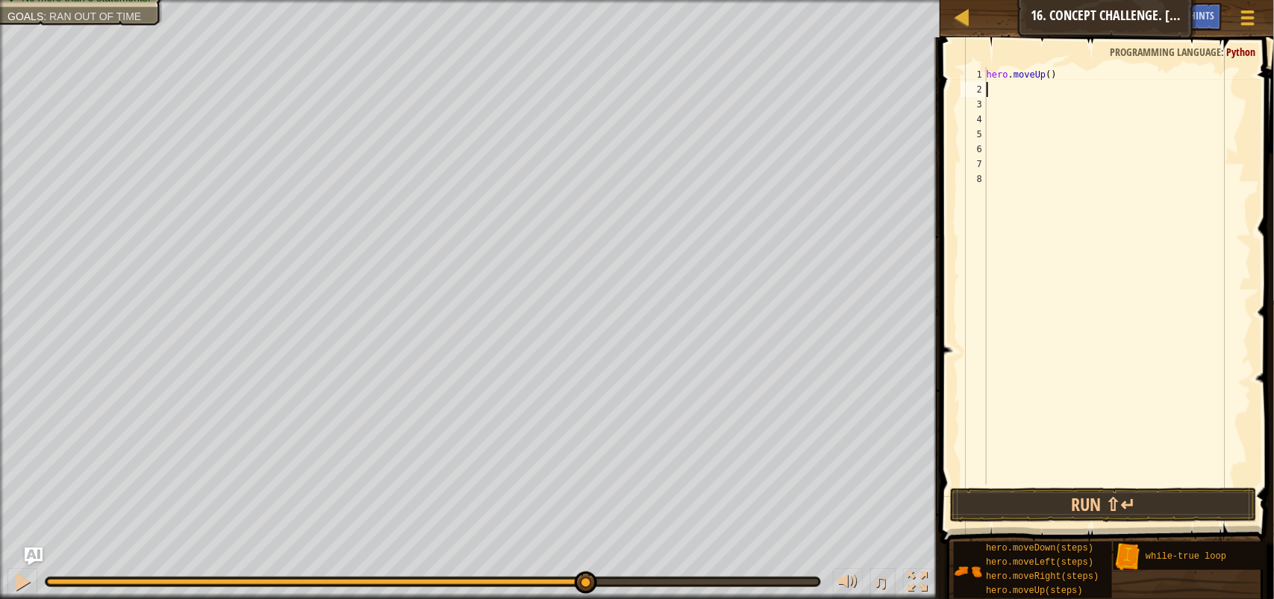
click at [948, 16] on div "Map Introduction to Computer Science 16. Concept Challenge. Loop Warehouse Game…" at bounding box center [1106, 18] width 333 height 37
click at [960, 16] on div at bounding box center [962, 17] width 19 height 19
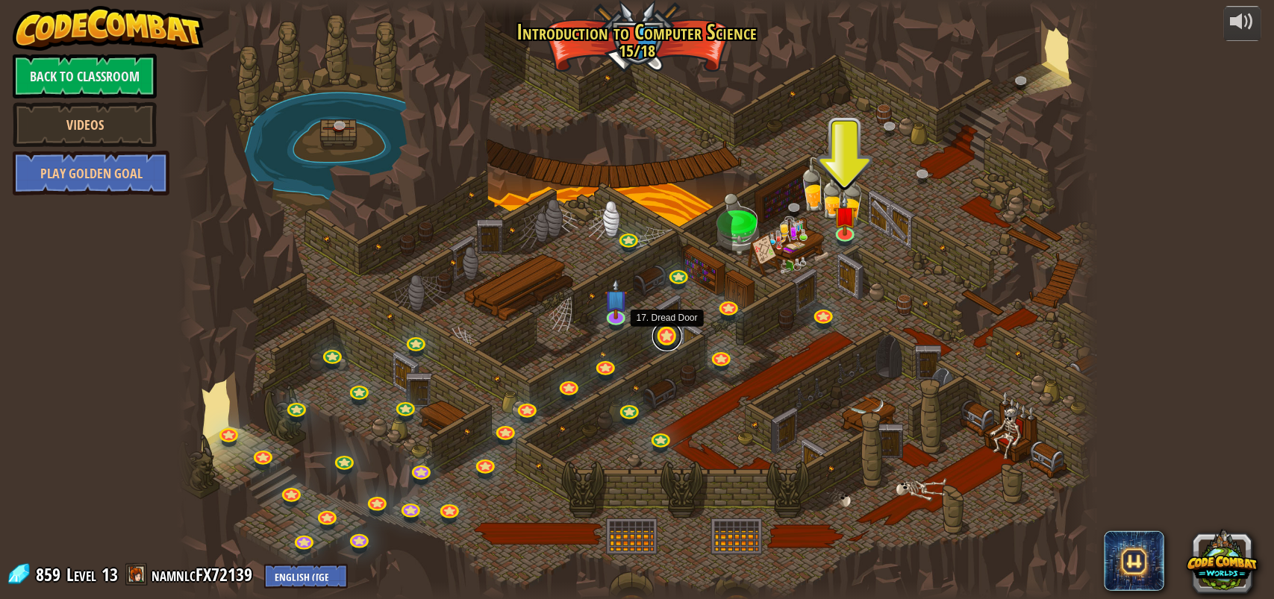
click at [672, 337] on link at bounding box center [667, 337] width 30 height 30
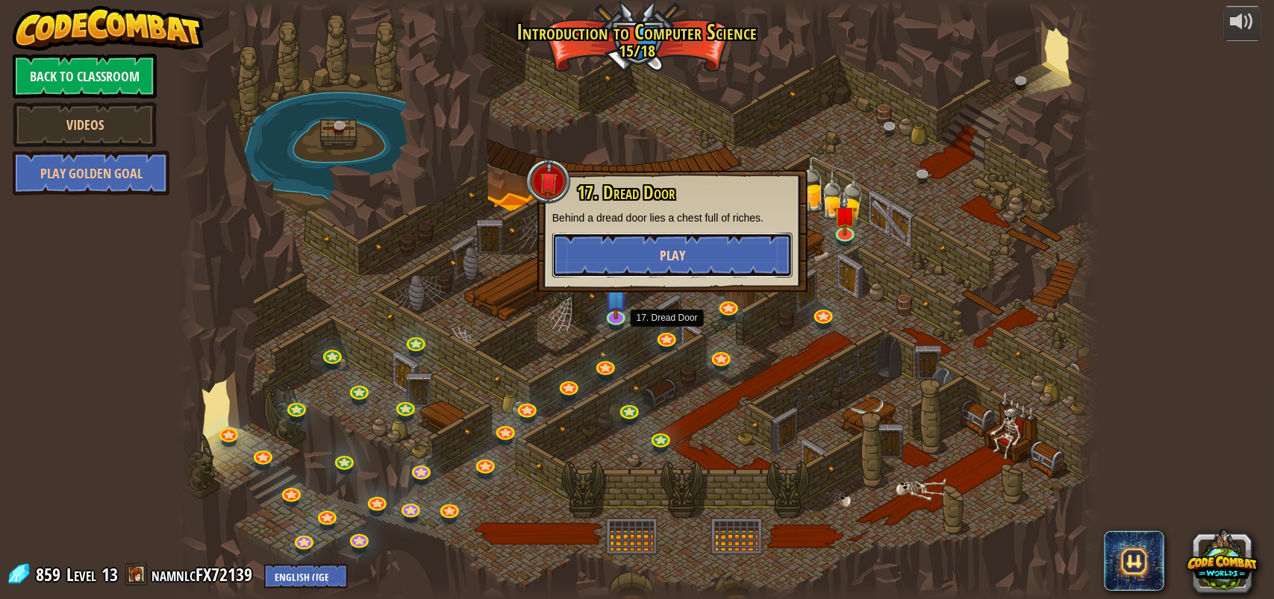
click at [664, 272] on button "Play" at bounding box center [672, 255] width 240 height 45
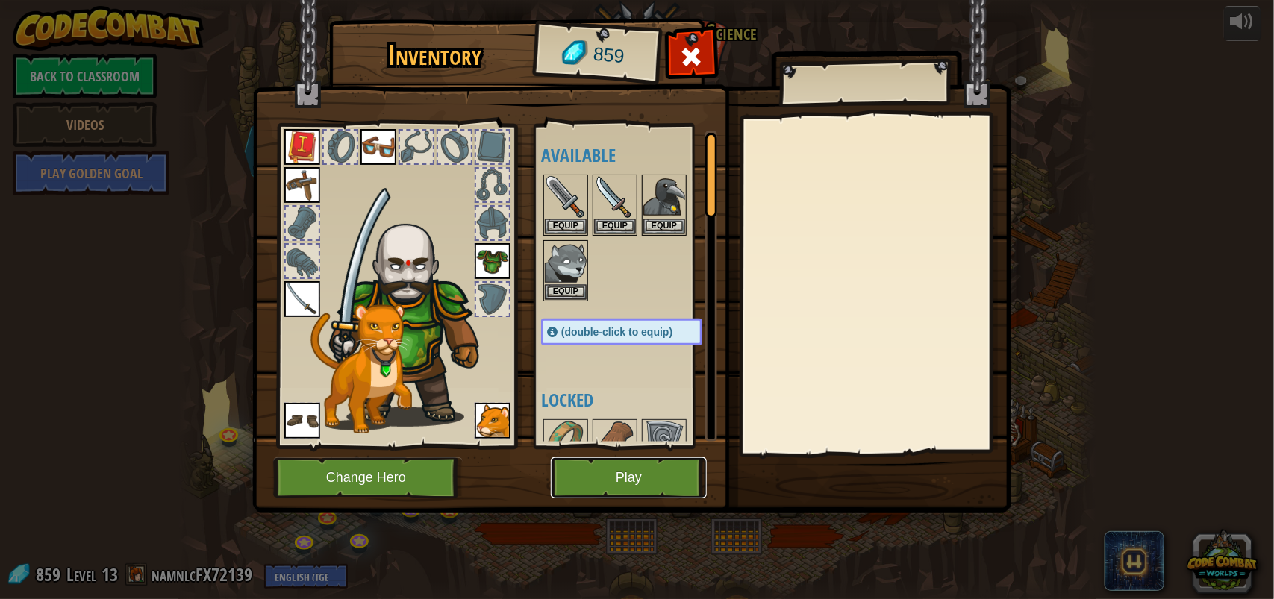
click at [660, 470] on button "Play" at bounding box center [629, 477] width 156 height 41
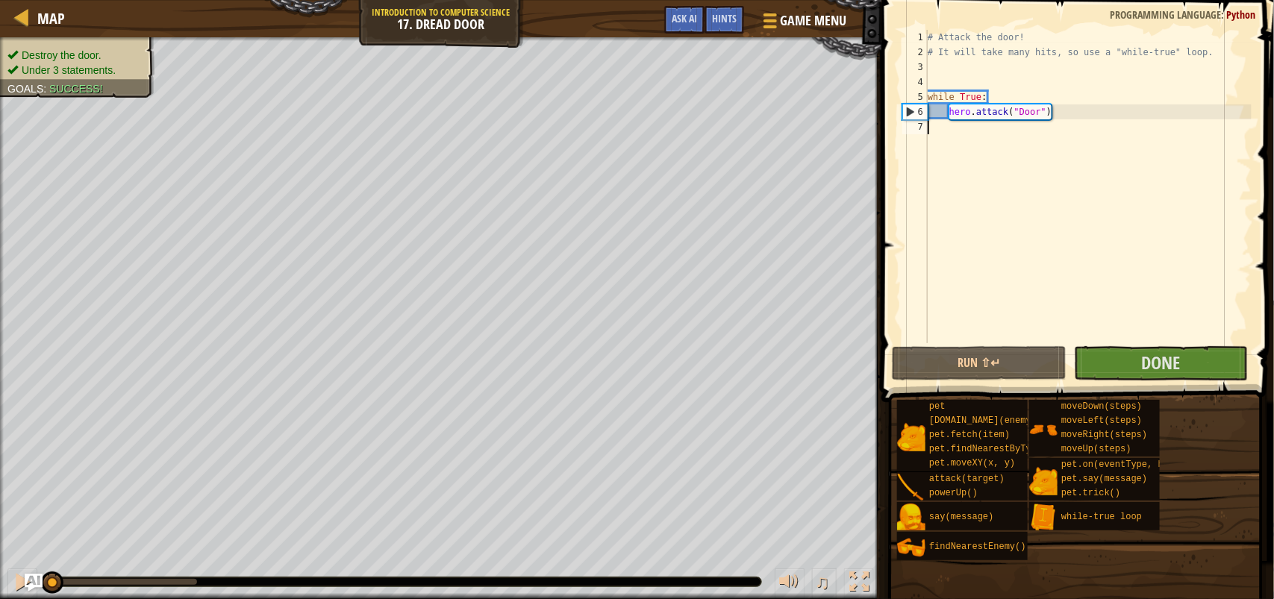
click at [1035, 202] on div "# Attack the door! # It will take many hits, so use a "while-true" loop. while …" at bounding box center [1087, 201] width 327 height 343
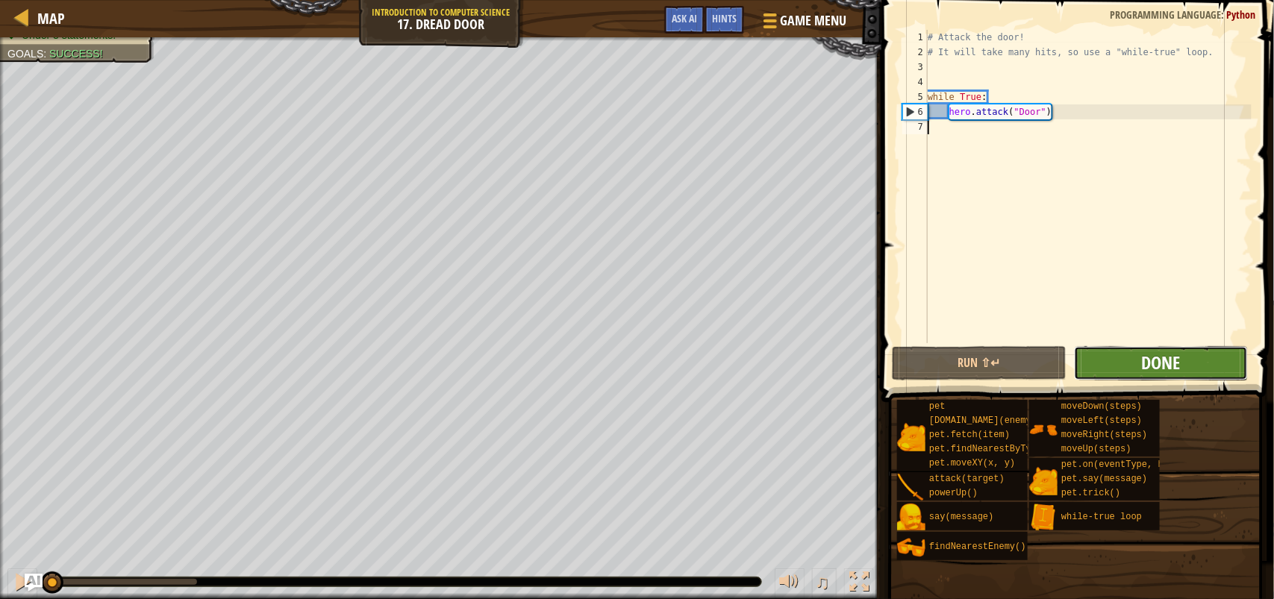
click at [1147, 363] on span "Done" at bounding box center [1160, 363] width 39 height 24
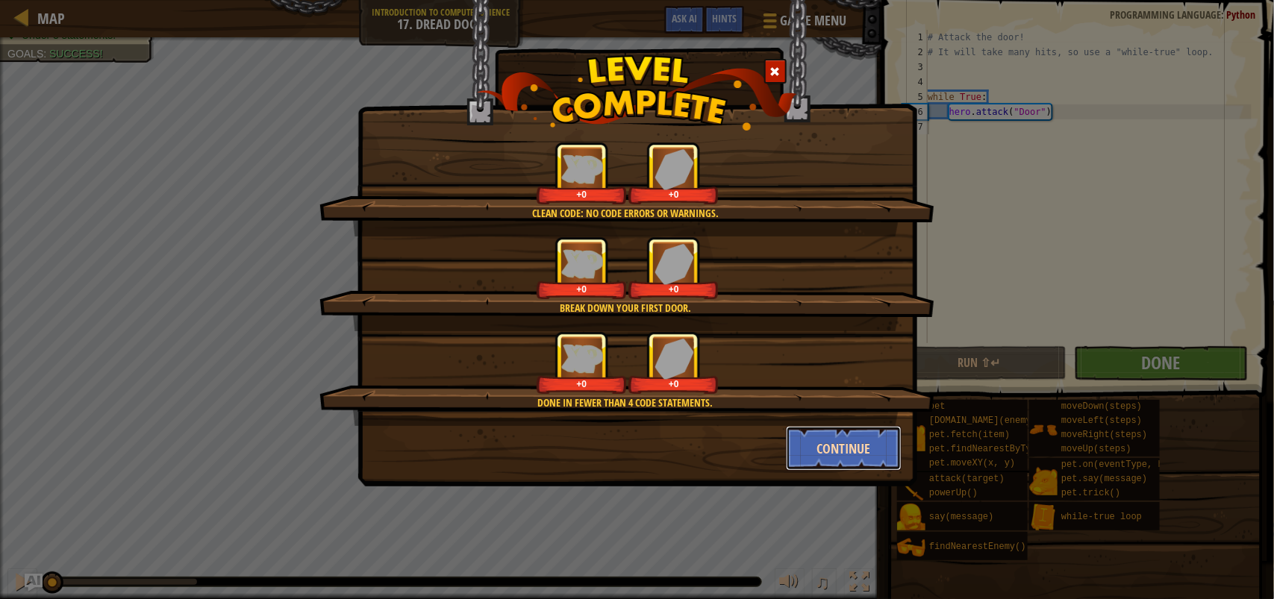
click at [858, 445] on button "Continue" at bounding box center [844, 448] width 116 height 45
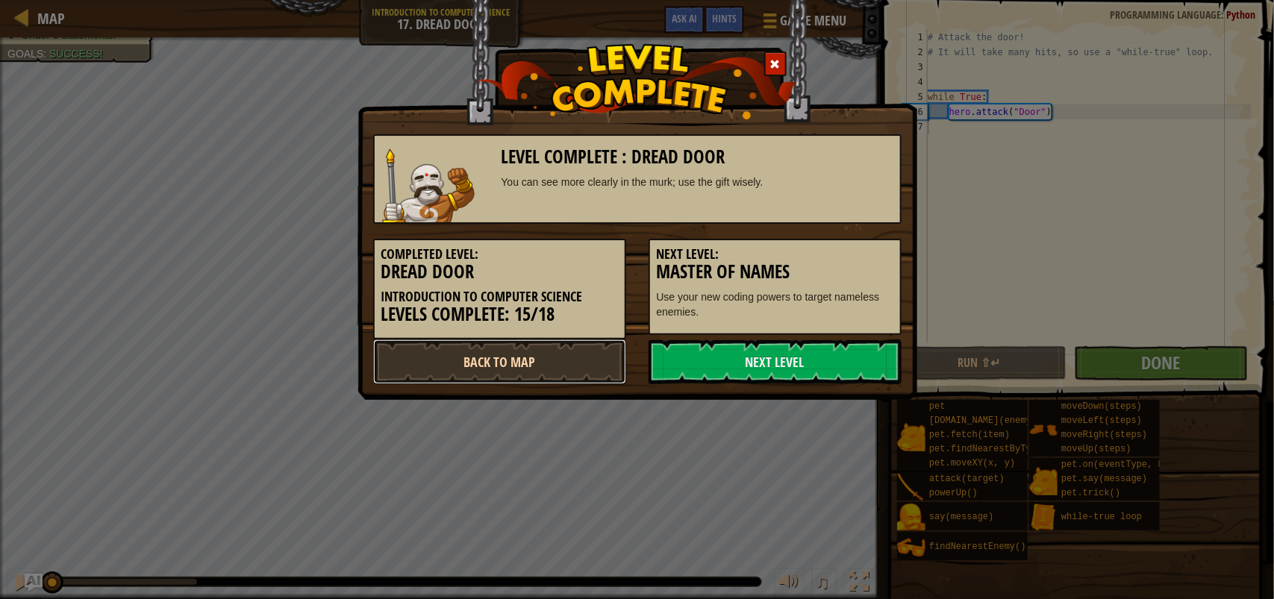
click at [530, 345] on link "Back to Map" at bounding box center [499, 361] width 253 height 45
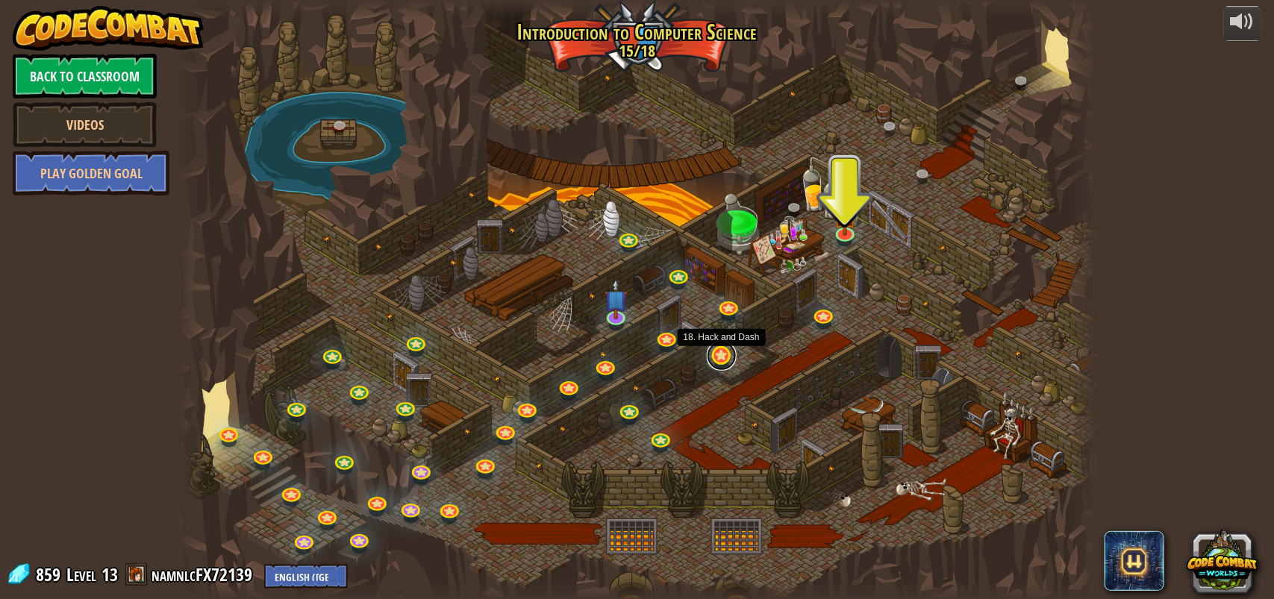
click at [721, 359] on link at bounding box center [722, 356] width 30 height 30
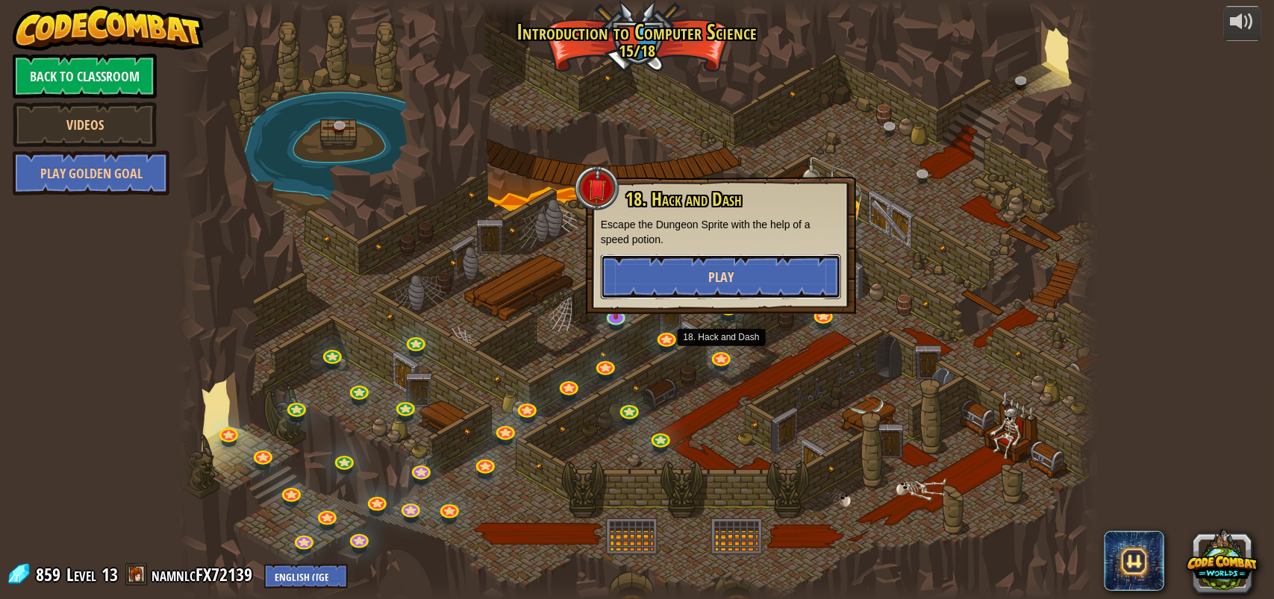
click at [695, 288] on button "Play" at bounding box center [721, 276] width 240 height 45
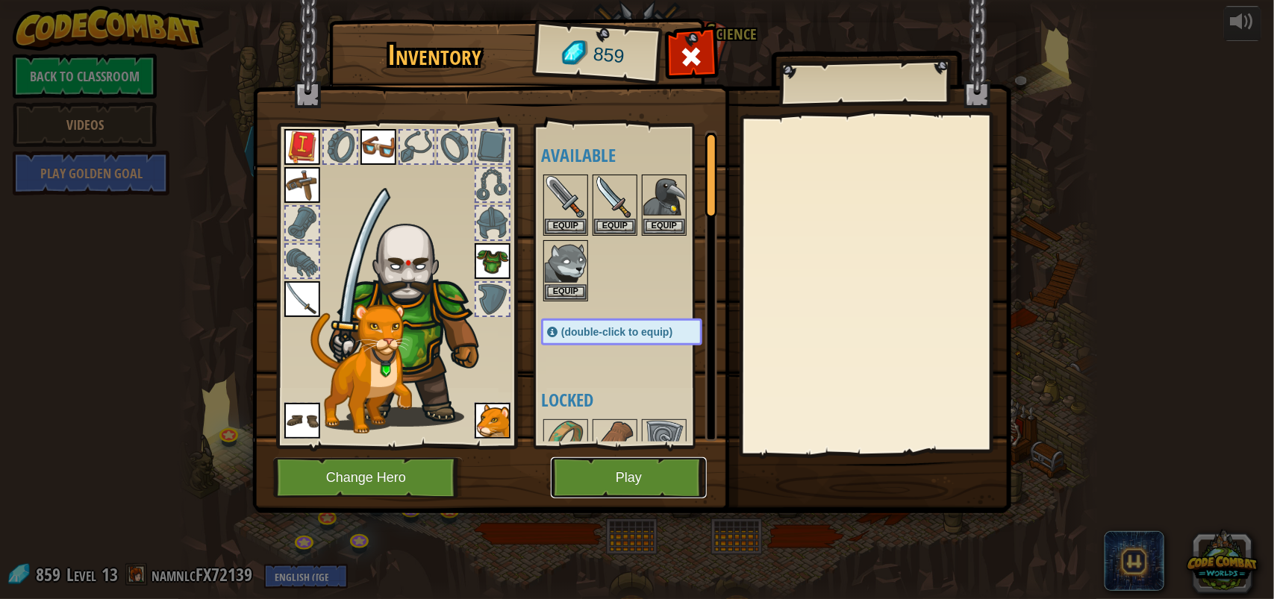
click at [654, 477] on button "Play" at bounding box center [629, 477] width 156 height 41
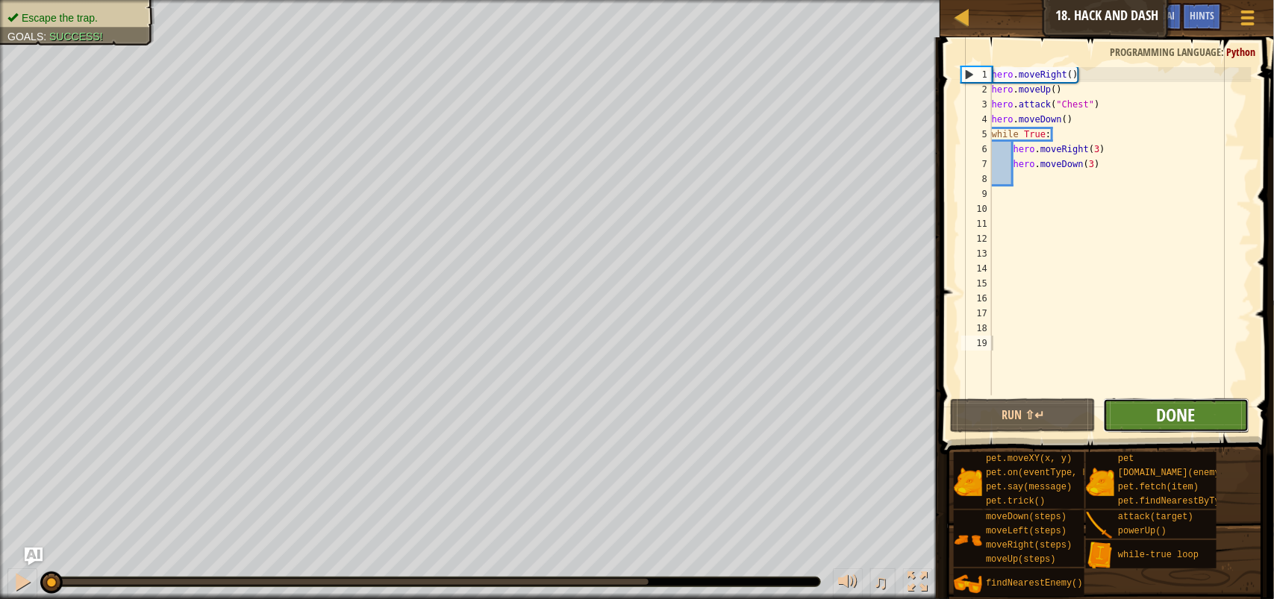
click at [1156, 422] on button "Done" at bounding box center [1175, 415] width 145 height 34
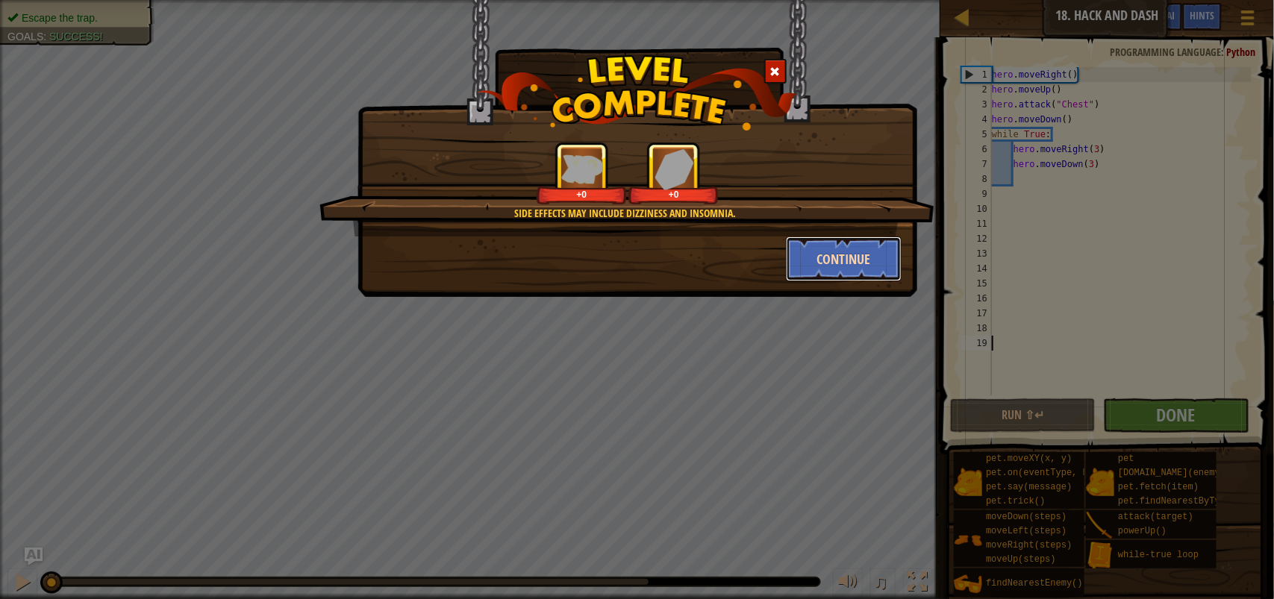
click at [843, 266] on button "Continue" at bounding box center [844, 258] width 116 height 45
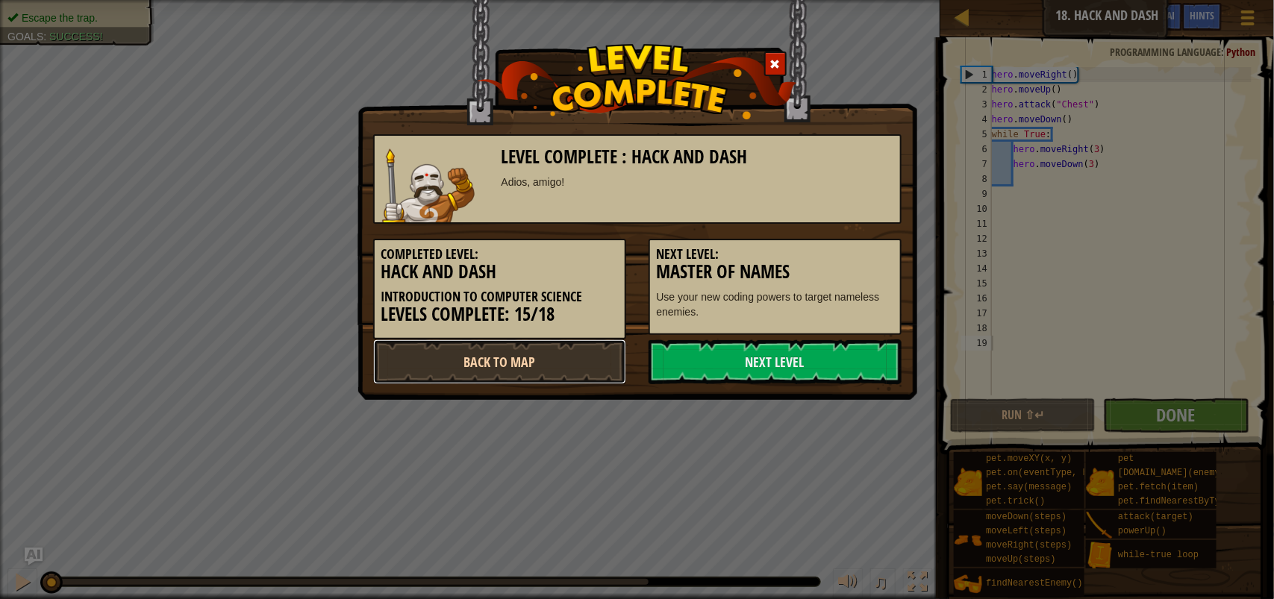
click at [567, 366] on link "Back to Map" at bounding box center [499, 361] width 253 height 45
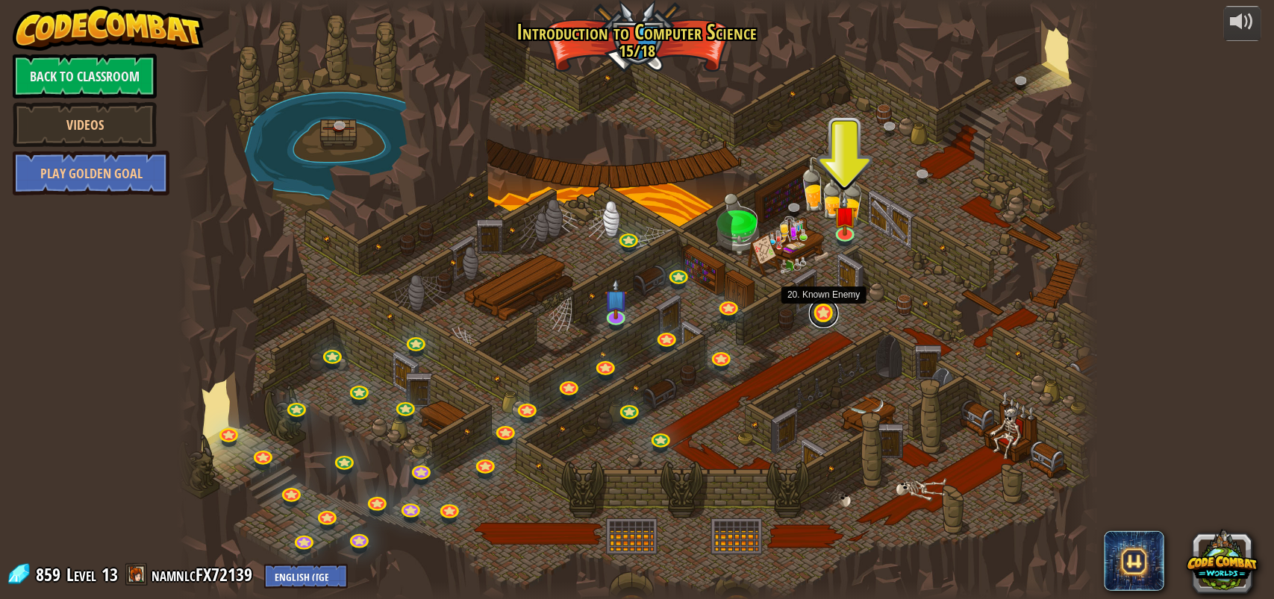
click at [825, 307] on link at bounding box center [824, 313] width 30 height 30
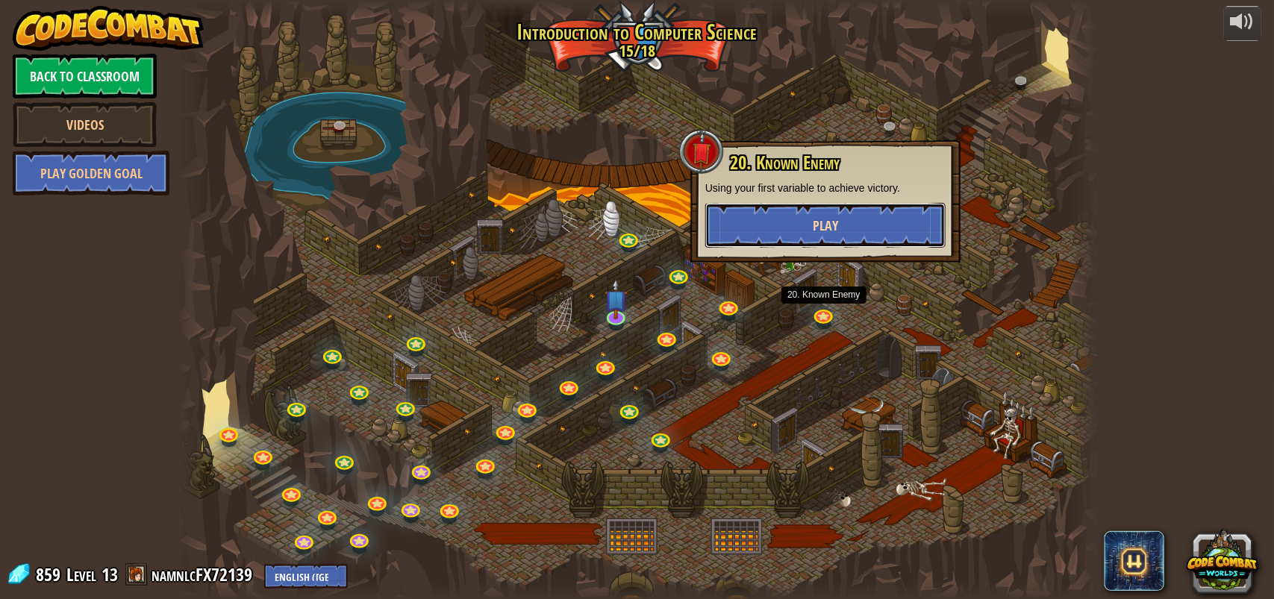
click at [833, 211] on button "Play" at bounding box center [825, 225] width 240 height 45
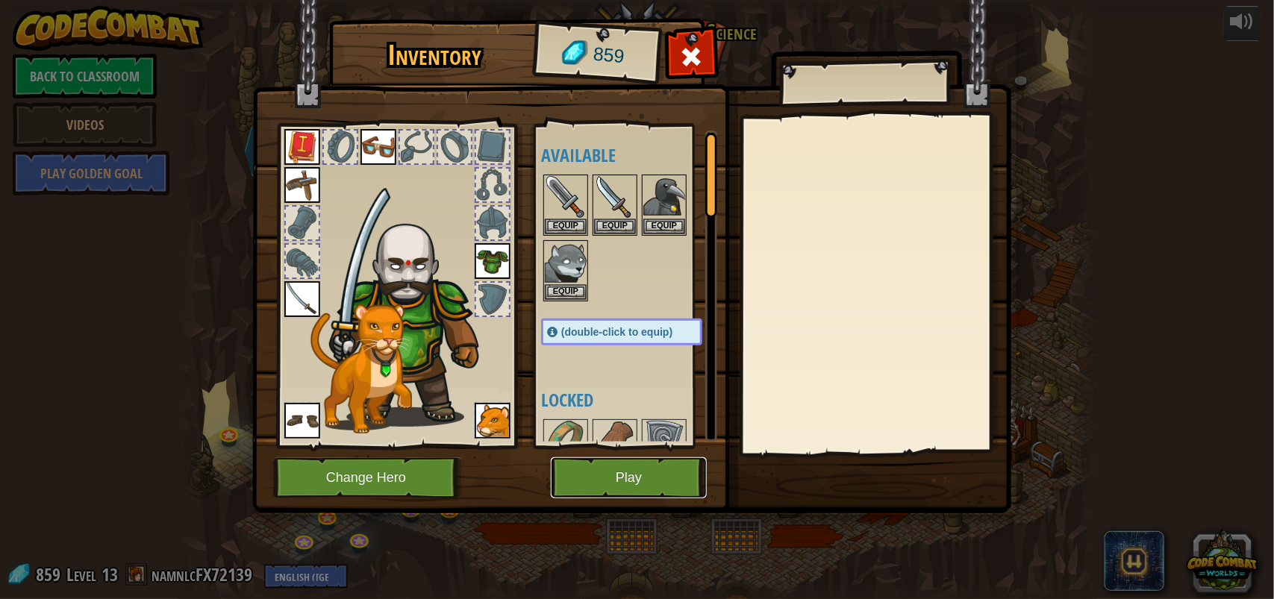
click at [607, 468] on button "Play" at bounding box center [629, 477] width 156 height 41
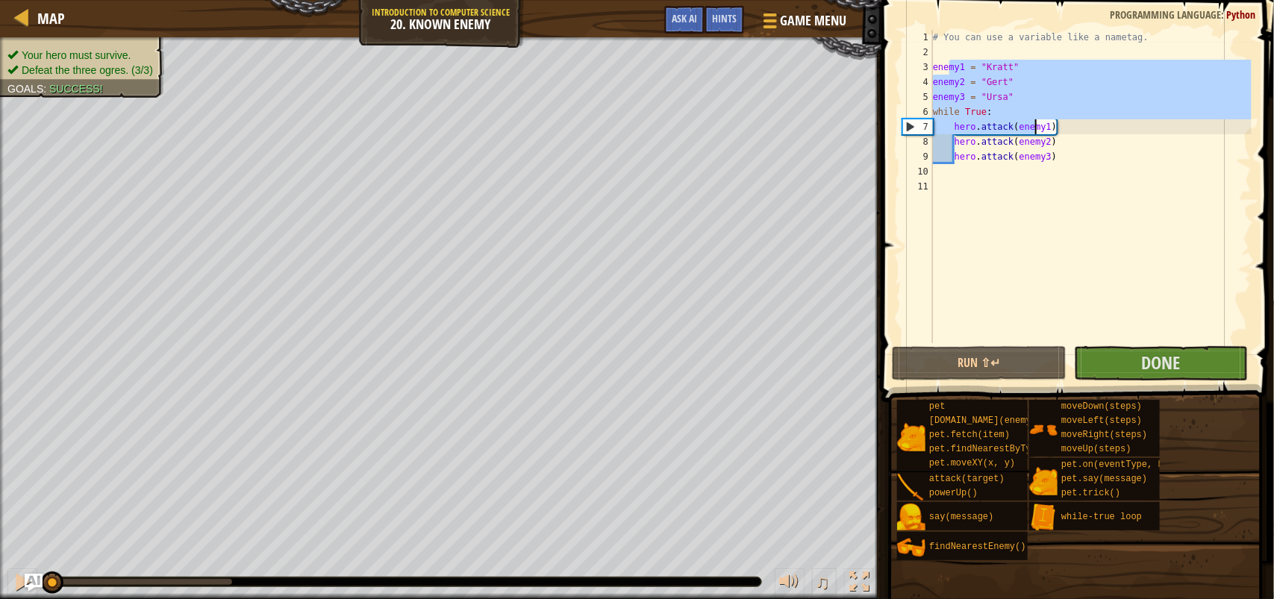
drag, startPoint x: 947, startPoint y: 62, endPoint x: 1038, endPoint y: 128, distance: 111.6
click at [1038, 128] on div "# You can use a variable like a nametag. enemy1 = "Kratt" enemy2 = "Gert" enemy…" at bounding box center [1091, 201] width 322 height 343
type textarea "while True: hero.attack(enemy1)"
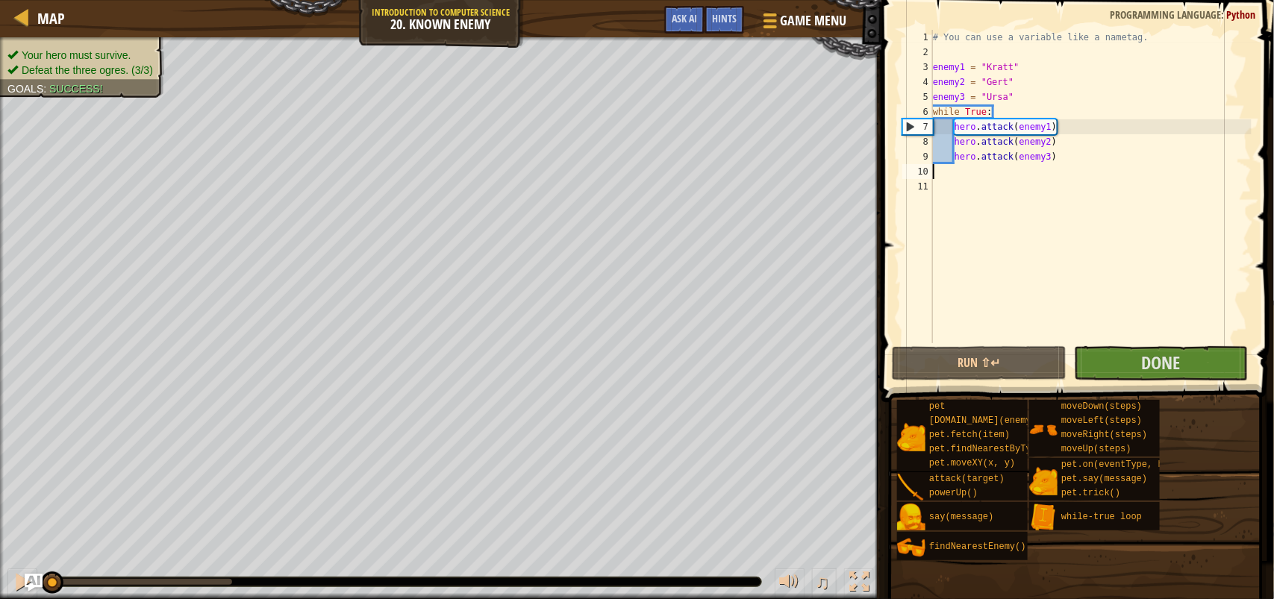
click at [1097, 175] on div "# You can use a variable like a nametag. enemy1 = "Kratt" enemy2 = "Gert" enemy…" at bounding box center [1091, 201] width 322 height 343
click at [1005, 356] on button "Run ⇧↵" at bounding box center [979, 363] width 174 height 34
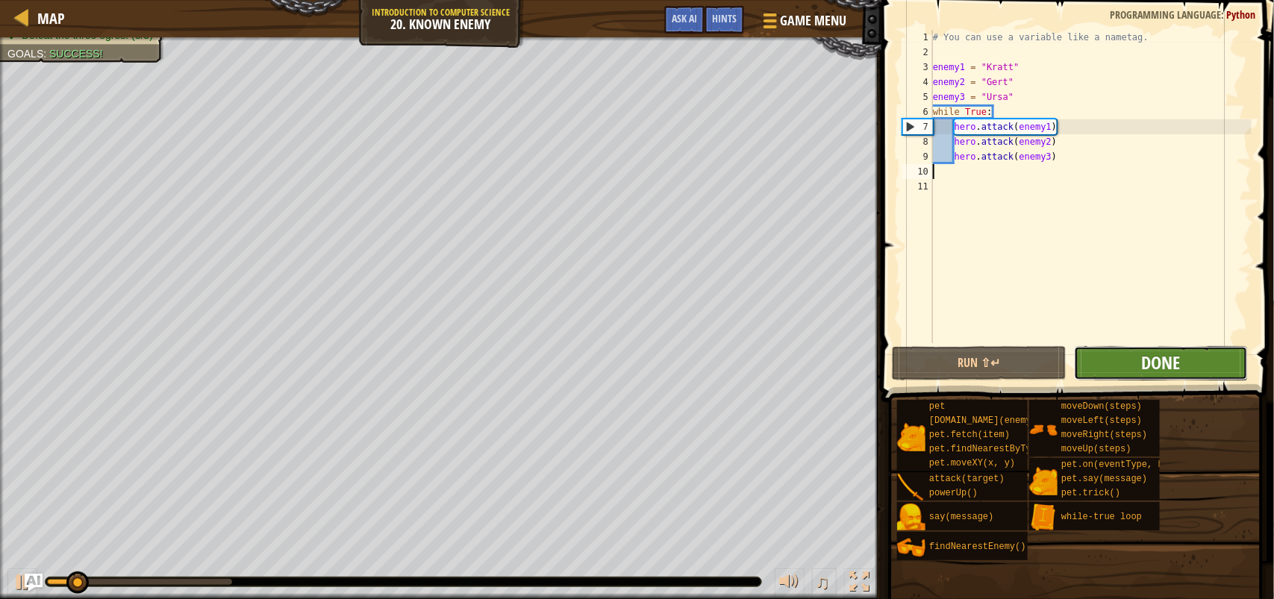
click at [1149, 368] on span "Done" at bounding box center [1160, 363] width 39 height 24
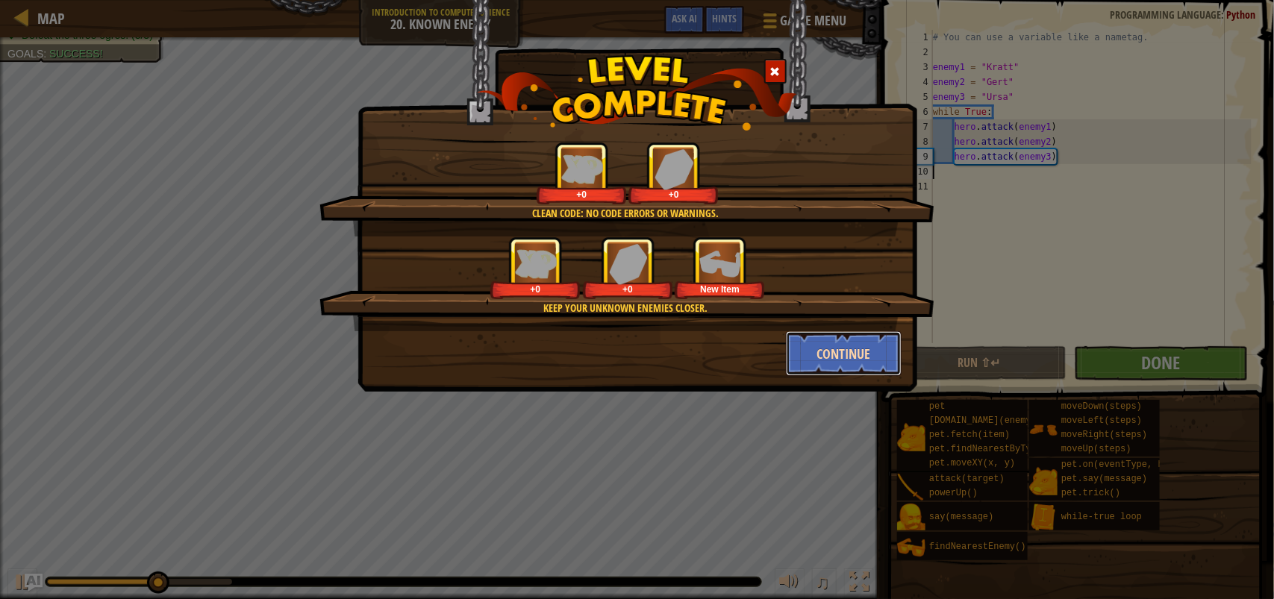
click at [845, 345] on button "Continue" at bounding box center [844, 353] width 116 height 45
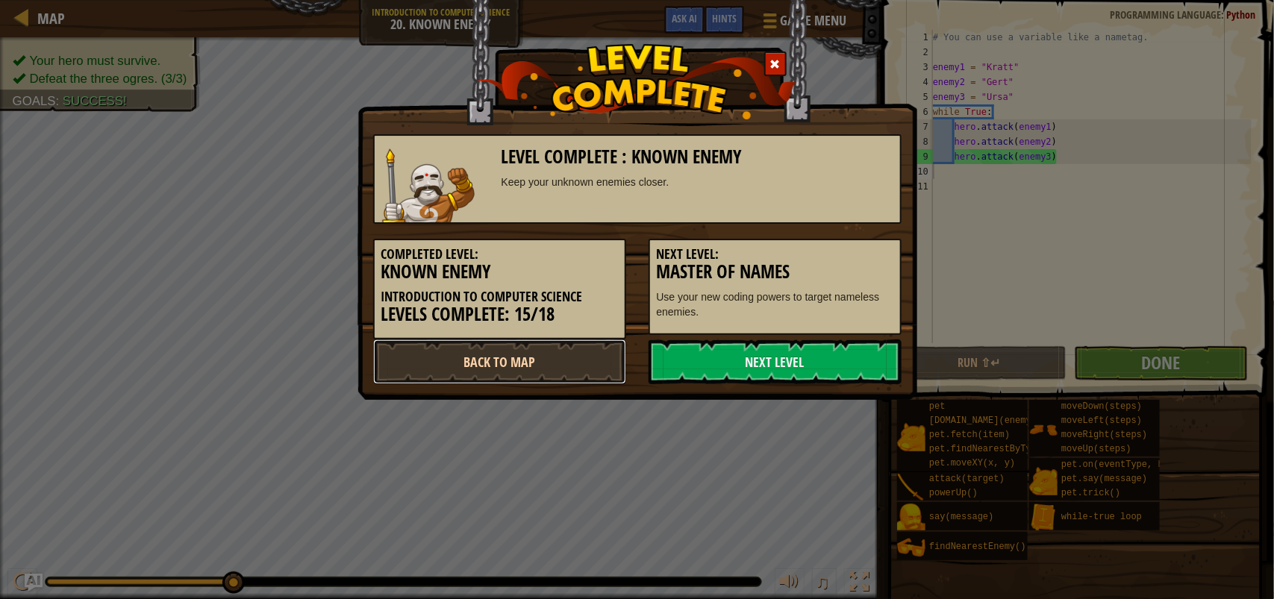
click at [538, 360] on link "Back to Map" at bounding box center [499, 361] width 253 height 45
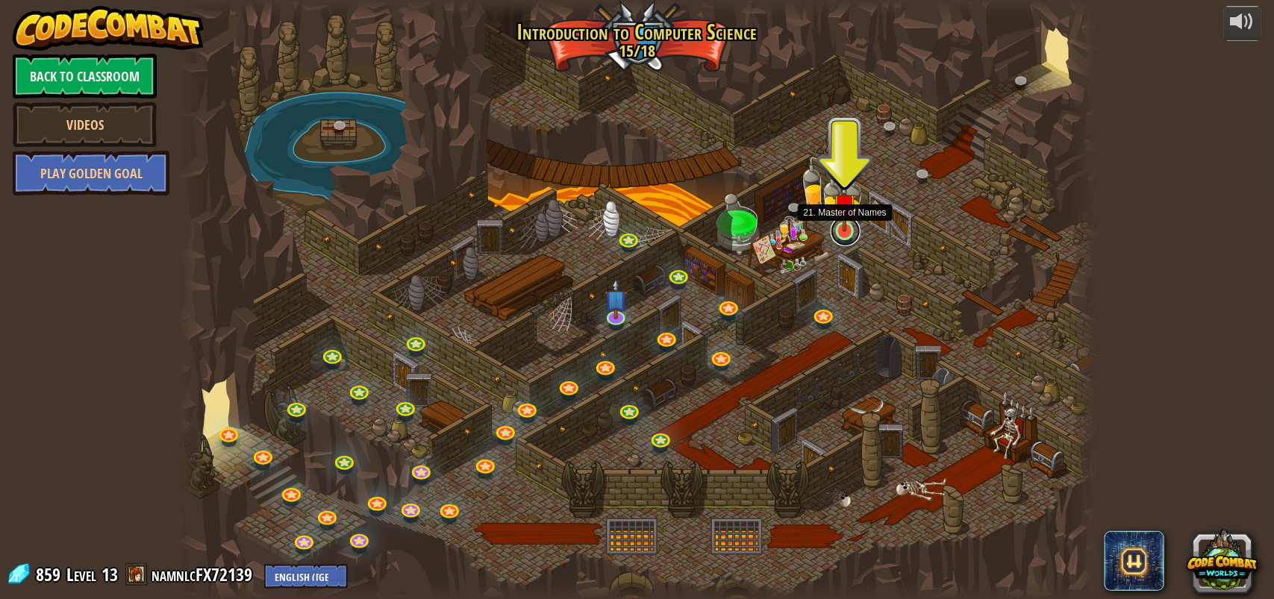
click at [844, 236] on link at bounding box center [845, 231] width 30 height 30
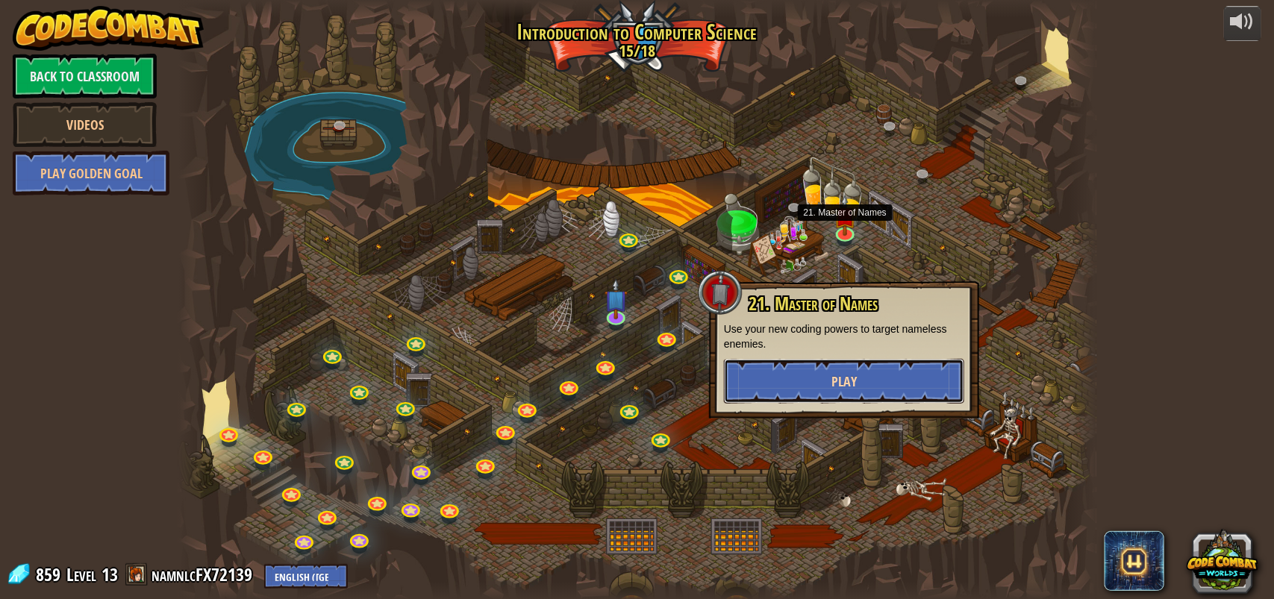
click at [852, 379] on span "Play" at bounding box center [843, 381] width 25 height 19
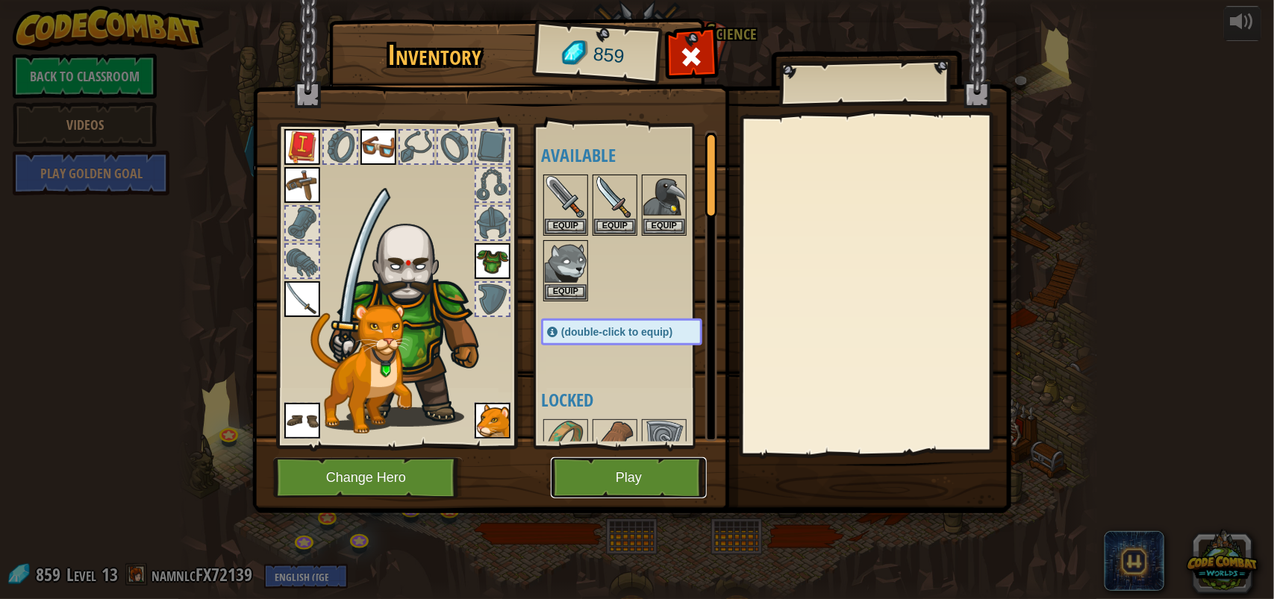
click at [640, 485] on button "Play" at bounding box center [629, 477] width 156 height 41
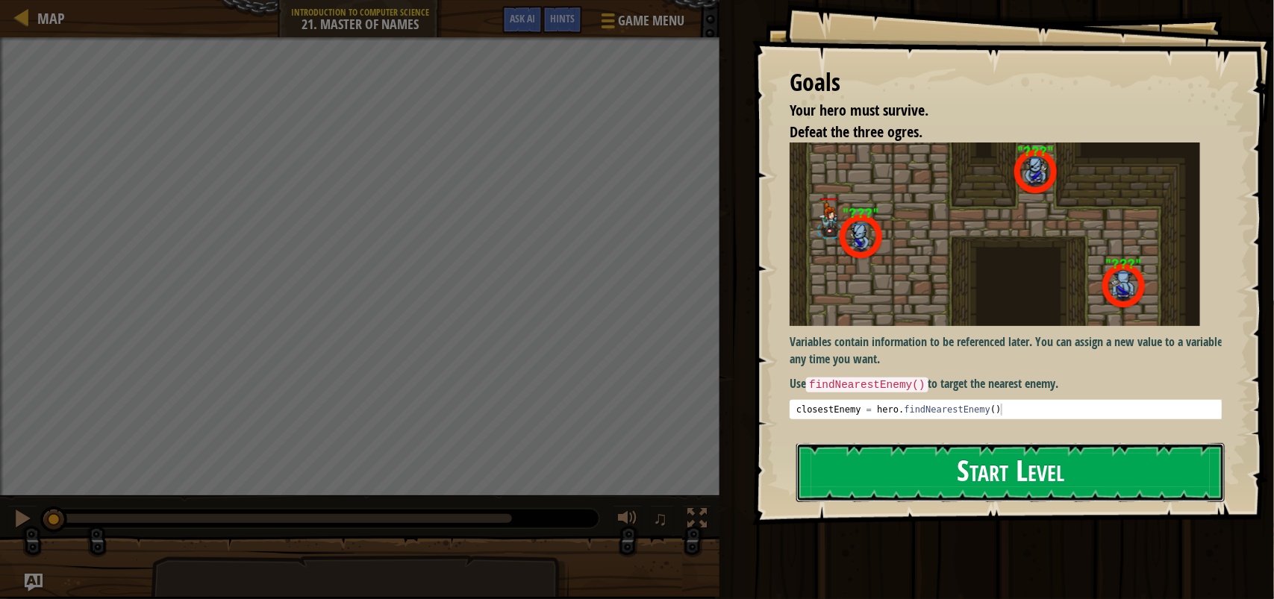
click at [1044, 470] on button "Start Level" at bounding box center [1010, 472] width 428 height 59
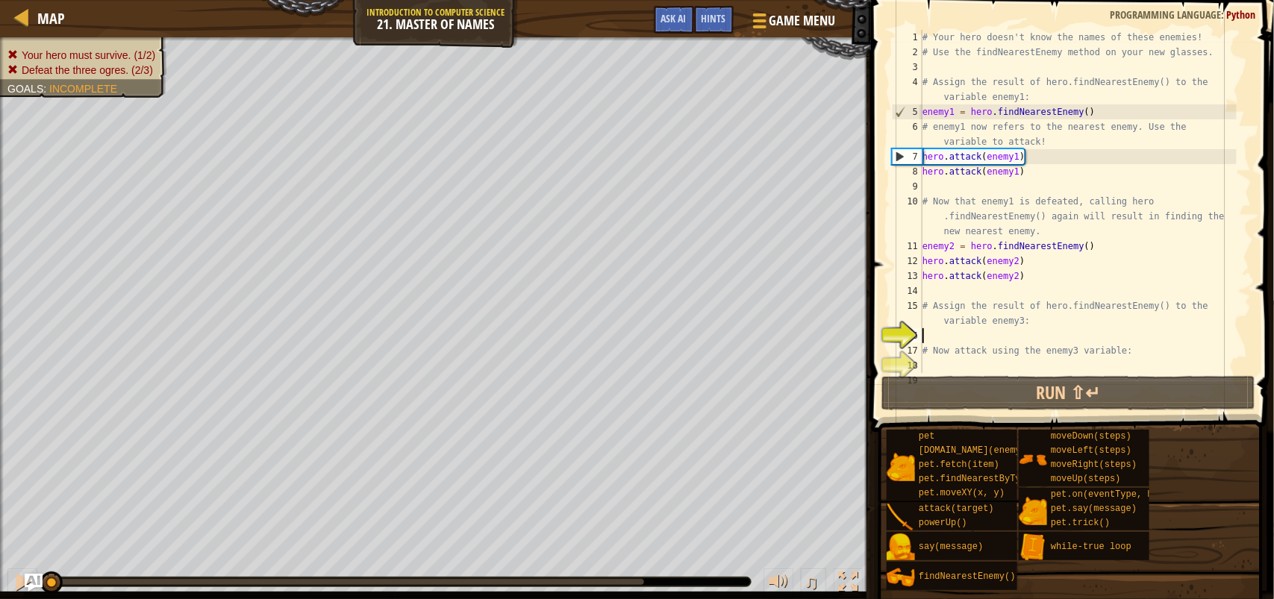
scroll to position [15, 0]
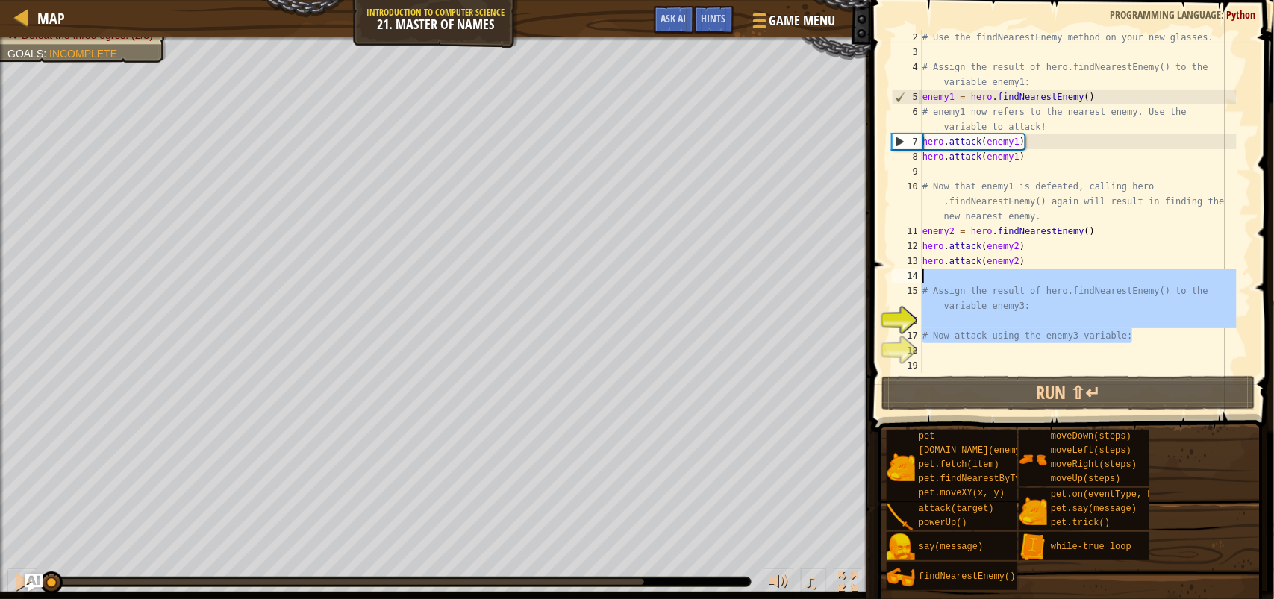
drag, startPoint x: 1009, startPoint y: 306, endPoint x: 918, endPoint y: 275, distance: 95.6
click at [916, 280] on div "2 3 4 5 6 7 8 9 10 11 12 13 14 15 16 17 18 19 # Use the findNearestEnemy method…" at bounding box center [1070, 201] width 363 height 343
type textarea "# Assign the result of hero.findNearestEnemy() to the variable enemy3:"
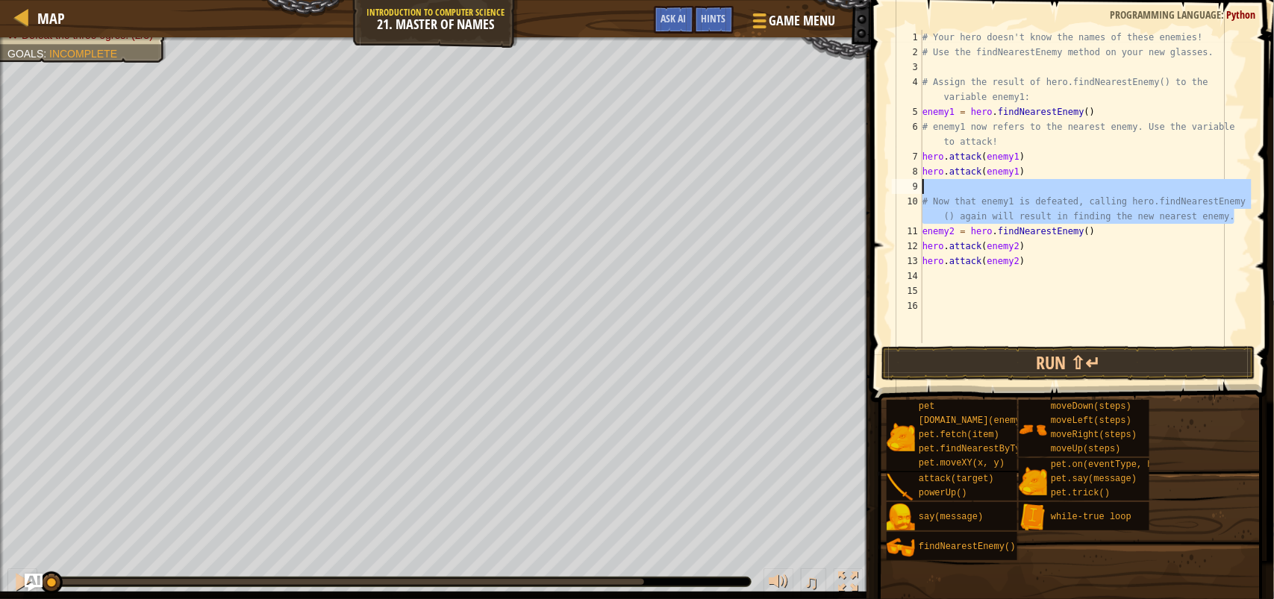
drag, startPoint x: 1240, startPoint y: 220, endPoint x: 912, endPoint y: 194, distance: 329.3
click at [925, 192] on div "# Your hero doesn't know the names of these enemies! # Use the findNearestEnemy…" at bounding box center [1085, 201] width 332 height 343
type textarea "# Now that enemy1 is defeated, calling hero.findNearestEnemy() again will resul…"
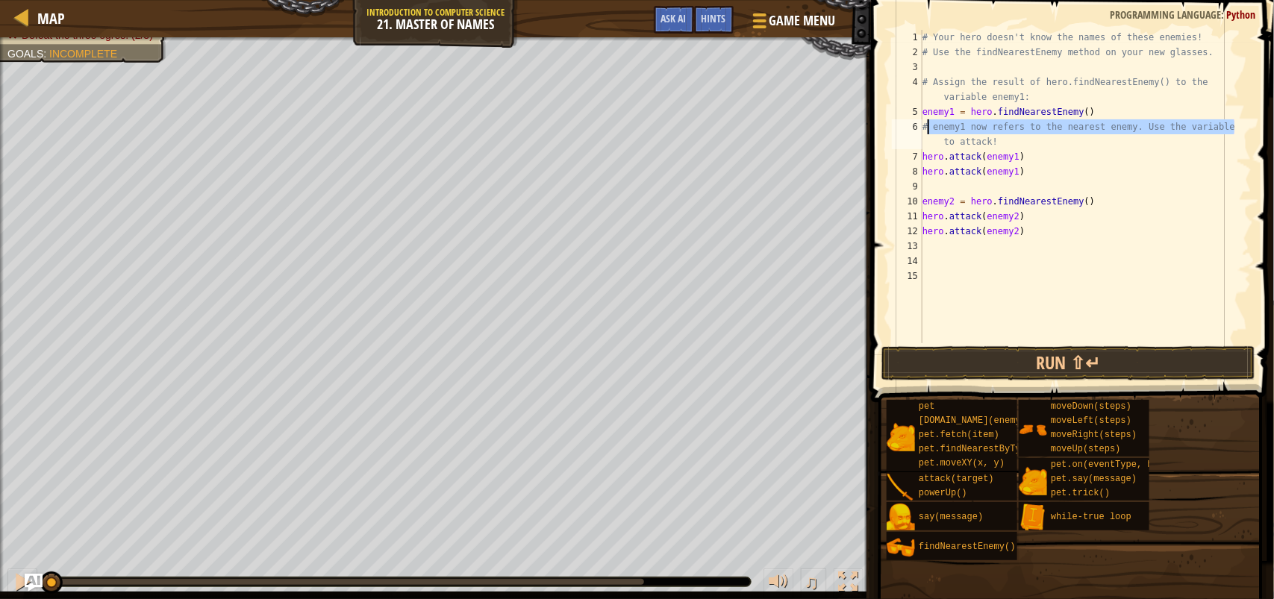
drag, startPoint x: 1244, startPoint y: 125, endPoint x: 927, endPoint y: 128, distance: 317.1
click at [927, 128] on div "# Your hero doesn't know the names of these enemies! # Use the findNearestEnemy…" at bounding box center [1085, 201] width 332 height 343
type textarea "# to attack!"
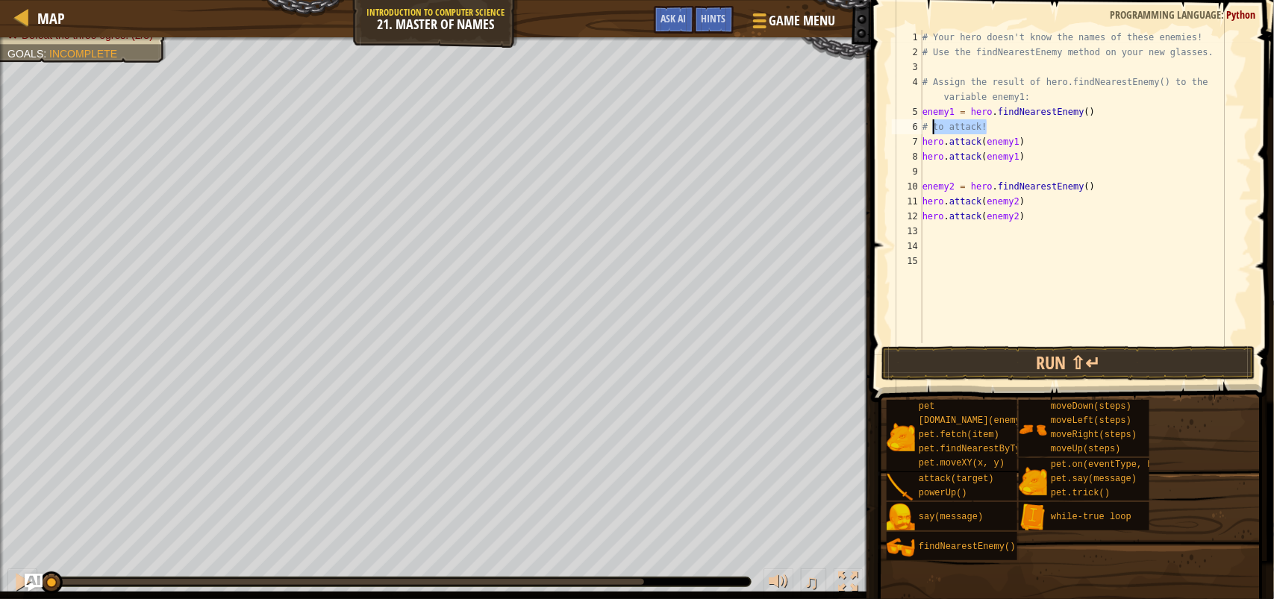
drag, startPoint x: 997, startPoint y: 127, endPoint x: 922, endPoint y: 129, distance: 75.4
click at [922, 129] on div "# Your hero doesn't know the names of these enemies! # Use the findNearestEnemy…" at bounding box center [1085, 201] width 332 height 343
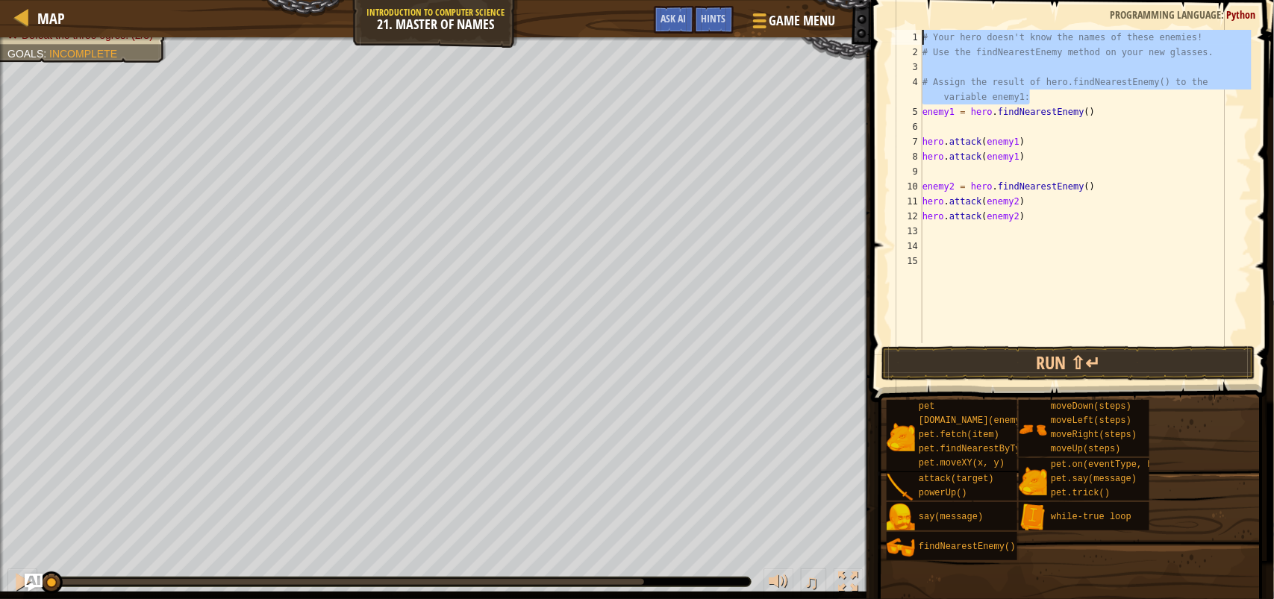
drag, startPoint x: 1206, startPoint y: 93, endPoint x: 918, endPoint y: 25, distance: 295.3
click at [918, 26] on div "1 2 3 4 5 6 7 8 9 10 11 12 13 14 15 # Your hero doesn't know the names of these…" at bounding box center [1069, 230] width 407 height 446
type textarea "# Your hero doesn't know the names of these enemies! # Use the findNearestEnemy…"
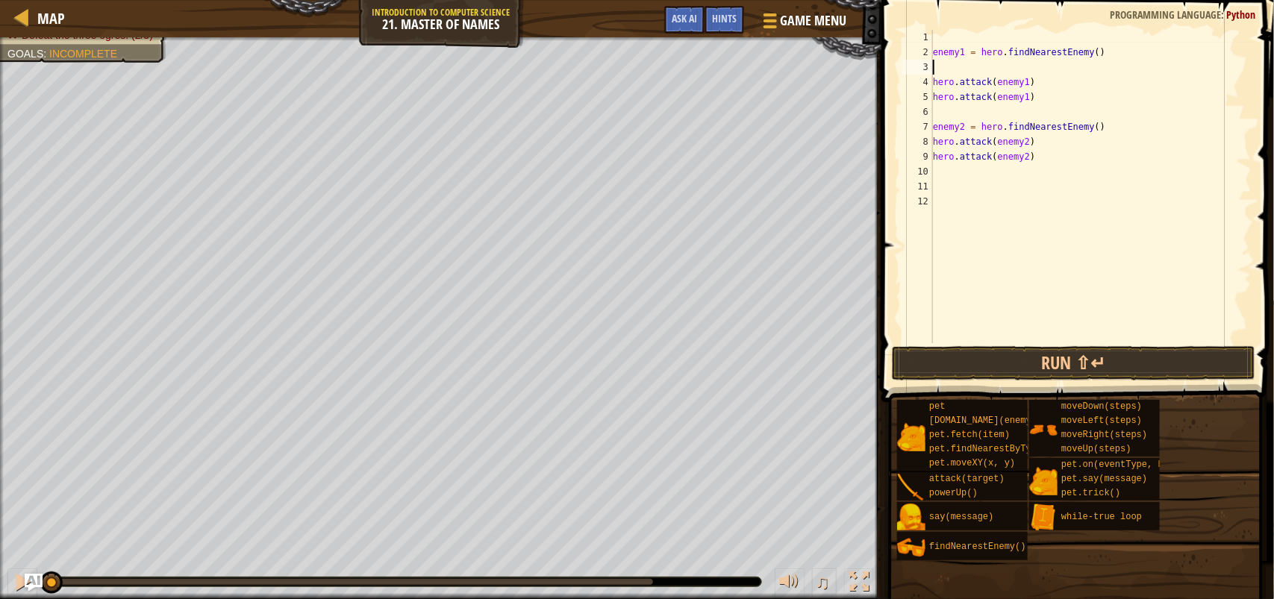
click at [1043, 65] on div "enemy1 = hero . findNearestEnemy ( ) hero . attack ( enemy1 ) hero . attack ( e…" at bounding box center [1091, 201] width 322 height 343
click at [1045, 86] on div "enemy1 = hero . findNearestEnemy ( ) hero . attack ( enemy1 ) hero . attack ( e…" at bounding box center [1091, 201] width 322 height 343
type textarea "hero.attack(enemy1)"
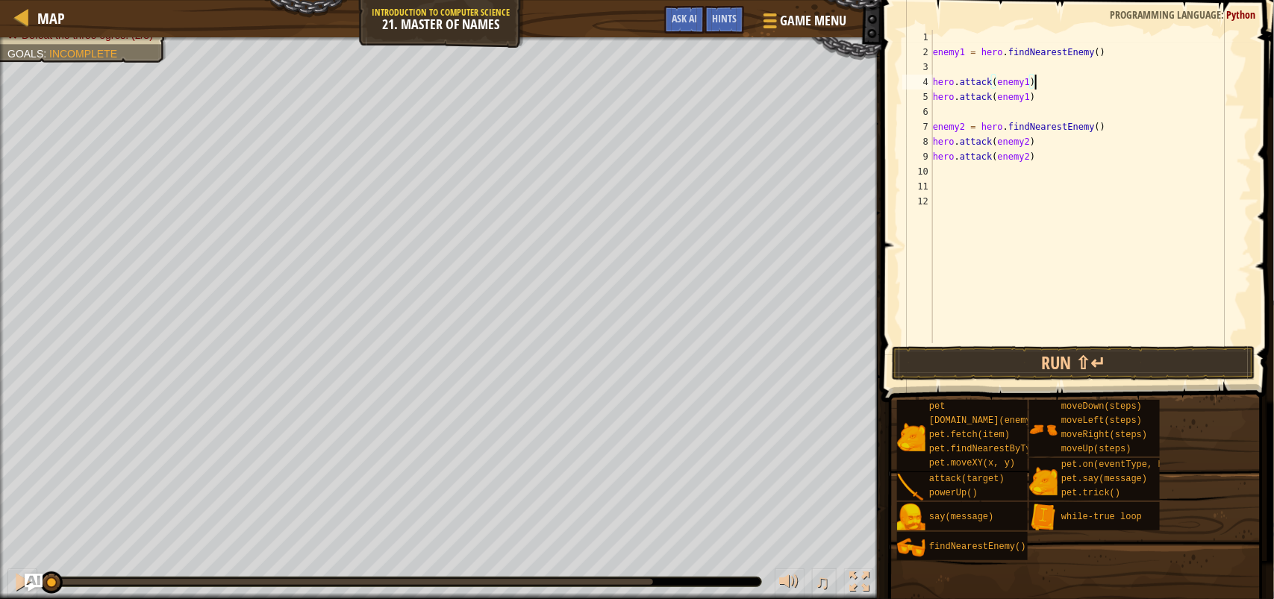
click at [933, 69] on div "hero.attack(enemy1) 1 2 3 4 5 6 7 8 9 10 11 12 enemy1 = hero . findNearestEnemy…" at bounding box center [1075, 186] width 352 height 313
type textarea "enemy1 = hero.findNearestEnemy()"
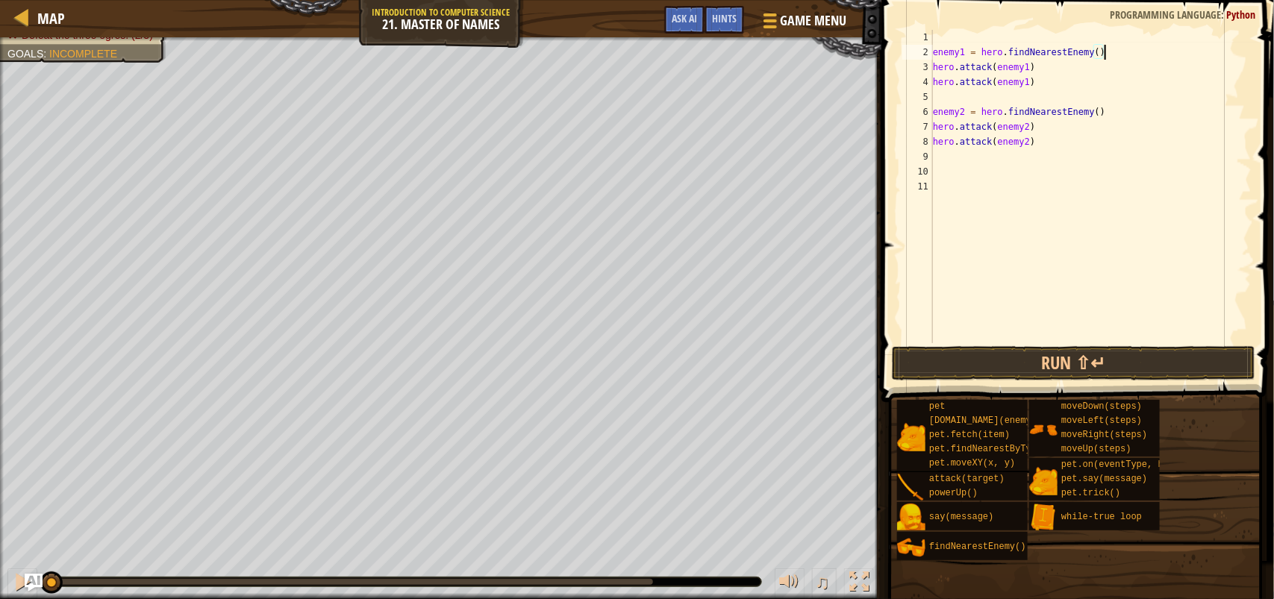
click at [945, 93] on div "enemy1 = hero . findNearestEnemy ( ) hero . attack ( enemy1 ) hero . attack ( e…" at bounding box center [1091, 201] width 322 height 343
type textarea "hero.attack(enemy1)"
click at [944, 140] on div "enemy1 = hero . findNearestEnemy ( ) hero . attack ( enemy1 ) hero . attack ( e…" at bounding box center [1091, 201] width 322 height 343
click at [938, 140] on div "enemy1 = hero . findNearestEnemy ( ) hero . attack ( enemy1 ) hero . attack ( e…" at bounding box center [1091, 201] width 322 height 343
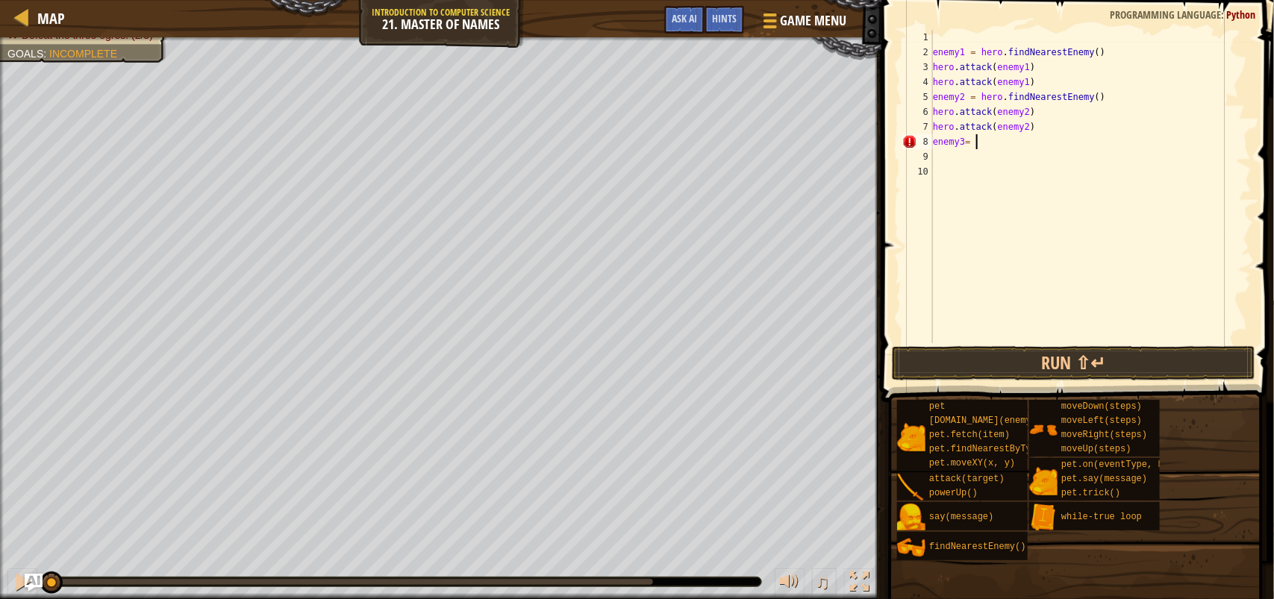
type textarea "enemy3= h"
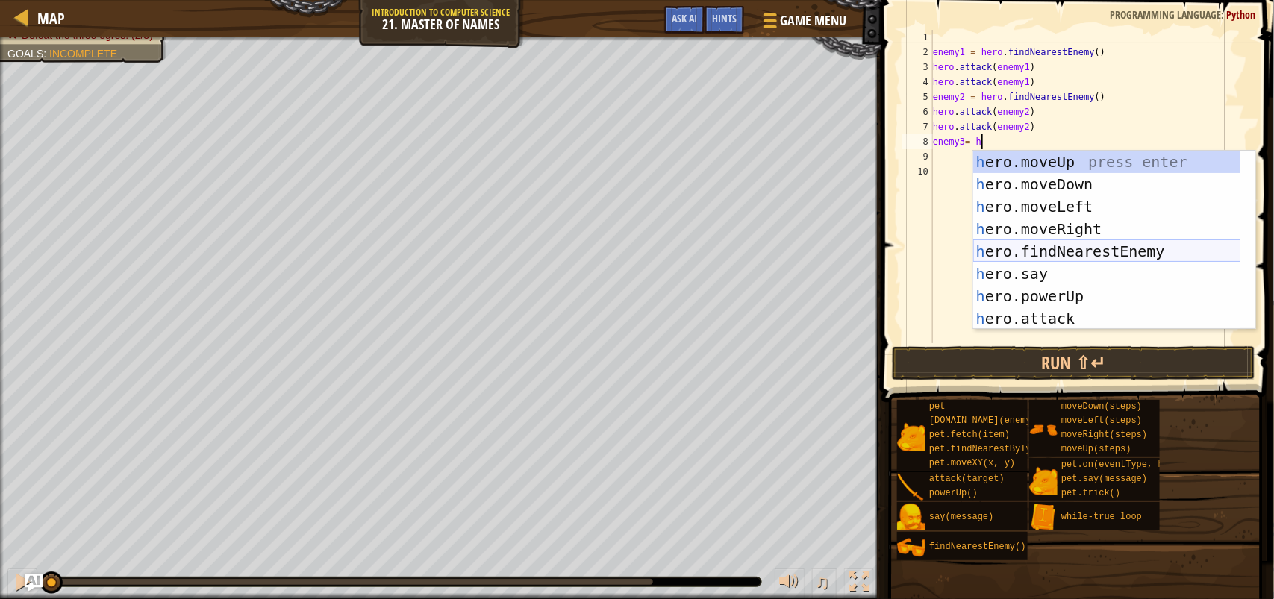
click at [1099, 252] on div "h ero.moveUp press enter h ero.moveDown press enter h ero.moveLeft press enter …" at bounding box center [1114, 263] width 282 height 224
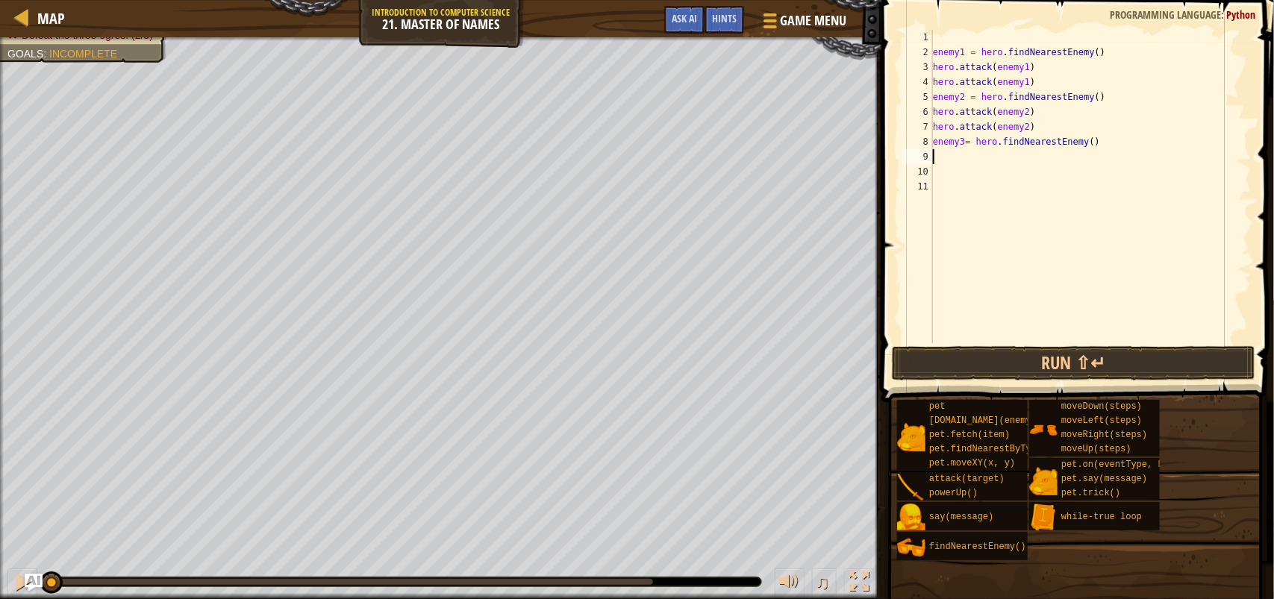
click at [942, 155] on div "enemy1 = hero . findNearestEnemy ( ) hero . attack ( enemy1 ) hero . attack ( e…" at bounding box center [1091, 201] width 322 height 343
type textarea "h"
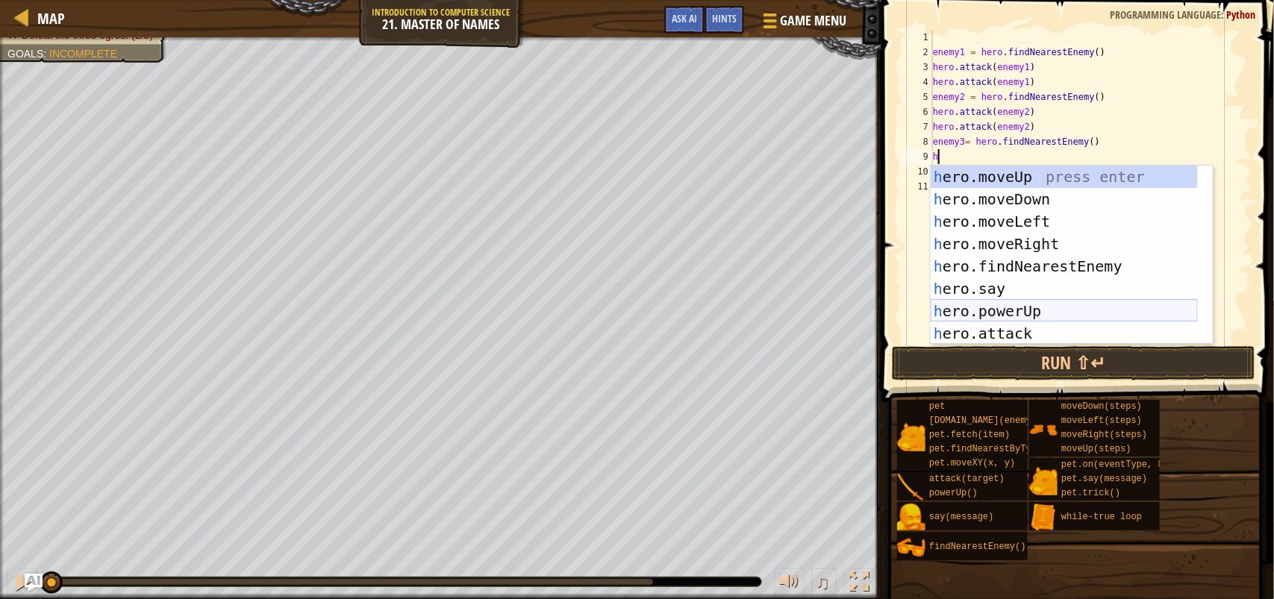
click at [1057, 304] on div "h ero.moveUp press enter h ero.moveDown press enter h ero.moveLeft press enter …" at bounding box center [1063, 278] width 267 height 224
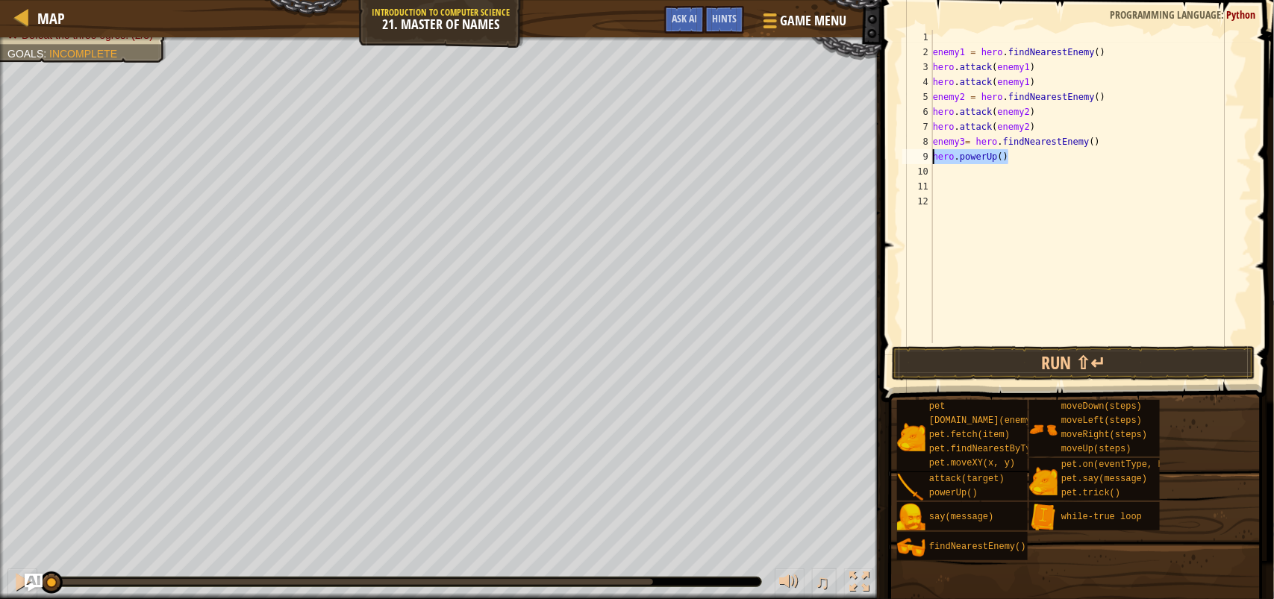
click at [862, 158] on div "Map Introduction to Computer Science 21. Master of Names Game Menu Done Hints A…" at bounding box center [637, 299] width 1274 height 599
type textarea "hero.powerUp()"
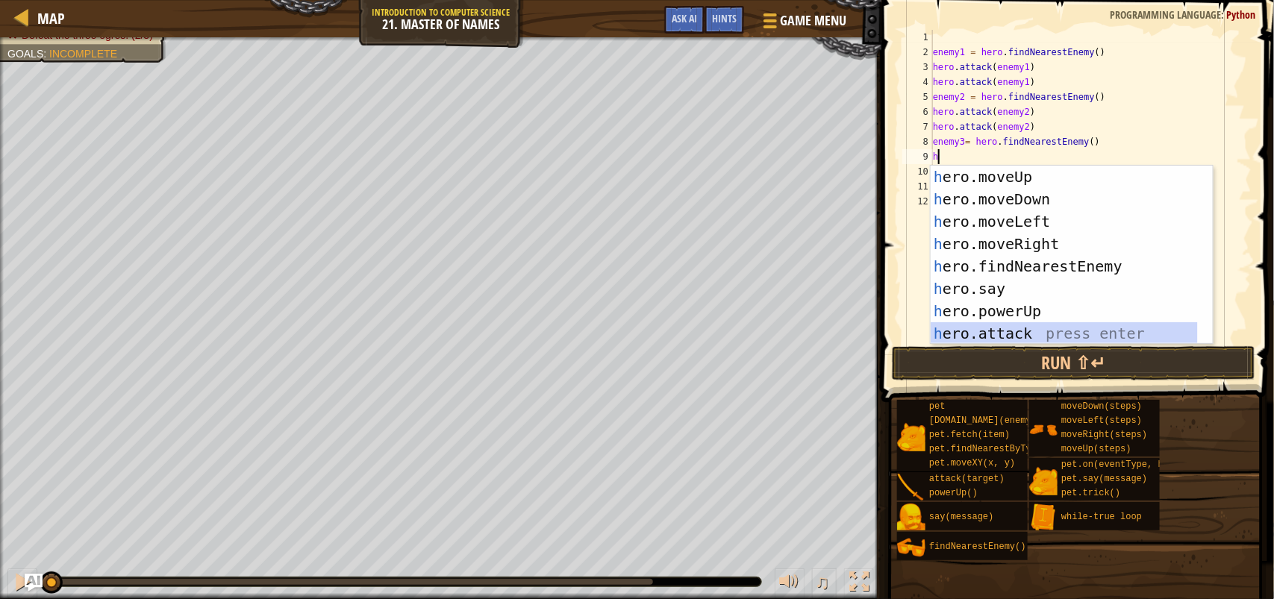
click at [1013, 330] on div "h ero.moveUp press enter h ero.moveDown press enter h ero.moveLeft press enter …" at bounding box center [1063, 278] width 267 height 224
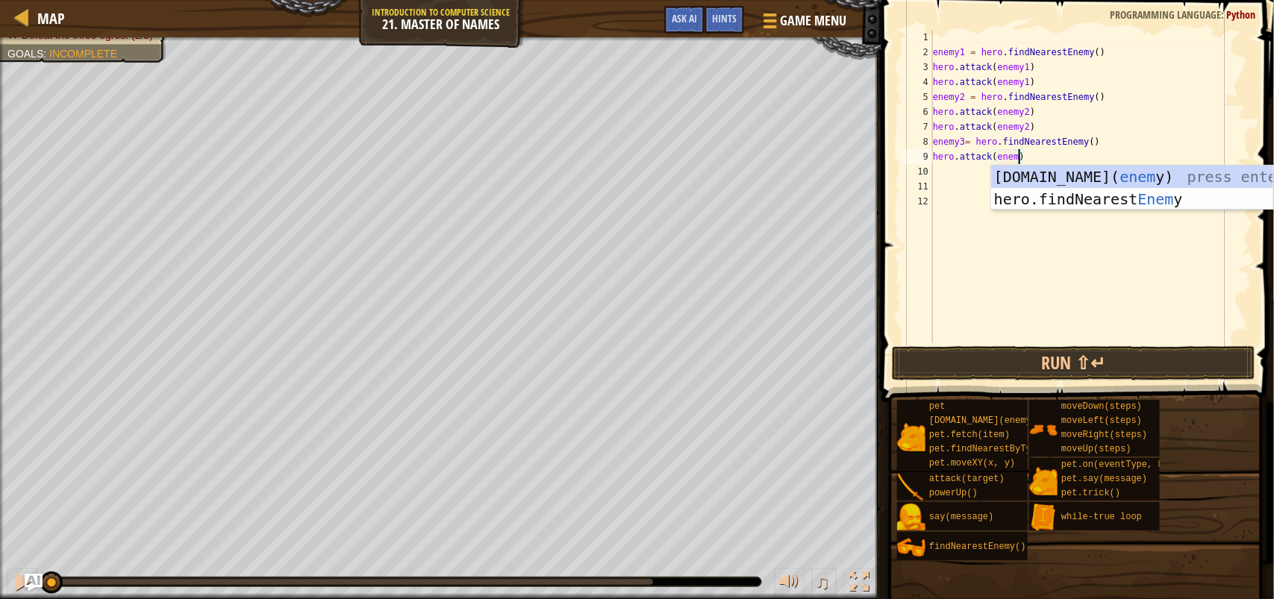
scroll to position [6, 6]
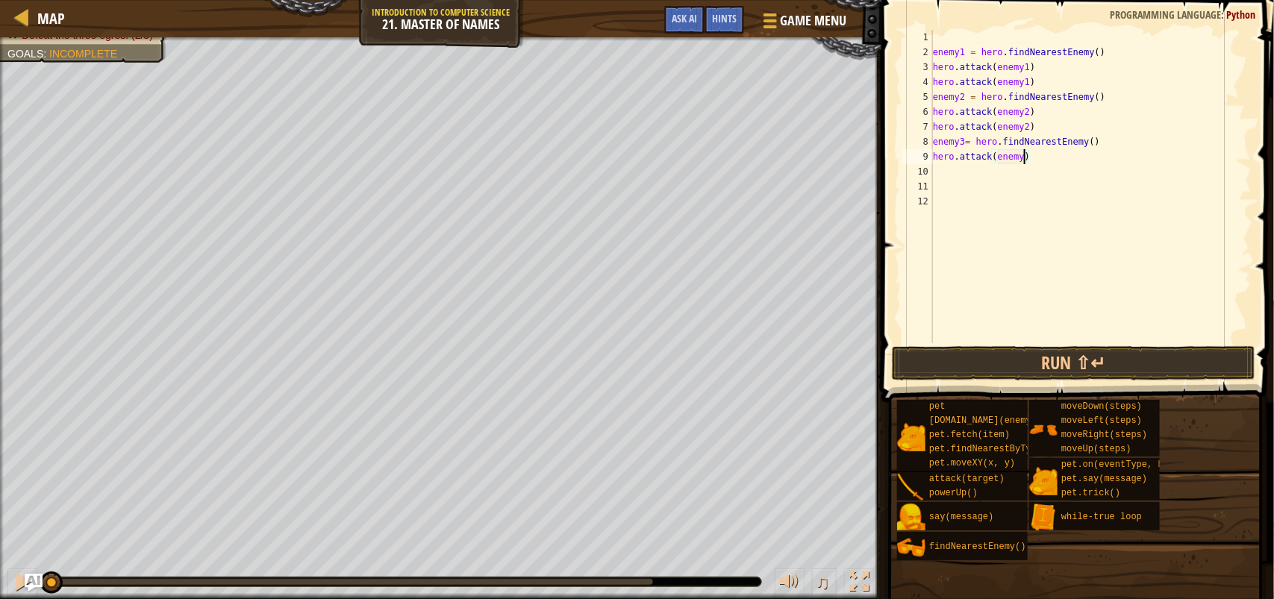
type textarea "hero.attack(enemy3)"
click at [944, 158] on div "enemy1 = hero . findNearestEnemy ( ) hero . attack ( enemy1 ) hero . attack ( e…" at bounding box center [1091, 201] width 322 height 343
click at [938, 165] on div "enemy1 = hero . findNearestEnemy ( ) hero . attack ( enemy1 ) hero . attack ( e…" at bounding box center [1091, 201] width 322 height 343
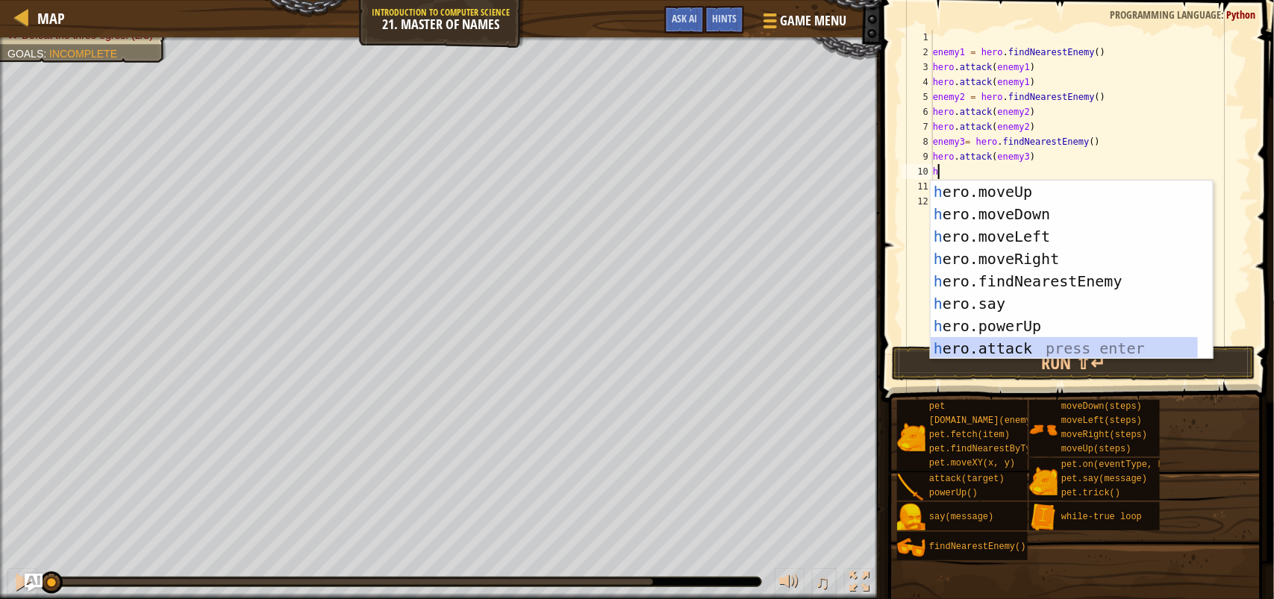
click at [968, 354] on div "h ero.moveUp press enter h ero.moveDown press enter h ero.moveLeft press enter …" at bounding box center [1071, 293] width 282 height 224
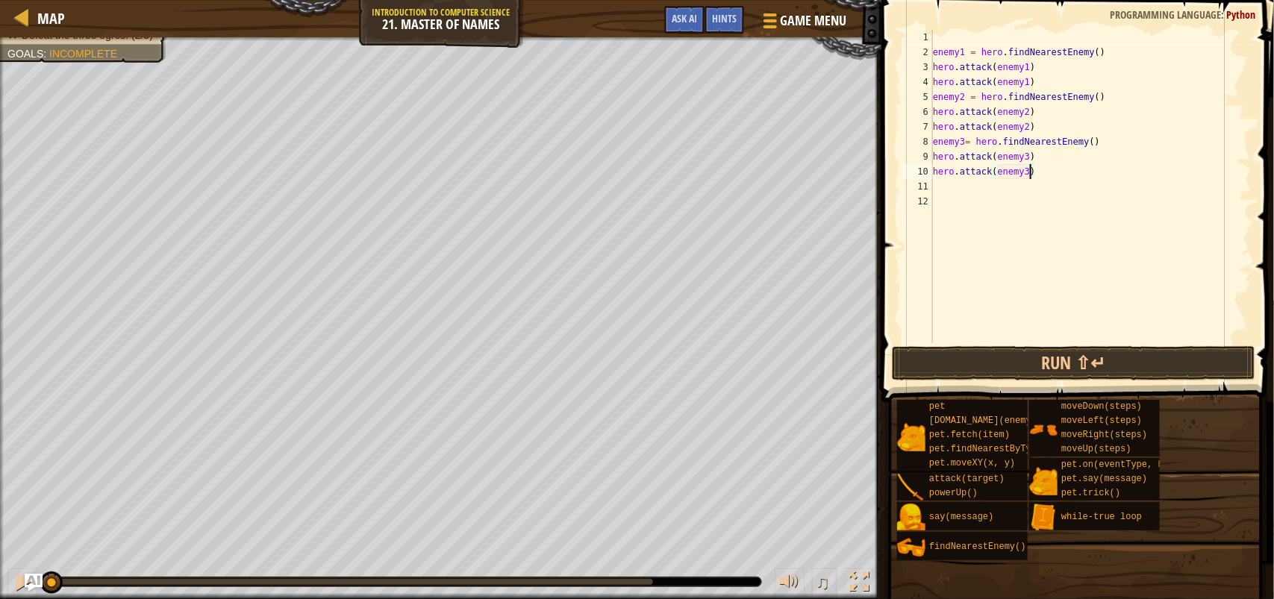
scroll to position [6, 7]
type textarea "hero.attack(enemy3)"
click at [968, 354] on button "Run ⇧↵" at bounding box center [1073, 363] width 363 height 34
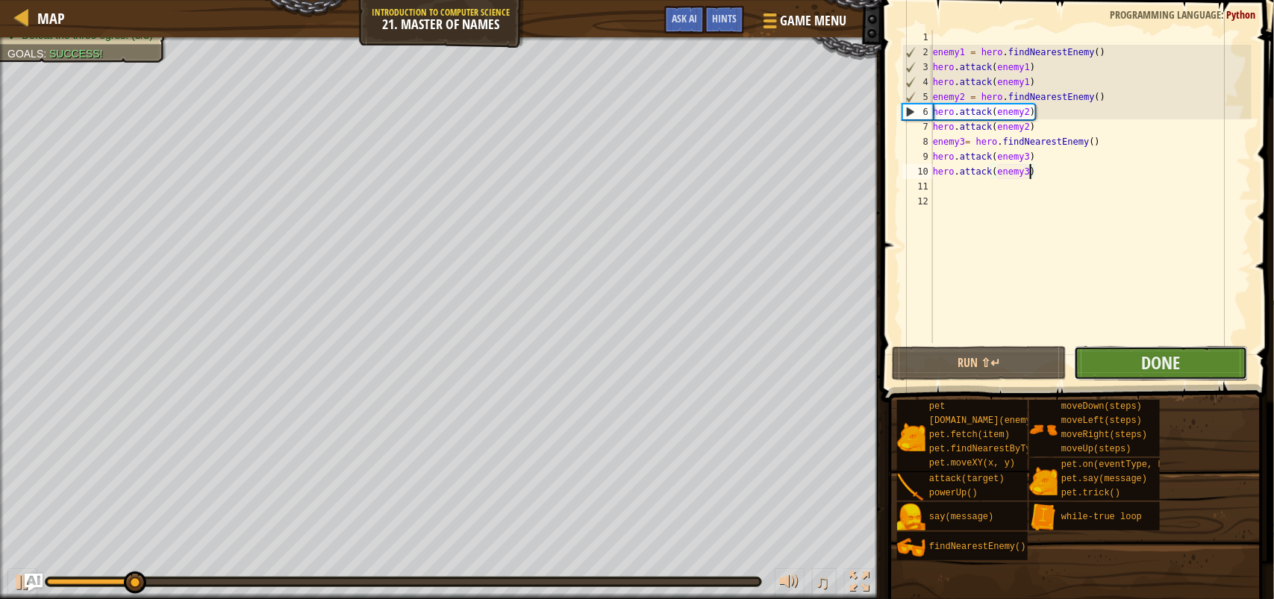
click at [1121, 355] on button "Done" at bounding box center [1161, 363] width 174 height 34
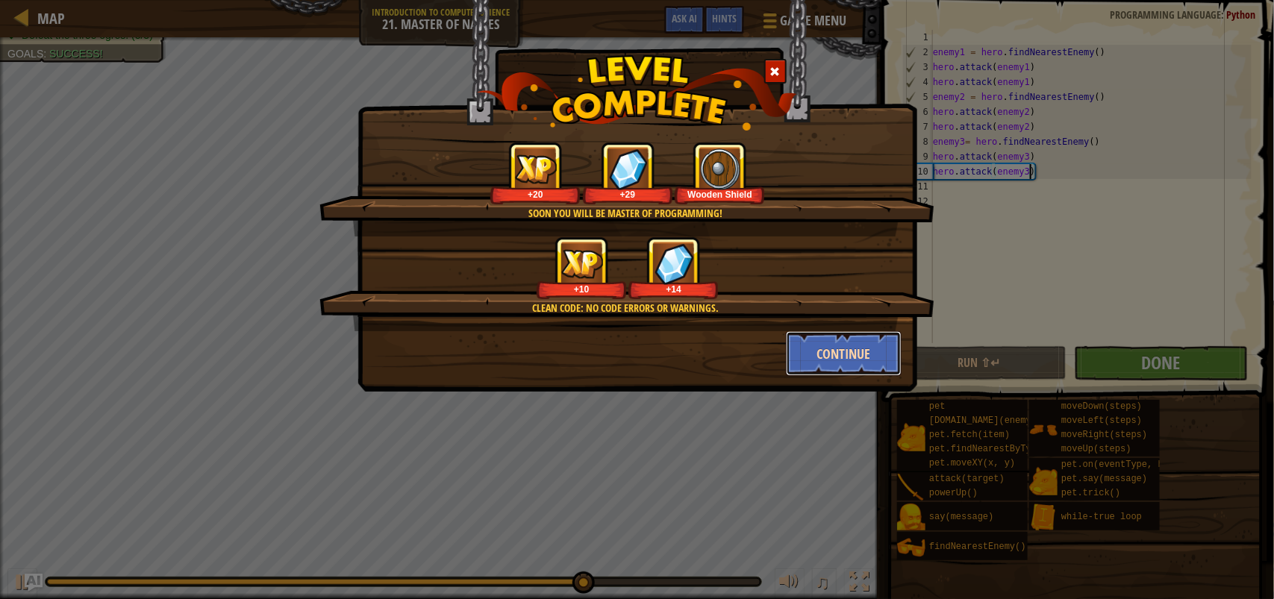
click at [852, 338] on button "Continue" at bounding box center [844, 353] width 116 height 45
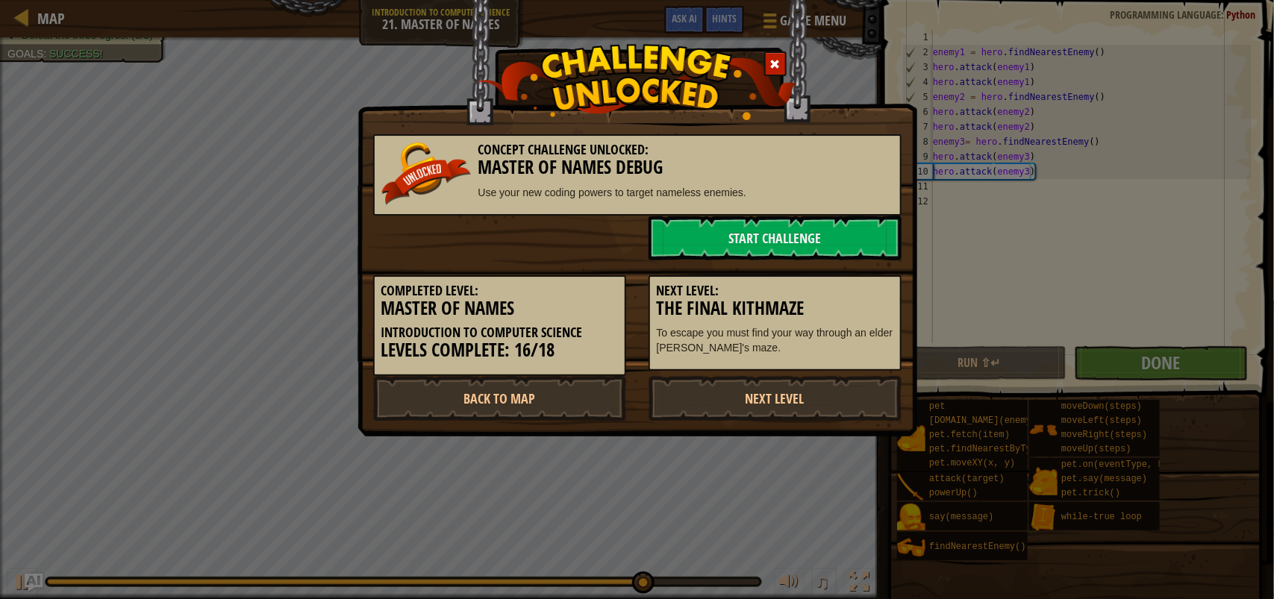
click at [834, 356] on div "Next Level: The Final Kithmaze To escape you must find your way through an elde…" at bounding box center [774, 323] width 253 height 96
click at [751, 222] on link "Start Challenge" at bounding box center [774, 238] width 253 height 45
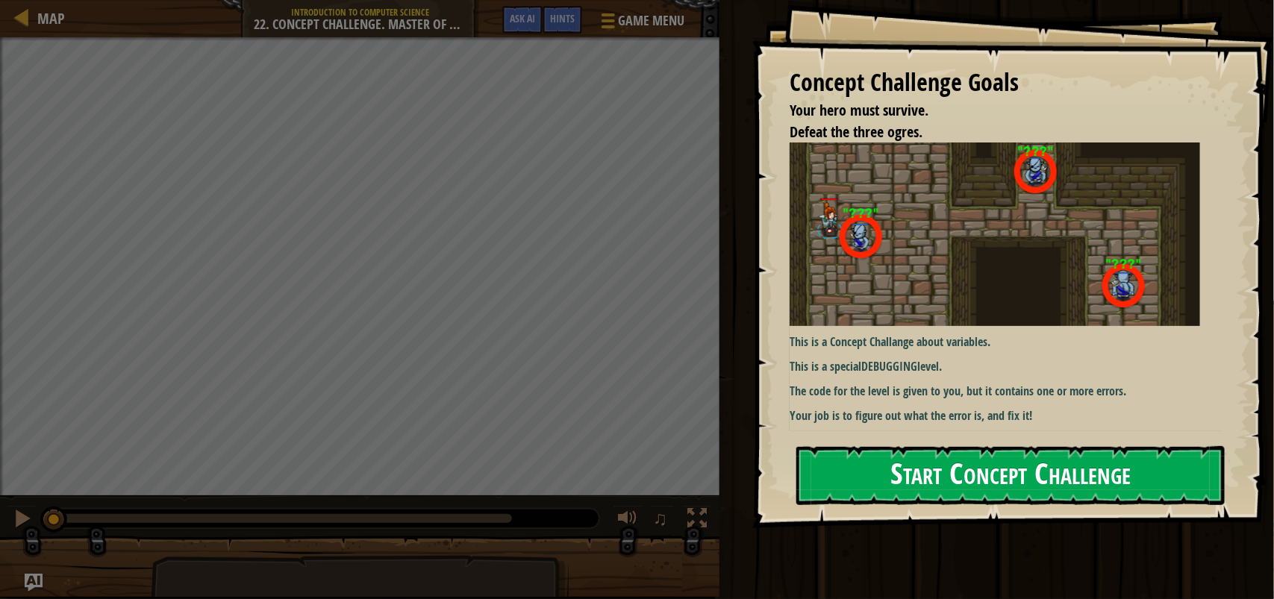
click at [919, 280] on img at bounding box center [994, 234] width 410 height 184
click at [930, 482] on button "Start Concept Challenge" at bounding box center [1010, 475] width 428 height 59
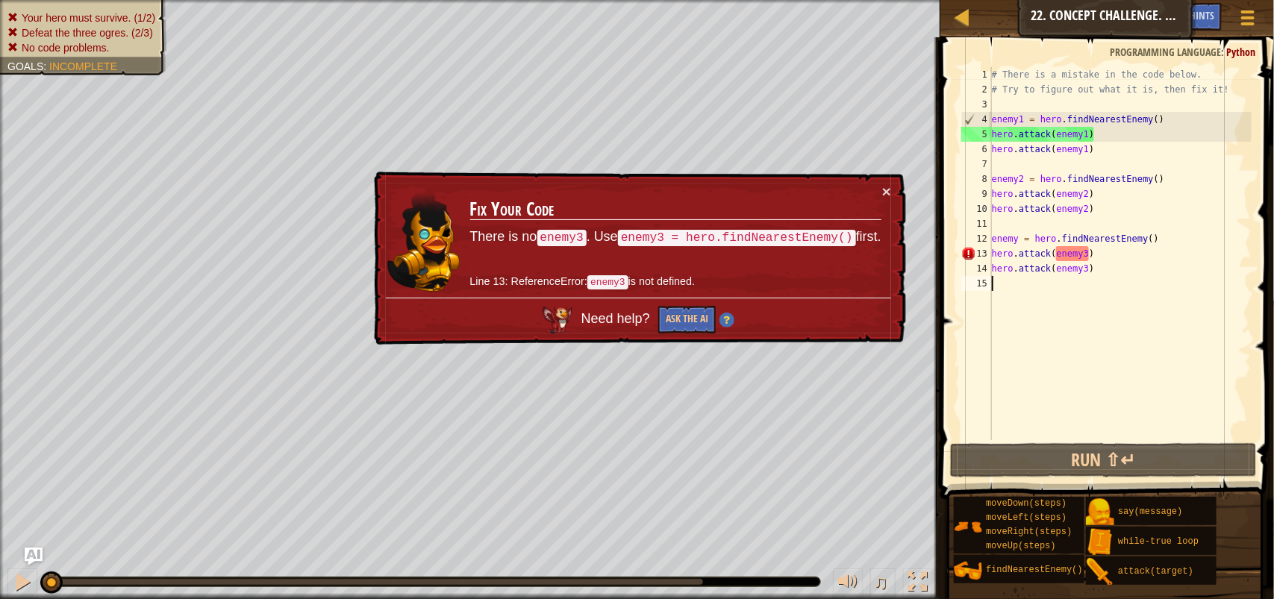
click at [1090, 282] on div "# There is a mistake in the code below. # Try to figure out what it is, then fi…" at bounding box center [1120, 268] width 263 height 403
click at [1116, 218] on div "# There is a mistake in the code below. # Try to figure out what it is, then fi…" at bounding box center [1120, 268] width 263 height 403
click at [886, 187] on button "×" at bounding box center [886, 192] width 9 height 16
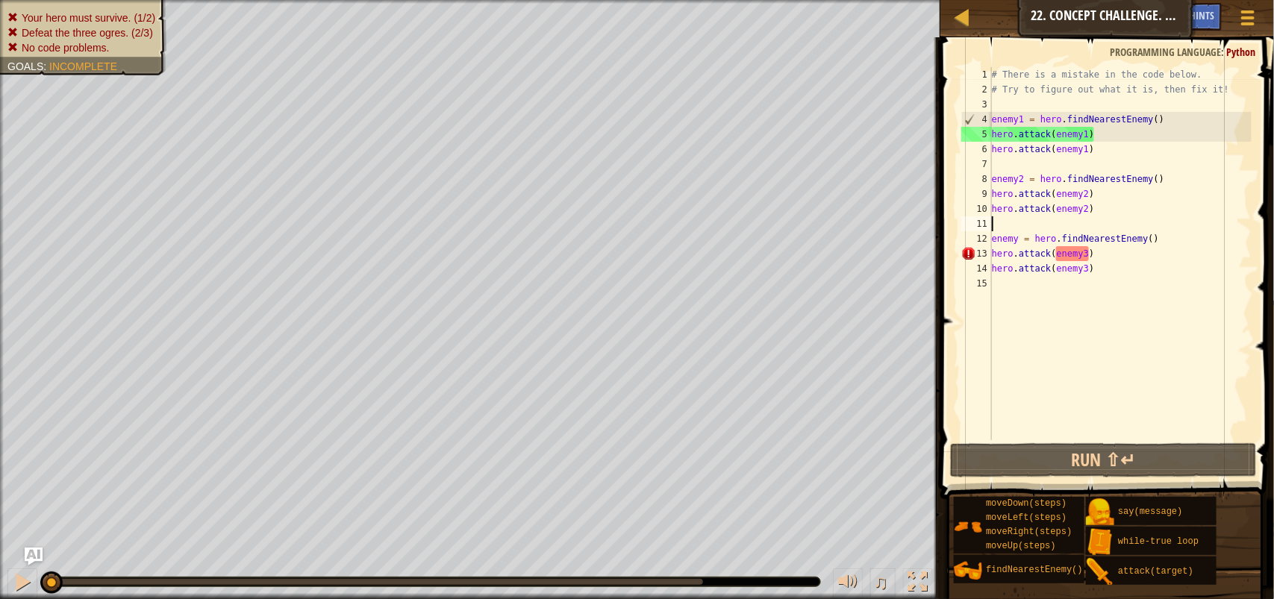
click at [1101, 274] on div "# There is a mistake in the code below. # Try to figure out what it is, then fi…" at bounding box center [1120, 268] width 263 height 403
click at [1097, 256] on div "# There is a mistake in the code below. # Try to figure out what it is, then fi…" at bounding box center [1120, 268] width 263 height 403
click at [1009, 206] on div "# There is a mistake in the code below. # Try to figure out what it is, then fi…" at bounding box center [1120, 268] width 263 height 403
type textarea "hero.attack(enemy2)"
click at [993, 220] on div "# There is a mistake in the code below. # Try to figure out what it is, then fi…" at bounding box center [1120, 268] width 263 height 403
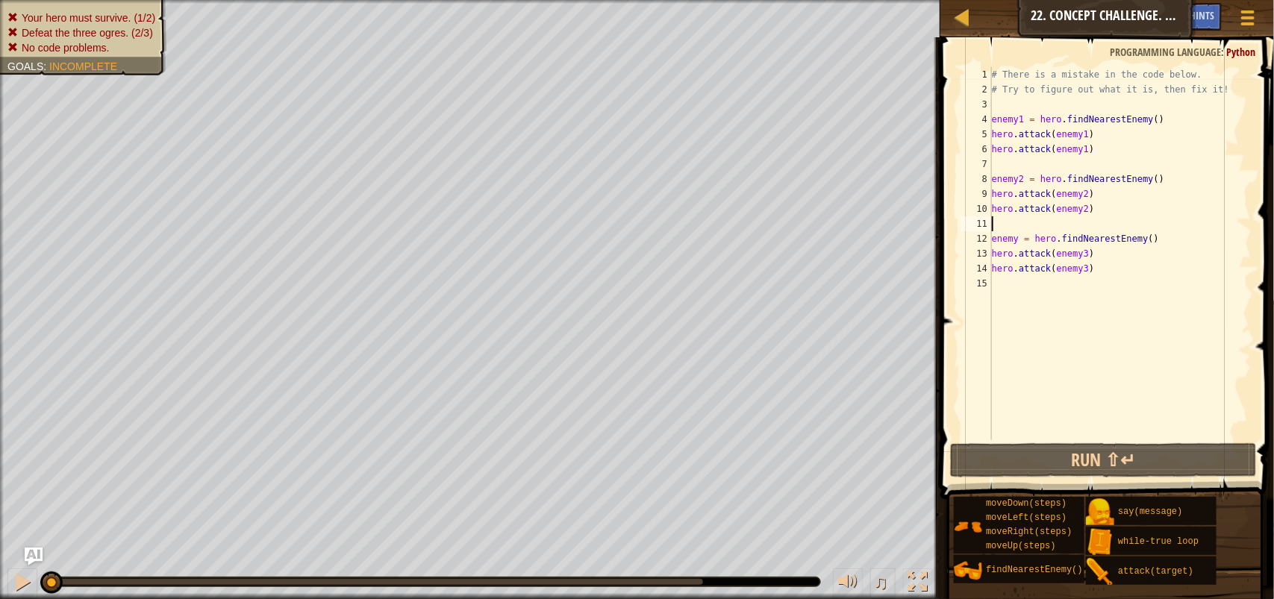
type textarea "hero.attack(enemy2)"
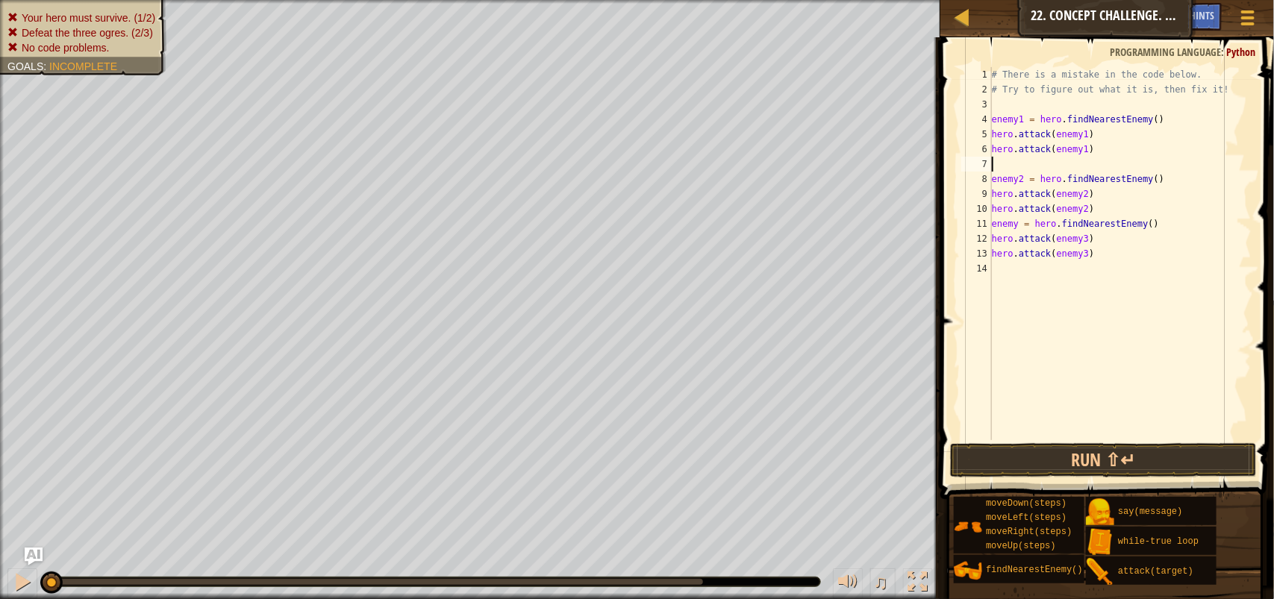
click at [1026, 163] on div "# There is a mistake in the code below. # Try to figure out what it is, then fi…" at bounding box center [1120, 268] width 263 height 403
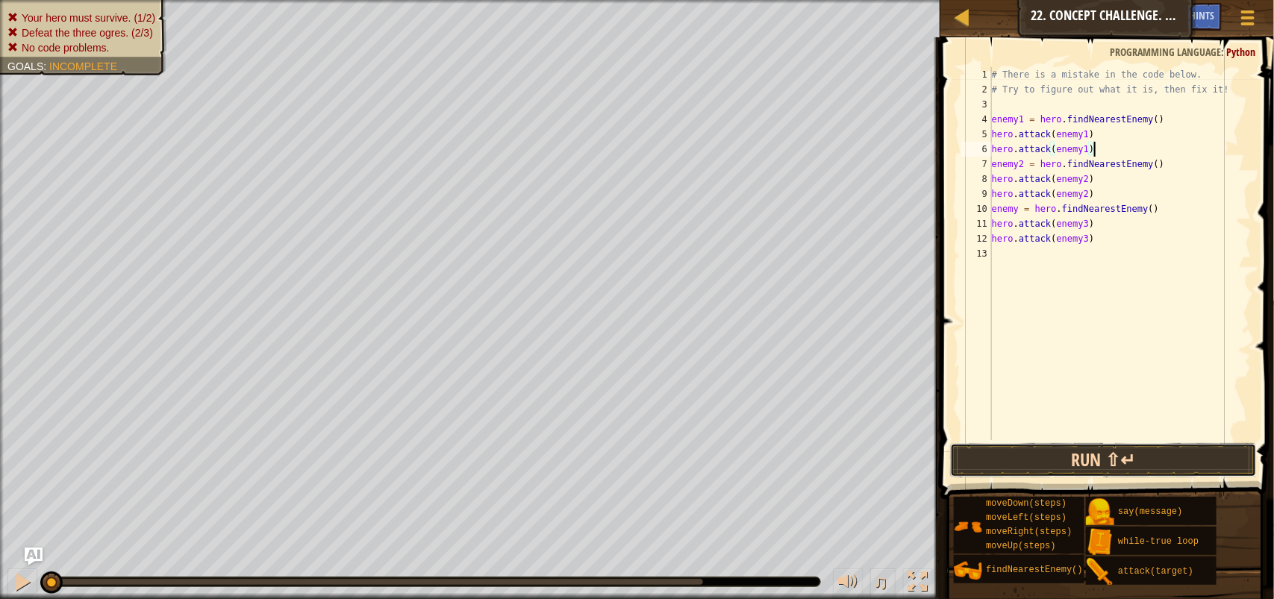
click at [1048, 448] on button "Run ⇧↵" at bounding box center [1103, 460] width 307 height 34
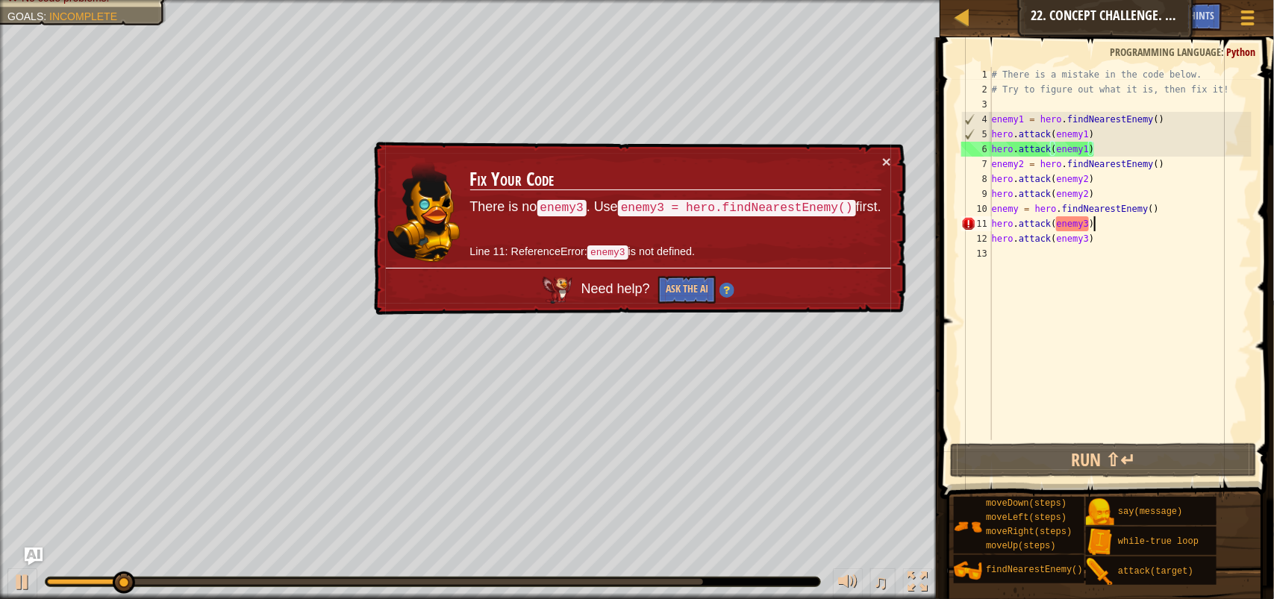
click at [1102, 218] on div "# There is a mistake in the code below. # Try to figure out what it is, then fi…" at bounding box center [1120, 268] width 263 height 403
type textarea "hero.attack(enemy3)"
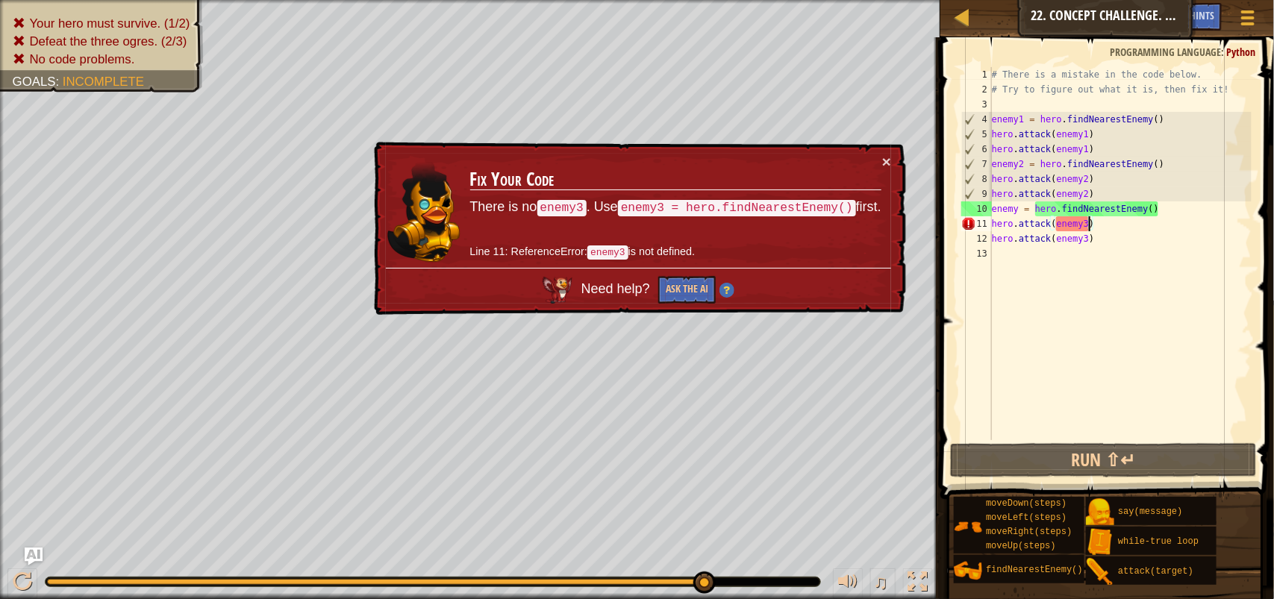
click at [1090, 226] on div "# There is a mistake in the code below. # Try to figure out what it is, then fi…" at bounding box center [1120, 268] width 263 height 403
click at [1095, 226] on div "# There is a mistake in the code below. # Try to figure out what it is, then fi…" at bounding box center [1120, 268] width 263 height 403
drag, startPoint x: 1095, startPoint y: 226, endPoint x: 994, endPoint y: 228, distance: 101.5
click at [994, 228] on div "# There is a mistake in the code below. # Try to figure out what it is, then fi…" at bounding box center [1120, 268] width 263 height 403
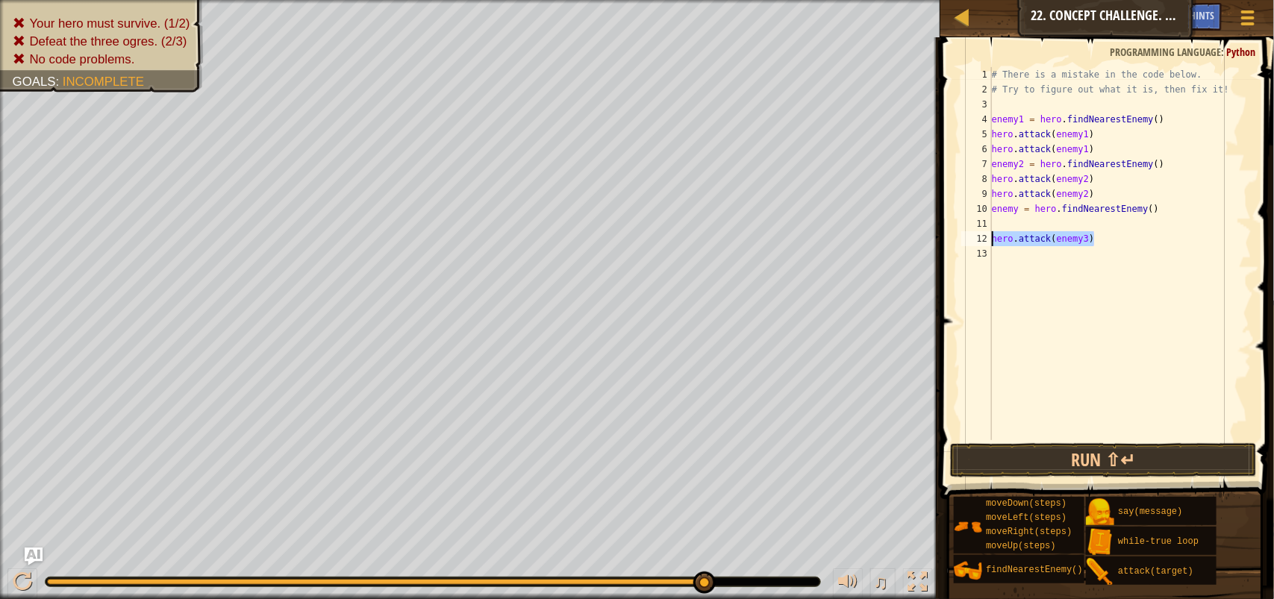
drag, startPoint x: 1127, startPoint y: 236, endPoint x: 990, endPoint y: 236, distance: 136.5
click at [990, 236] on div "1 2 3 4 5 6 7 8 9 10 11 12 13 # There is a mistake in the code below. # Try to …" at bounding box center [1104, 253] width 293 height 373
type textarea "hero.attack(enemy3)"
click at [996, 222] on div "# There is a mistake in the code below. # Try to figure out what it is, then fi…" at bounding box center [1120, 268] width 263 height 403
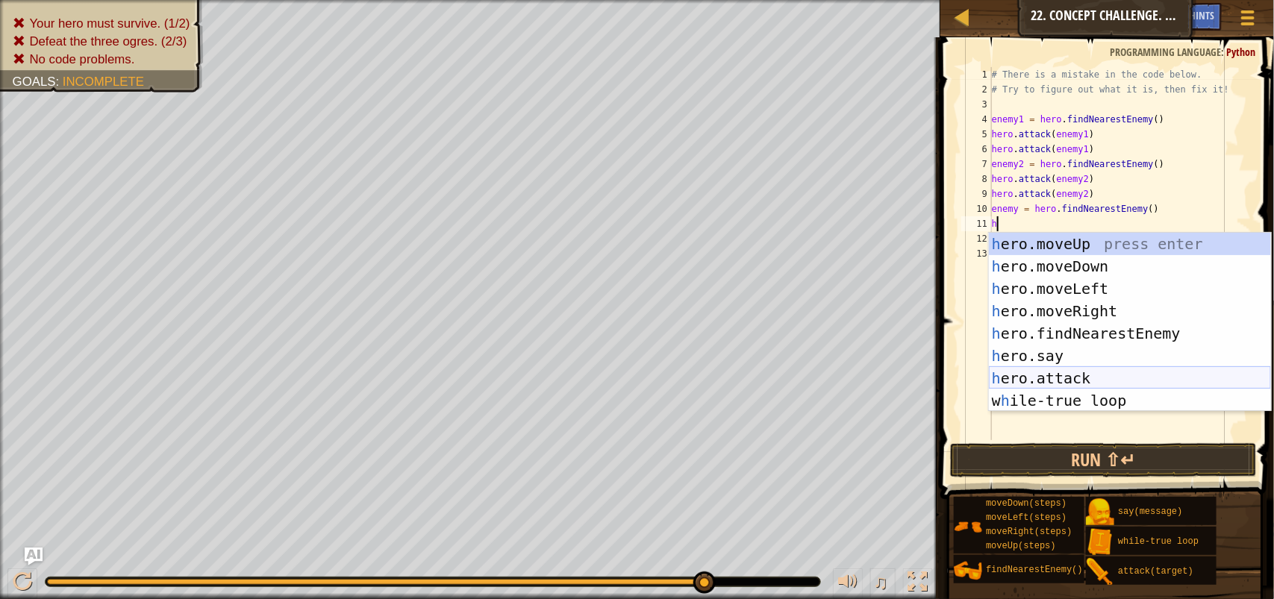
click at [1153, 378] on div "h ero.moveUp press enter h ero.moveDown press enter h ero.moveLeft press enter …" at bounding box center [1130, 345] width 282 height 224
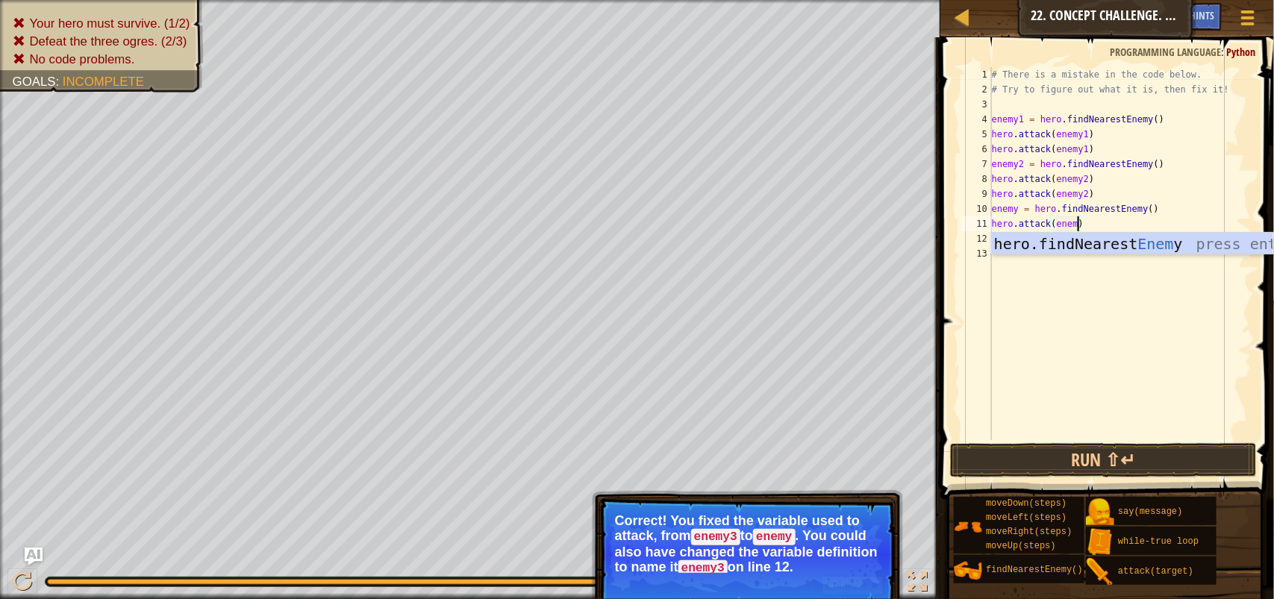
scroll to position [6, 6]
type textarea "hero.attack(enemy)"
click at [1121, 315] on div "# There is a mistake in the code below. # Try to figure out what it is, then fi…" at bounding box center [1120, 268] width 263 height 403
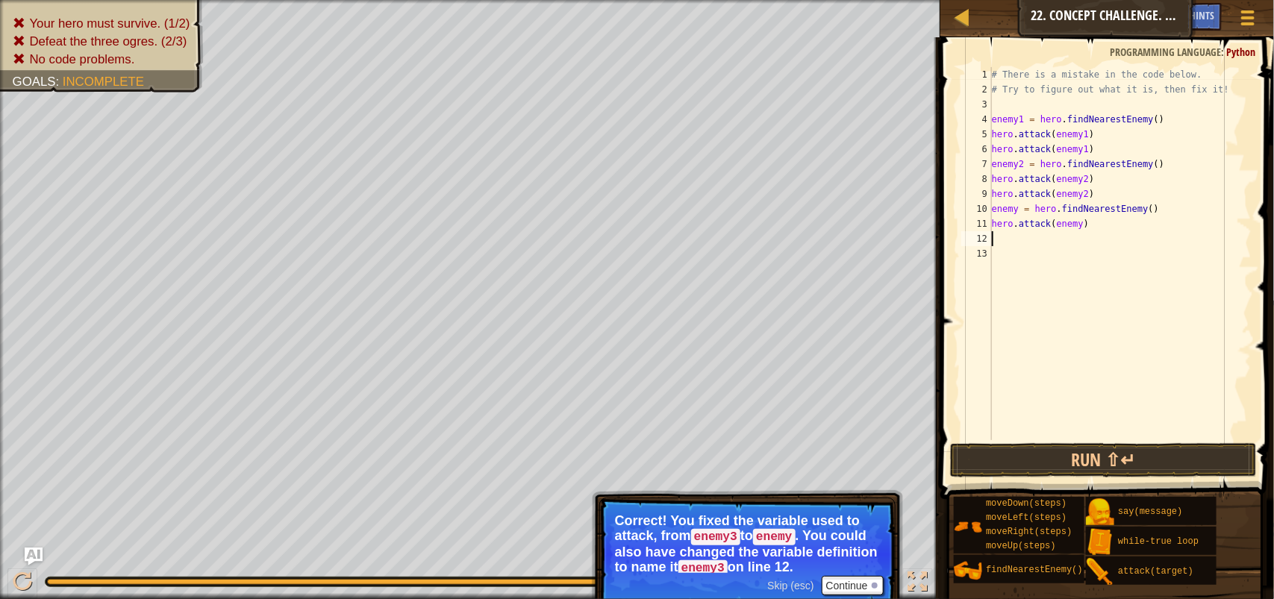
click at [996, 231] on div "# There is a mistake in the code below. # Try to figure out what it is, then fi…" at bounding box center [1120, 268] width 263 height 403
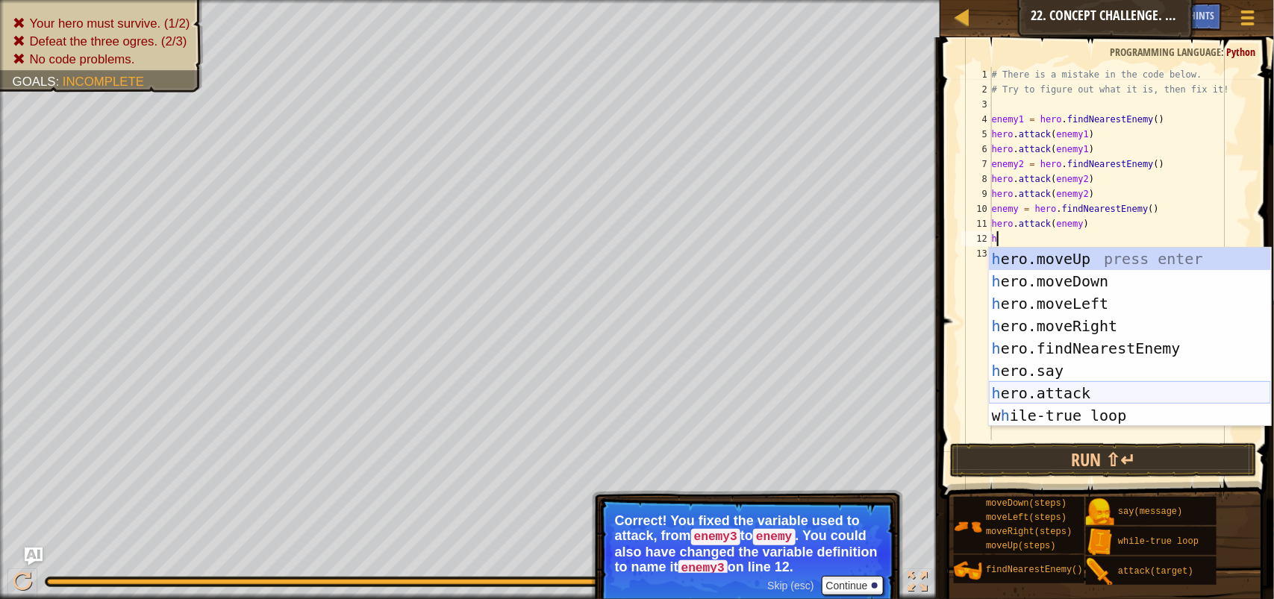
click at [1109, 394] on div "h ero.moveUp press enter h ero.moveDown press enter h ero.moveLeft press enter …" at bounding box center [1130, 360] width 282 height 224
type textarea "hero.attack(enemy)"
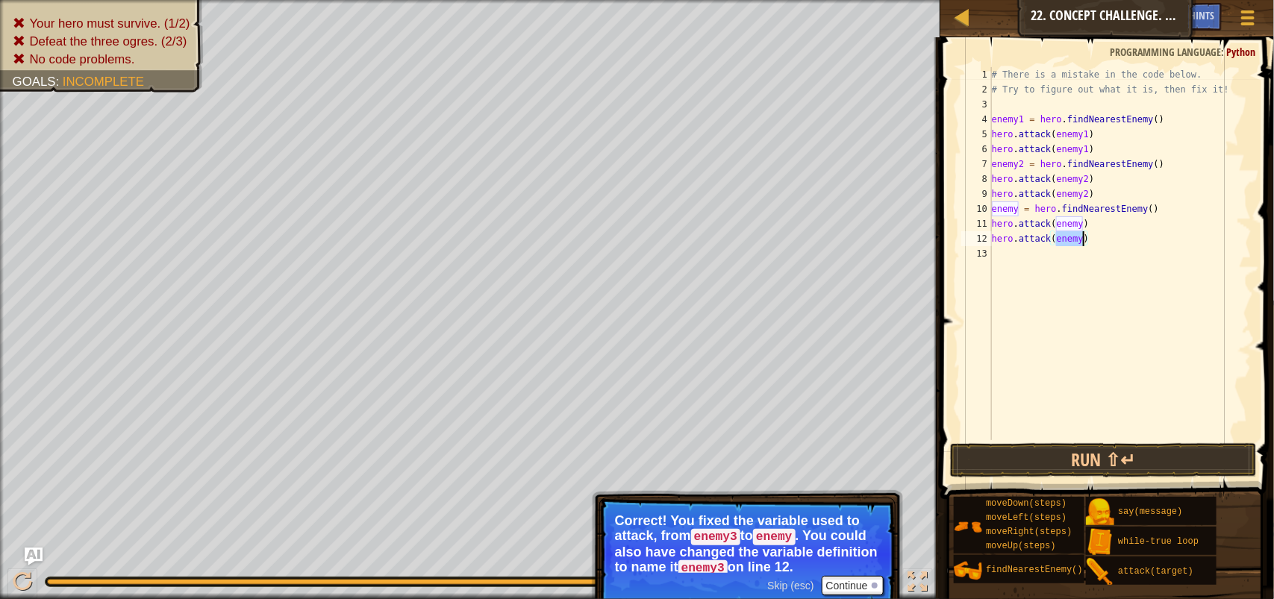
click at [1094, 299] on div "# There is a mistake in the code below. # Try to figure out what it is, then fi…" at bounding box center [1120, 268] width 263 height 403
click at [1112, 477] on span at bounding box center [1108, 247] width 345 height 506
click at [1118, 459] on button "Run ⇧↵" at bounding box center [1103, 460] width 307 height 34
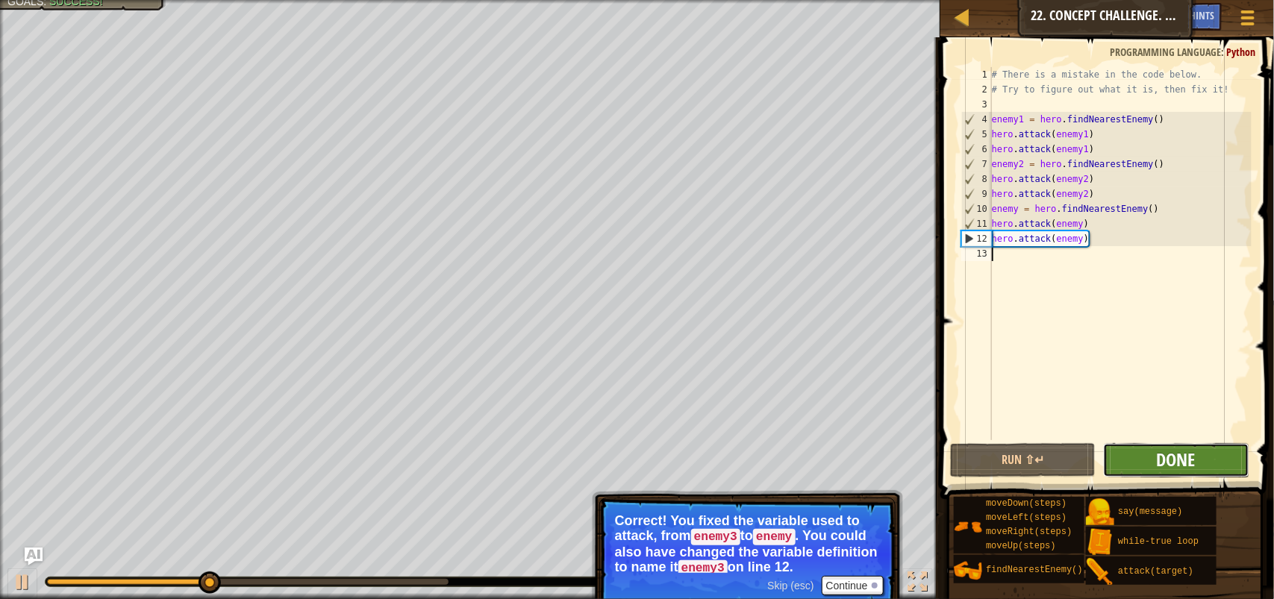
click at [1162, 451] on span "Done" at bounding box center [1175, 460] width 39 height 24
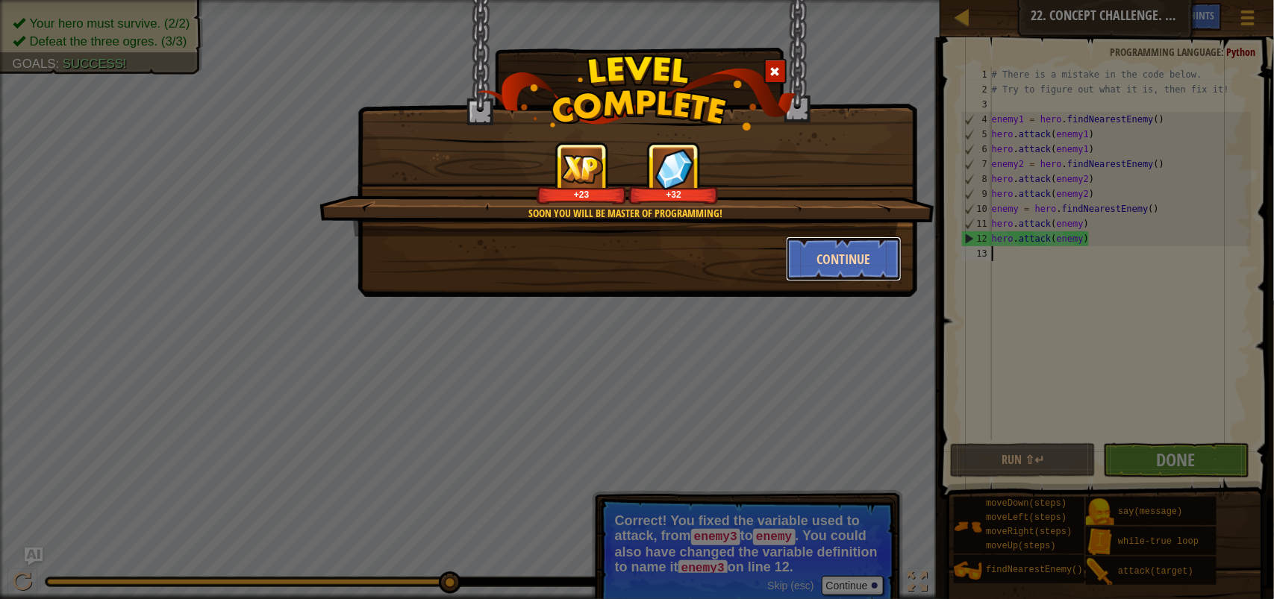
click at [869, 270] on button "Continue" at bounding box center [844, 258] width 116 height 45
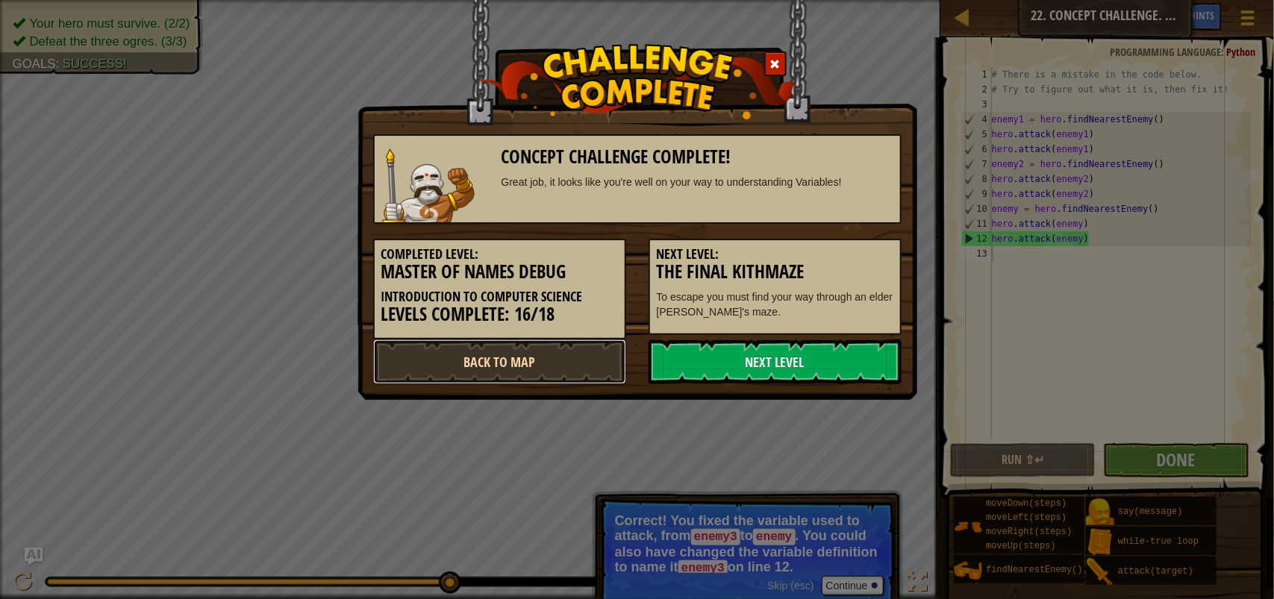
click at [610, 359] on link "Back to Map" at bounding box center [499, 361] width 253 height 45
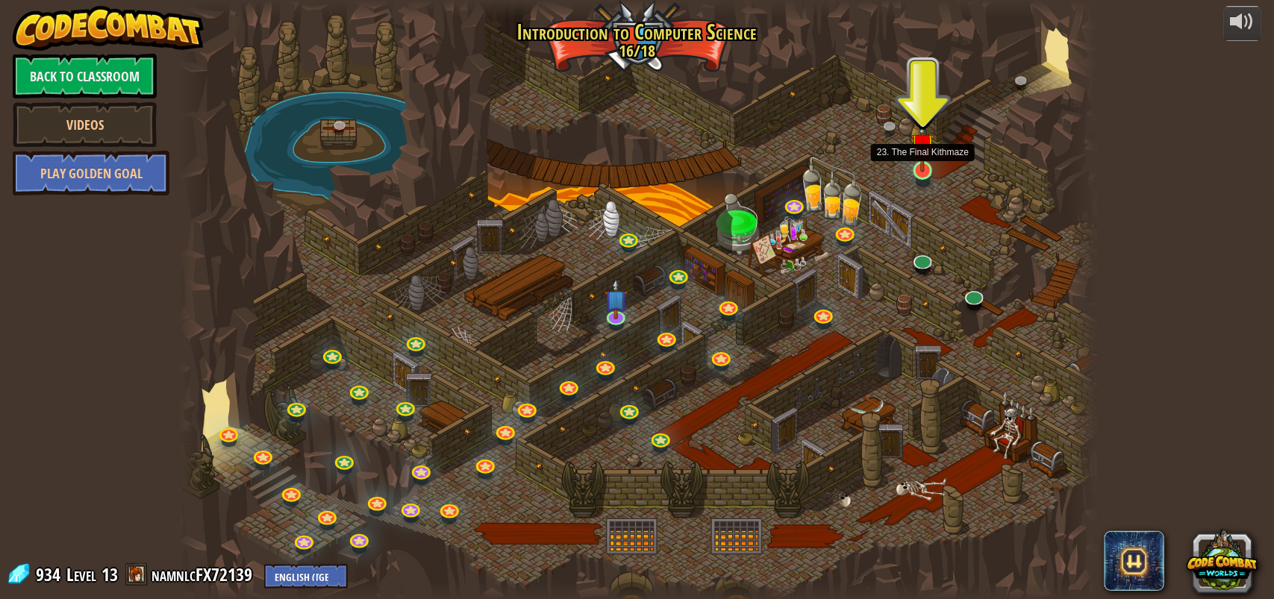
click at [918, 165] on img at bounding box center [923, 145] width 24 height 54
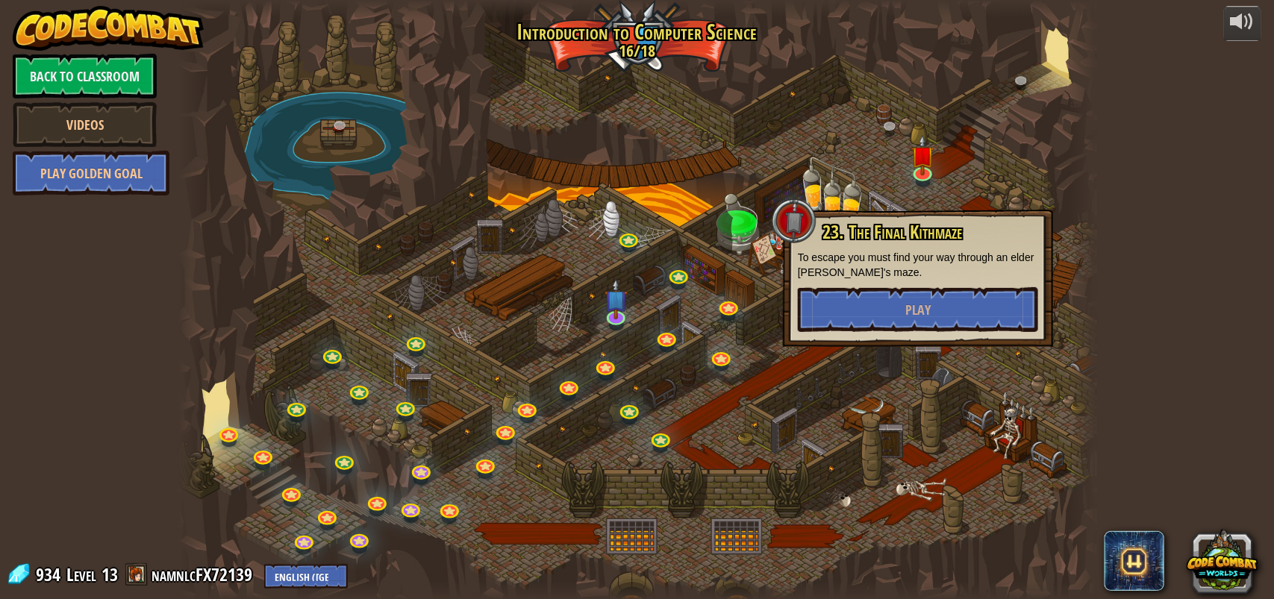
click at [903, 332] on div "23. The Final Kithmaze To escape you must find your way through an elder Kithma…" at bounding box center [918, 278] width 270 height 137
click at [905, 311] on span "Play" at bounding box center [917, 310] width 25 height 19
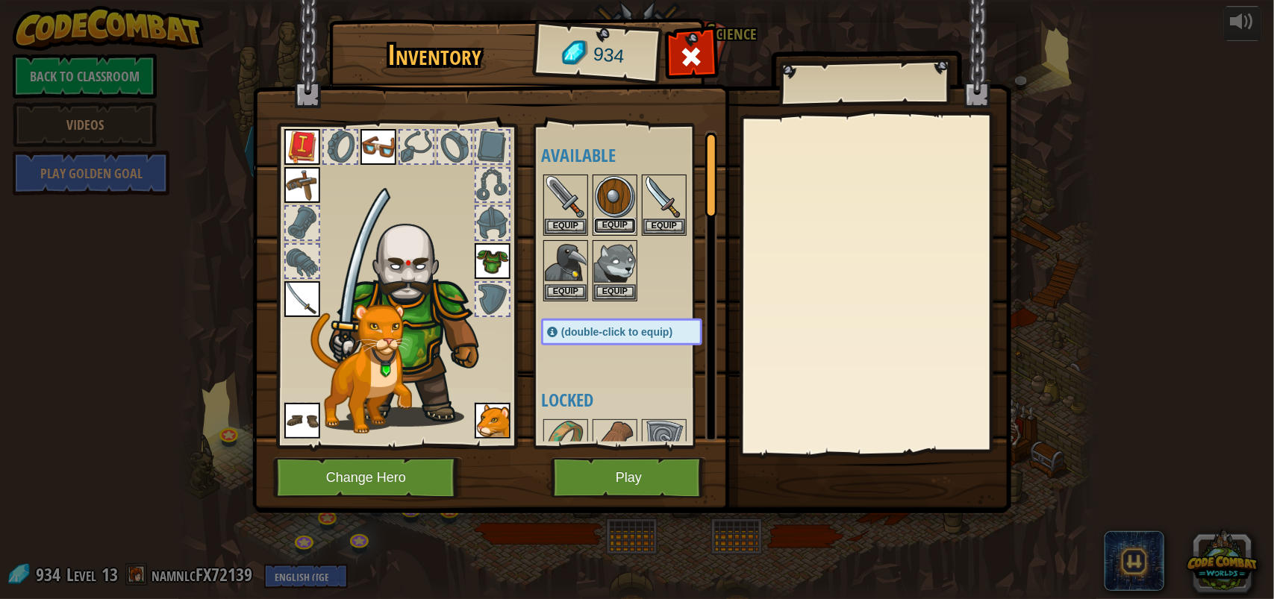
click at [605, 222] on button "Equip" at bounding box center [615, 226] width 42 height 16
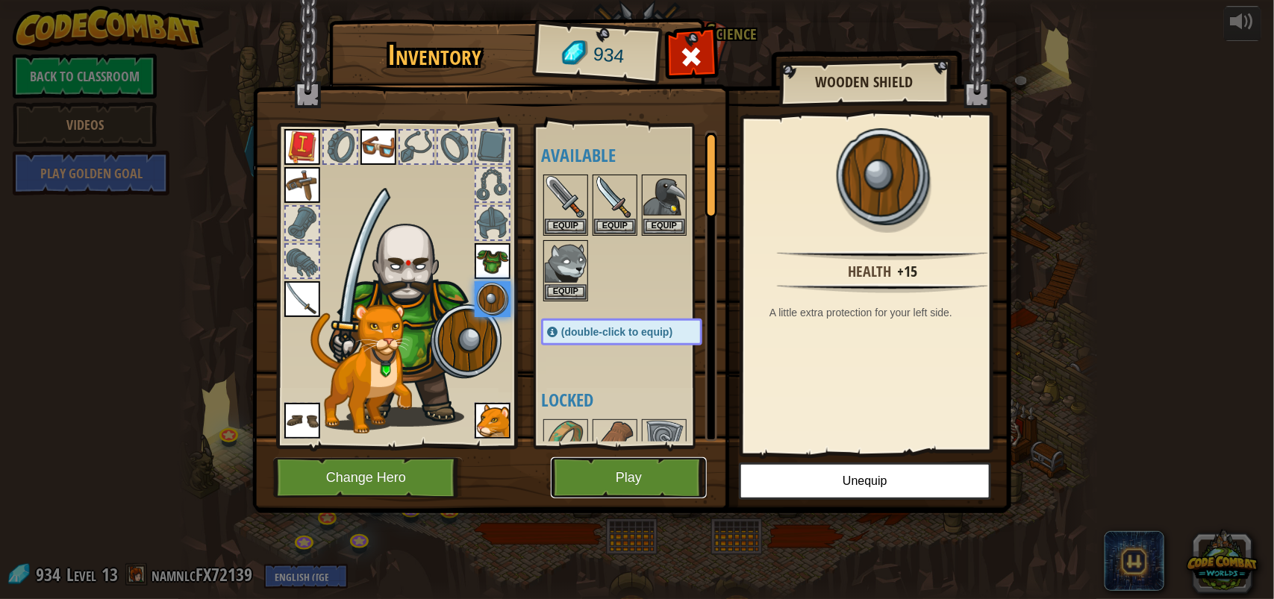
click at [642, 486] on button "Play" at bounding box center [629, 477] width 156 height 41
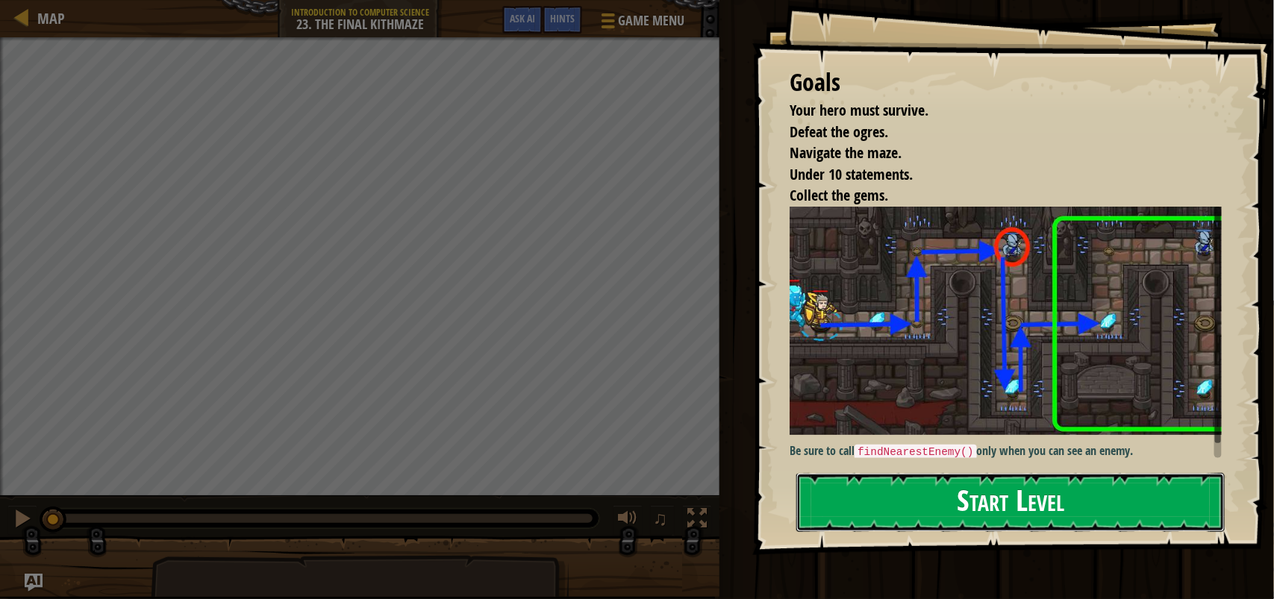
click at [946, 492] on button "Start Level" at bounding box center [1010, 502] width 428 height 59
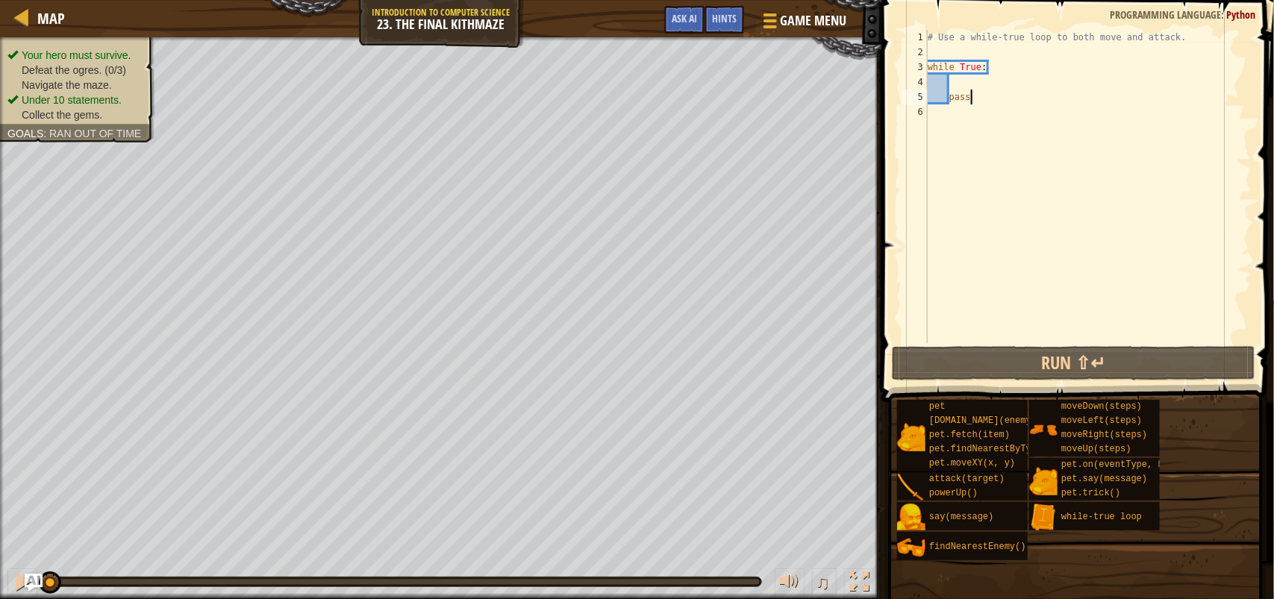
click at [0, 257] on div "Your hero must survive. Defeat the ogres. (0/3) Navigate the maze. Under 10 sta…" at bounding box center [440, 318] width 881 height 562
click at [990, 95] on div "# Use a while-true loop to both move and attack. while True : pass" at bounding box center [1087, 201] width 327 height 343
drag, startPoint x: 949, startPoint y: 99, endPoint x: 967, endPoint y: 98, distance: 17.9
click at [963, 98] on div "# Use a while-true loop to both move and attack. while True : pass" at bounding box center [1087, 201] width 327 height 343
click at [978, 97] on div "# Use a while-true loop to both move and attack. while True : pass" at bounding box center [1087, 201] width 327 height 343
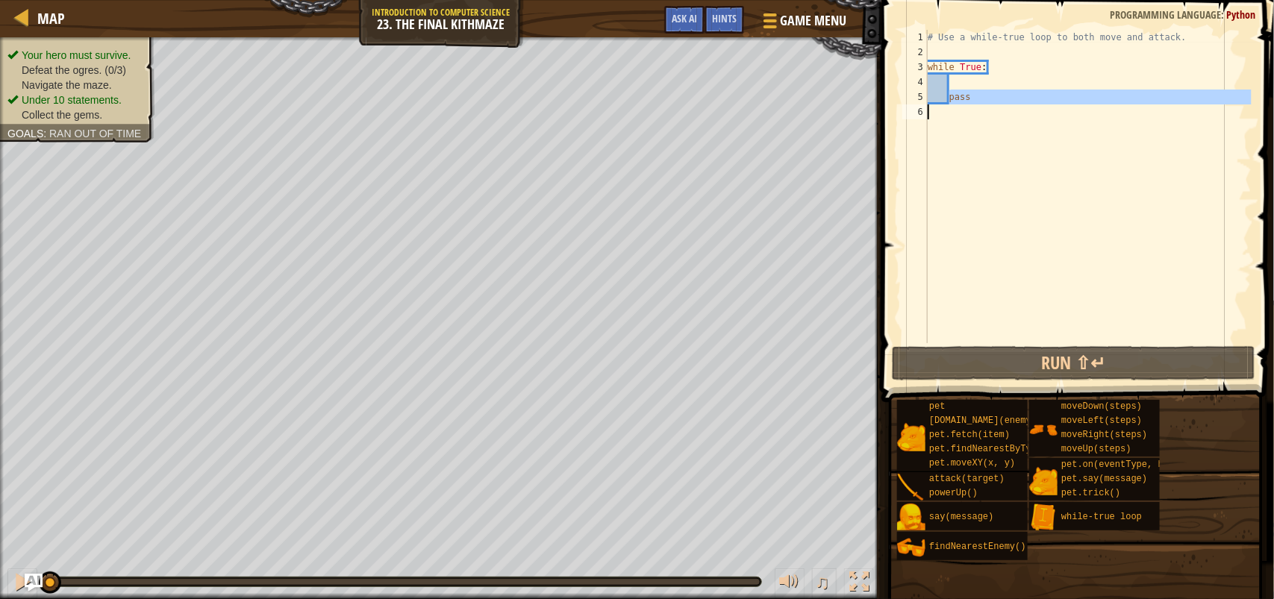
drag, startPoint x: 978, startPoint y: 97, endPoint x: 933, endPoint y: 106, distance: 46.4
click at [933, 106] on div "# Use a while-true loop to both move and attack. while True : pass" at bounding box center [1087, 201] width 327 height 343
click at [962, 102] on div "# Use a while-true loop to both move and attack. while True : pass" at bounding box center [1087, 186] width 327 height 313
click at [968, 101] on div "# Use a while-true loop to both move and attack. while True : pass" at bounding box center [1087, 201] width 327 height 343
click at [979, 99] on div "# Use a while-true loop to both move and attack. while True : pass" at bounding box center [1087, 201] width 327 height 343
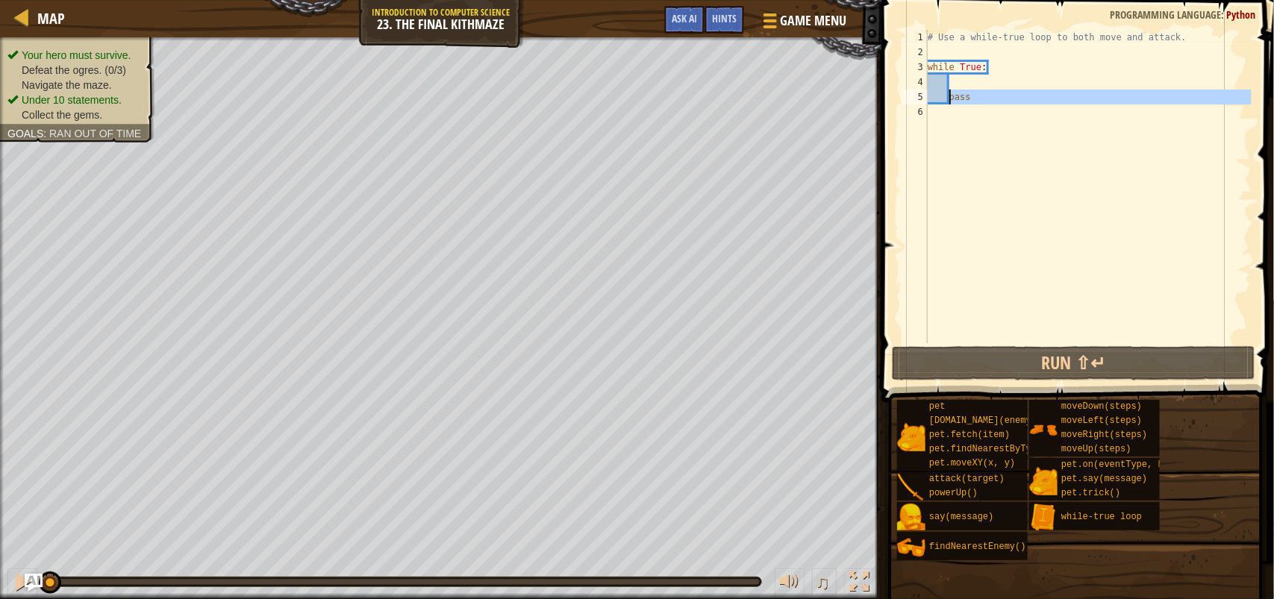
drag, startPoint x: 989, startPoint y: 112, endPoint x: 947, endPoint y: 95, distance: 44.5
click at [947, 95] on div "# Use a while-true loop to both move and attack. while True : pass" at bounding box center [1087, 201] width 327 height 343
type textarea "pass"
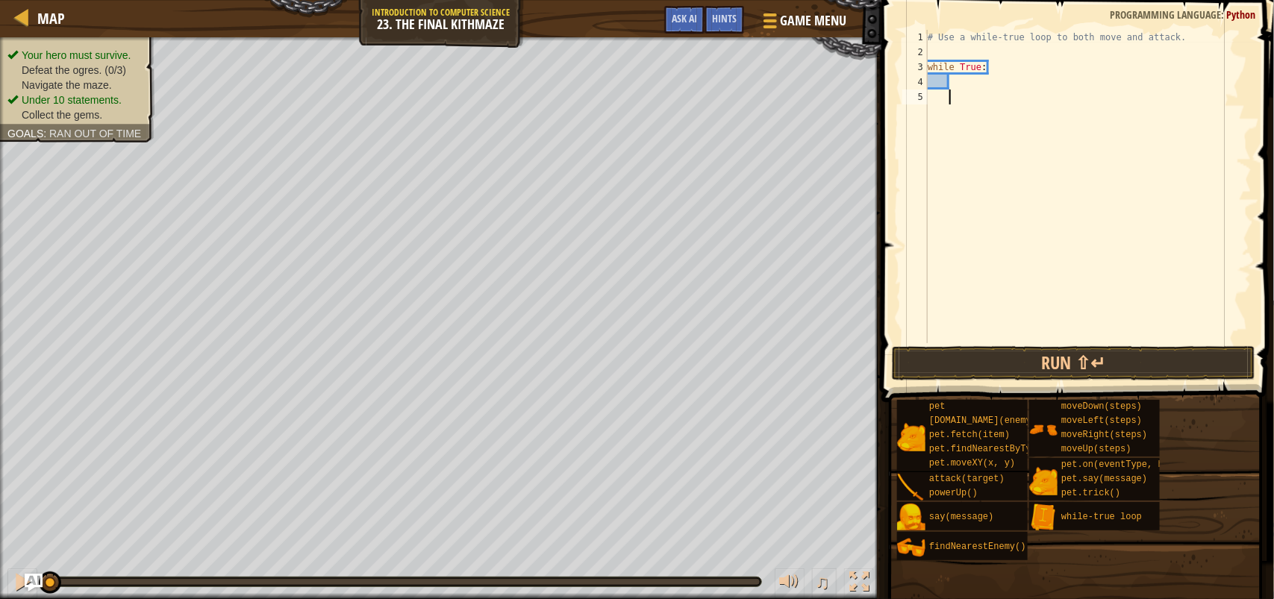
click at [960, 75] on div "# Use a while-true loop to both move and attack. while True :" at bounding box center [1087, 201] width 327 height 343
type textarea "h"
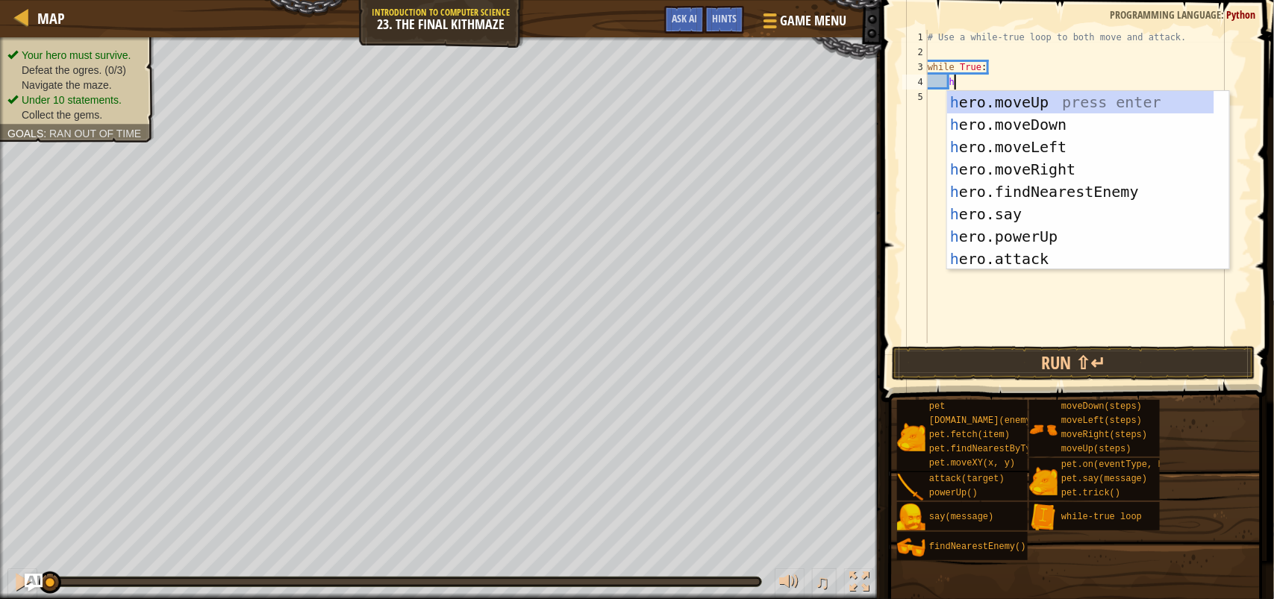
scroll to position [6, 1]
click at [1080, 174] on div "h ero.moveUp press enter h ero.moveDown press enter h ero.moveLeft press enter …" at bounding box center [1080, 203] width 267 height 224
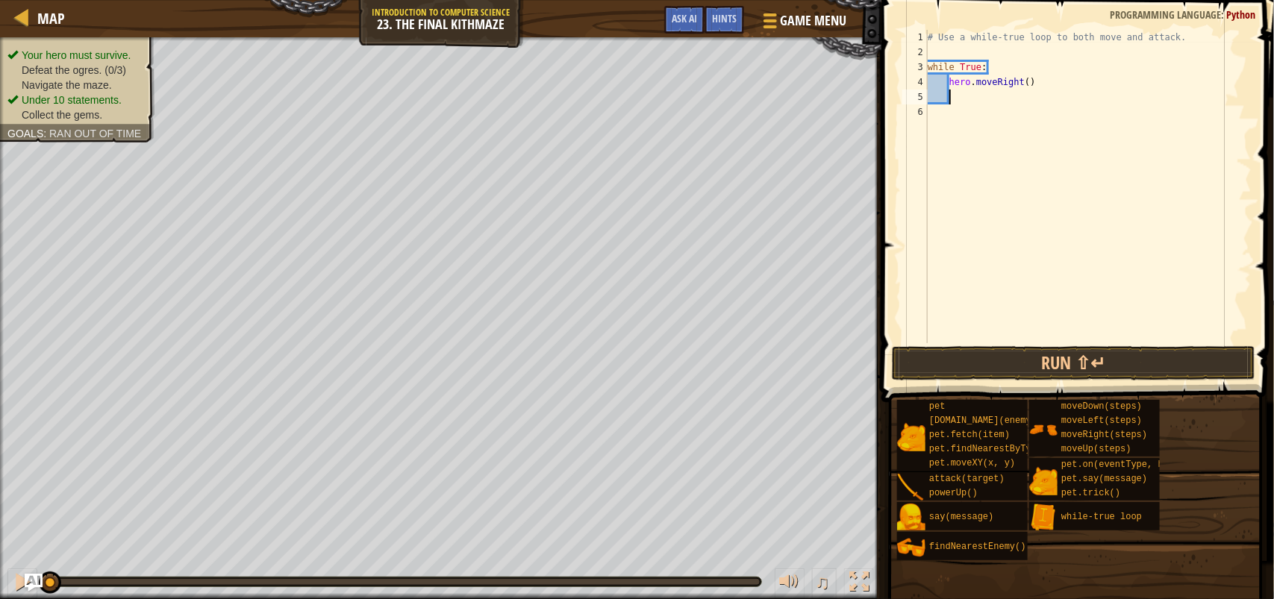
type textarea "h"
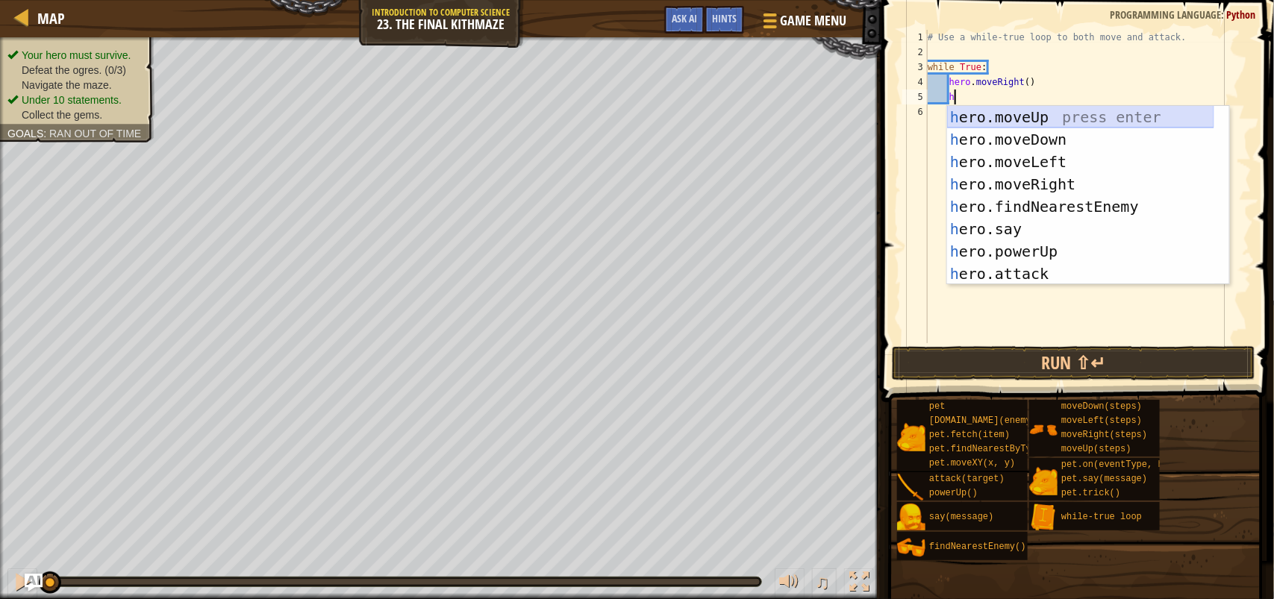
click at [1082, 107] on div "h ero.moveUp press enter h ero.moveDown press enter h ero.moveLeft press enter …" at bounding box center [1080, 218] width 267 height 224
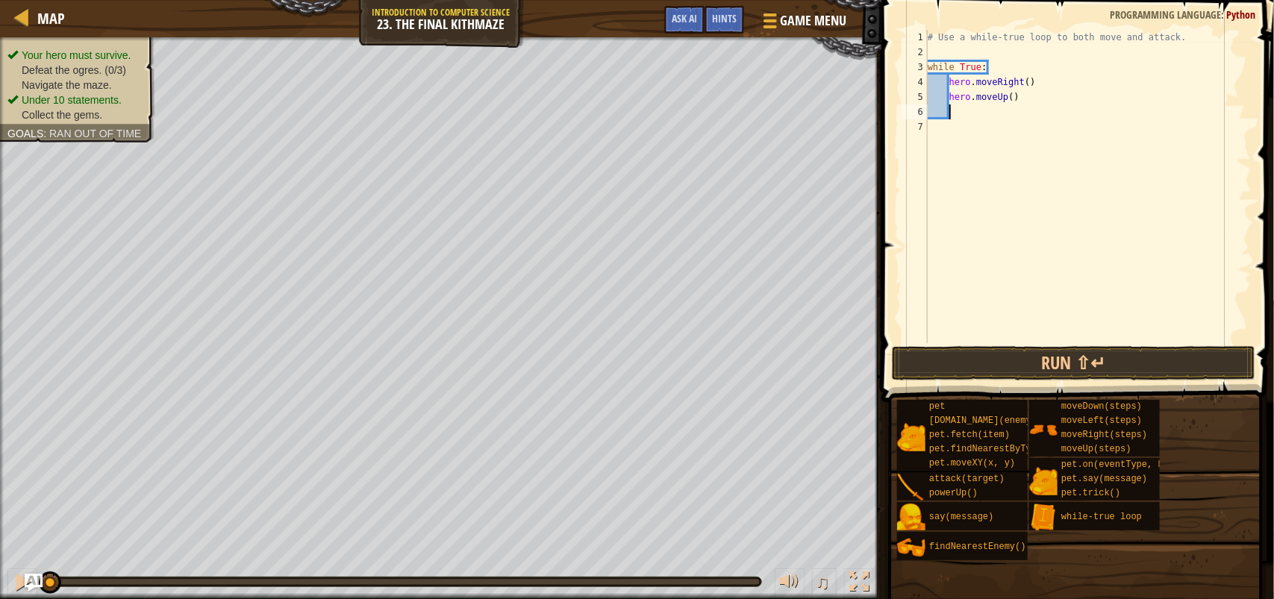
type textarea "h"
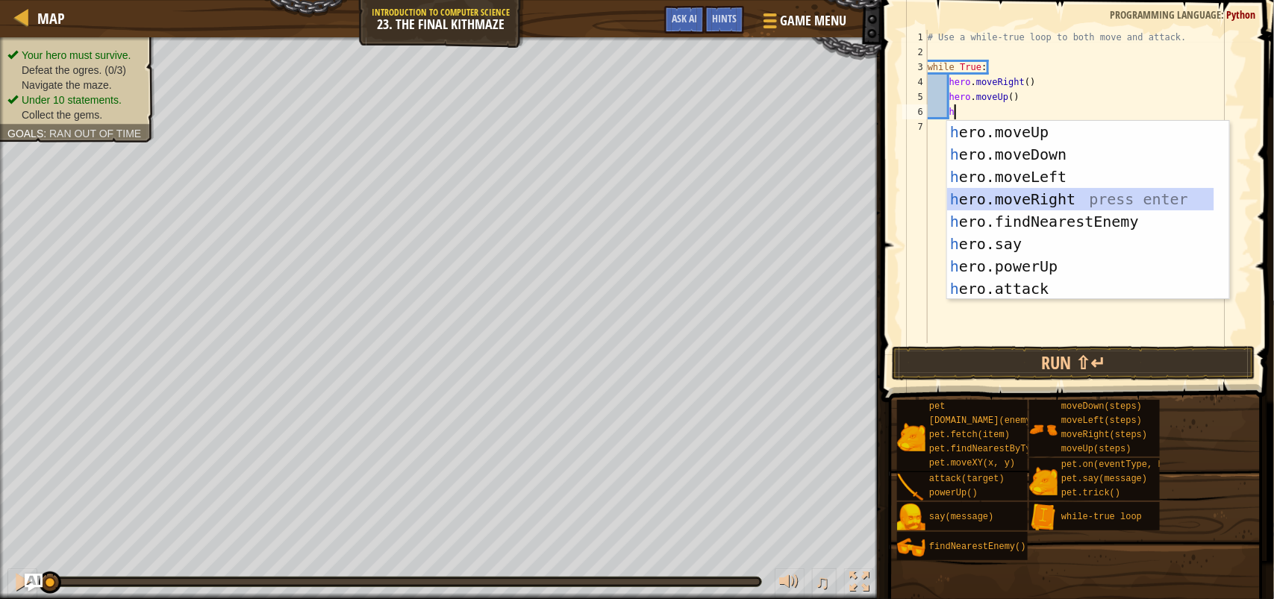
click at [1093, 198] on div "h ero.moveUp press enter h ero.moveDown press enter h ero.moveLeft press enter …" at bounding box center [1080, 233] width 267 height 224
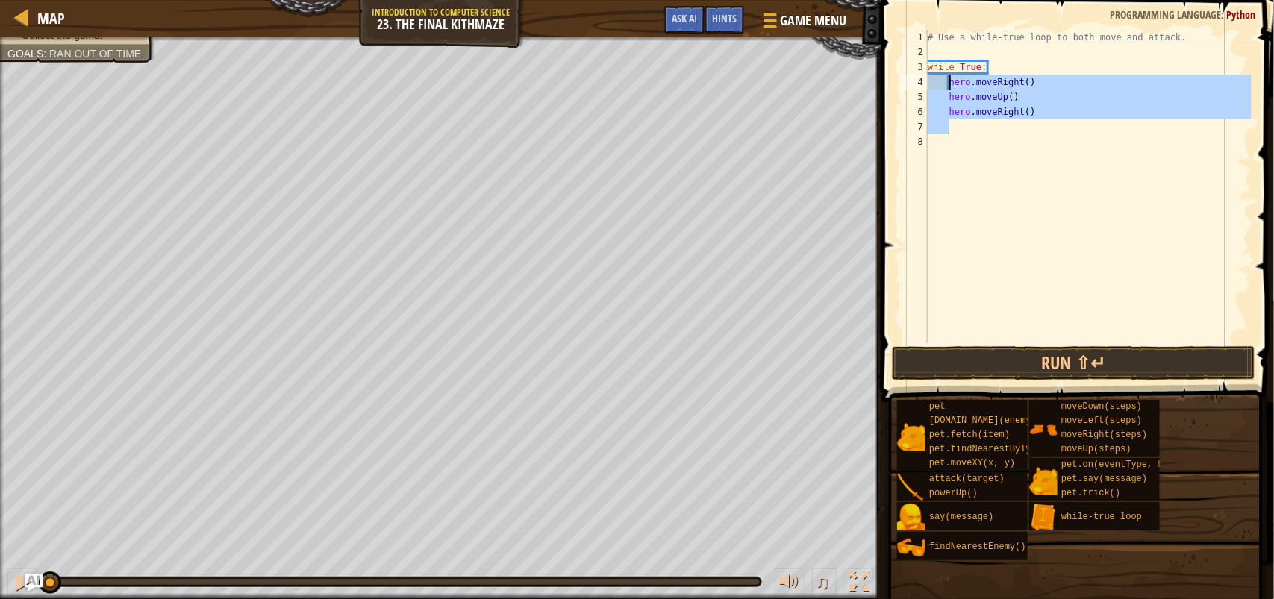
drag, startPoint x: 1064, startPoint y: 125, endPoint x: 950, endPoint y: 82, distance: 121.8
click at [950, 82] on div "# Use a while-true loop to both move and attack. while True : hero . moveRight …" at bounding box center [1087, 201] width 327 height 343
type textarea "hero.moveRight() hero.moveUp()"
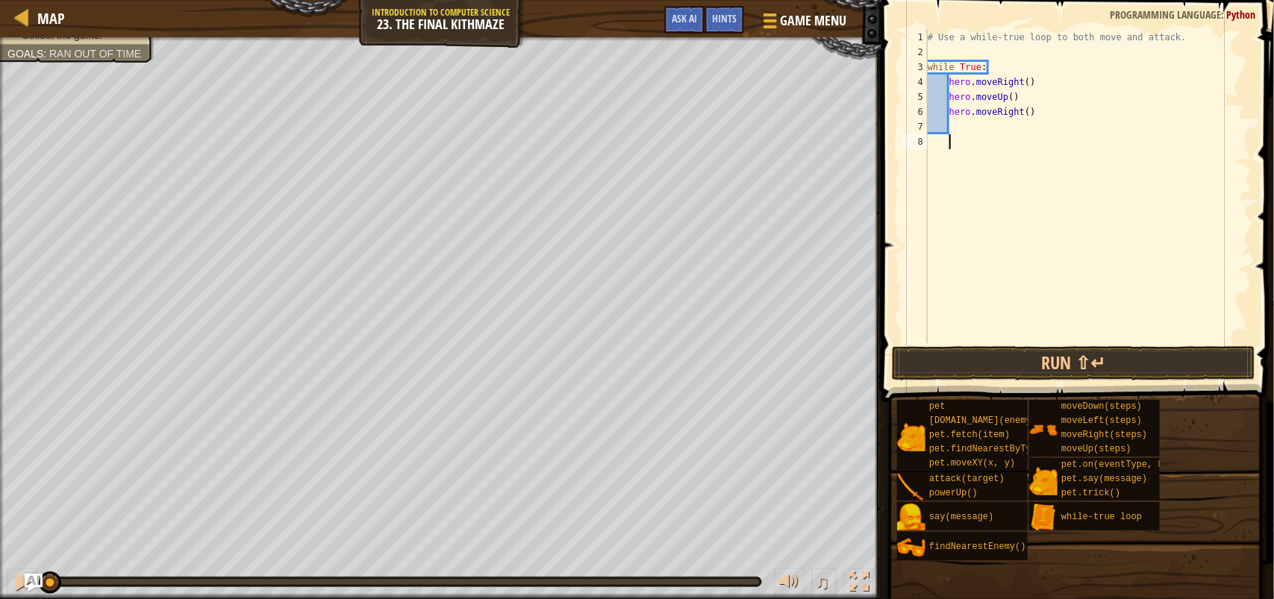
click at [1024, 145] on div "# Use a while-true loop to both move and attack. while True : hero . moveRight …" at bounding box center [1087, 201] width 327 height 343
click at [956, 113] on div "# Use a while-true loop to both move and attack. while True : hero . moveRight …" at bounding box center [1087, 201] width 327 height 343
type textarea "hero.moveRight()"
click at [956, 119] on div "# Use a while-true loop to both move and attack. while True : hero . moveRight …" at bounding box center [1087, 201] width 327 height 343
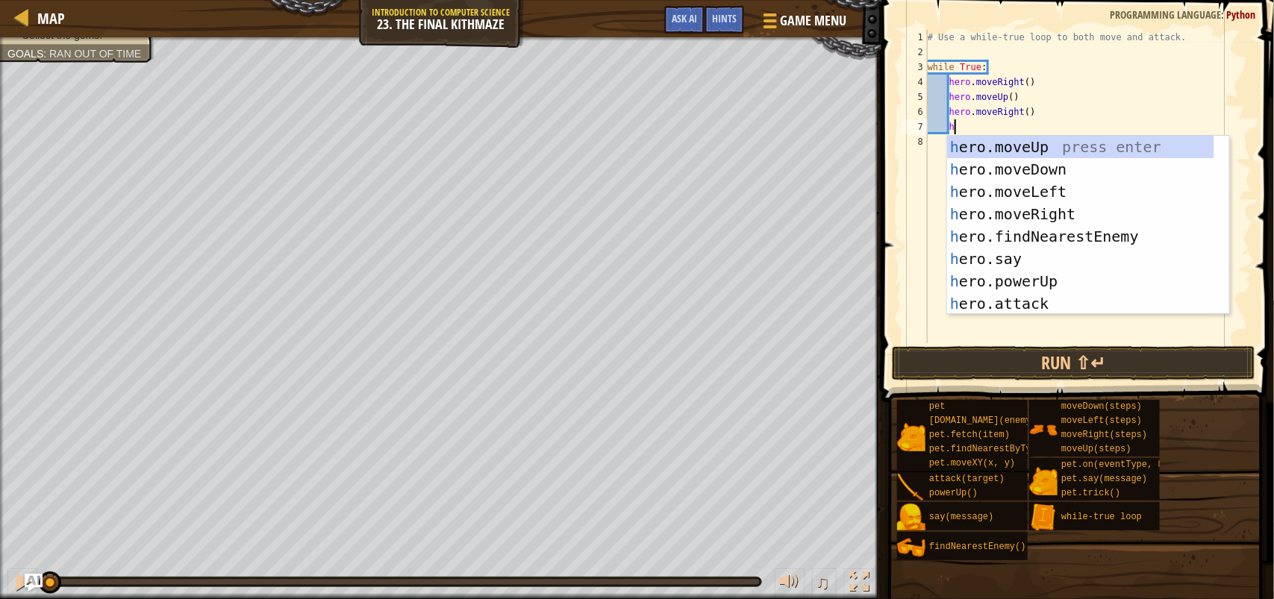
type textarea "h"
click at [1050, 239] on div "h ero.moveUp press enter h ero.moveDown press enter h ero.moveLeft press enter …" at bounding box center [1080, 248] width 267 height 224
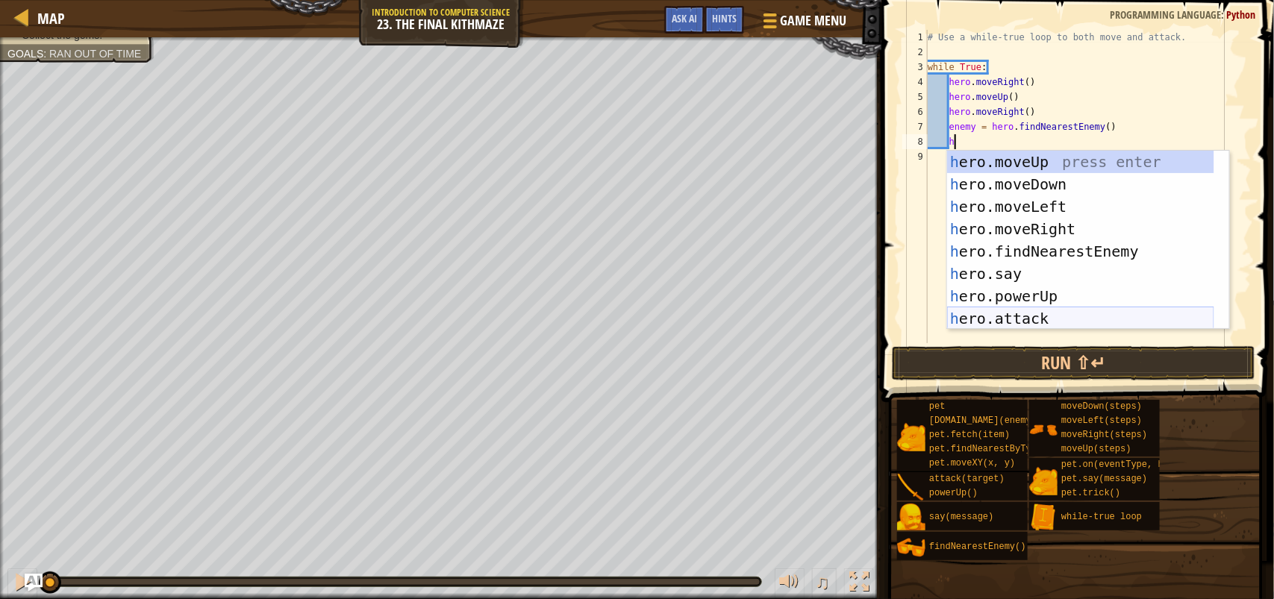
click at [1064, 319] on div "h ero.moveUp press enter h ero.moveDown press enter h ero.moveLeft press enter …" at bounding box center [1080, 263] width 267 height 224
type textarea "hero.attack(enemy)"
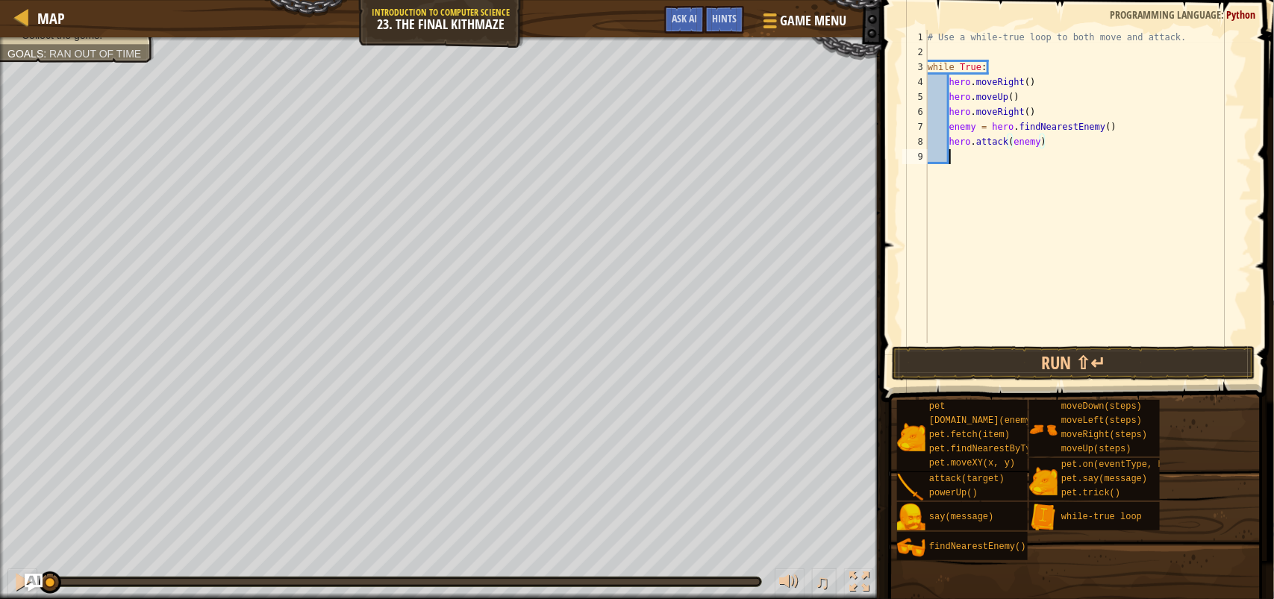
click at [949, 155] on div "# Use a while-true loop to both move and attack. while True : hero . moveRight …" at bounding box center [1087, 201] width 327 height 343
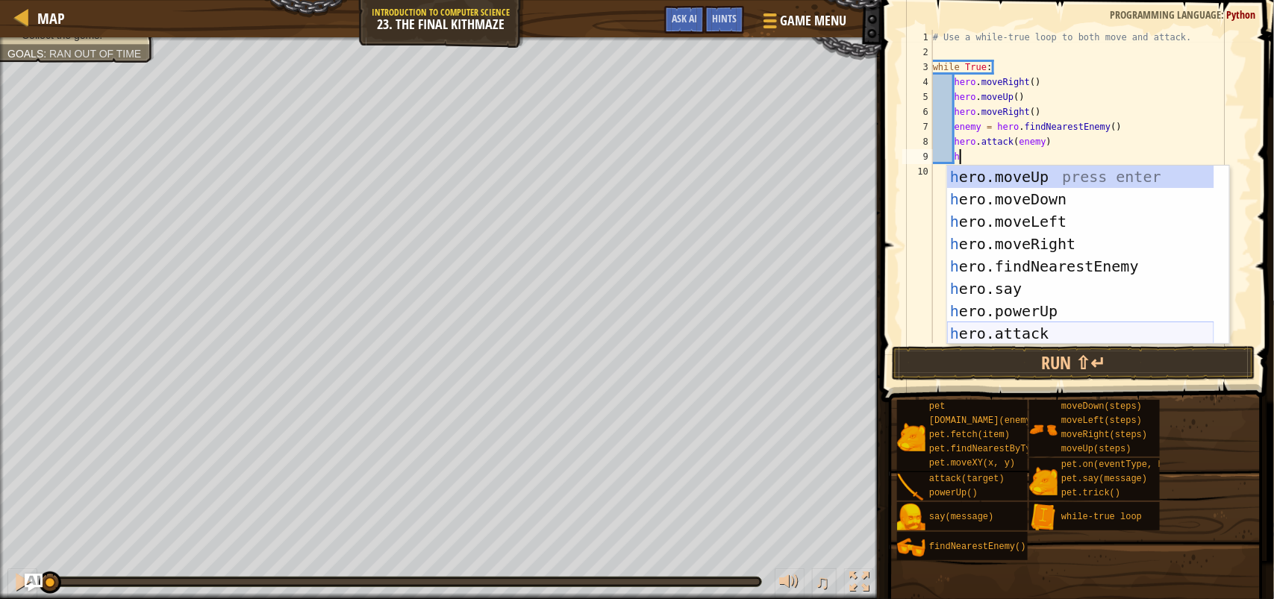
click at [1053, 325] on div "h ero.moveUp press enter h ero.moveDown press enter h ero.moveLeft press enter …" at bounding box center [1080, 278] width 267 height 224
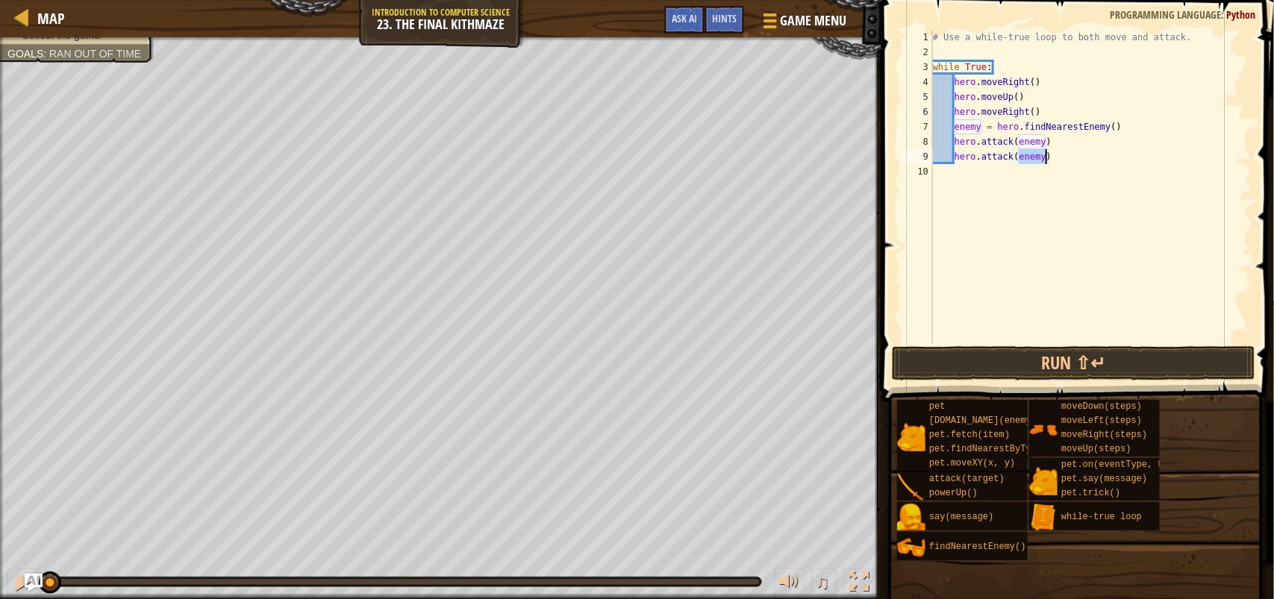
click at [1056, 386] on span at bounding box center [1075, 605] width 382 height 442
click at [1056, 364] on button "Run ⇧↵" at bounding box center [1073, 363] width 363 height 34
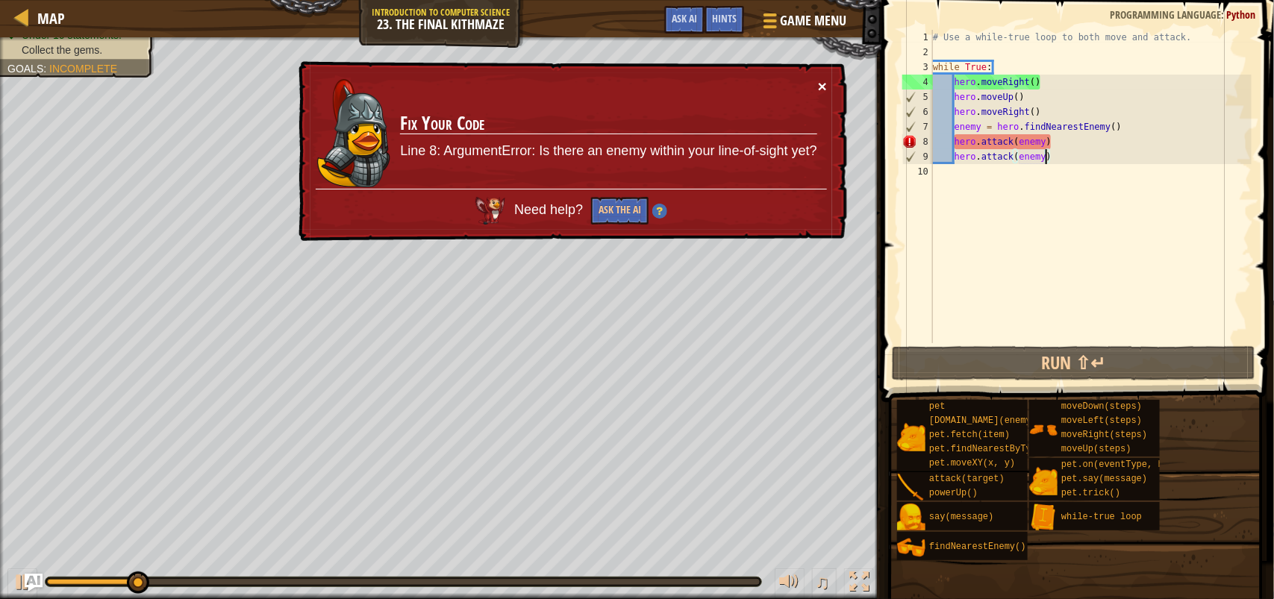
click at [821, 87] on button "×" at bounding box center [822, 86] width 9 height 16
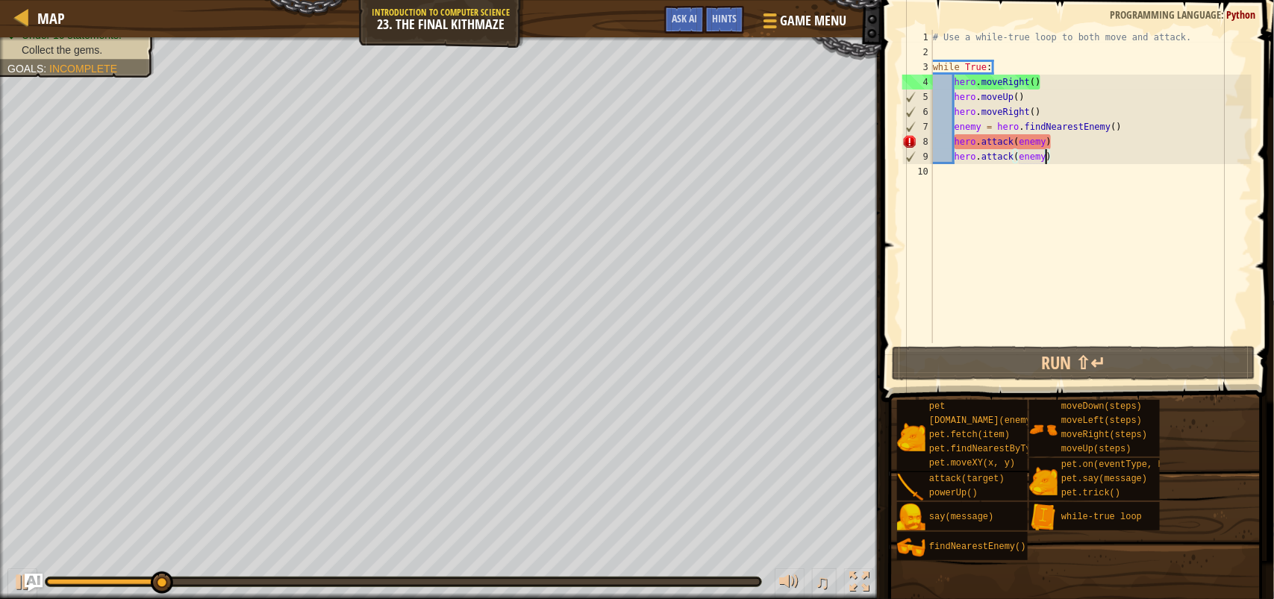
click at [1048, 151] on div "# Use a while-true loop to both move and attack. while True : hero . moveRight …" at bounding box center [1091, 201] width 322 height 343
click at [1030, 161] on div "# Use a while-true loop to both move and attack. while True : hero . moveRight …" at bounding box center [1091, 201] width 322 height 343
click at [1041, 149] on div "# Use a while-true loop to both move and attack. while True : hero . moveRight …" at bounding box center [1091, 201] width 322 height 343
click at [1041, 144] on div "# Use a while-true loop to both move and attack. while True : hero . moveRight …" at bounding box center [1091, 201] width 322 height 343
click at [1034, 144] on div "# Use a while-true loop to both move and attack. while True : hero . moveRight …" at bounding box center [1091, 201] width 322 height 343
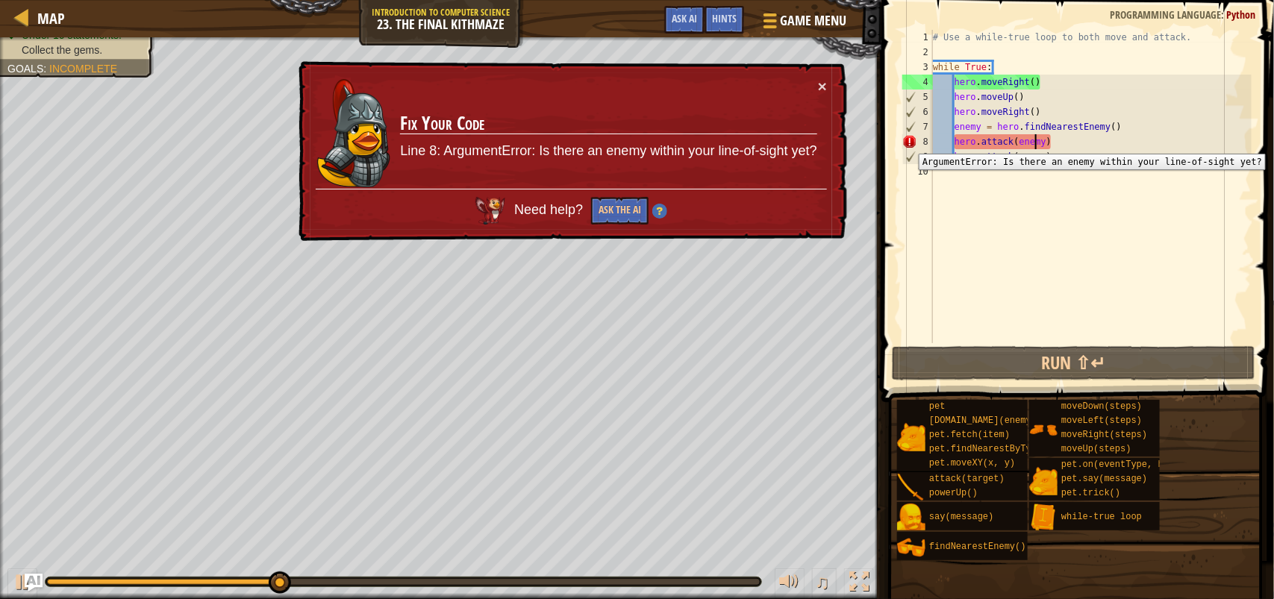
click at [906, 142] on div "8" at bounding box center [917, 141] width 31 height 15
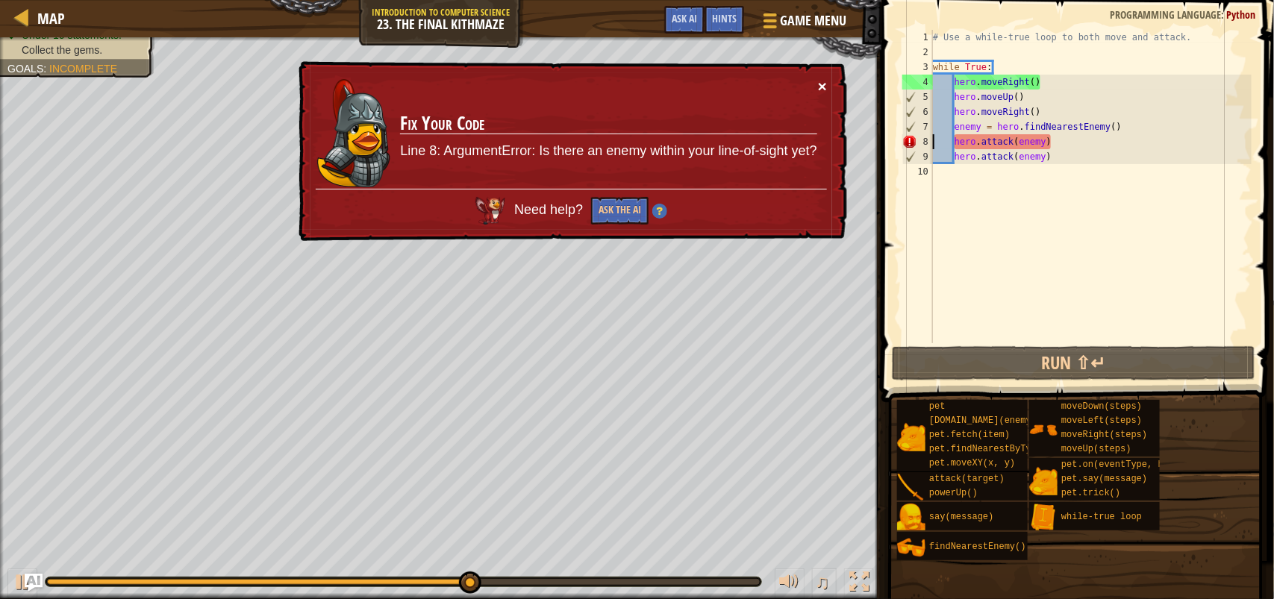
click at [826, 86] on button "×" at bounding box center [822, 87] width 9 height 16
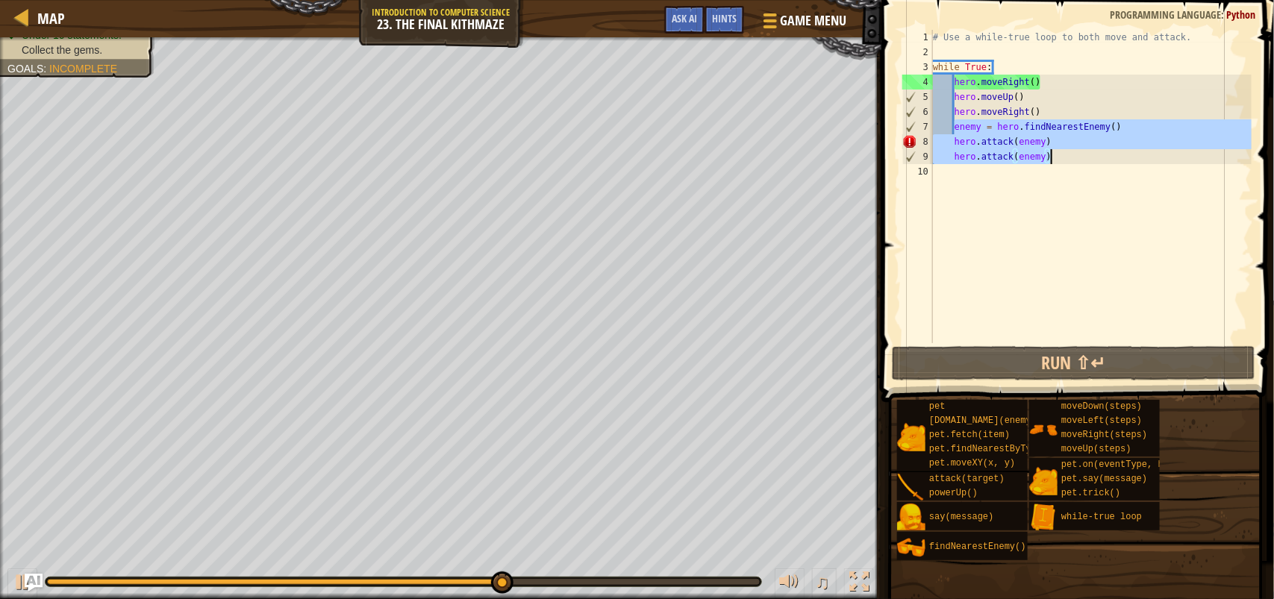
drag, startPoint x: 953, startPoint y: 128, endPoint x: 1065, endPoint y: 154, distance: 114.2
click at [1065, 154] on div "# Use a while-true loop to both move and attack. while True : hero . moveRight …" at bounding box center [1091, 201] width 322 height 343
type textarea "hero.attack(enemy) hero.attack(enemy)"
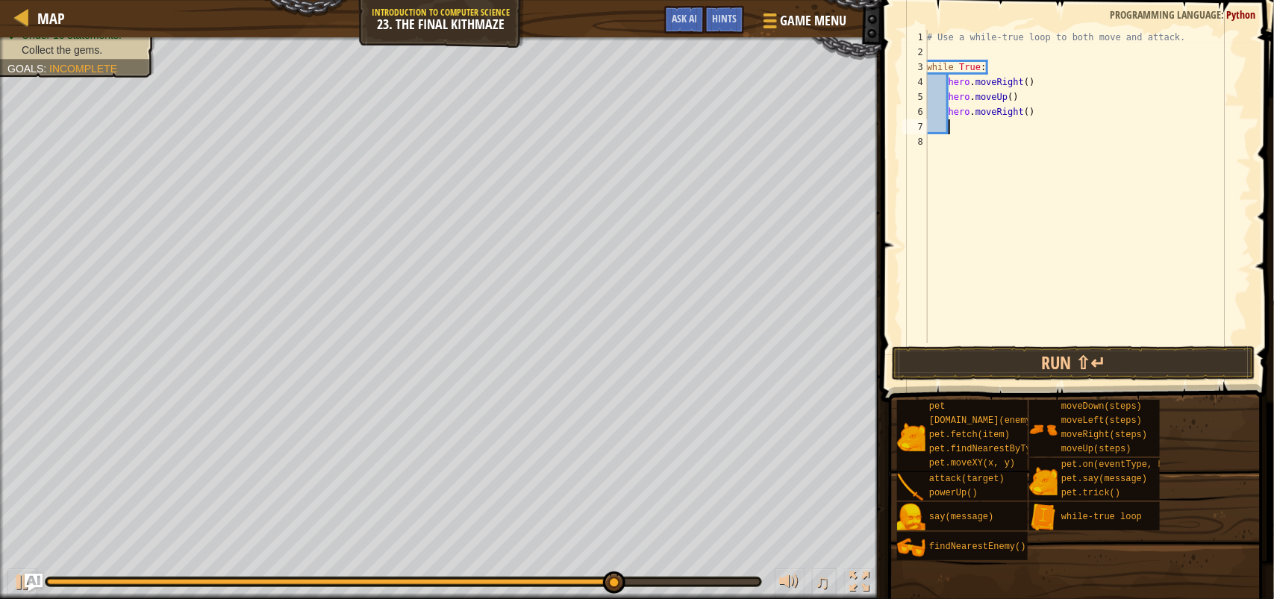
click at [0, 392] on div "Your hero must survive. Defeat the ogres. (1/3) Navigate the maze. No code prob…" at bounding box center [440, 318] width 881 height 562
type textarea "h"
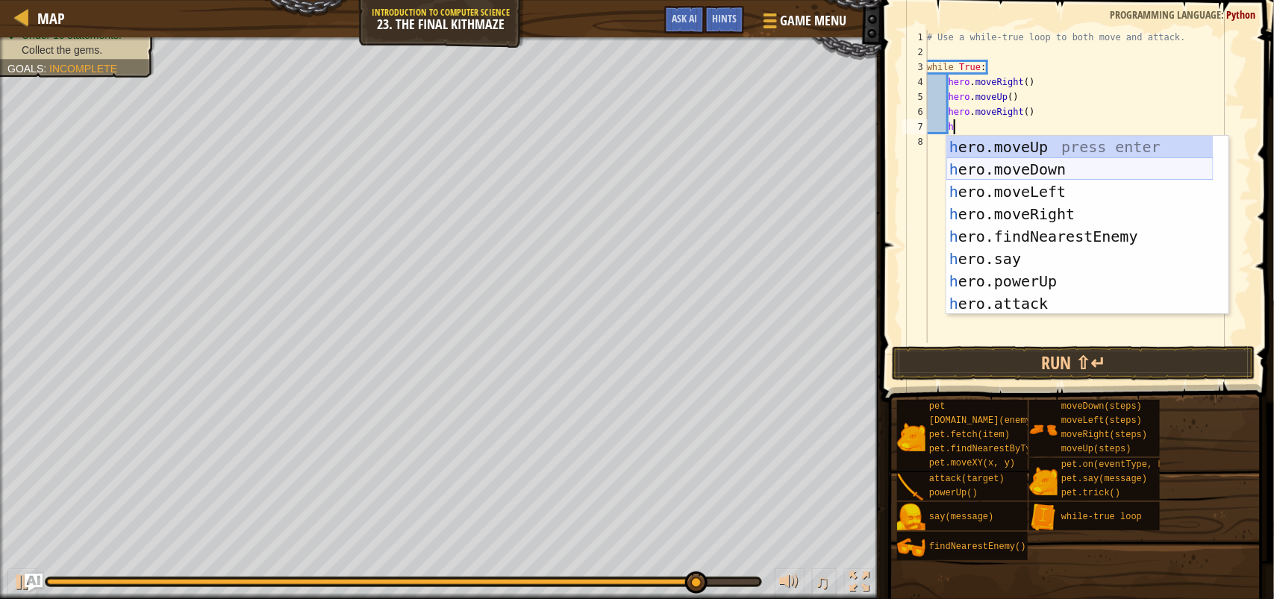
click at [1044, 172] on div "h ero.moveUp press enter h ero.moveDown press enter h ero.moveLeft press enter …" at bounding box center [1079, 248] width 267 height 224
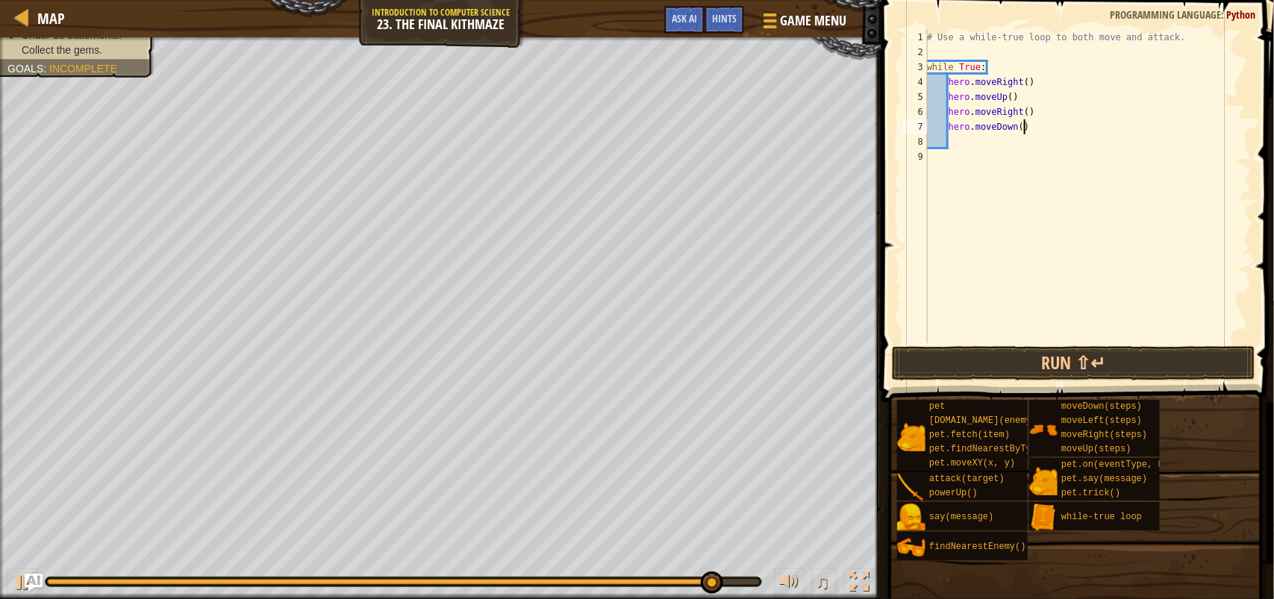
click at [1024, 125] on div "# Use a while-true loop to both move and attack. while True : hero . moveRight …" at bounding box center [1088, 201] width 328 height 343
type textarea "hero.moveDown(2)"
click at [1077, 362] on button "Run ⇧↵" at bounding box center [1073, 363] width 363 height 34
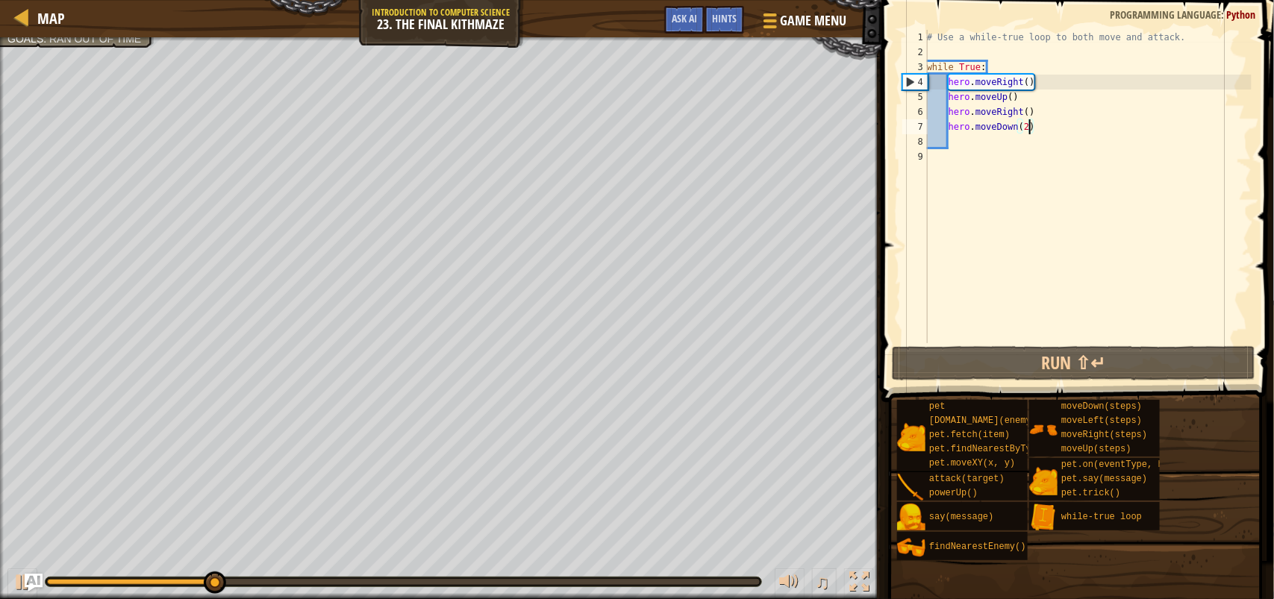
click at [965, 142] on div "# Use a while-true loop to both move and attack. while True : hero . moveRight …" at bounding box center [1088, 201] width 328 height 343
drag, startPoint x: 1064, startPoint y: 127, endPoint x: 948, endPoint y: 125, distance: 115.6
click at [948, 125] on div "# Use a while-true loop to both move and attack. while True : hero . moveRight …" at bounding box center [1088, 201] width 328 height 343
type textarea "hero.moveDown(2)"
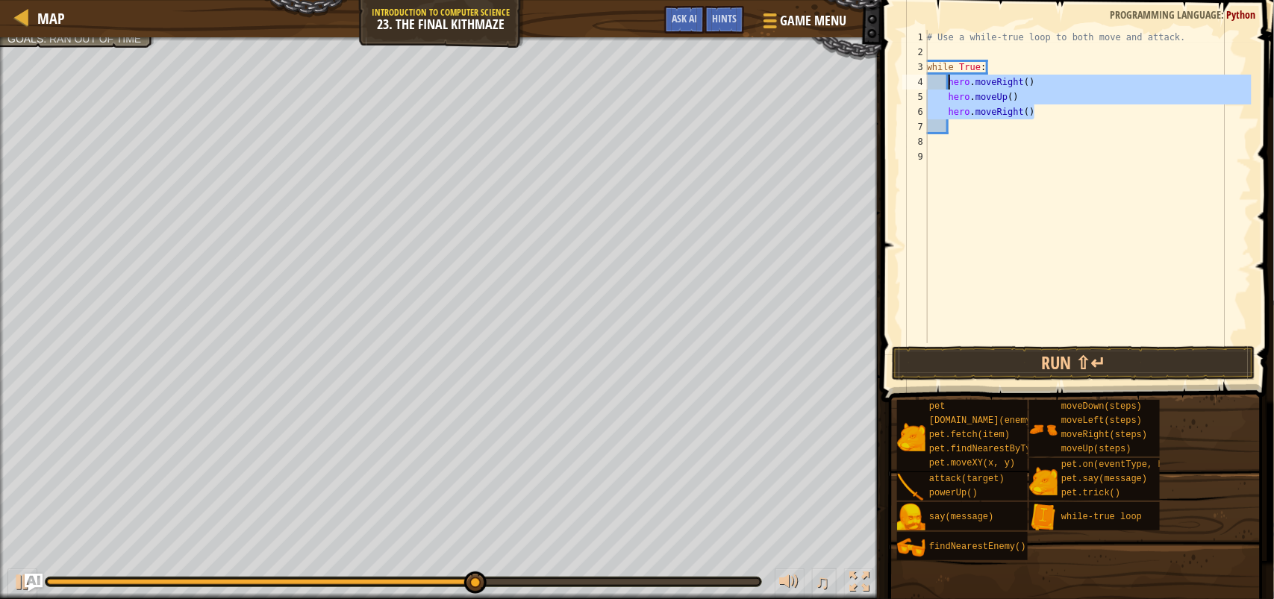
drag, startPoint x: 1049, startPoint y: 116, endPoint x: 951, endPoint y: 79, distance: 104.6
click at [951, 79] on div "# Use a while-true loop to both move and attack. while True : hero . moveRight …" at bounding box center [1088, 201] width 328 height 343
type textarea "hero.moveRight() hero.moveUp()"
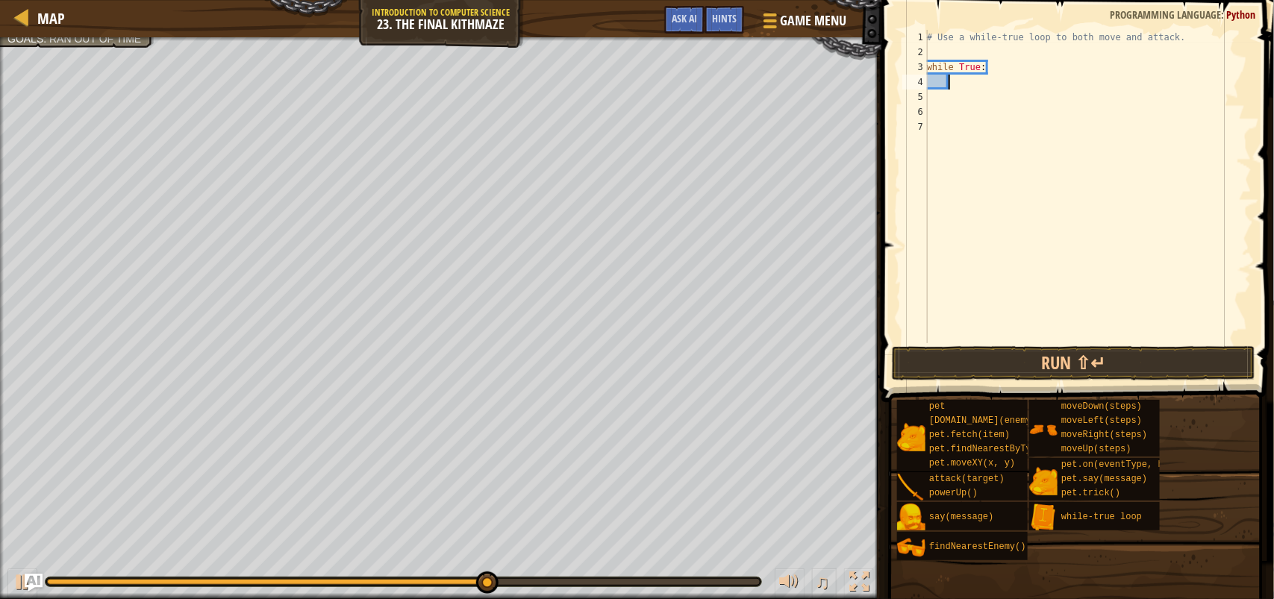
click at [935, 46] on div "# Use a while-true loop to both move and attack. while True :" at bounding box center [1088, 201] width 328 height 343
type textarea "h"
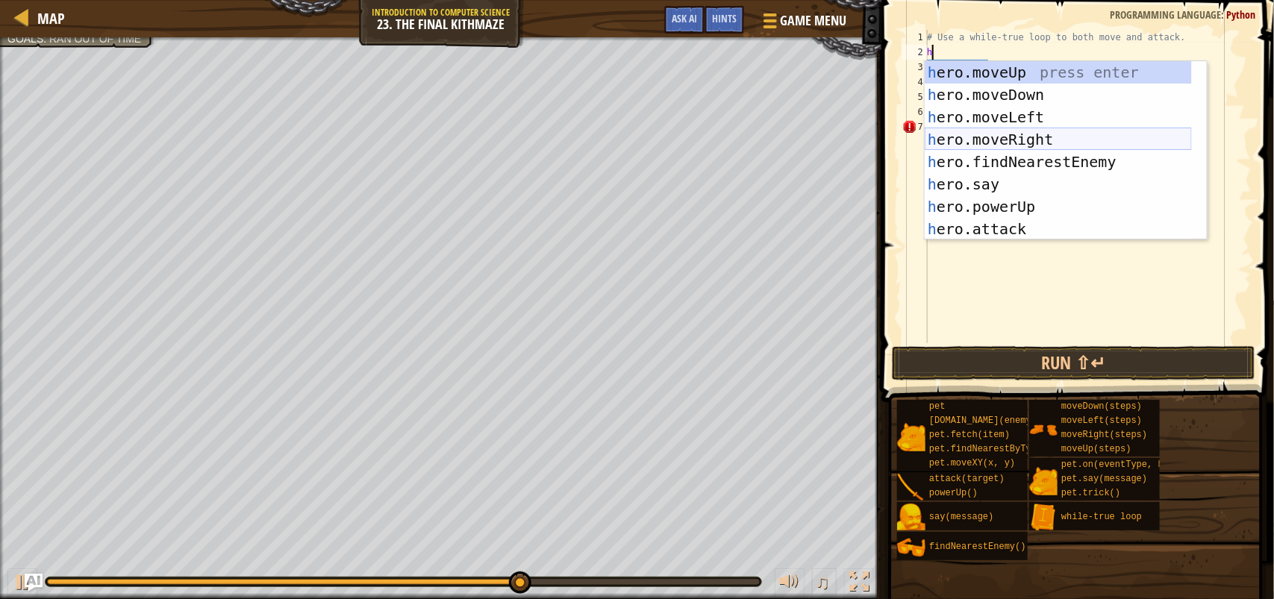
click at [1061, 140] on div "h ero.moveUp press enter h ero.moveDown press enter h ero.moveLeft press enter …" at bounding box center [1057, 173] width 267 height 224
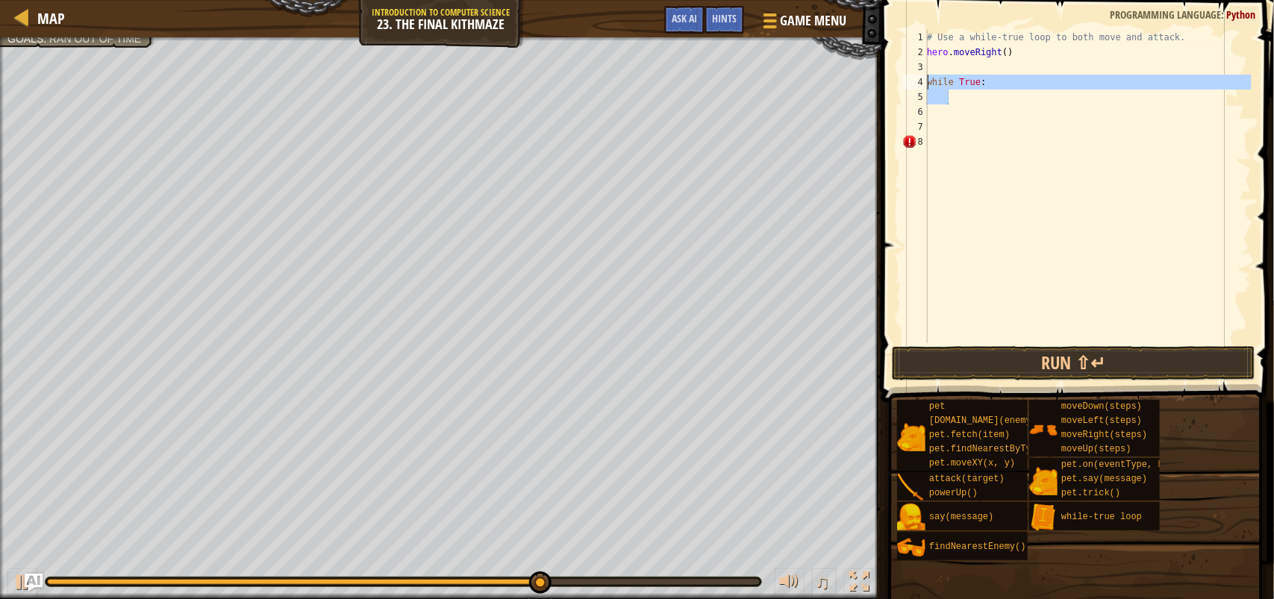
drag, startPoint x: 912, startPoint y: 81, endPoint x: 886, endPoint y: 78, distance: 25.5
click at [886, 78] on div "1 2 3 4 5 6 7 8 # Use a while-true loop to both move and attack. hero . moveRig…" at bounding box center [1075, 230] width 397 height 446
type textarea "while True:"
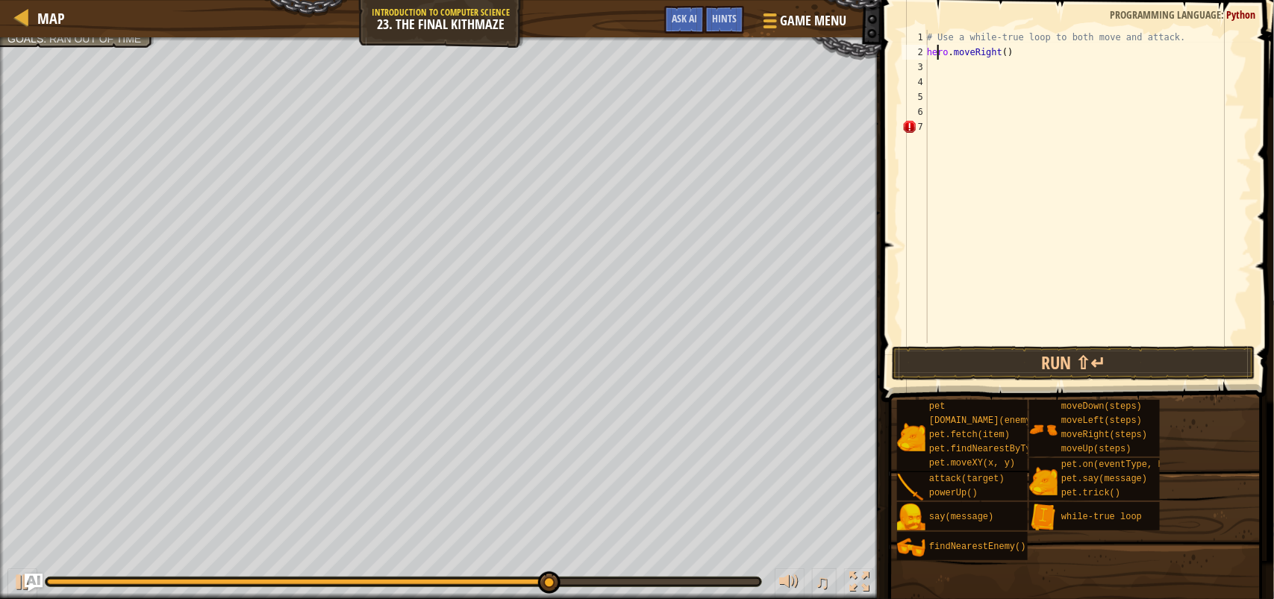
click at [936, 57] on div "# Use a while-true loop to both move and attack. hero . moveRight ( )" at bounding box center [1088, 201] width 328 height 343
type textarea "hero.moveRight()"
click at [936, 57] on div "# Use a while-true loop to both move and attack. hero . moveRight ( )" at bounding box center [1088, 201] width 328 height 343
click at [935, 67] on div "# Use a while-true loop to both move and attack. hero . moveRight ( )" at bounding box center [1088, 201] width 328 height 343
type textarea "w"
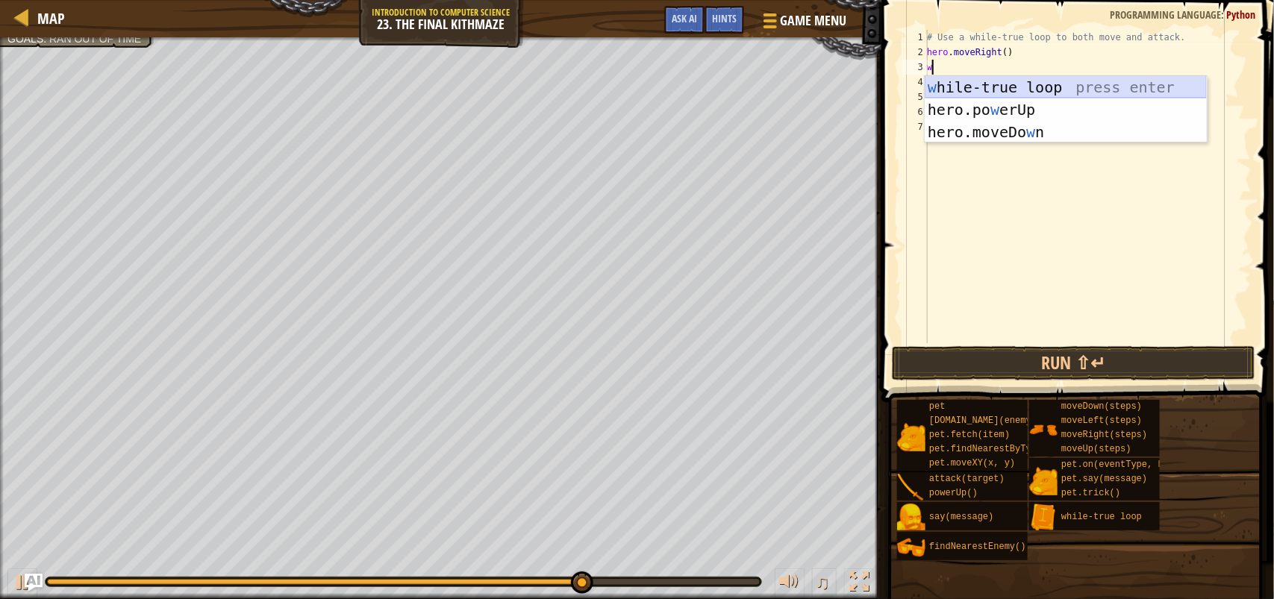
click at [1053, 91] on div "w hile-true loop press enter hero.po w erUp press enter hero.moveDo w n press e…" at bounding box center [1065, 132] width 282 height 112
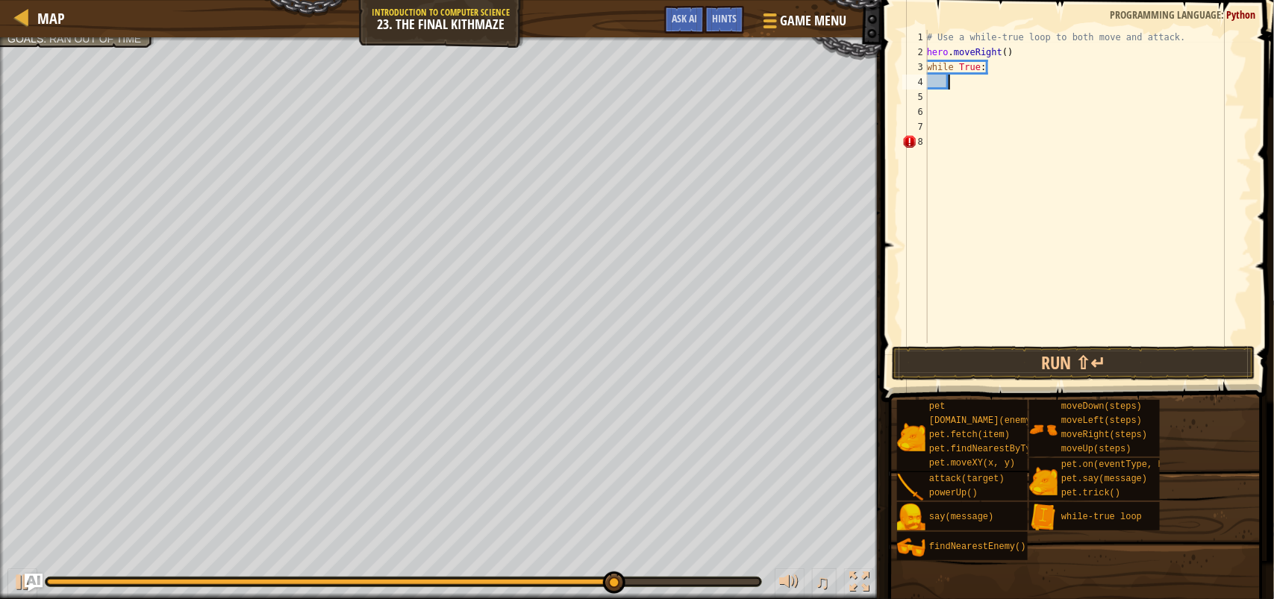
type textarea "h"
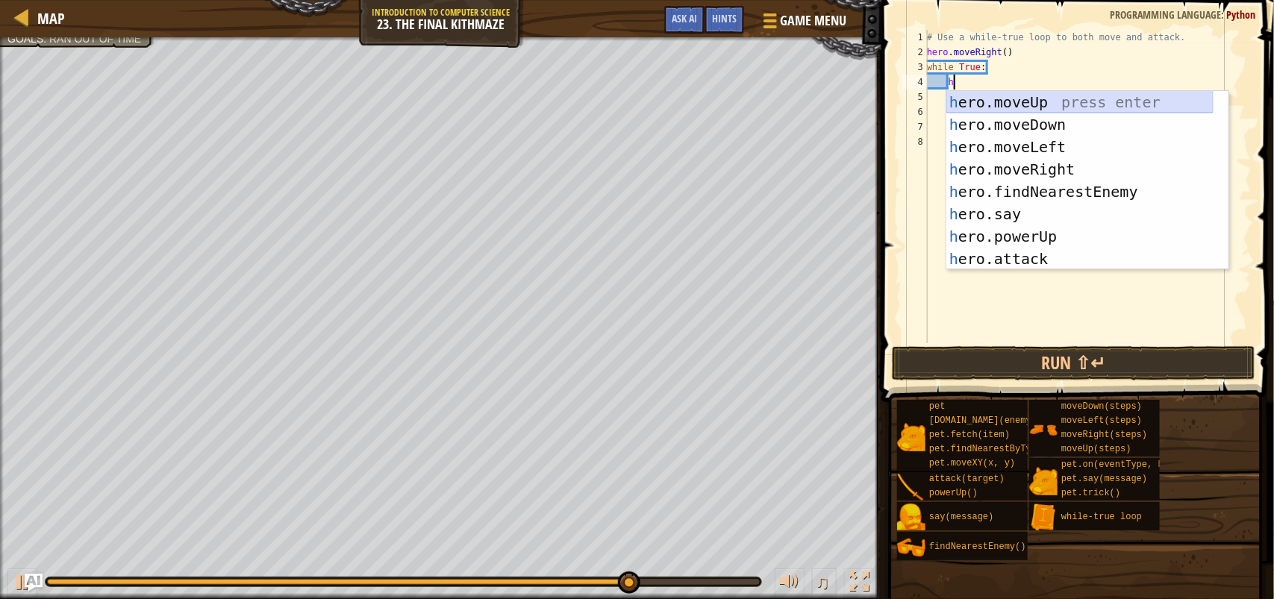
click at [1064, 93] on div "h ero.moveUp press enter h ero.moveDown press enter h ero.moveLeft press enter …" at bounding box center [1079, 203] width 267 height 224
type textarea "h"
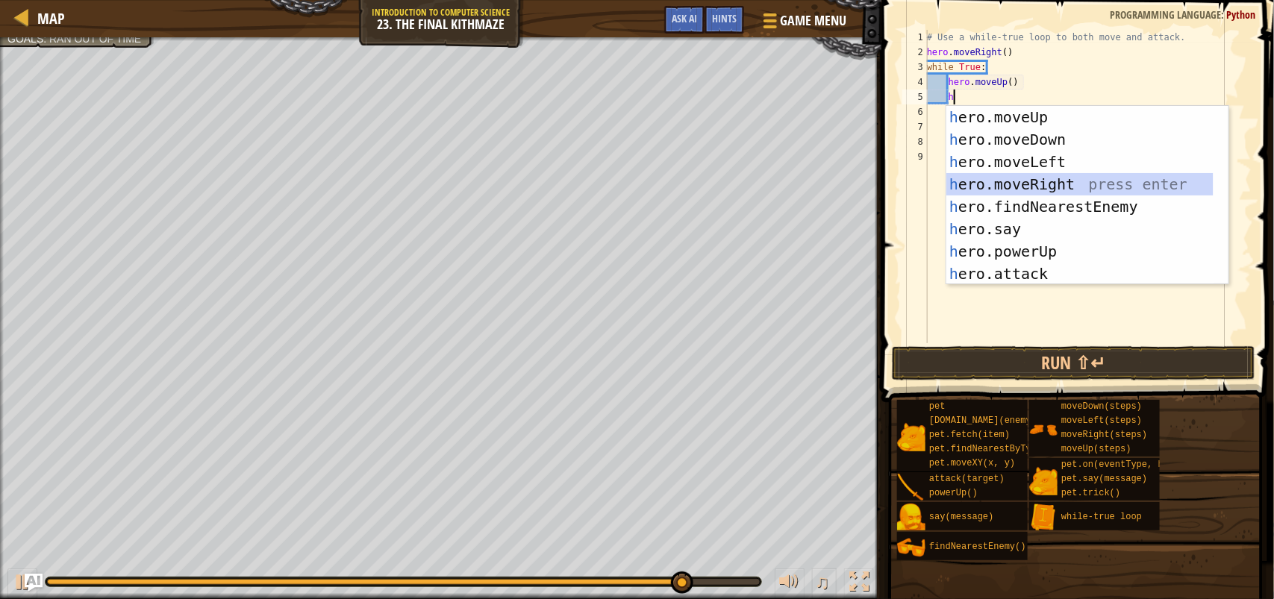
click at [1065, 176] on div "h ero.moveUp press enter h ero.moveDown press enter h ero.moveLeft press enter …" at bounding box center [1079, 218] width 267 height 224
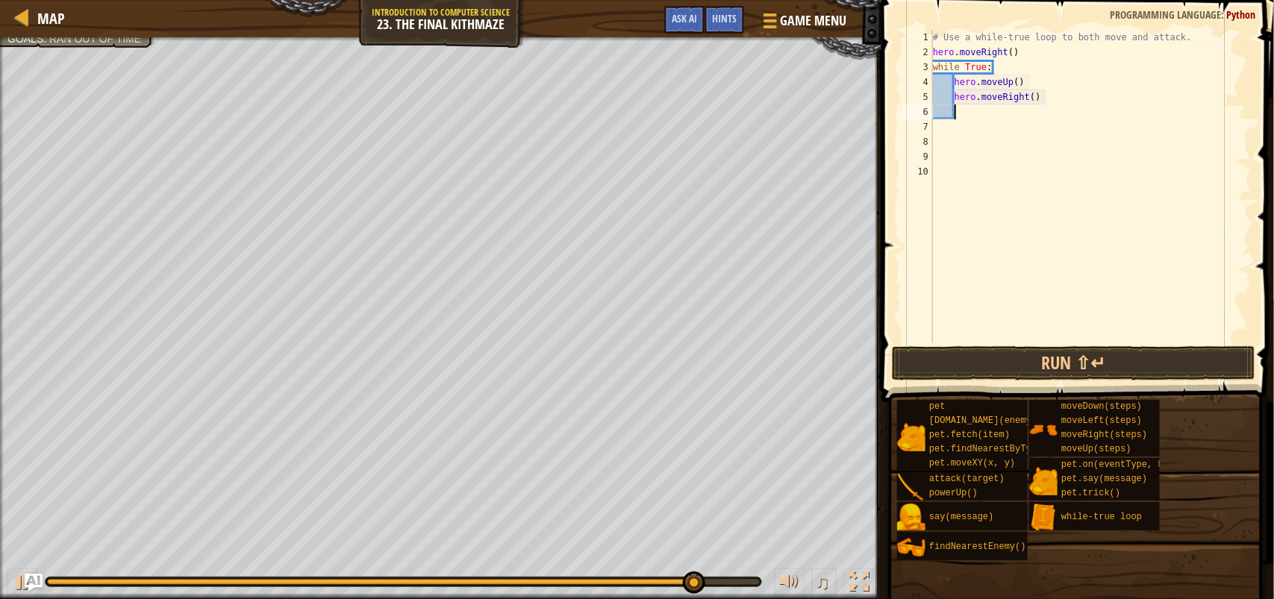
type textarea "h"
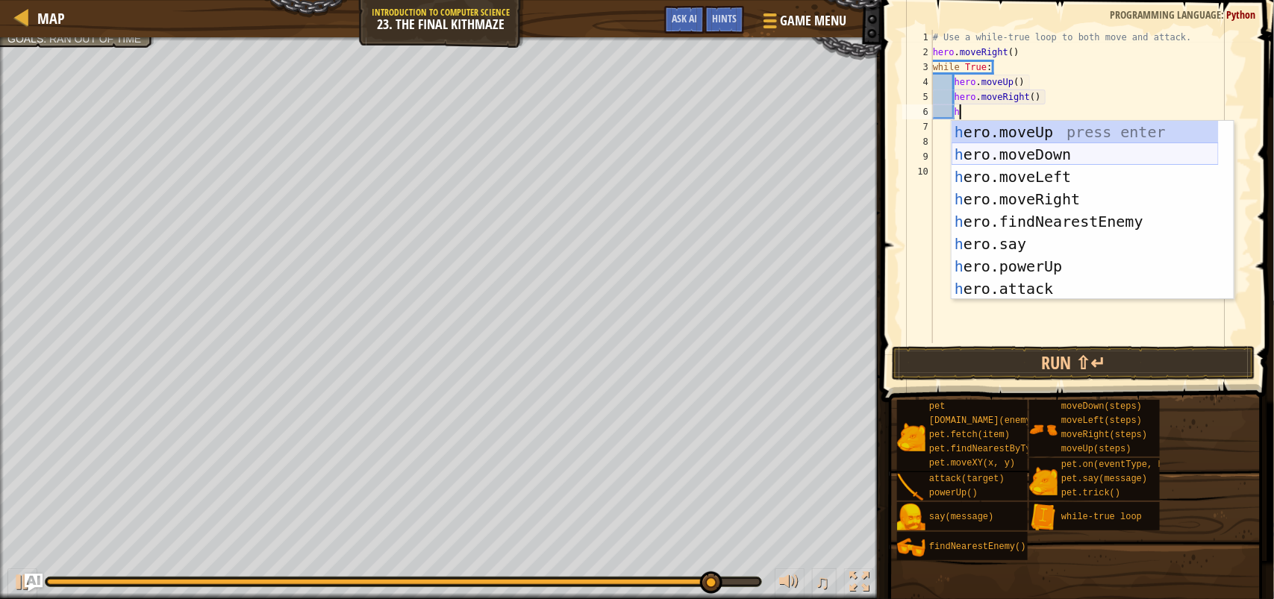
click at [1061, 146] on div "h ero.moveUp press enter h ero.moveDown press enter h ero.moveLeft press enter …" at bounding box center [1084, 233] width 267 height 224
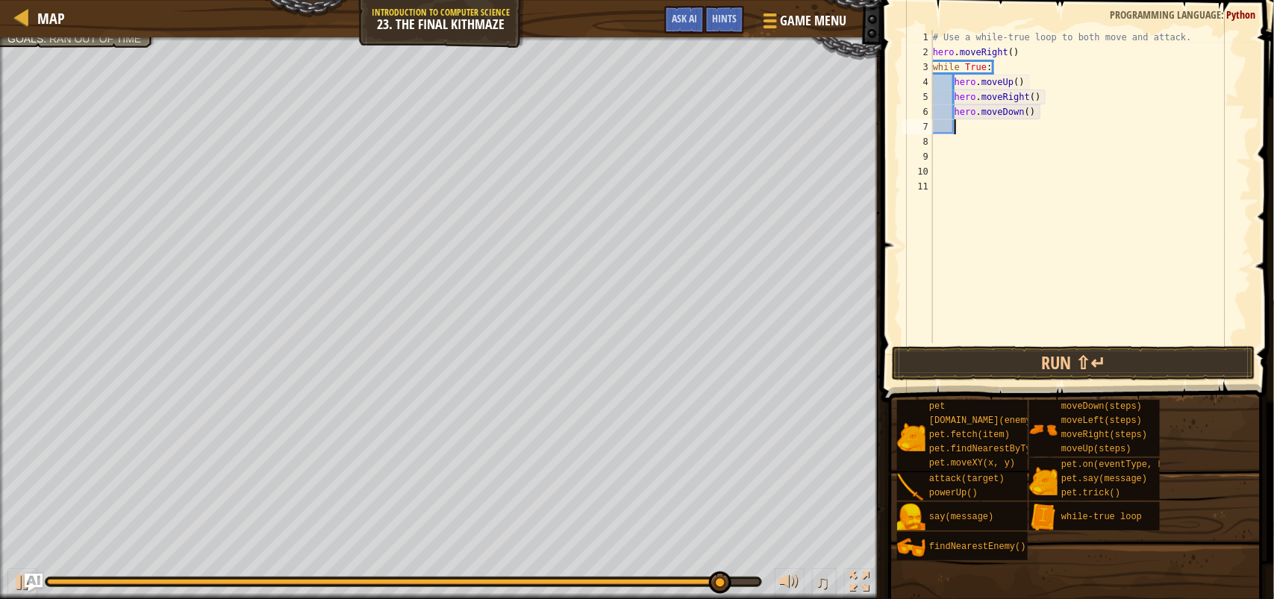
click at [1026, 112] on div "# Use a while-true loop to both move and attack. hero . moveRight ( ) while Tru…" at bounding box center [1091, 201] width 322 height 343
click at [1028, 112] on div "# Use a while-true loop to both move and attack. hero . moveRight ( ) while Tru…" at bounding box center [1091, 201] width 322 height 343
type textarea "hero.moveDown(2)"
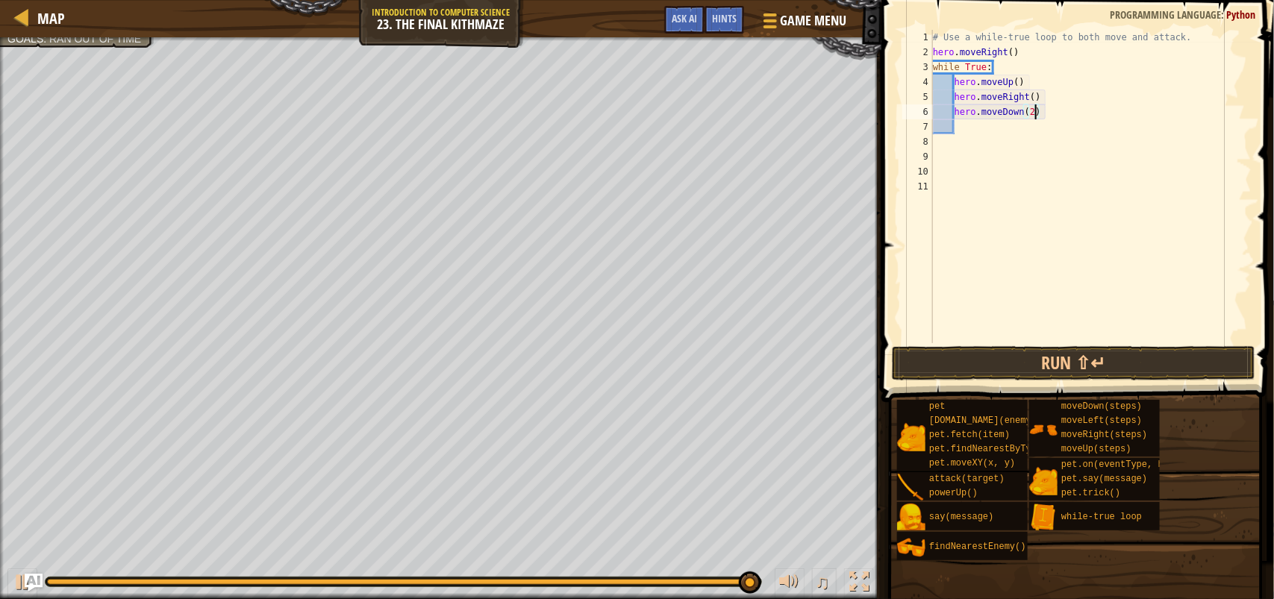
click at [1049, 337] on div "# Use a while-true loop to both move and attack. hero . moveRight ( ) while Tru…" at bounding box center [1091, 201] width 322 height 343
click at [1045, 362] on button "Run ⇧↵" at bounding box center [1073, 363] width 363 height 34
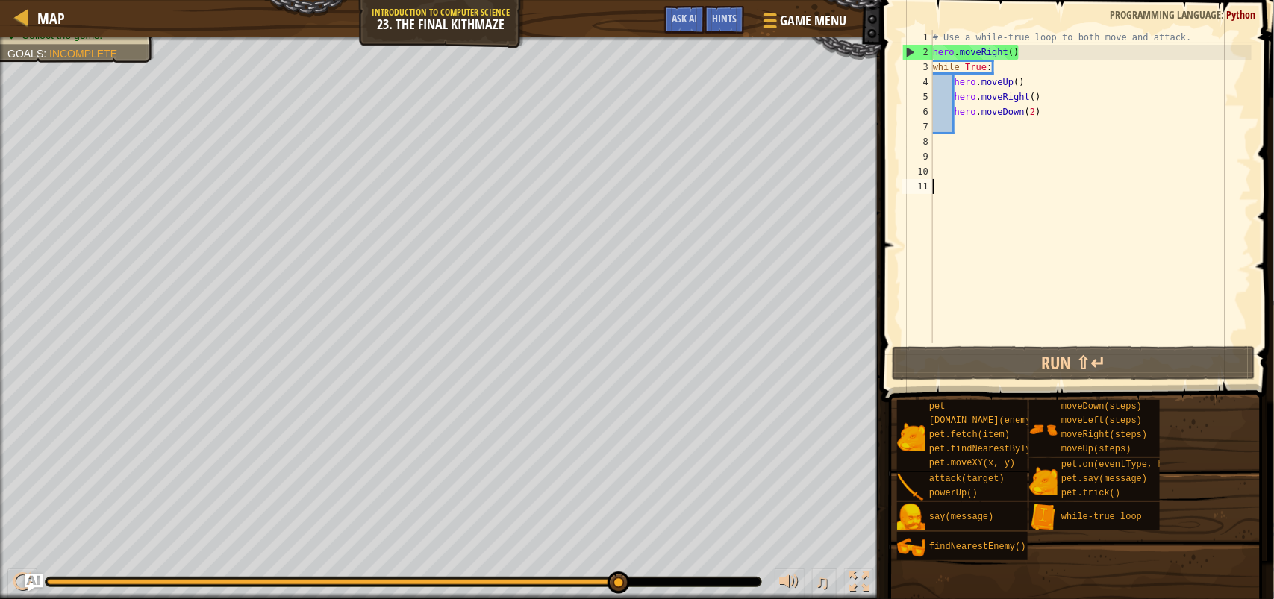
click at [967, 121] on div "# Use a while-true loop to both move and attack. hero . moveRight ( ) while Tru…" at bounding box center [1091, 201] width 322 height 343
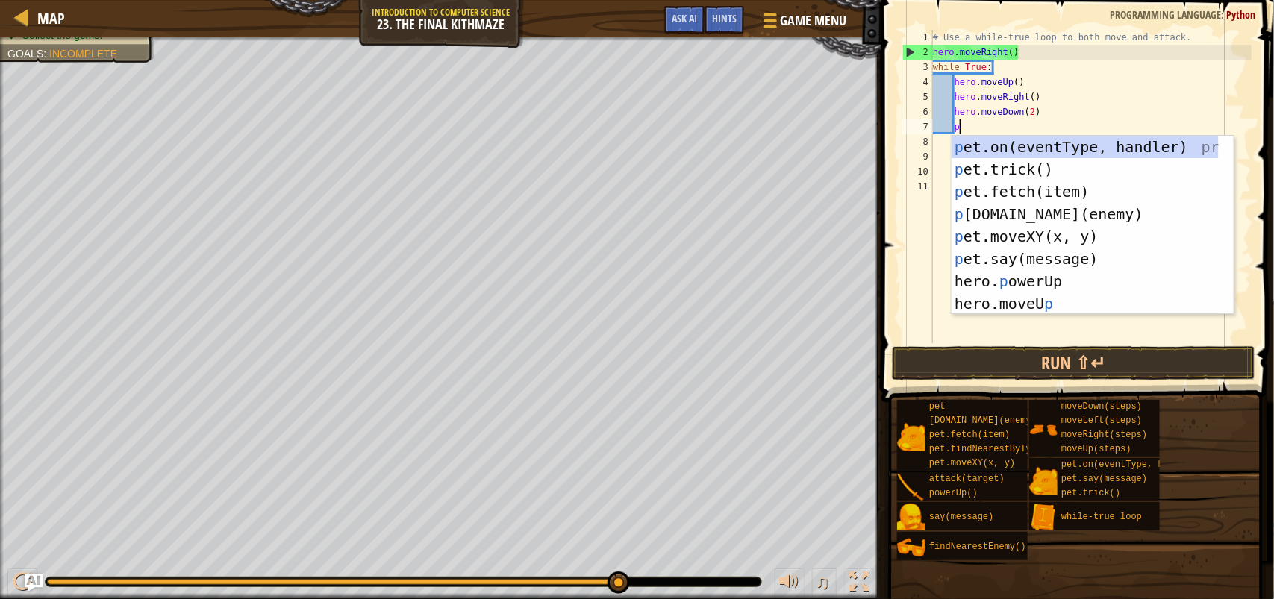
scroll to position [6, 1]
click at [1095, 222] on div "p et.on(eventType, handler) press enter p et.trick() press enter p et.fetch(ite…" at bounding box center [1084, 248] width 267 height 224
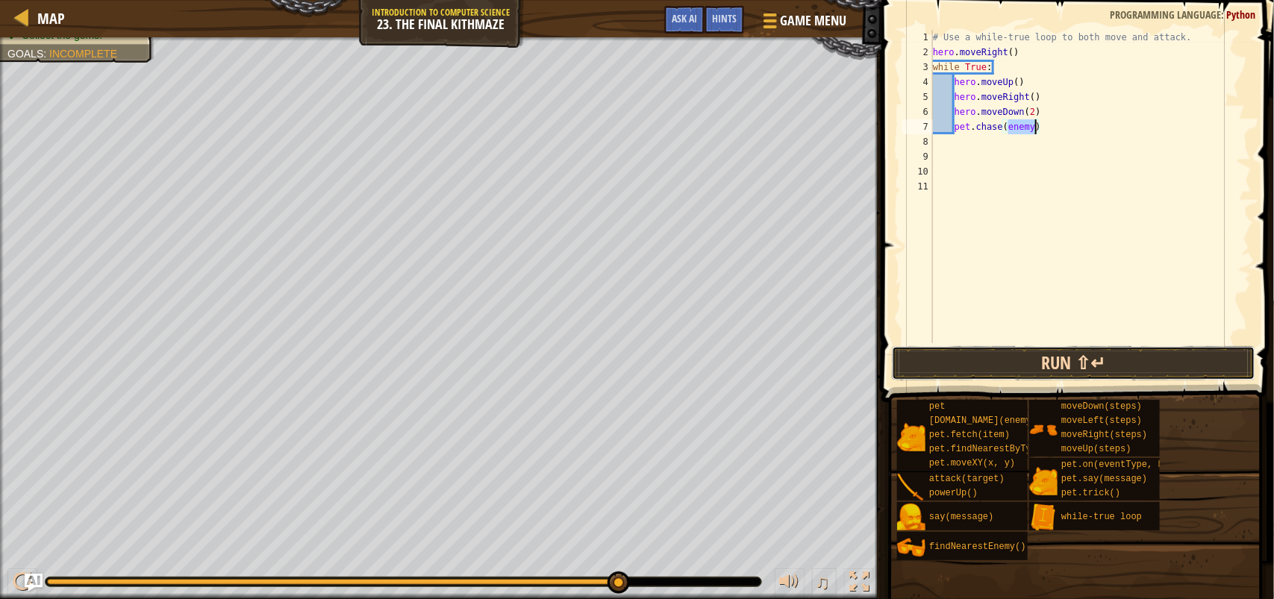
click at [1089, 367] on button "Run ⇧↵" at bounding box center [1073, 363] width 363 height 34
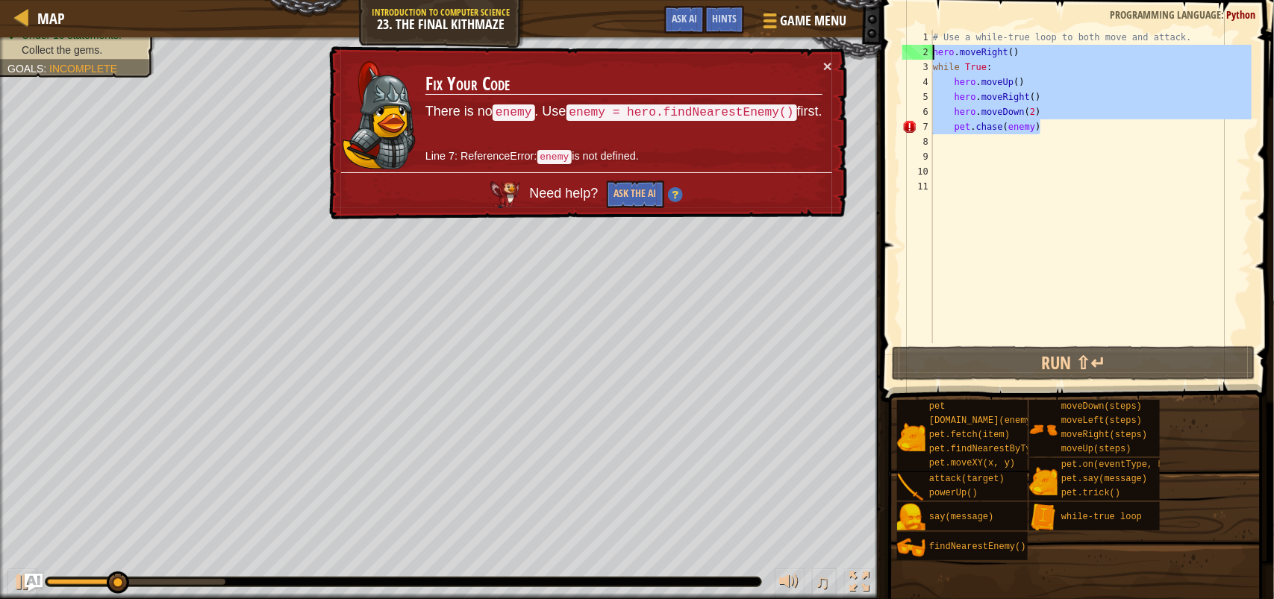
drag, startPoint x: 1095, startPoint y: 125, endPoint x: 926, endPoint y: 38, distance: 190.2
click at [926, 38] on div "pet.chase(enemy) 1 2 3 4 5 6 7 8 9 10 11 # Use a while-true loop to both move a…" at bounding box center [1075, 186] width 352 height 313
type textarea "# Use a while-true loop to both move and attack. hero.moveRight()"
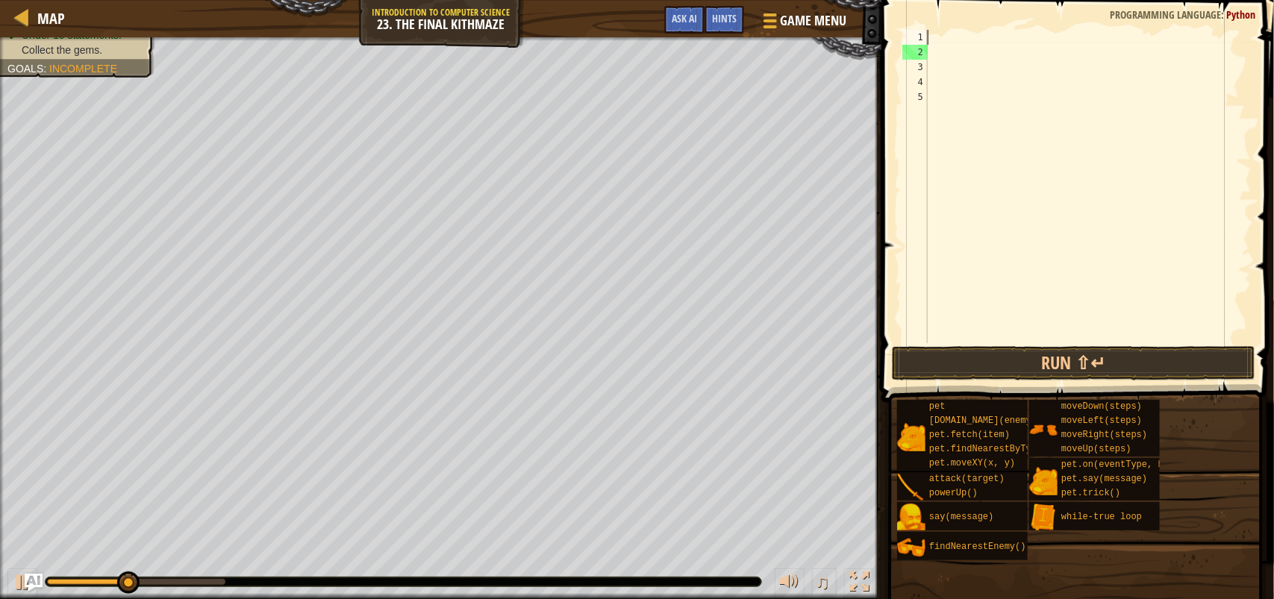
scroll to position [6, 0]
click at [26, 8] on div at bounding box center [22, 17] width 19 height 19
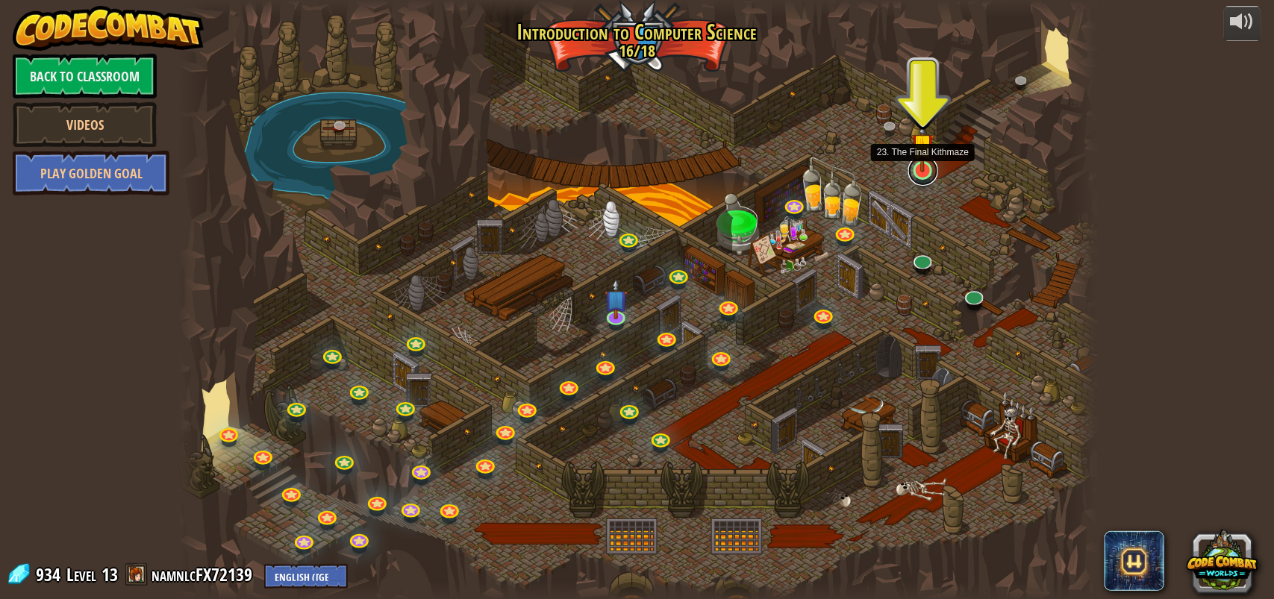
click at [924, 173] on link at bounding box center [923, 171] width 30 height 30
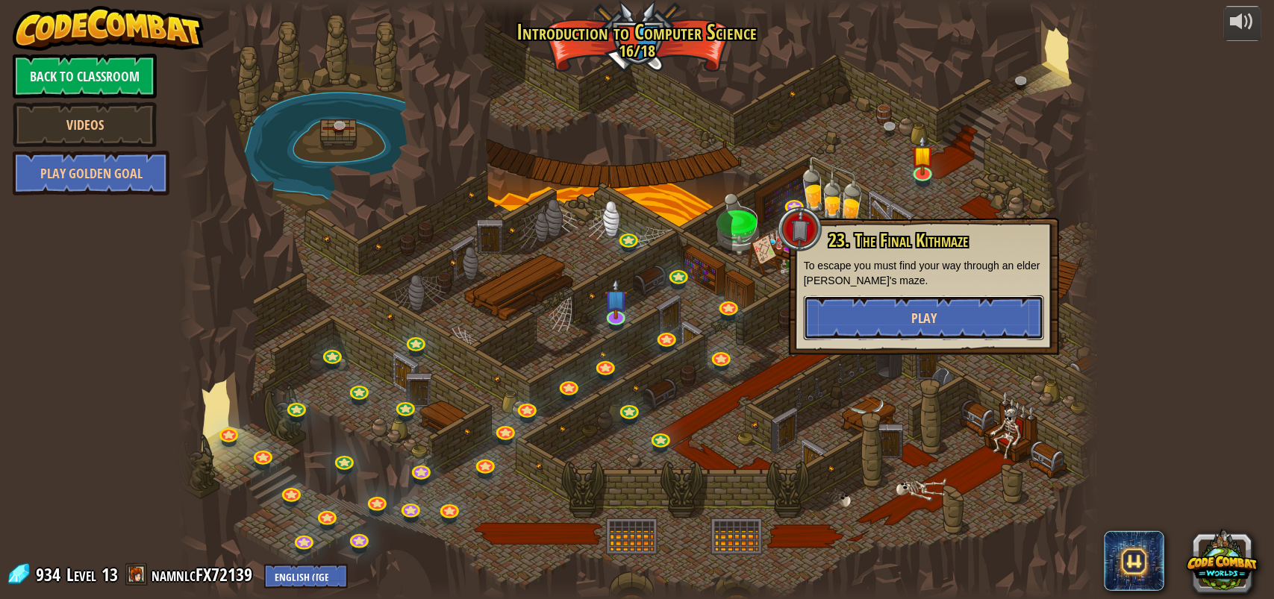
click at [907, 295] on button "Play" at bounding box center [923, 317] width 240 height 45
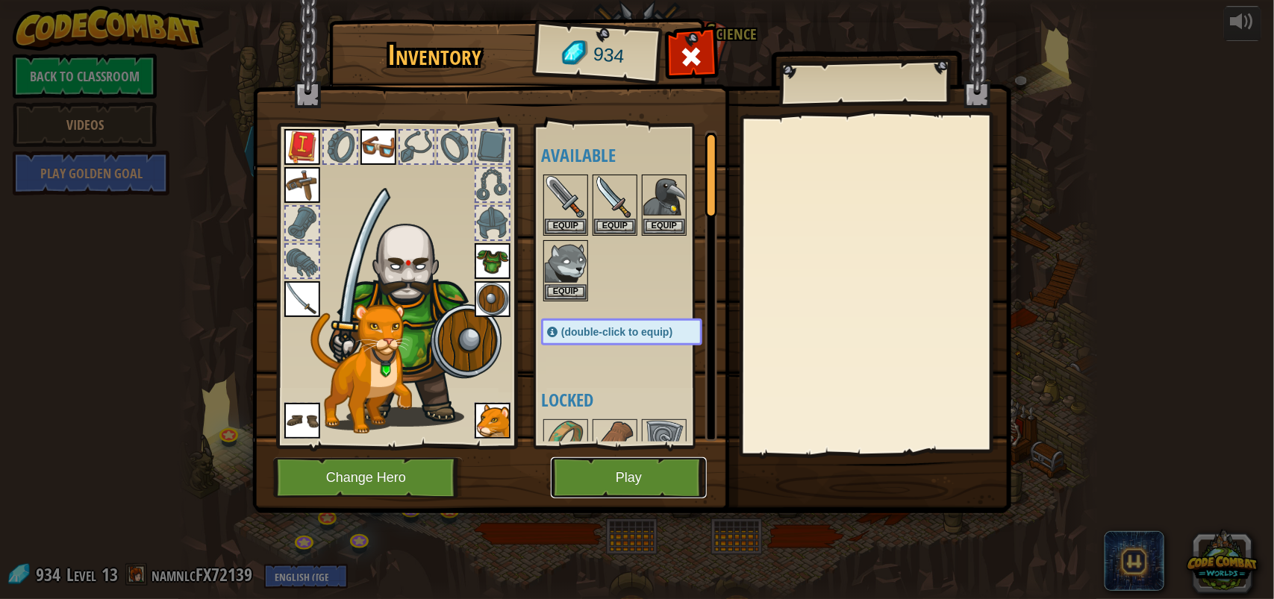
click at [624, 494] on button "Play" at bounding box center [629, 477] width 156 height 41
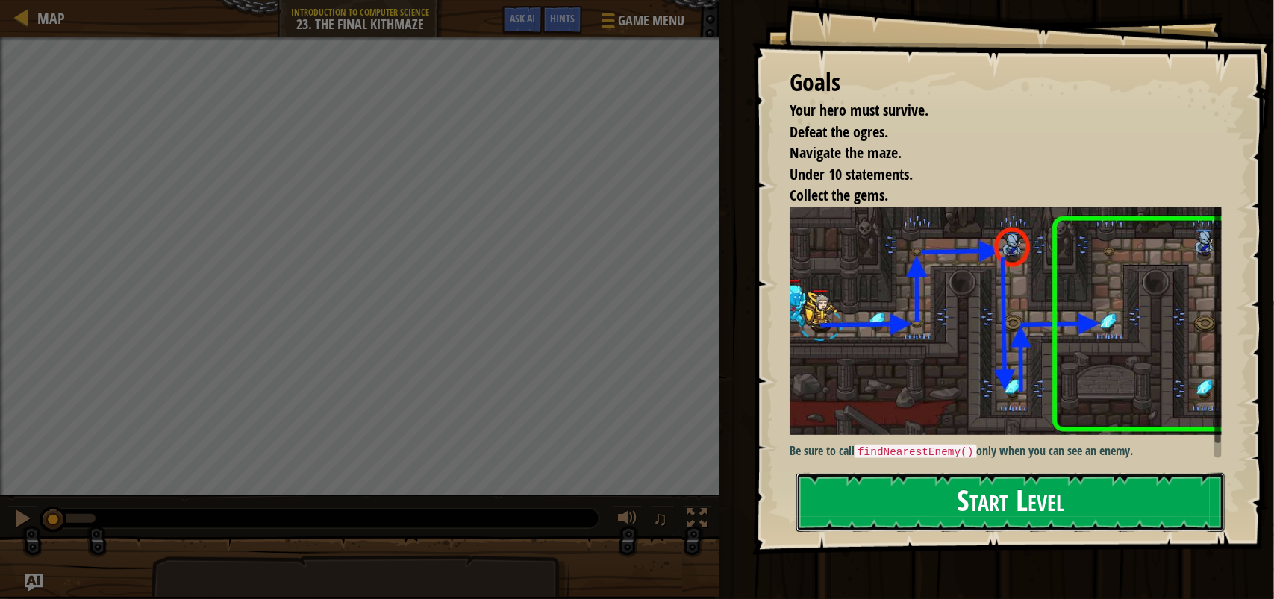
click at [892, 504] on button "Start Level" at bounding box center [1010, 502] width 428 height 59
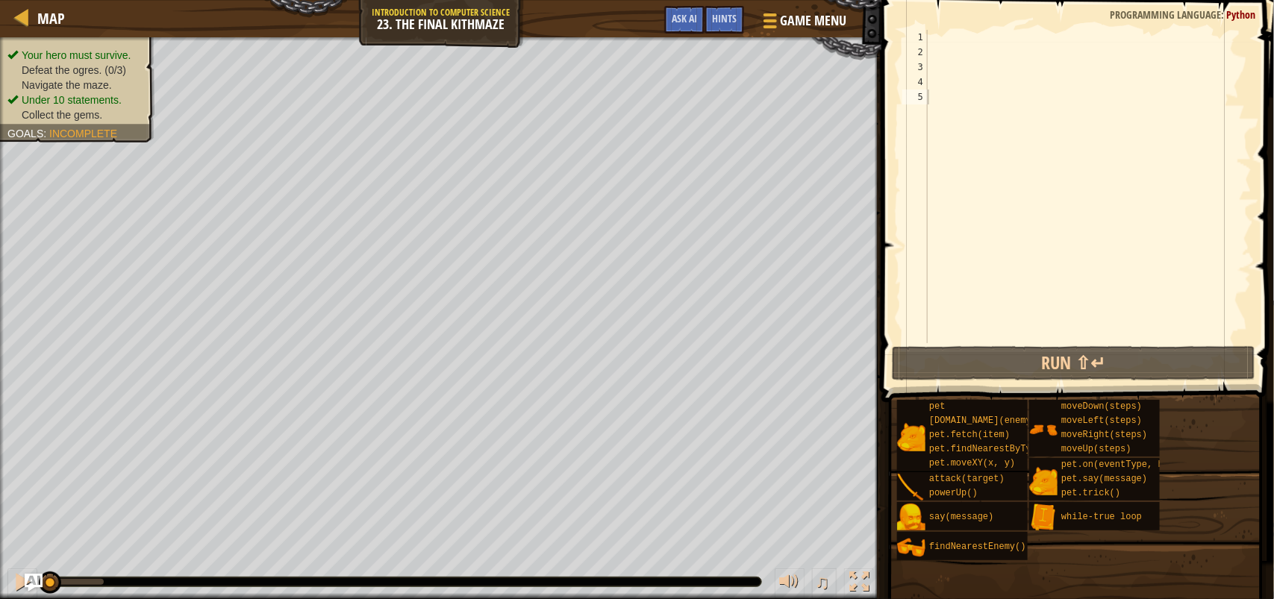
click at [964, 25] on span at bounding box center [1079, 180] width 404 height 446
click at [960, 35] on div at bounding box center [1087, 201] width 327 height 343
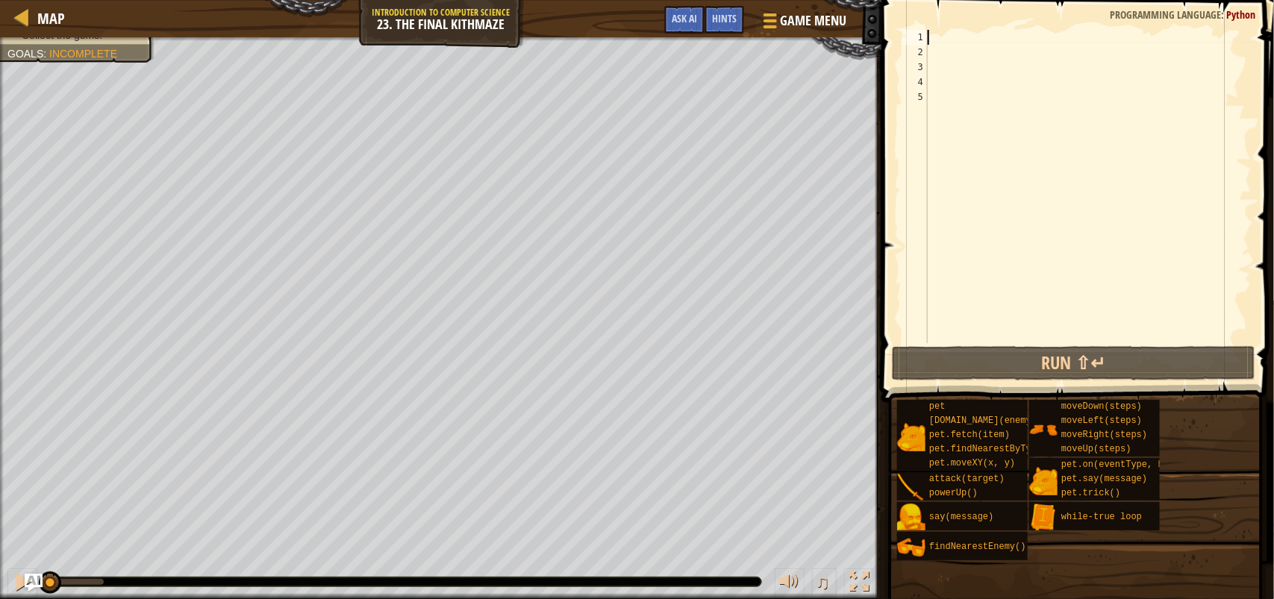
click at [0, 519] on div "Your hero must survive. Defeat the ogres. (0/3) Navigate the maze. Under 10 sta…" at bounding box center [440, 318] width 881 height 562
type textarea "w"
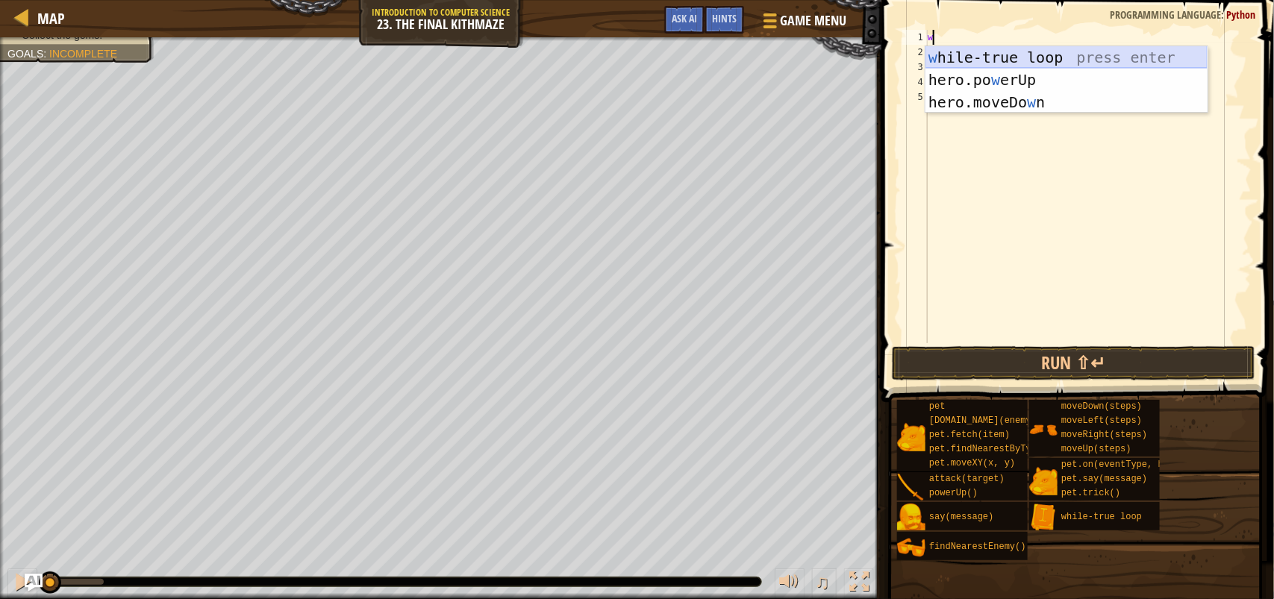
click at [1012, 52] on div "w hile-true loop press enter hero.po w erUp press enter hero.moveDo w n press e…" at bounding box center [1066, 102] width 282 height 112
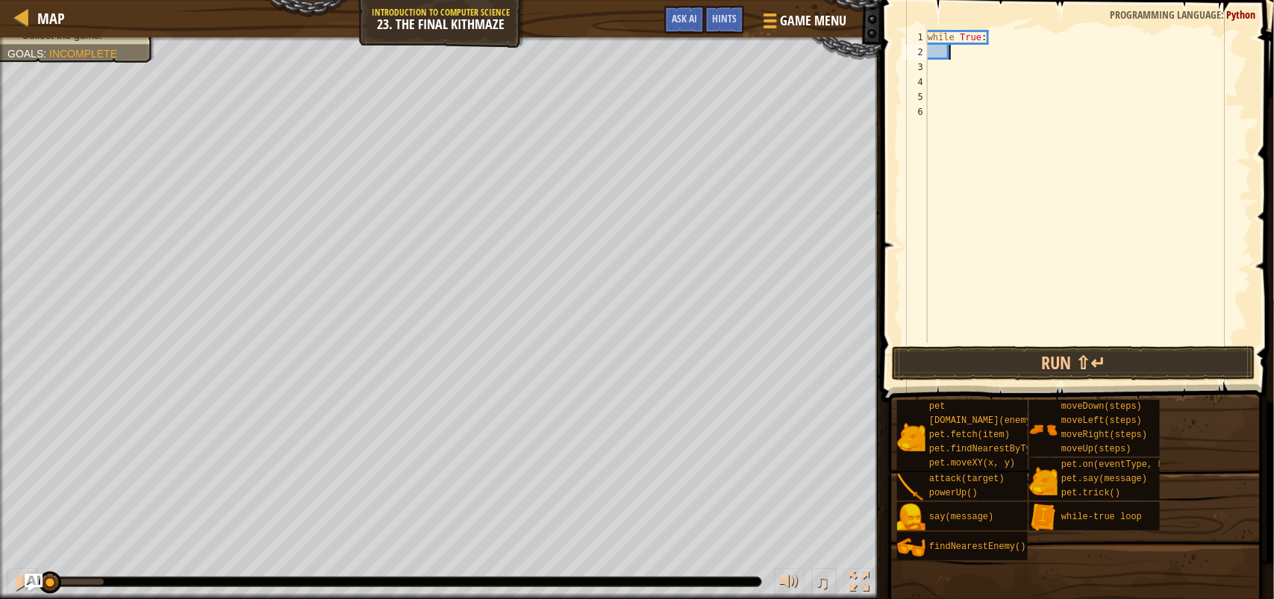
type textarea "h"
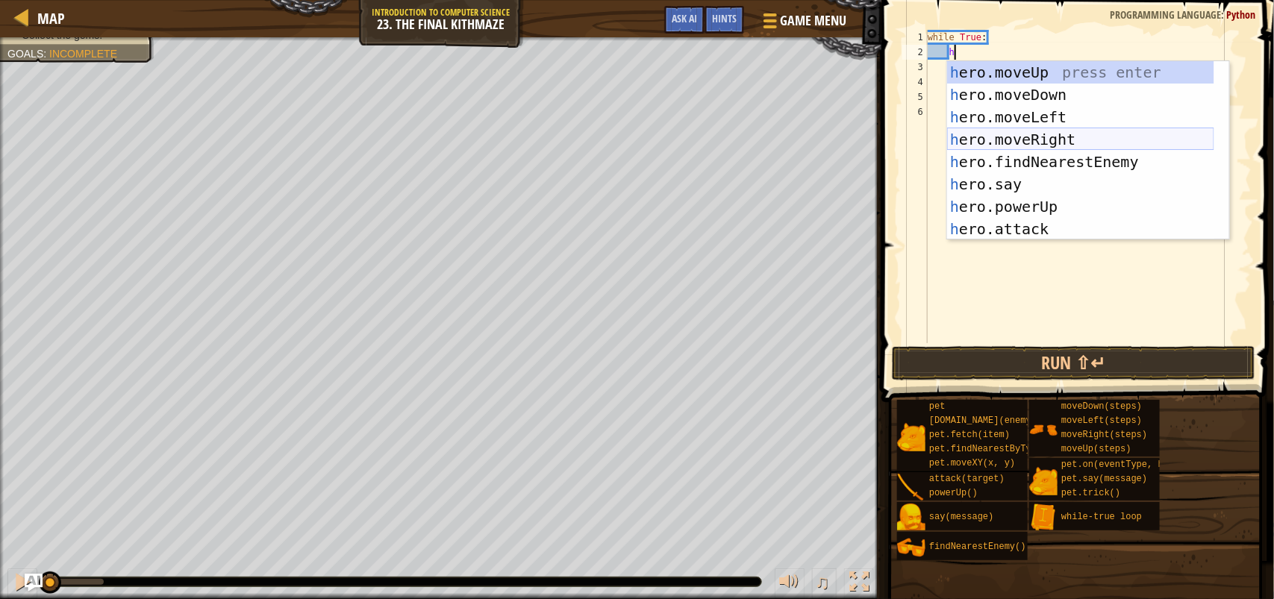
click at [1088, 140] on div "h ero.moveUp press enter h ero.moveDown press enter h ero.moveLeft press enter …" at bounding box center [1080, 173] width 267 height 224
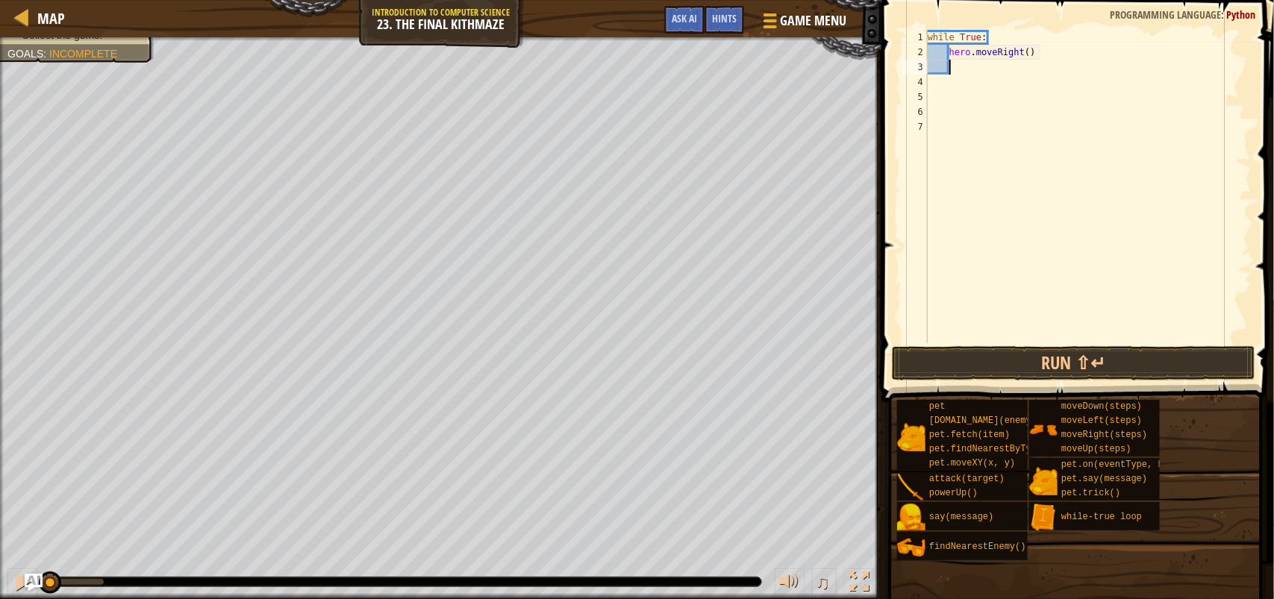
type textarea "h"
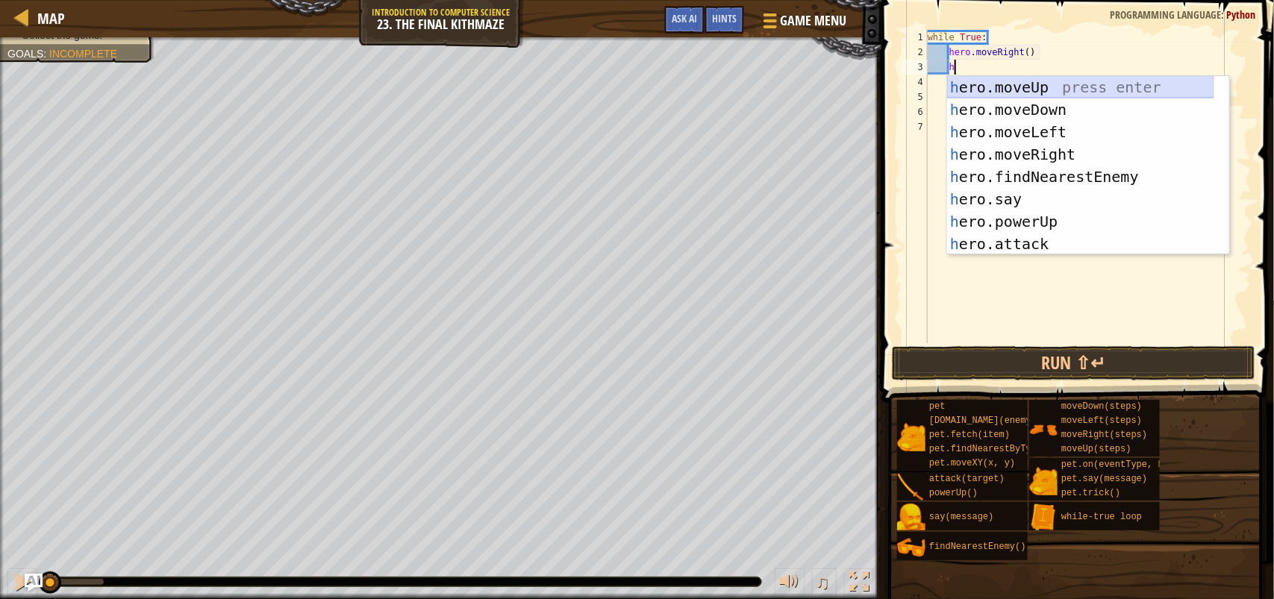
click at [1036, 95] on div "h ero.moveUp press enter h ero.moveDown press enter h ero.moveLeft press enter …" at bounding box center [1080, 188] width 267 height 224
type textarea "h"
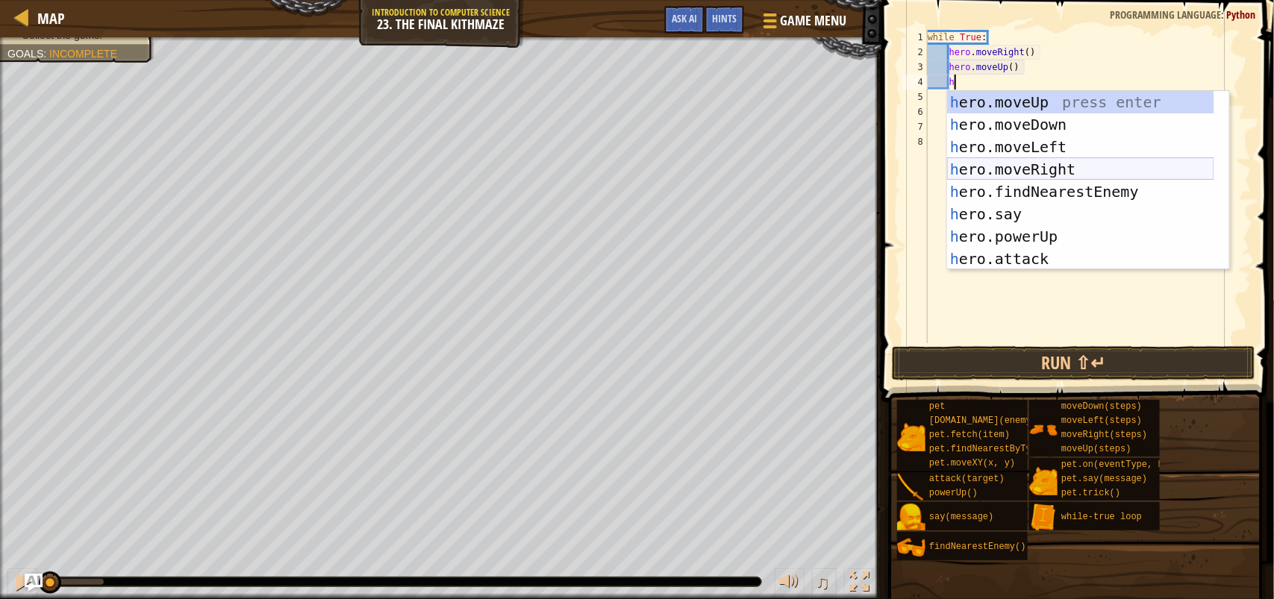
click at [1065, 163] on div "h ero.moveUp press enter h ero.moveDown press enter h ero.moveLeft press enter …" at bounding box center [1080, 203] width 267 height 224
type textarea "h"
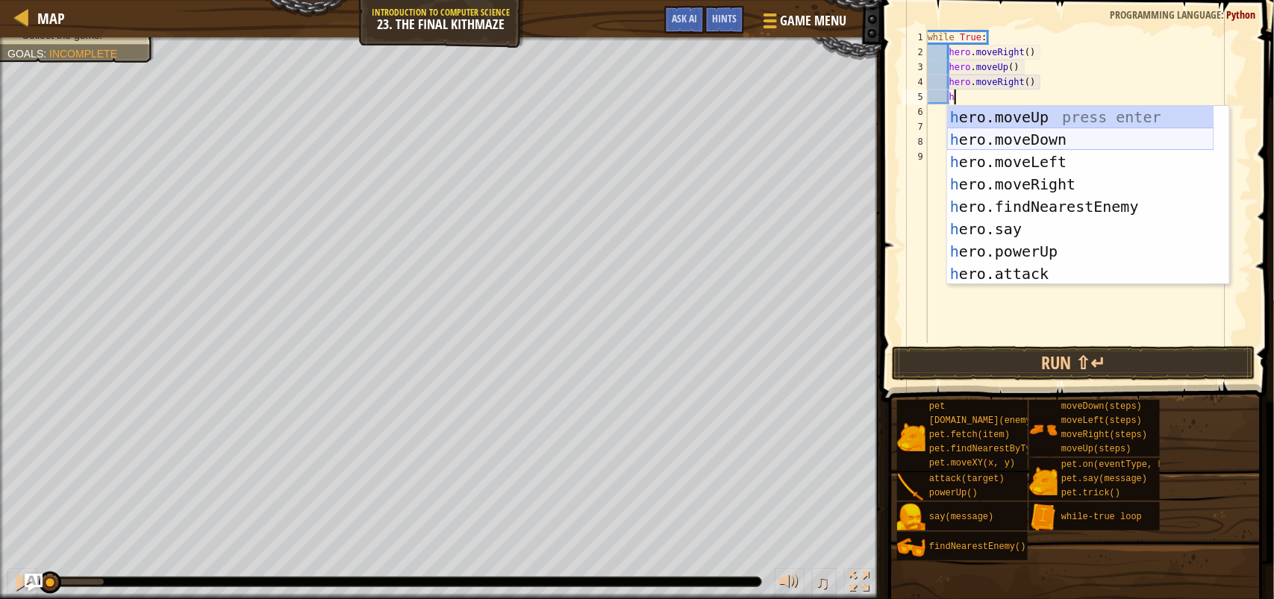
click at [1065, 134] on div "h ero.moveUp press enter h ero.moveDown press enter h ero.moveLeft press enter …" at bounding box center [1080, 218] width 267 height 224
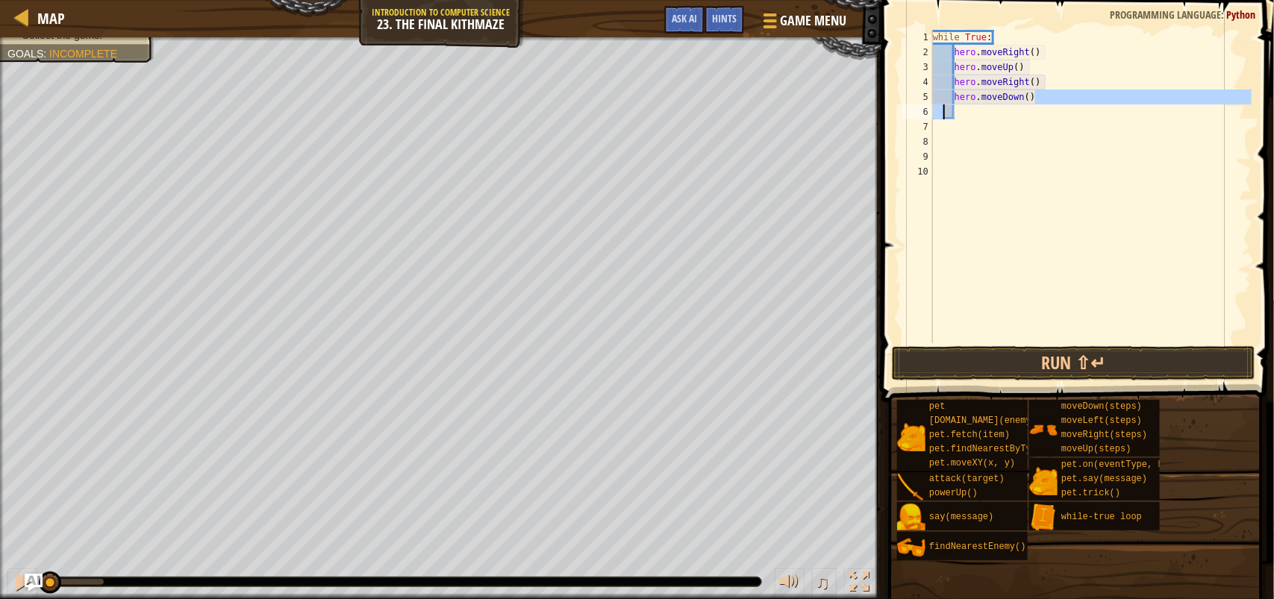
drag, startPoint x: 1061, startPoint y: 95, endPoint x: 953, endPoint y: 99, distance: 107.5
click at [953, 99] on div "while True : hero . moveRight ( ) hero . moveUp ( ) hero . moveRight ( ) hero .…" at bounding box center [1091, 201] width 322 height 343
type textarea "hero.moveDown()"
type textarea "f"
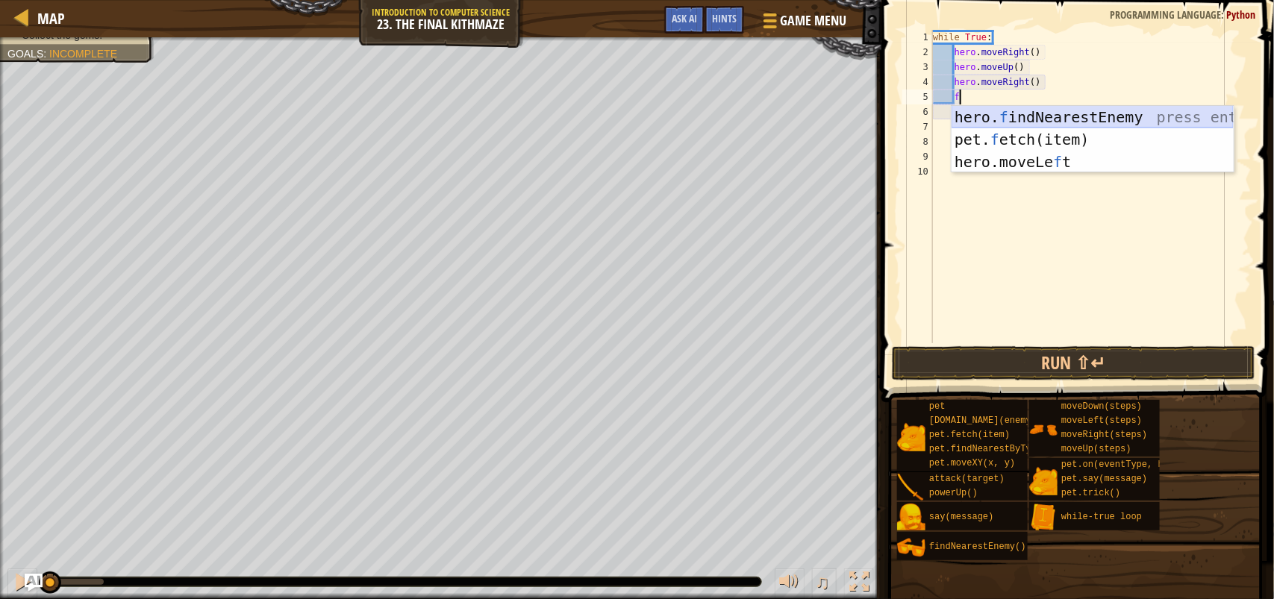
click at [1094, 113] on div "hero. f indNearestEnemy press enter pet. f etch(item) press enter hero.moveLe f…" at bounding box center [1092, 162] width 282 height 112
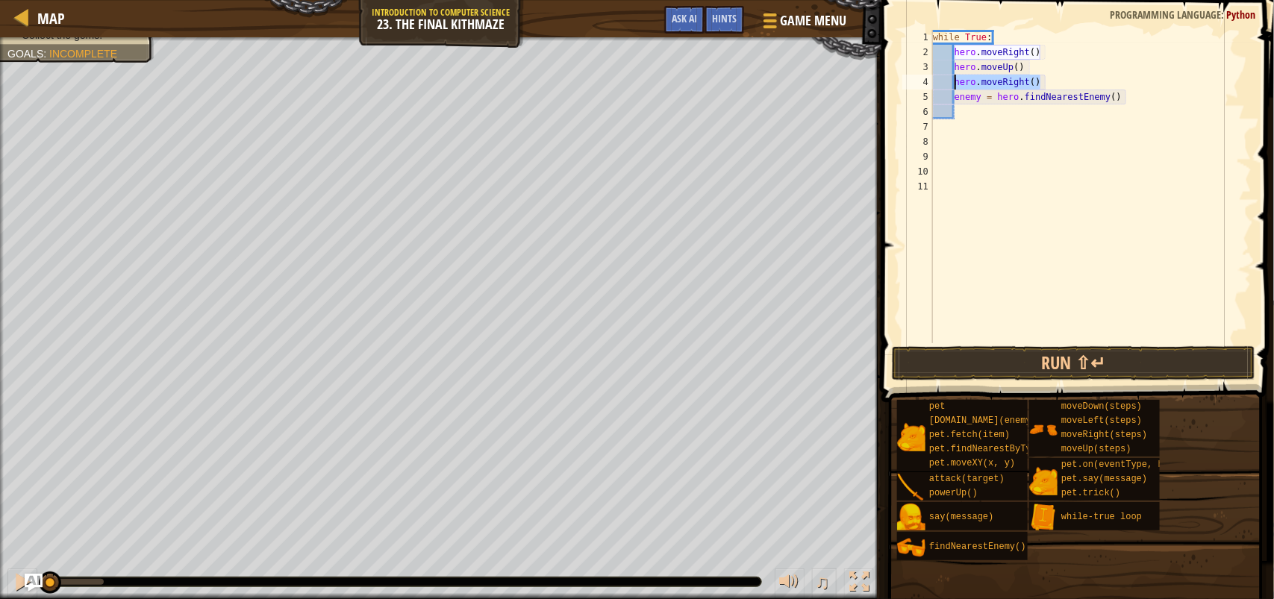
drag, startPoint x: 1058, startPoint y: 84, endPoint x: 949, endPoint y: 78, distance: 109.0
click at [949, 78] on div "while True : hero . moveRight ( ) hero . moveUp ( ) hero . moveRight ( ) enemy …" at bounding box center [1091, 201] width 322 height 343
type textarea "hero.moveRight()"
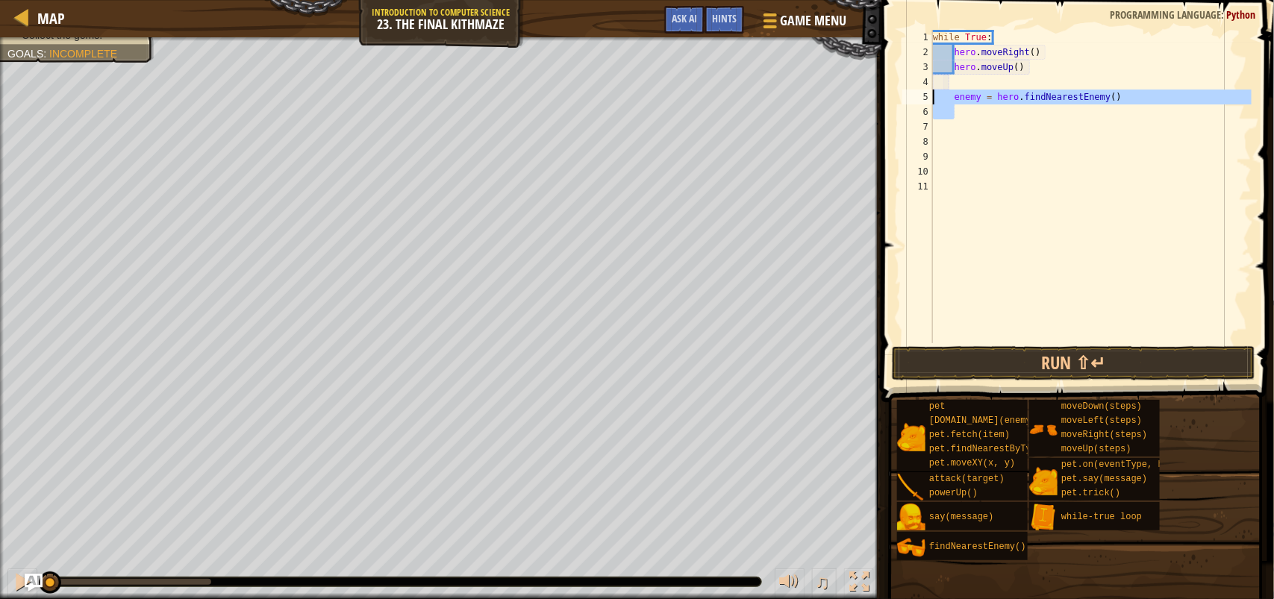
drag, startPoint x: 1138, startPoint y: 106, endPoint x: 927, endPoint y: 92, distance: 211.6
click at [927, 92] on div "1 2 3 4 5 6 7 8 9 10 11 while True : hero . moveRight ( ) hero . moveUp ( ) ene…" at bounding box center [1075, 186] width 352 height 313
type textarea "enemy = hero.findNearestEnemy()"
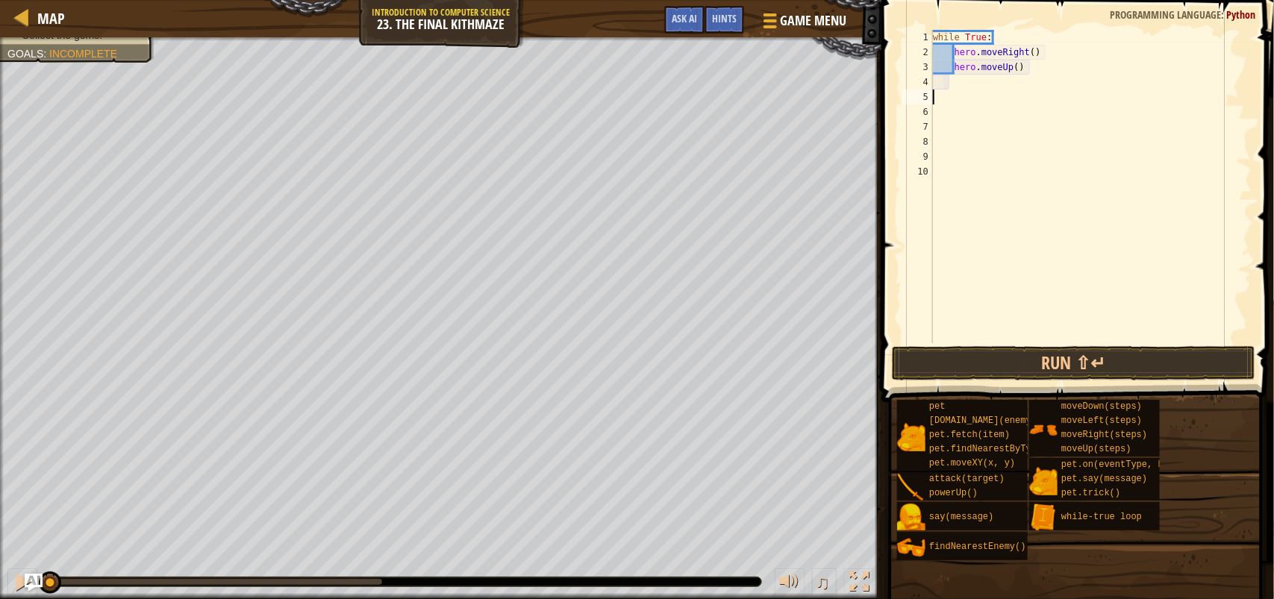
click at [956, 82] on div "while True : hero . moveRight ( ) hero . moveUp ( )" at bounding box center [1091, 201] width 322 height 343
click at [962, 76] on div "while True : hero . moveRight ( ) hero . moveUp ( )" at bounding box center [1091, 201] width 322 height 343
click at [1041, 69] on div "while True : hero . moveRight ( ) hero . moveUp ( )" at bounding box center [1091, 201] width 322 height 343
type textarea "hero.moveUp()"
type textarea "h"
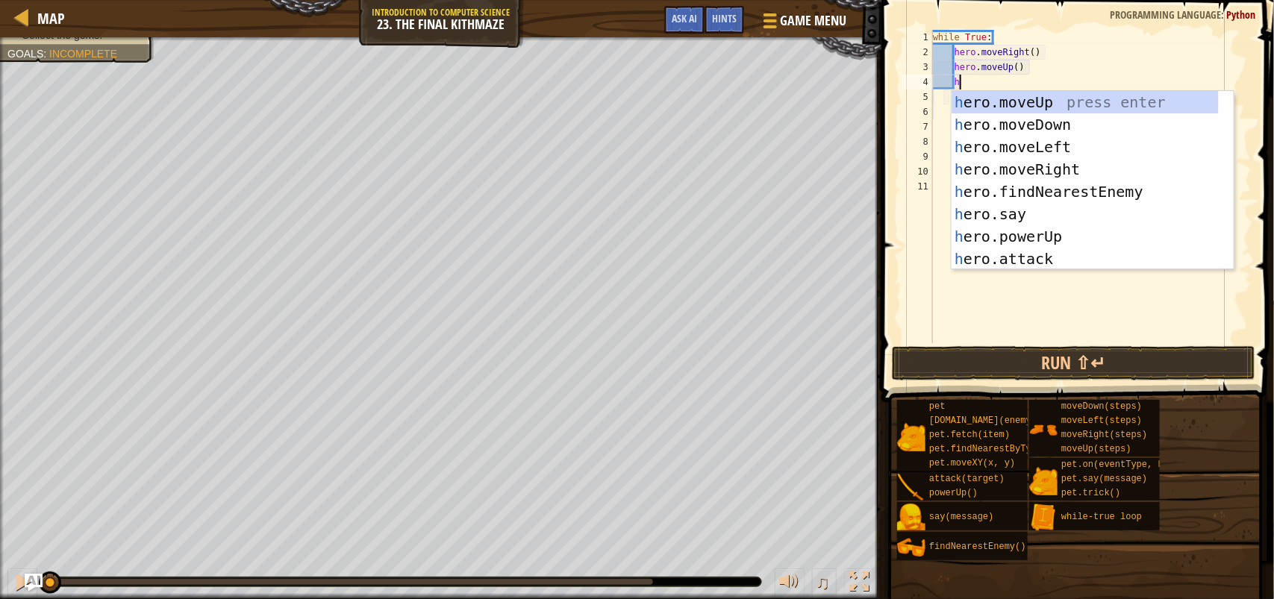
scroll to position [6, 1]
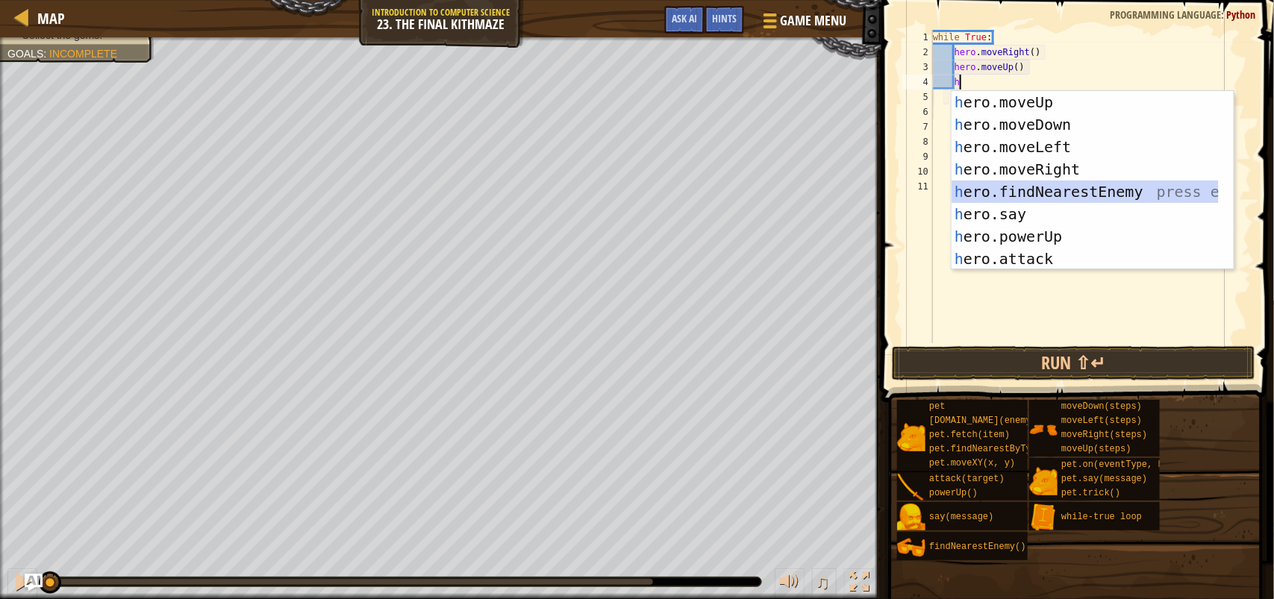
click at [1056, 189] on div "h ero.moveUp press enter h ero.moveDown press enter h ero.moveLeft press enter …" at bounding box center [1084, 203] width 267 height 224
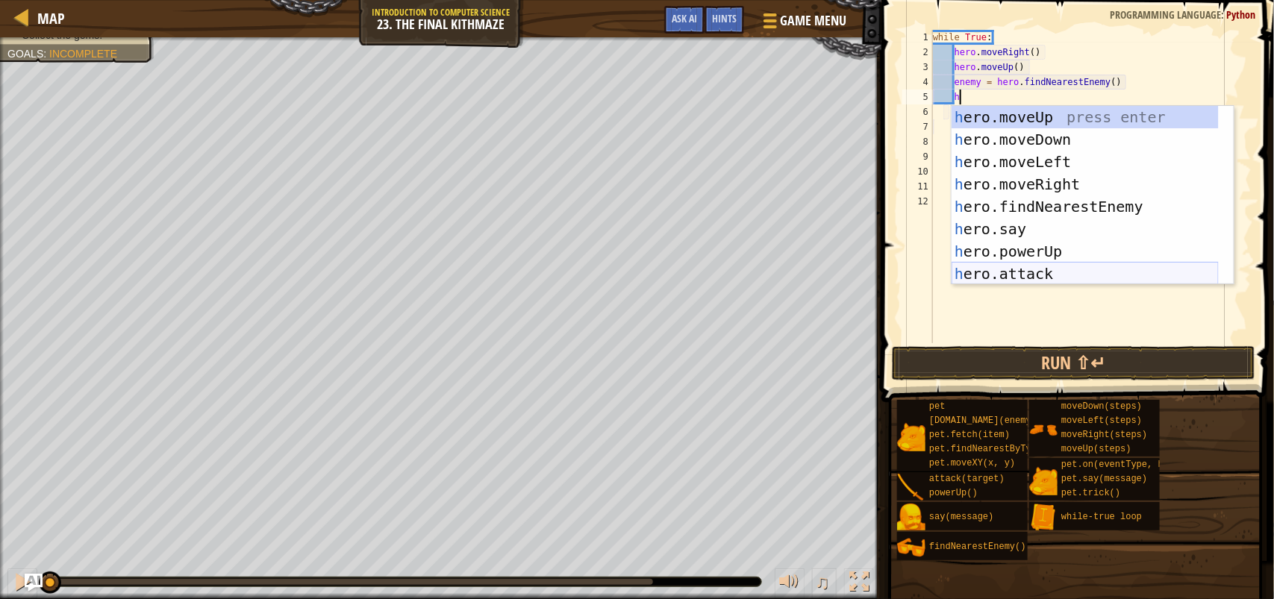
click at [1062, 270] on div "h ero.moveUp press enter h ero.moveDown press enter h ero.moveLeft press enter …" at bounding box center [1084, 218] width 267 height 224
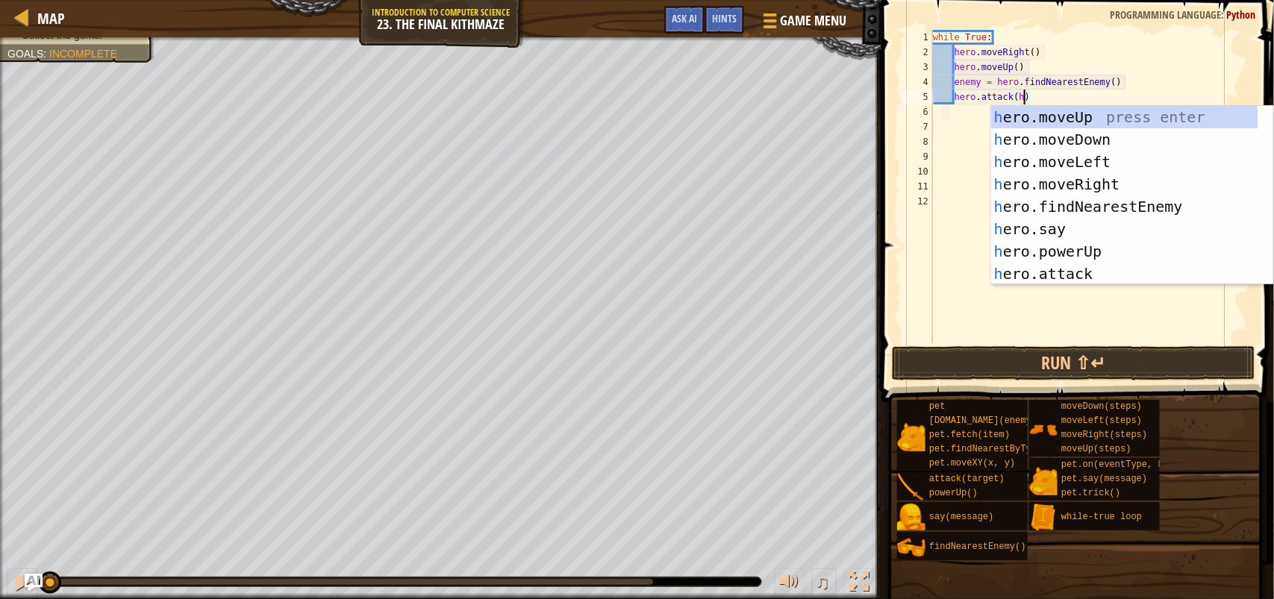
scroll to position [6, 6]
click at [1078, 95] on div "while True : hero . moveRight ( ) hero . moveUp ( ) enemy = hero . findNearestE…" at bounding box center [1091, 201] width 322 height 343
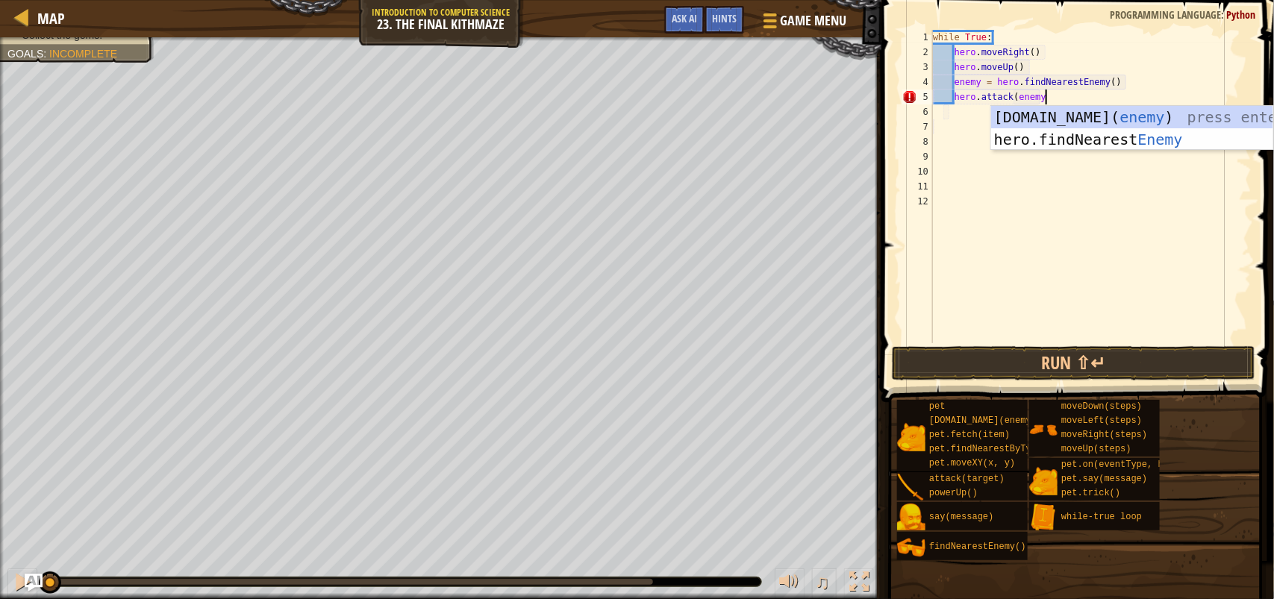
scroll to position [6, 8]
type textarea "hero.attack(enemy)"
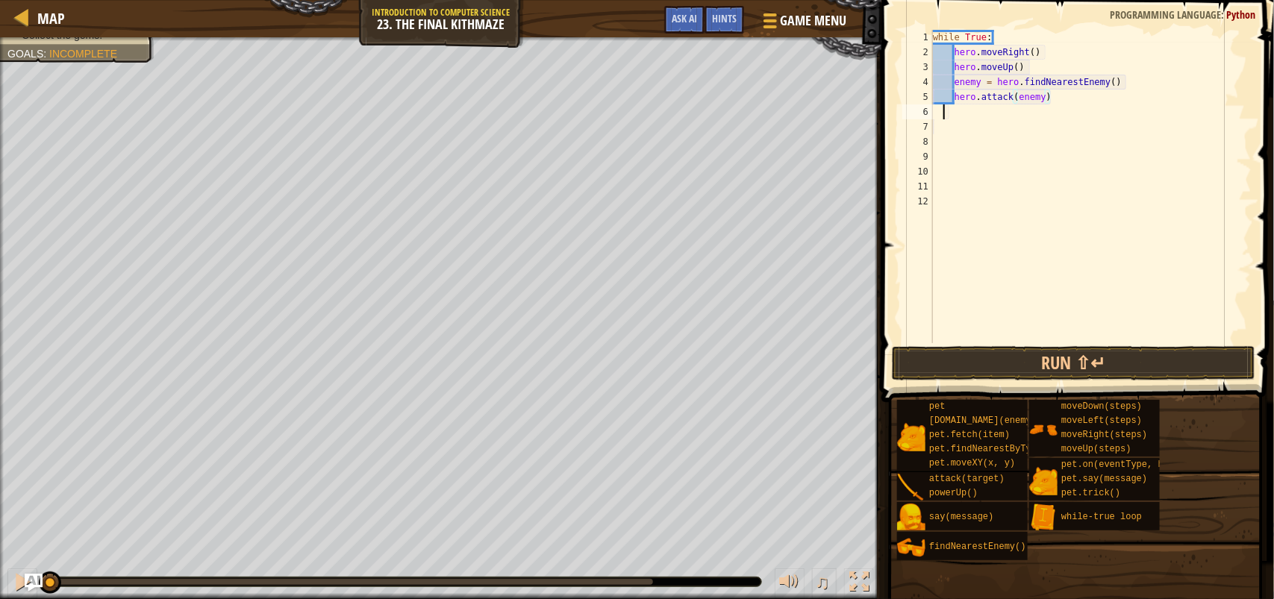
click at [961, 116] on div "while True : hero . moveRight ( ) hero . moveUp ( ) enemy = hero . findNearestE…" at bounding box center [1091, 201] width 322 height 343
click at [1056, 97] on div "while True : hero . moveRight ( ) hero . moveUp ( ) enemy = hero . findNearestE…" at bounding box center [1091, 201] width 322 height 343
type textarea "hero.attack(enemy)"
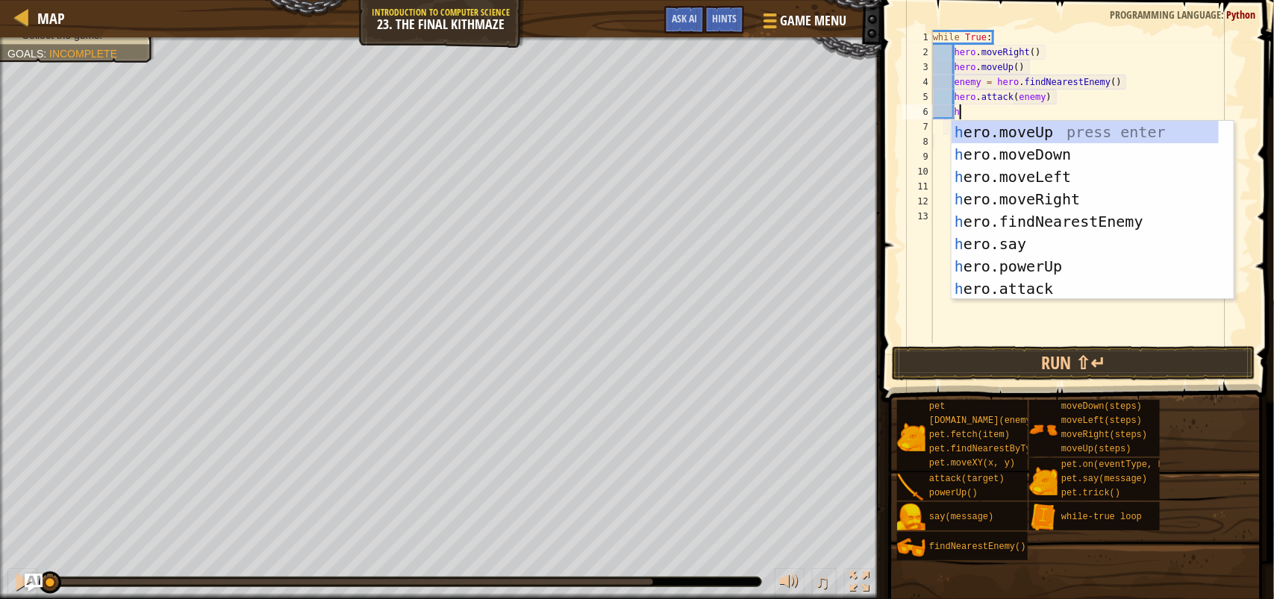
scroll to position [6, 1]
click at [1091, 289] on div "h ero.moveUp press enter h ero.moveDown press enter h ero.moveLeft press enter …" at bounding box center [1092, 233] width 282 height 224
type textarea "hero.attack(enemy)"
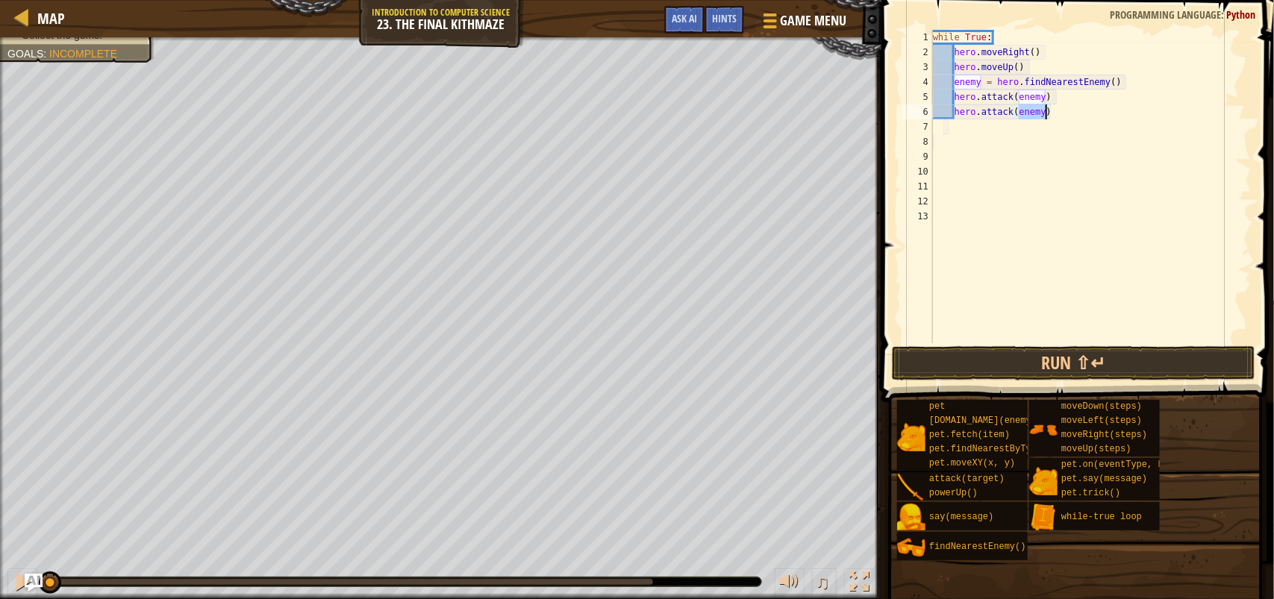
click at [977, 143] on div "while True : hero . moveRight ( ) hero . moveUp ( ) enemy = hero . findNearestE…" at bounding box center [1091, 201] width 322 height 343
click at [1068, 108] on div "while True : hero . moveRight ( ) hero . moveUp ( ) enemy = hero . findNearestE…" at bounding box center [1091, 201] width 322 height 343
type textarea "hero.attack(enemy)"
type textarea "h"
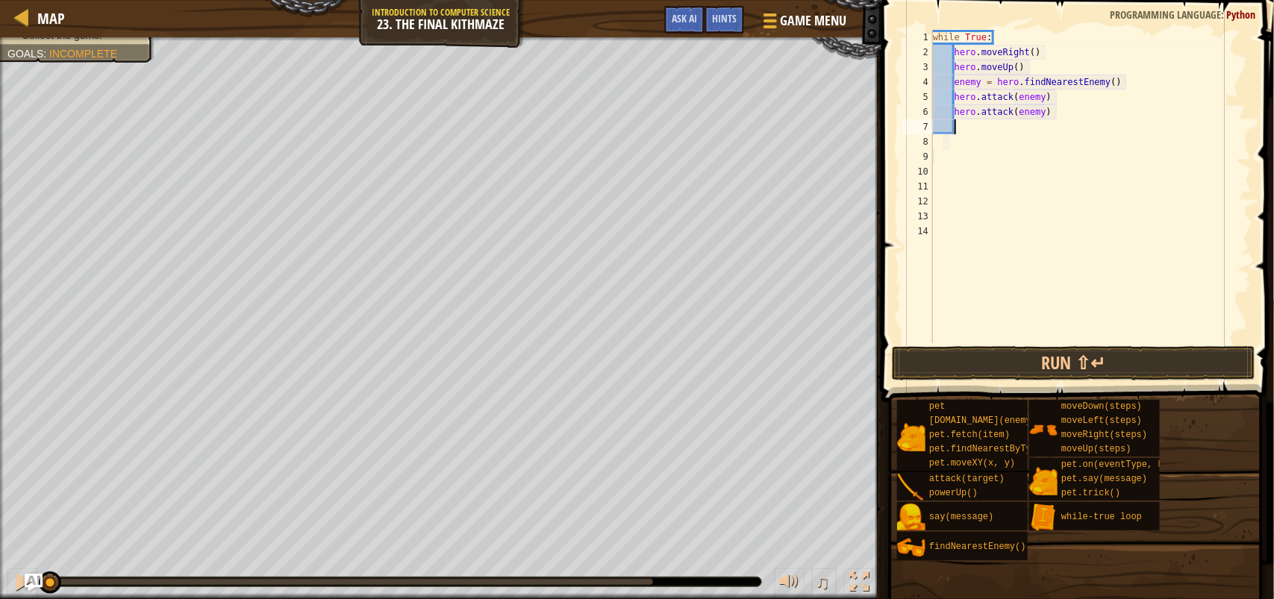
scroll to position [6, 1]
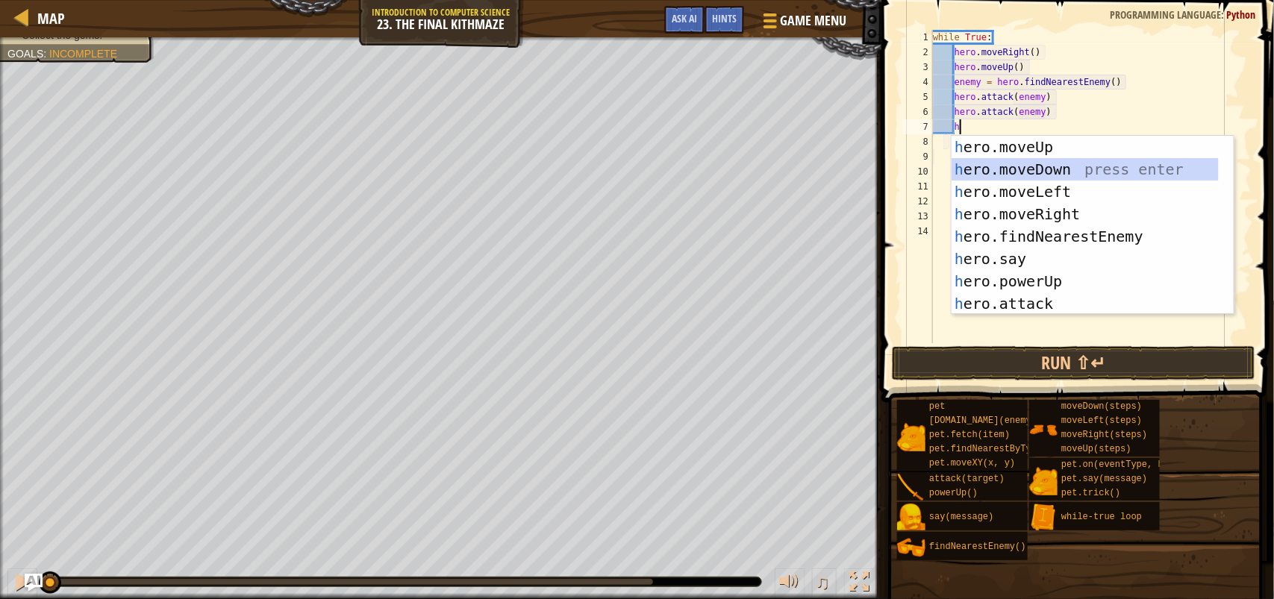
click at [1063, 176] on div "h ero.moveUp press enter h ero.moveDown press enter h ero.moveLeft press enter …" at bounding box center [1084, 248] width 267 height 224
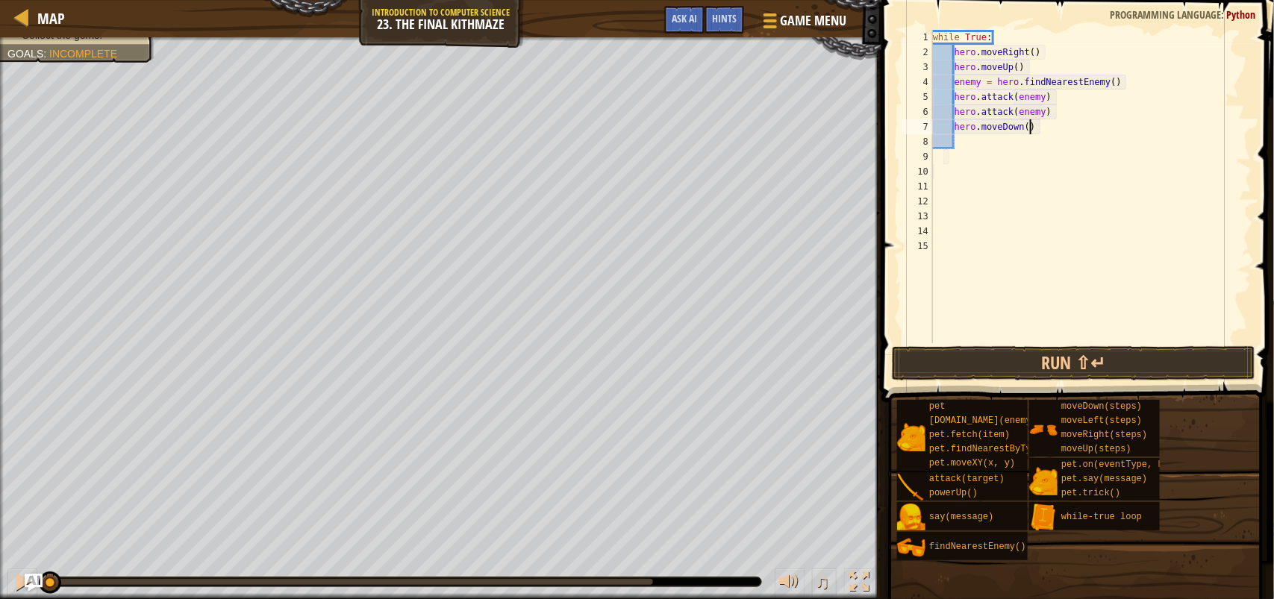
click at [1031, 133] on div "while True : hero . moveRight ( ) hero . moveUp ( ) enemy = hero . findNearestE…" at bounding box center [1091, 201] width 322 height 343
type textarea "hero.moveDown(2)"
click at [975, 140] on div "while True : hero . moveRight ( ) hero . moveUp ( ) enemy = hero . findNearestE…" at bounding box center [1091, 201] width 322 height 343
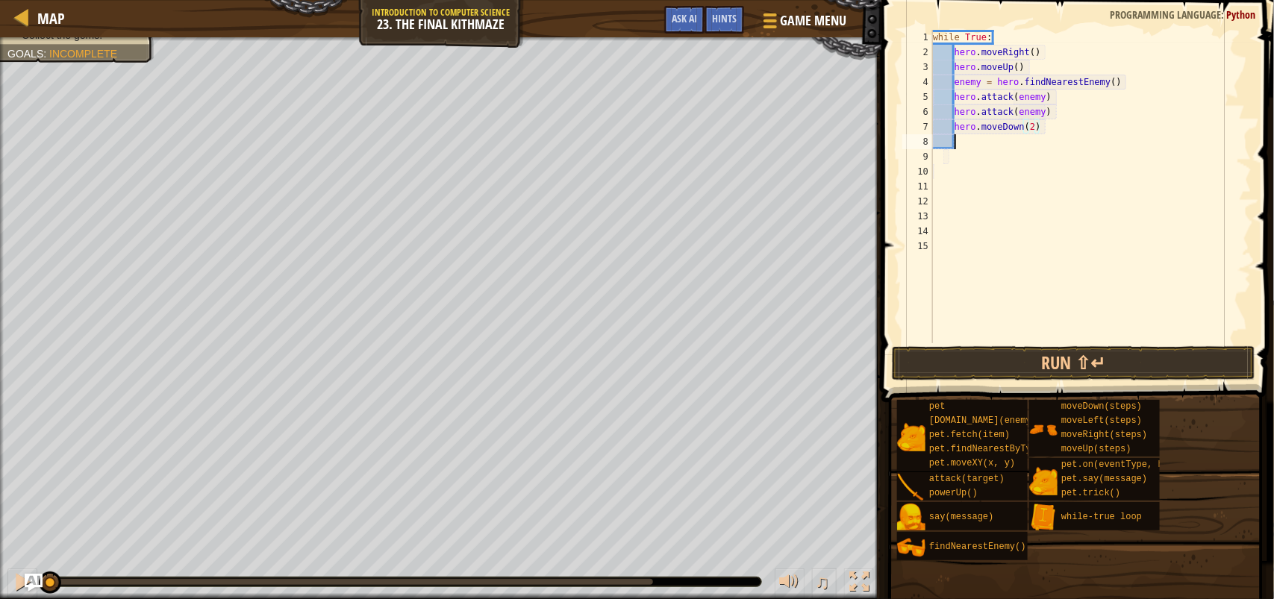
type textarea "h"
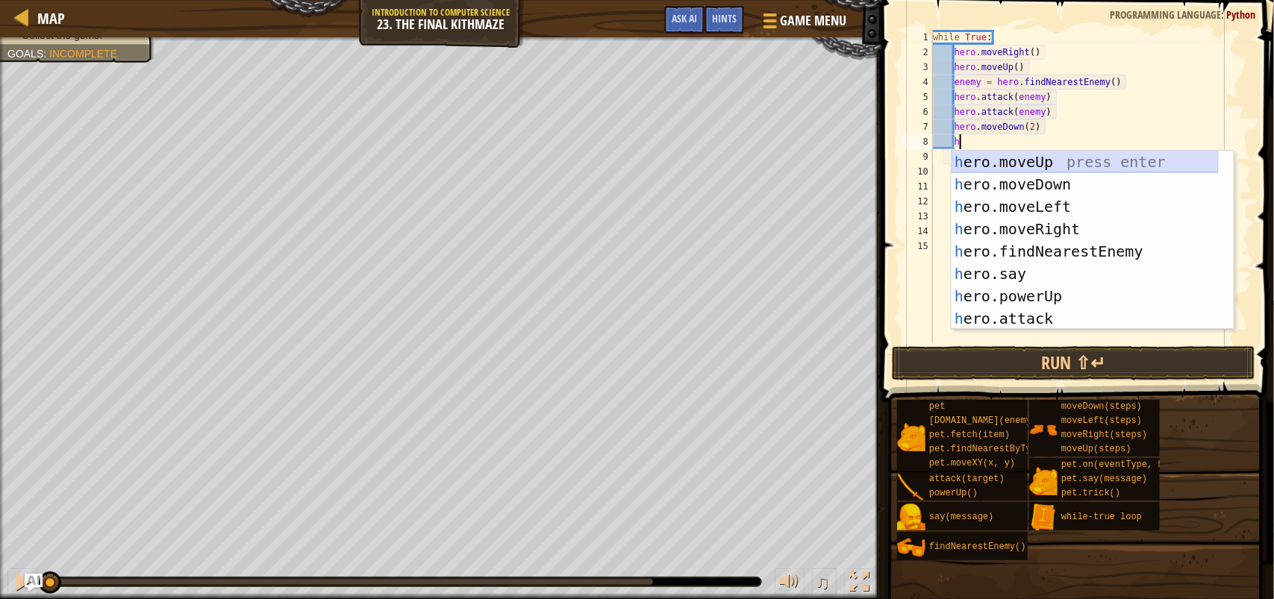
click at [1074, 164] on div "h ero.moveUp press enter h ero.moveDown press enter h ero.moveLeft press enter …" at bounding box center [1084, 263] width 267 height 224
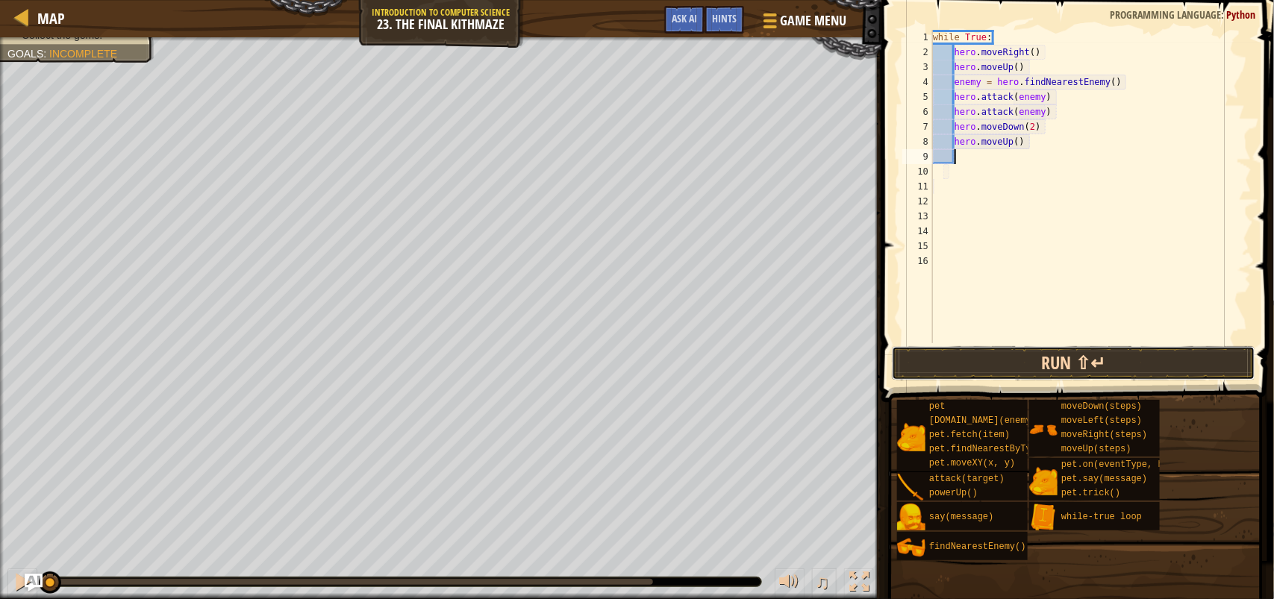
click at [1063, 377] on button "Run ⇧↵" at bounding box center [1073, 363] width 363 height 34
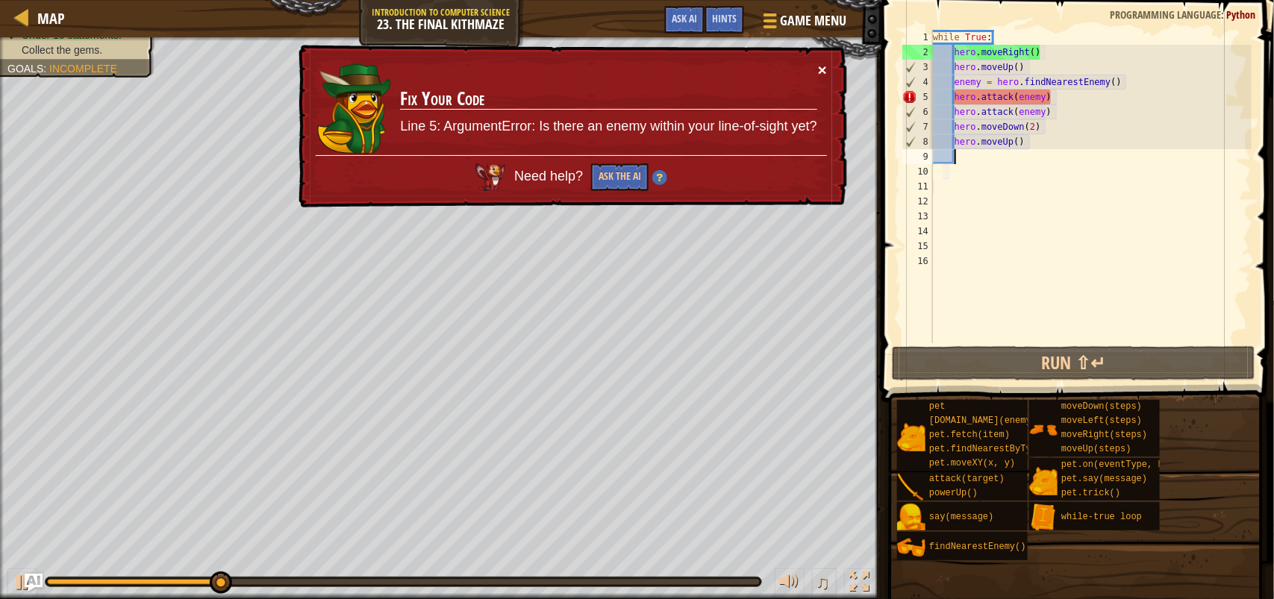
click at [826, 66] on button "×" at bounding box center [822, 70] width 9 height 16
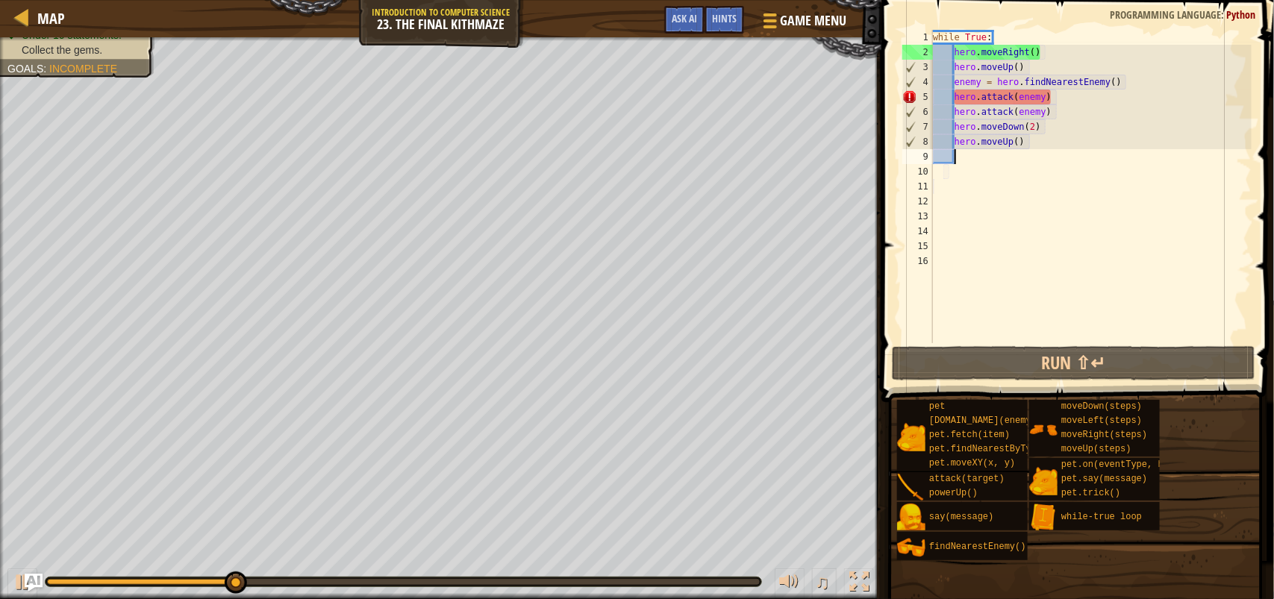
click at [1141, 87] on div "while True : hero . moveRight ( ) hero . moveUp ( ) enemy = hero . findNearestE…" at bounding box center [1091, 201] width 322 height 343
type textarea "enemy = hero.findNearestEnemy()"
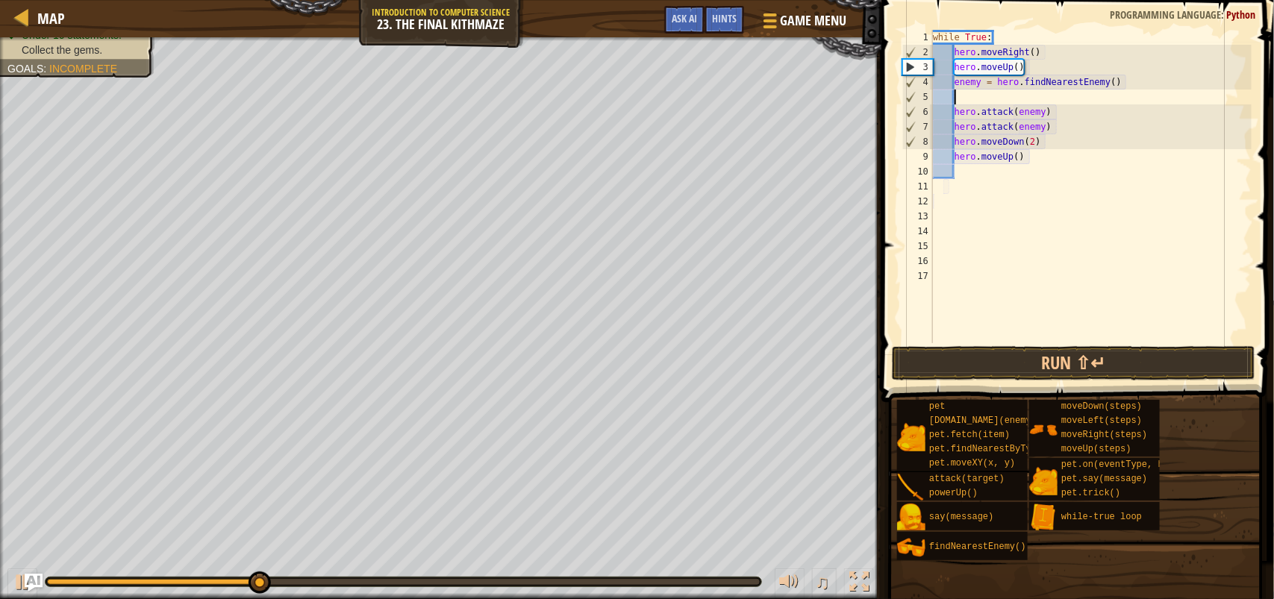
type textarea "h"
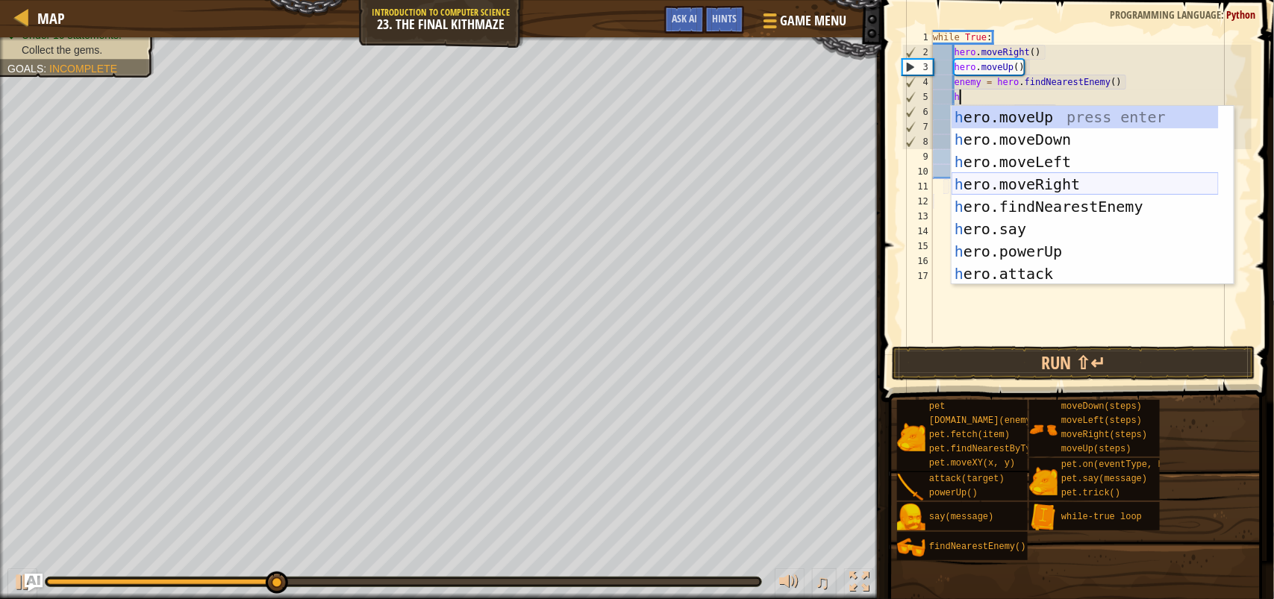
click at [1074, 179] on div "h ero.moveUp press enter h ero.moveDown press enter h ero.moveLeft press enter …" at bounding box center [1084, 218] width 267 height 224
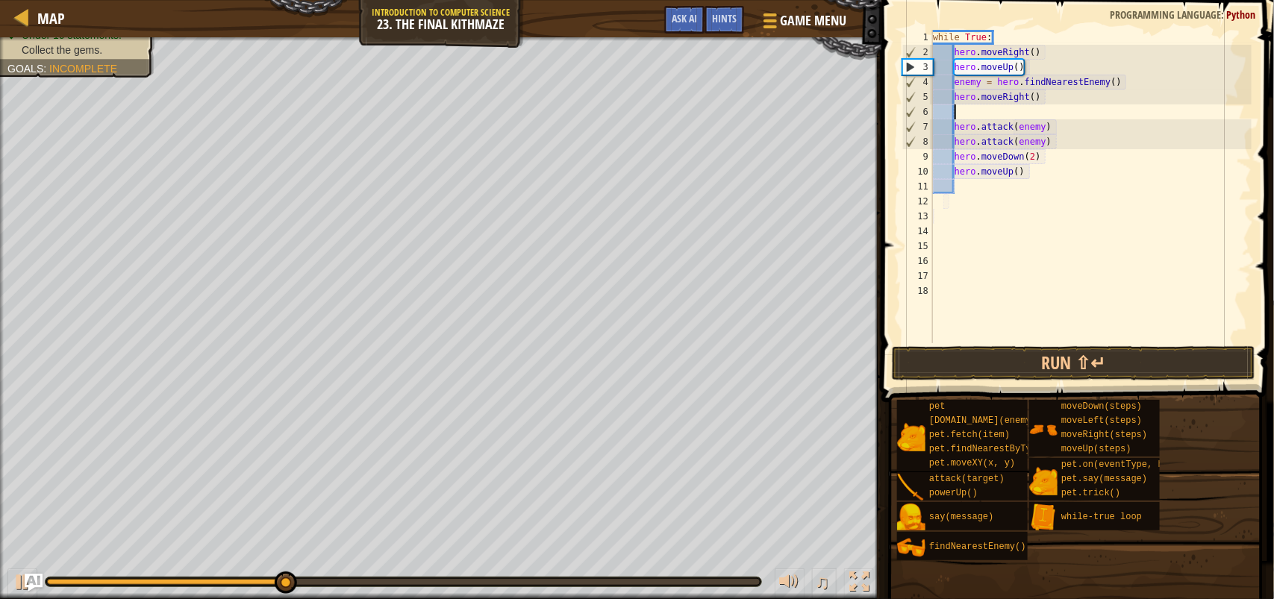
click at [1117, 383] on span at bounding box center [1079, 180] width 404 height 446
click at [1116, 363] on button "Run ⇧↵" at bounding box center [1073, 363] width 363 height 34
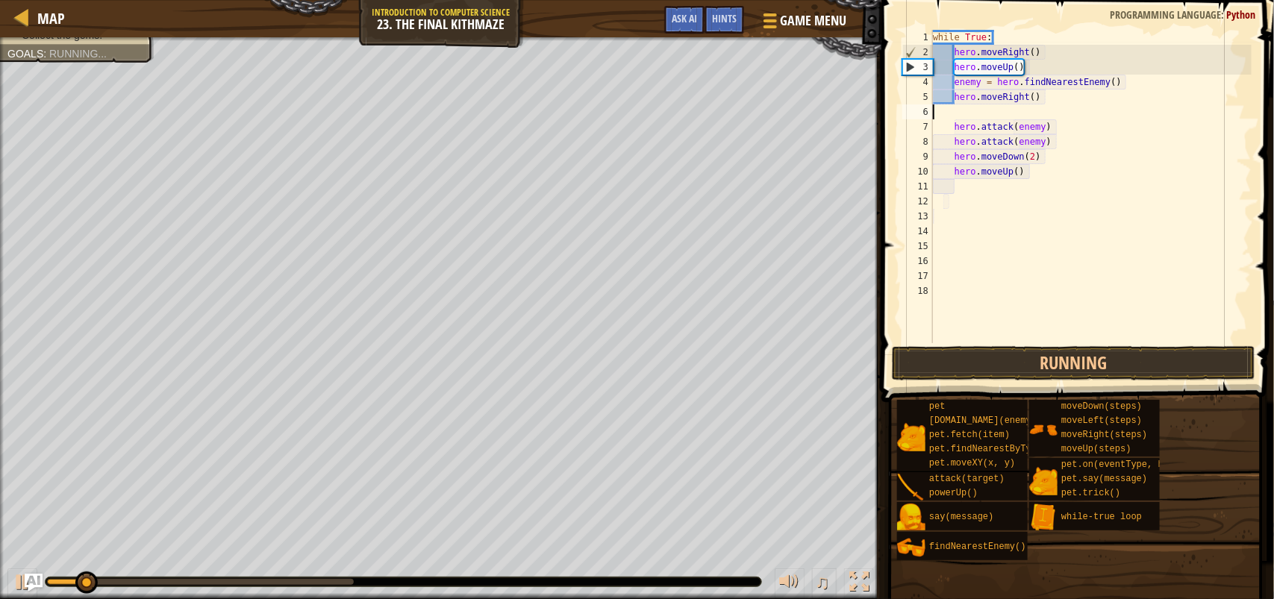
scroll to position [6, 0]
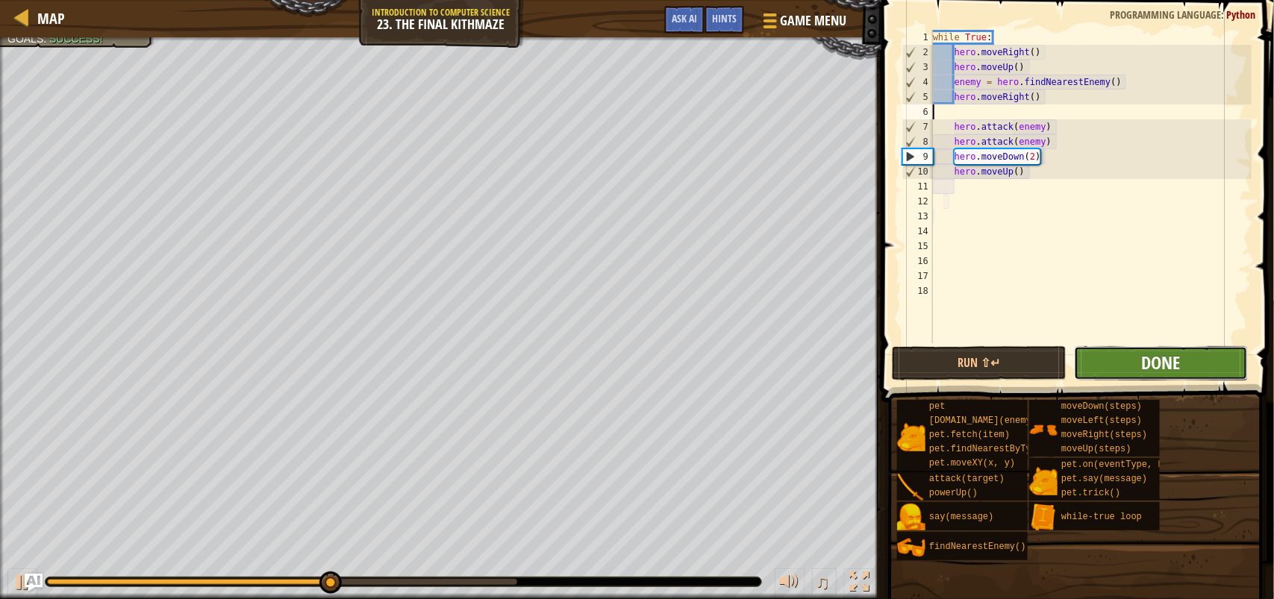
click at [1162, 360] on span "Done" at bounding box center [1160, 363] width 39 height 24
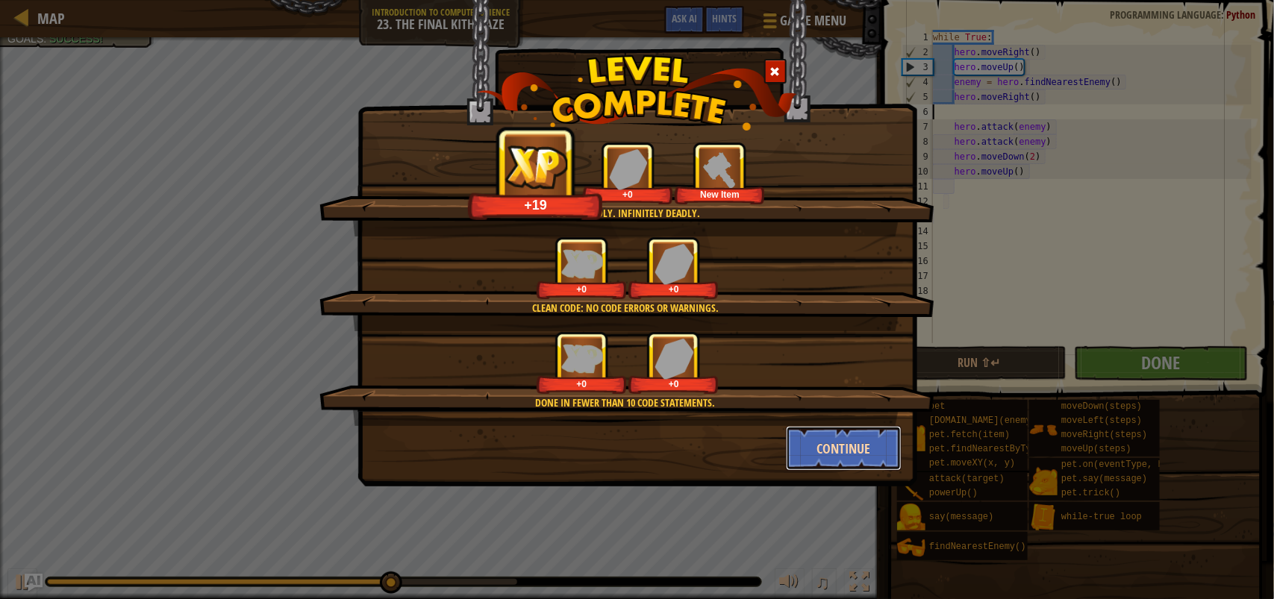
click at [864, 452] on button "Continue" at bounding box center [844, 448] width 116 height 45
click at [819, 448] on div "You're deadly. Infinitely deadly. +19 +0 New Item Clean code: no code errors or…" at bounding box center [637, 299] width 1274 height 599
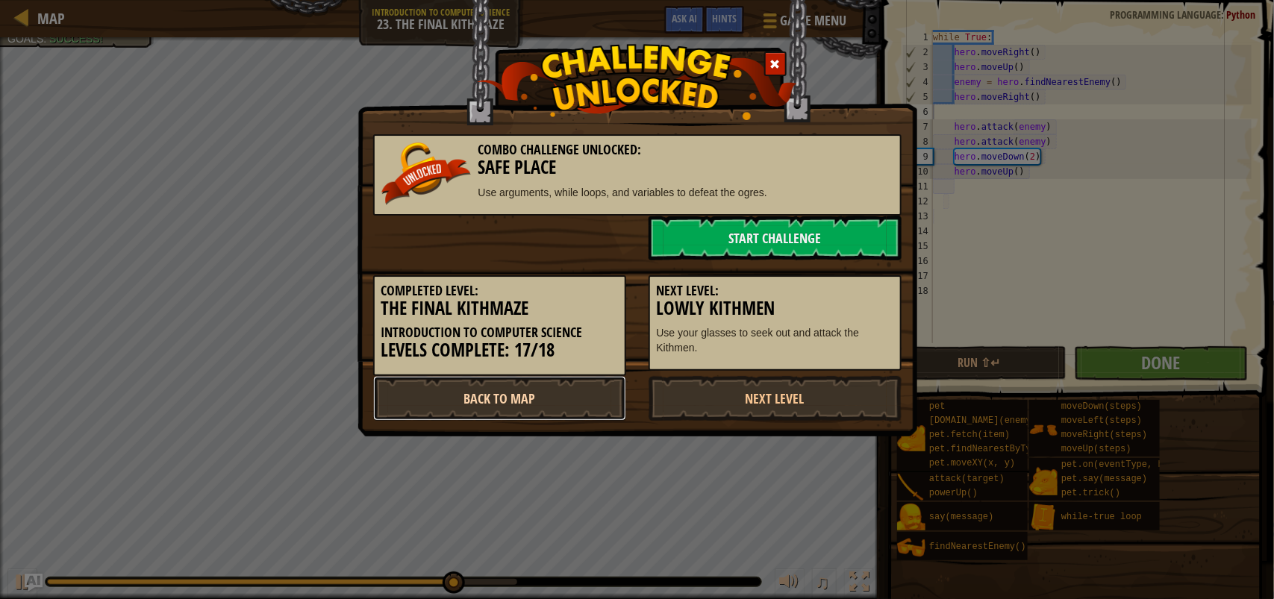
click at [511, 399] on link "Back to Map" at bounding box center [499, 398] width 253 height 45
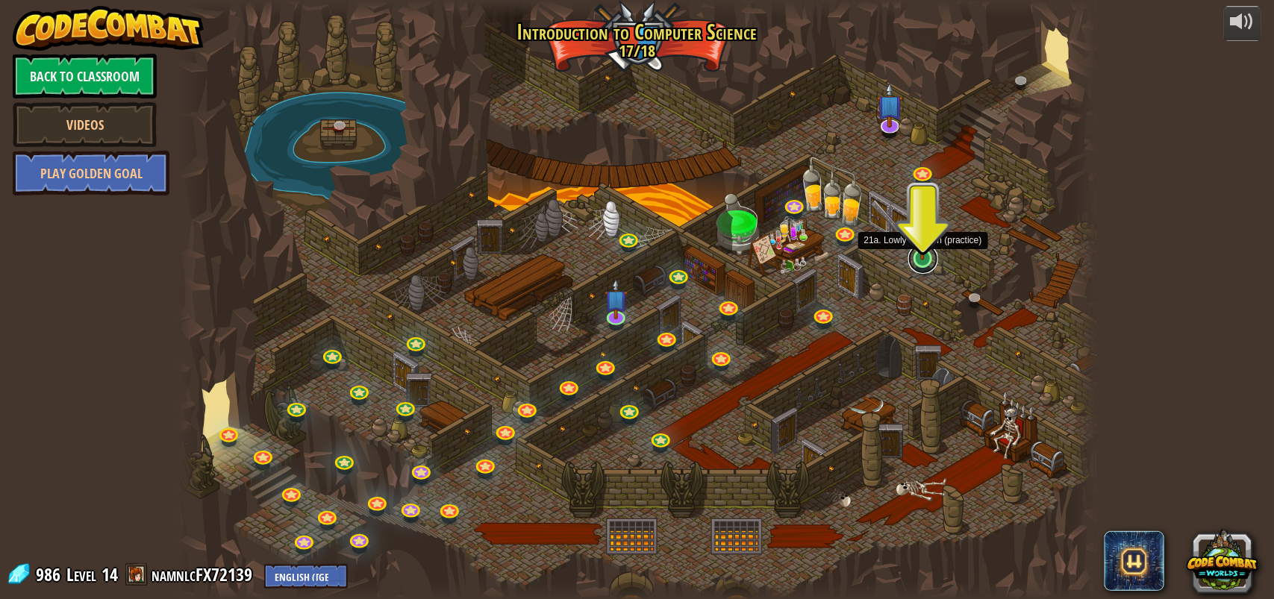
click at [914, 262] on link at bounding box center [923, 259] width 30 height 30
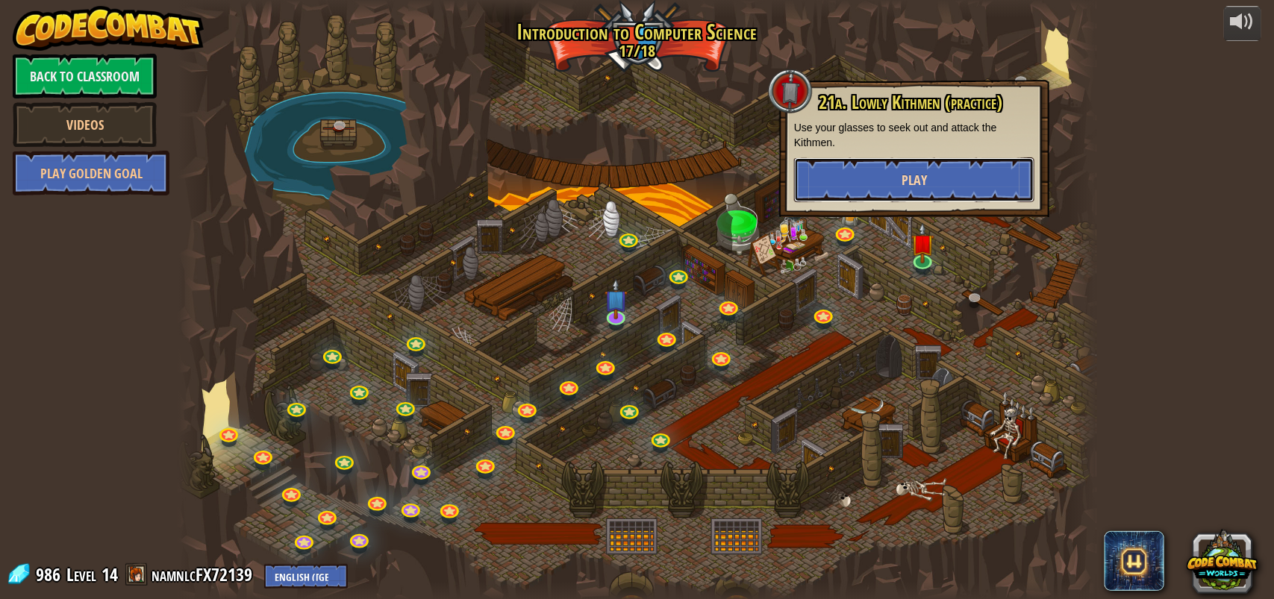
click at [918, 194] on button "Play" at bounding box center [914, 179] width 240 height 45
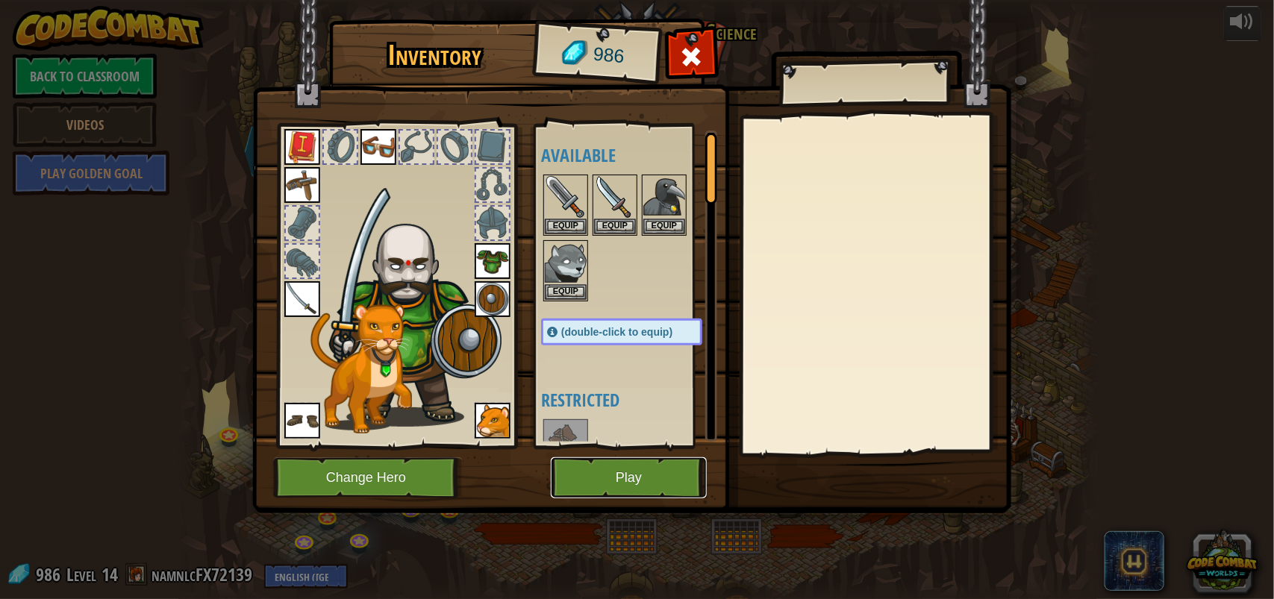
click at [623, 471] on button "Play" at bounding box center [629, 477] width 156 height 41
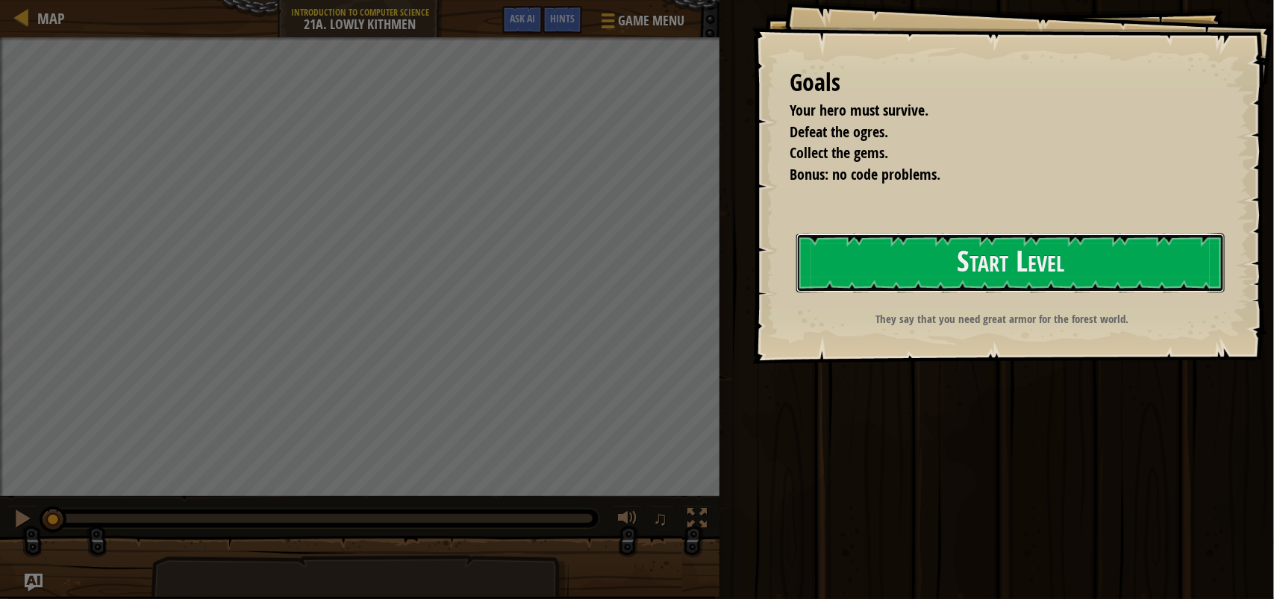
click at [847, 292] on button "Start Level" at bounding box center [1010, 263] width 428 height 59
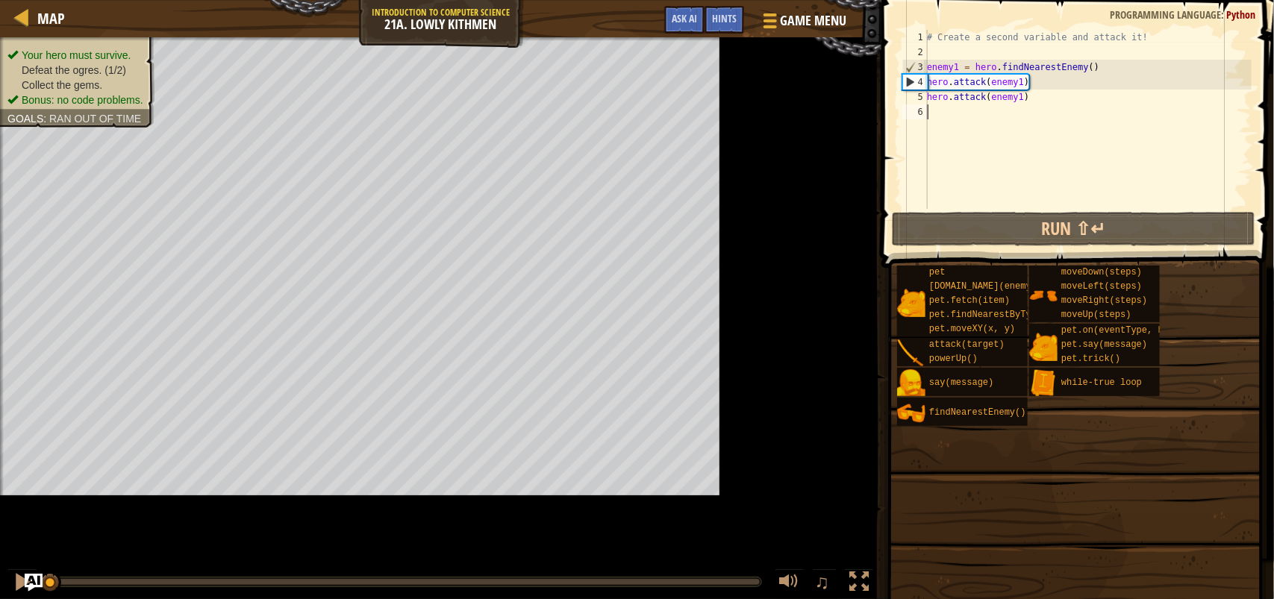
click at [1190, 251] on span at bounding box center [1075, 471] width 382 height 442
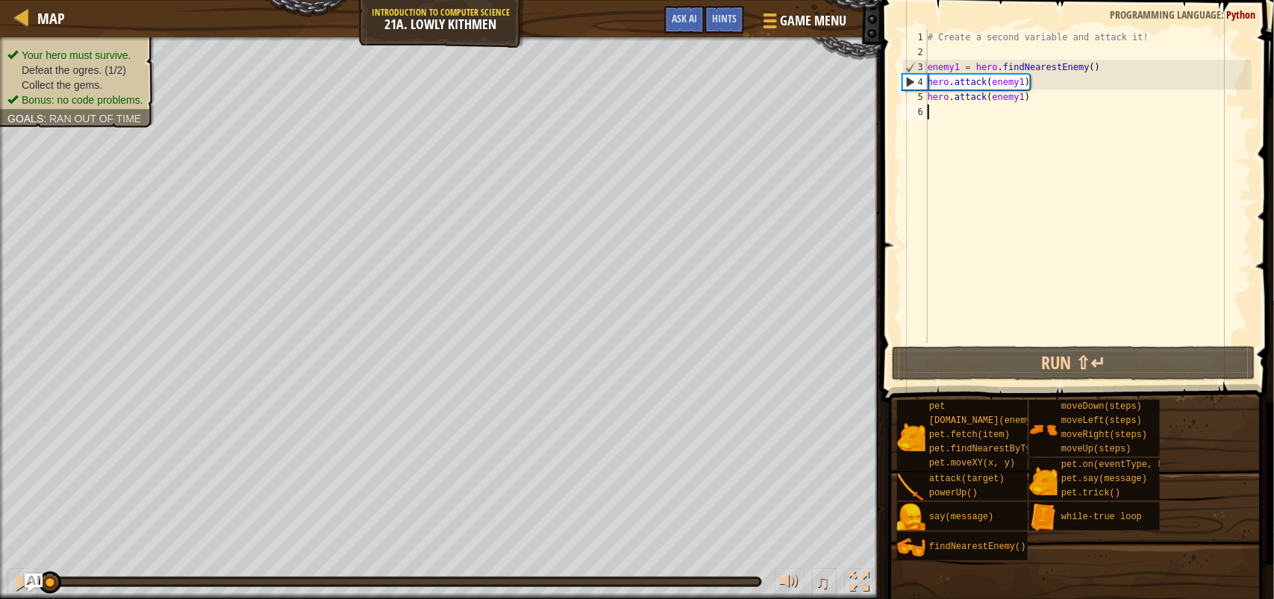
click at [1034, 105] on div "# Create a second variable and attack it! enemy1 = hero . findNearestEnemy ( ) …" at bounding box center [1087, 201] width 327 height 343
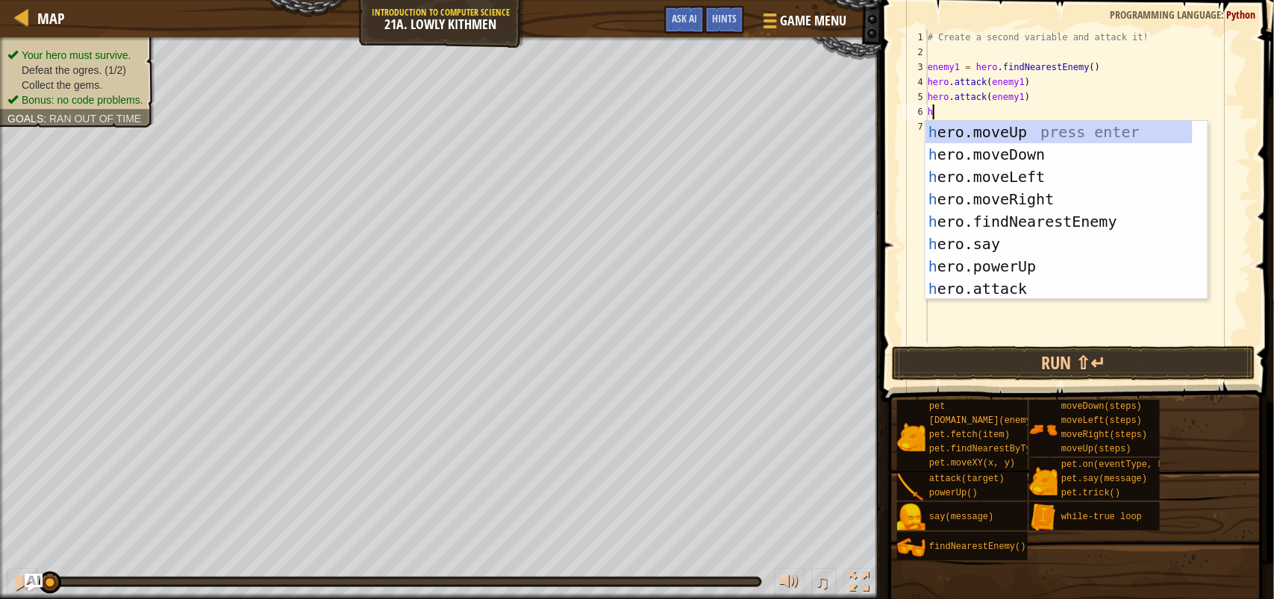
click at [1104, 102] on div "# Create a second variable and attack it! enemy1 = hero . findNearestEnemy ( ) …" at bounding box center [1087, 201] width 327 height 343
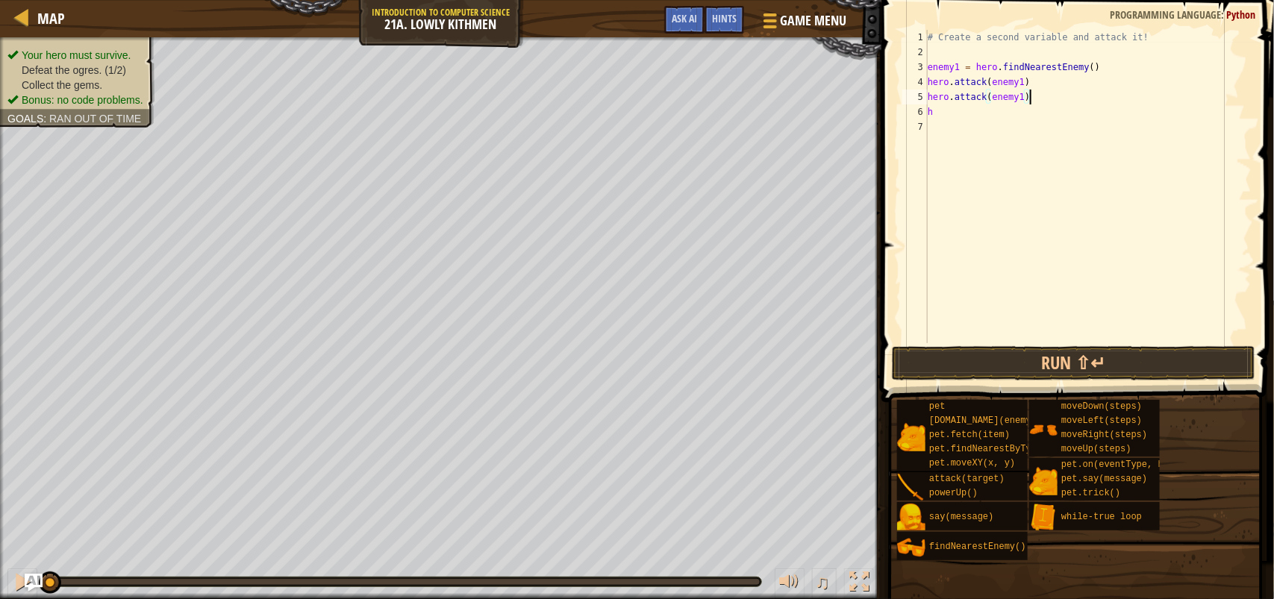
click at [941, 113] on div "# Create a second variable and attack it! enemy1 = hero . findNearestEnemy ( ) …" at bounding box center [1087, 201] width 327 height 343
type textarea "h"
click at [30, 22] on div at bounding box center [22, 17] width 19 height 19
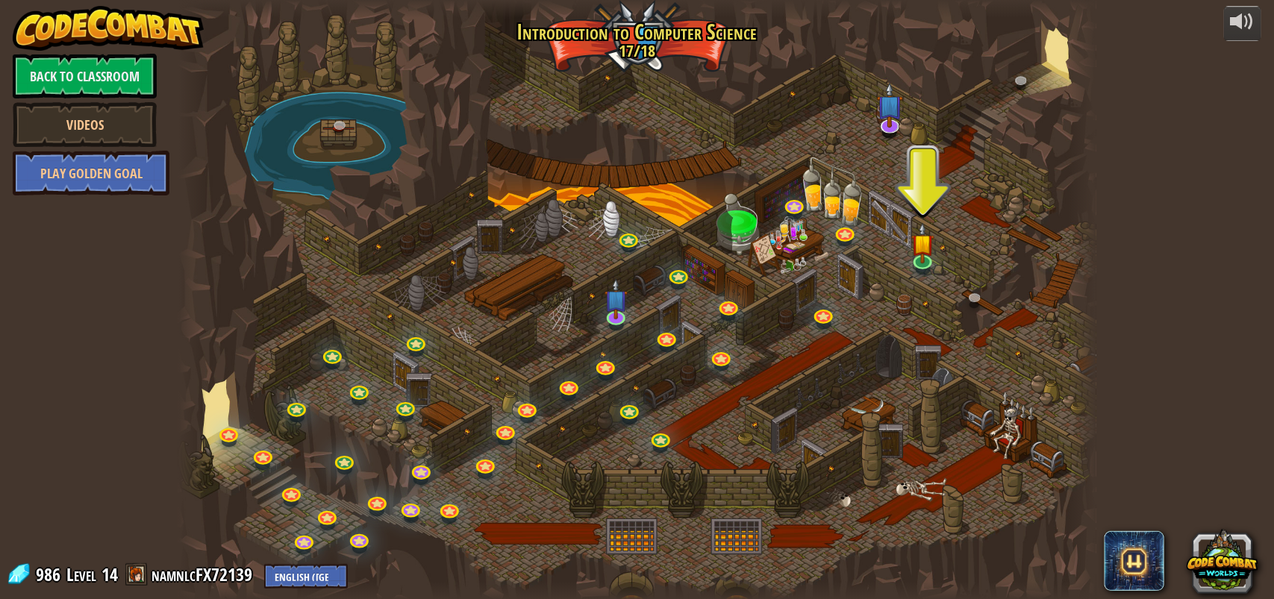
click at [800, 194] on div at bounding box center [637, 300] width 918 height 600
click at [793, 201] on link at bounding box center [795, 204] width 30 height 30
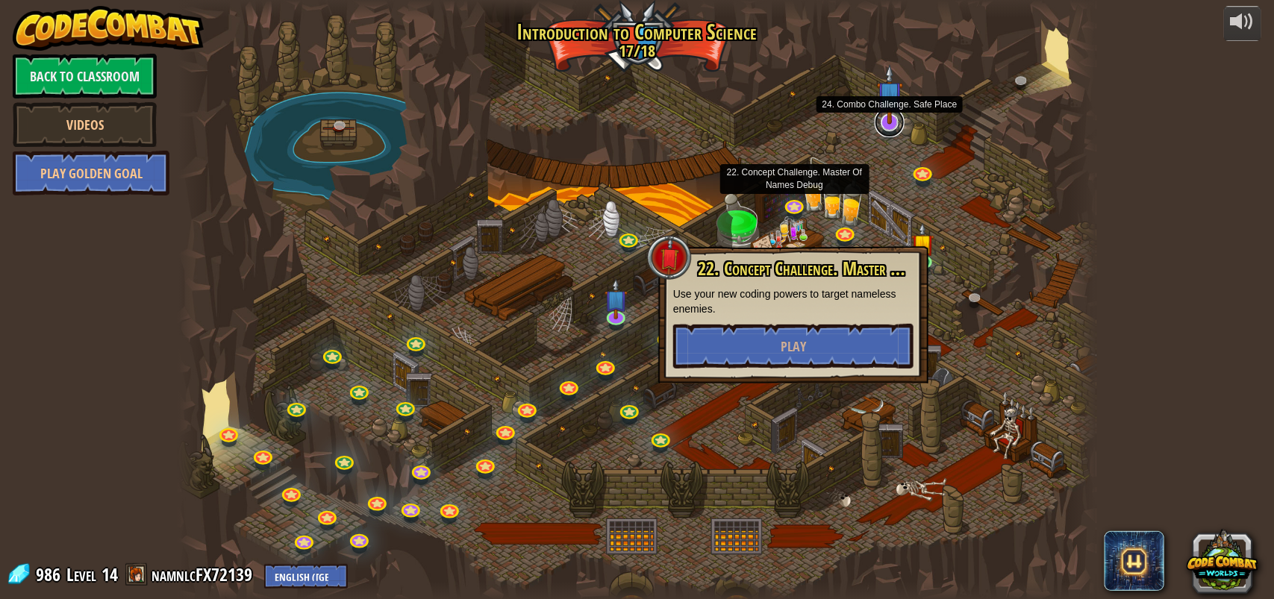
click at [890, 125] on link at bounding box center [889, 122] width 30 height 30
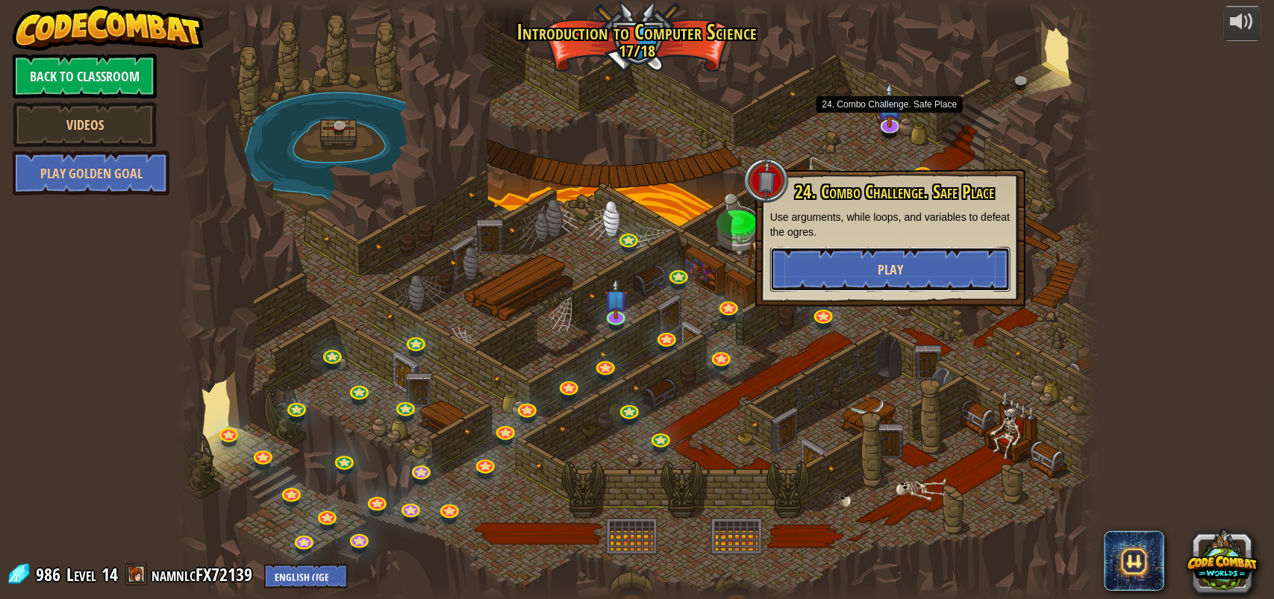
click at [840, 255] on button "Play" at bounding box center [890, 269] width 240 height 45
